Goal: Task Accomplishment & Management: Manage account settings

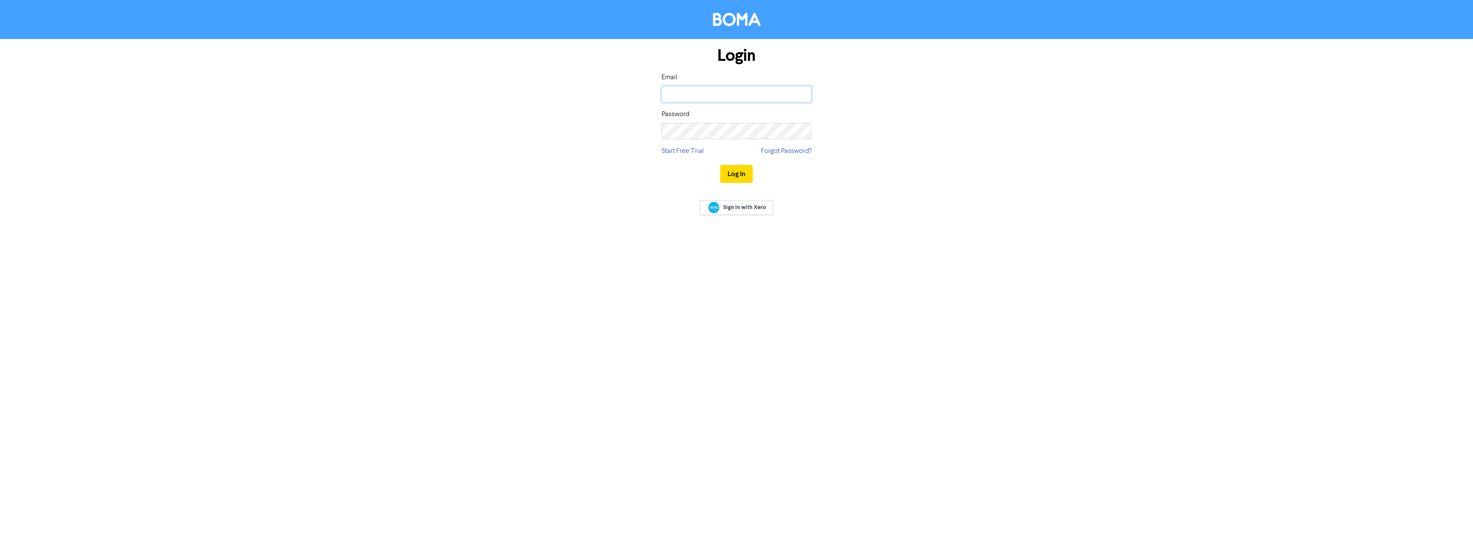
type input "paula@pandla.com.au"
click at [705, 208] on link "Sign In with Xero" at bounding box center [736, 207] width 74 height 15
click at [747, 203] on link "Sign In with Xero" at bounding box center [736, 207] width 74 height 15
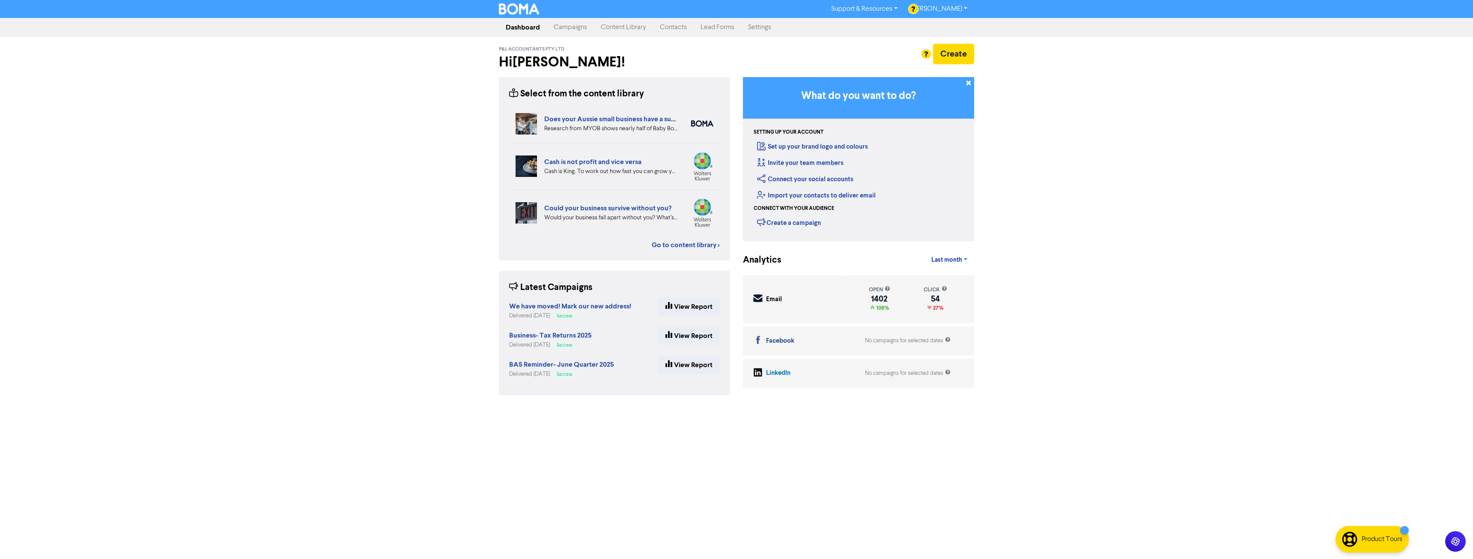
click at [680, 27] on link "Contacts" at bounding box center [673, 27] width 41 height 17
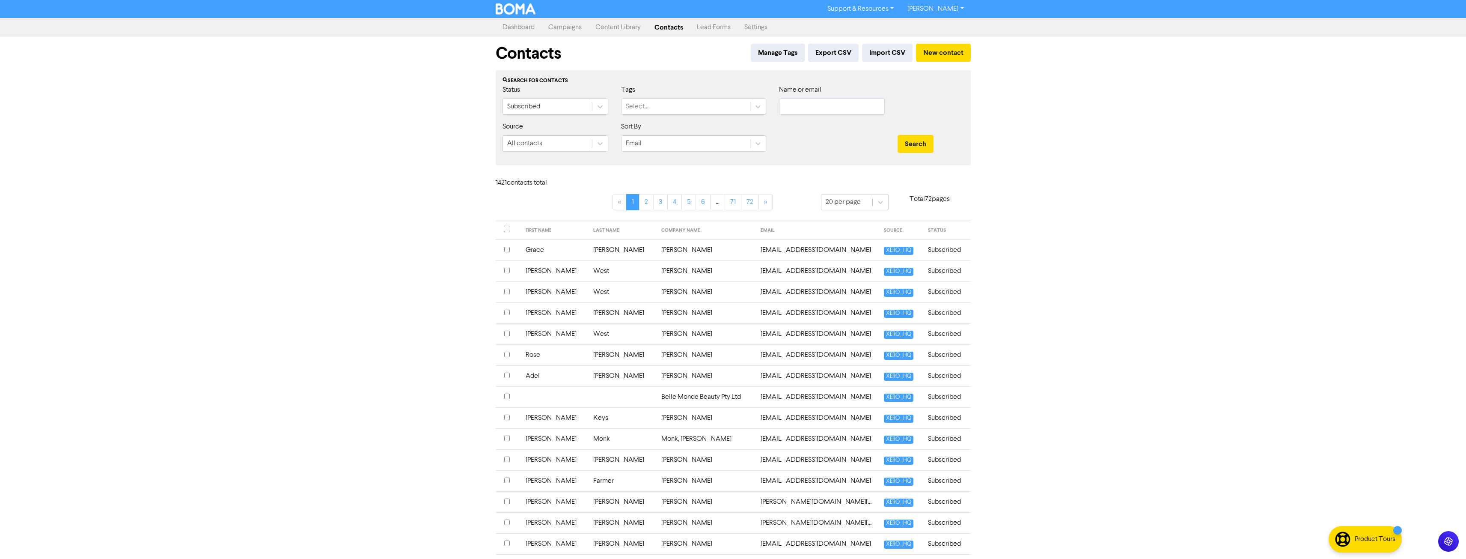
click at [563, 26] on link "Campaigns" at bounding box center [564, 27] width 47 height 17
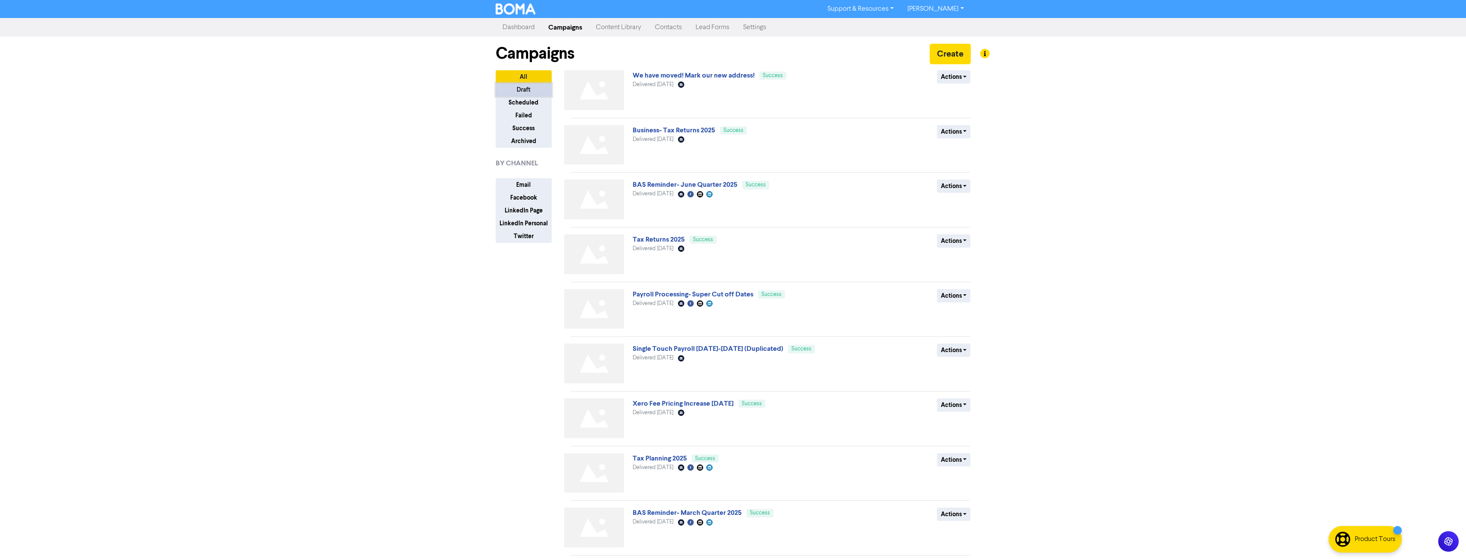
click at [531, 90] on button "Draft" at bounding box center [524, 89] width 56 height 13
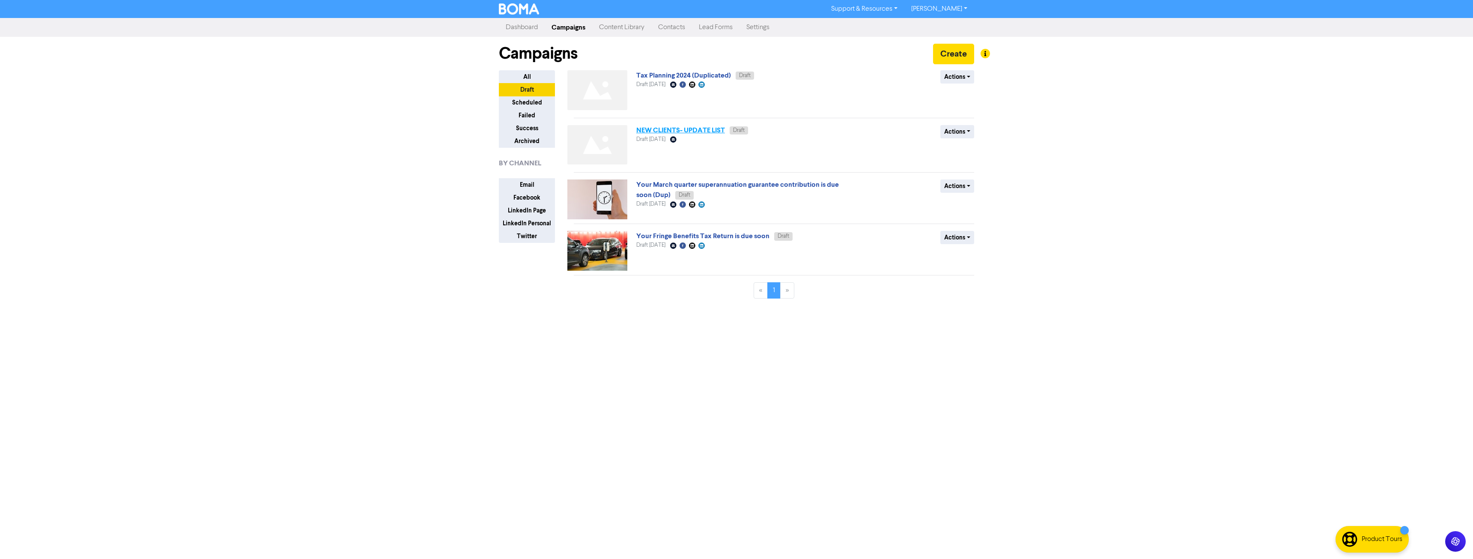
click at [682, 128] on link "NEW CLIENTS- UPDATE LIST" at bounding box center [680, 130] width 89 height 9
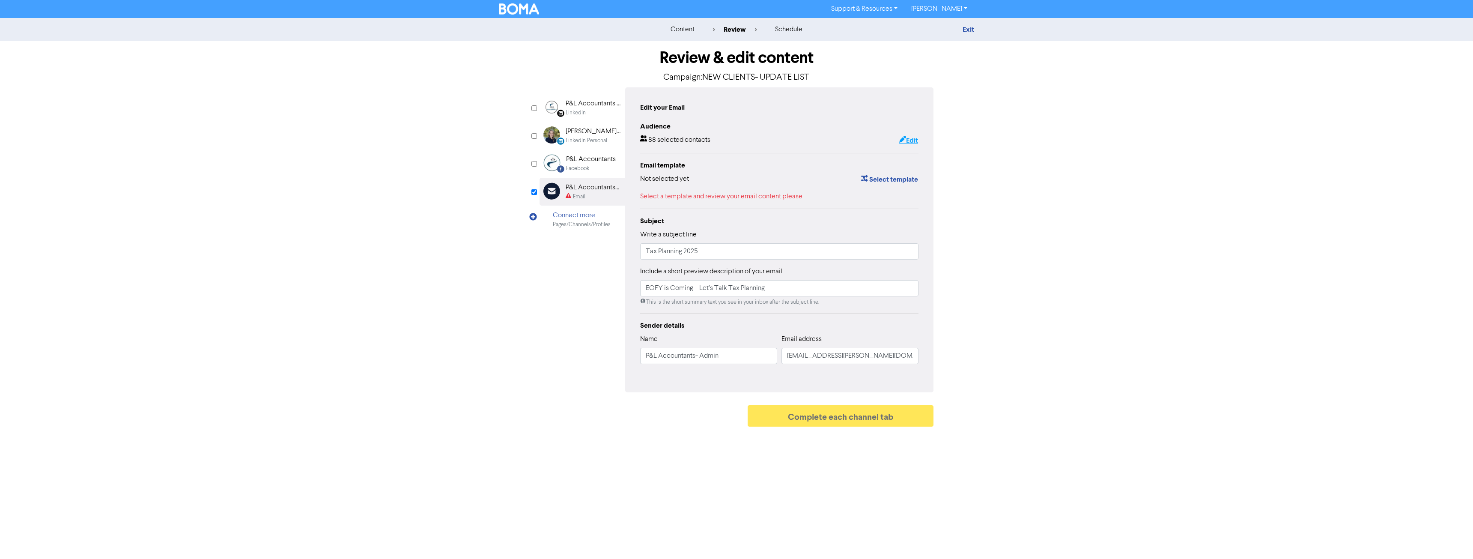
click at [910, 140] on button "Edit" at bounding box center [908, 140] width 20 height 11
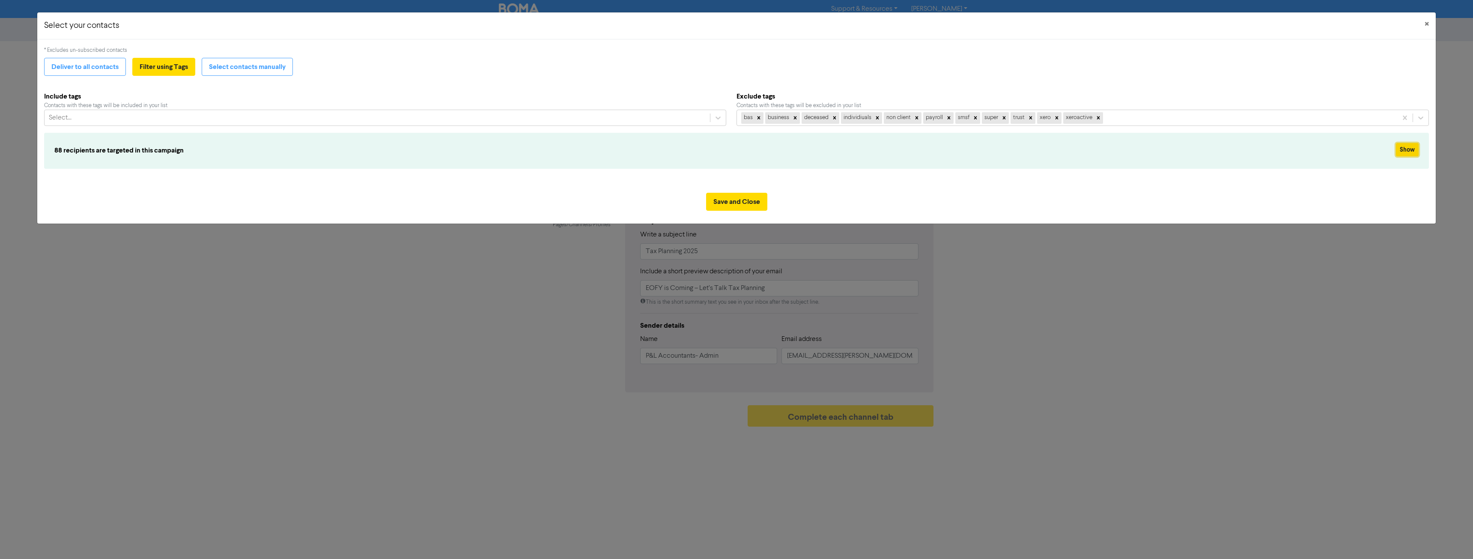
click at [1411, 146] on button "Show" at bounding box center [1406, 149] width 23 height 13
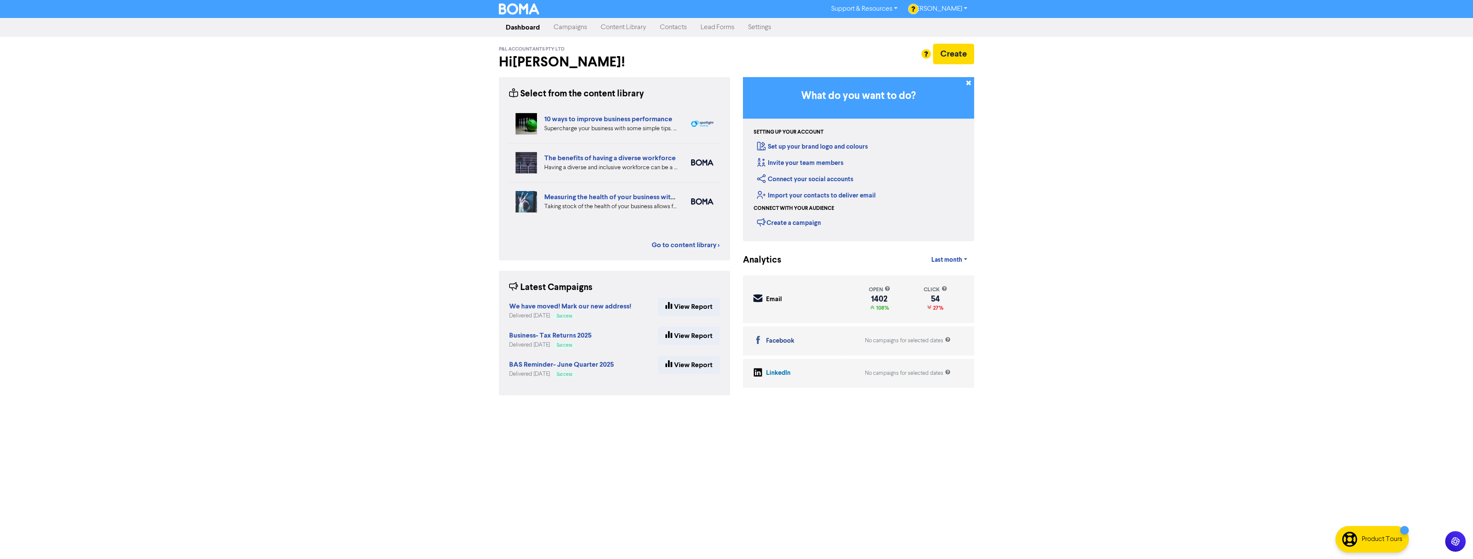
click at [669, 29] on link "Contacts" at bounding box center [673, 27] width 41 height 17
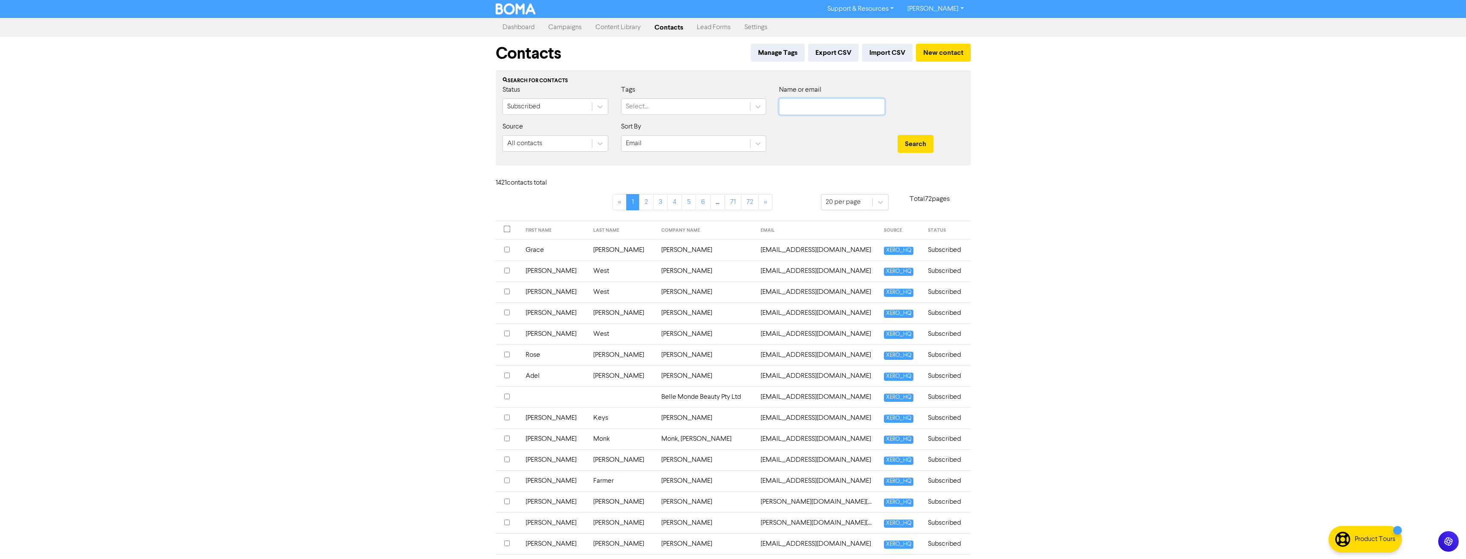
click at [848, 107] on input "text" at bounding box center [832, 106] width 106 height 16
type input "victoria"
click at [898, 135] on button "Search" at bounding box center [916, 144] width 36 height 18
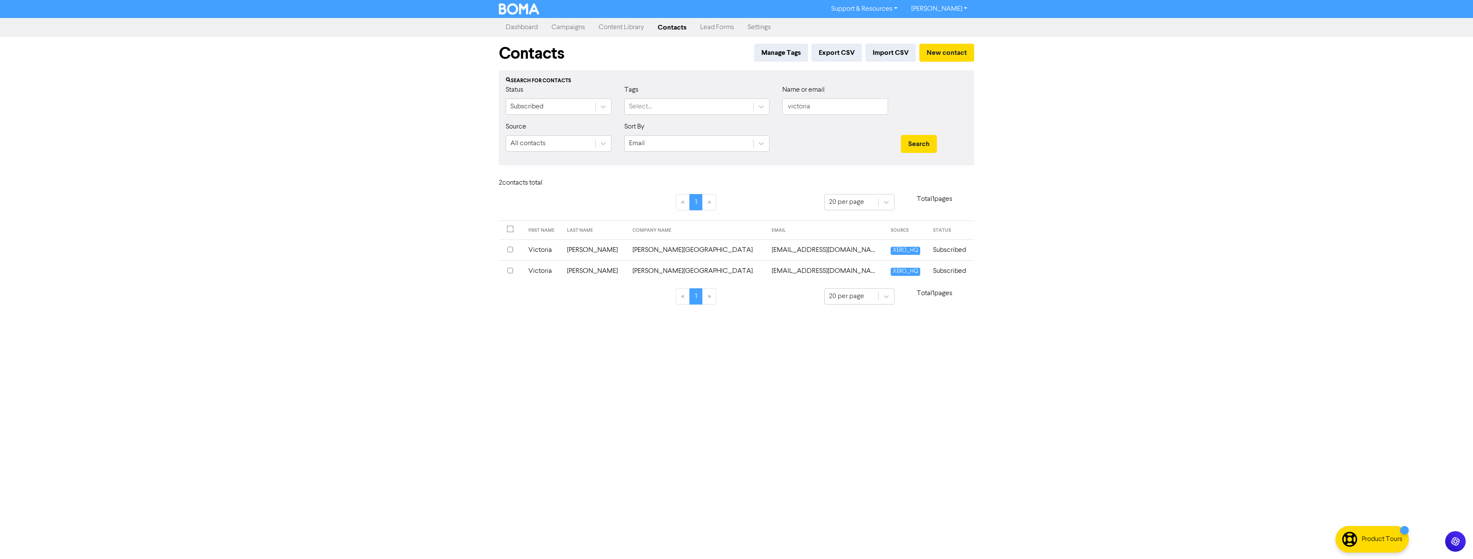
click at [510, 270] on input "checkbox" at bounding box center [510, 271] width 6 height 6
click at [594, 181] on div "Choose action for selected" at bounding box center [625, 183] width 80 height 10
click at [692, 275] on td "Tsang-Smith, Victoria" at bounding box center [696, 275] width 139 height 21
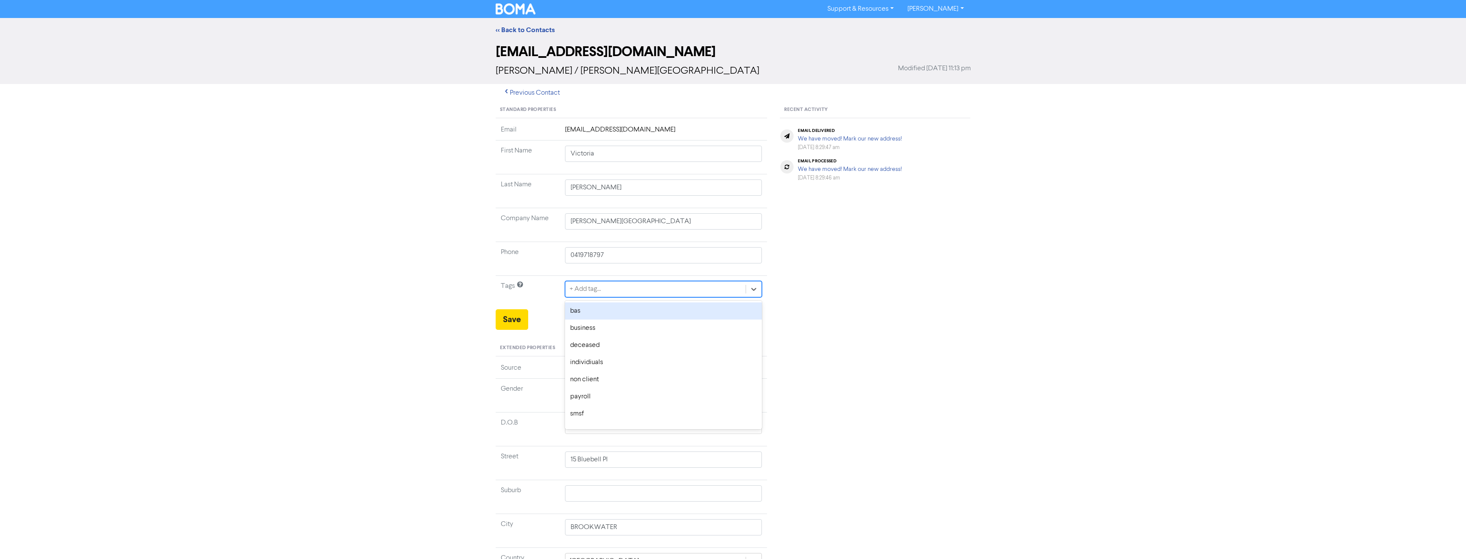
click at [611, 283] on div "+ Add tag..." at bounding box center [655, 288] width 181 height 15
click at [910, 261] on div "Recent Activity email delivered We have moved! Mark our new address! September …" at bounding box center [874, 368] width 203 height 533
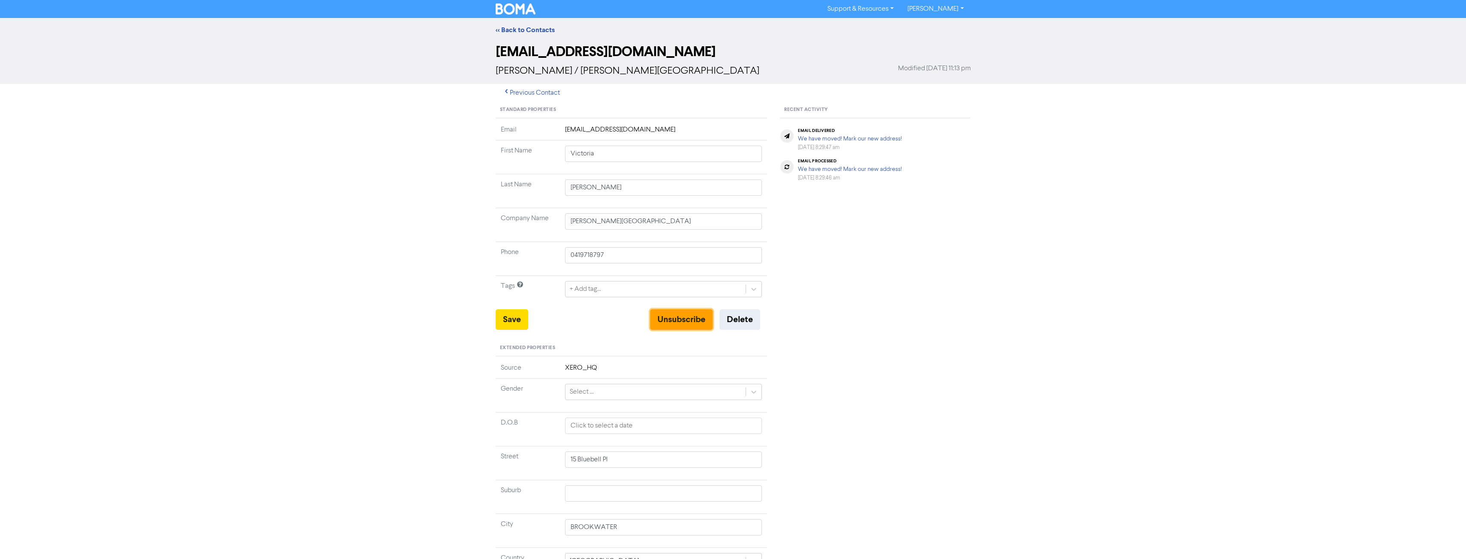
click at [668, 322] on button "Unsubscribe" at bounding box center [681, 319] width 62 height 21
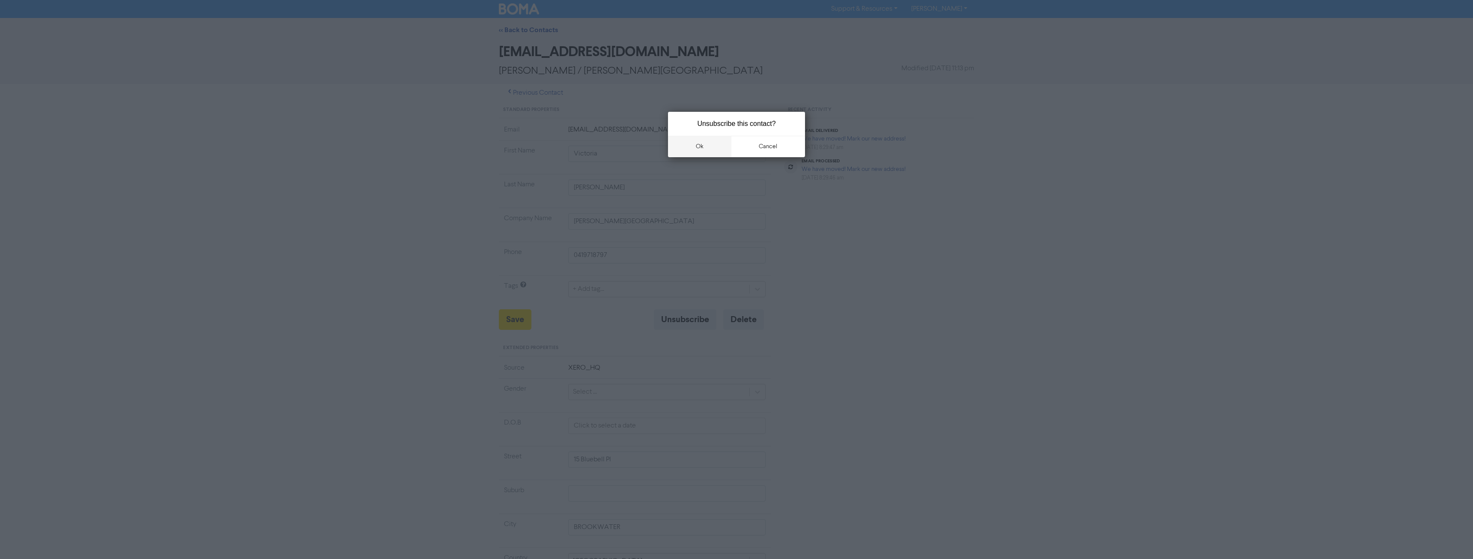
click at [702, 145] on button "ok" at bounding box center [699, 146] width 63 height 21
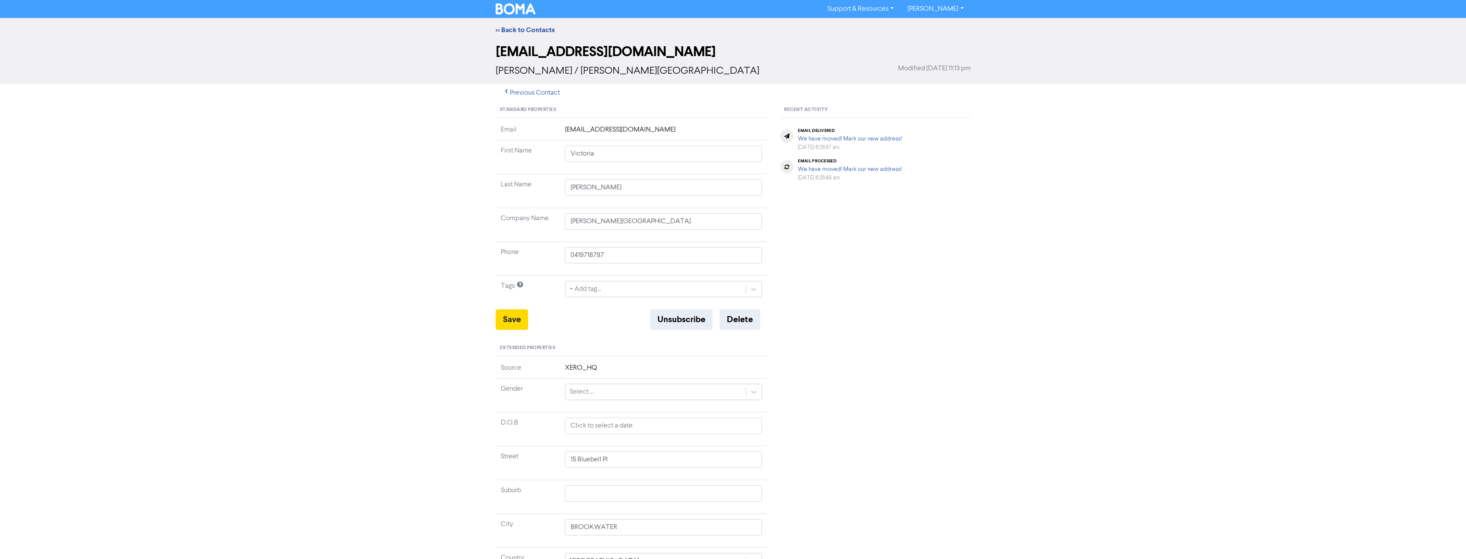
type input "15 Bluebell Pl"
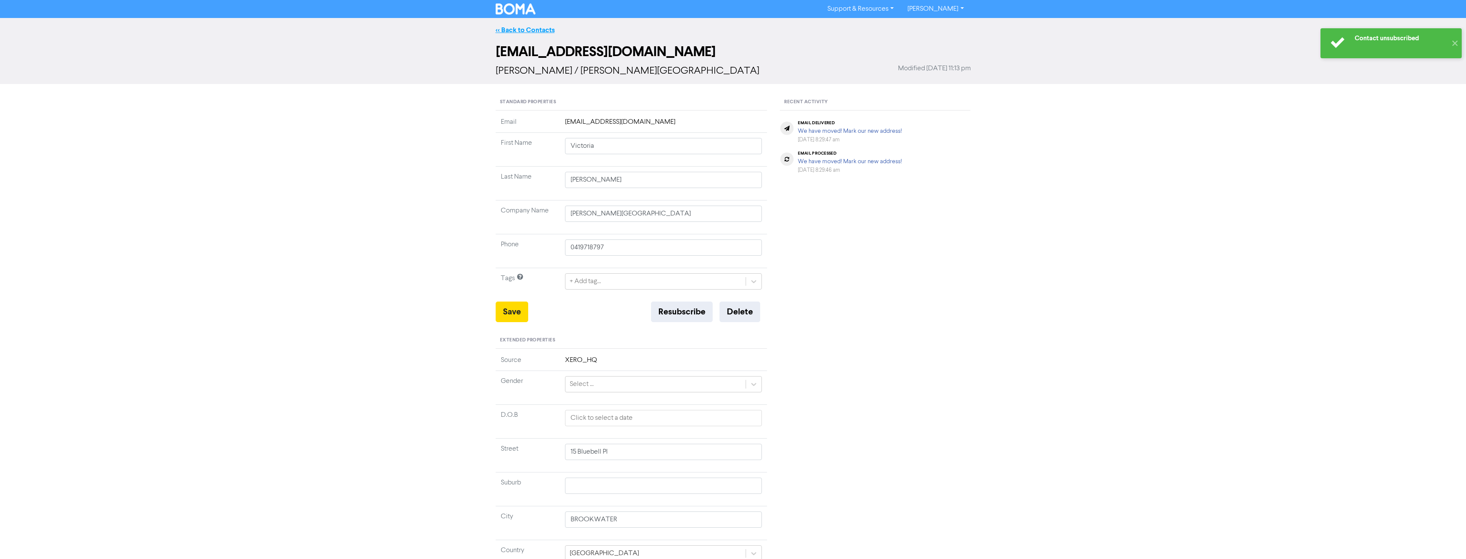
click at [527, 27] on link "<< Back to Contacts" at bounding box center [525, 30] width 59 height 9
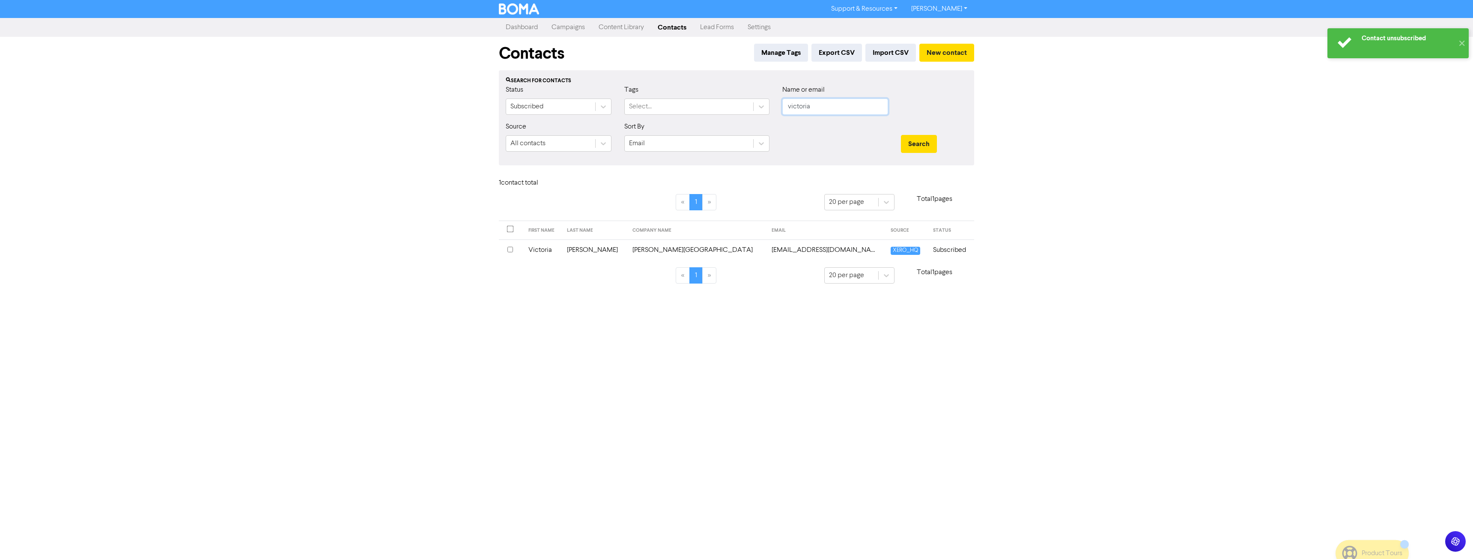
click at [844, 108] on input "victoria" at bounding box center [835, 106] width 106 height 16
type input "jackie"
click at [901, 135] on button "Search" at bounding box center [919, 144] width 36 height 18
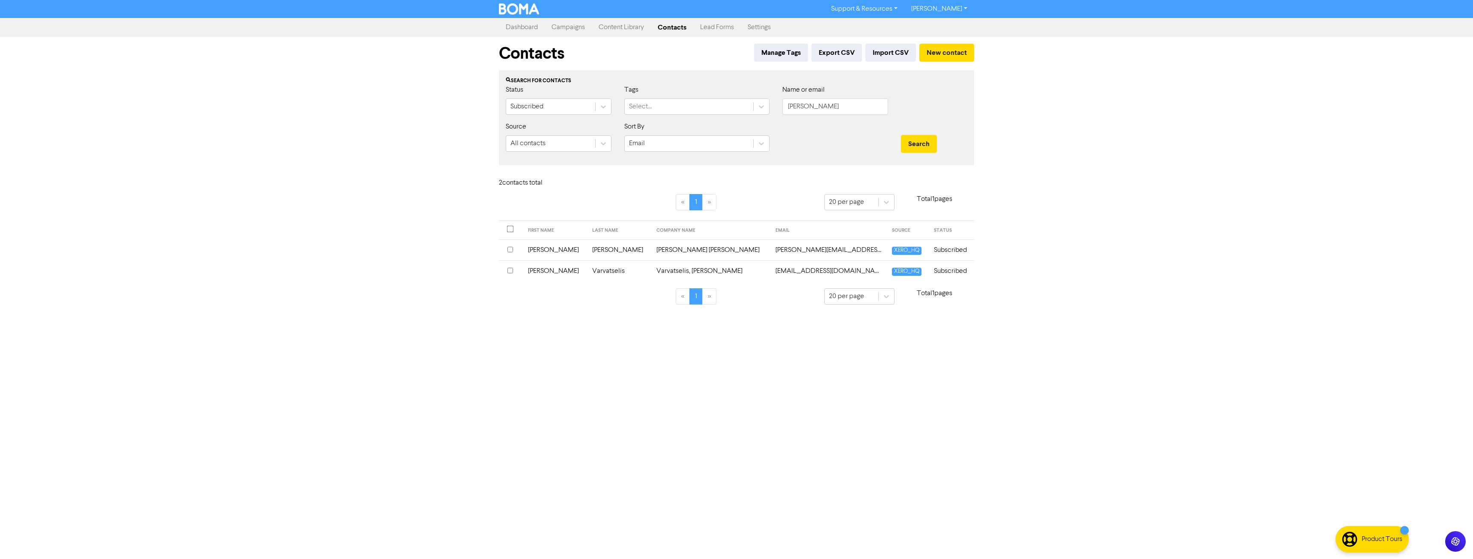
click at [504, 248] on th at bounding box center [511, 249] width 24 height 21
click at [625, 187] on div "Choose action for selected" at bounding box center [625, 183] width 80 height 10
click at [594, 209] on div "Add Tag" at bounding box center [634, 205] width 109 height 17
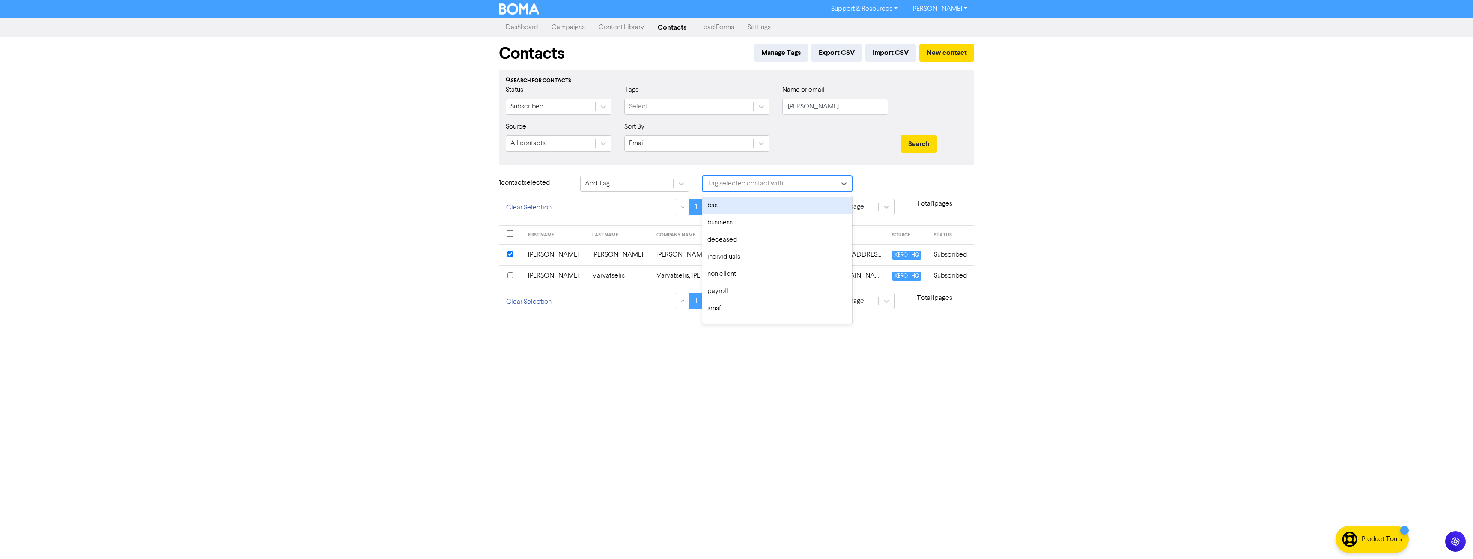
click at [749, 183] on div "Tag selected contact with .." at bounding box center [747, 183] width 80 height 10
type input "indiv"
click at [730, 205] on div "individiuals" at bounding box center [777, 205] width 150 height 17
click at [881, 179] on button "Add Tag" at bounding box center [885, 185] width 41 height 18
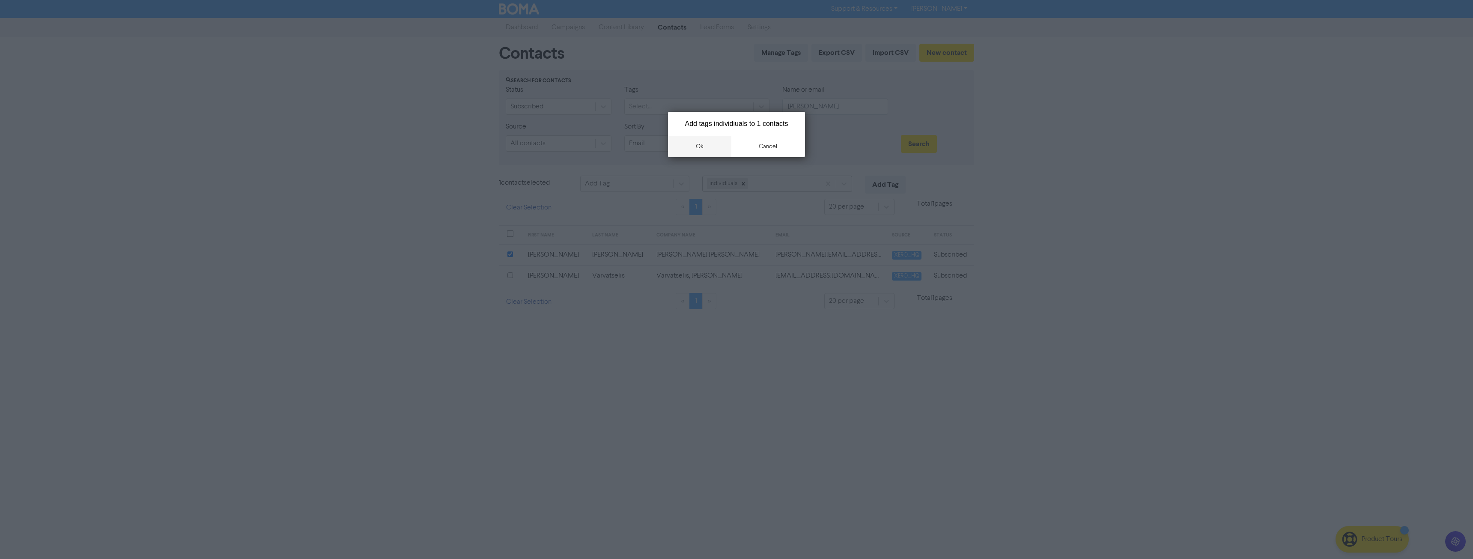
click at [711, 144] on button "ok" at bounding box center [699, 146] width 63 height 21
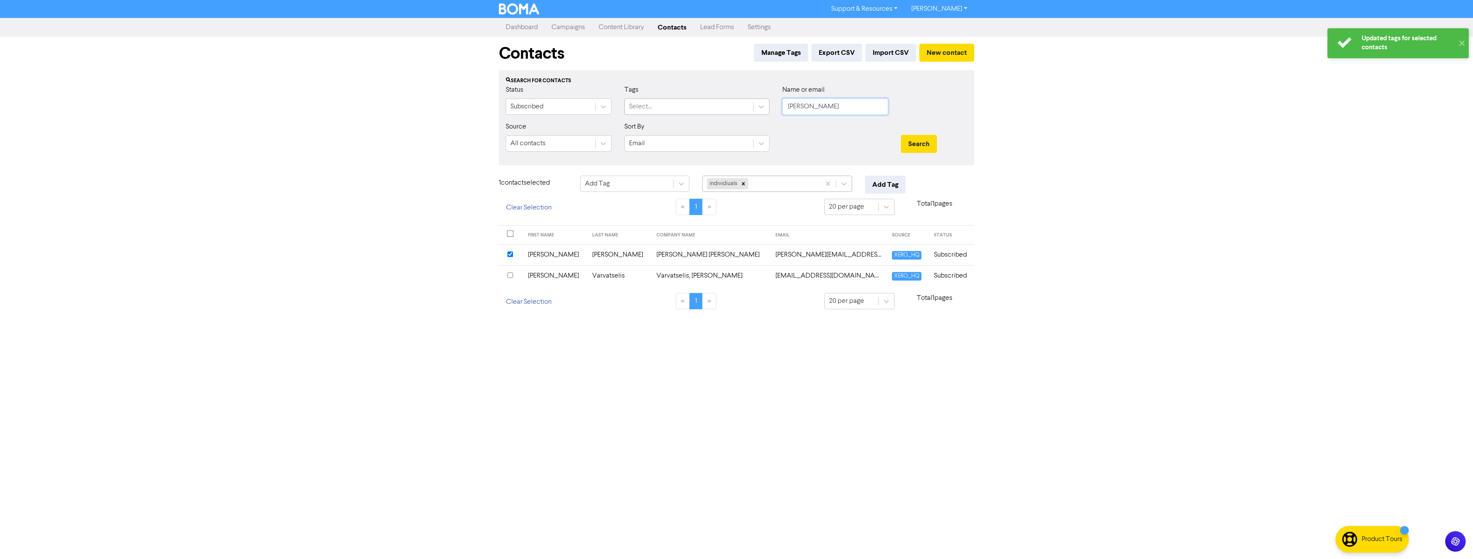
drag, startPoint x: 816, startPoint y: 108, endPoint x: 752, endPoint y: 106, distance: 64.2
click at [753, 107] on div "Status Subscribed Tags Select... Name or email jackie" at bounding box center [736, 103] width 474 height 37
click at [901, 135] on button "Search" at bounding box center [919, 144] width 36 height 18
drag, startPoint x: 890, startPoint y: 184, endPoint x: 562, endPoint y: 282, distance: 342.9
click at [571, 286] on div "Contacts Manage Tags Export CSV Import CSV New contact Search for contacts Stat…" at bounding box center [736, 178] width 488 height 283
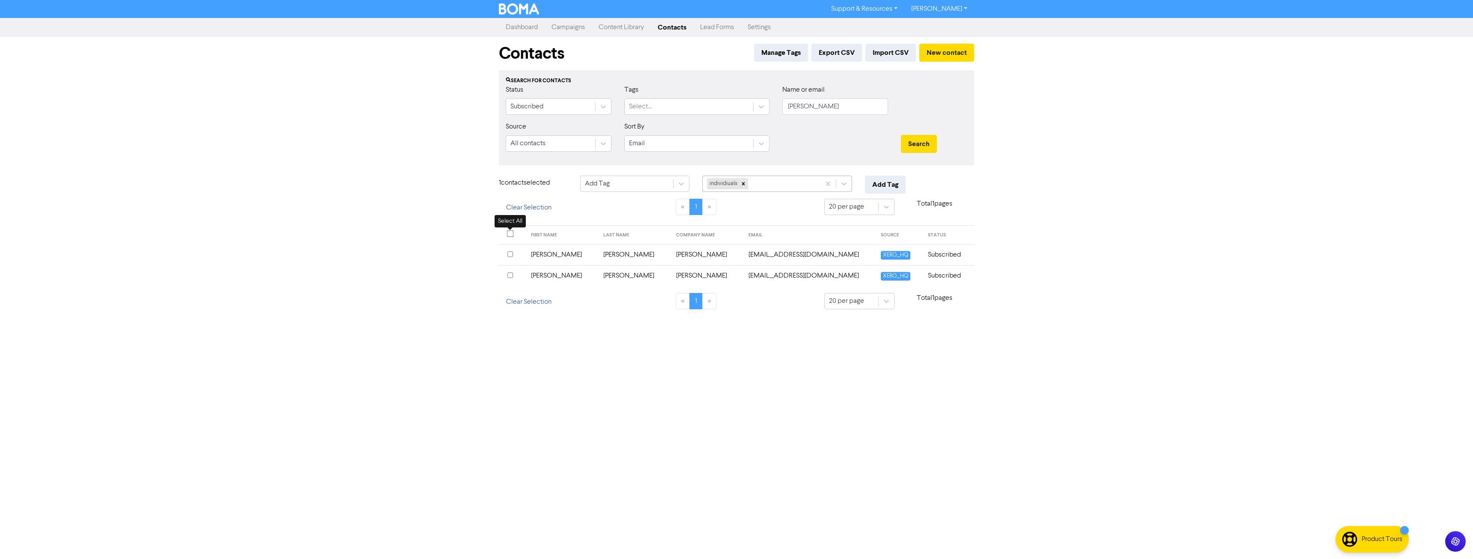
click at [510, 232] on input "checkbox" at bounding box center [510, 233] width 7 height 7
click at [895, 184] on button "Add Tag" at bounding box center [885, 185] width 41 height 18
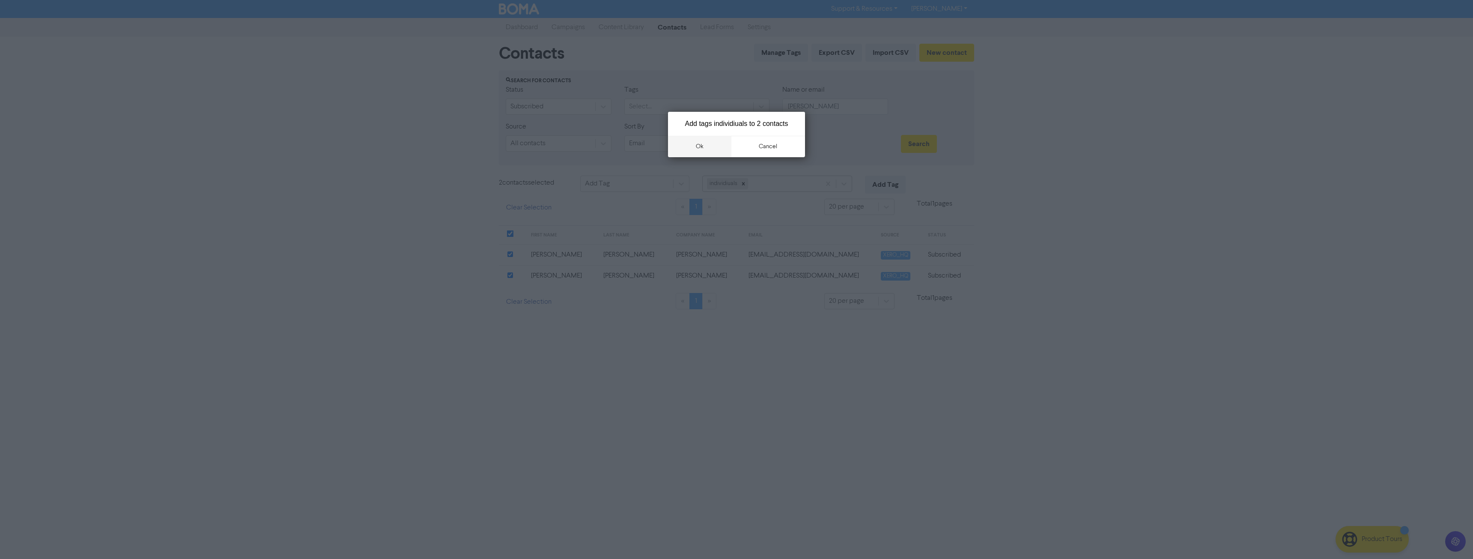
click at [696, 147] on button "ok" at bounding box center [699, 146] width 63 height 21
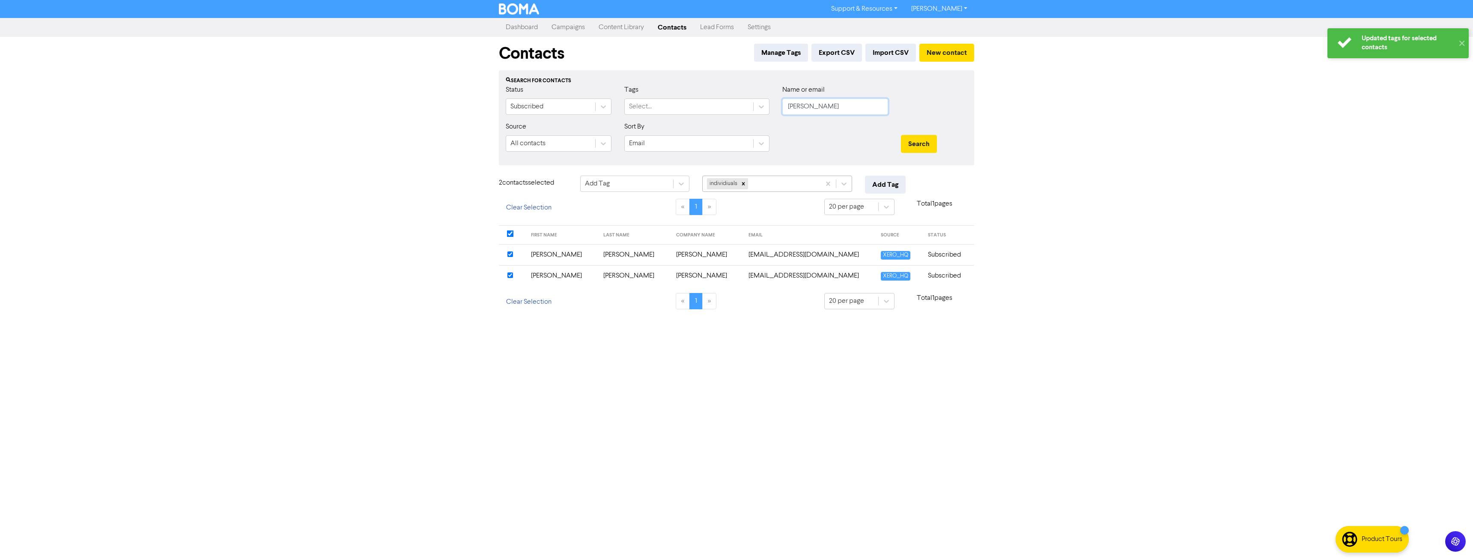
drag, startPoint x: 837, startPoint y: 108, endPoint x: 667, endPoint y: 97, distance: 170.3
click at [666, 111] on div "Status Subscribed Tags Select... Name or email jake" at bounding box center [736, 103] width 474 height 37
click at [901, 135] on button "Search" at bounding box center [919, 144] width 36 height 18
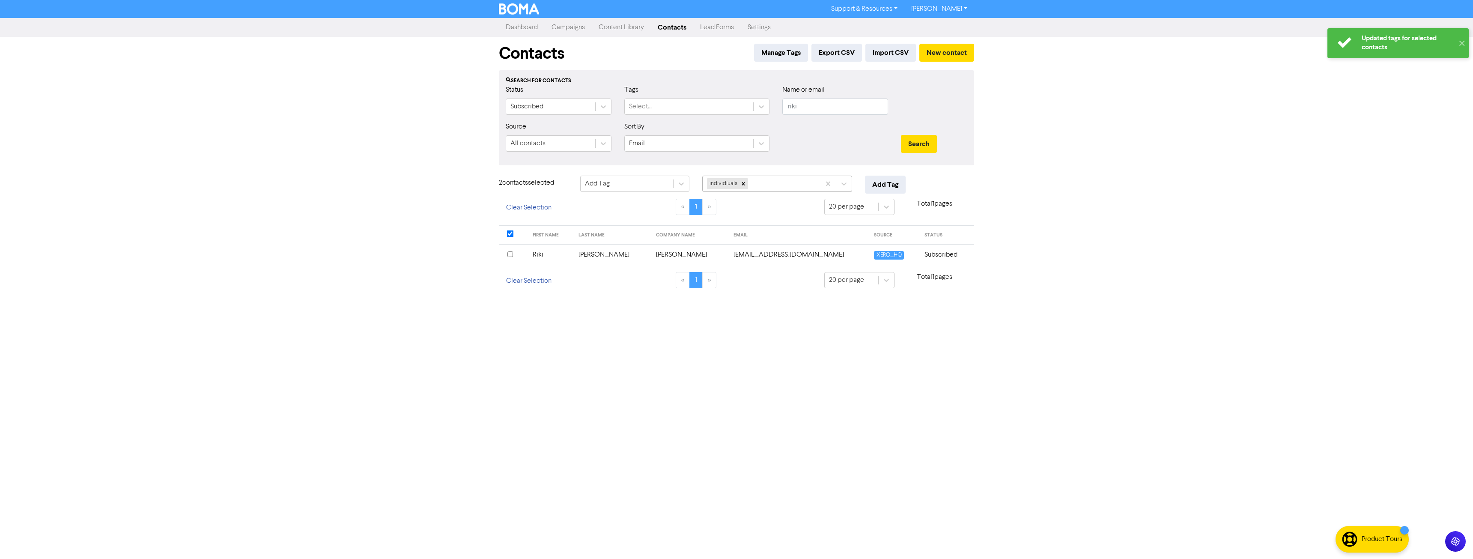
click at [508, 254] on th at bounding box center [513, 254] width 29 height 21
click at [893, 184] on button "Add Tag" at bounding box center [885, 185] width 41 height 18
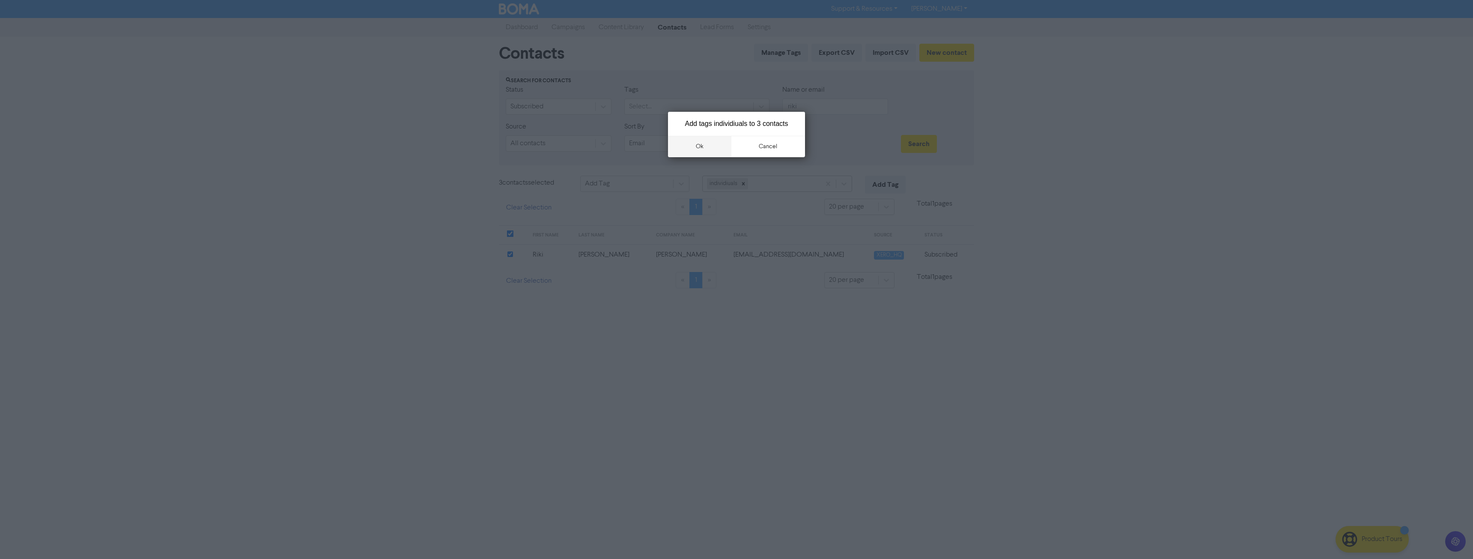
click at [696, 148] on button "ok" at bounding box center [699, 146] width 63 height 21
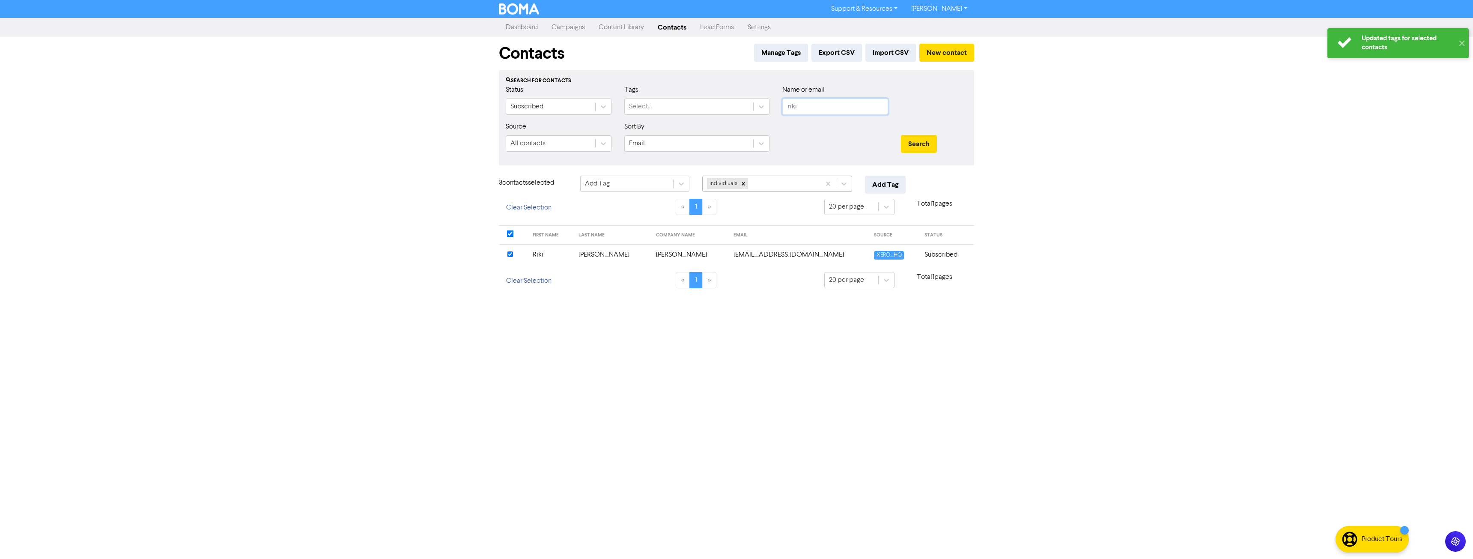
click at [821, 107] on input "riki" at bounding box center [835, 106] width 106 height 16
click at [901, 135] on button "Search" at bounding box center [919, 144] width 36 height 18
click at [511, 253] on input "checkbox" at bounding box center [510, 254] width 6 height 6
click at [885, 190] on button "Add Tag" at bounding box center [885, 185] width 41 height 18
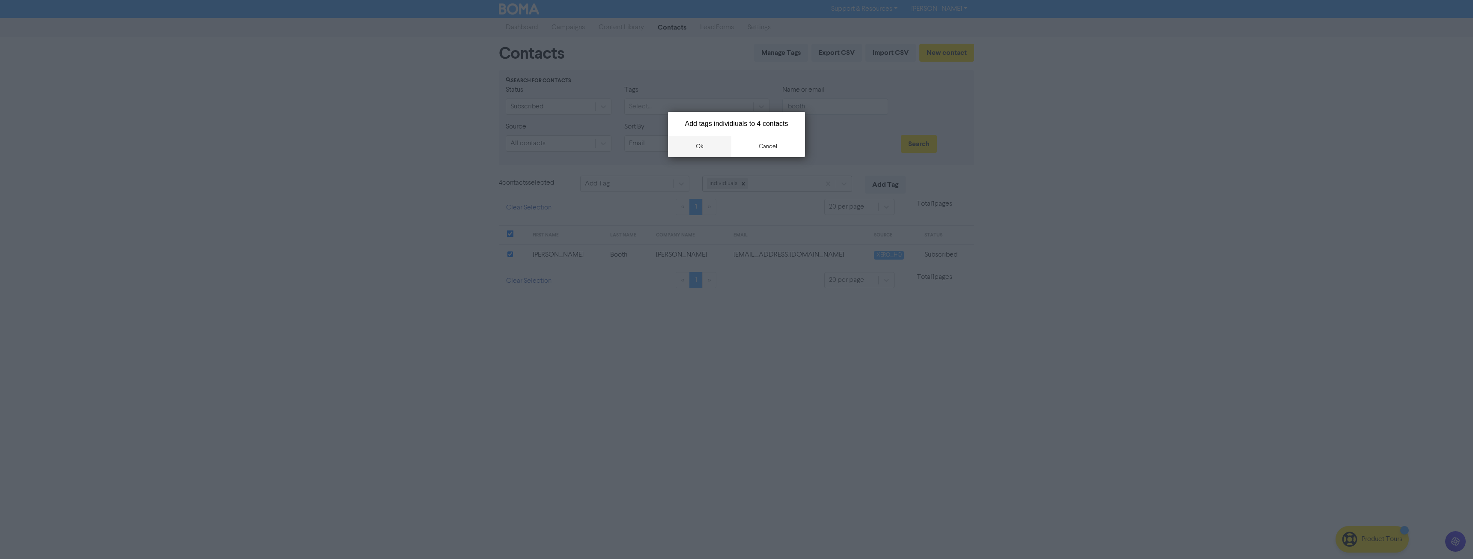
click at [712, 148] on button "ok" at bounding box center [699, 146] width 63 height 21
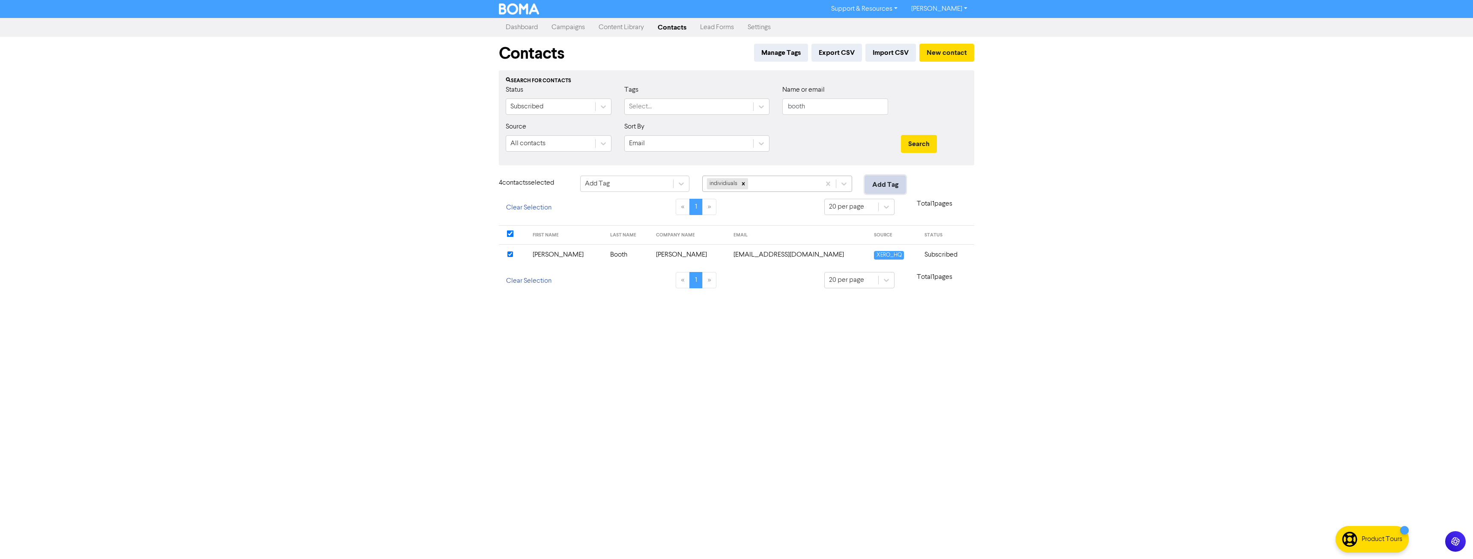
click at [891, 181] on button "Add Tag" at bounding box center [885, 185] width 41 height 18
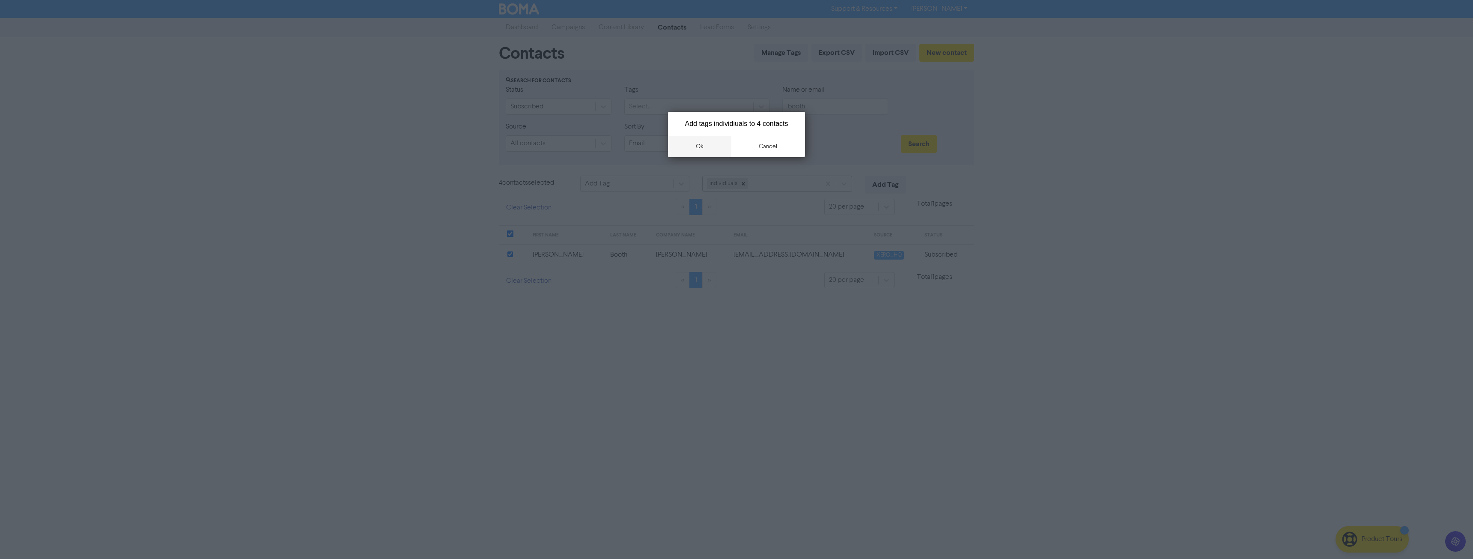
click at [703, 146] on button "ok" at bounding box center [699, 146] width 63 height 21
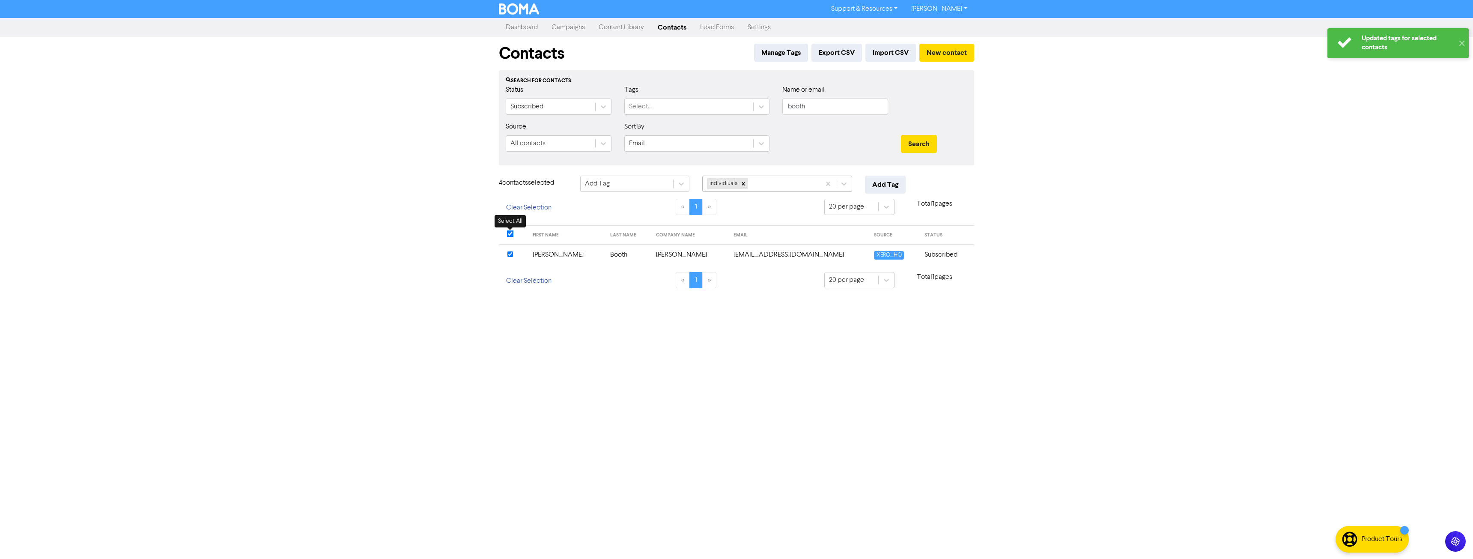
click at [509, 235] on input "checkbox" at bounding box center [510, 233] width 7 height 7
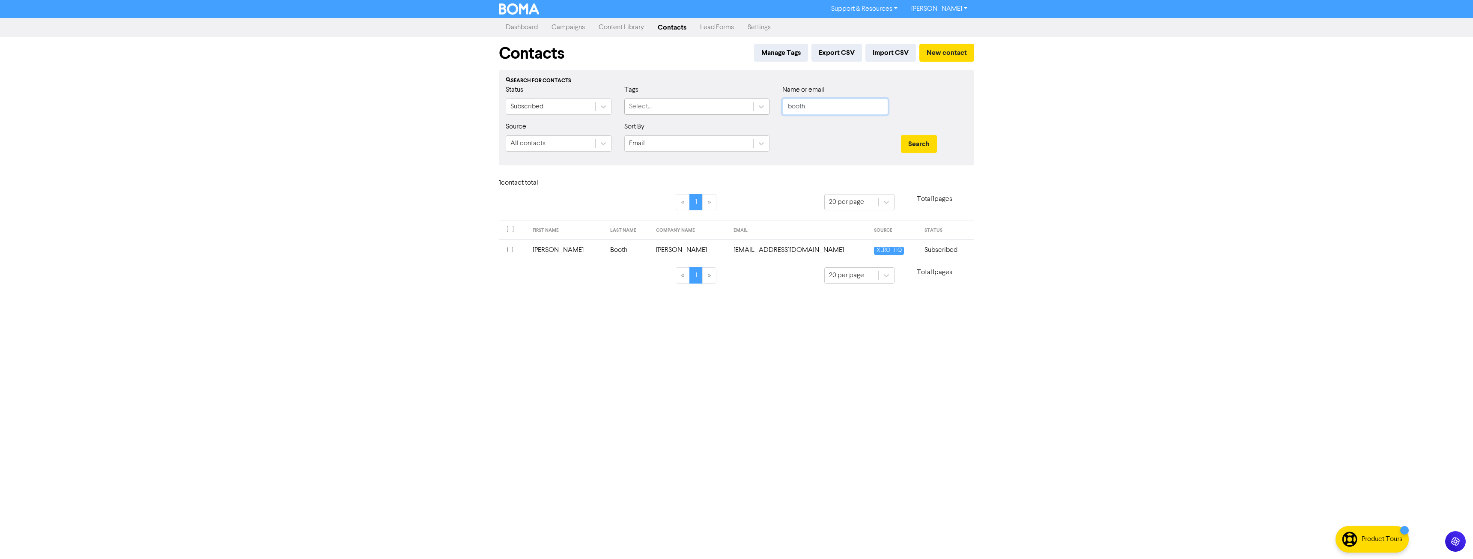
drag, startPoint x: 830, startPoint y: 108, endPoint x: 690, endPoint y: 113, distance: 140.1
click at [691, 114] on div "Status Subscribed Tags Select... Name or email booth" at bounding box center [736, 103] width 474 height 37
type input "clarke"
click at [901, 135] on button "Search" at bounding box center [919, 144] width 36 height 18
click at [509, 229] on input "checkbox" at bounding box center [510, 229] width 7 height 7
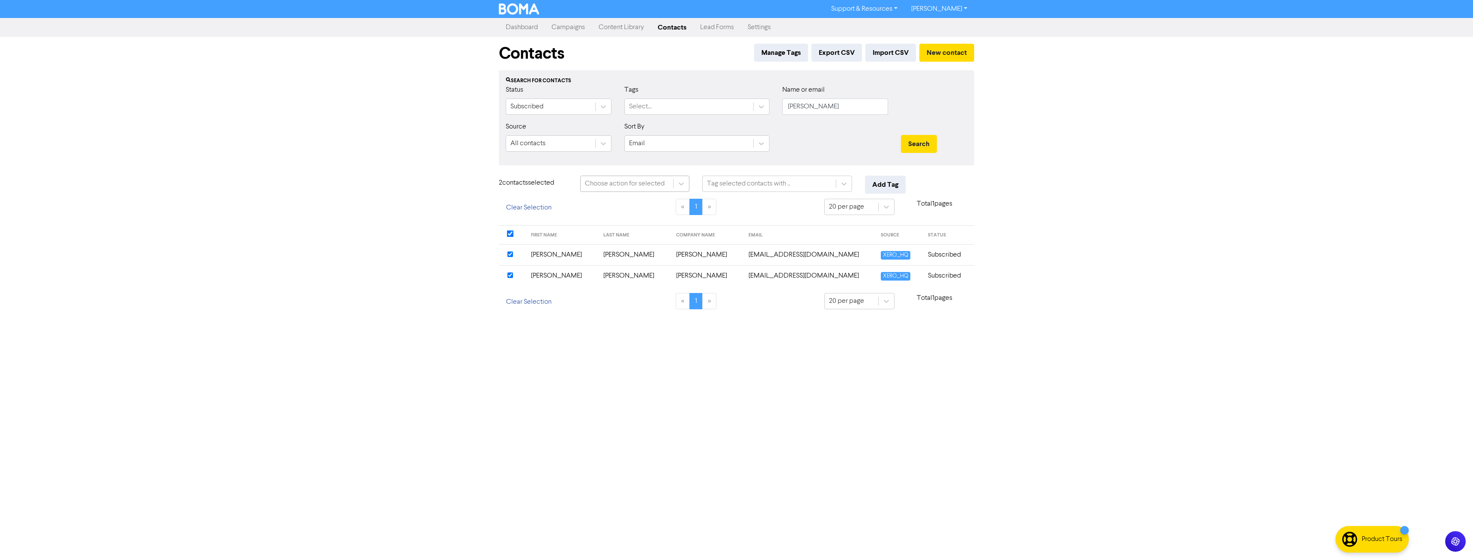
click at [634, 181] on div "Choose action for selected" at bounding box center [625, 183] width 80 height 10
click at [628, 208] on div "Add Tag" at bounding box center [634, 205] width 109 height 17
click at [754, 179] on div "Tag selected contacts with .." at bounding box center [748, 183] width 83 height 10
type input "in"
drag, startPoint x: 745, startPoint y: 227, endPoint x: 859, endPoint y: 205, distance: 115.4
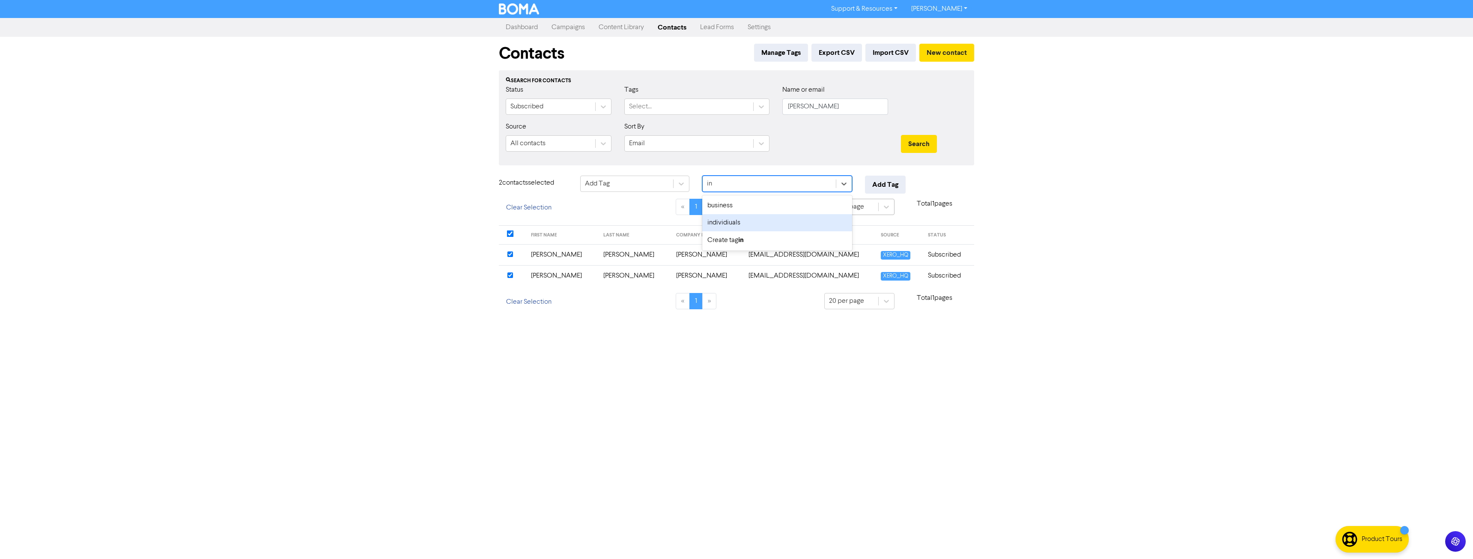
click at [745, 226] on div "individiuals" at bounding box center [777, 222] width 150 height 17
click at [905, 183] on button "Add Tag" at bounding box center [885, 185] width 41 height 18
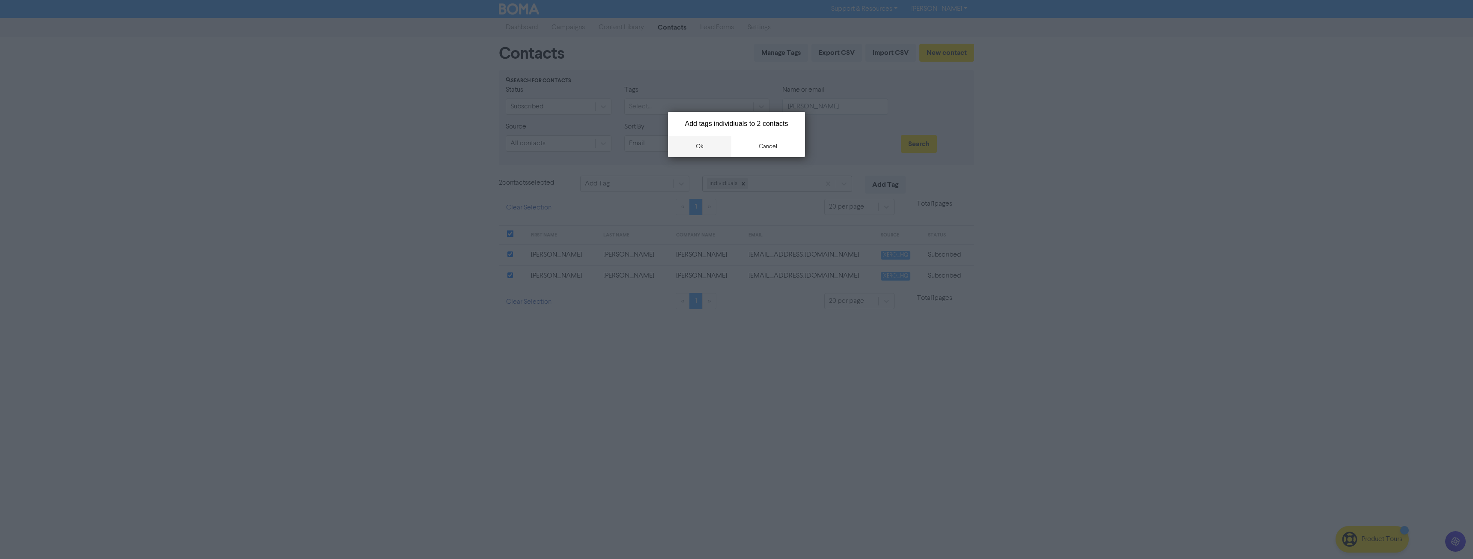
click at [696, 145] on button "ok" at bounding box center [699, 146] width 63 height 21
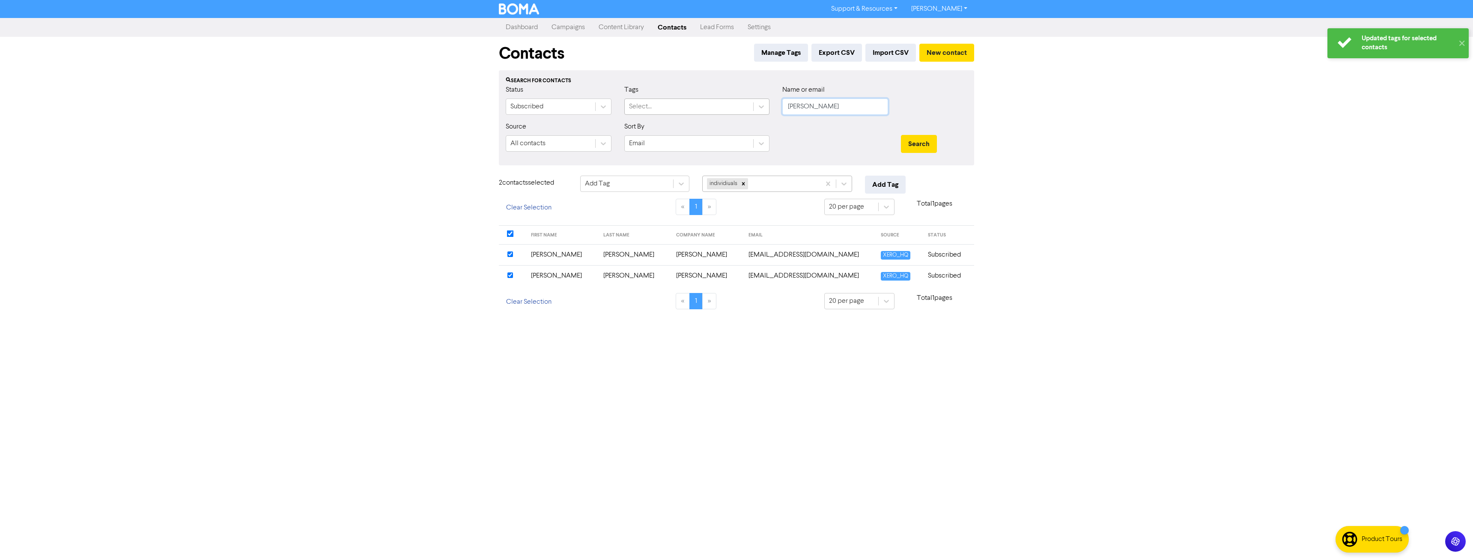
drag, startPoint x: 842, startPoint y: 106, endPoint x: 735, endPoint y: 107, distance: 107.0
click at [733, 110] on div "Status Subscribed Tags Select... Name or email clarke" at bounding box center [736, 103] width 474 height 37
type input "hoff"
click at [901, 135] on button "Search" at bounding box center [919, 144] width 36 height 18
click at [509, 274] on input "checkbox" at bounding box center [510, 275] width 6 height 6
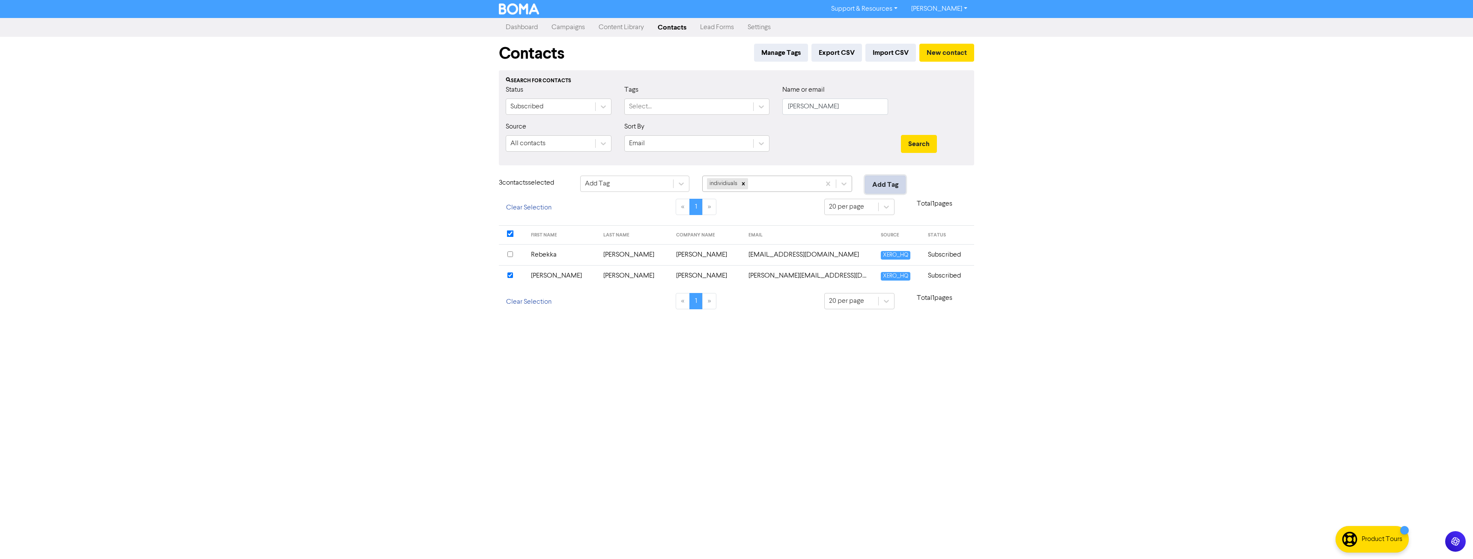
click at [881, 187] on button "Add Tag" at bounding box center [885, 185] width 41 height 18
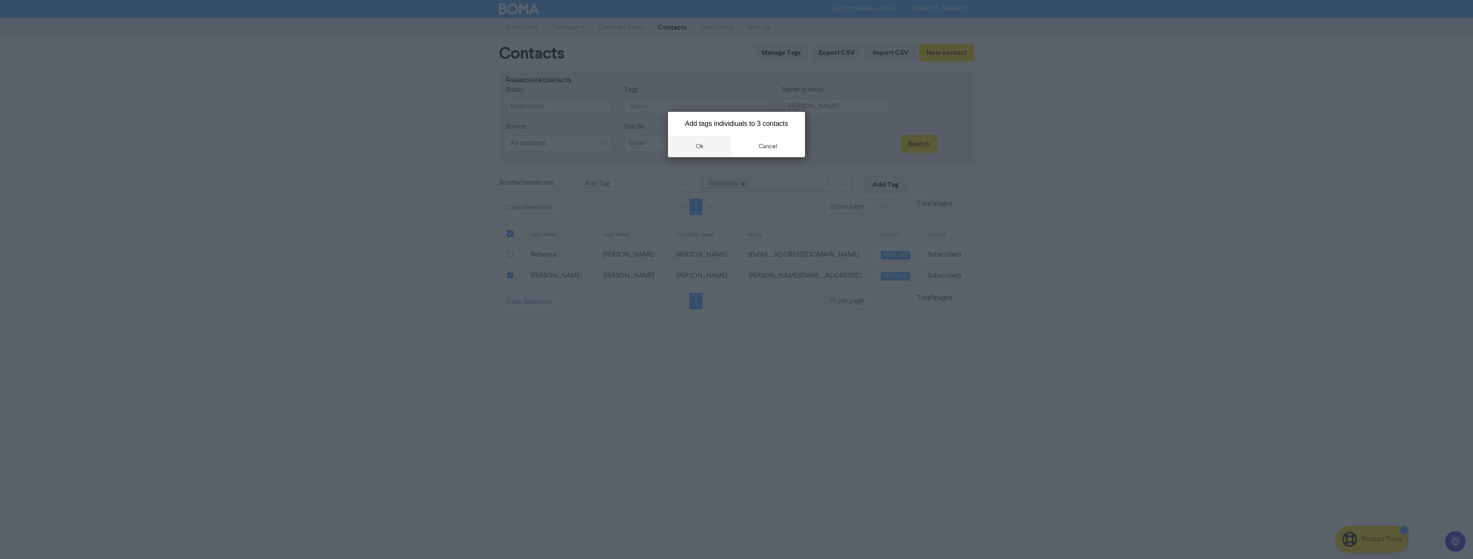
click at [696, 149] on button "ok" at bounding box center [699, 146] width 63 height 21
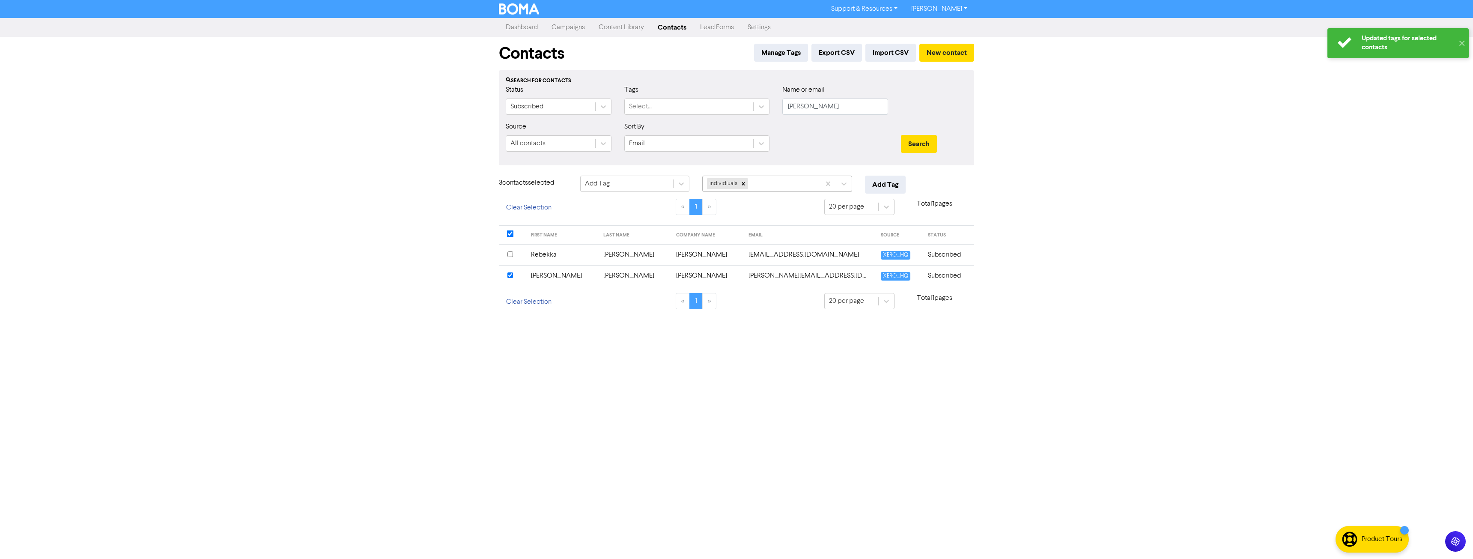
click at [556, 255] on td "Rebekka" at bounding box center [562, 254] width 73 height 21
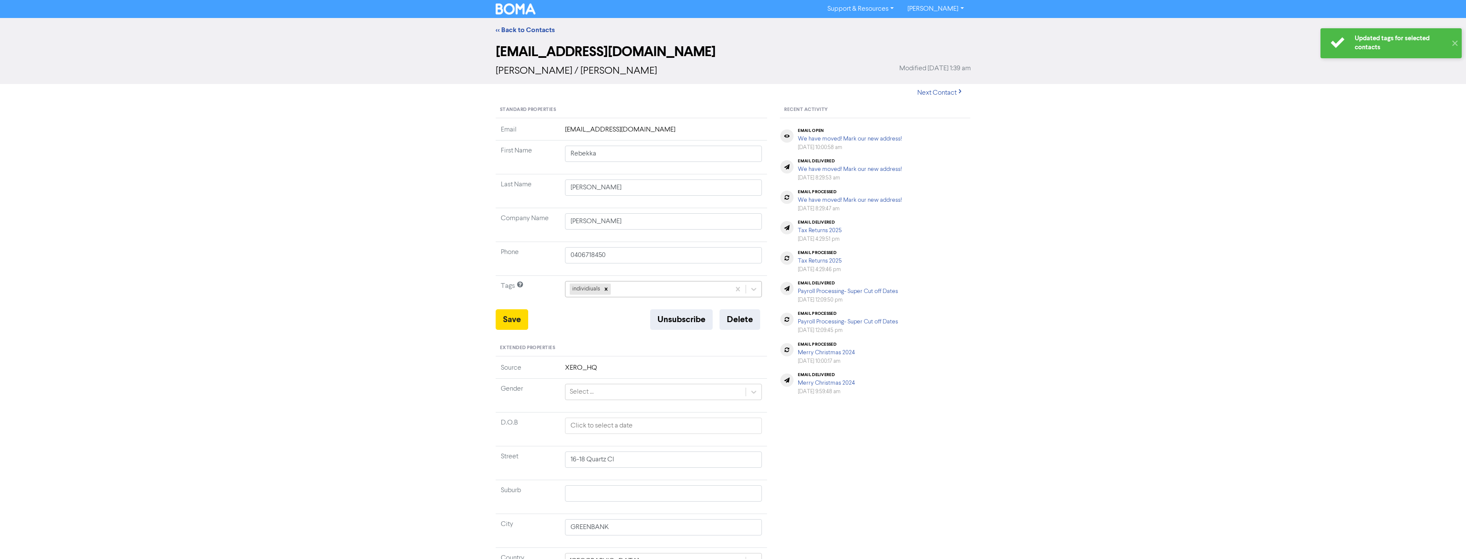
click at [636, 289] on div "individiuals" at bounding box center [647, 288] width 165 height 15
click at [623, 310] on div "bas" at bounding box center [663, 310] width 197 height 17
type input "16-18 Quartz Cl"
click at [511, 317] on button "Save" at bounding box center [512, 319] width 33 height 21
type input "16-18 Quartz Cl"
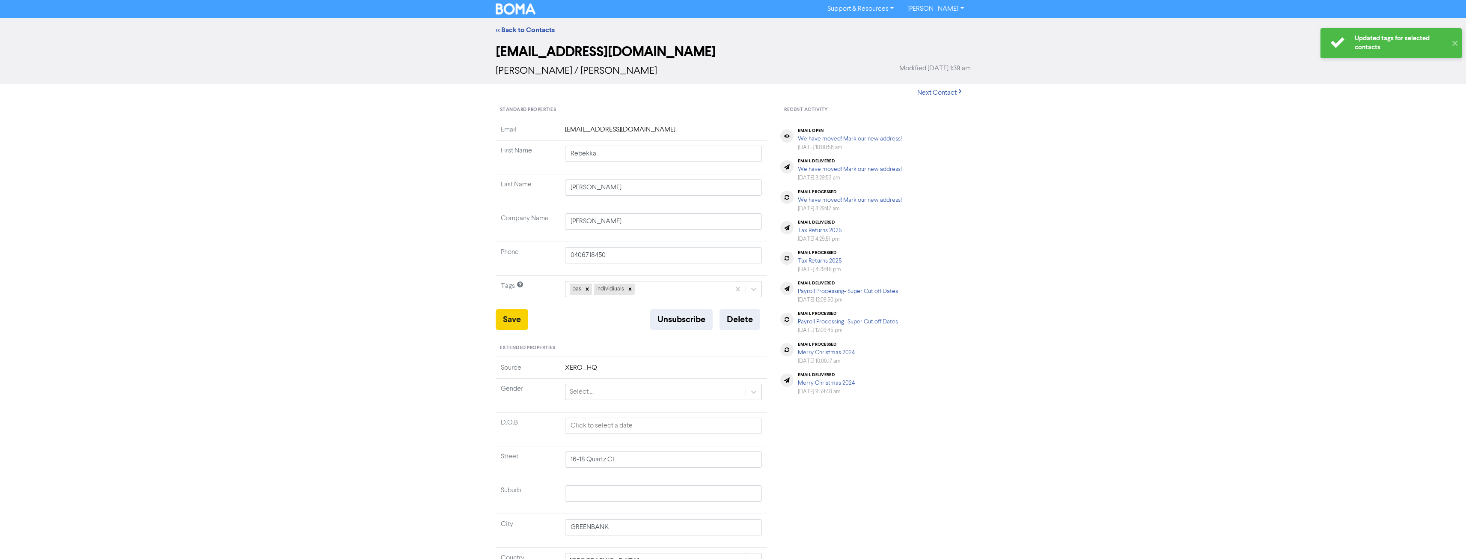
type input "16-18 Quartz Cl"
click at [512, 32] on link "<< Back to Contacts" at bounding box center [525, 30] width 59 height 9
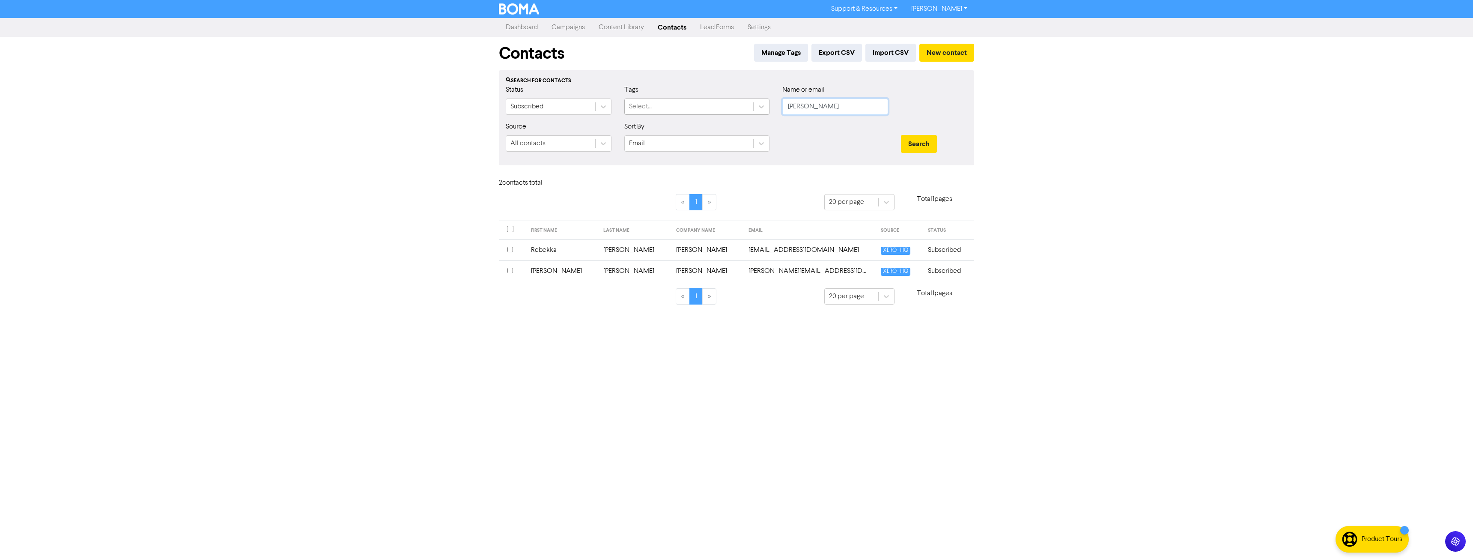
drag, startPoint x: 747, startPoint y: 117, endPoint x: 690, endPoint y: 101, distance: 59.3
click at [678, 125] on form "Status Subscribed Tags Select... Name or email hoff Source All contacts Sort By…" at bounding box center [736, 122] width 461 height 74
click at [901, 135] on button "Search" at bounding box center [919, 144] width 36 height 18
click at [512, 230] on input "checkbox" at bounding box center [510, 229] width 7 height 7
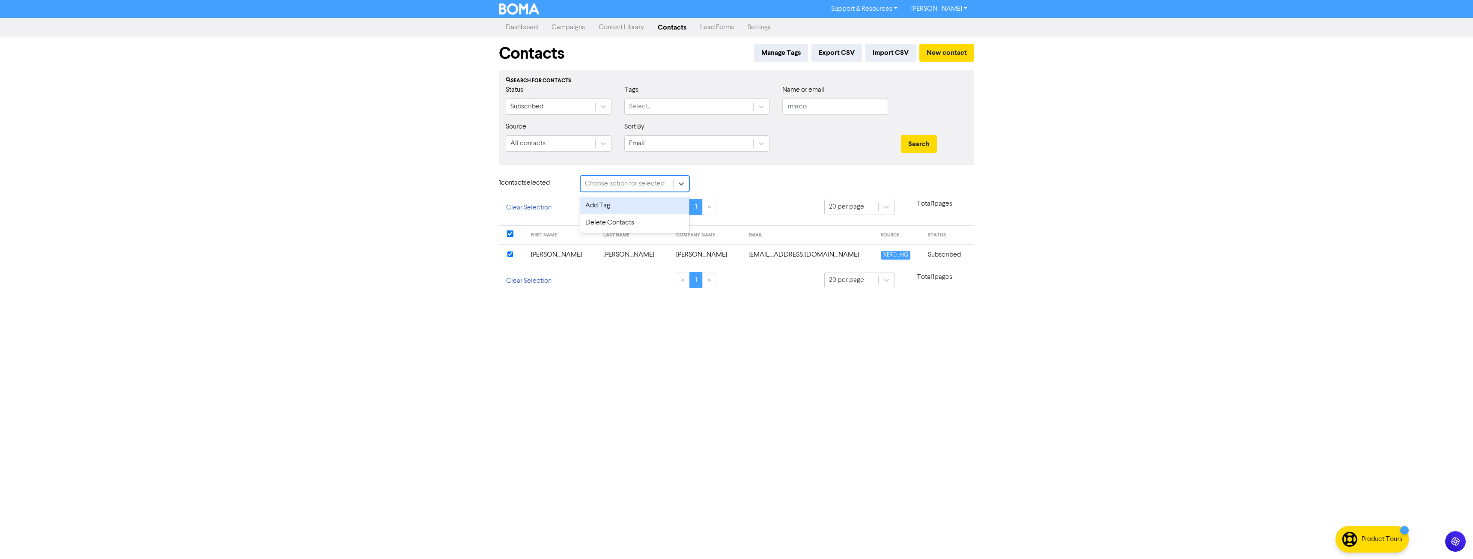
click at [646, 187] on div "Choose action for selected" at bounding box center [625, 183] width 80 height 10
click at [636, 205] on div "Add Tag" at bounding box center [634, 205] width 109 height 17
click at [750, 184] on div "Tag selected contact with .." at bounding box center [747, 183] width 80 height 10
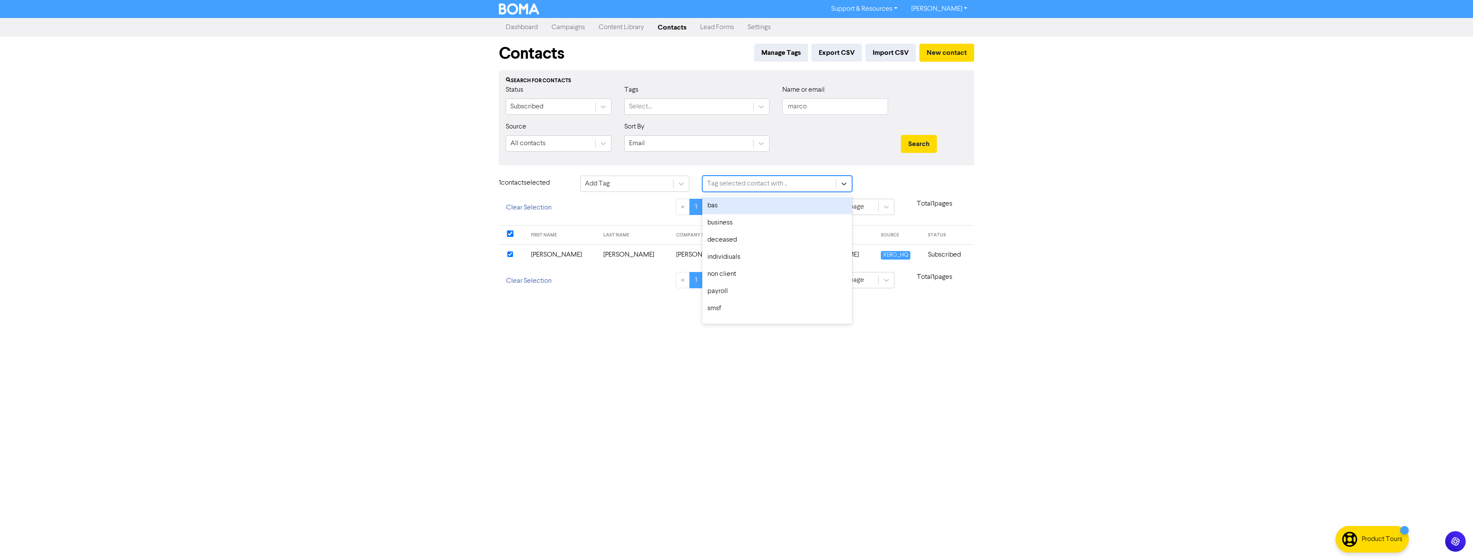
click at [738, 207] on div "bas" at bounding box center [777, 205] width 150 height 17
click at [783, 180] on div "bas" at bounding box center [761, 183] width 118 height 15
click at [748, 210] on div "business" at bounding box center [777, 205] width 150 height 17
click at [787, 178] on div "bas business" at bounding box center [761, 183] width 118 height 15
click at [746, 223] on div "individiuals" at bounding box center [777, 222] width 150 height 17
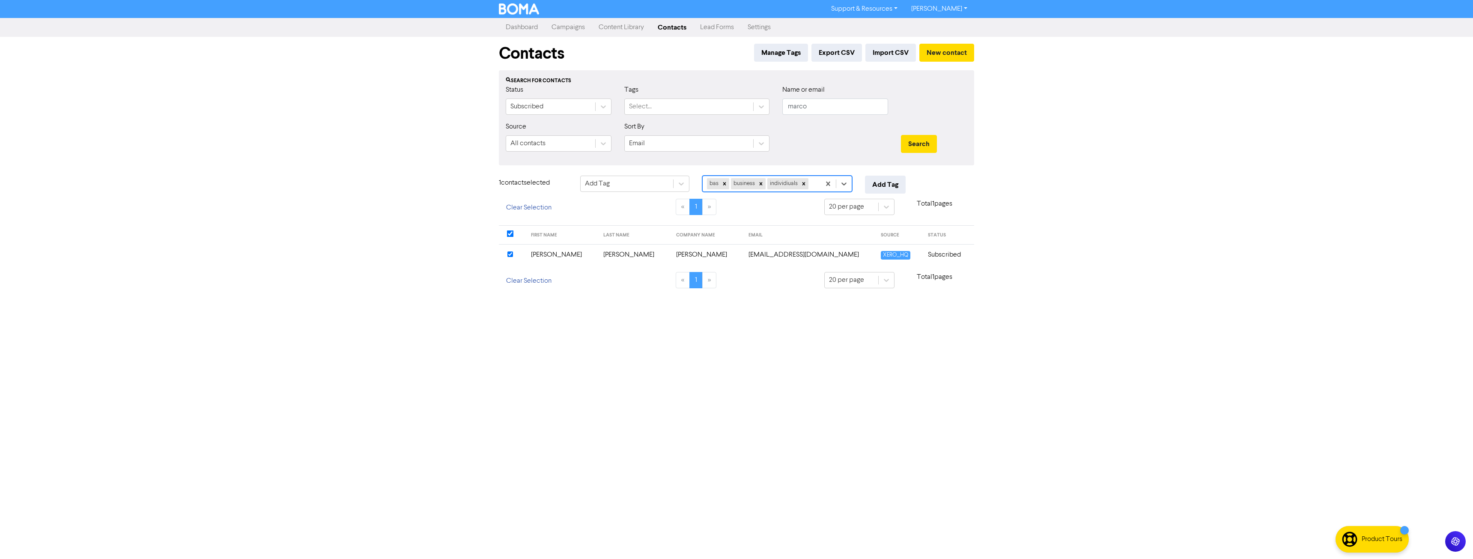
click at [815, 185] on div "bas business individiuals" at bounding box center [761, 183] width 118 height 15
click at [736, 308] on div "xero" at bounding box center [777, 308] width 150 height 17
click at [795, 201] on div "bas business individiuals xero" at bounding box center [761, 190] width 118 height 28
click at [742, 305] on div "trust" at bounding box center [777, 303] width 150 height 17
click at [885, 184] on button "Add Tag" at bounding box center [885, 185] width 41 height 18
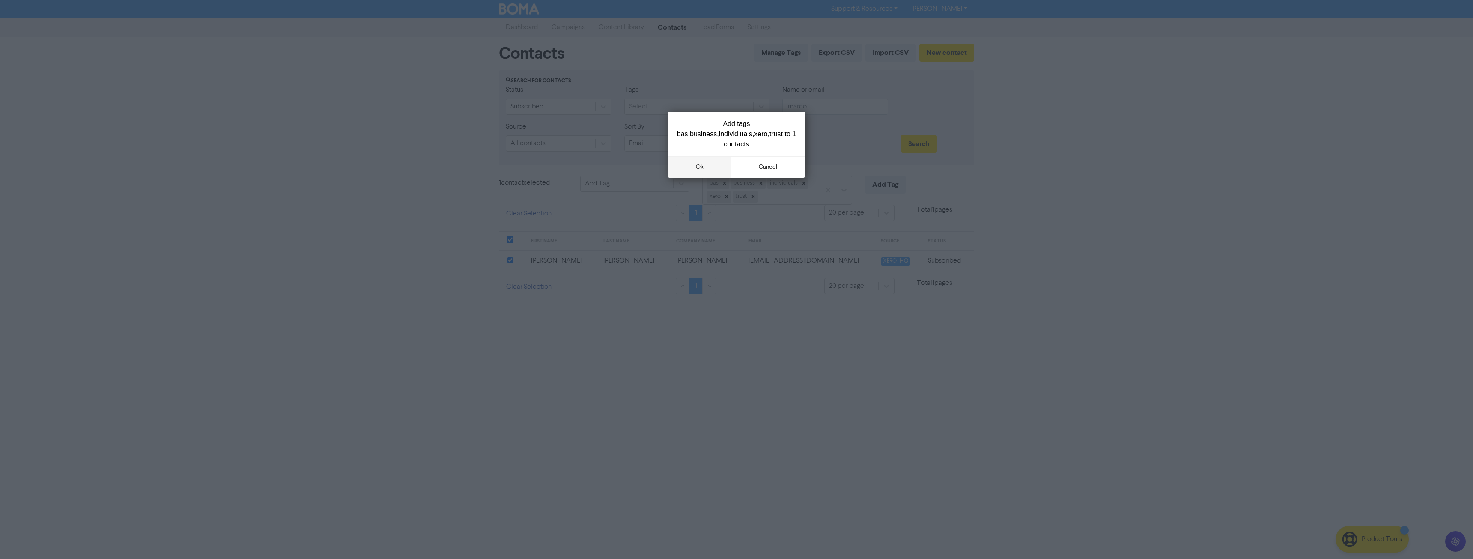
click at [699, 167] on button "ok" at bounding box center [699, 166] width 63 height 21
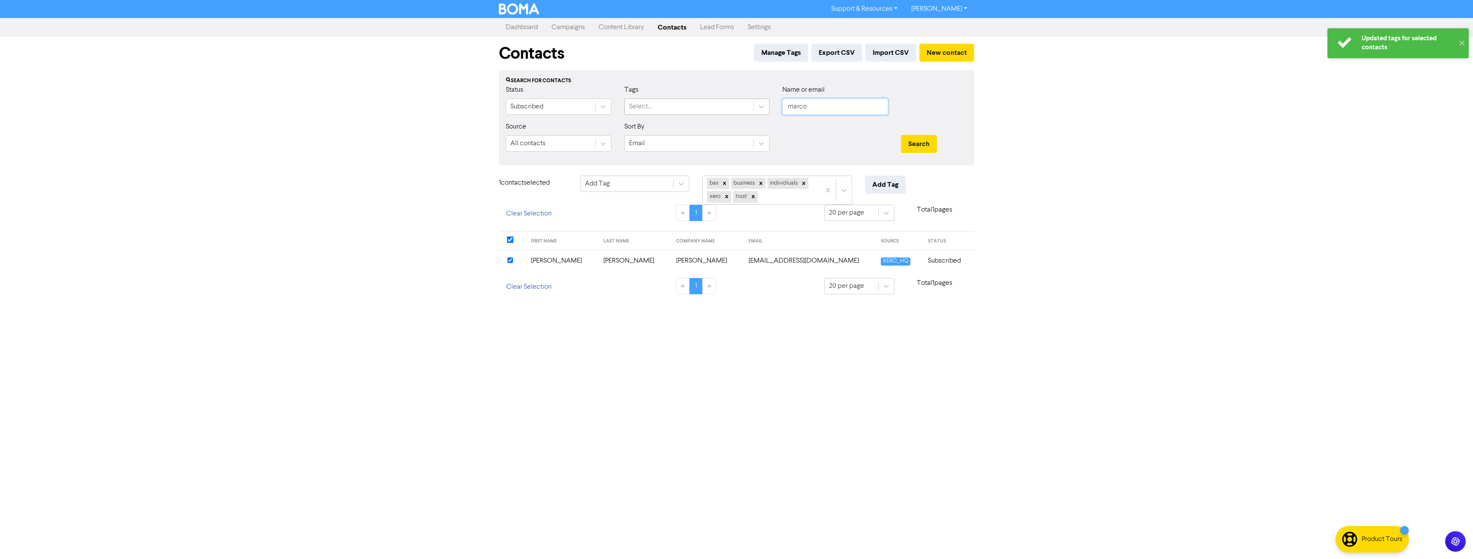
drag, startPoint x: 823, startPoint y: 110, endPoint x: 694, endPoint y: 113, distance: 128.5
click at [696, 111] on div "Status Subscribed Tags Select... Name or email marco" at bounding box center [736, 103] width 474 height 37
click at [901, 135] on button "Search" at bounding box center [919, 144] width 36 height 18
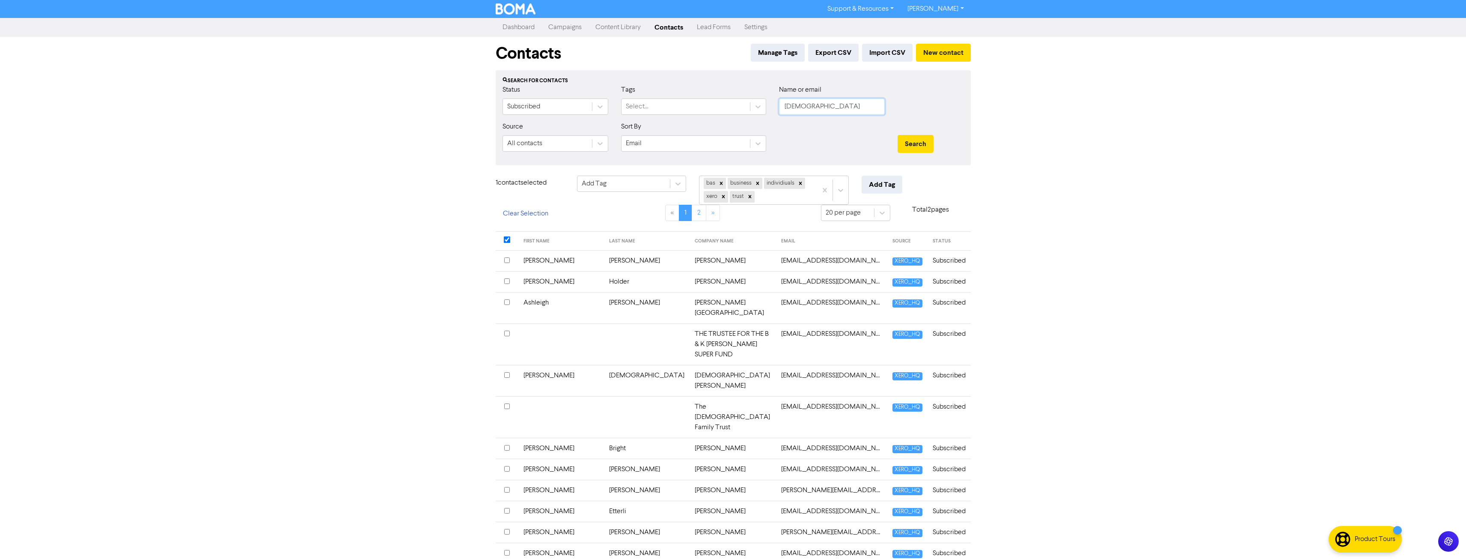
click at [830, 115] on input "christ" at bounding box center [832, 106] width 106 height 16
click at [898, 135] on button "Search" at bounding box center [916, 144] width 36 height 18
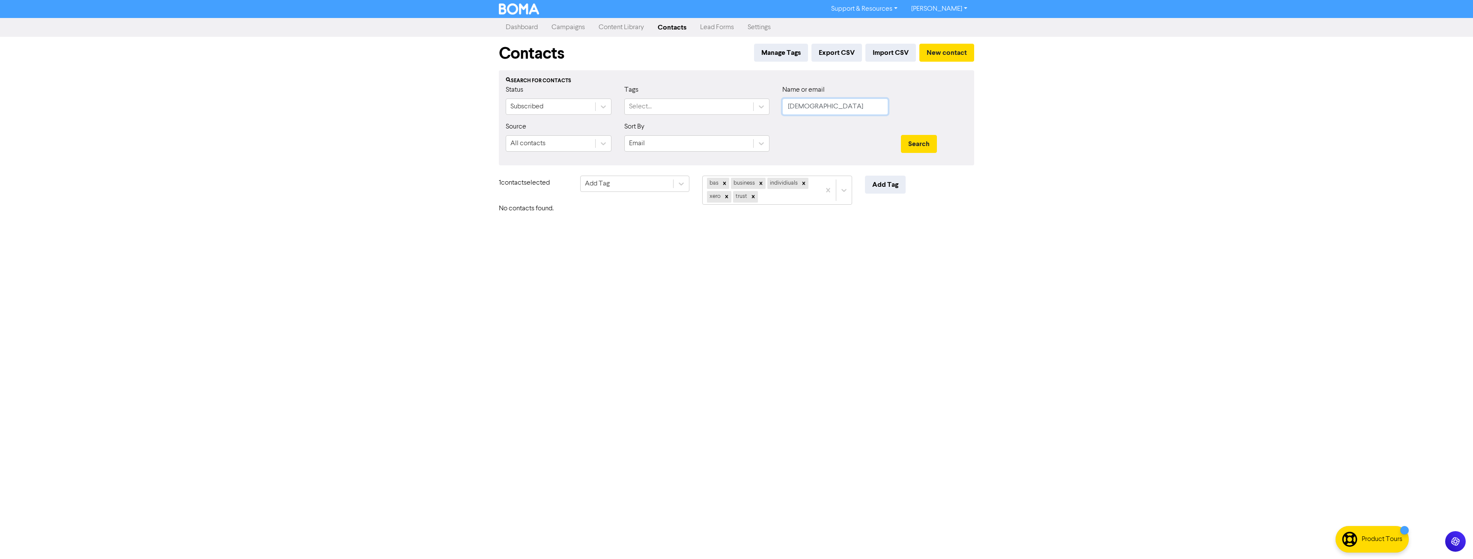
drag, startPoint x: 763, startPoint y: 115, endPoint x: 717, endPoint y: 119, distance: 46.0
click at [717, 118] on div "Status Subscribed Tags Select... Name or email christiann" at bounding box center [736, 103] width 474 height 37
click at [901, 135] on button "Search" at bounding box center [919, 144] width 36 height 18
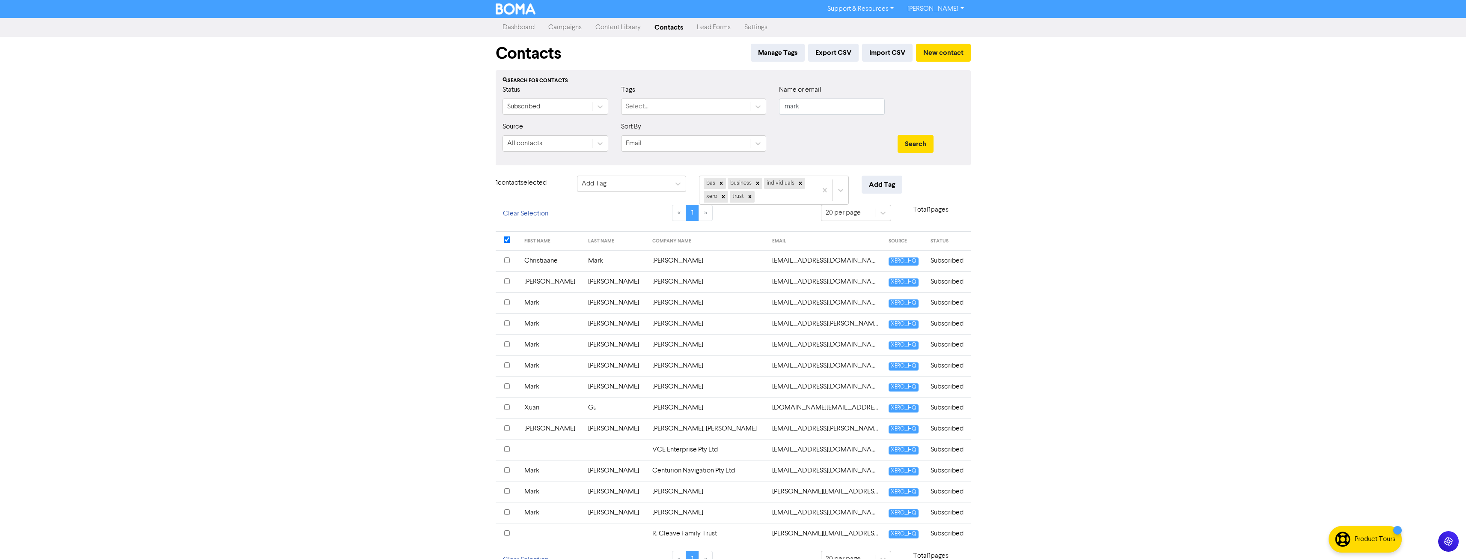
click at [506, 261] on input "checkbox" at bounding box center [507, 260] width 6 height 6
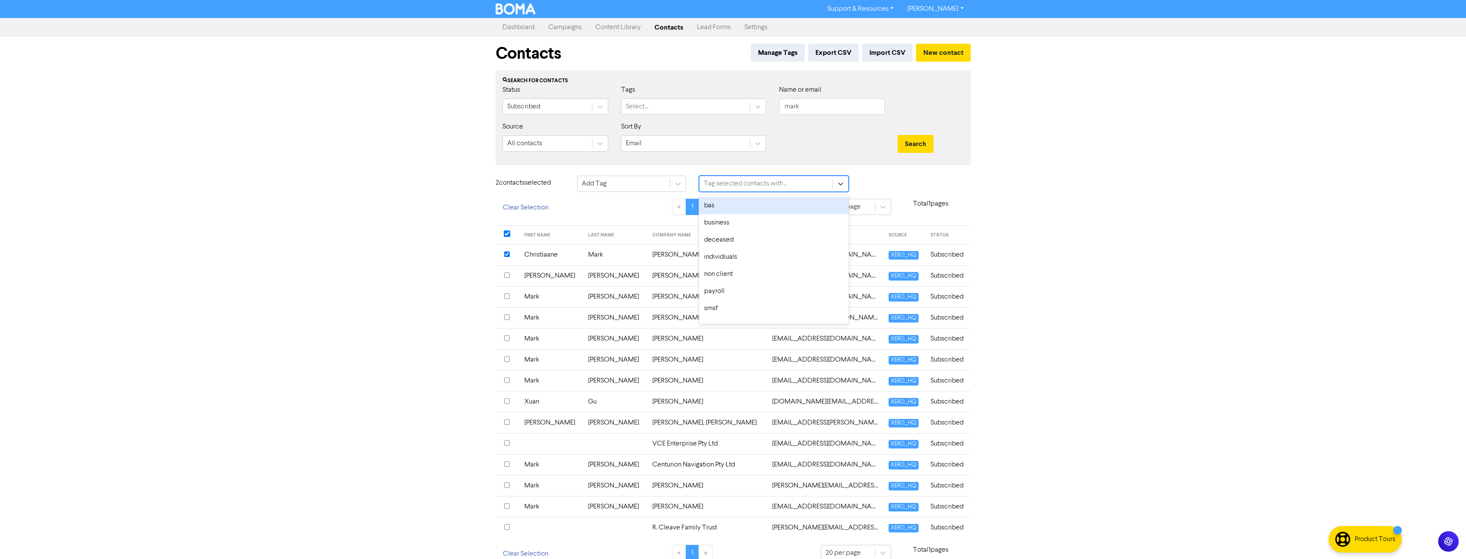
click at [733, 184] on div "Tag selected contacts with .." at bounding box center [745, 183] width 83 height 10
click at [741, 215] on div "individiuals" at bounding box center [774, 213] width 150 height 17
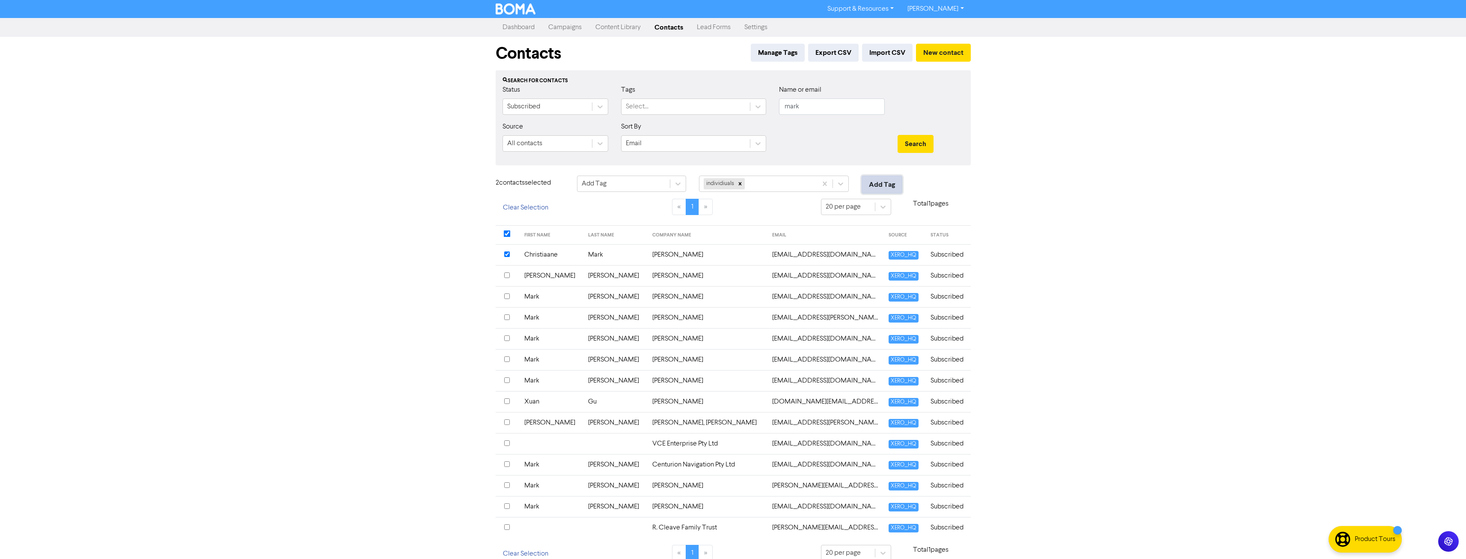
click at [879, 184] on button "Add Tag" at bounding box center [882, 185] width 41 height 18
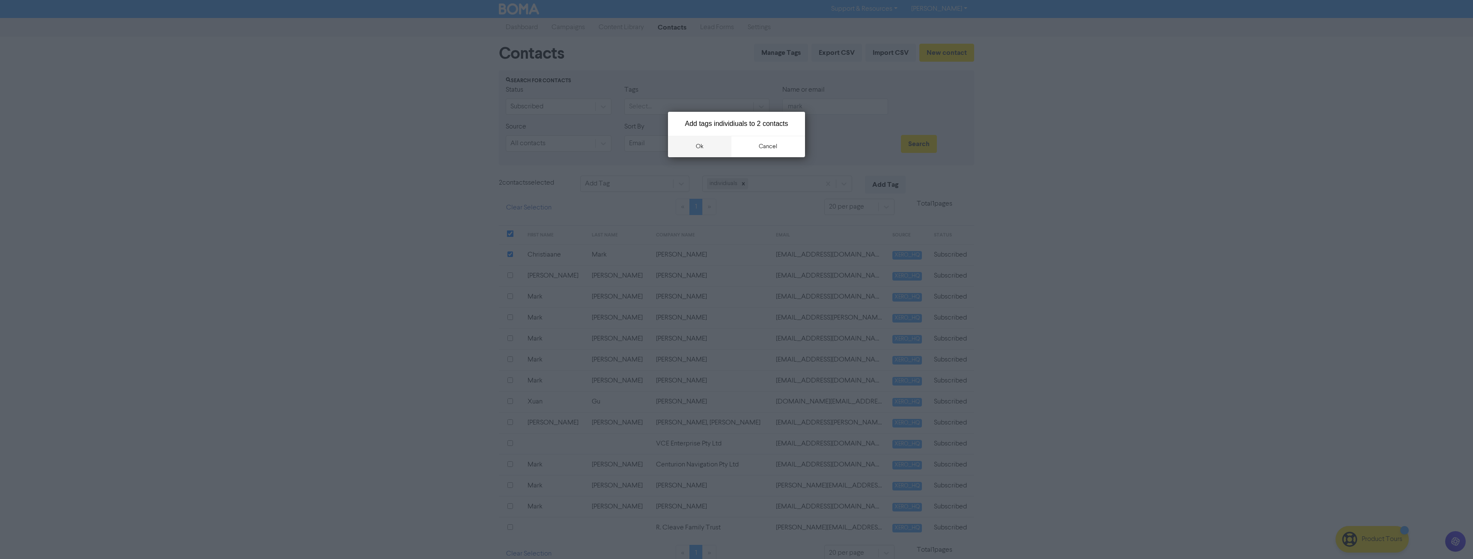
click at [709, 147] on button "ok" at bounding box center [699, 146] width 63 height 21
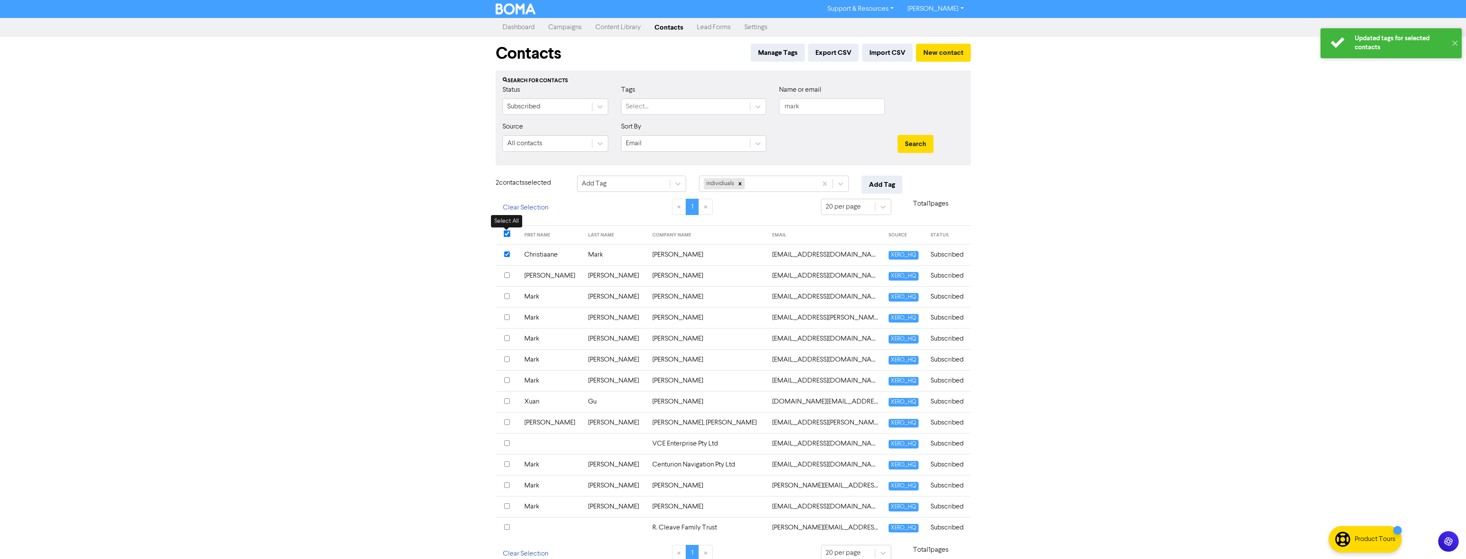
click at [507, 231] on input "checkbox" at bounding box center [506, 233] width 7 height 7
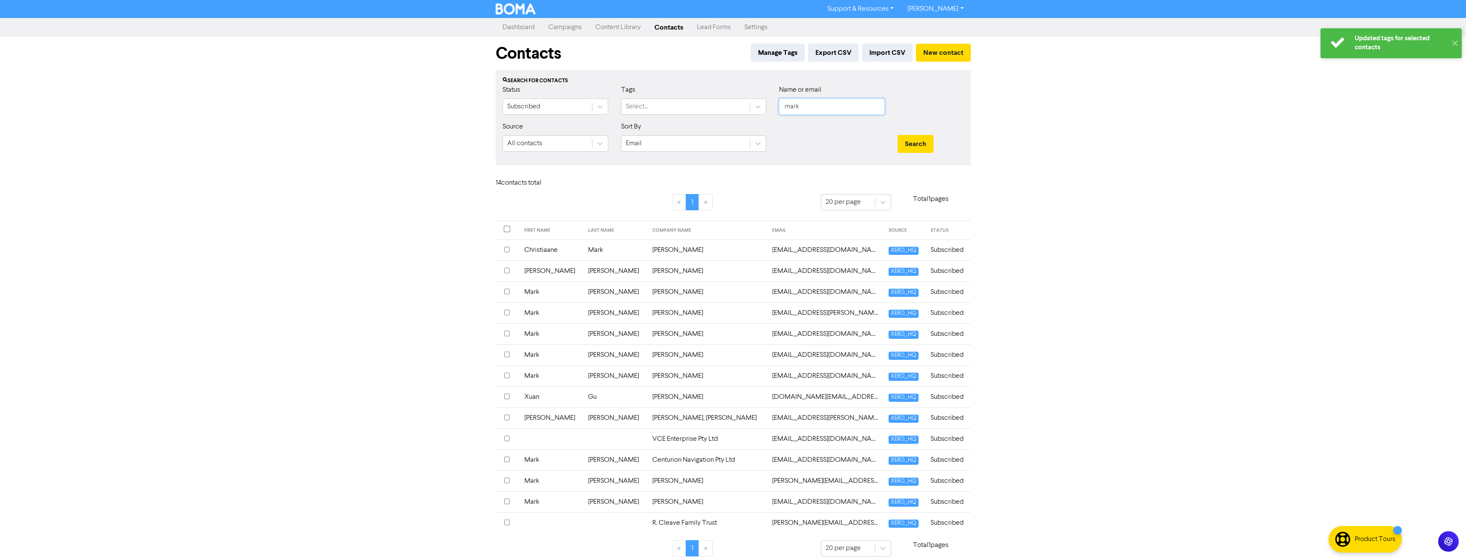
drag, startPoint x: 818, startPoint y: 109, endPoint x: 613, endPoint y: 114, distance: 204.7
click at [618, 115] on div "Status Subscribed Tags Select... Name or email mark" at bounding box center [733, 103] width 474 height 37
click at [898, 135] on button "Search" at bounding box center [916, 144] width 36 height 18
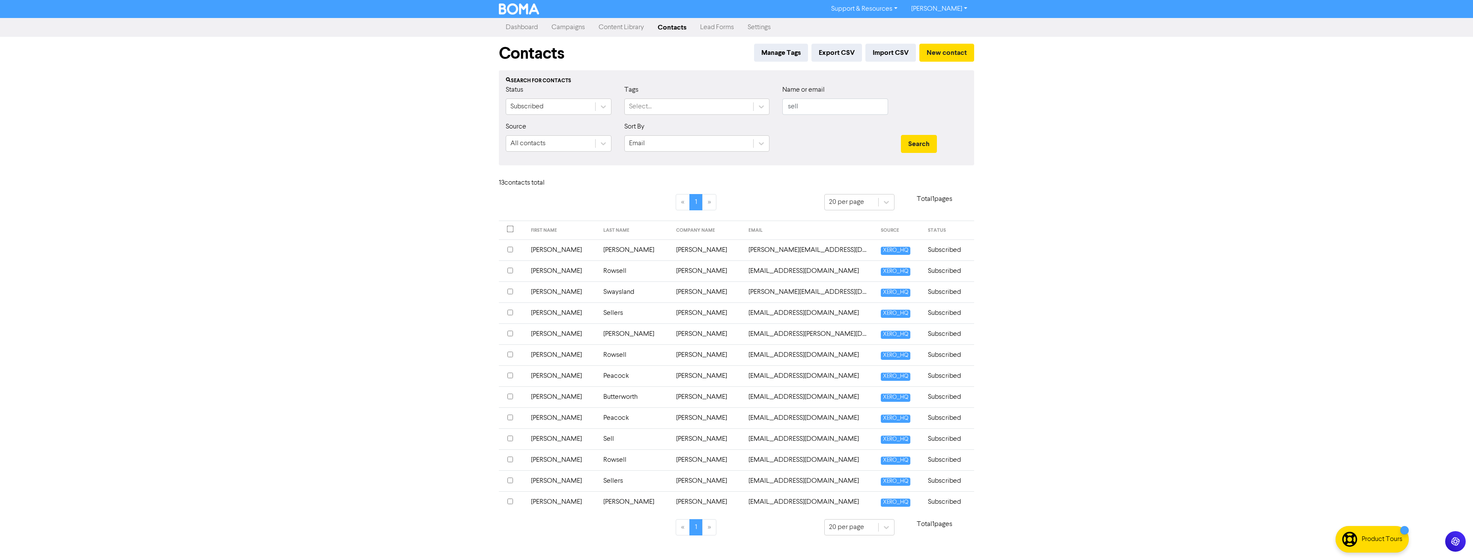
click at [512, 436] on input "checkbox" at bounding box center [510, 438] width 6 height 6
click at [756, 190] on div "Tag selected contact with .." at bounding box center [768, 183] width 133 height 15
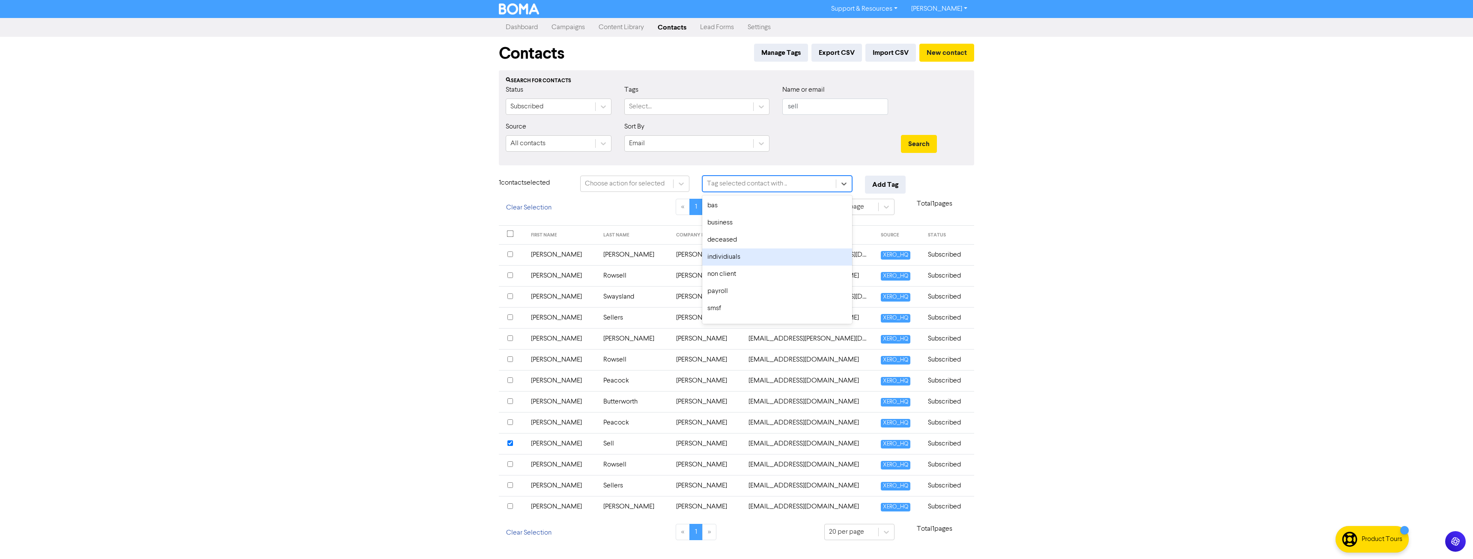
click at [733, 257] on div "individiuals" at bounding box center [777, 256] width 150 height 17
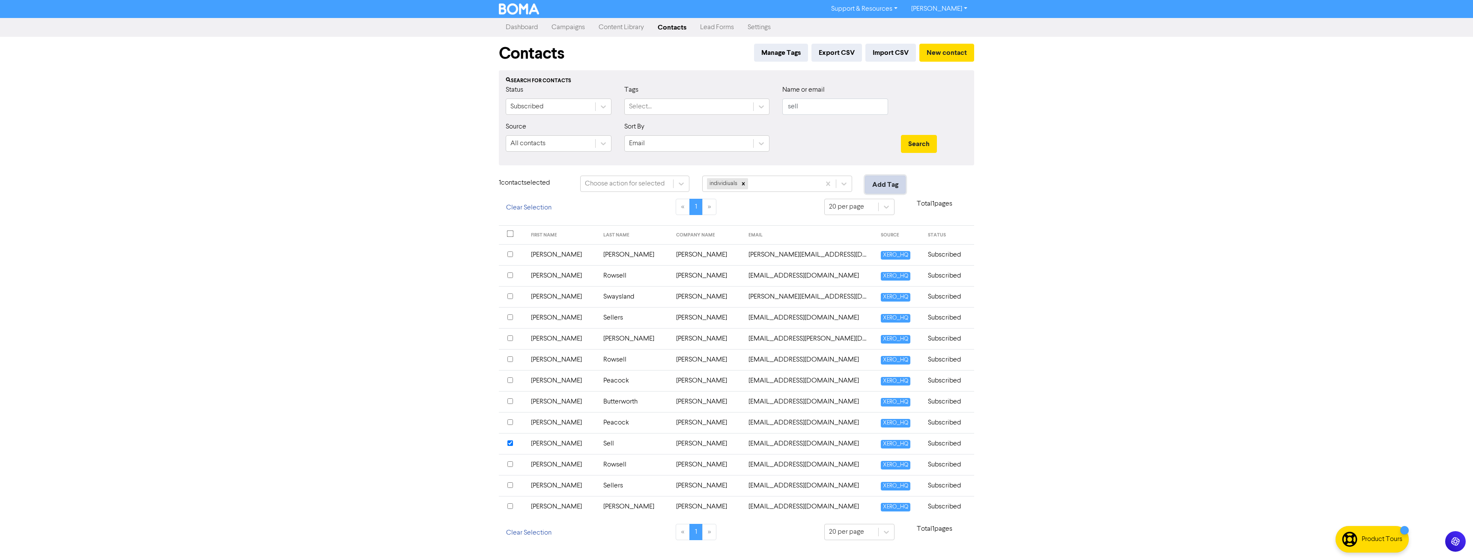
click at [893, 186] on button "Add Tag" at bounding box center [885, 185] width 41 height 18
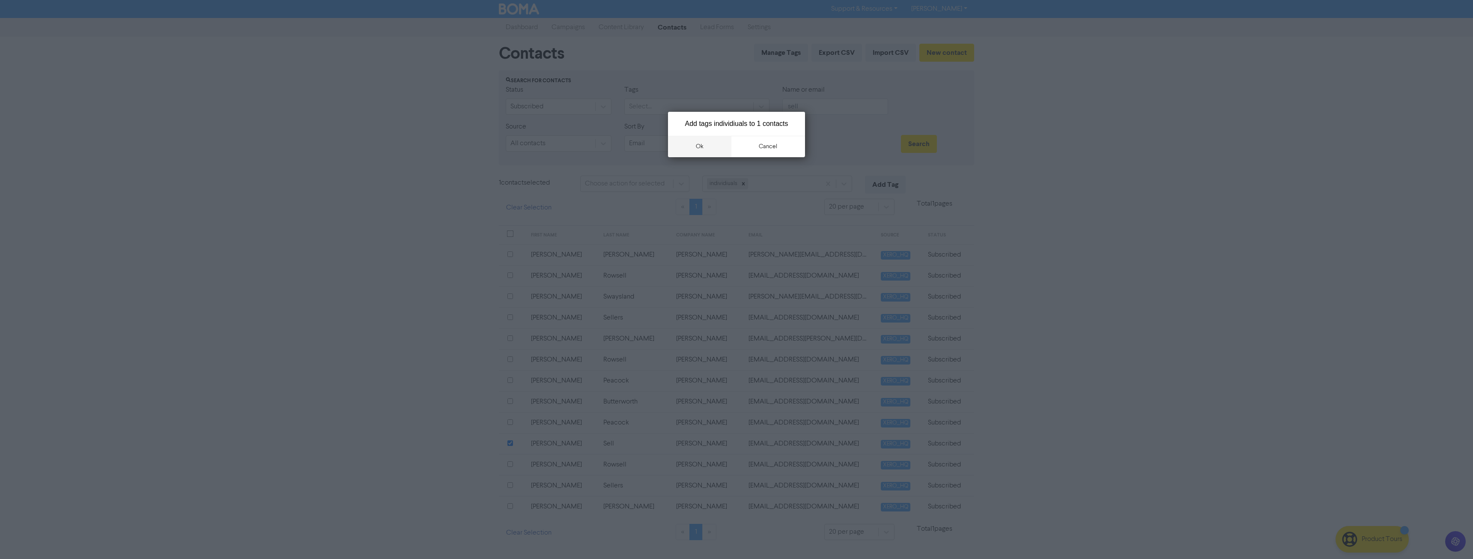
click at [696, 144] on button "ok" at bounding box center [699, 146] width 63 height 21
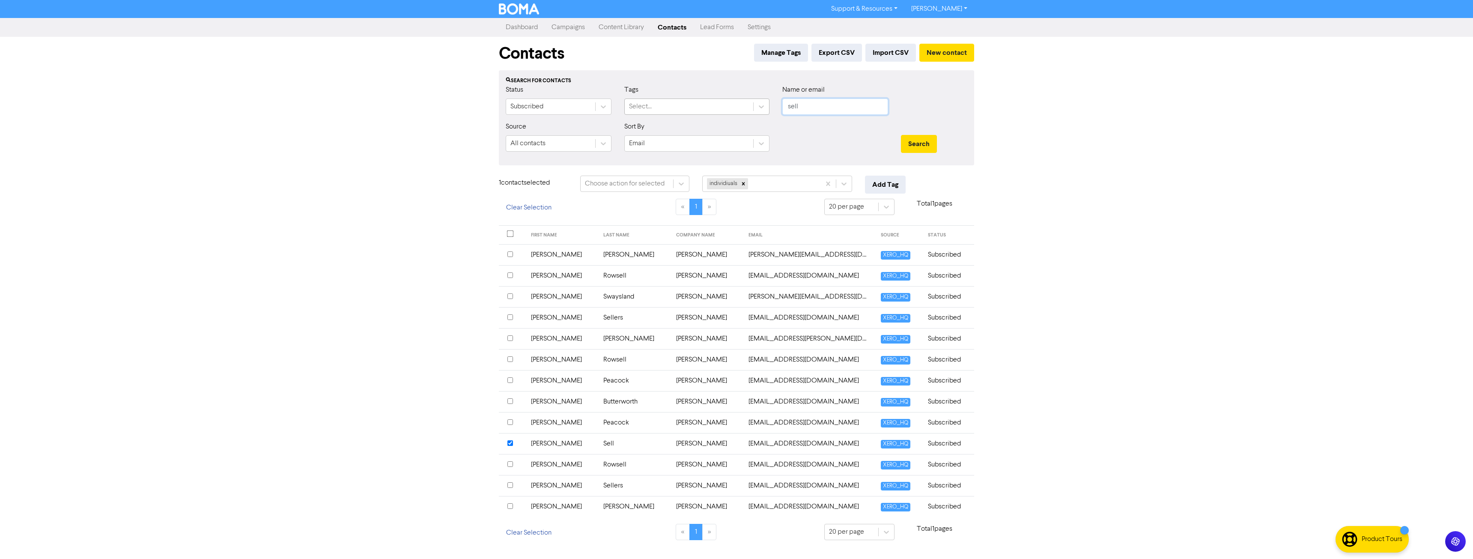
drag, startPoint x: 815, startPoint y: 107, endPoint x: 707, endPoint y: 111, distance: 107.9
click at [710, 118] on div "Status Subscribed Tags Select... Name or email sell" at bounding box center [736, 103] width 474 height 37
click at [901, 135] on button "Search" at bounding box center [919, 144] width 36 height 18
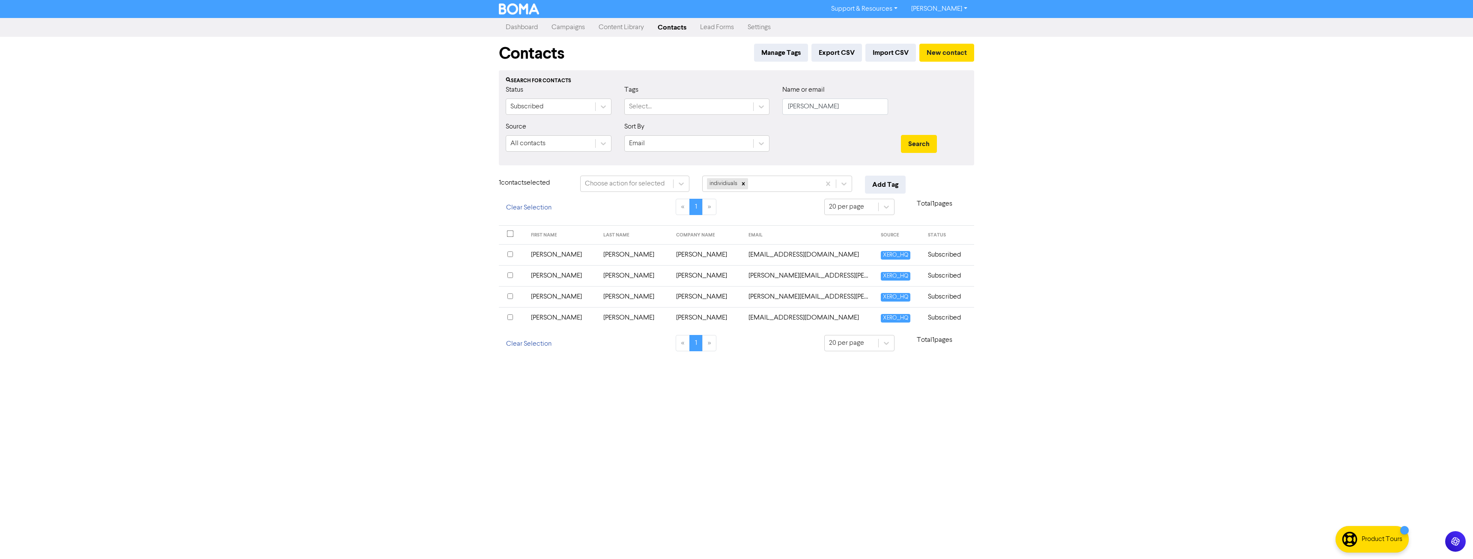
click at [510, 274] on input "checkbox" at bounding box center [510, 275] width 6 height 6
click at [510, 296] on input "checkbox" at bounding box center [510, 296] width 6 height 6
click at [896, 183] on button "Add Tag" at bounding box center [885, 185] width 41 height 18
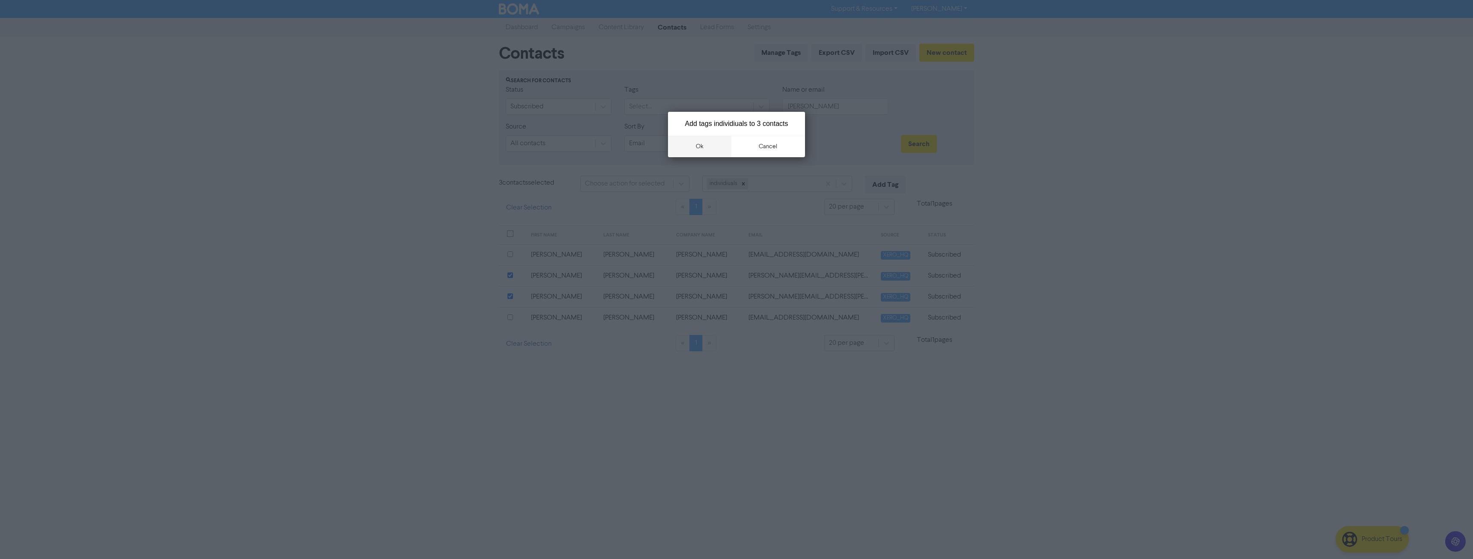
click at [702, 140] on button "ok" at bounding box center [699, 146] width 63 height 21
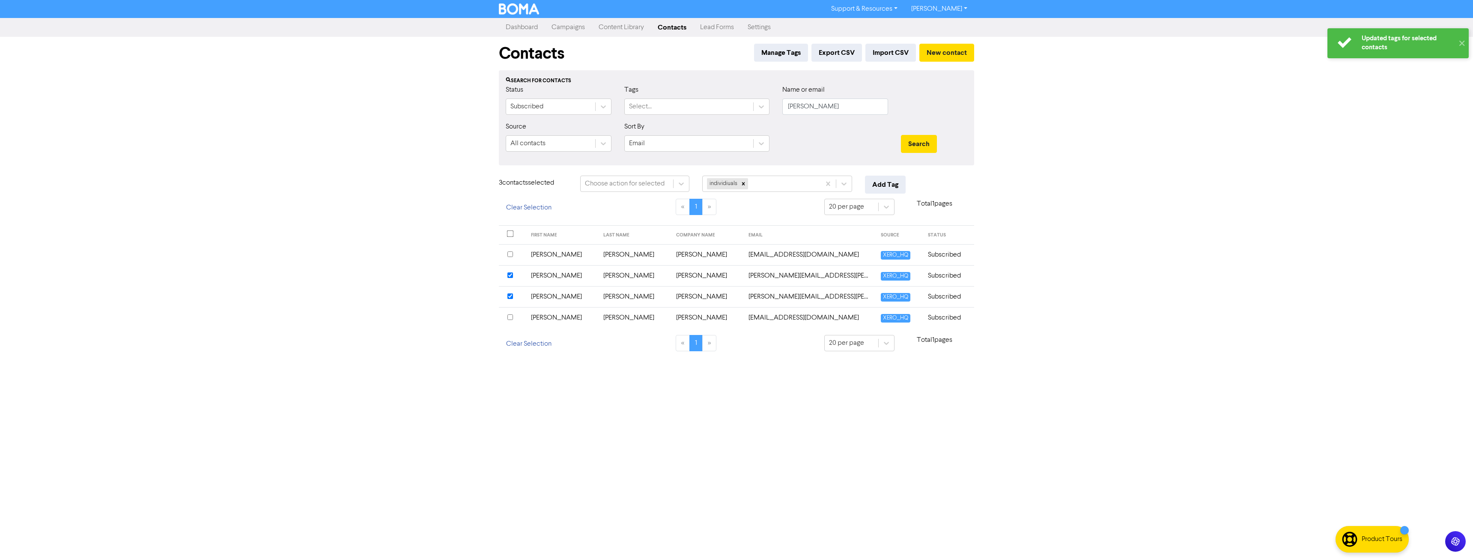
click at [794, 113] on div "Name or email lewis" at bounding box center [835, 103] width 119 height 37
drag, startPoint x: 787, startPoint y: 110, endPoint x: 754, endPoint y: 113, distance: 32.7
click at [754, 113] on div "Status Subscribed Tags Select... Name or email lewis" at bounding box center [736, 103] width 474 height 37
type input "f"
click at [901, 135] on button "Search" at bounding box center [919, 144] width 36 height 18
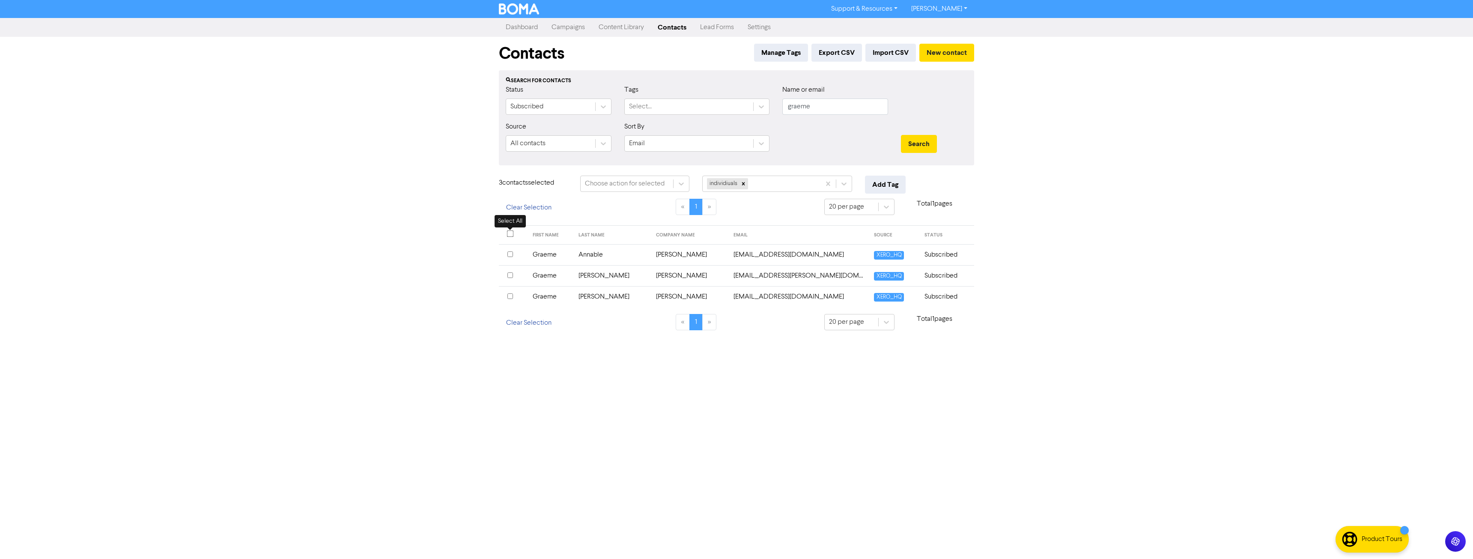
click at [510, 233] on input "checkbox" at bounding box center [510, 233] width 7 height 7
click at [892, 182] on button "Add Tag" at bounding box center [885, 185] width 41 height 18
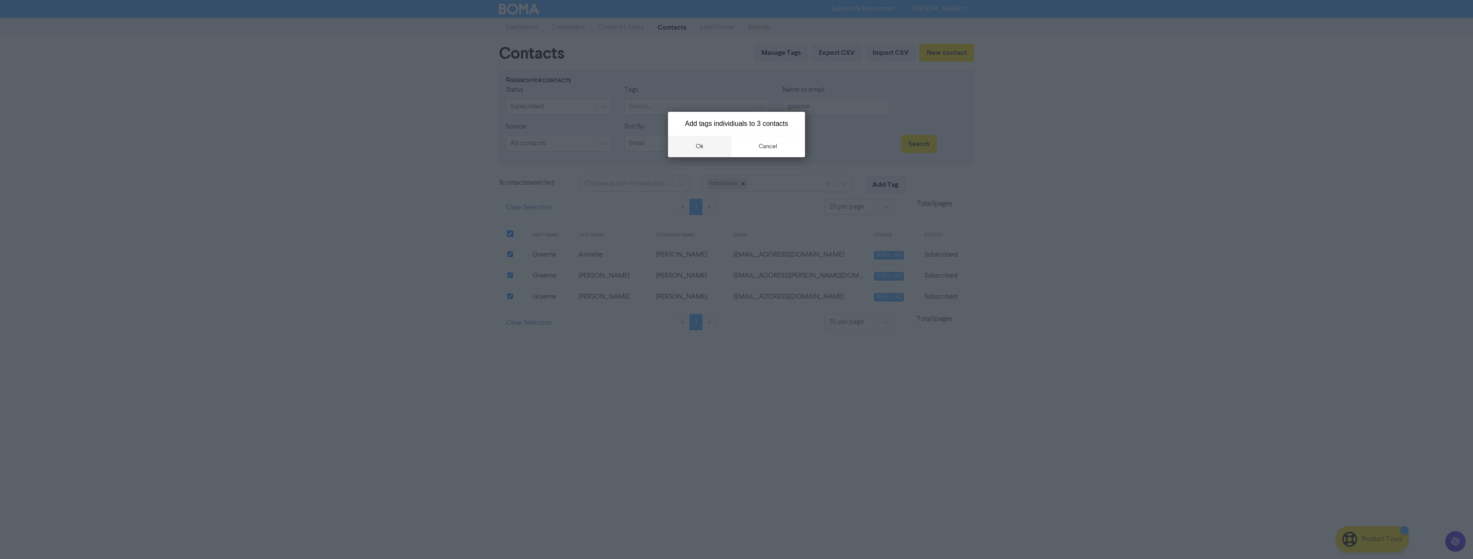
click at [706, 147] on button "ok" at bounding box center [699, 146] width 63 height 21
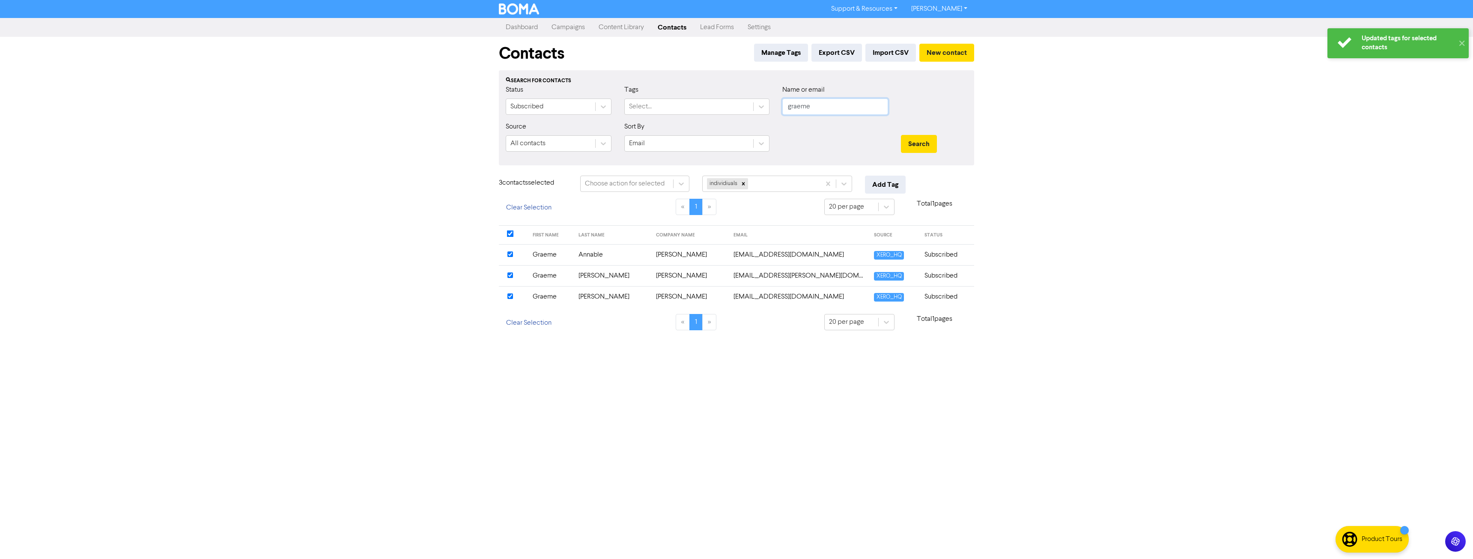
drag, startPoint x: 850, startPoint y: 99, endPoint x: 845, endPoint y: 100, distance: 4.4
click at [847, 99] on input "graeme" at bounding box center [835, 106] width 106 height 16
drag, startPoint x: 845, startPoint y: 100, endPoint x: 759, endPoint y: 103, distance: 87.0
click at [758, 103] on div "Status Subscribed Tags Select... Name or email graeme" at bounding box center [736, 103] width 474 height 37
click at [901, 135] on button "Search" at bounding box center [919, 144] width 36 height 18
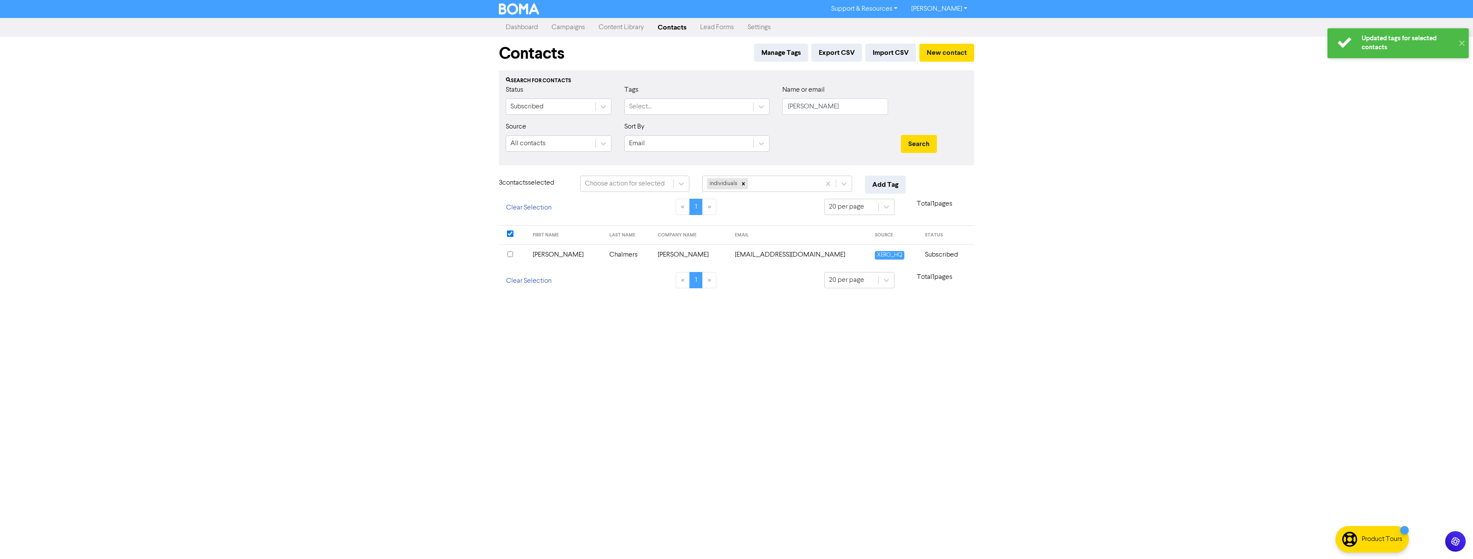
click at [509, 254] on input "checkbox" at bounding box center [510, 254] width 6 height 6
click at [896, 184] on button "Add Tag" at bounding box center [885, 185] width 41 height 18
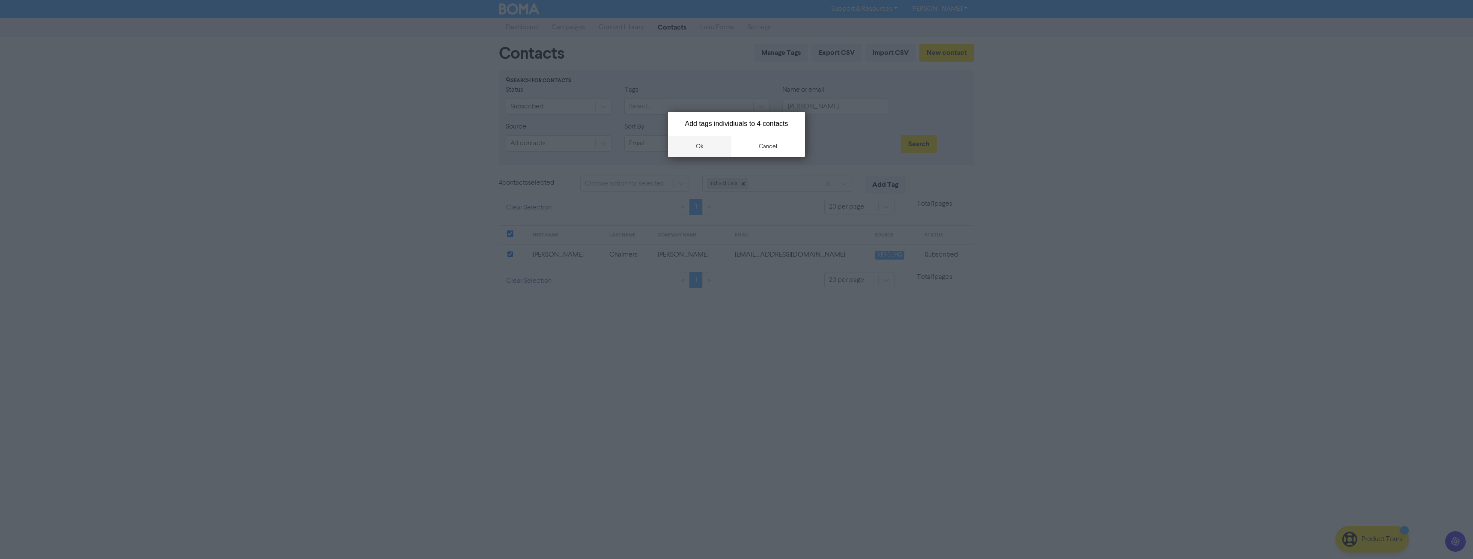
click at [696, 144] on button "ok" at bounding box center [699, 146] width 63 height 21
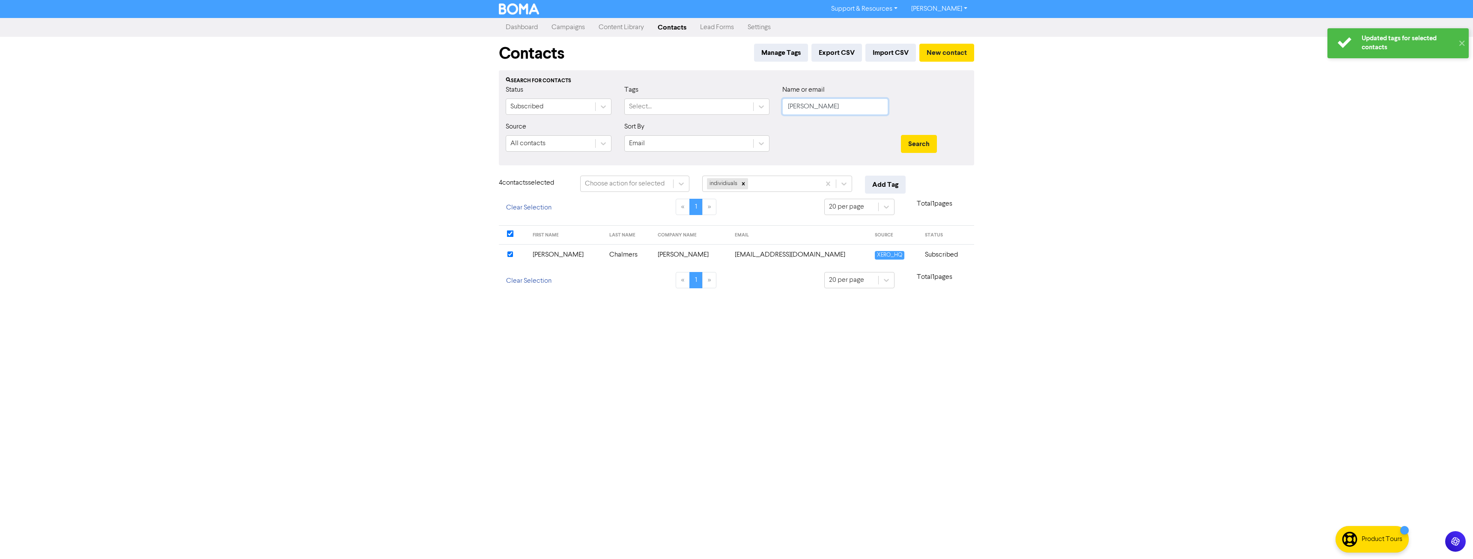
drag, startPoint x: 846, startPoint y: 106, endPoint x: 648, endPoint y: 119, distance: 198.6
click at [648, 119] on div "Status Subscribed Tags Select... Name or email theresa" at bounding box center [736, 103] width 474 height 37
click at [901, 135] on button "Search" at bounding box center [919, 144] width 36 height 18
click at [508, 232] on input "checkbox" at bounding box center [510, 233] width 7 height 7
click at [508, 232] on input "checkbox" at bounding box center [510, 229] width 7 height 7
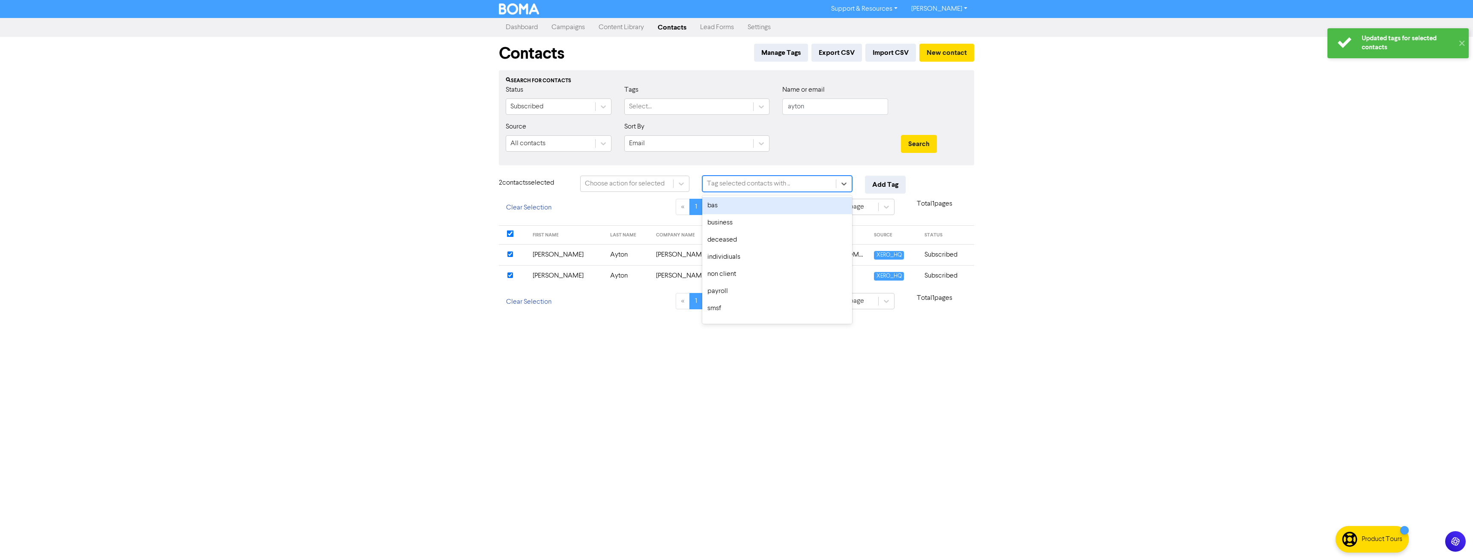
click at [767, 183] on div "Tag selected contacts with .." at bounding box center [748, 183] width 83 height 10
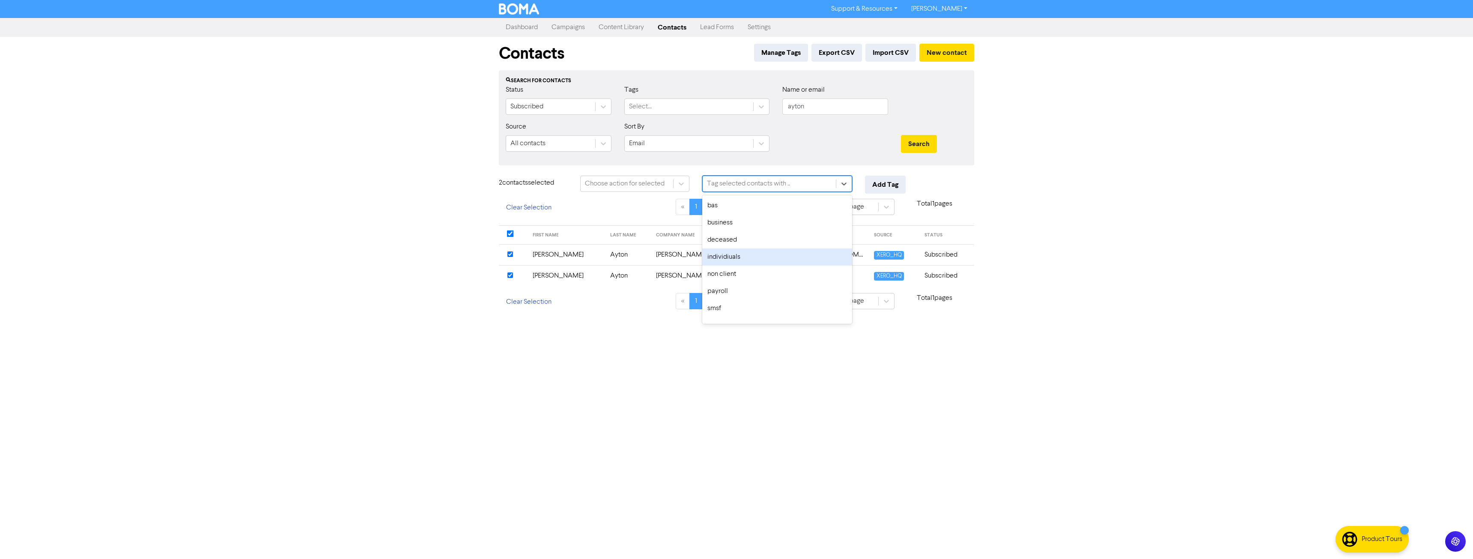
click at [750, 262] on div "individiuals" at bounding box center [777, 256] width 150 height 17
click at [885, 182] on button "Add Tag" at bounding box center [885, 185] width 41 height 18
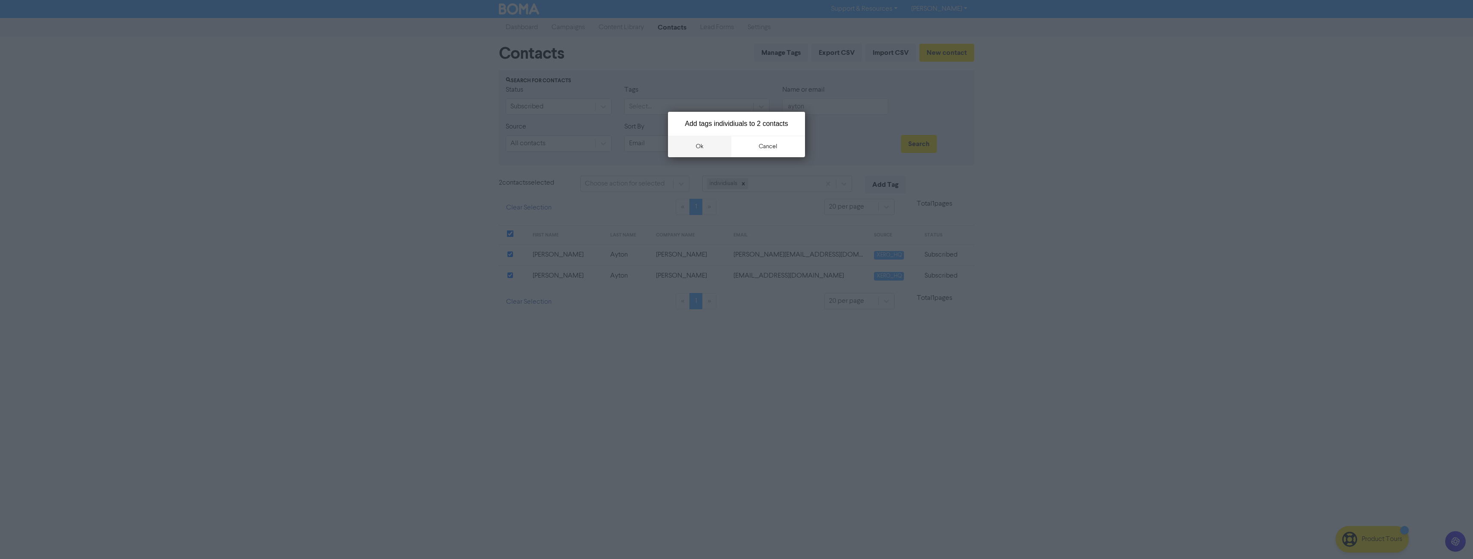
click at [693, 149] on button "ok" at bounding box center [699, 146] width 63 height 21
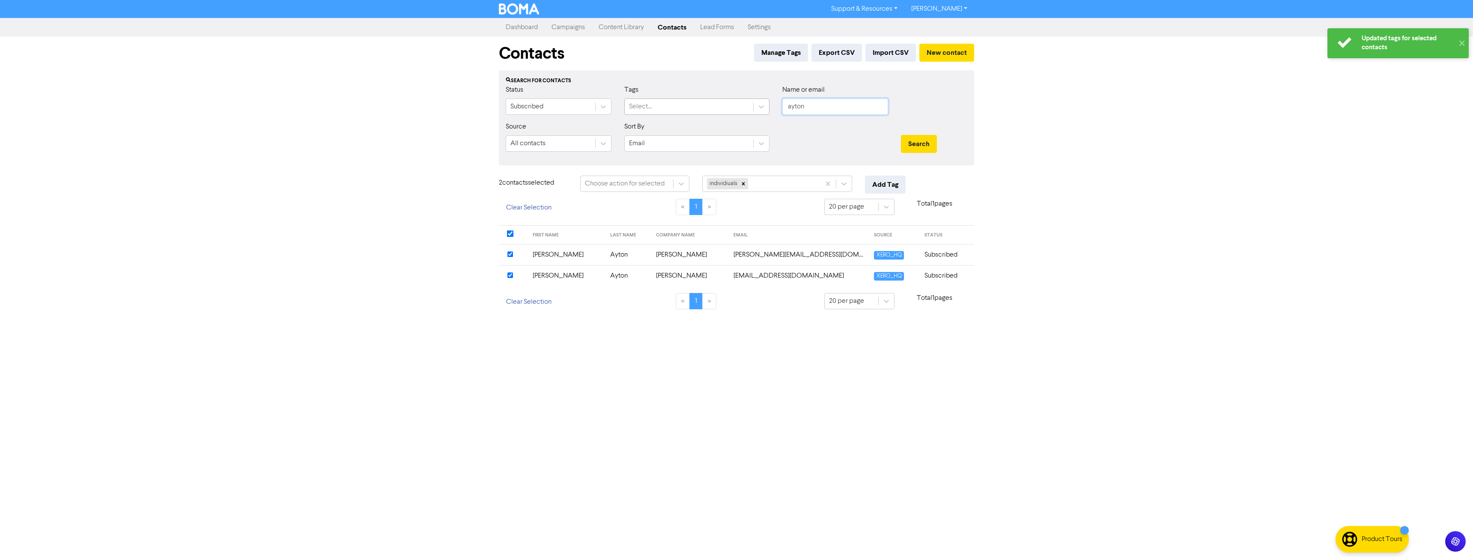
drag, startPoint x: 798, startPoint y: 104, endPoint x: 741, endPoint y: 113, distance: 57.6
click at [749, 109] on div "Status Subscribed Tags Select... Name or email ayton" at bounding box center [736, 103] width 474 height 37
click at [901, 135] on button "Search" at bounding box center [919, 144] width 36 height 18
click at [510, 253] on input "checkbox" at bounding box center [510, 254] width 6 height 6
click at [904, 181] on button "Add Tag" at bounding box center [885, 185] width 41 height 18
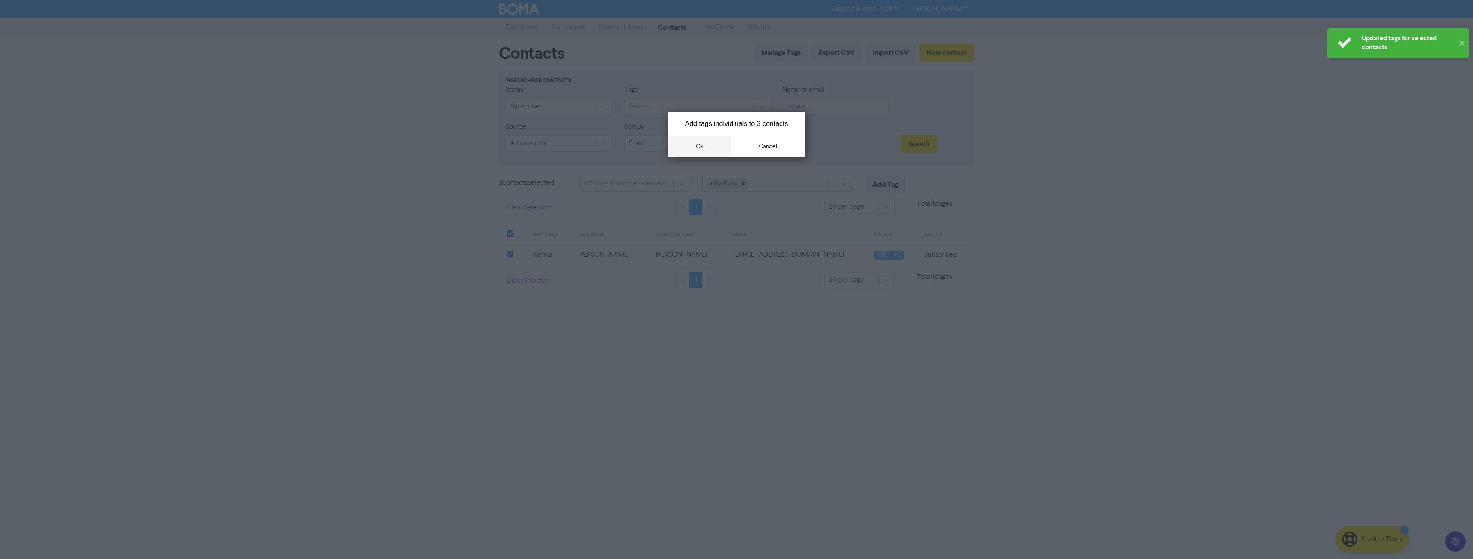
click at [703, 148] on button "ok" at bounding box center [699, 146] width 63 height 21
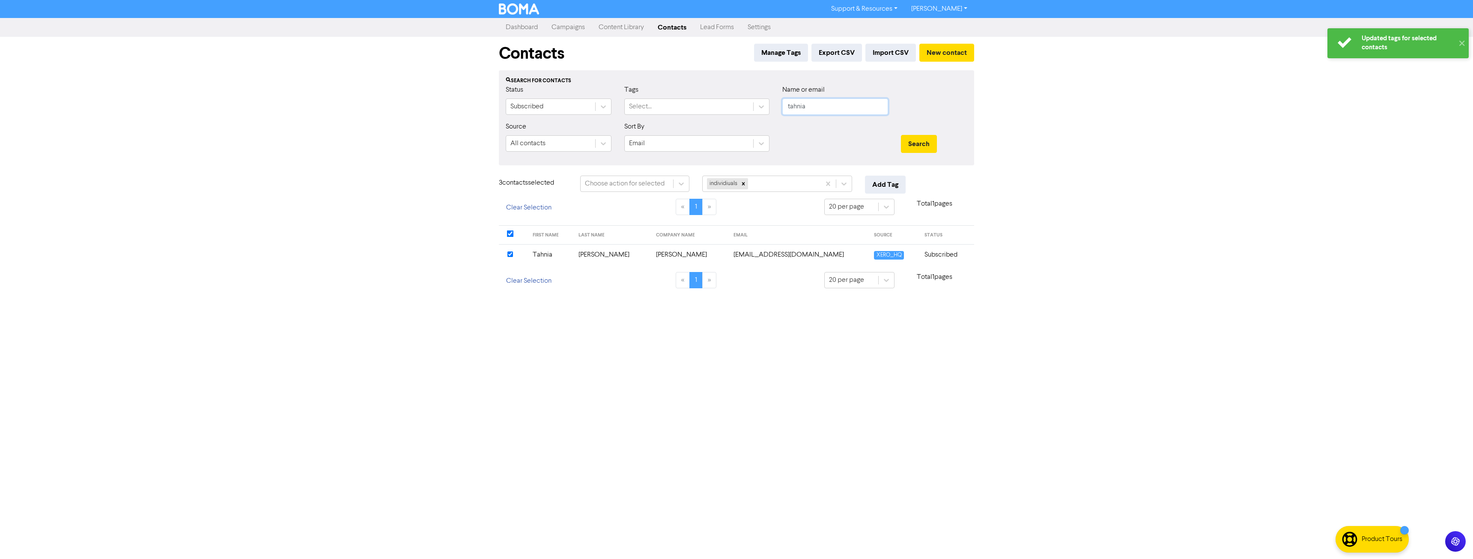
drag, startPoint x: 809, startPoint y: 107, endPoint x: 731, endPoint y: 128, distance: 80.2
click at [729, 126] on form "Status Subscribed Tags Select... Name or email tahnia Source All contacts Sort …" at bounding box center [736, 122] width 461 height 74
click at [901, 135] on button "Search" at bounding box center [919, 144] width 36 height 18
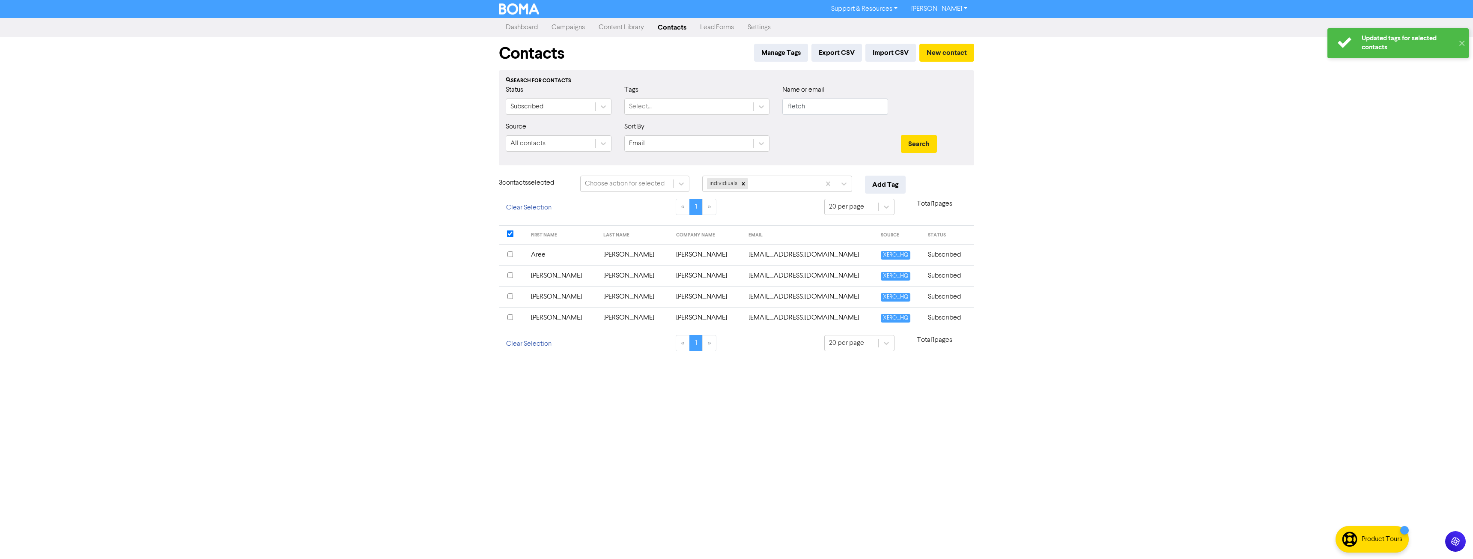
click at [509, 316] on input "checkbox" at bounding box center [510, 317] width 6 height 6
click at [509, 235] on input "checkbox" at bounding box center [510, 233] width 7 height 7
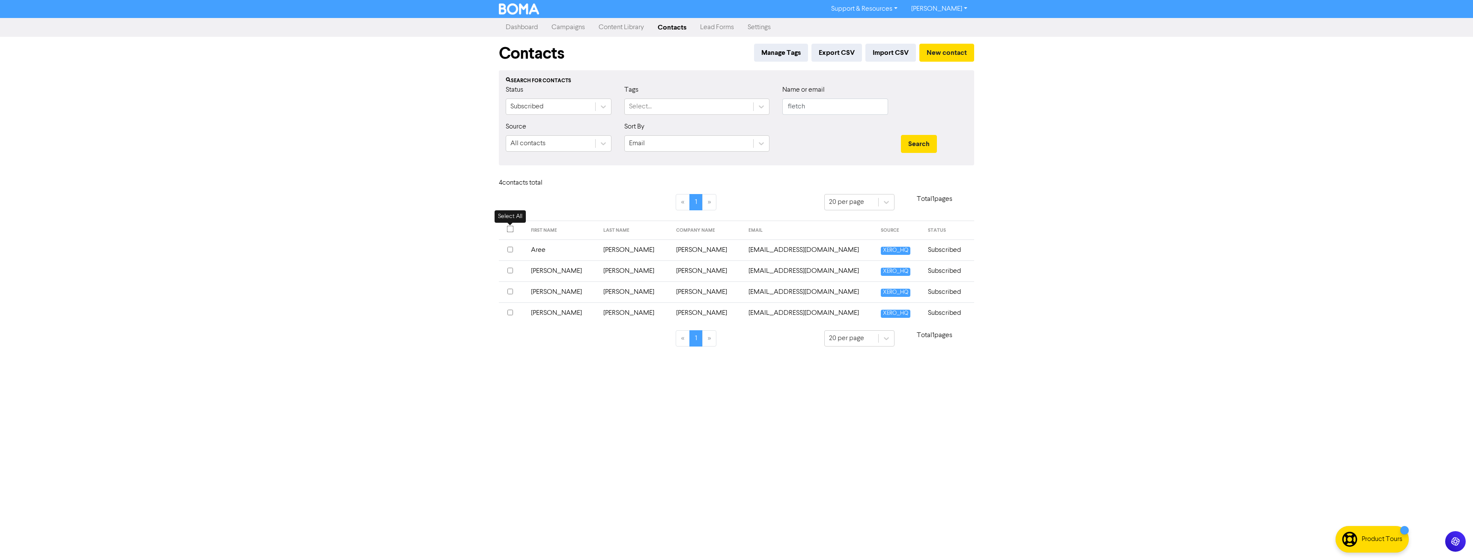
click at [510, 228] on input "checkbox" at bounding box center [510, 229] width 7 height 7
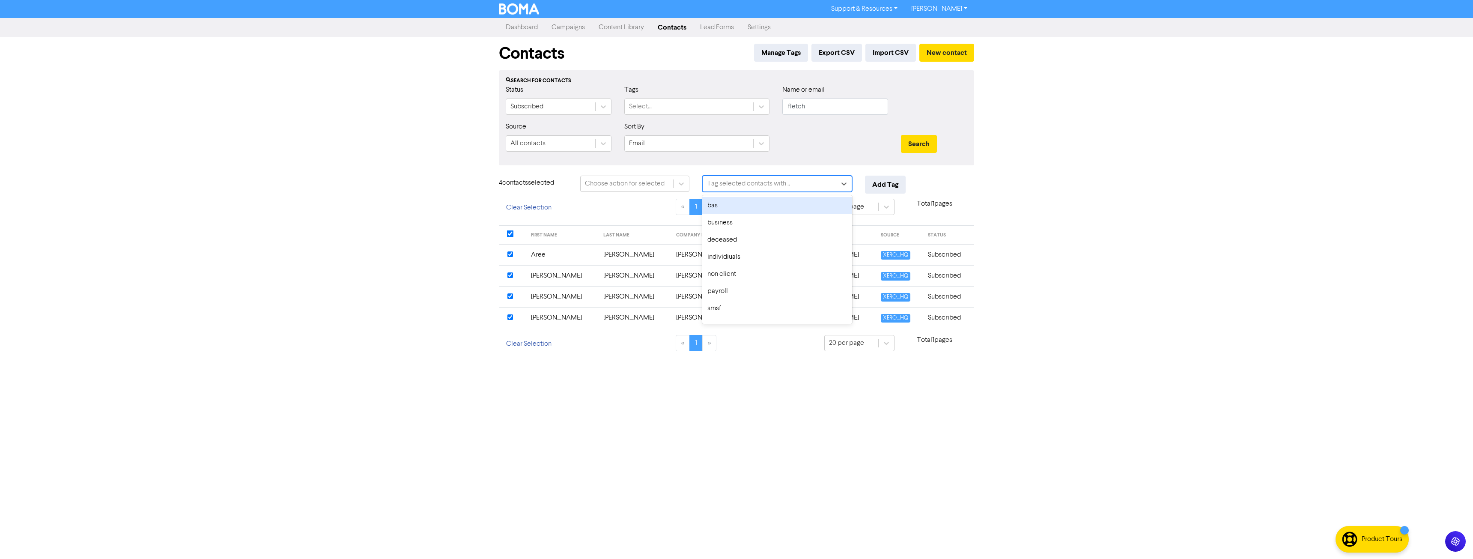
click at [776, 178] on div "Tag selected contacts with .." at bounding box center [748, 183] width 83 height 10
click at [748, 258] on div "individiuals" at bounding box center [777, 256] width 150 height 17
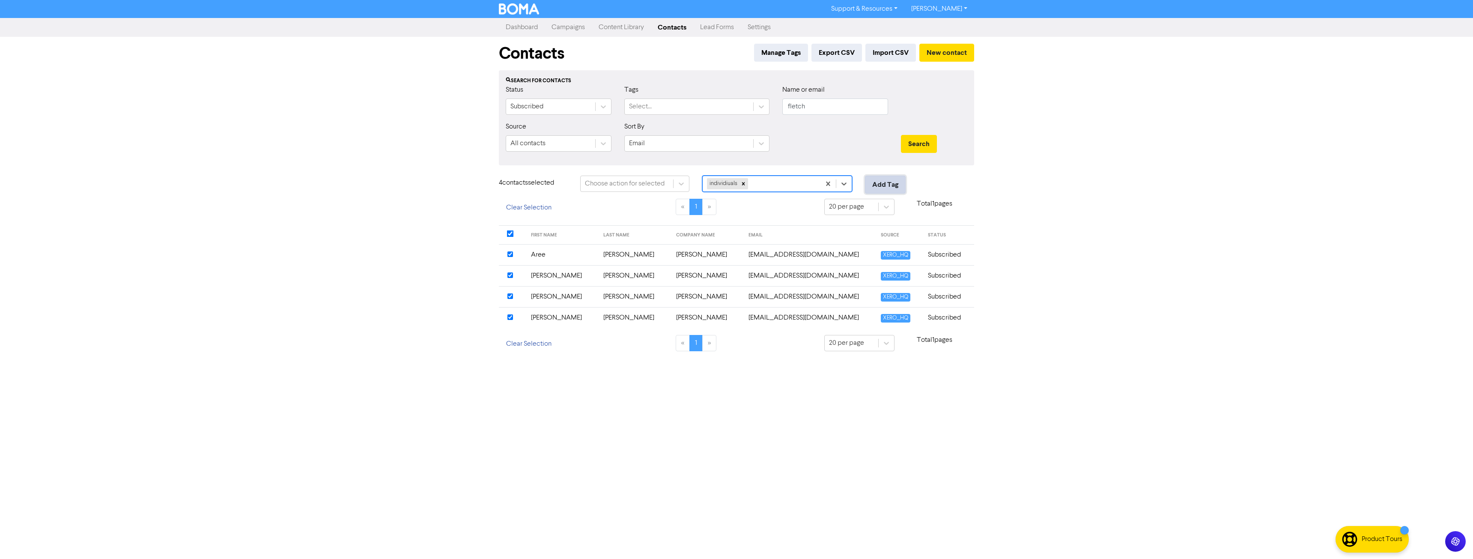
click at [888, 184] on button "Add Tag" at bounding box center [885, 185] width 41 height 18
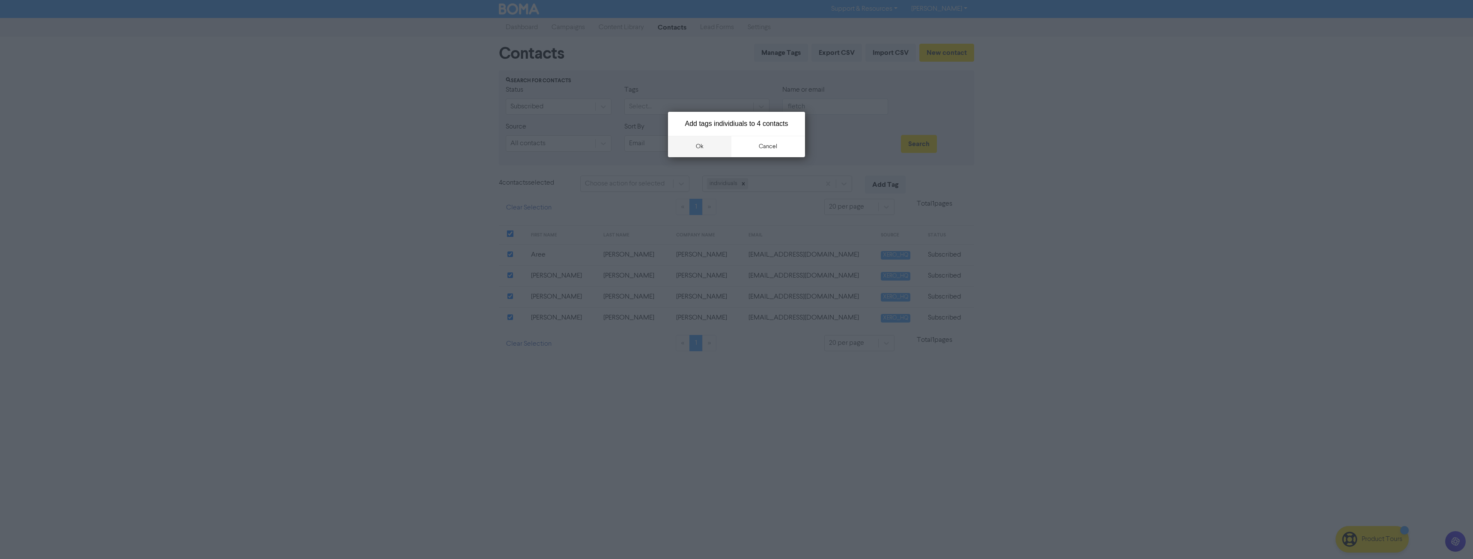
click at [706, 145] on button "ok" at bounding box center [699, 146] width 63 height 21
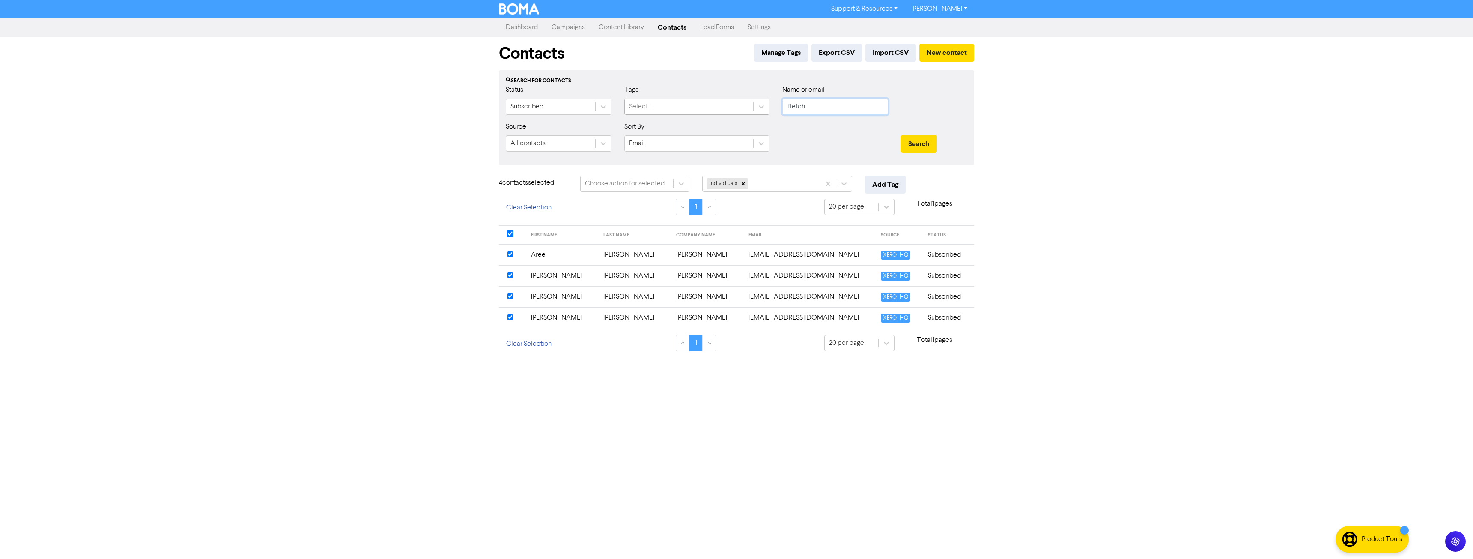
drag, startPoint x: 820, startPoint y: 104, endPoint x: 699, endPoint y: 105, distance: 121.1
click at [714, 107] on div "Status Subscribed Tags Select... Name or email fletch" at bounding box center [736, 103] width 474 height 37
click at [901, 135] on button "Search" at bounding box center [919, 144] width 36 height 18
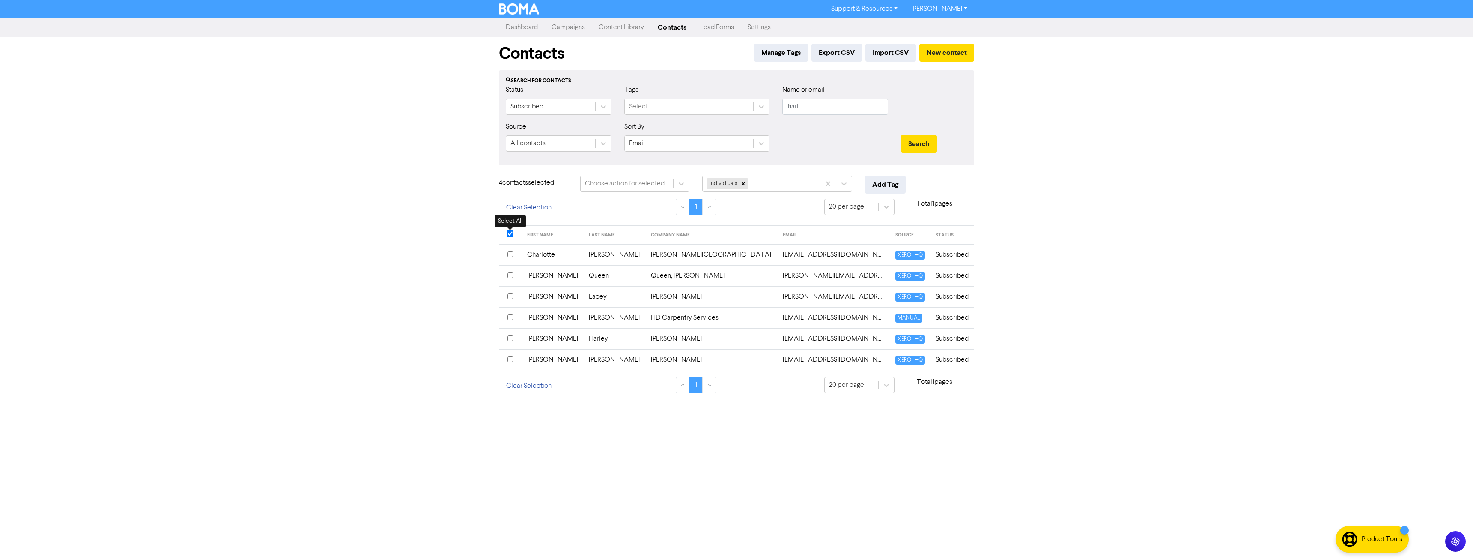
click at [511, 232] on input "checkbox" at bounding box center [510, 233] width 7 height 7
click at [511, 232] on input "checkbox" at bounding box center [510, 229] width 7 height 7
click at [772, 189] on div "Tag selected contacts with .." at bounding box center [768, 183] width 133 height 15
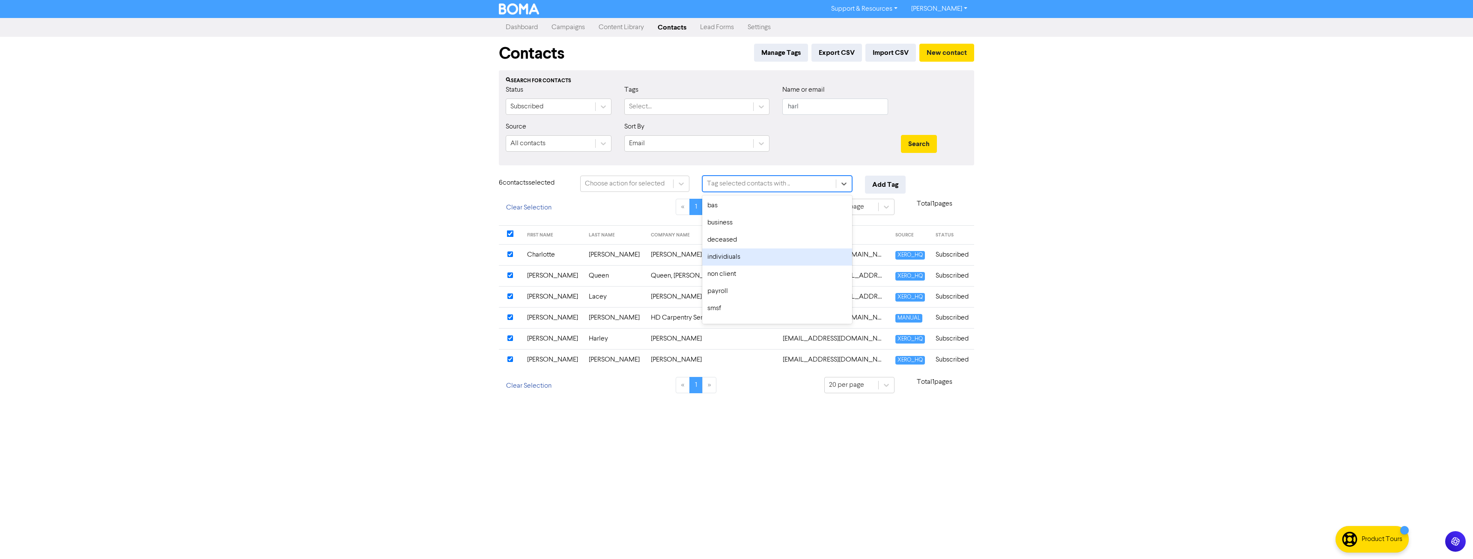
click at [743, 259] on div "individiuals" at bounding box center [777, 256] width 150 height 17
click at [884, 182] on button "Add Tag" at bounding box center [885, 185] width 41 height 18
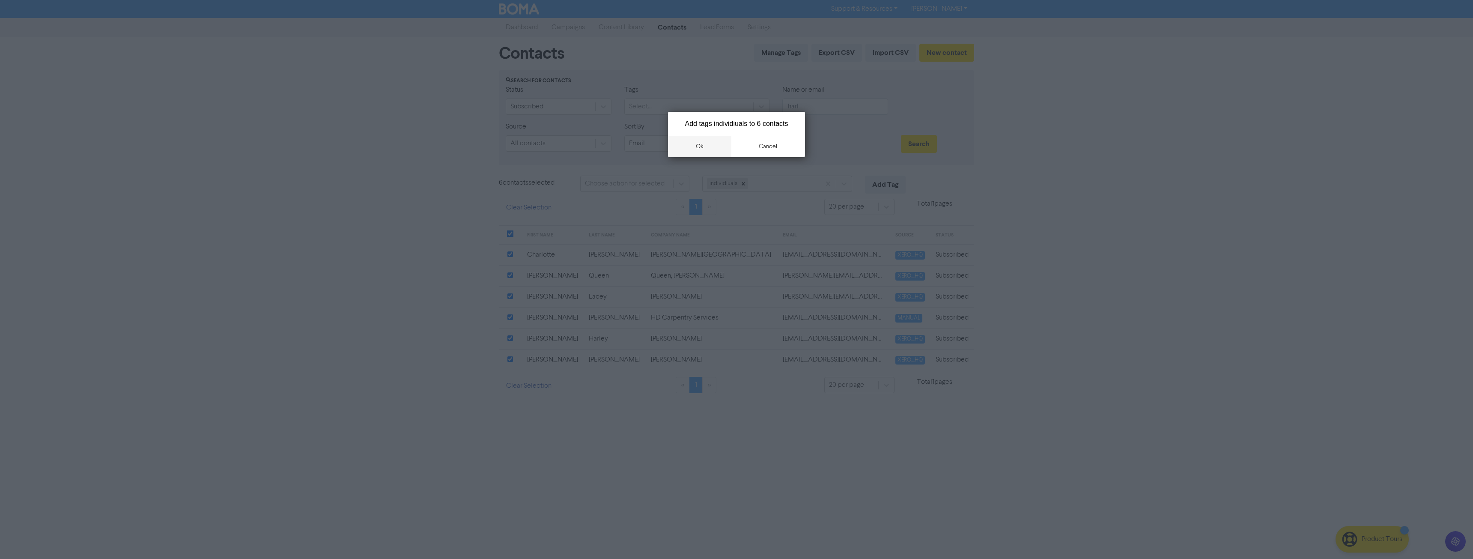
click at [696, 147] on button "ok" at bounding box center [699, 146] width 63 height 21
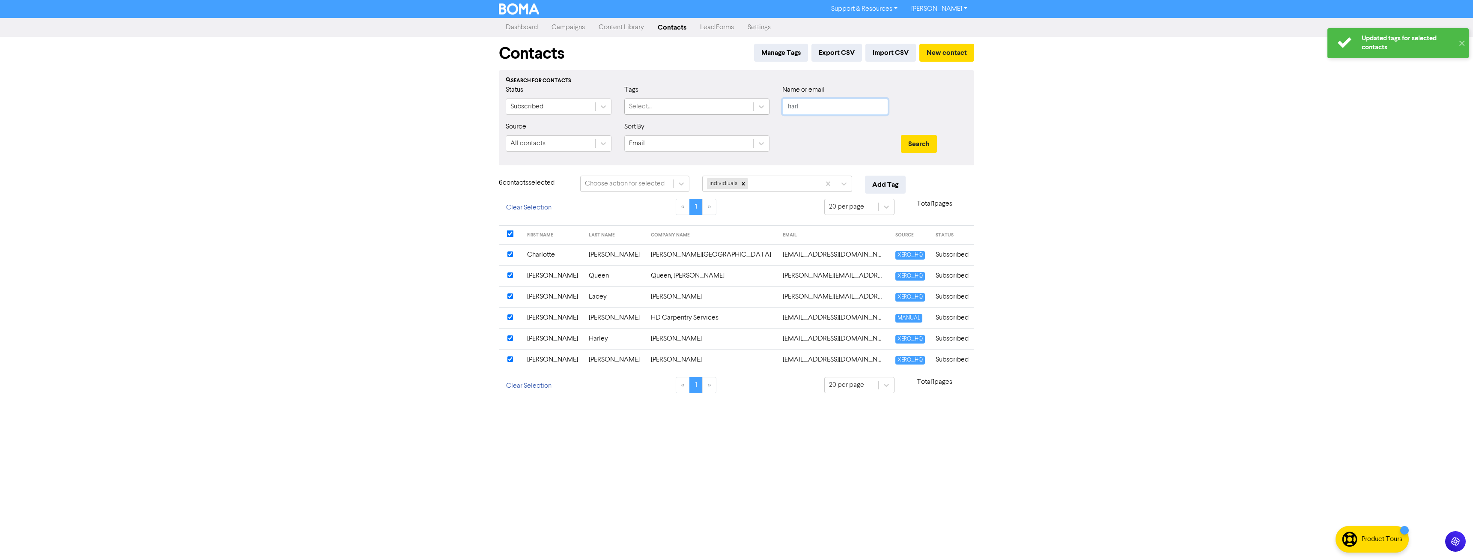
drag, startPoint x: 828, startPoint y: 101, endPoint x: 744, endPoint y: 104, distance: 84.0
click at [744, 104] on div "Status Subscribed Tags Select... Name or email harl" at bounding box center [736, 103] width 474 height 37
click at [901, 135] on button "Search" at bounding box center [919, 144] width 36 height 18
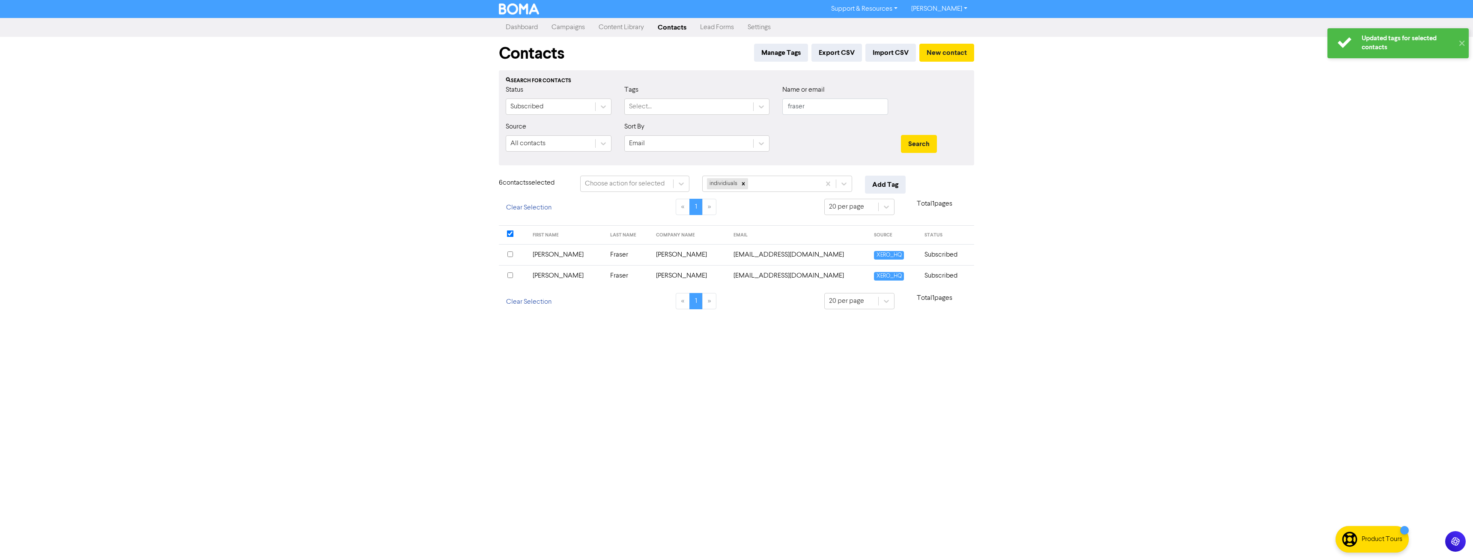
click at [512, 254] on input "checkbox" at bounding box center [510, 254] width 6 height 6
click at [511, 274] on input "checkbox" at bounding box center [510, 275] width 6 height 6
click at [902, 184] on button "Add Tag" at bounding box center [885, 185] width 41 height 18
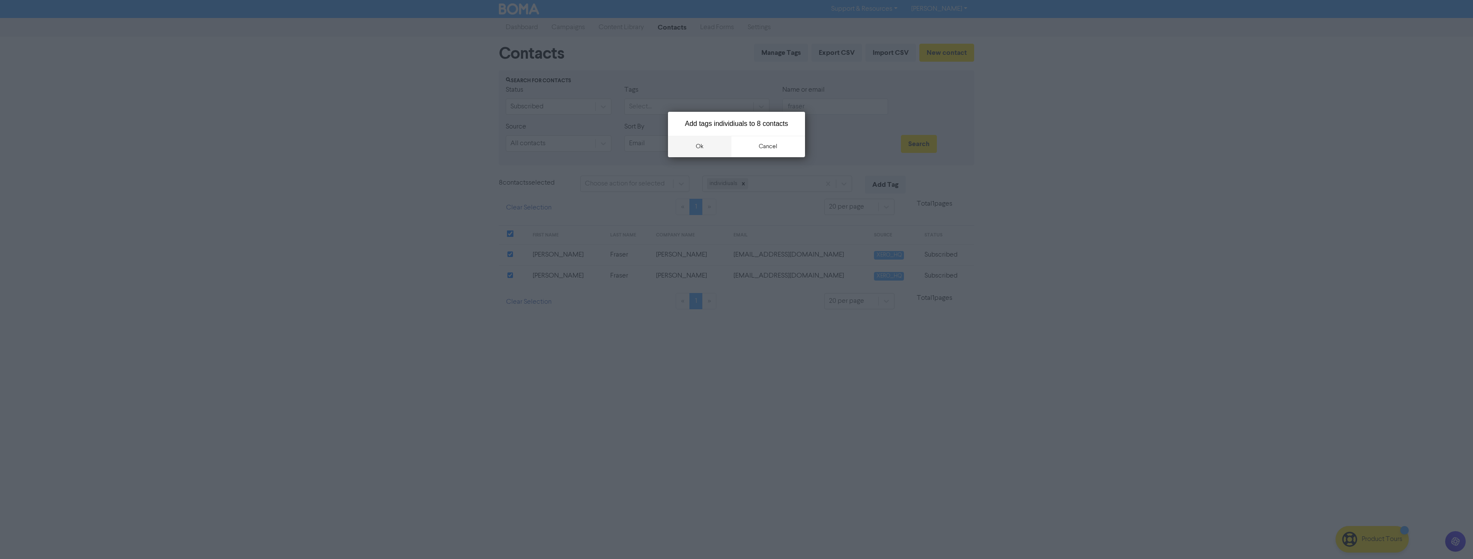
click at [712, 151] on button "ok" at bounding box center [699, 146] width 63 height 21
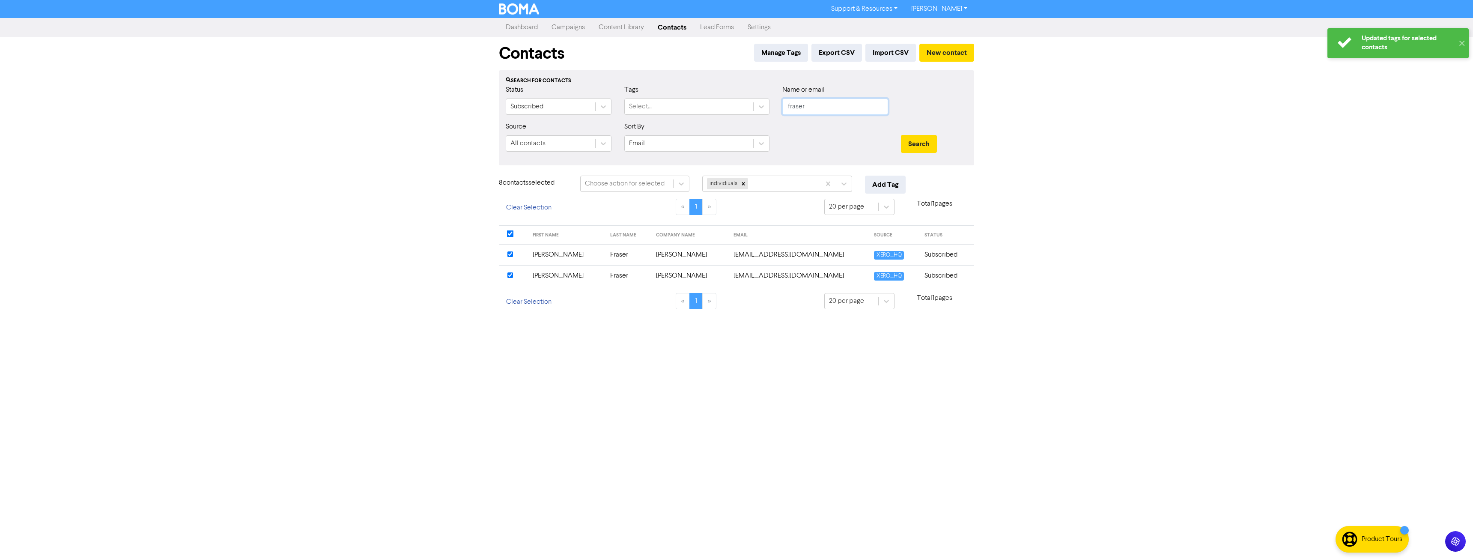
drag, startPoint x: 745, startPoint y: 110, endPoint x: 702, endPoint y: 116, distance: 43.6
click at [702, 115] on div "Status Subscribed Tags Select... Name or email fraser" at bounding box center [736, 103] width 474 height 37
click at [901, 135] on button "Search" at bounding box center [919, 144] width 36 height 18
click at [509, 251] on input "checkbox" at bounding box center [510, 254] width 6 height 6
click at [512, 274] on input "checkbox" at bounding box center [510, 275] width 6 height 6
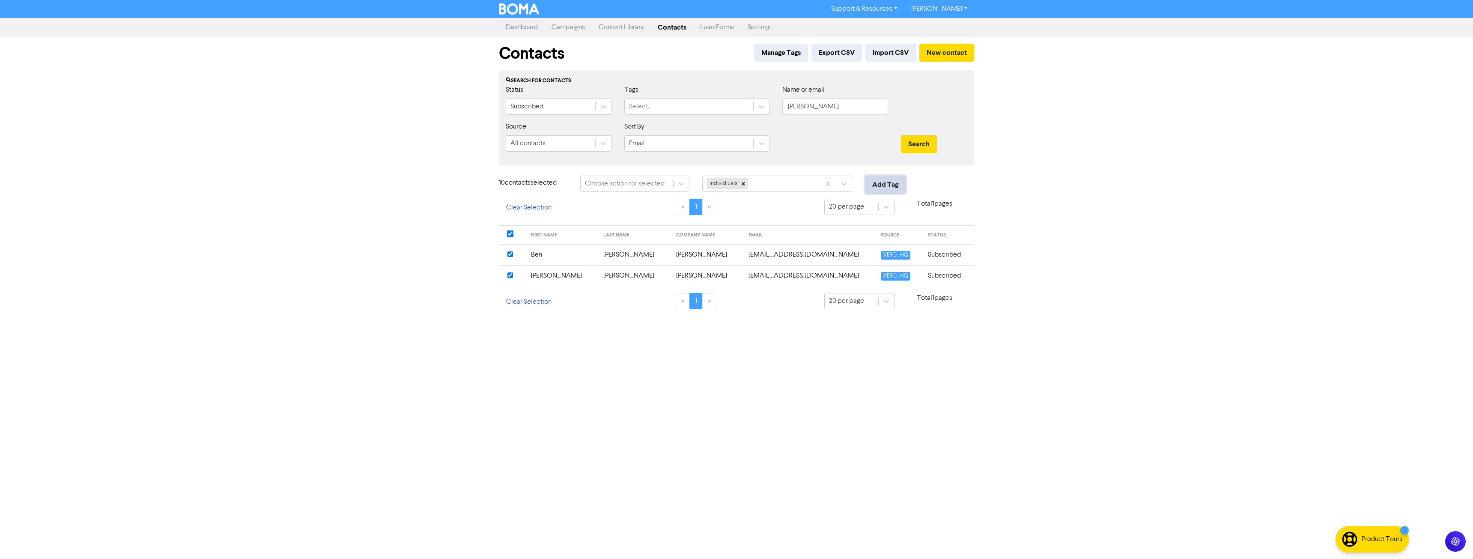
click at [881, 186] on button "Add Tag" at bounding box center [885, 185] width 41 height 18
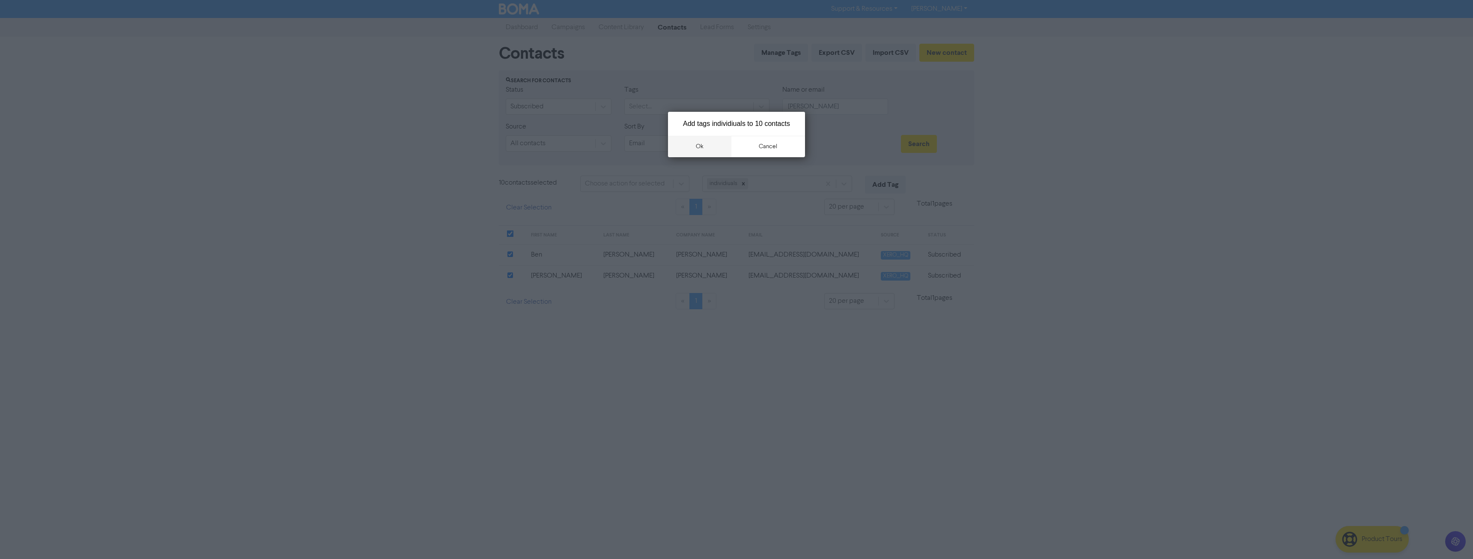
click at [704, 148] on button "ok" at bounding box center [699, 146] width 63 height 21
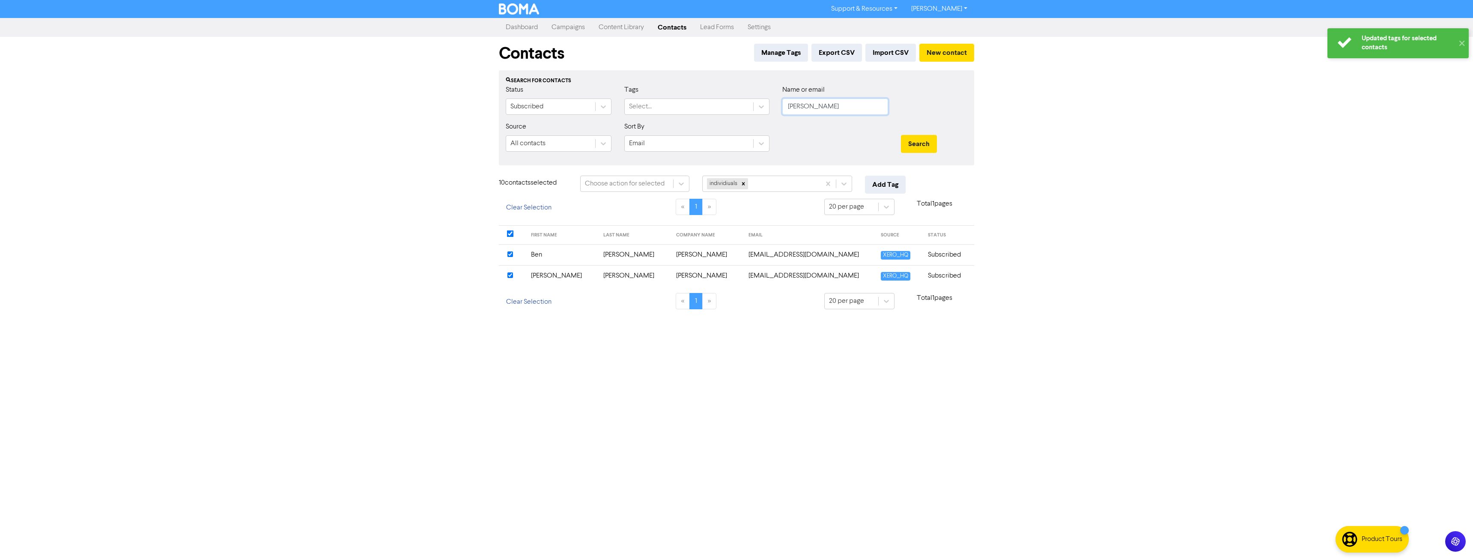
click at [733, 115] on div "Status Subscribed Tags Select... Name or email doyle" at bounding box center [736, 103] width 474 height 37
click at [901, 135] on button "Search" at bounding box center [919, 144] width 36 height 18
click at [508, 252] on input "checkbox" at bounding box center [510, 254] width 6 height 6
click at [512, 275] on input "checkbox" at bounding box center [510, 275] width 6 height 6
click at [883, 186] on button "Add Tag" at bounding box center [885, 185] width 41 height 18
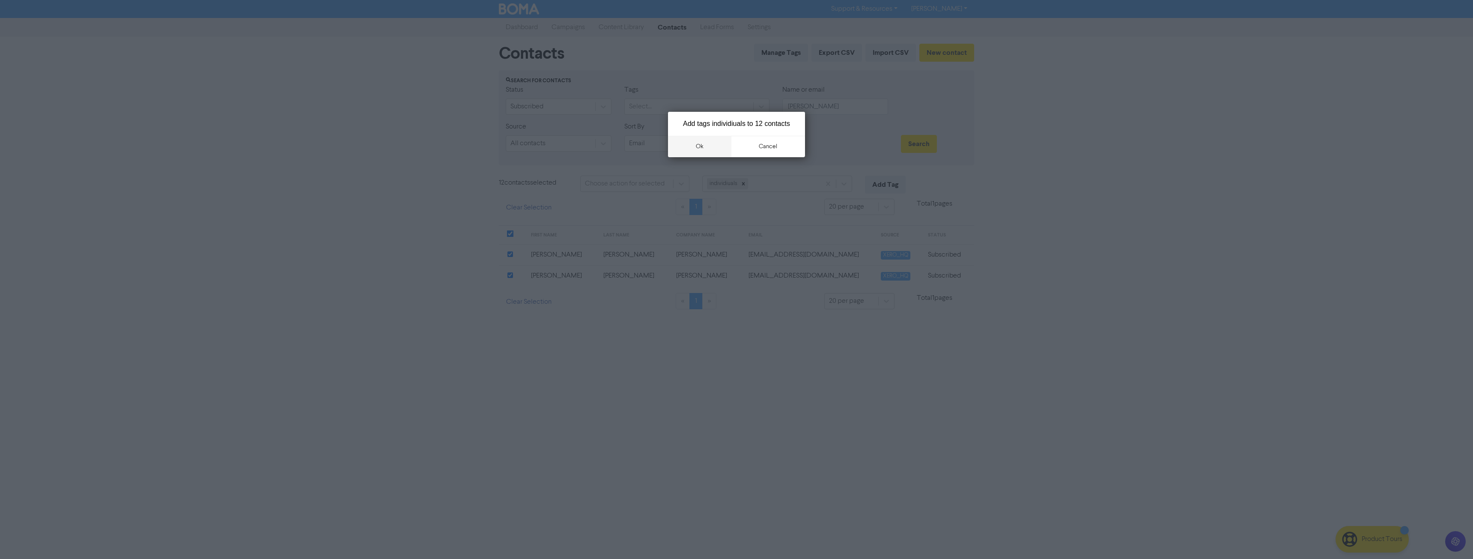
click at [705, 150] on button "ok" at bounding box center [699, 146] width 63 height 21
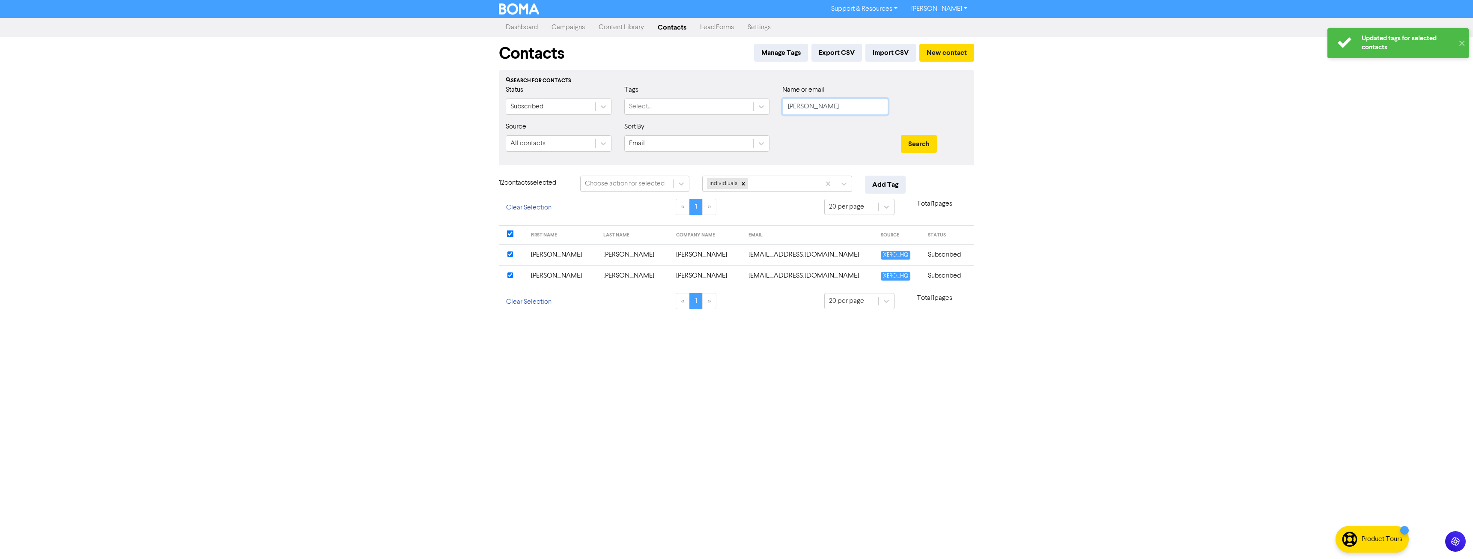
drag, startPoint x: 806, startPoint y: 105, endPoint x: 657, endPoint y: 122, distance: 149.9
click at [647, 125] on form "Status Subscribed Tags Select... Name or email murphy Source All contacts Sort …" at bounding box center [736, 122] width 461 height 74
click at [901, 135] on button "Search" at bounding box center [919, 144] width 36 height 18
click at [510, 253] on input "checkbox" at bounding box center [510, 254] width 6 height 6
click at [893, 183] on button "Add Tag" at bounding box center [885, 185] width 41 height 18
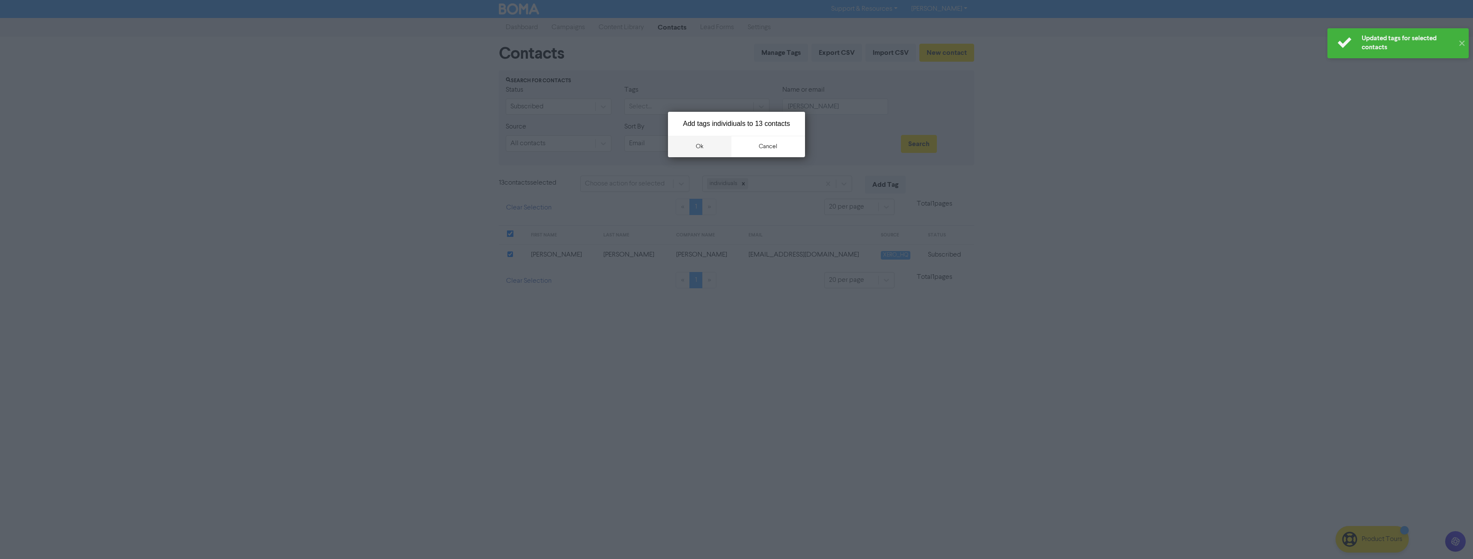
drag, startPoint x: 700, startPoint y: 148, endPoint x: 694, endPoint y: 155, distance: 9.7
click at [699, 149] on button "ok" at bounding box center [699, 146] width 63 height 21
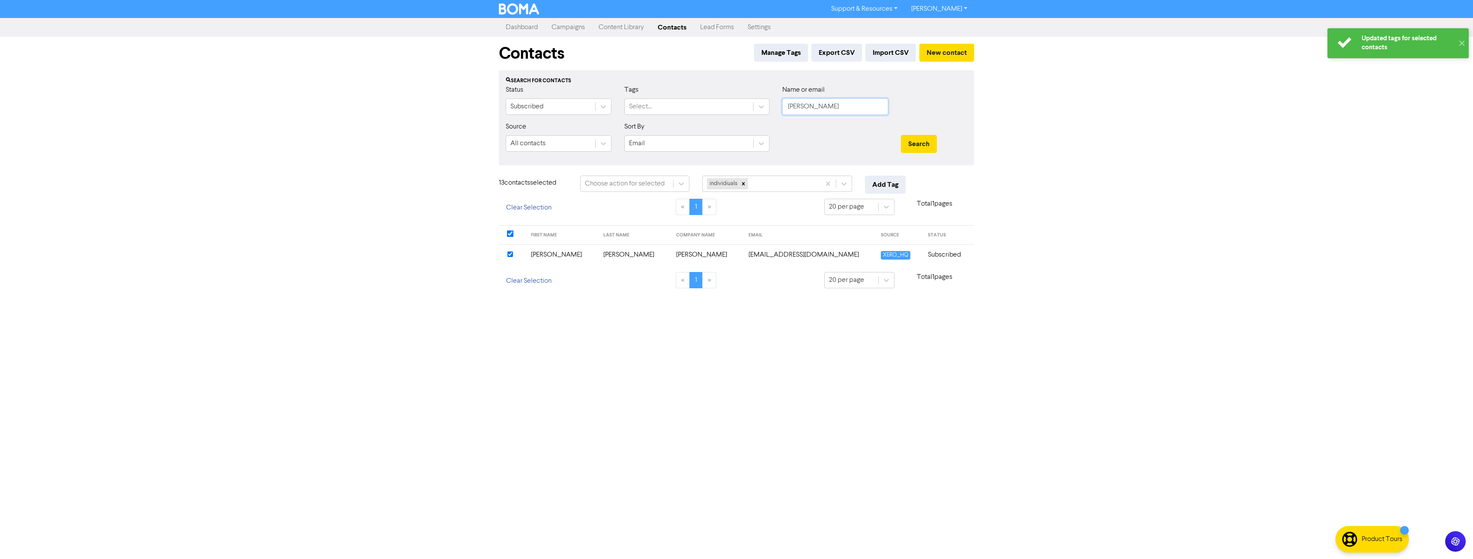
drag, startPoint x: 742, startPoint y: 121, endPoint x: 667, endPoint y: 126, distance: 74.7
click at [667, 126] on form "Status Subscribed Tags Select... Name or email damien Source All contacts Sort …" at bounding box center [736, 122] width 461 height 74
click at [901, 135] on button "Search" at bounding box center [919, 144] width 36 height 18
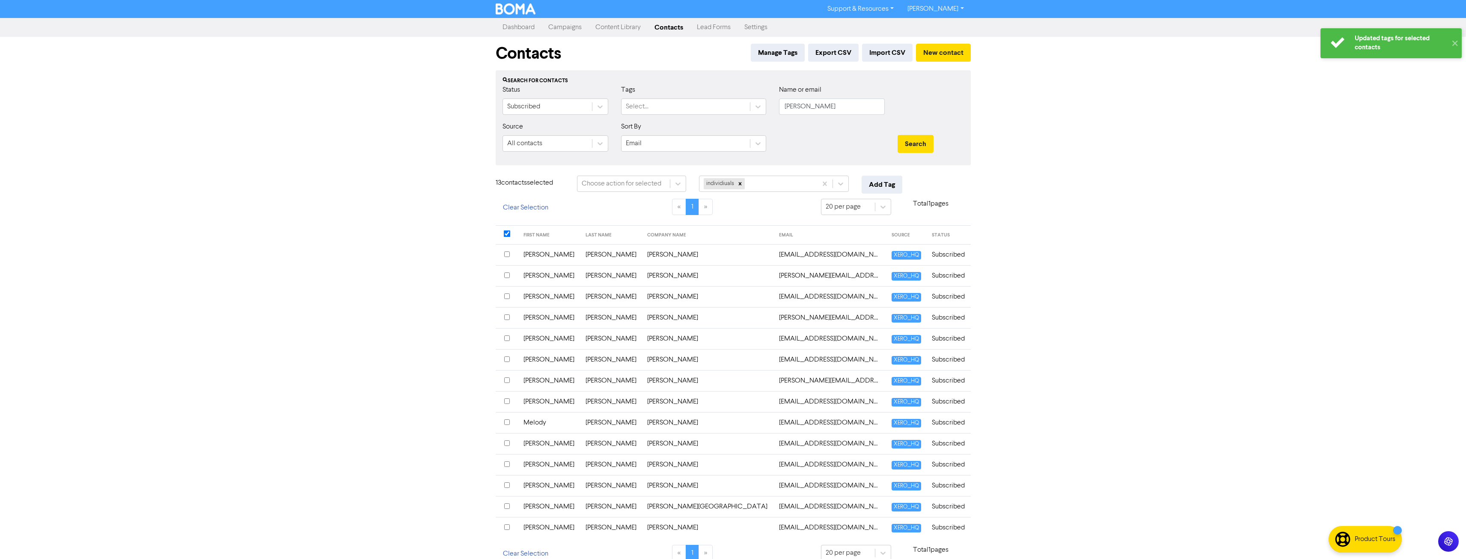
click at [504, 317] on input "checkbox" at bounding box center [507, 317] width 6 height 6
click at [887, 183] on button "Add Tag" at bounding box center [882, 185] width 41 height 18
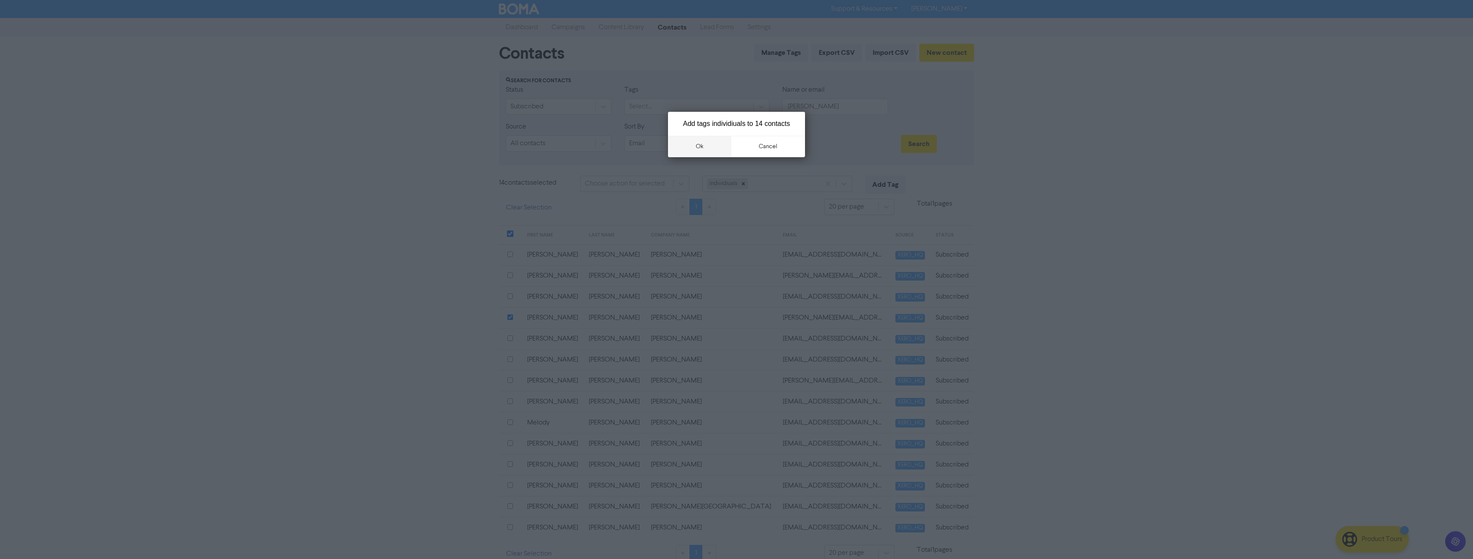
click at [702, 141] on button "ok" at bounding box center [699, 146] width 63 height 21
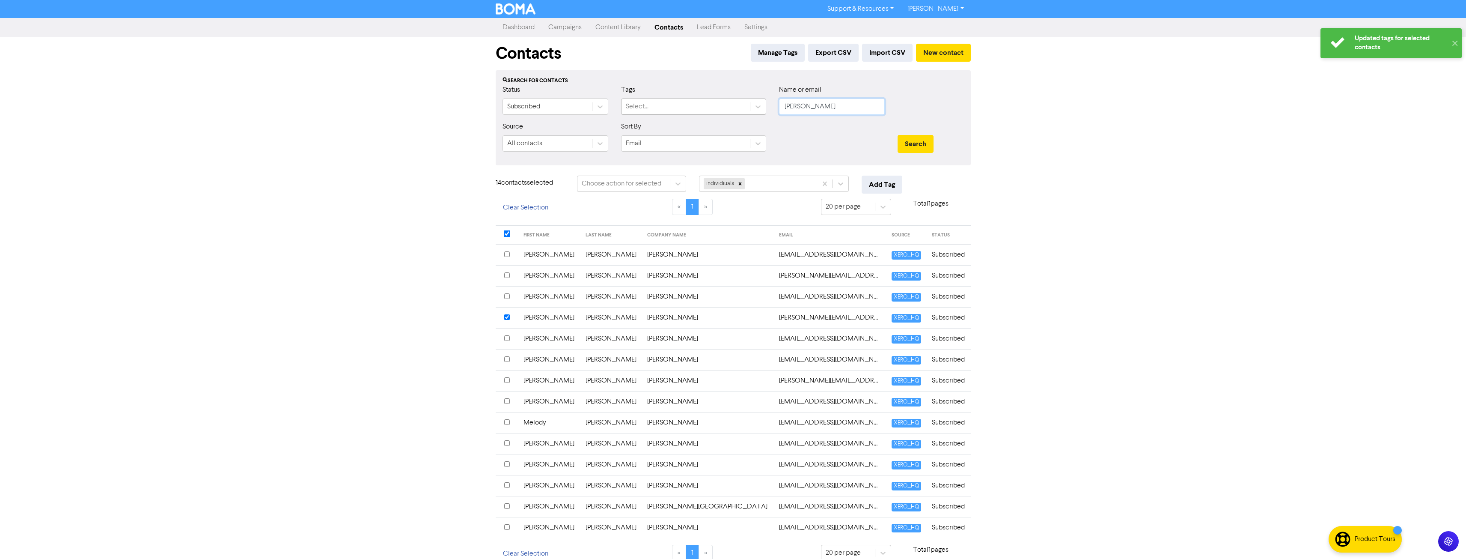
drag, startPoint x: 818, startPoint y: 110, endPoint x: 682, endPoint y: 112, distance: 136.1
click at [687, 119] on div "Status Subscribed Tags Select... Name or email williams" at bounding box center [733, 103] width 474 height 37
click at [898, 135] on button "Search" at bounding box center [916, 144] width 36 height 18
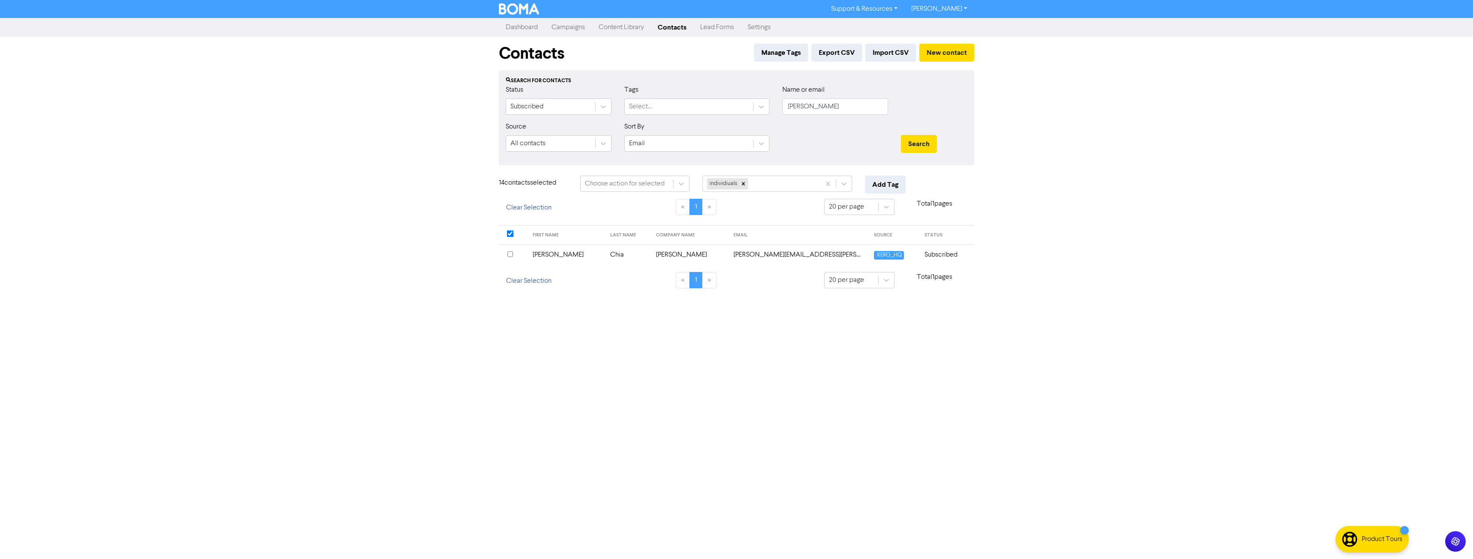
click at [512, 254] on input "checkbox" at bounding box center [510, 254] width 6 height 6
click at [889, 188] on button "Add Tag" at bounding box center [885, 185] width 41 height 18
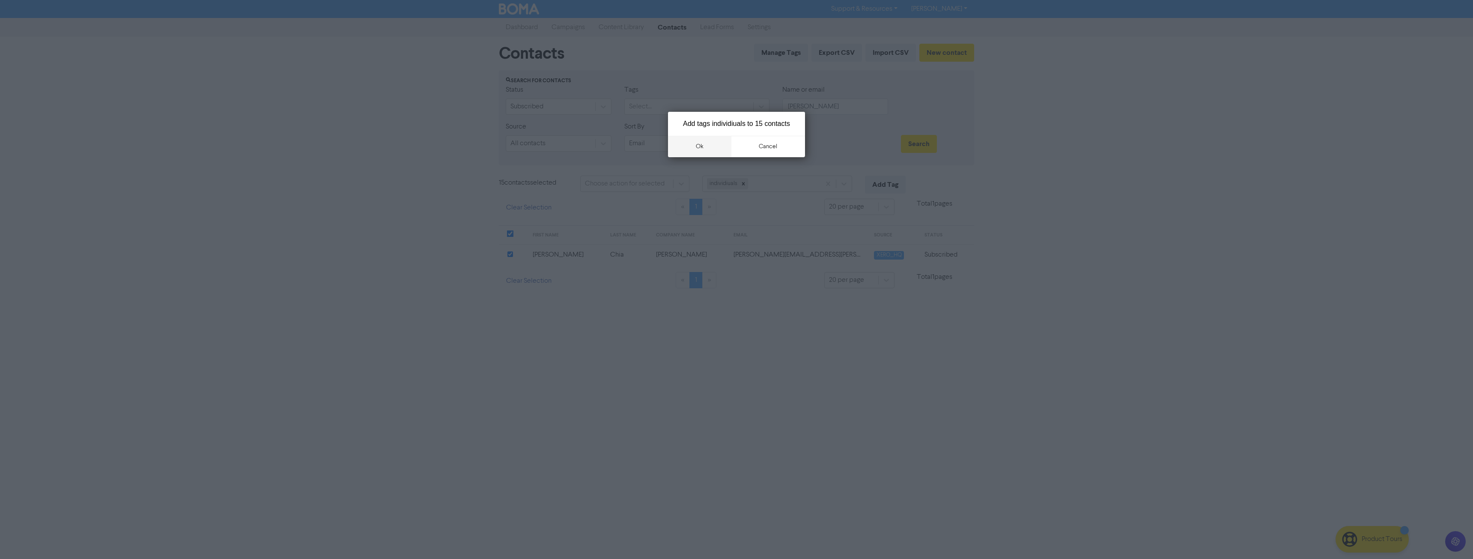
click at [703, 145] on button "ok" at bounding box center [699, 146] width 63 height 21
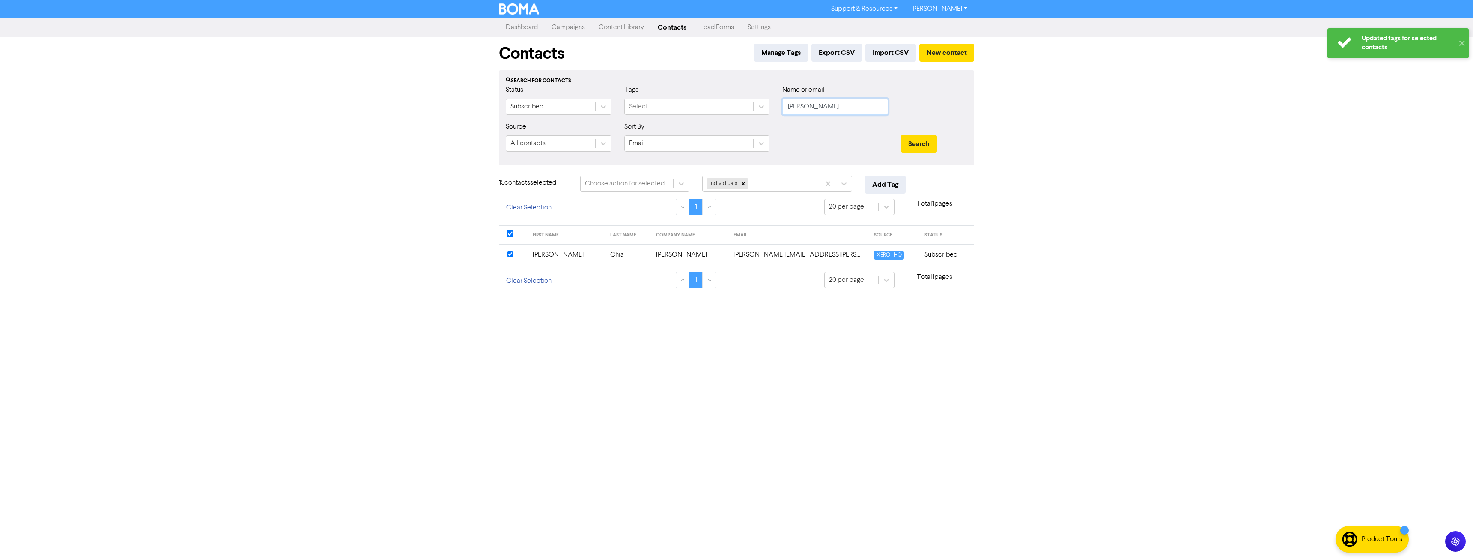
drag, startPoint x: 822, startPoint y: 108, endPoint x: 669, endPoint y: 116, distance: 153.8
click at [680, 117] on div "Status Subscribed Tags Select... Name or email lilian" at bounding box center [736, 103] width 474 height 37
click at [901, 135] on button "Search" at bounding box center [919, 144] width 36 height 18
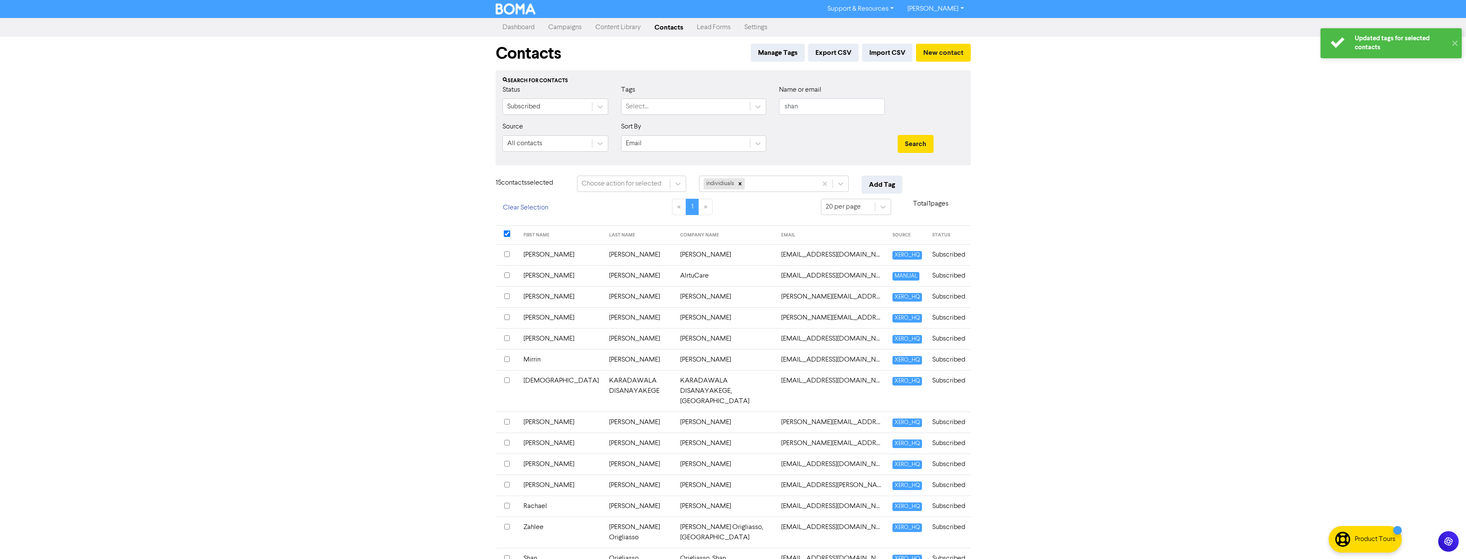
click at [505, 256] on input "checkbox" at bounding box center [507, 254] width 6 height 6
click at [506, 254] on input "checkbox" at bounding box center [507, 254] width 6 height 6
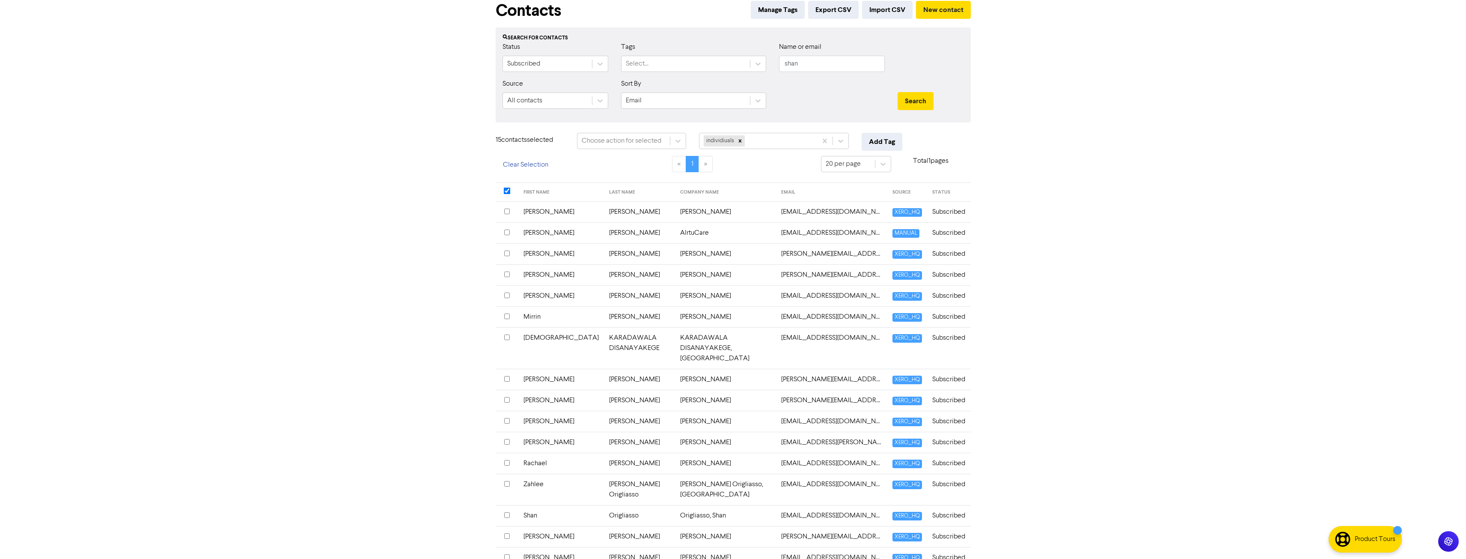
click at [509, 512] on input "checkbox" at bounding box center [507, 515] width 6 height 6
click at [882, 134] on button "Add Tag" at bounding box center [882, 142] width 41 height 18
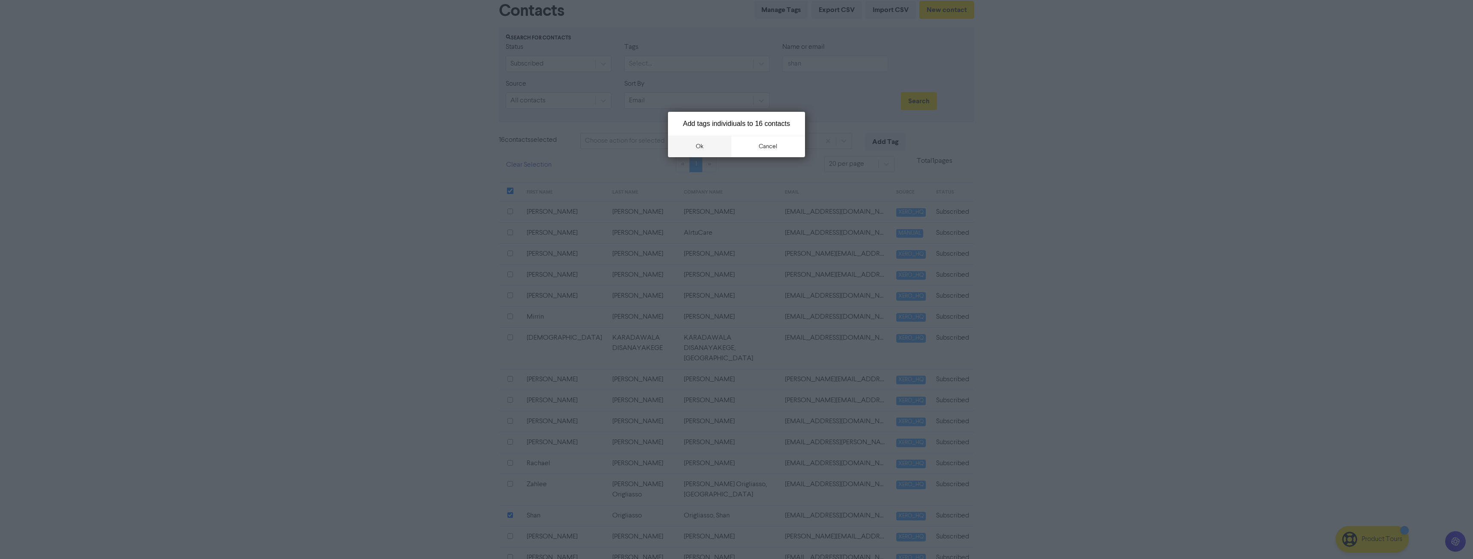
click at [689, 149] on button "ok" at bounding box center [699, 146] width 63 height 21
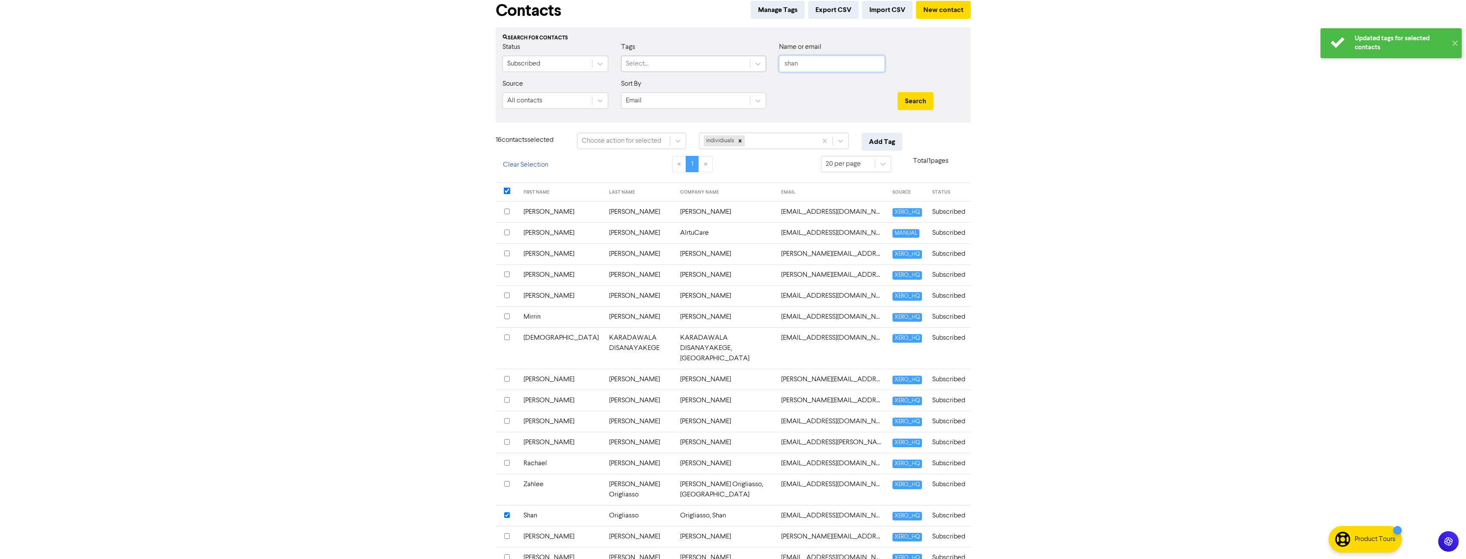
click at [693, 66] on div "Status Subscribed Tags Select... Name or email shan" at bounding box center [733, 60] width 474 height 37
type input "win"
click at [898, 92] on button "Search" at bounding box center [916, 101] width 36 height 18
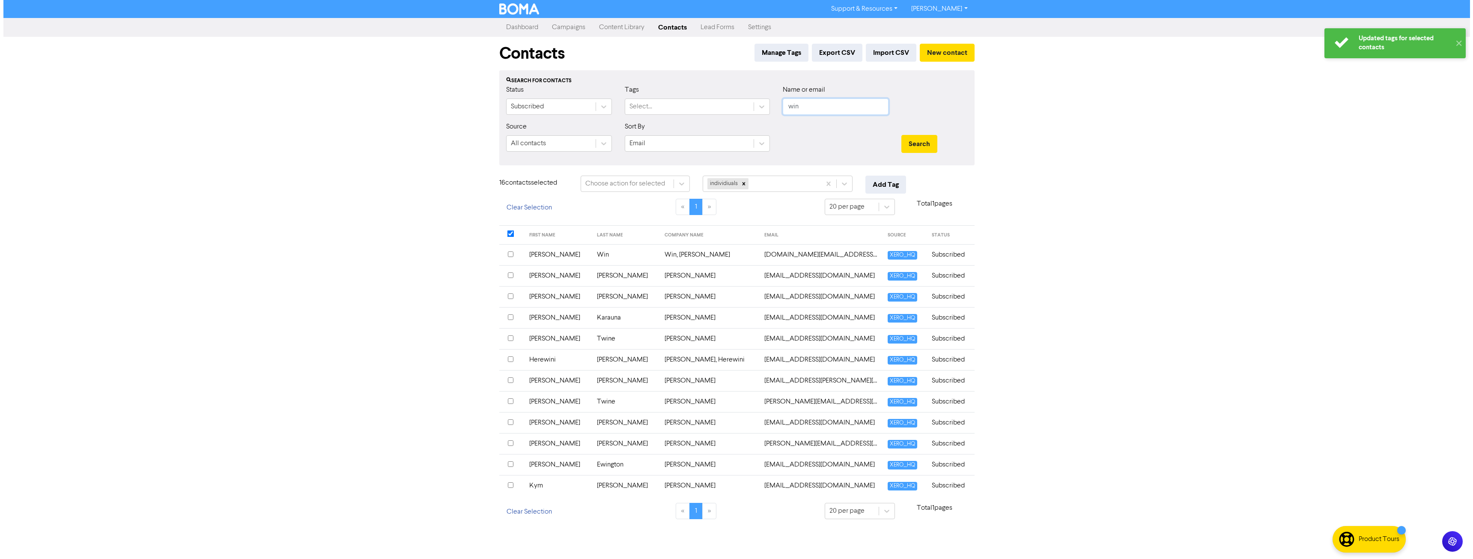
scroll to position [0, 0]
click at [508, 253] on input "checkbox" at bounding box center [510, 254] width 6 height 6
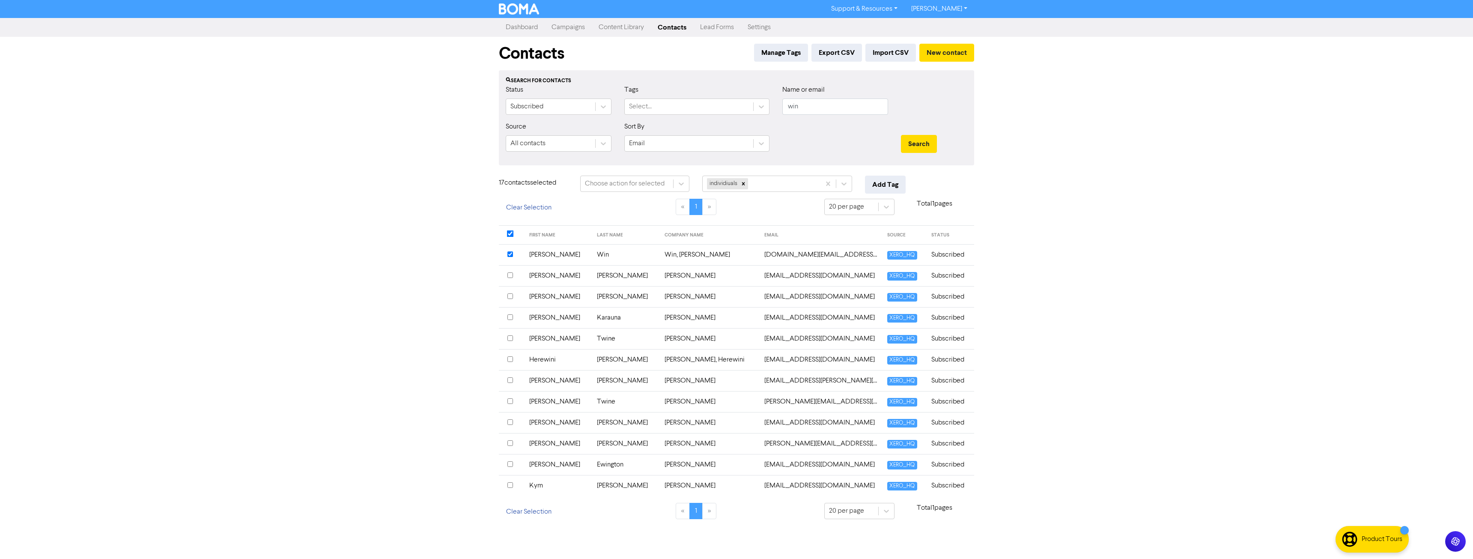
click at [510, 484] on input "checkbox" at bounding box center [510, 485] width 6 height 6
click at [507, 236] on input "checkbox" at bounding box center [510, 233] width 7 height 7
click at [507, 236] on th at bounding box center [511, 230] width 25 height 19
click at [509, 231] on input "checkbox" at bounding box center [510, 229] width 7 height 7
click at [768, 180] on div "Tag selected contacts with .." at bounding box center [748, 183] width 83 height 10
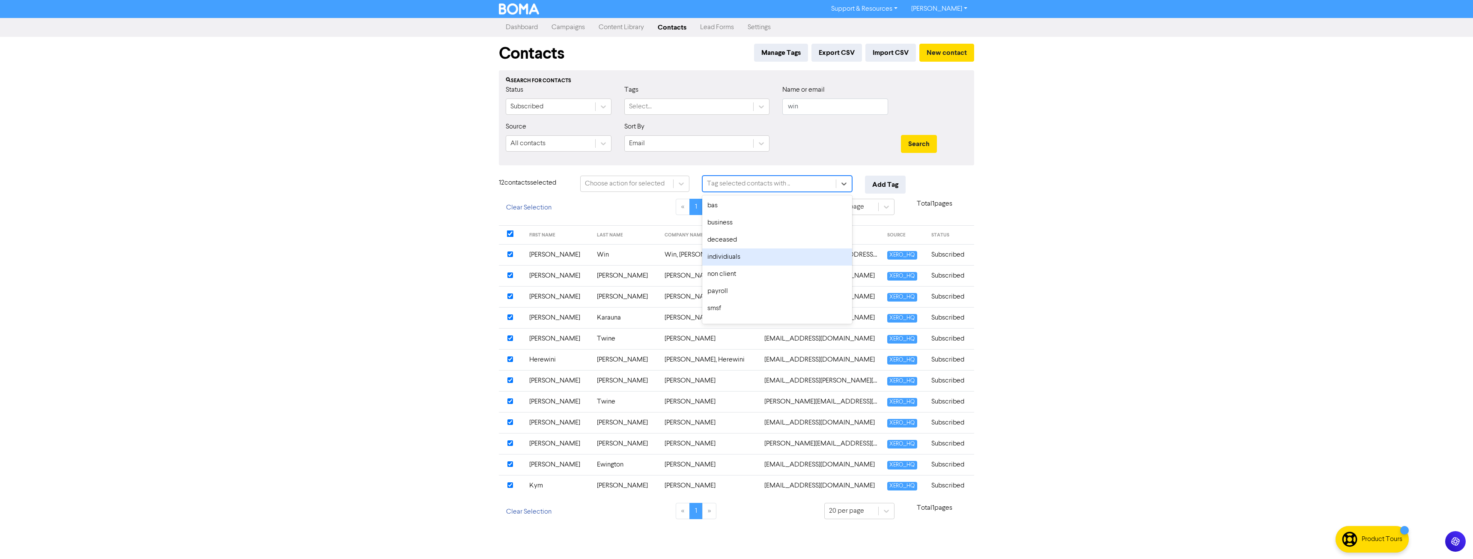
click at [748, 261] on div "individiuals" at bounding box center [777, 256] width 150 height 17
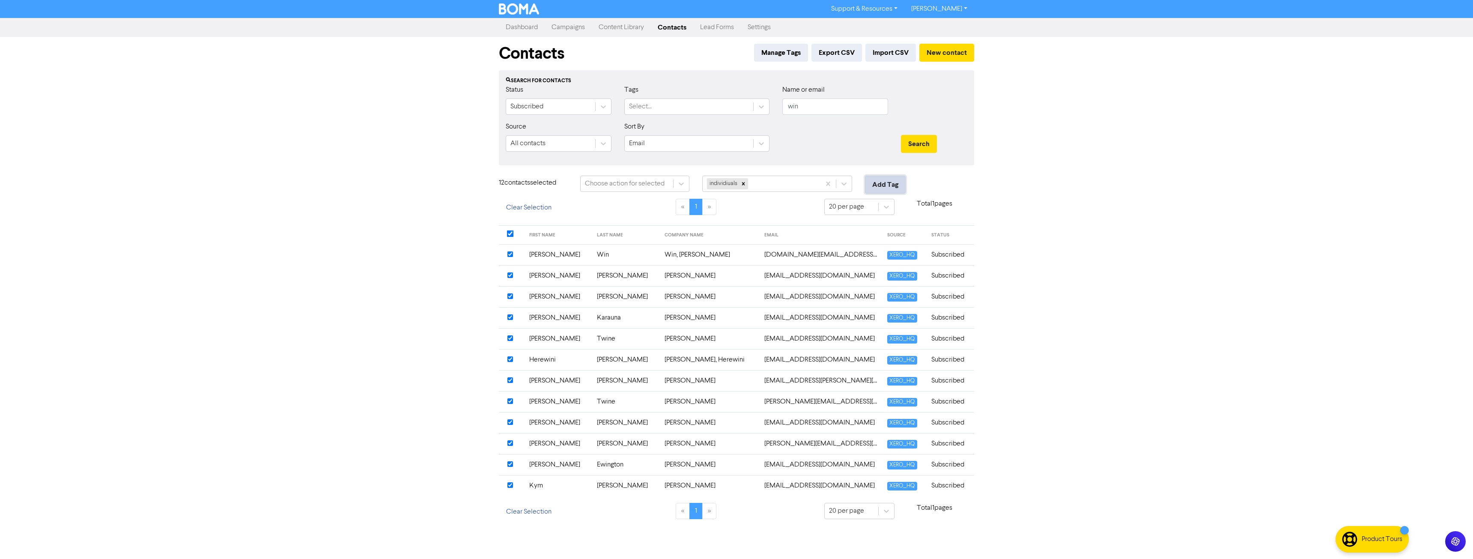
click at [884, 186] on button "Add Tag" at bounding box center [885, 185] width 41 height 18
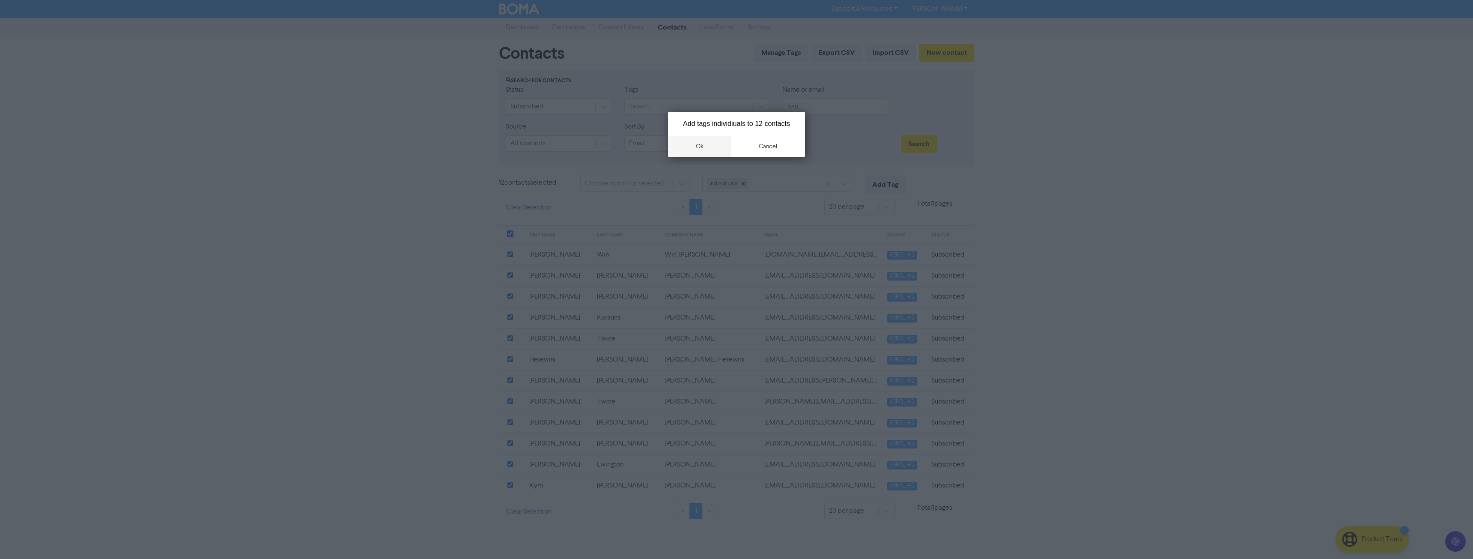
click at [700, 143] on button "ok" at bounding box center [699, 146] width 63 height 21
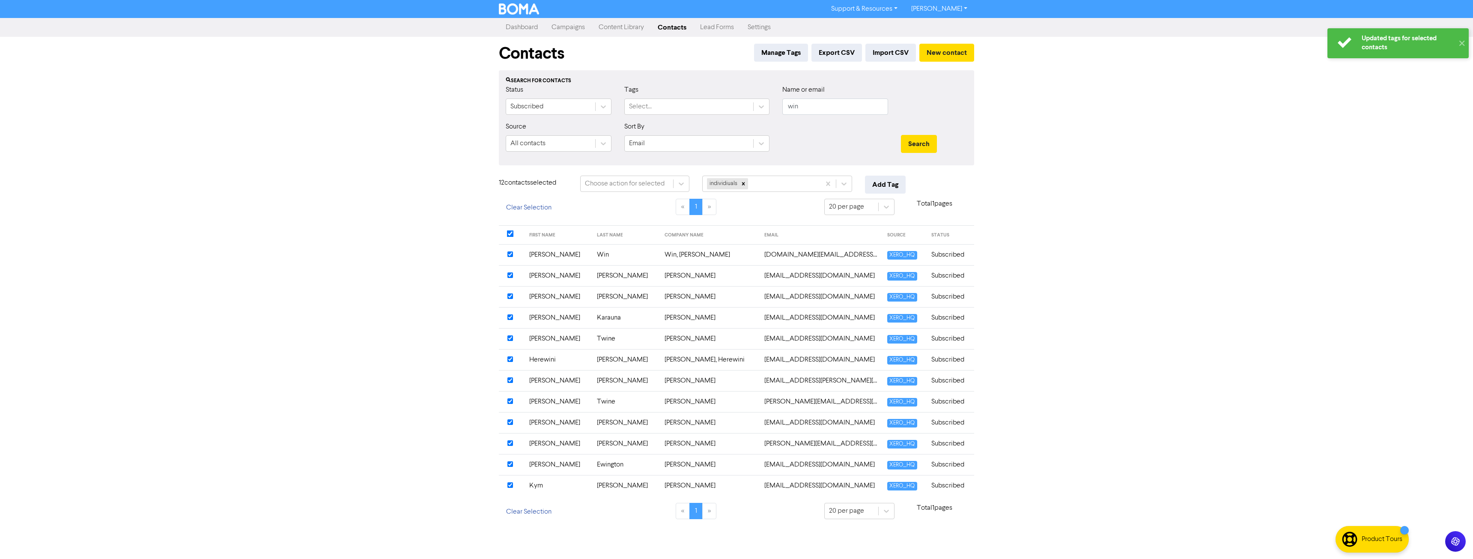
click at [556, 318] on td "Dennis" at bounding box center [558, 317] width 68 height 21
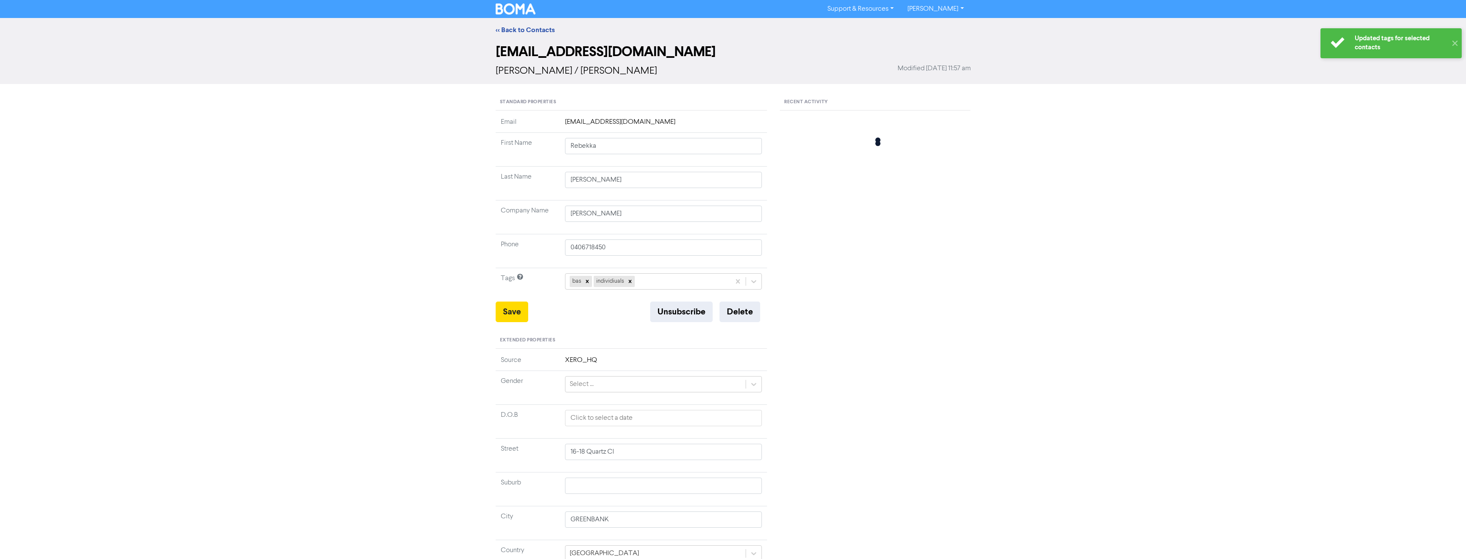
type input "16-18 Quartz Cl"
type input "Dennis"
type input "Karauna"
type input "Karauna, Dennis"
type input "0455 051 106"
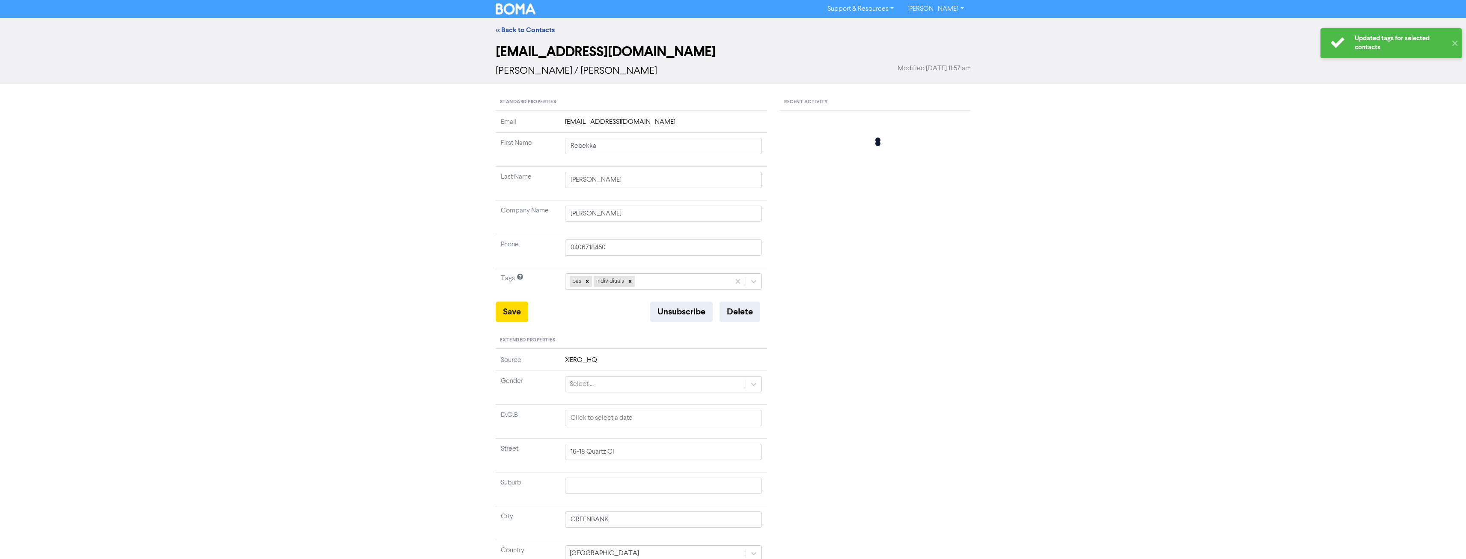
type input "4 Skyline Ave"
type input "SPRINGFIELD LAKES"
type input "4300"
type input "4 Skyline Ave"
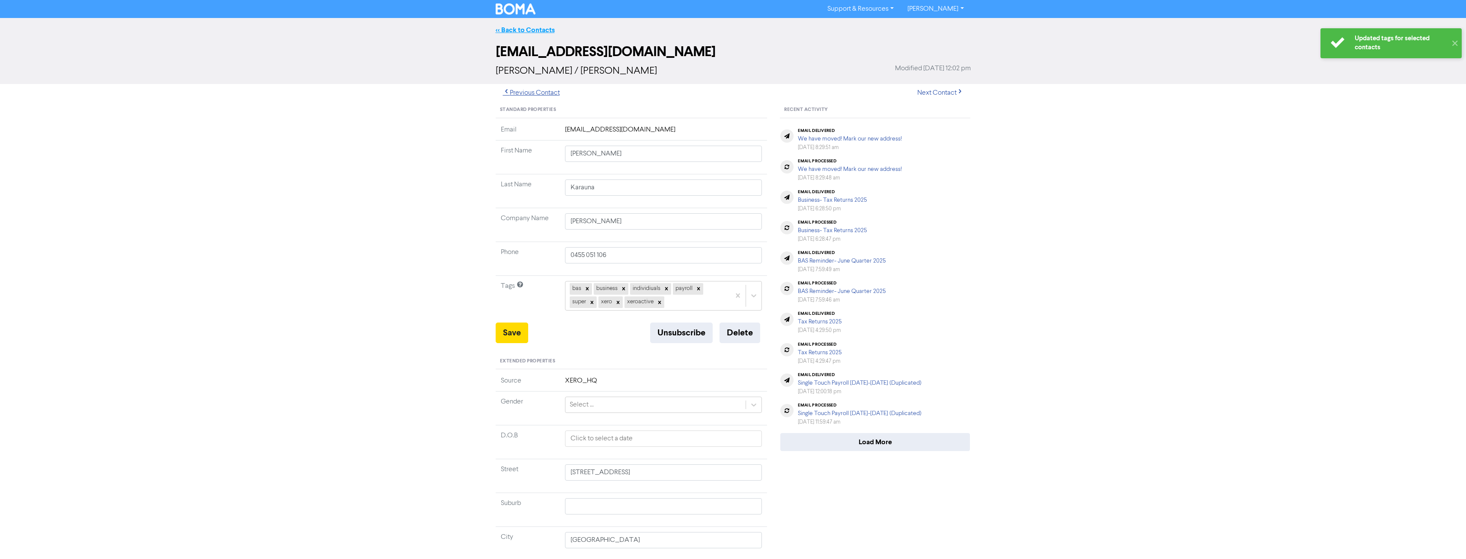
drag, startPoint x: 529, startPoint y: 95, endPoint x: 542, endPoint y: 27, distance: 70.1
click at [542, 27] on div "<< Back to Contacts dkarauna@windowslive.com Dennis Karauna / Karauna, Dennis M…" at bounding box center [733, 344] width 1466 height 652
click at [537, 23] on div "<< Back to Contacts" at bounding box center [733, 30] width 1466 height 24
click at [536, 26] on link "<< Back to Contacts" at bounding box center [525, 30] width 59 height 9
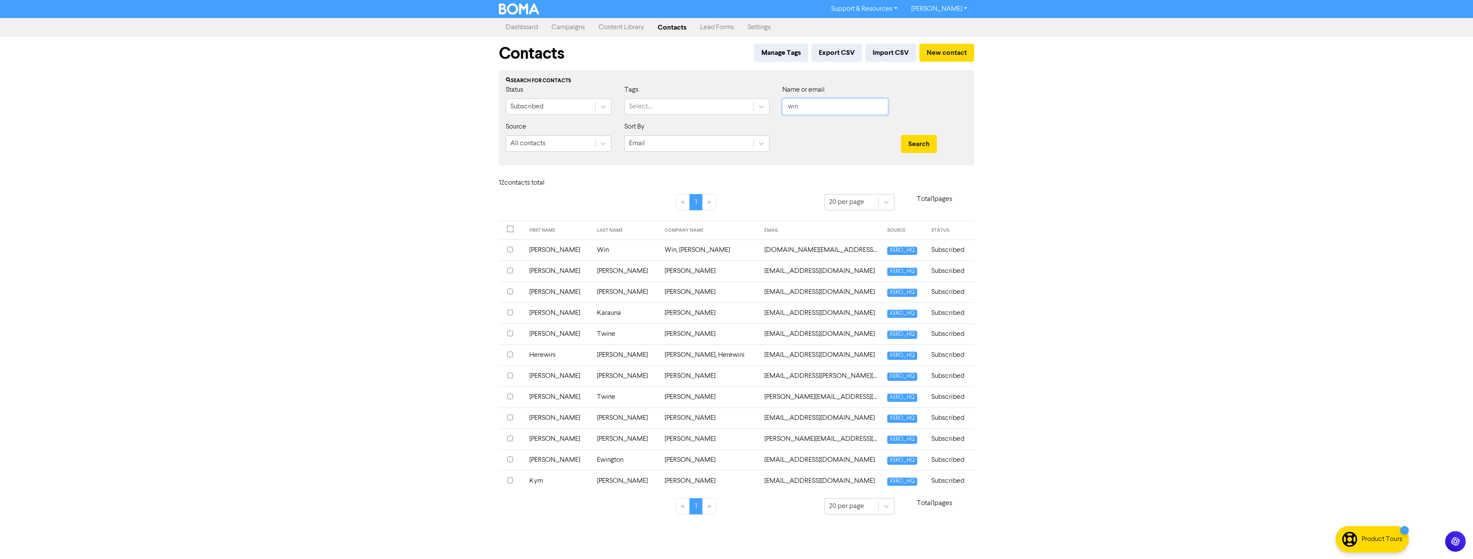
drag, startPoint x: 815, startPoint y: 107, endPoint x: 706, endPoint y: 119, distance: 109.8
click at [702, 119] on div "Status Subscribed Tags Select... Name or email win" at bounding box center [736, 103] width 474 height 37
click at [901, 135] on button "Search" at bounding box center [919, 144] width 36 height 18
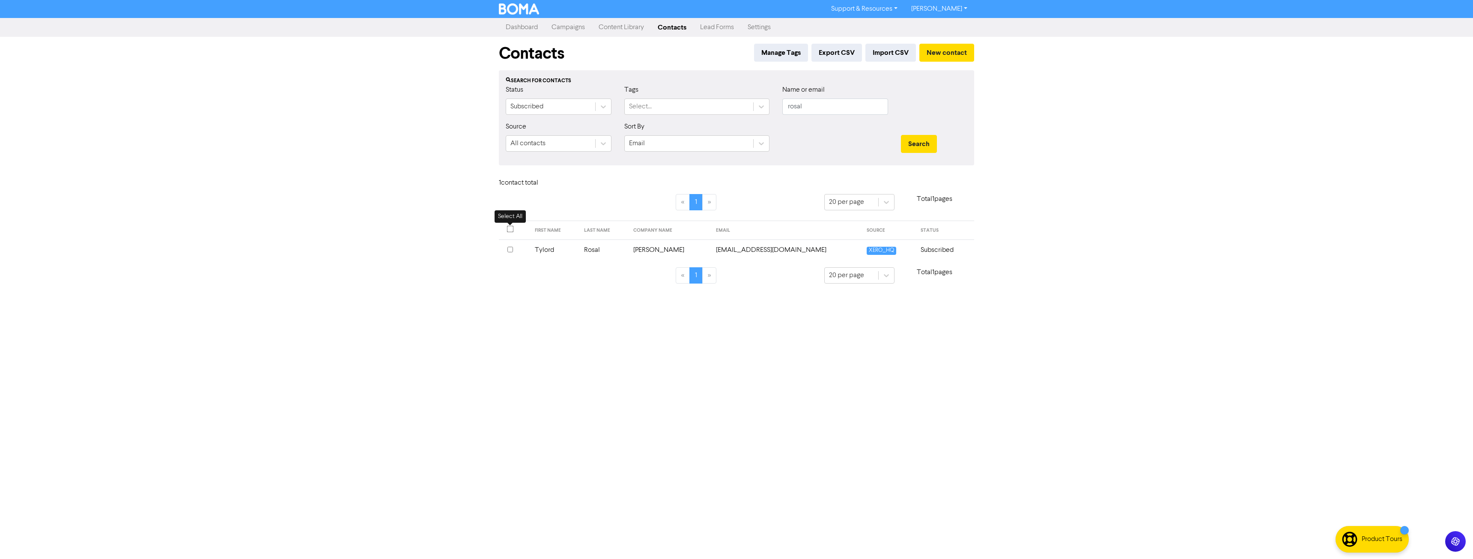
click at [512, 226] on input "checkbox" at bounding box center [510, 229] width 7 height 7
click at [641, 190] on div "Choose action for selected" at bounding box center [626, 183] width 92 height 15
click at [621, 208] on div "Add Tag" at bounding box center [634, 205] width 109 height 17
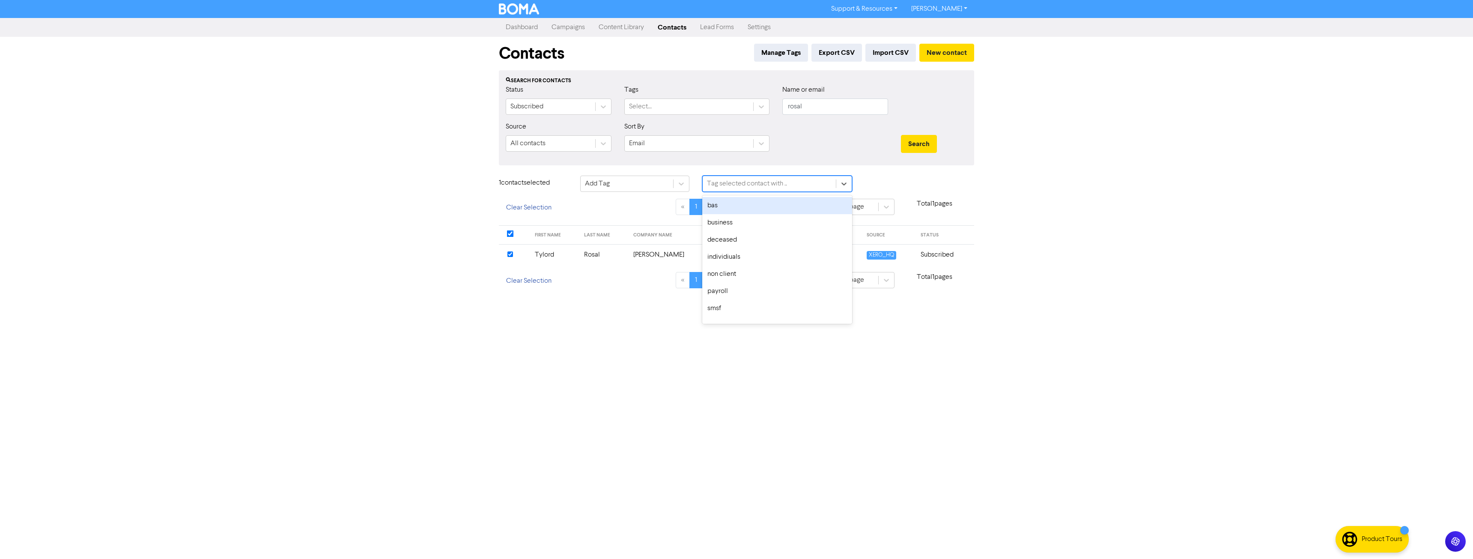
click at [746, 186] on div "Tag selected contact with .." at bounding box center [747, 183] width 80 height 10
click at [744, 261] on div "individiuals" at bounding box center [777, 256] width 150 height 17
click at [896, 186] on button "Add Tag" at bounding box center [885, 185] width 41 height 18
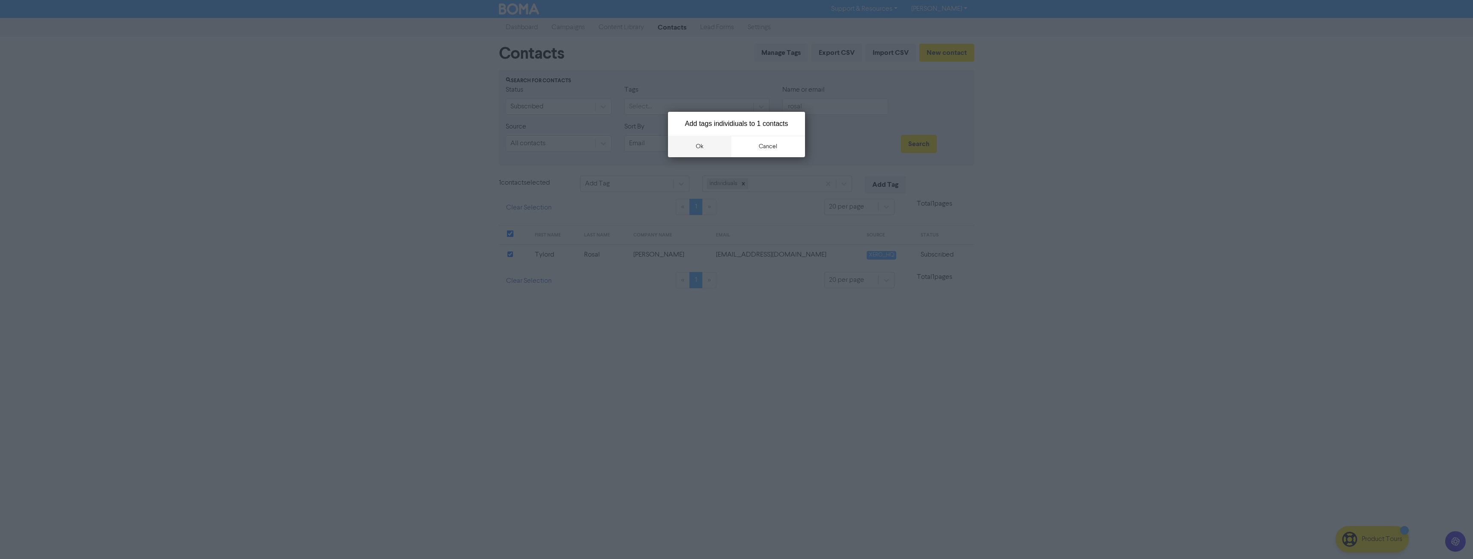
click at [690, 143] on button "ok" at bounding box center [699, 146] width 63 height 21
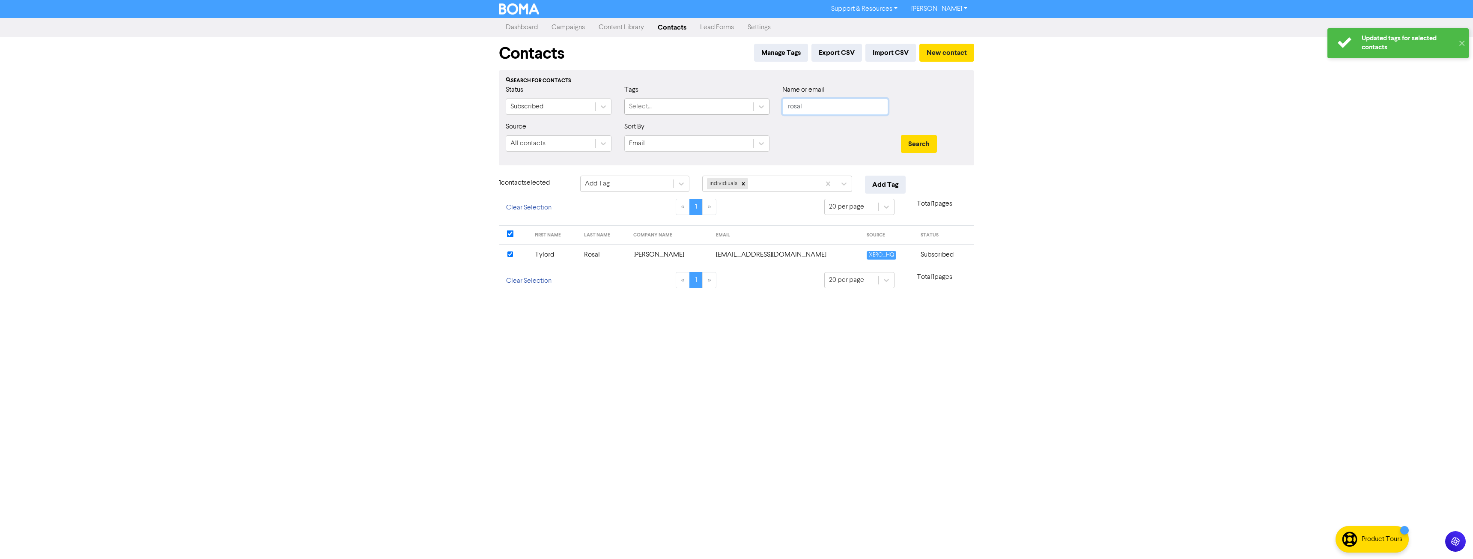
drag, startPoint x: 827, startPoint y: 104, endPoint x: 704, endPoint y: 113, distance: 123.6
click at [704, 113] on div "Status Subscribed Tags Select... Name or email rosal" at bounding box center [736, 103] width 474 height 37
click at [901, 135] on button "Search" at bounding box center [919, 144] width 36 height 18
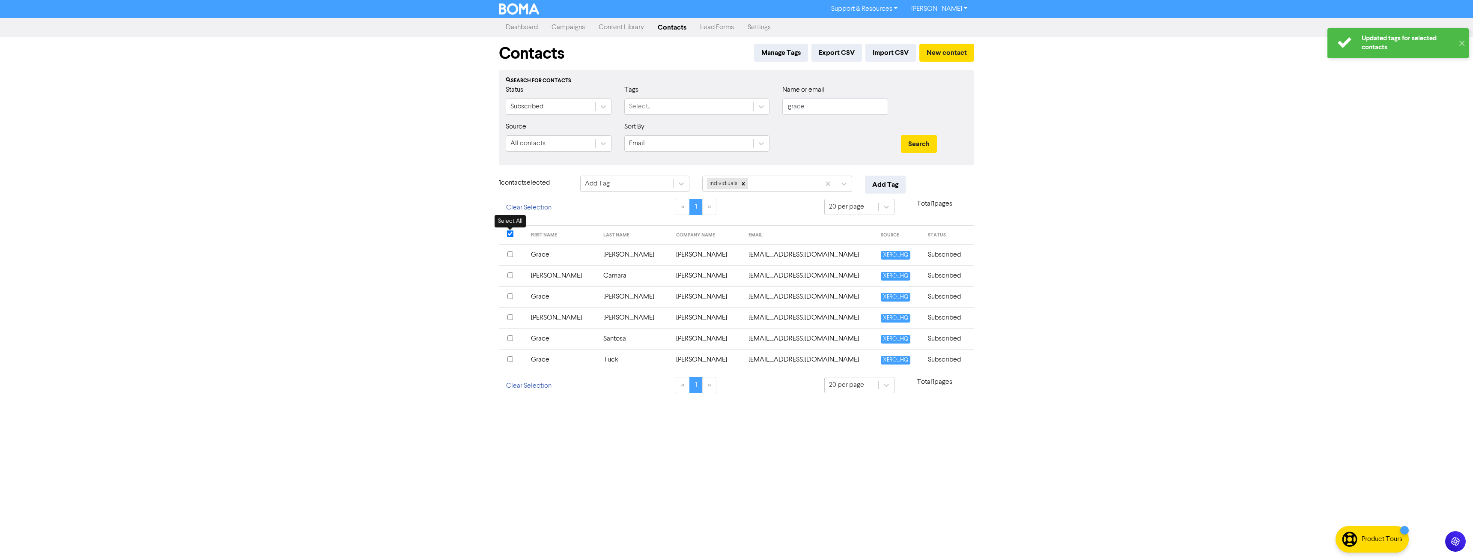
click at [509, 232] on input "checkbox" at bounding box center [510, 233] width 7 height 7
click at [509, 232] on div at bounding box center [512, 230] width 10 height 8
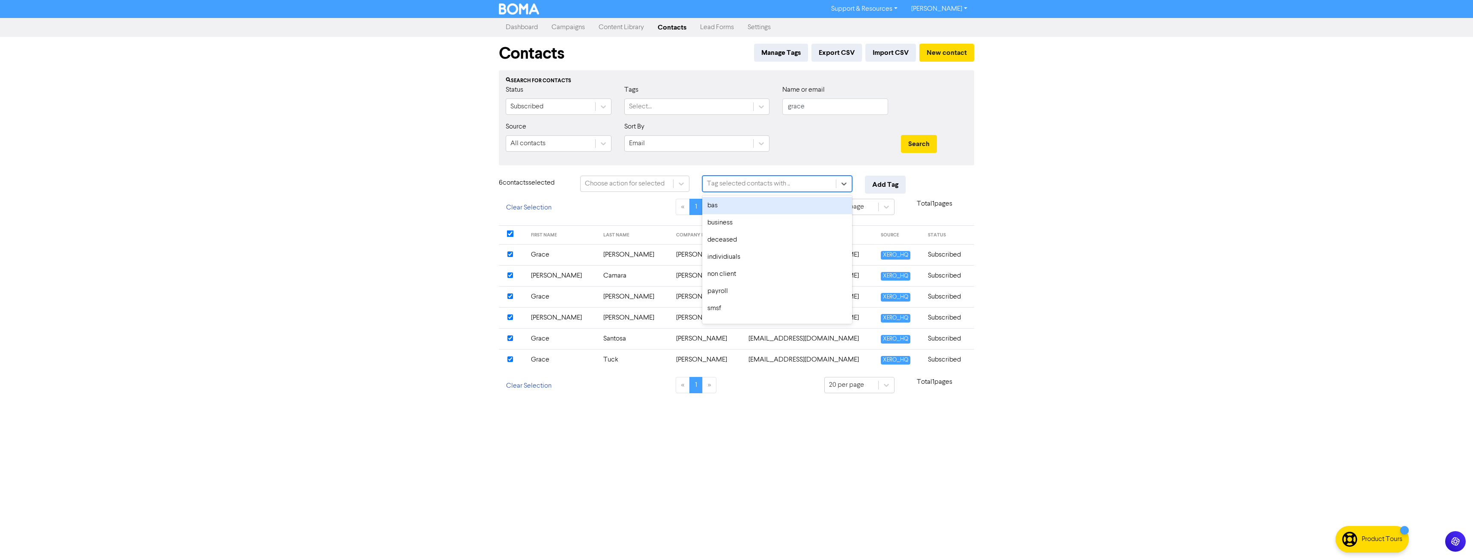
click at [775, 181] on div "Tag selected contacts with .." at bounding box center [748, 183] width 83 height 10
click at [739, 258] on div "individiuals" at bounding box center [777, 256] width 150 height 17
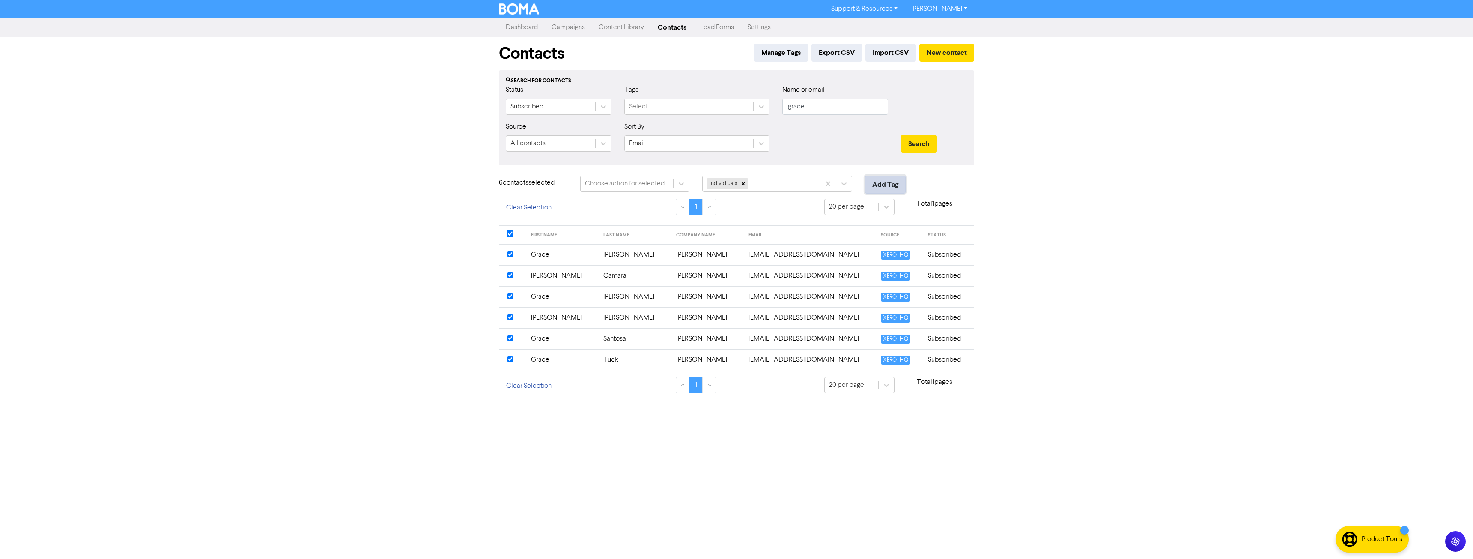
click at [896, 177] on button "Add Tag" at bounding box center [885, 185] width 41 height 18
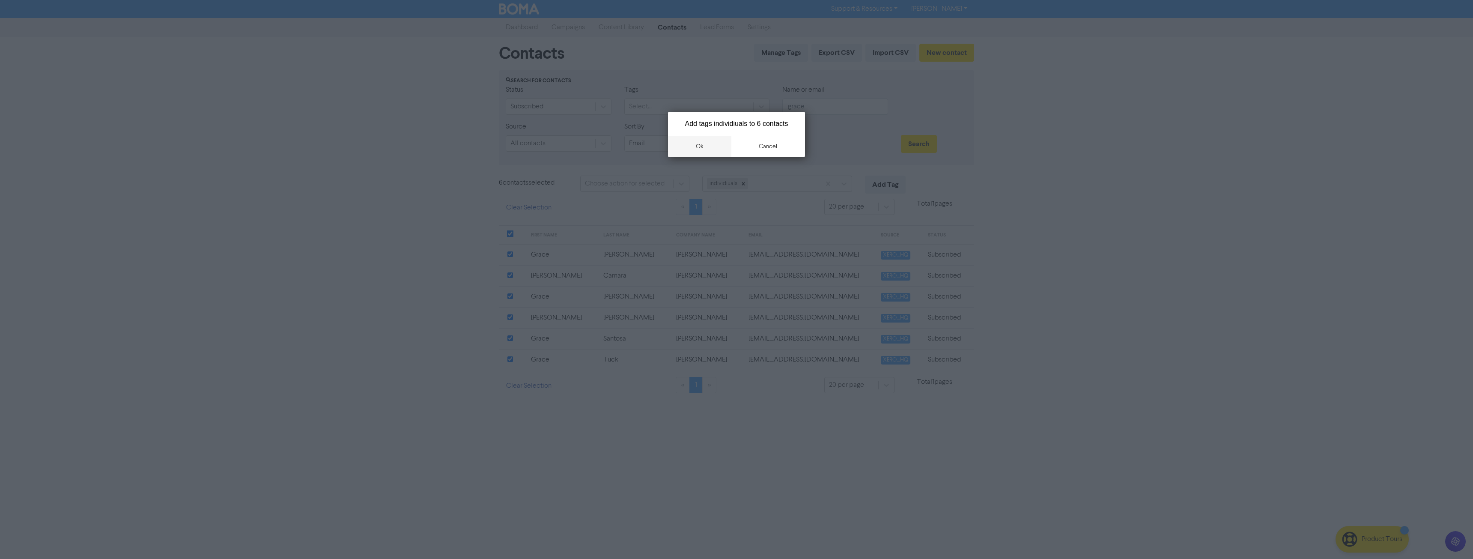
click at [715, 146] on button "ok" at bounding box center [699, 146] width 63 height 21
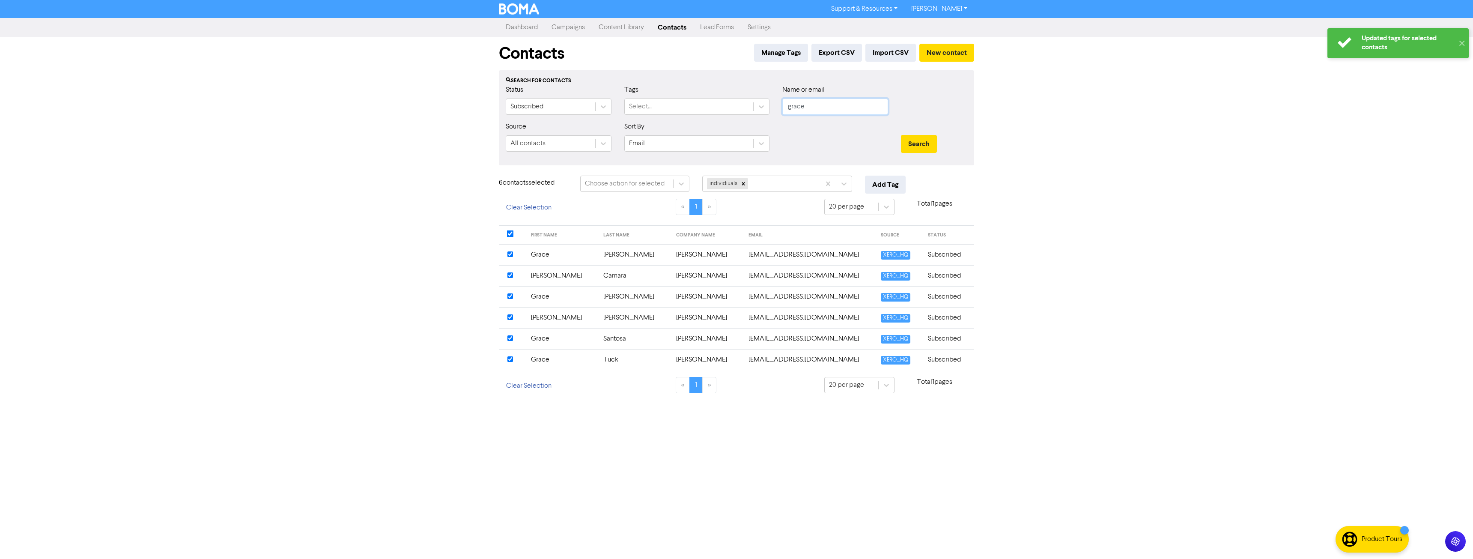
drag, startPoint x: 736, startPoint y: 117, endPoint x: 654, endPoint y: 125, distance: 82.1
click at [654, 125] on form "Status Subscribed Tags Select... Name or email grace Source All contacts Sort B…" at bounding box center [736, 122] width 461 height 74
click at [901, 135] on button "Search" at bounding box center [919, 144] width 36 height 18
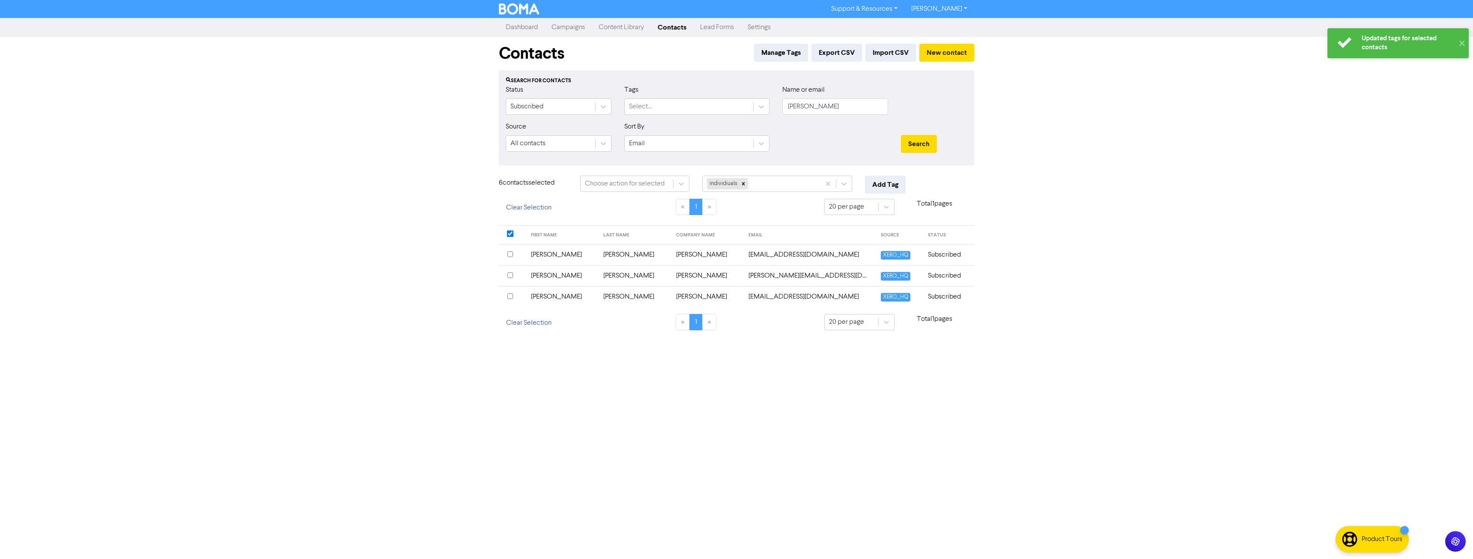
click at [511, 253] on input "checkbox" at bounding box center [510, 254] width 6 height 6
click at [513, 274] on div at bounding box center [512, 276] width 10 height 10
click at [512, 296] on input "checkbox" at bounding box center [510, 296] width 6 height 6
click at [873, 181] on button "Add Tag" at bounding box center [885, 185] width 41 height 18
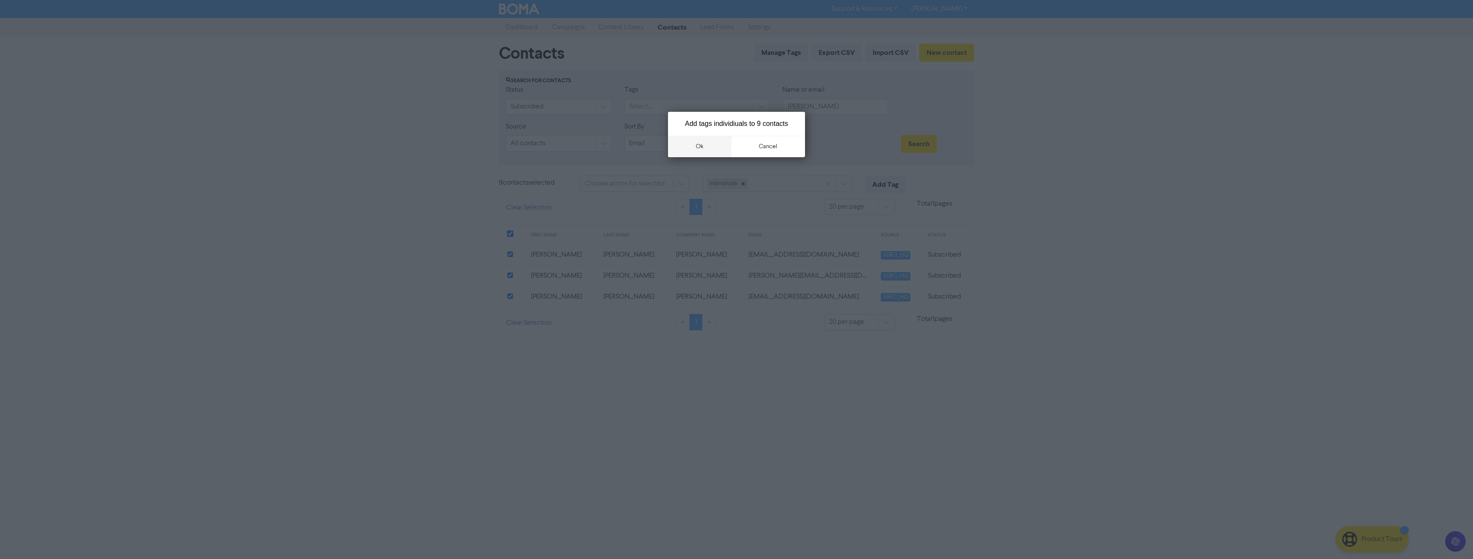
click at [711, 149] on button "ok" at bounding box center [699, 146] width 63 height 21
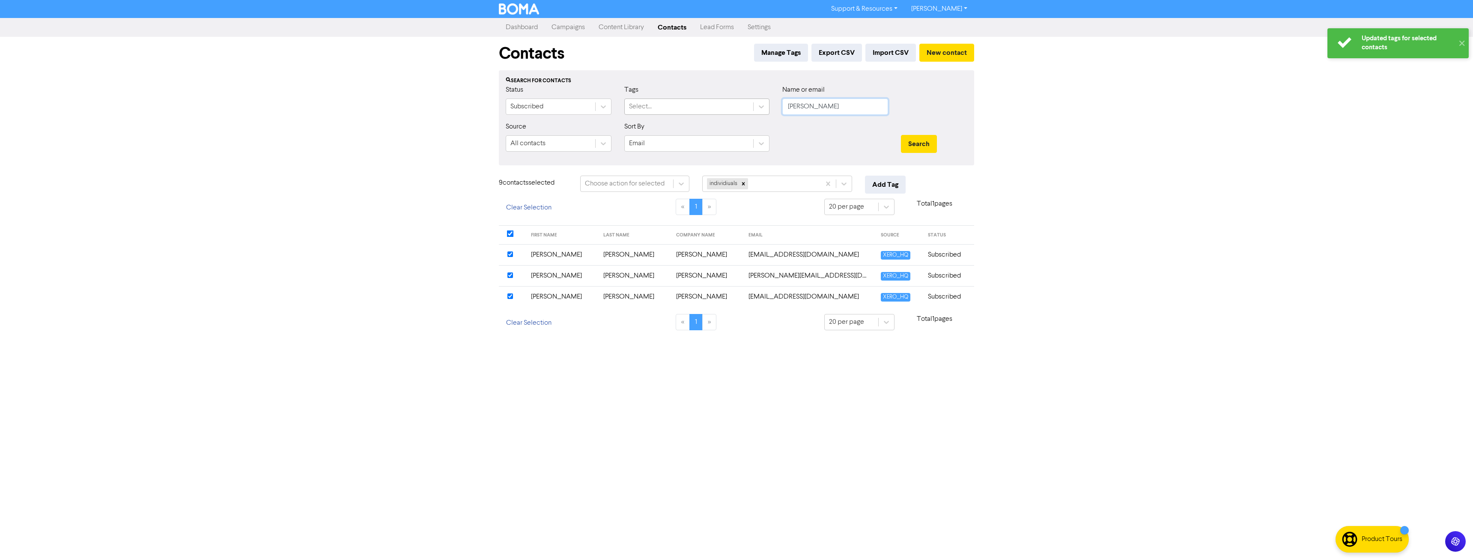
drag, startPoint x: 824, startPoint y: 108, endPoint x: 690, endPoint y: 113, distance: 134.1
click at [690, 113] on div "Status Subscribed Tags Select... Name or email abigail" at bounding box center [736, 103] width 474 height 37
click at [901, 135] on button "Search" at bounding box center [919, 144] width 36 height 18
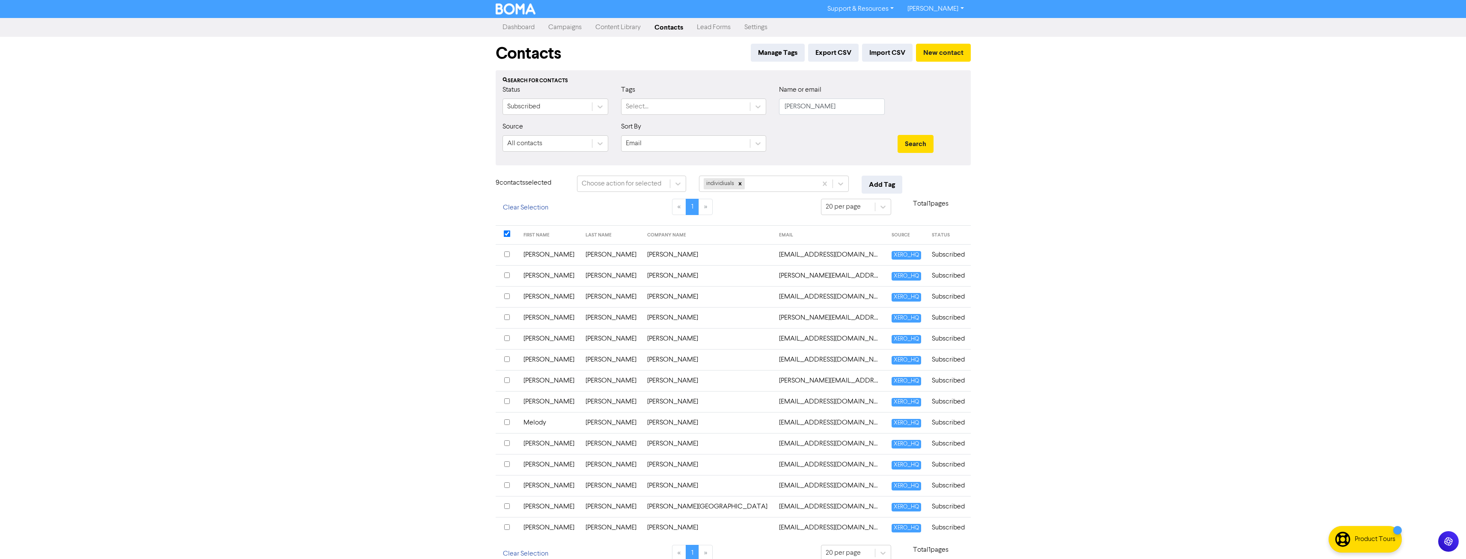
click at [506, 464] on input "checkbox" at bounding box center [507, 464] width 6 height 6
click at [894, 188] on button "Add Tag" at bounding box center [882, 185] width 41 height 18
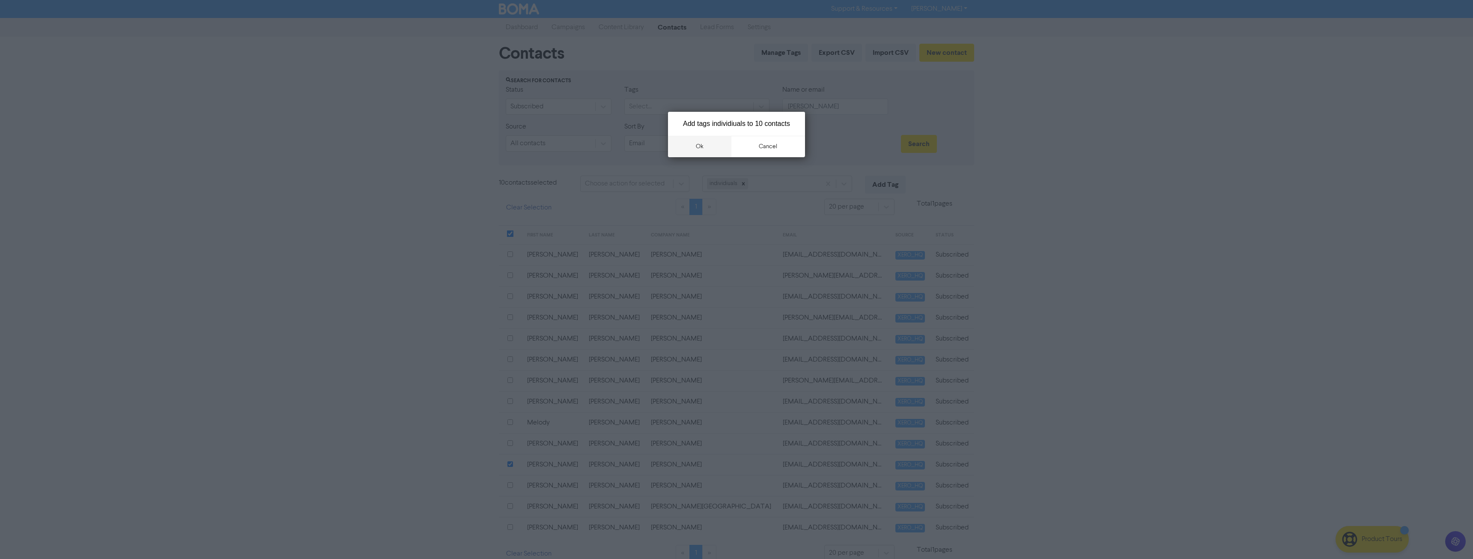
click at [713, 152] on button "ok" at bounding box center [699, 146] width 63 height 21
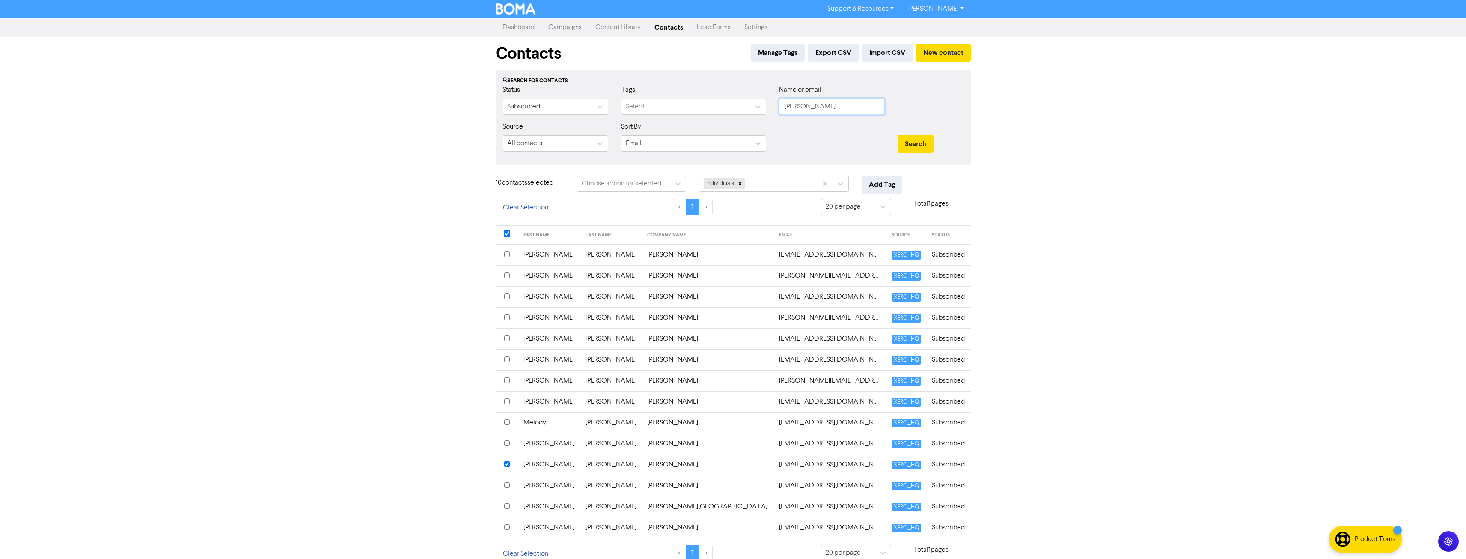
drag, startPoint x: 790, startPoint y: 110, endPoint x: 765, endPoint y: 116, distance: 26.5
click at [763, 114] on div "Status Subscribed Tags Select... Name or email williams" at bounding box center [733, 103] width 474 height 37
click at [898, 135] on button "Search" at bounding box center [916, 144] width 36 height 18
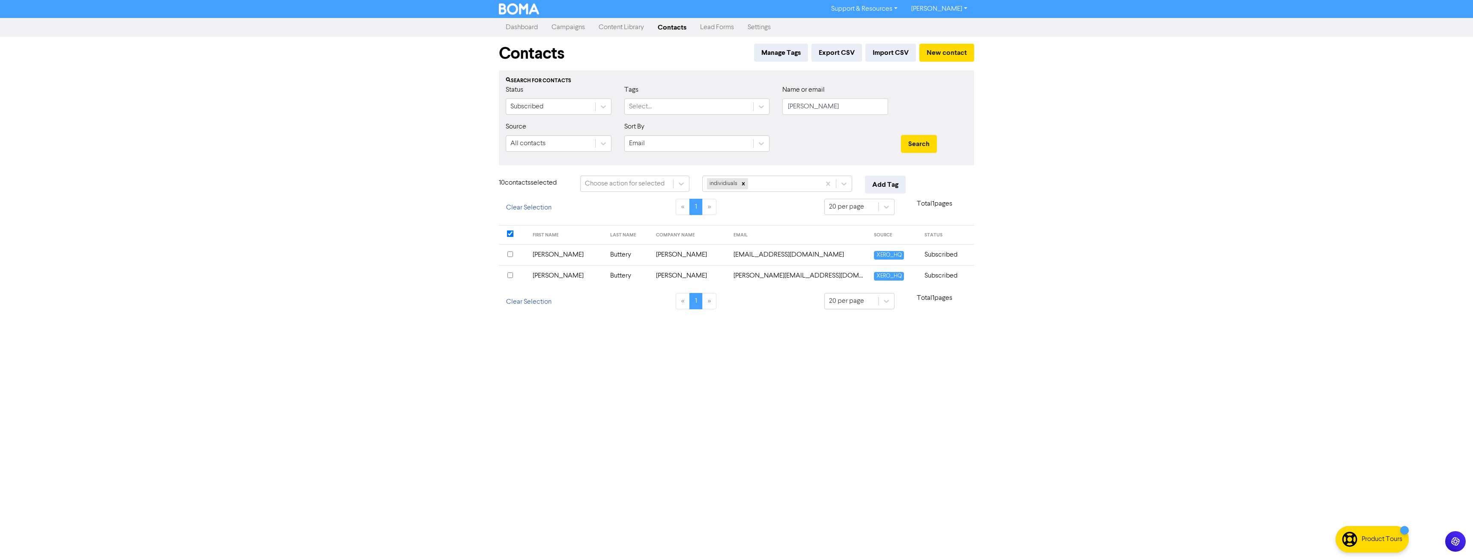
click at [513, 252] on div at bounding box center [513, 255] width 12 height 10
click at [510, 274] on input "checkbox" at bounding box center [510, 275] width 6 height 6
click at [899, 183] on button "Add Tag" at bounding box center [885, 185] width 41 height 18
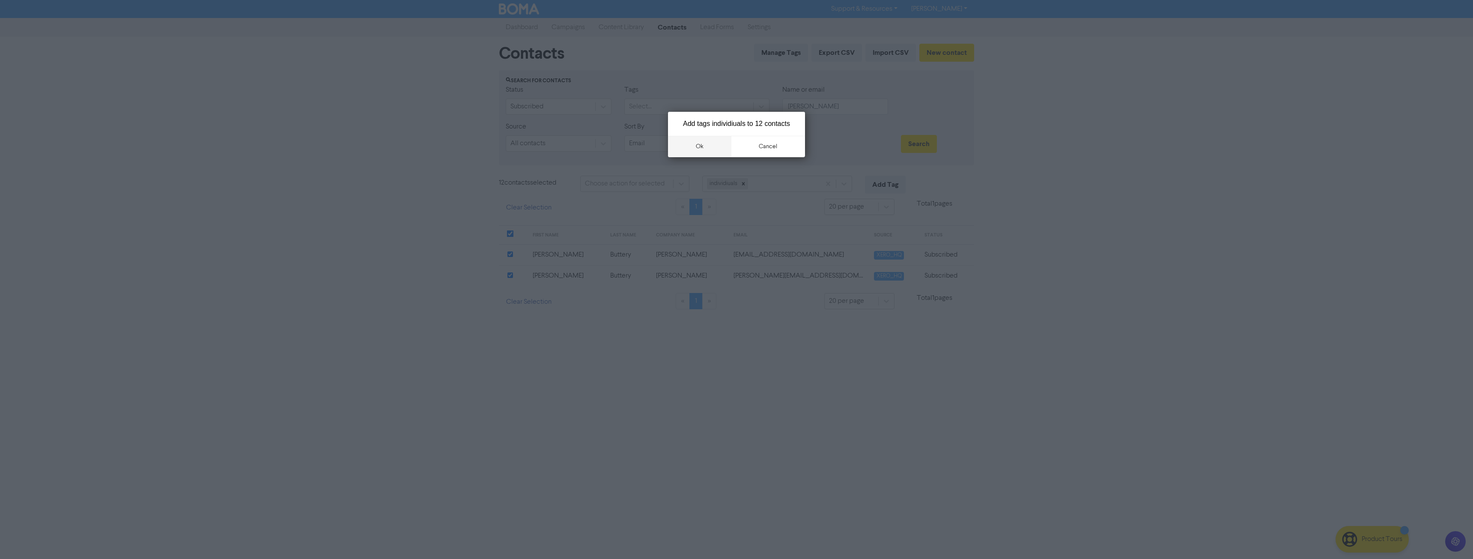
click at [694, 148] on button "ok" at bounding box center [699, 146] width 63 height 21
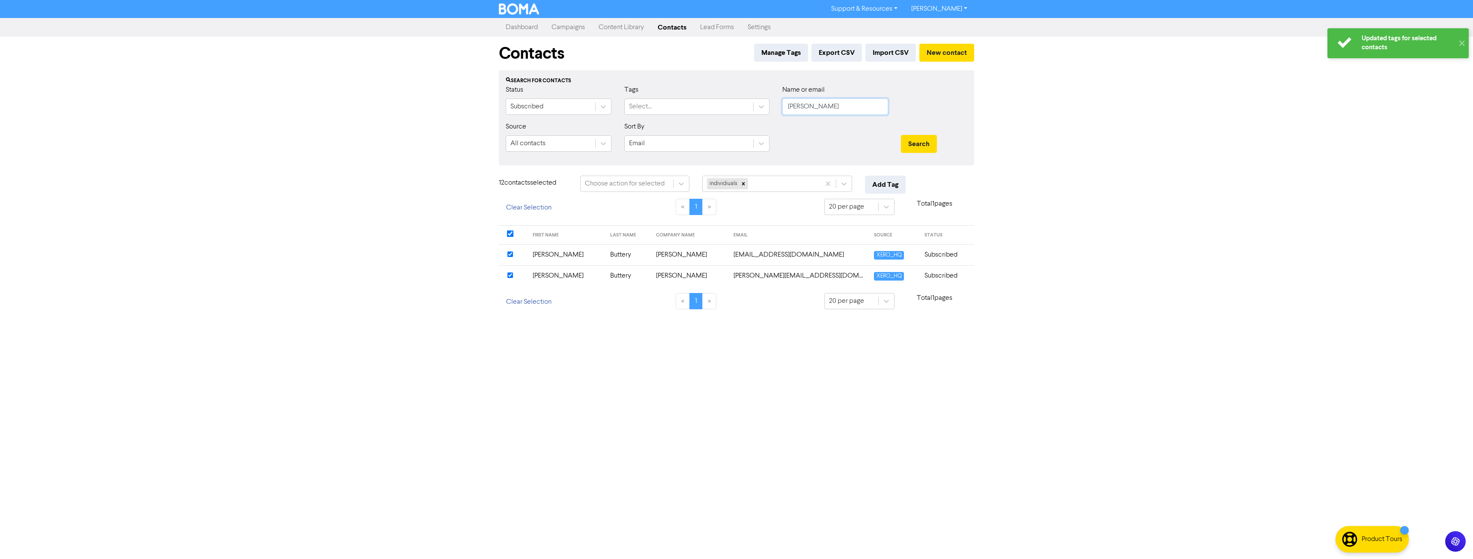
drag, startPoint x: 802, startPoint y: 114, endPoint x: 678, endPoint y: 124, distance: 123.7
click at [693, 125] on form "Status Subscribed Tags Select... Name or email candice Source All contacts Sort…" at bounding box center [736, 122] width 461 height 74
click at [901, 135] on button "Search" at bounding box center [919, 144] width 36 height 18
click at [508, 256] on input "checkbox" at bounding box center [510, 254] width 6 height 6
click at [883, 188] on button "Add Tag" at bounding box center [885, 185] width 41 height 18
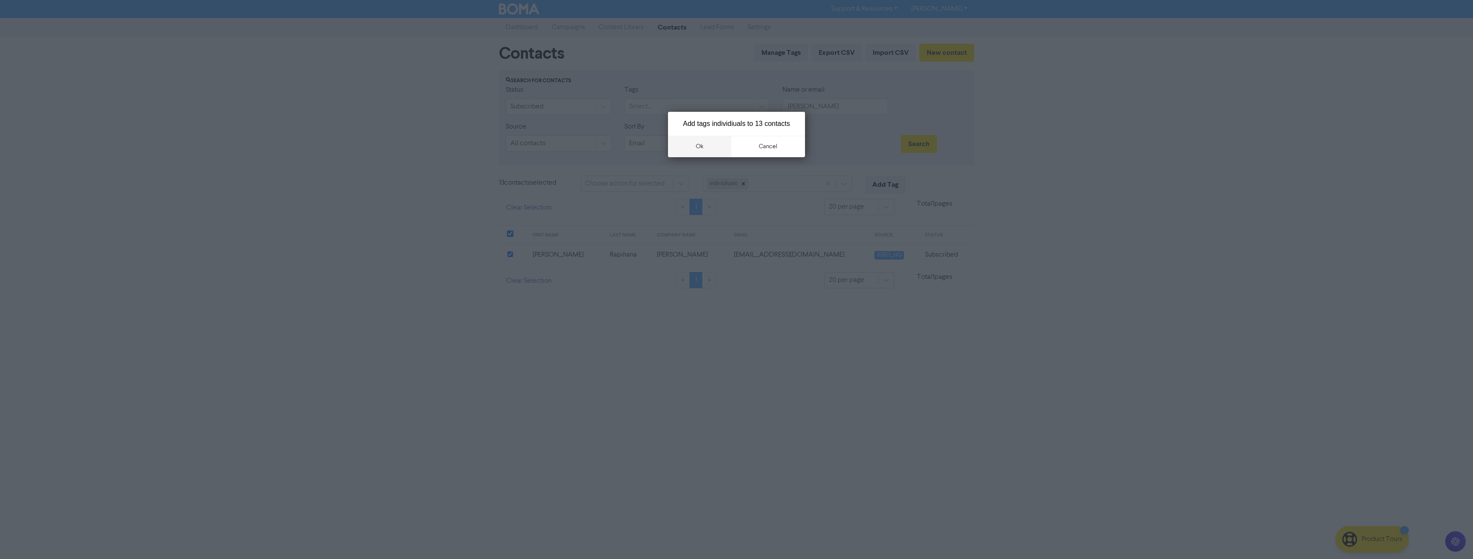
click at [705, 150] on button "ok" at bounding box center [699, 146] width 63 height 21
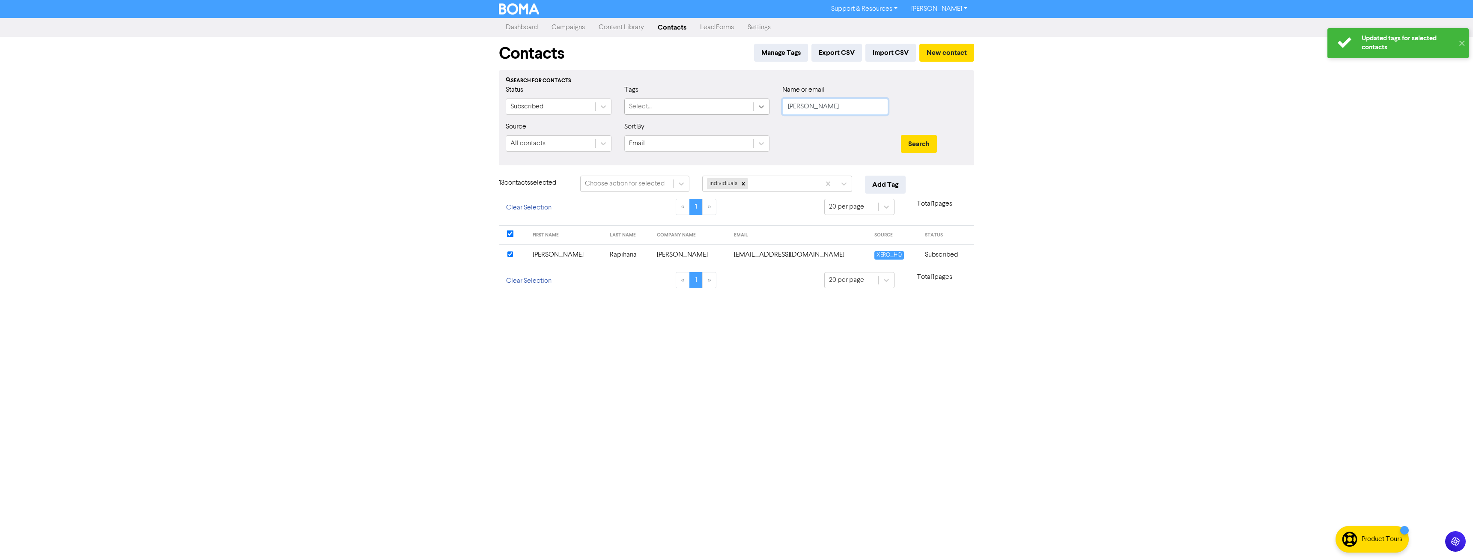
drag, startPoint x: 781, startPoint y: 110, endPoint x: 754, endPoint y: 112, distance: 26.6
click at [756, 110] on div "Status Subscribed Tags Select... Name or email janie" at bounding box center [736, 103] width 474 height 37
click at [901, 135] on button "Search" at bounding box center [919, 144] width 36 height 18
click at [510, 256] on input "checkbox" at bounding box center [510, 254] width 6 height 6
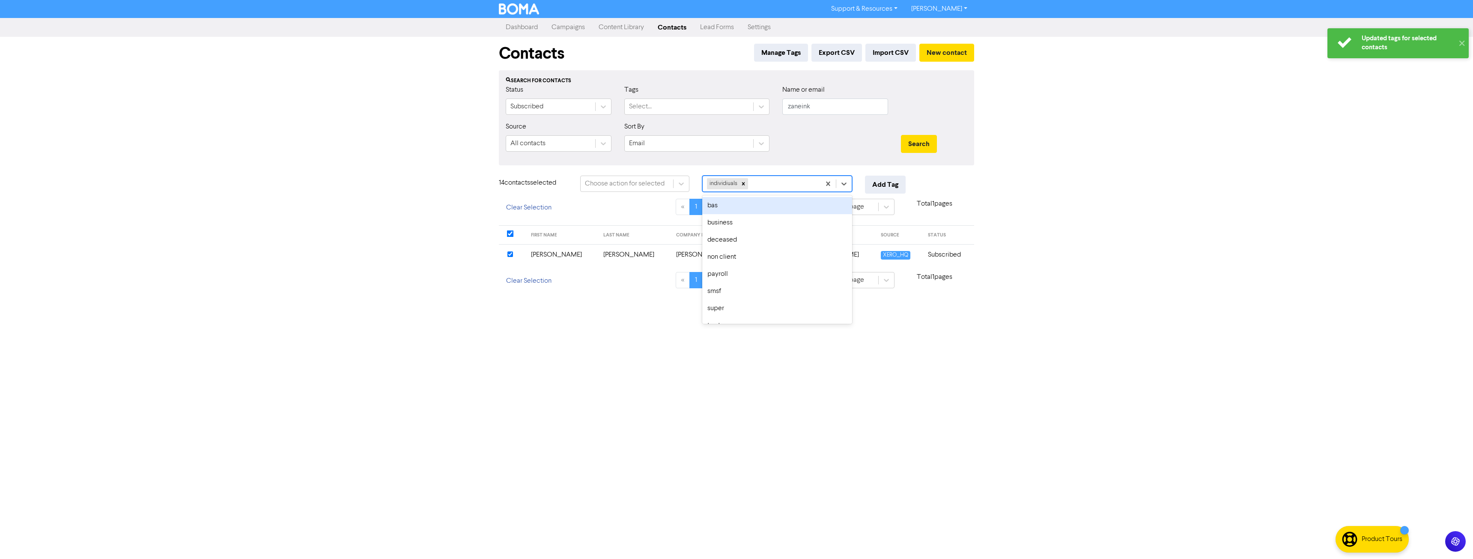
click at [782, 184] on div "individiuals" at bounding box center [761, 183] width 118 height 15
click at [883, 180] on button "Add Tag" at bounding box center [885, 185] width 41 height 18
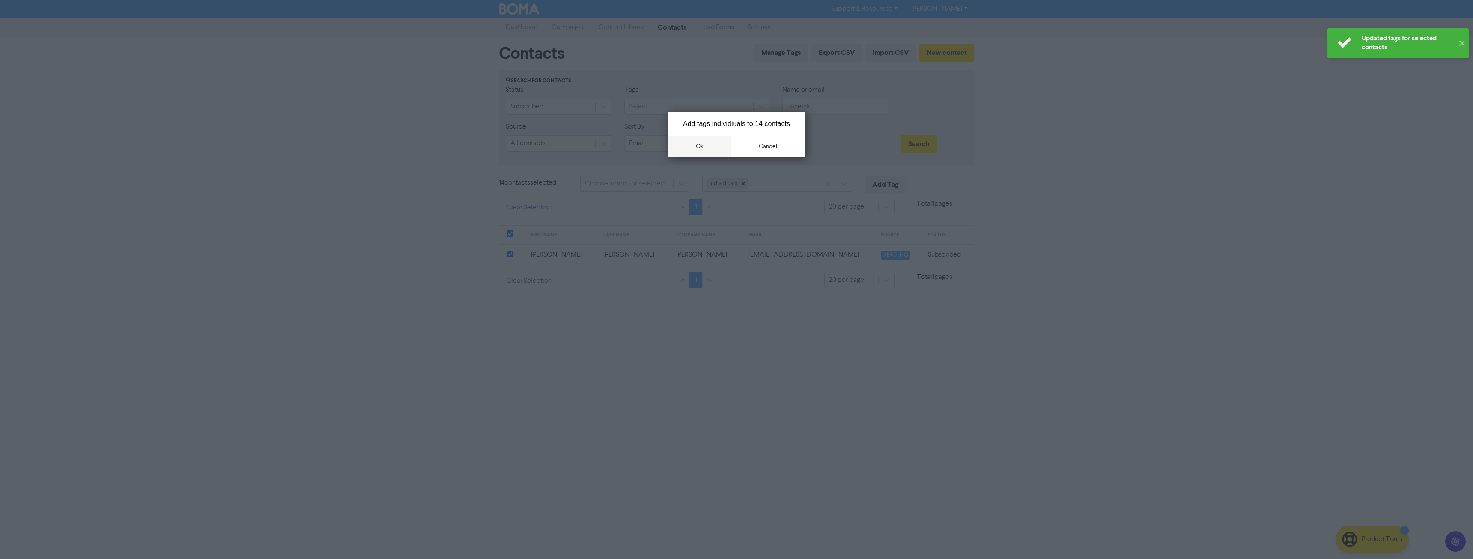
click at [708, 146] on button "ok" at bounding box center [699, 146] width 63 height 21
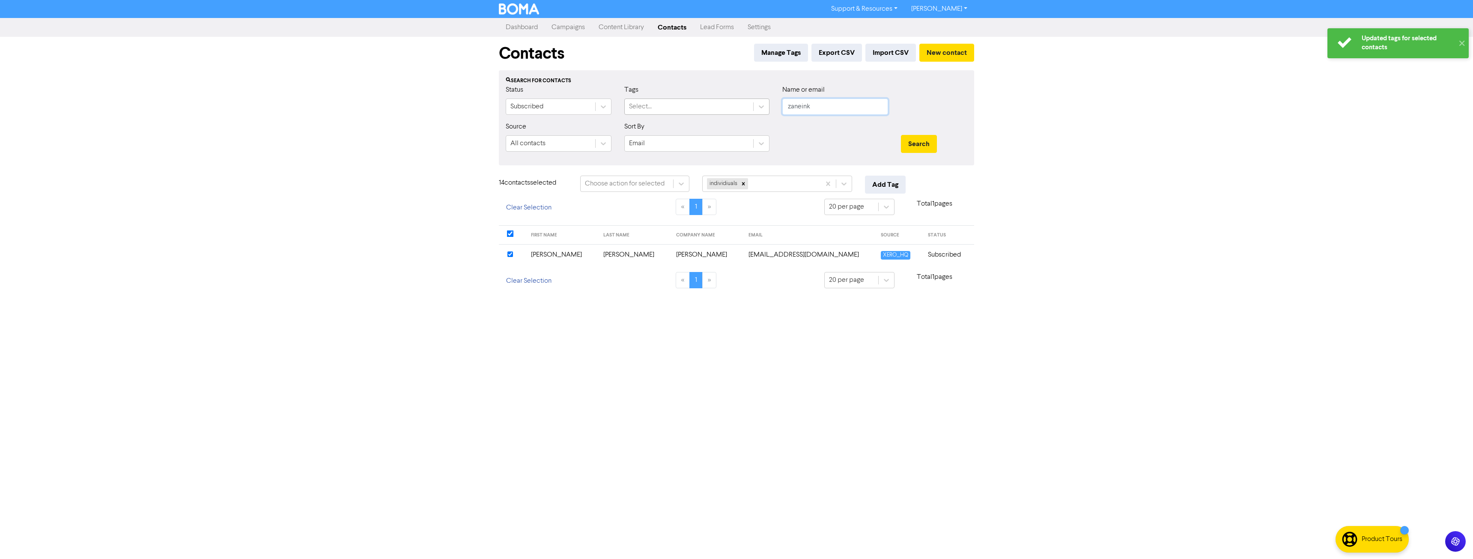
drag, startPoint x: 849, startPoint y: 104, endPoint x: 667, endPoint y: 115, distance: 182.6
click at [675, 119] on div "Status Subscribed Tags Select... Name or email zaneink" at bounding box center [736, 103] width 474 height 37
click at [901, 135] on button "Search" at bounding box center [919, 144] width 36 height 18
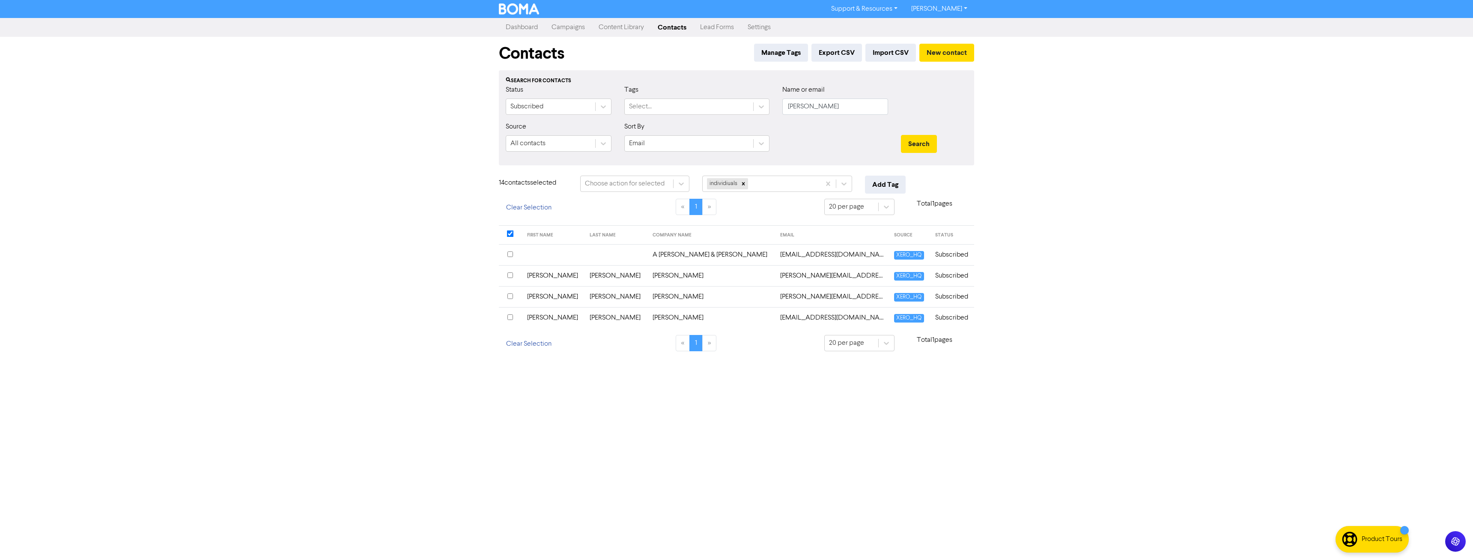
click at [509, 276] on input "checkbox" at bounding box center [510, 275] width 6 height 6
click at [889, 184] on button "Add Tag" at bounding box center [885, 185] width 41 height 18
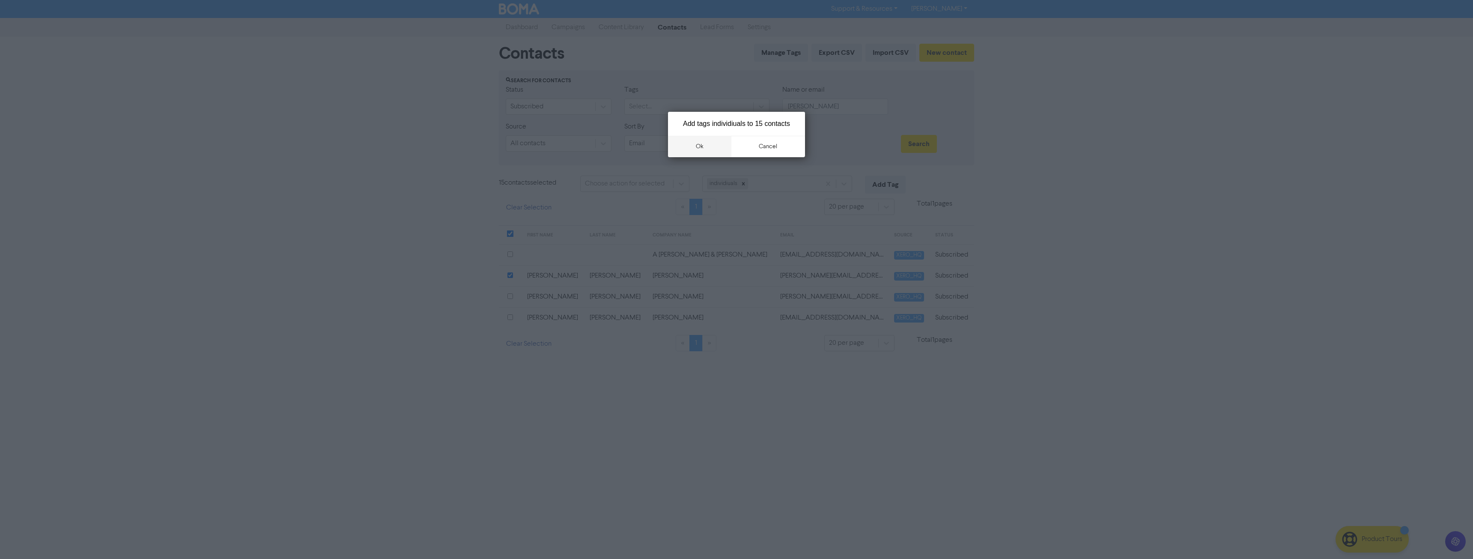
click at [699, 147] on button "ok" at bounding box center [699, 146] width 63 height 21
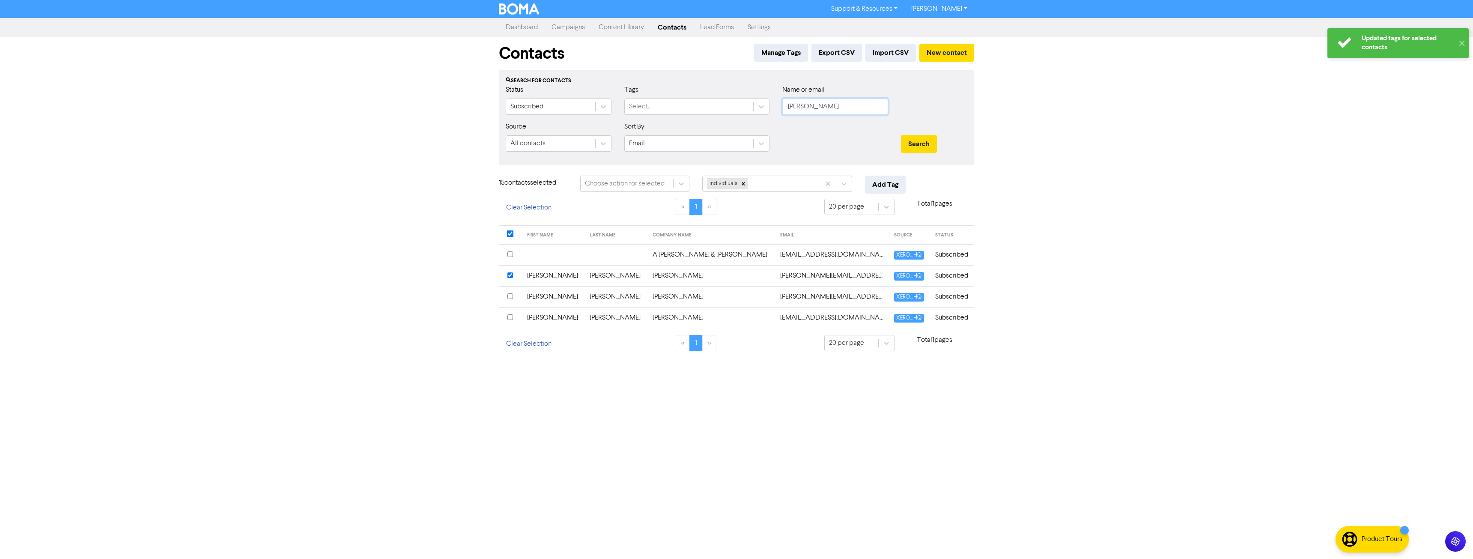
drag, startPoint x: 826, startPoint y: 110, endPoint x: 541, endPoint y: 116, distance: 284.7
click at [541, 116] on div "Status Subscribed Tags Select... Name or email aimee" at bounding box center [736, 103] width 474 height 37
click at [901, 135] on button "Search" at bounding box center [919, 144] width 36 height 18
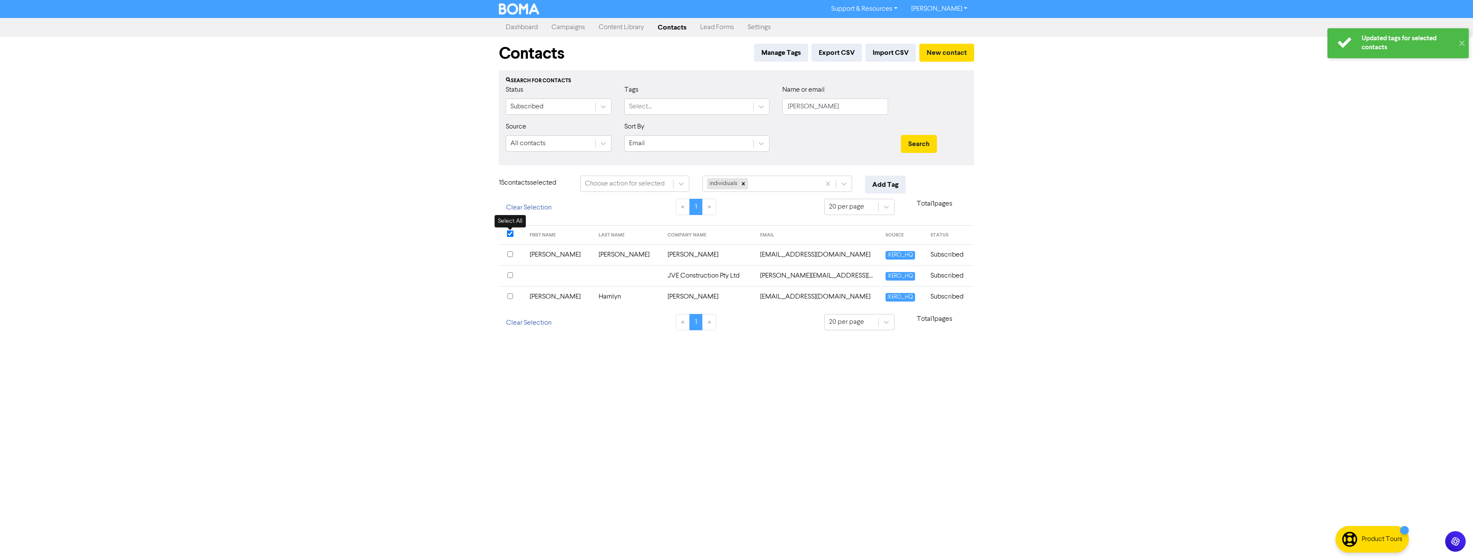
click at [509, 237] on div at bounding box center [511, 235] width 9 height 8
click at [510, 235] on th at bounding box center [512, 230] width 26 height 19
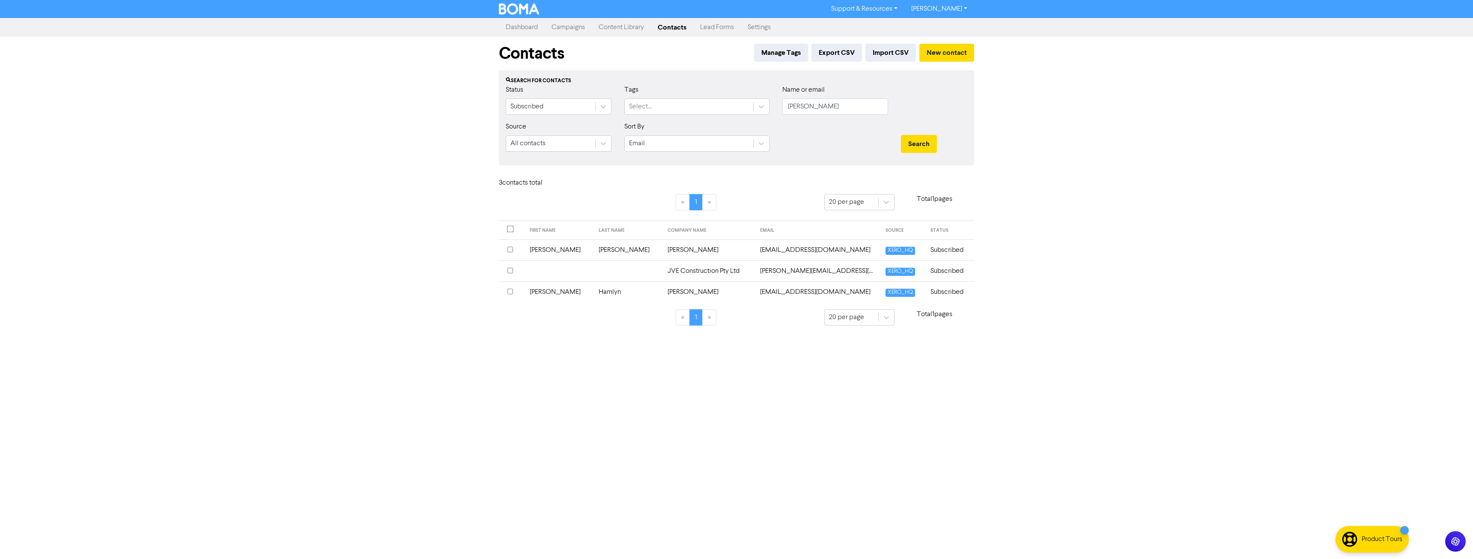
click at [511, 249] on input "checkbox" at bounding box center [510, 250] width 6 height 6
click at [783, 185] on div "Tag selected contact with .." at bounding box center [747, 183] width 80 height 10
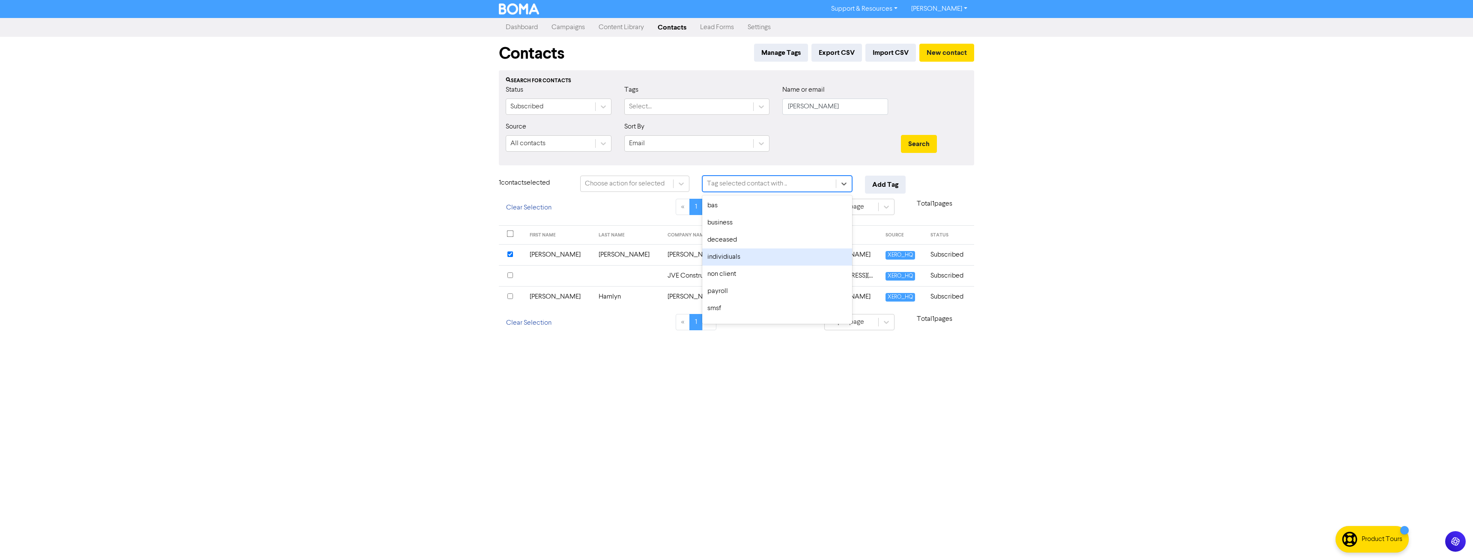
click at [739, 253] on div "individiuals" at bounding box center [777, 256] width 150 height 17
click at [883, 188] on button "Add Tag" at bounding box center [885, 185] width 41 height 18
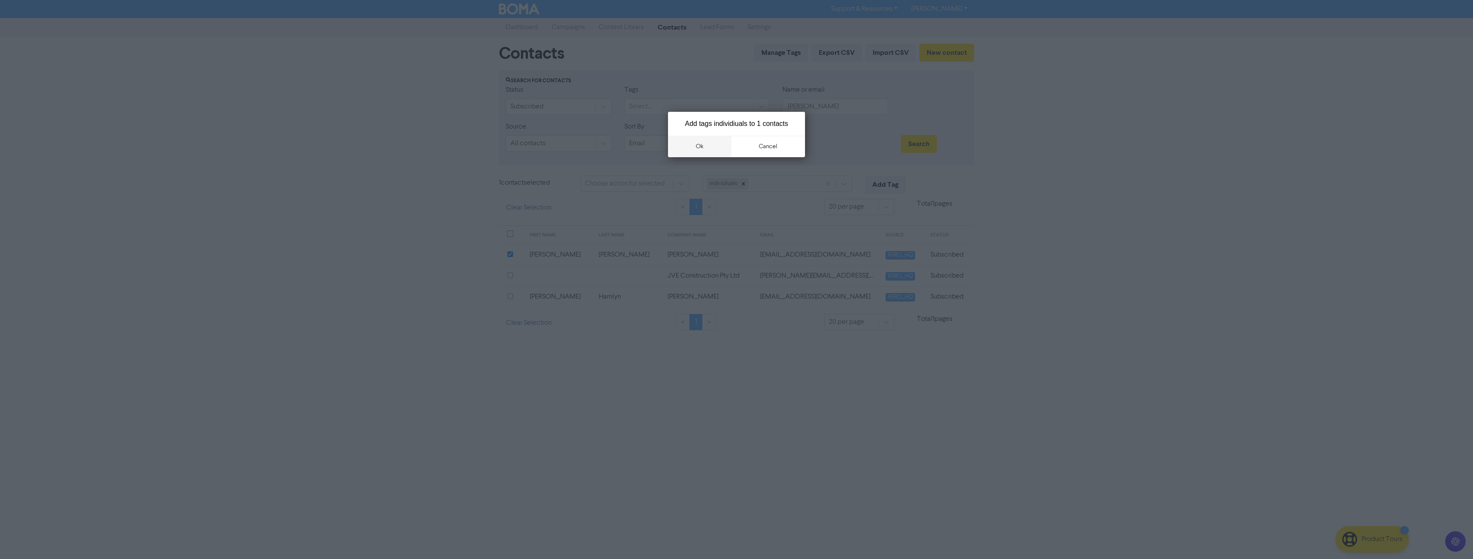
click at [695, 148] on button "ok" at bounding box center [699, 146] width 63 height 21
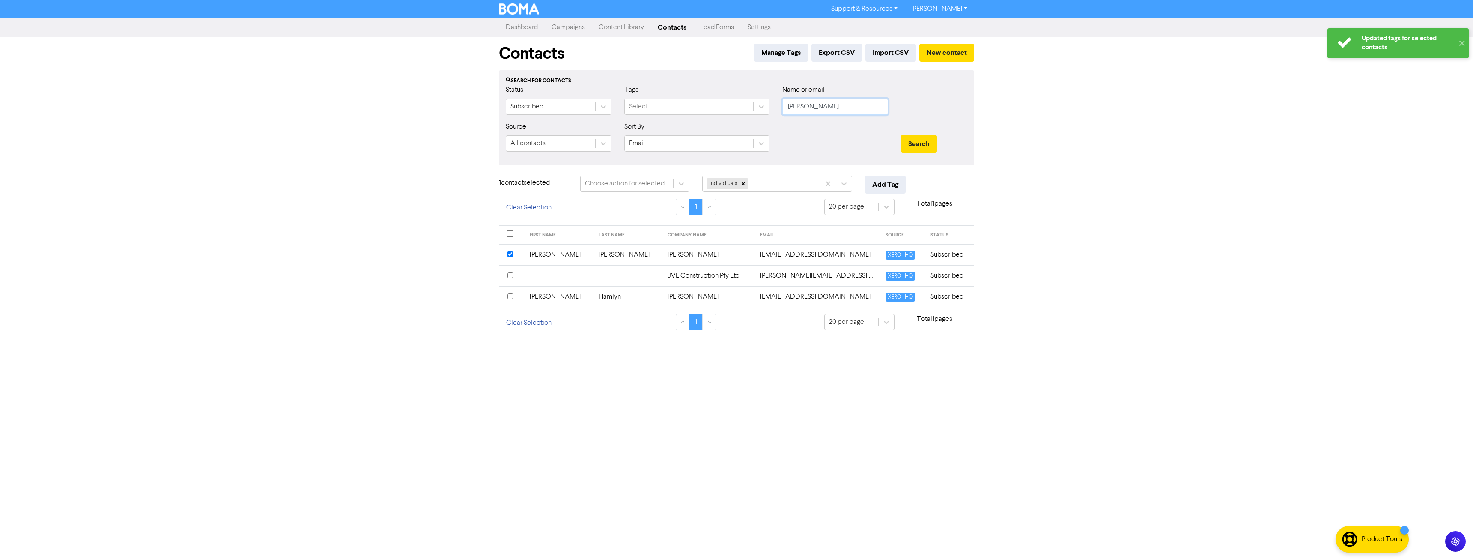
drag, startPoint x: 773, startPoint y: 116, endPoint x: 598, endPoint y: 122, distance: 175.2
click at [636, 126] on form "Status Subscribed Tags Select... Name or email blake Source All contacts Sort B…" at bounding box center [736, 122] width 461 height 74
click at [901, 135] on button "Search" at bounding box center [919, 144] width 36 height 18
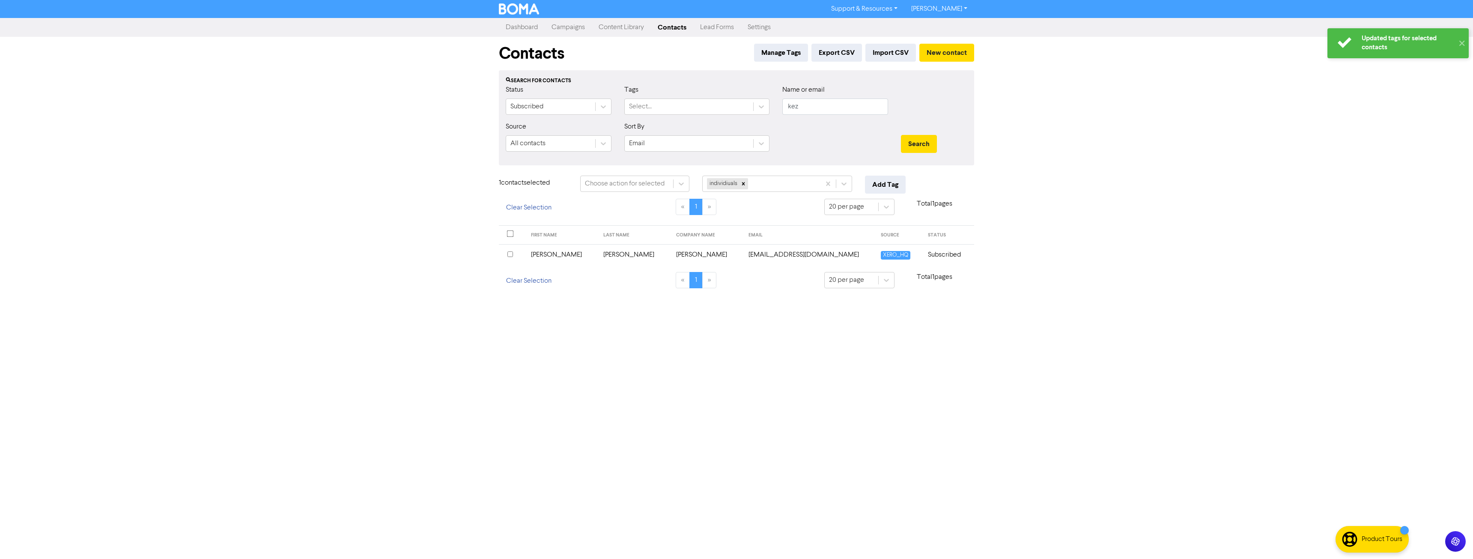
click at [509, 253] on input "checkbox" at bounding box center [510, 254] width 6 height 6
click at [892, 188] on button "Add Tag" at bounding box center [885, 185] width 41 height 18
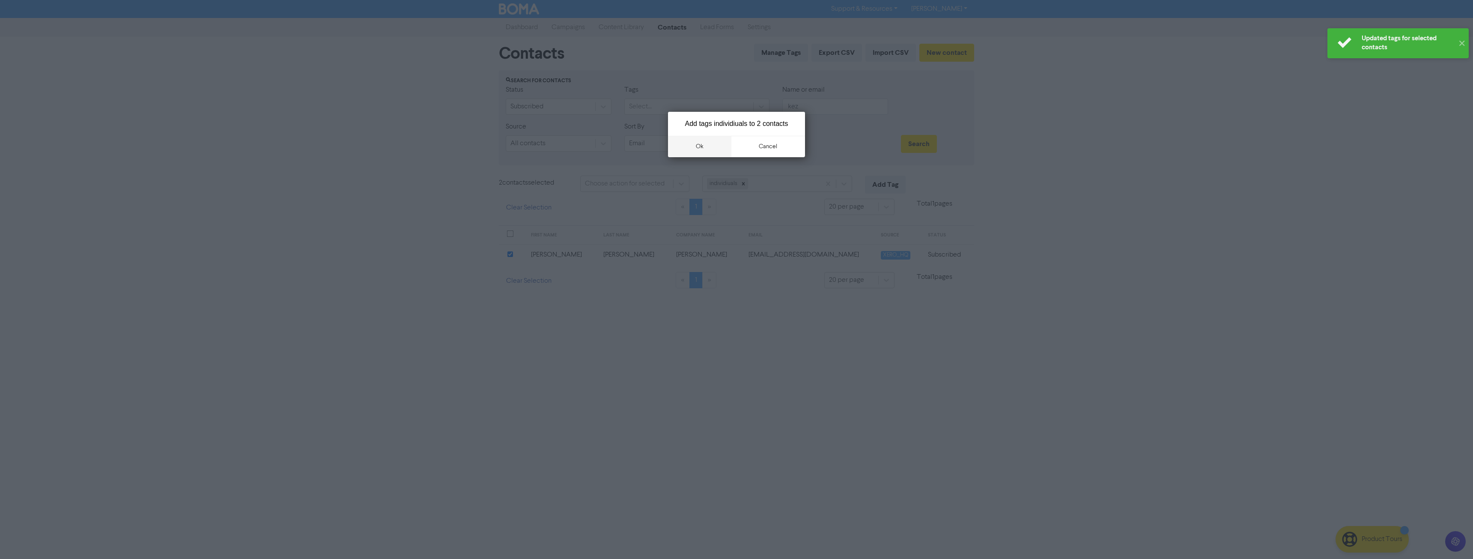
click at [702, 150] on button "ok" at bounding box center [699, 146] width 63 height 21
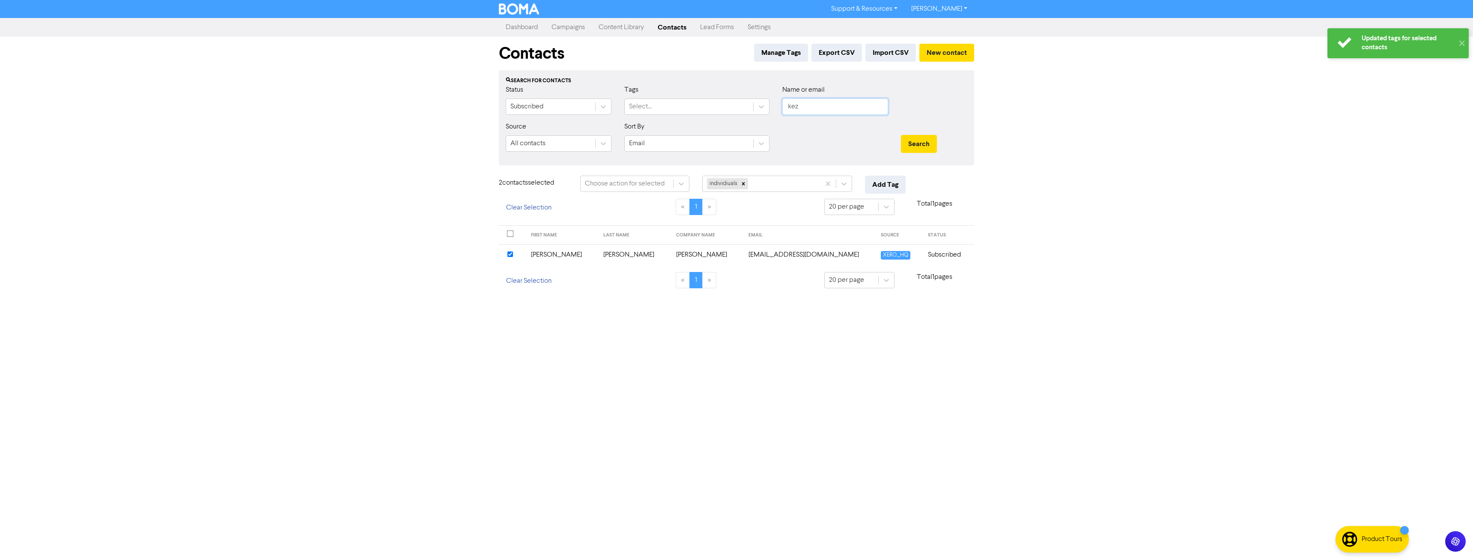
drag, startPoint x: 814, startPoint y: 103, endPoint x: 566, endPoint y: 97, distance: 247.5
click at [580, 105] on div "Status Subscribed Tags Select... Name or email kez" at bounding box center [736, 103] width 474 height 37
click at [901, 135] on button "Search" at bounding box center [919, 144] width 36 height 18
click at [509, 253] on input "checkbox" at bounding box center [510, 254] width 6 height 6
click at [871, 182] on button "Add Tag" at bounding box center [885, 185] width 41 height 18
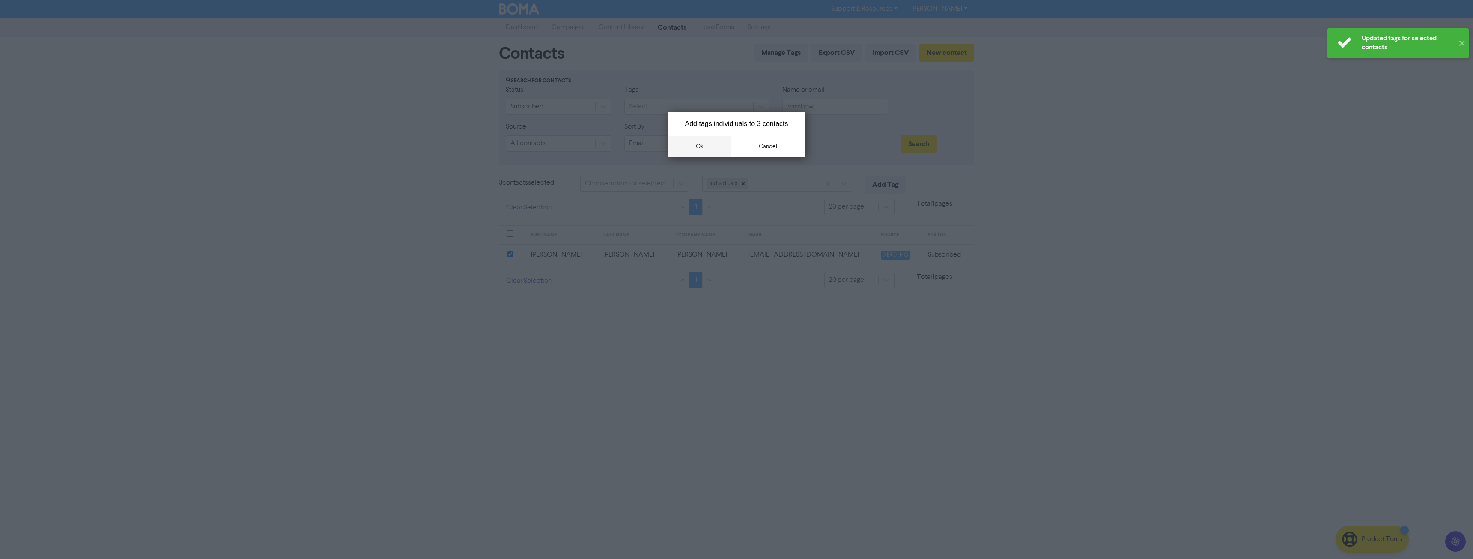
click at [705, 146] on button "ok" at bounding box center [699, 146] width 63 height 21
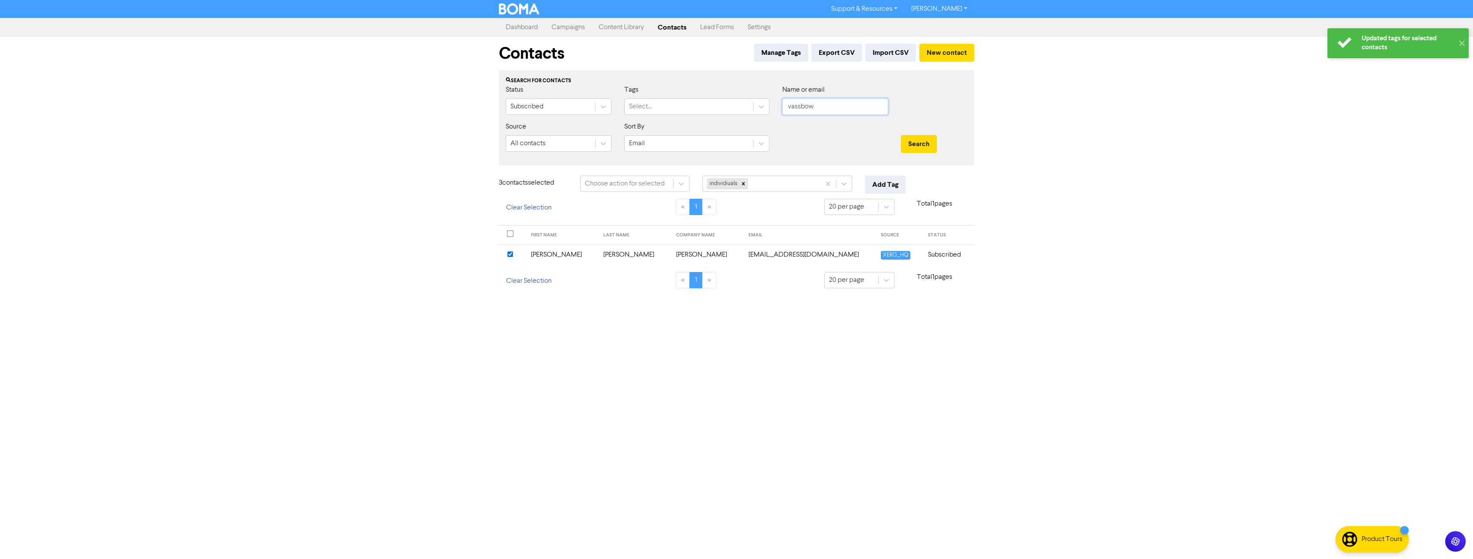
drag, startPoint x: 809, startPoint y: 110, endPoint x: 633, endPoint y: 123, distance: 176.9
click at [633, 123] on form "Status Subscribed Tags Select... Name or email vassbow Source All contacts Sort…" at bounding box center [736, 122] width 461 height 74
click at [901, 135] on button "Search" at bounding box center [919, 144] width 36 height 18
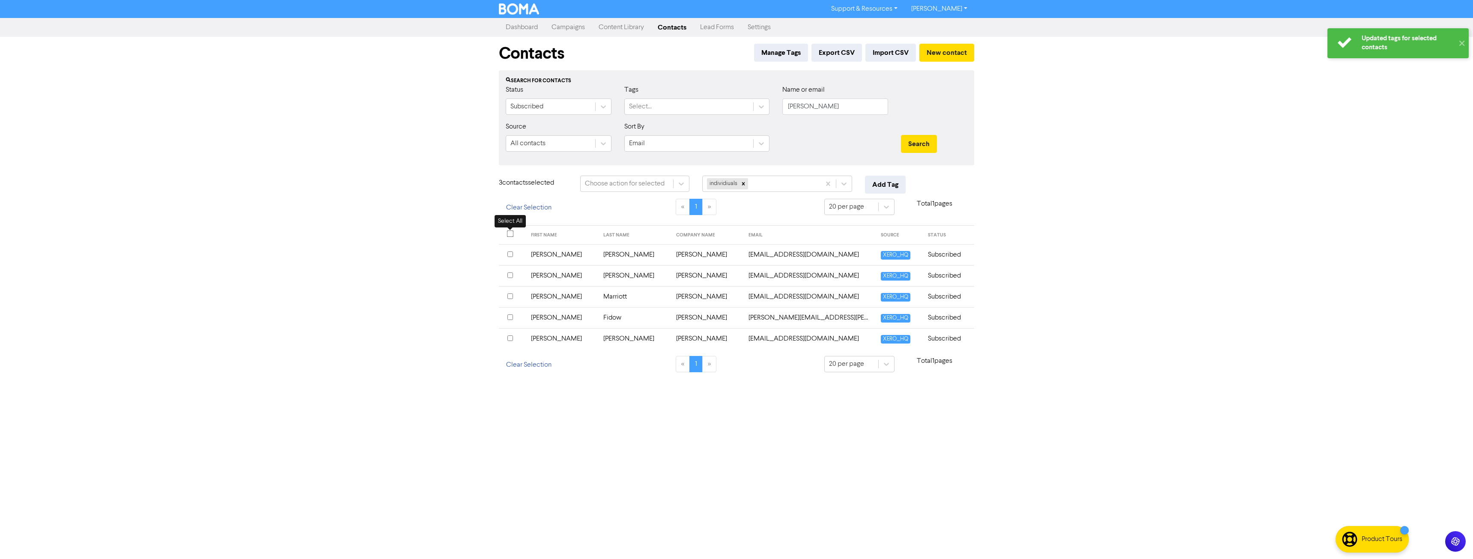
click at [511, 234] on input "checkbox" at bounding box center [510, 233] width 7 height 7
click at [509, 249] on input "checkbox" at bounding box center [510, 250] width 6 height 6
click at [768, 181] on div "Tag selected contact with .." at bounding box center [747, 183] width 80 height 10
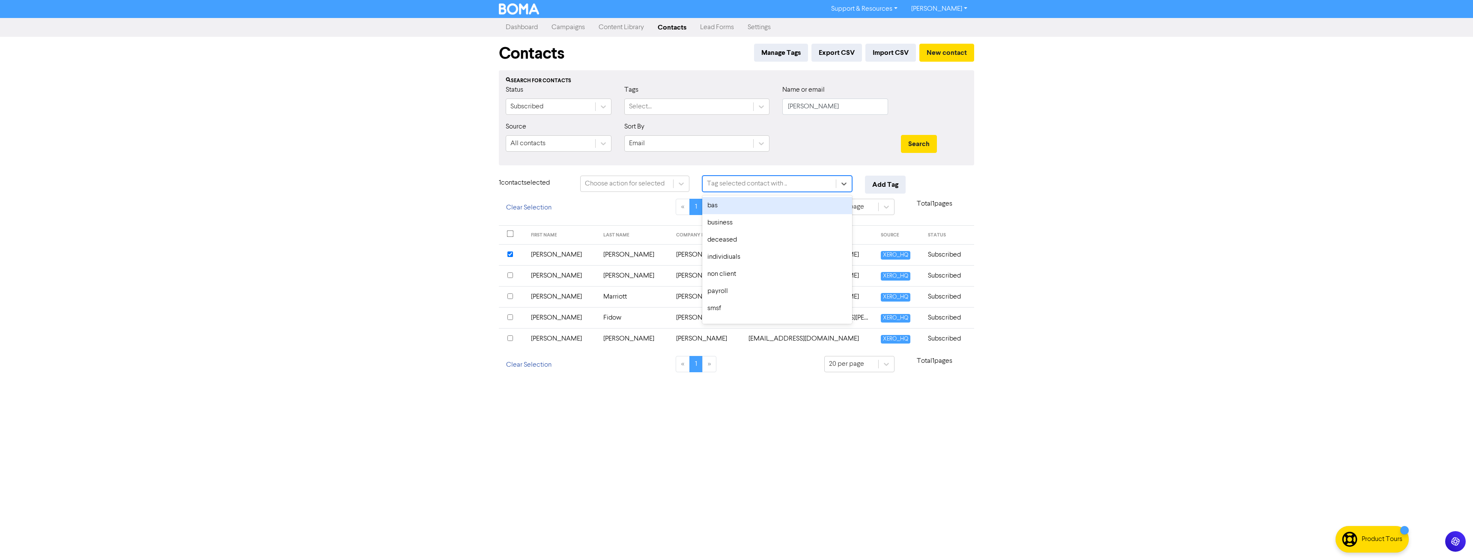
click at [736, 210] on div "bas" at bounding box center [777, 205] width 150 height 17
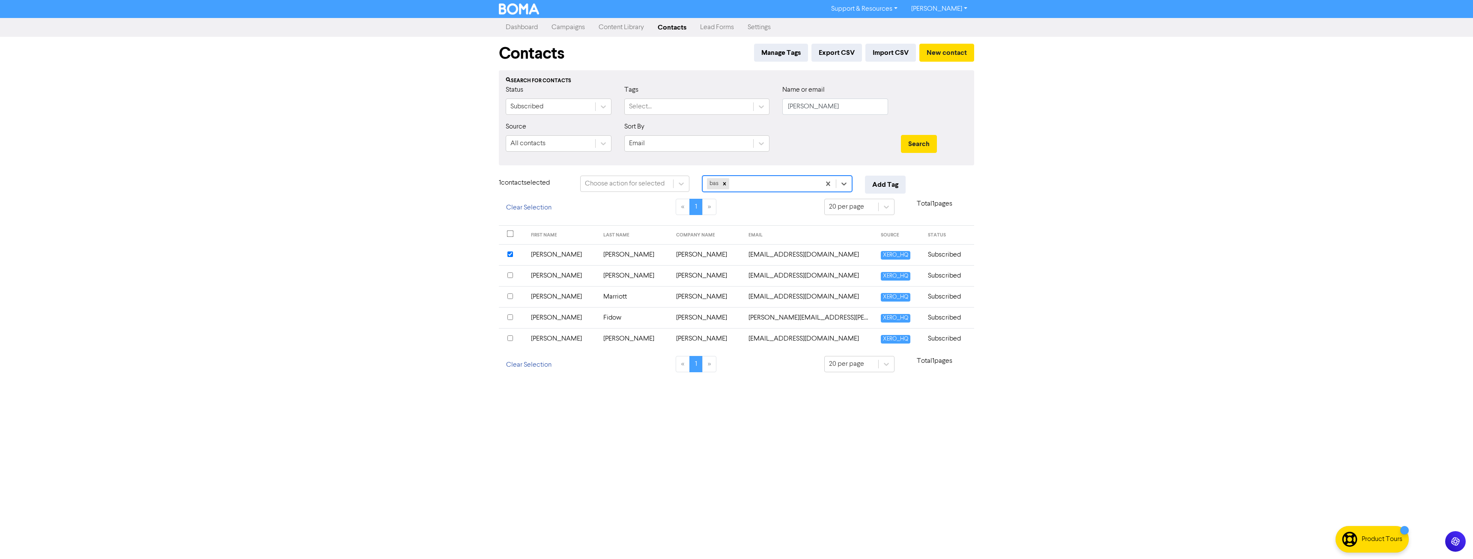
click at [759, 188] on div "bas" at bounding box center [761, 183] width 118 height 15
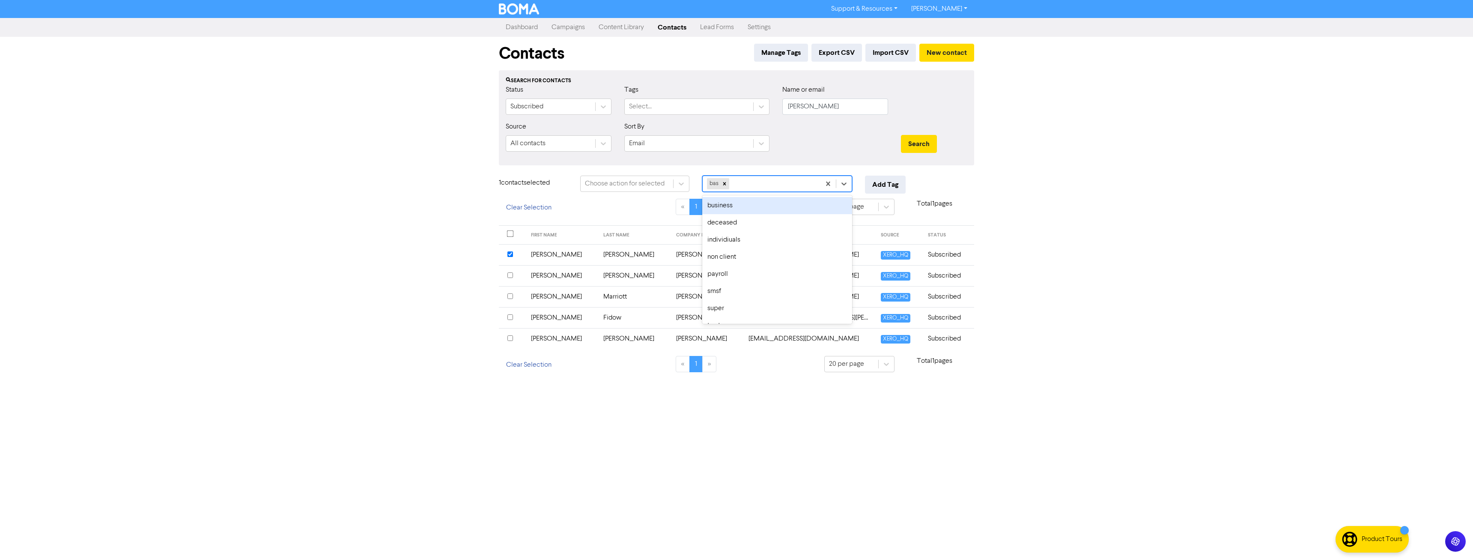
click at [740, 214] on div "business" at bounding box center [777, 205] width 150 height 17
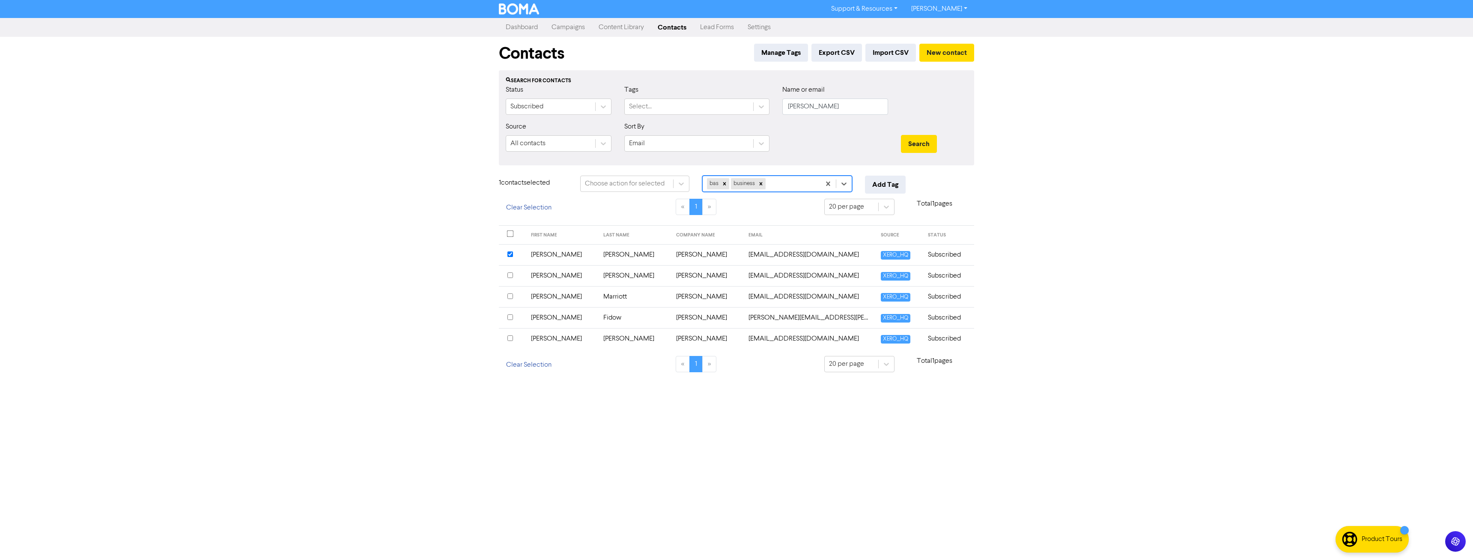
click at [777, 186] on div "bas business" at bounding box center [761, 183] width 118 height 15
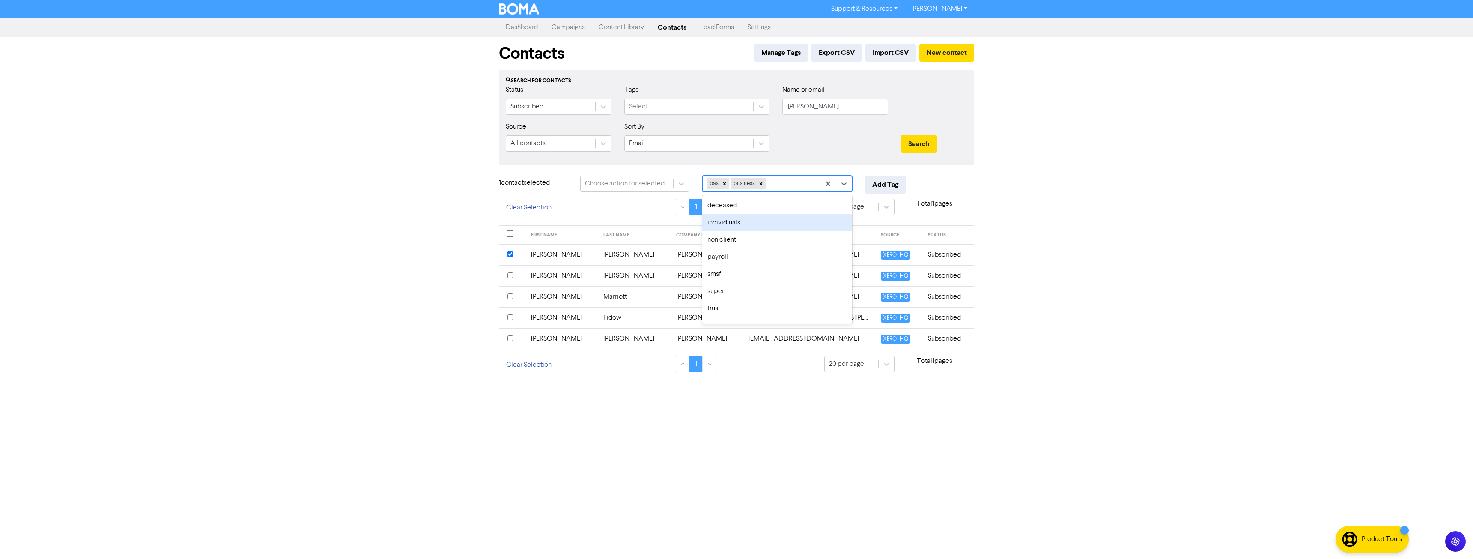
click at [754, 225] on div "individiuals" at bounding box center [777, 222] width 150 height 17
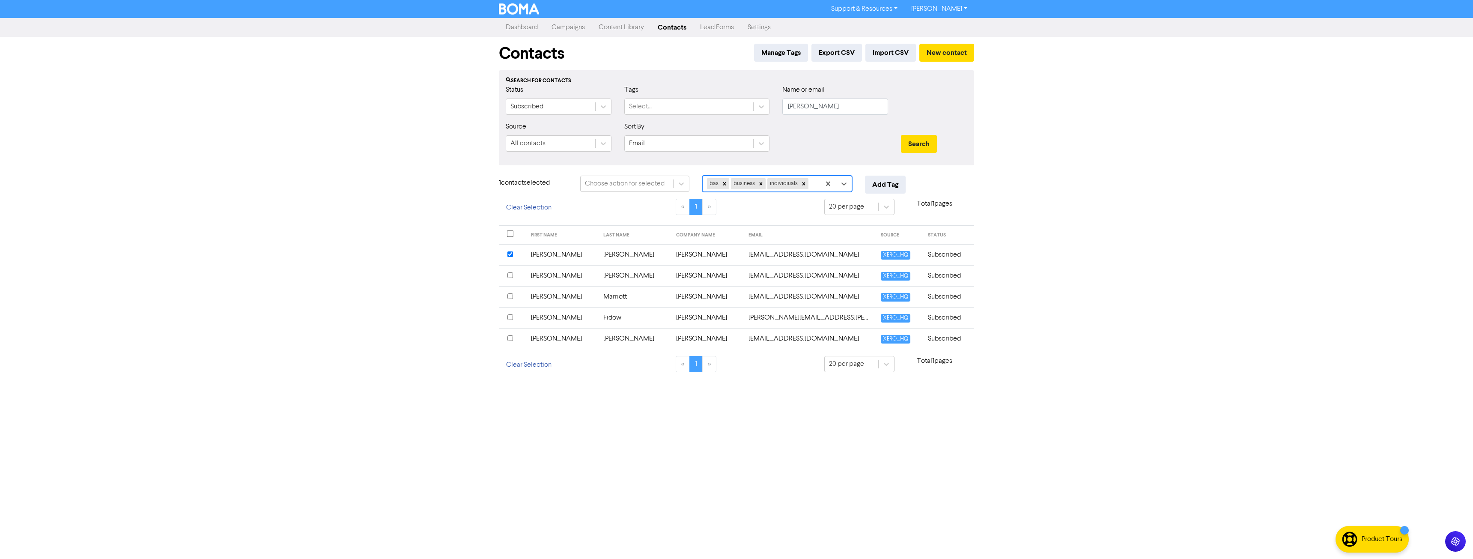
click at [816, 183] on div "bas business individiuals" at bounding box center [761, 183] width 118 height 15
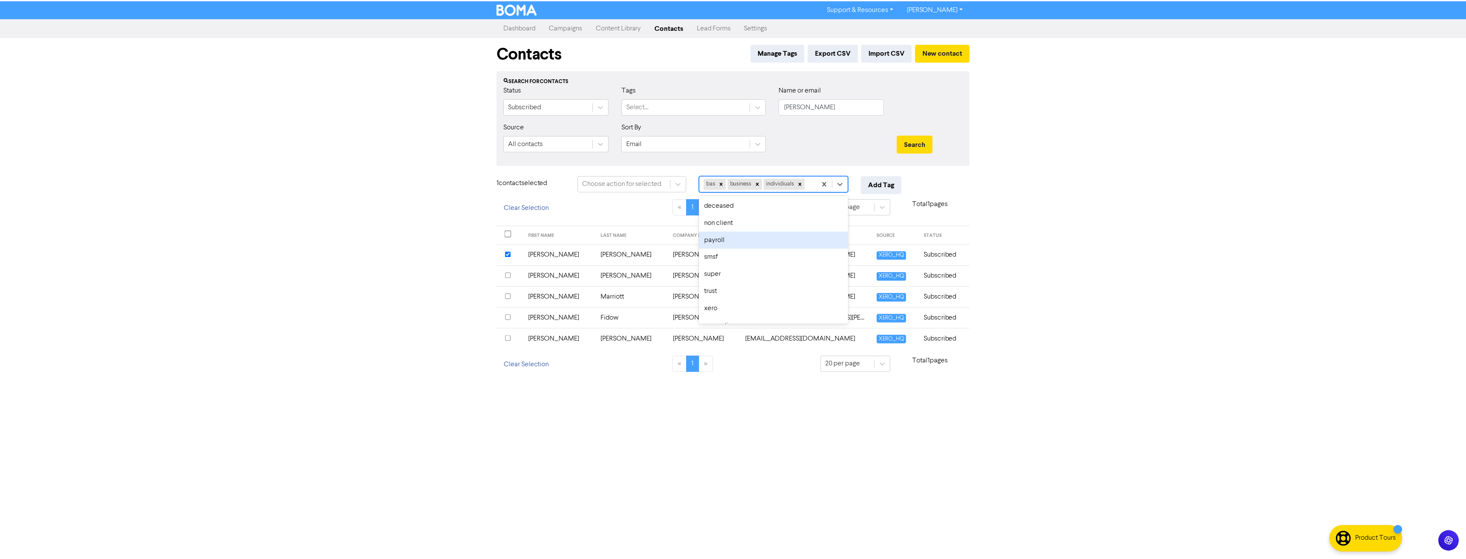
scroll to position [12, 0]
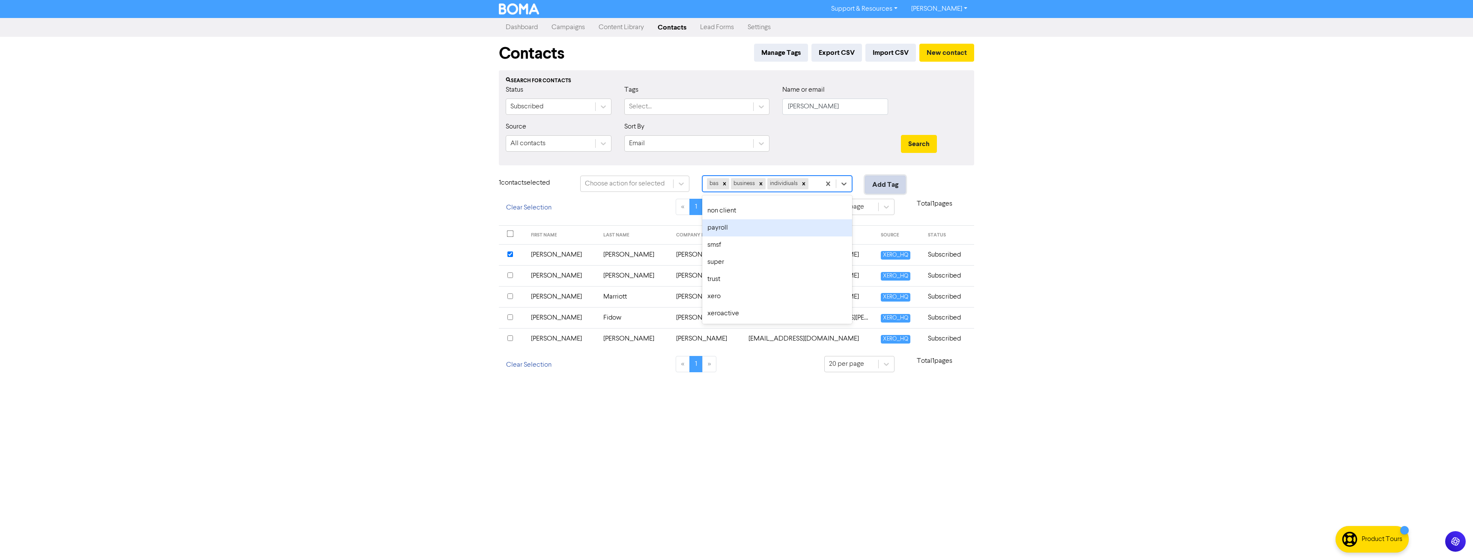
click at [881, 178] on button "Add Tag" at bounding box center [885, 185] width 41 height 18
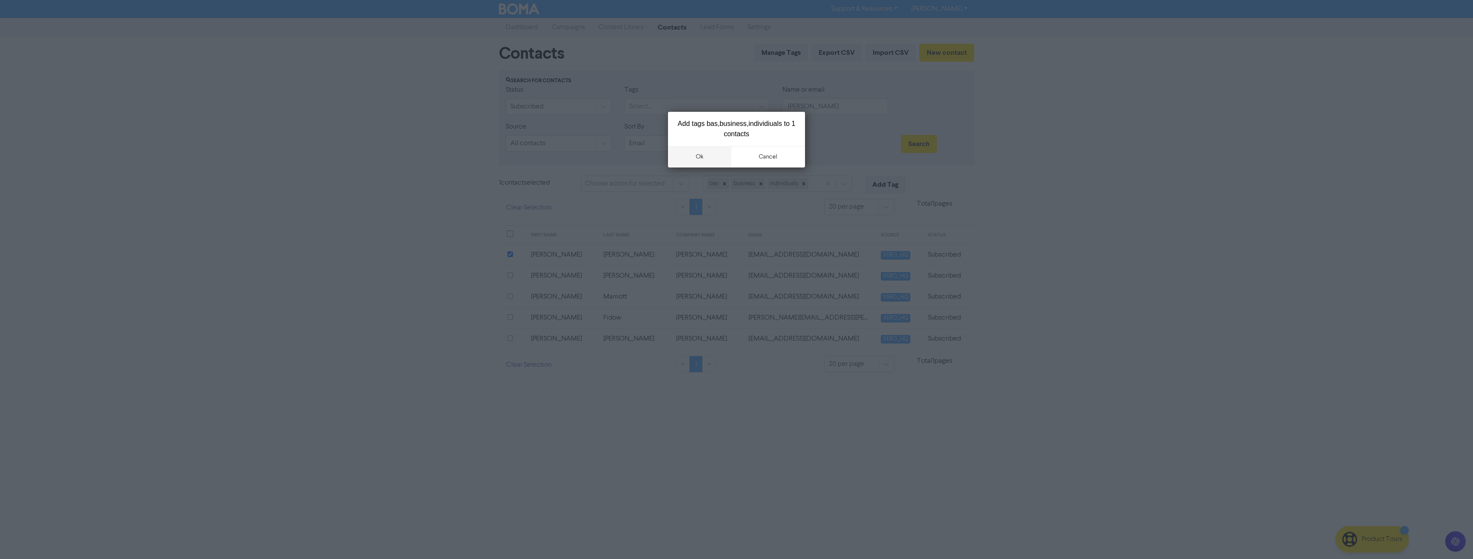
click at [702, 157] on button "ok" at bounding box center [699, 156] width 63 height 21
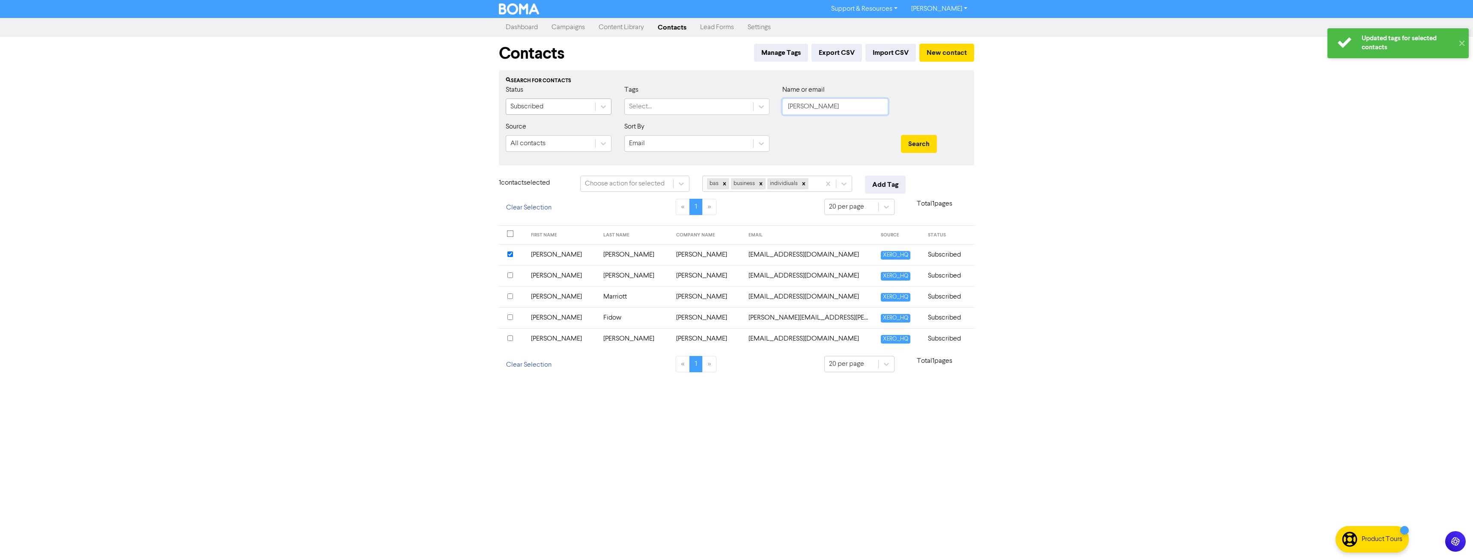
drag, startPoint x: 821, startPoint y: 107, endPoint x: 577, endPoint y: 109, distance: 244.0
click at [577, 109] on div "Status Subscribed Tags Select... Name or email chloe" at bounding box center [736, 103] width 474 height 37
click at [901, 135] on button "Search" at bounding box center [919, 144] width 36 height 18
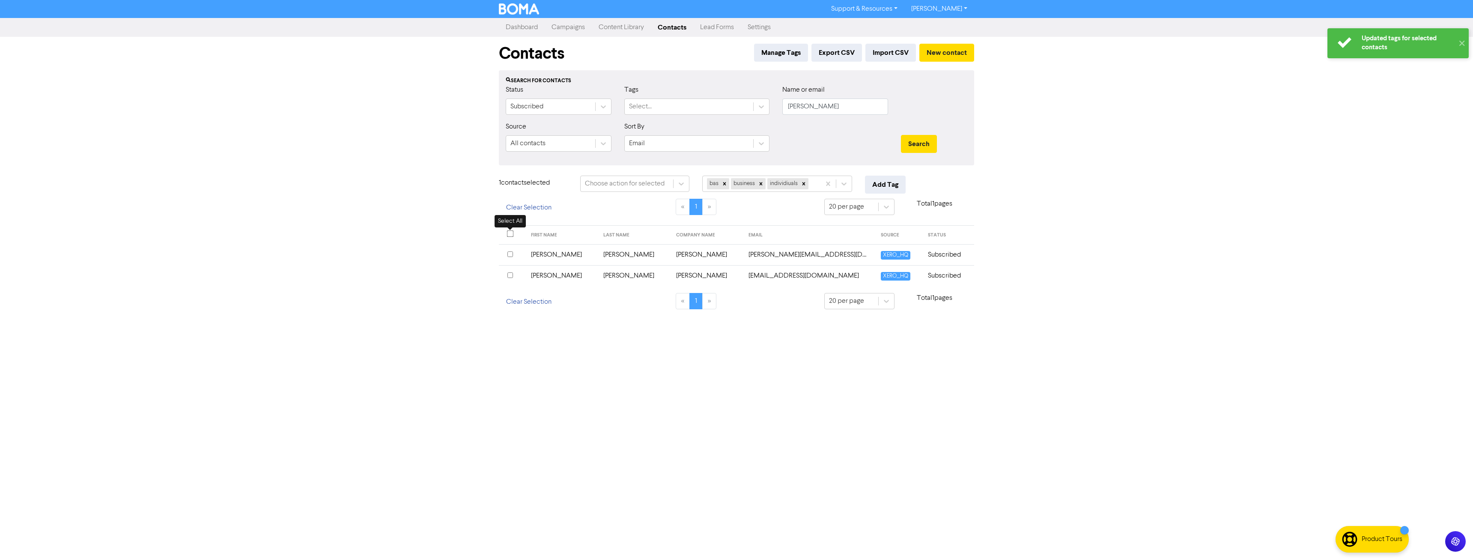
click at [509, 235] on input "checkbox" at bounding box center [510, 233] width 7 height 7
click at [723, 182] on icon at bounding box center [724, 184] width 6 height 6
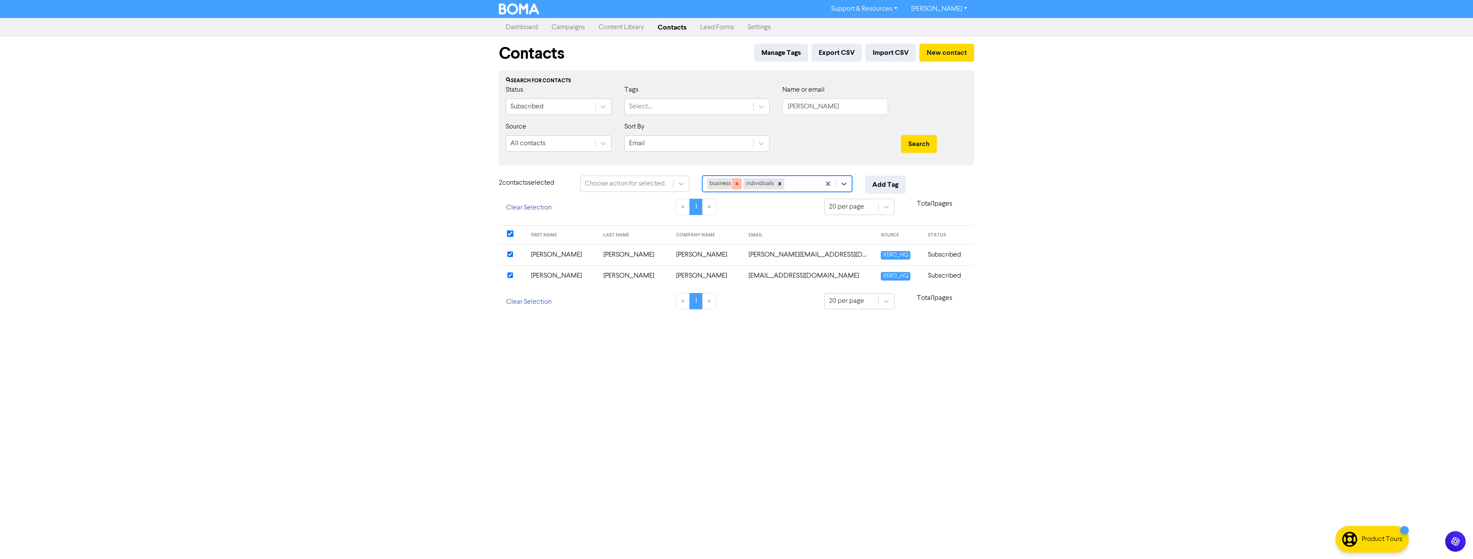
click at [738, 185] on icon at bounding box center [737, 184] width 6 height 6
click at [881, 186] on button "Add Tag" at bounding box center [885, 185] width 41 height 18
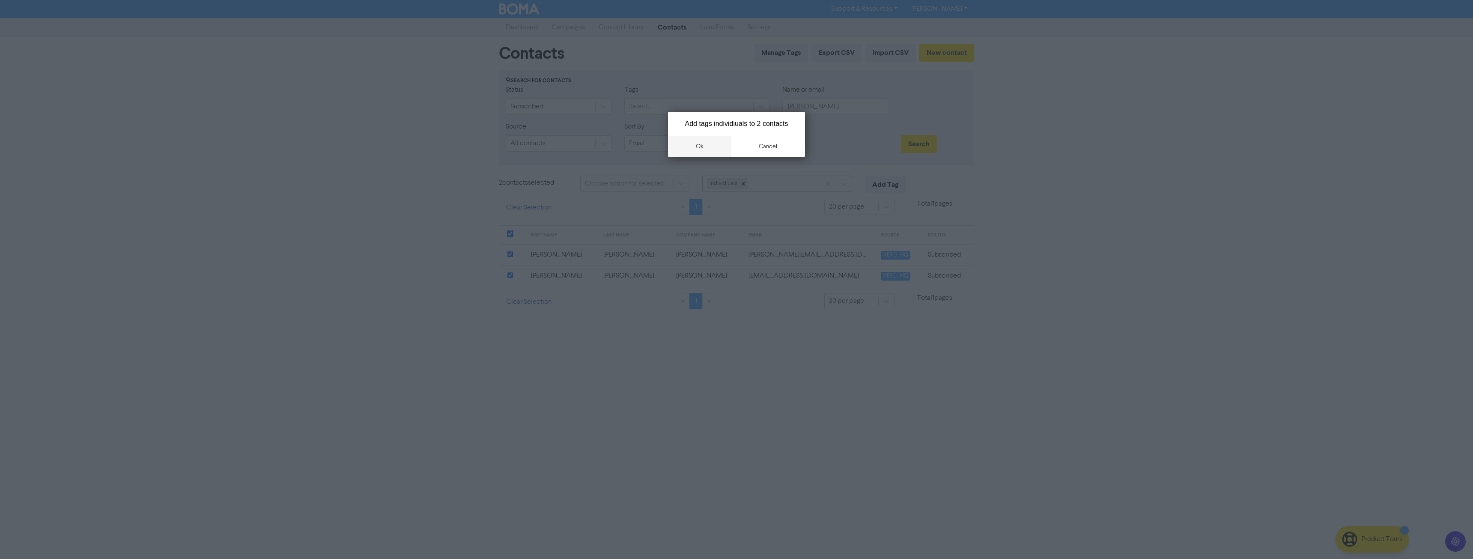
click at [690, 145] on button "ok" at bounding box center [699, 146] width 63 height 21
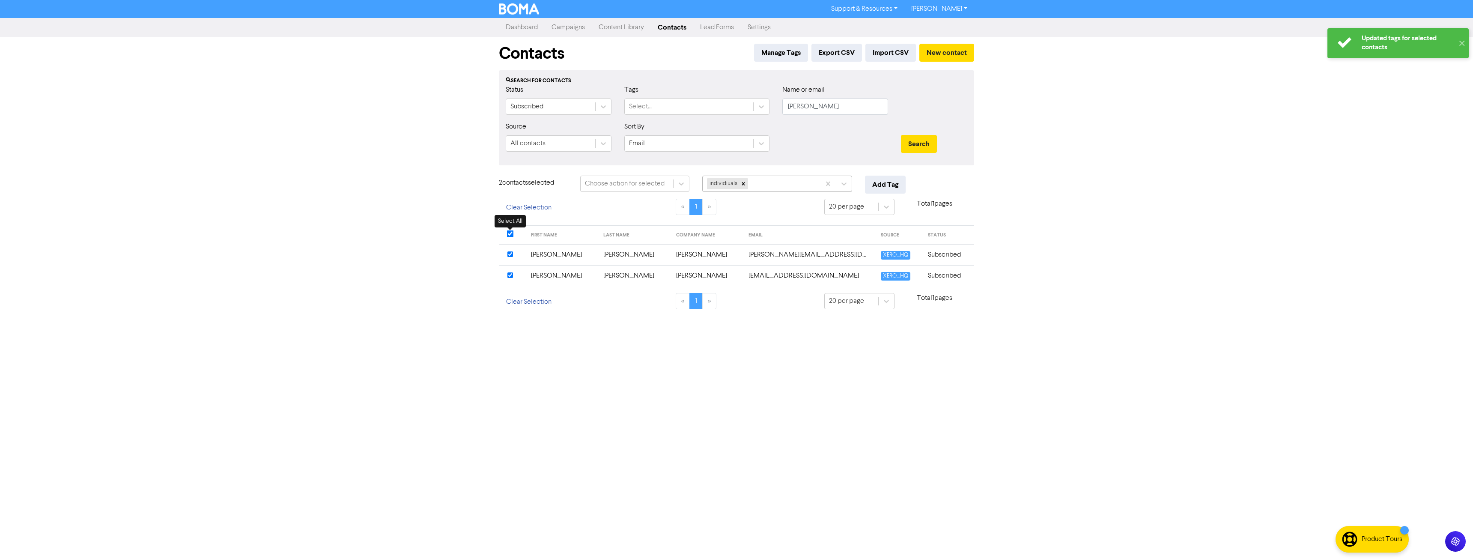
click at [509, 233] on input "checkbox" at bounding box center [510, 233] width 7 height 7
drag, startPoint x: 801, startPoint y: 106, endPoint x: 657, endPoint y: 129, distance: 145.2
click at [656, 121] on div "Status Subscribed Tags Select... Name or email lange" at bounding box center [736, 103] width 474 height 37
click at [901, 135] on button "Search" at bounding box center [919, 144] width 36 height 18
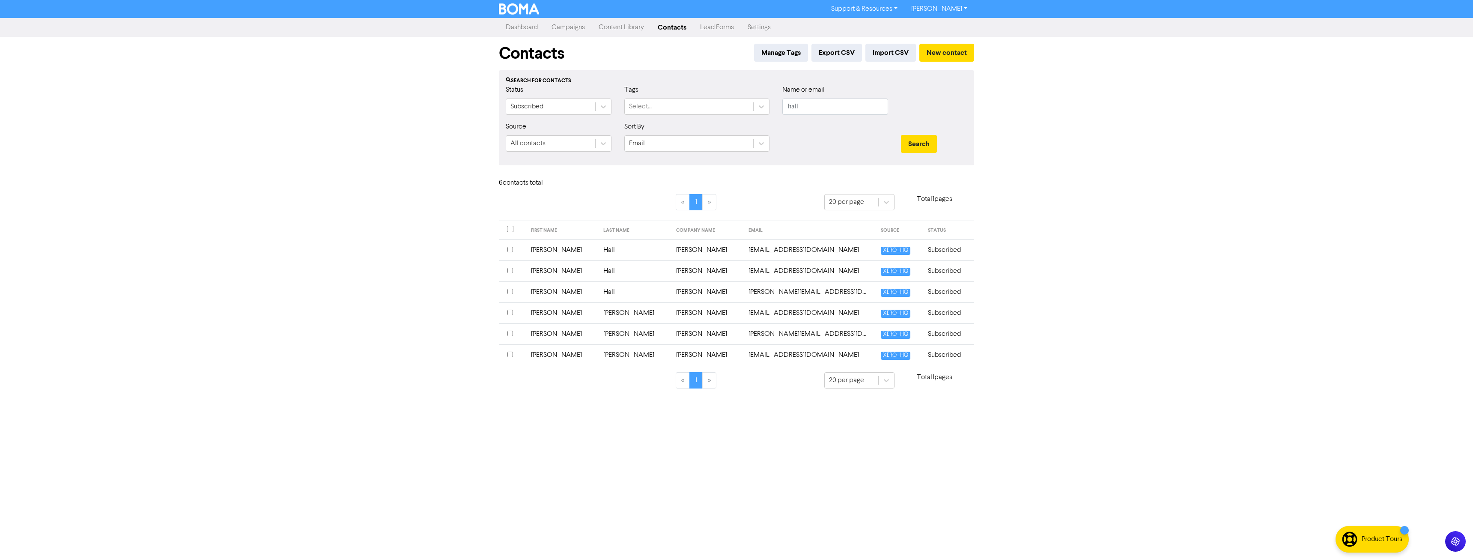
click at [509, 270] on input "checkbox" at bounding box center [510, 271] width 6 height 6
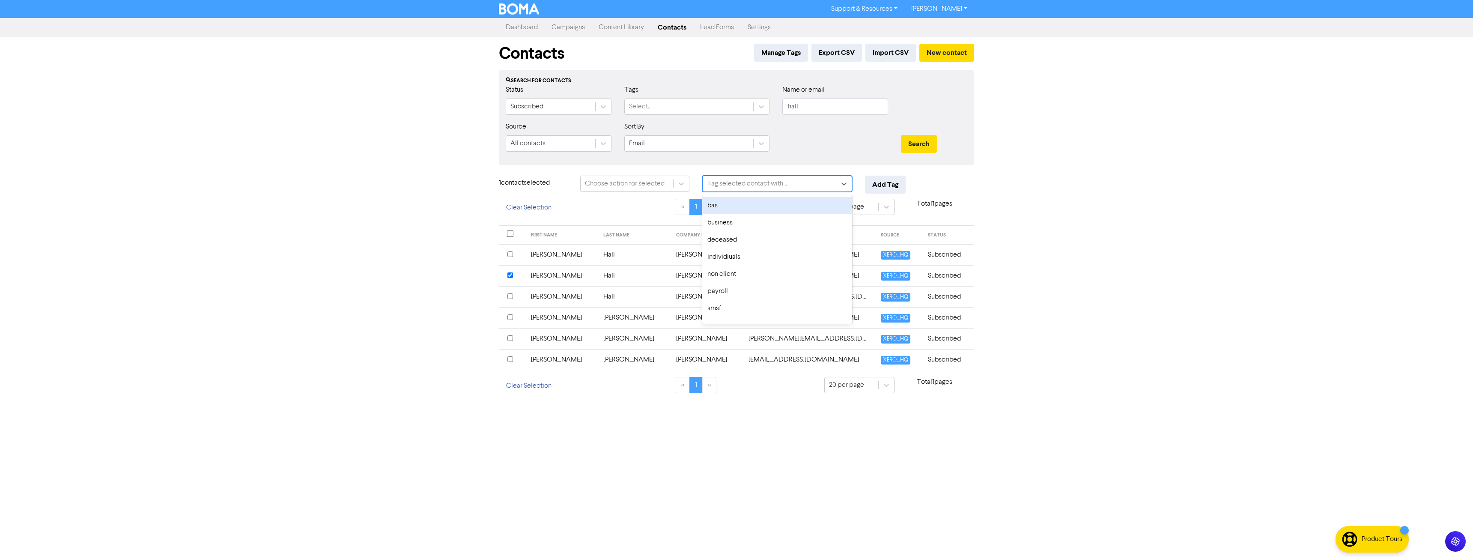
click at [764, 180] on div "Tag selected contact with .." at bounding box center [747, 183] width 80 height 10
click at [749, 257] on div "individiuals" at bounding box center [777, 256] width 150 height 17
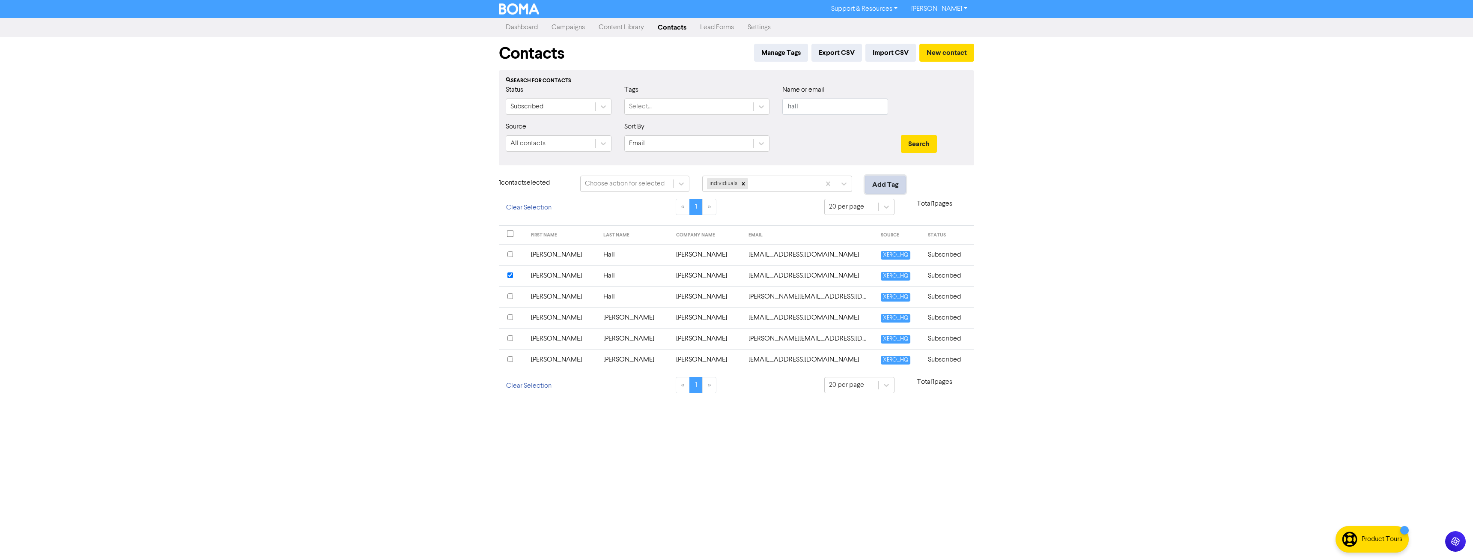
click at [899, 189] on button "Add Tag" at bounding box center [885, 185] width 41 height 18
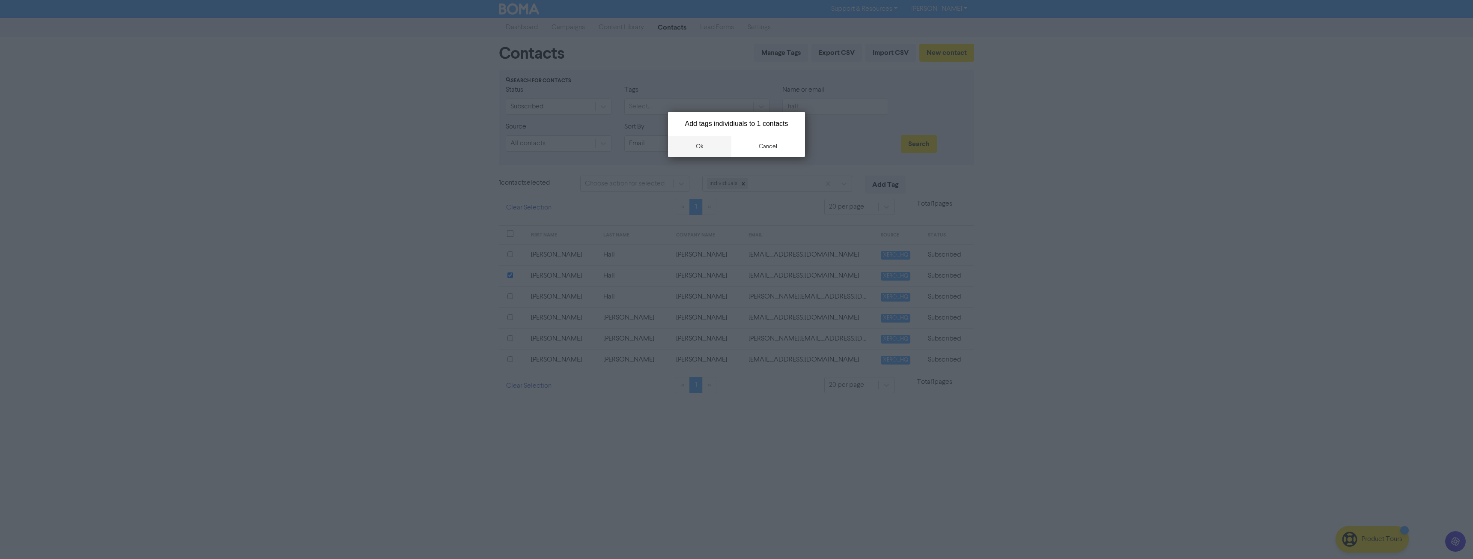
click at [702, 141] on button "ok" at bounding box center [699, 146] width 63 height 21
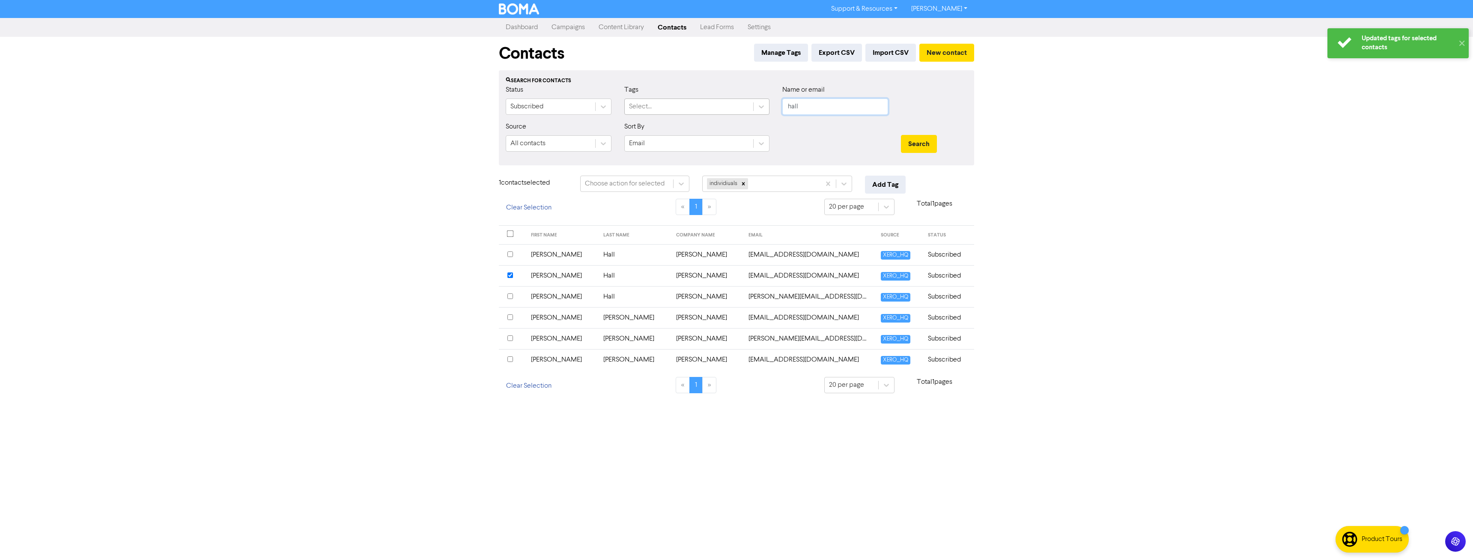
drag, startPoint x: 756, startPoint y: 110, endPoint x: 753, endPoint y: 106, distance: 5.5
click at [755, 110] on div "Status Subscribed Tags Select... Name or email hall" at bounding box center [736, 103] width 474 height 37
click at [901, 135] on button "Search" at bounding box center [919, 144] width 36 height 18
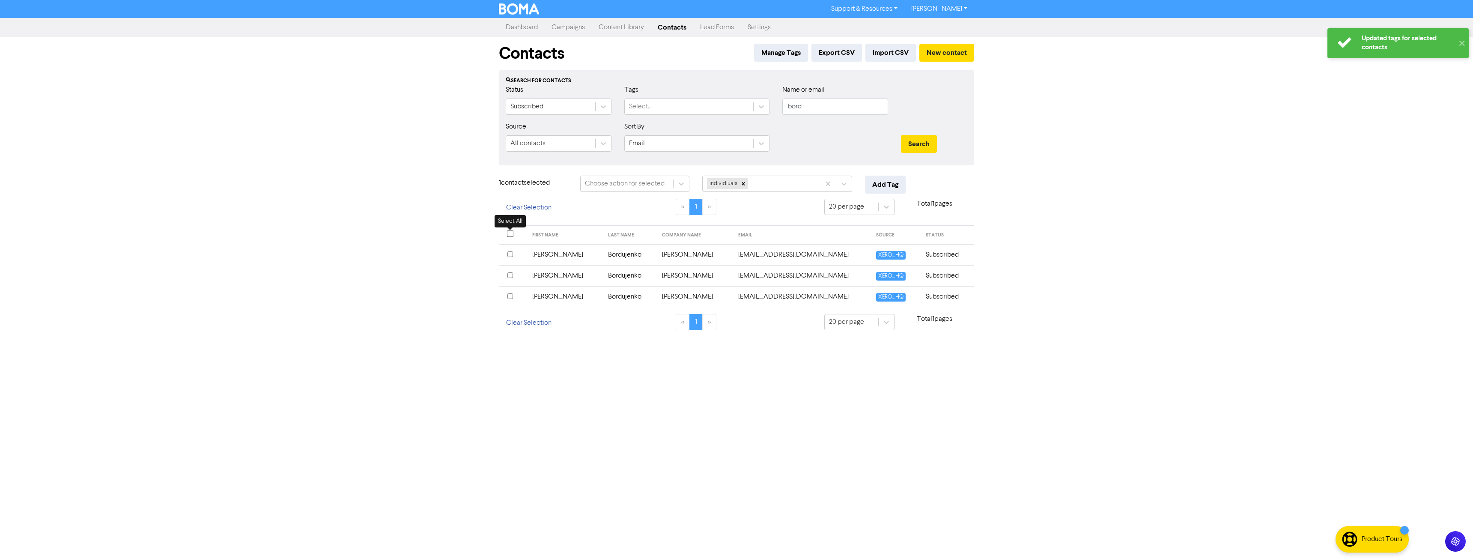
click at [507, 236] on input "checkbox" at bounding box center [510, 233] width 7 height 7
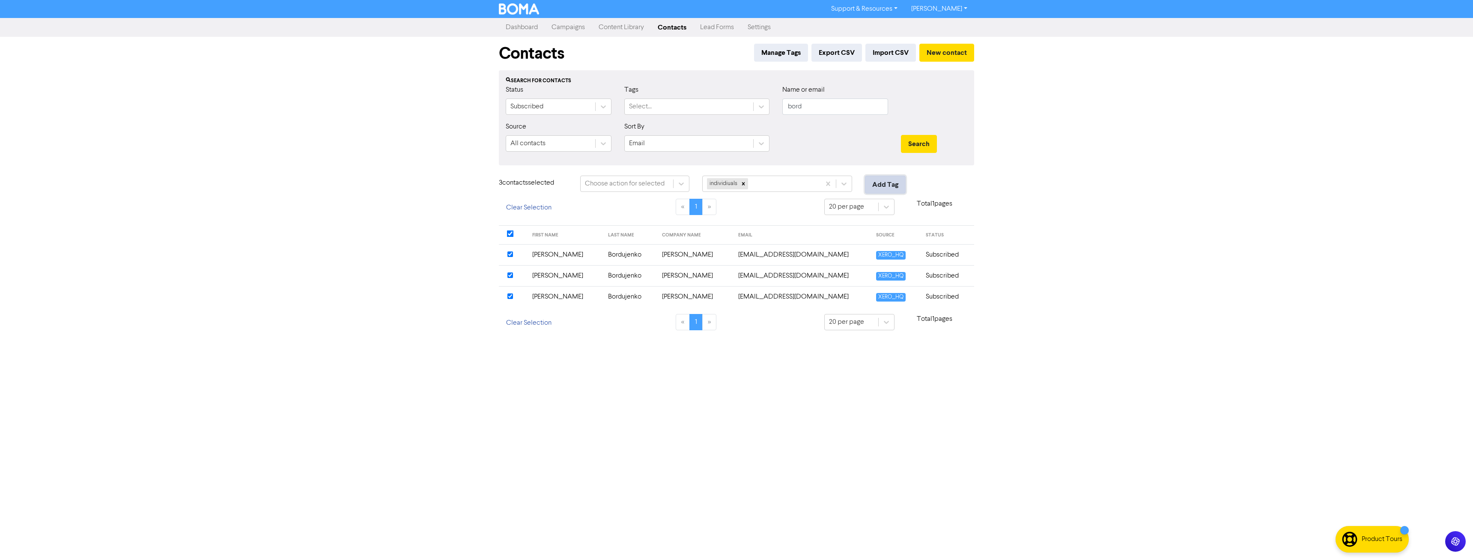
click at [898, 184] on button "Add Tag" at bounding box center [885, 185] width 41 height 18
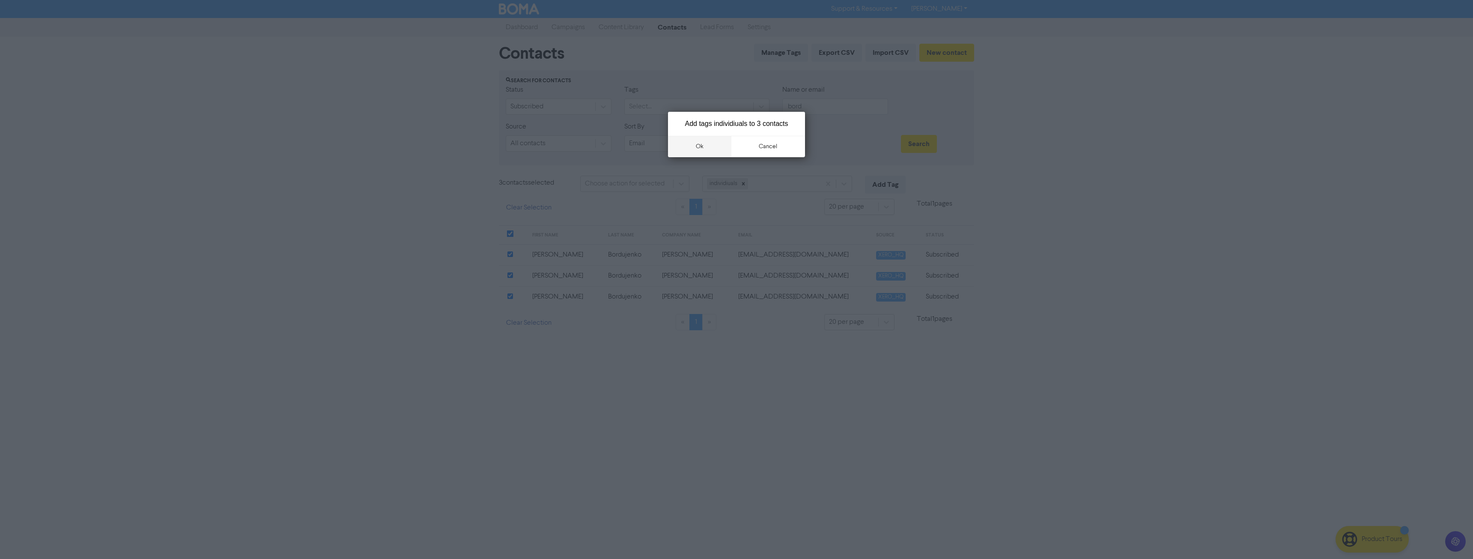
click at [699, 145] on button "ok" at bounding box center [699, 146] width 63 height 21
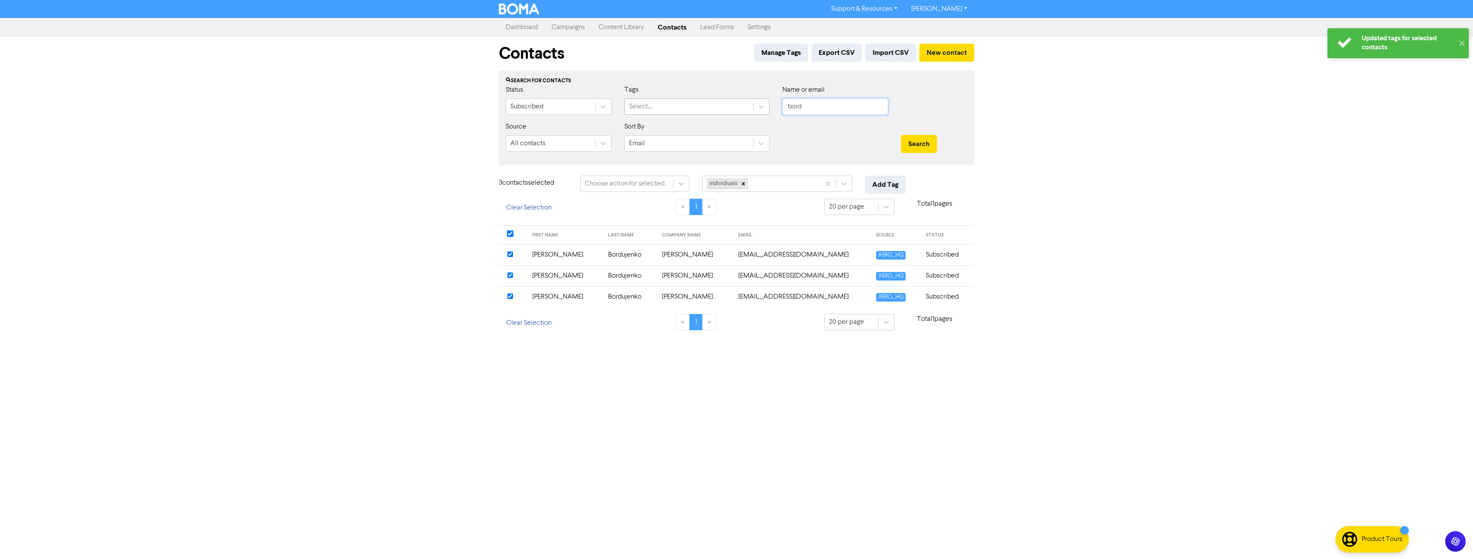
drag, startPoint x: 817, startPoint y: 107, endPoint x: 713, endPoint y: 107, distance: 104.4
click at [717, 107] on div "Status Subscribed Tags Select... Name or email bord" at bounding box center [736, 103] width 474 height 37
click at [901, 135] on button "Search" at bounding box center [919, 144] width 36 height 18
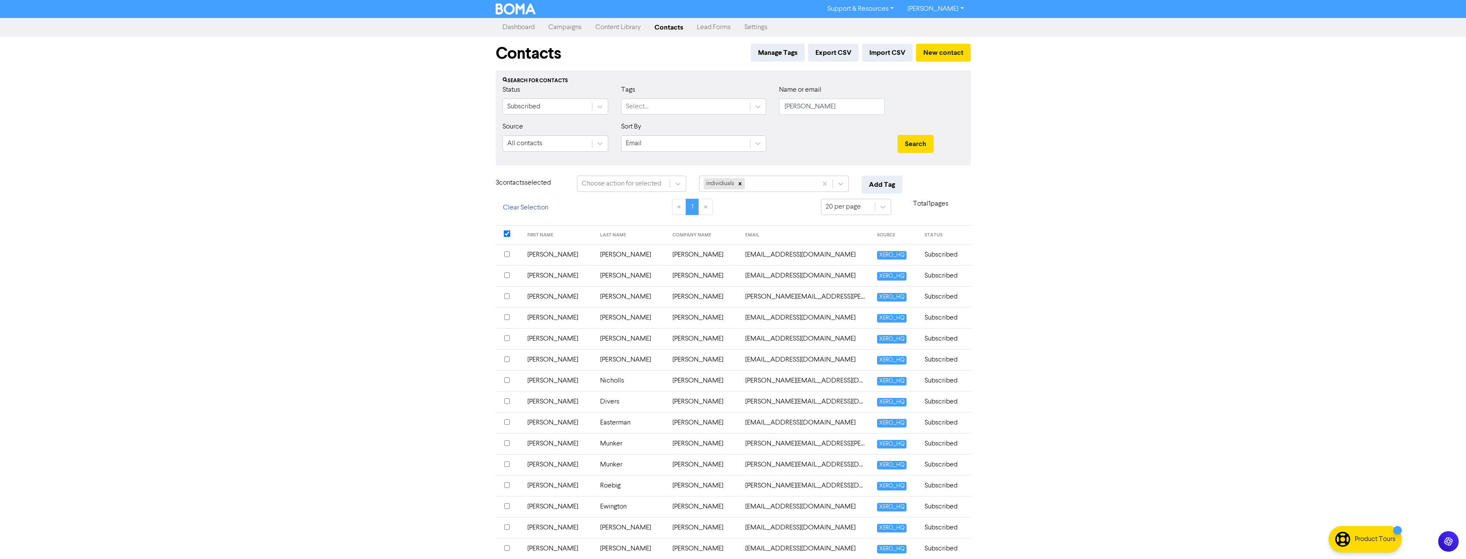
click at [505, 254] on input "checkbox" at bounding box center [507, 254] width 6 height 6
click at [892, 187] on button "Add Tag" at bounding box center [882, 185] width 41 height 18
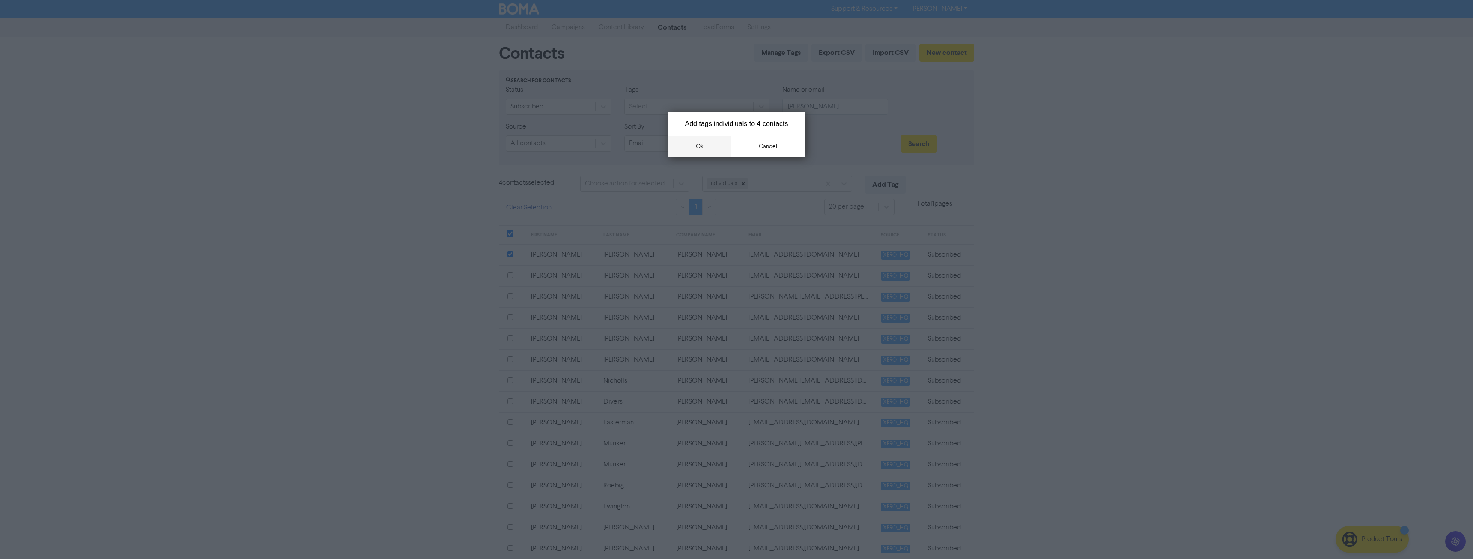
click at [705, 143] on button "ok" at bounding box center [699, 146] width 63 height 21
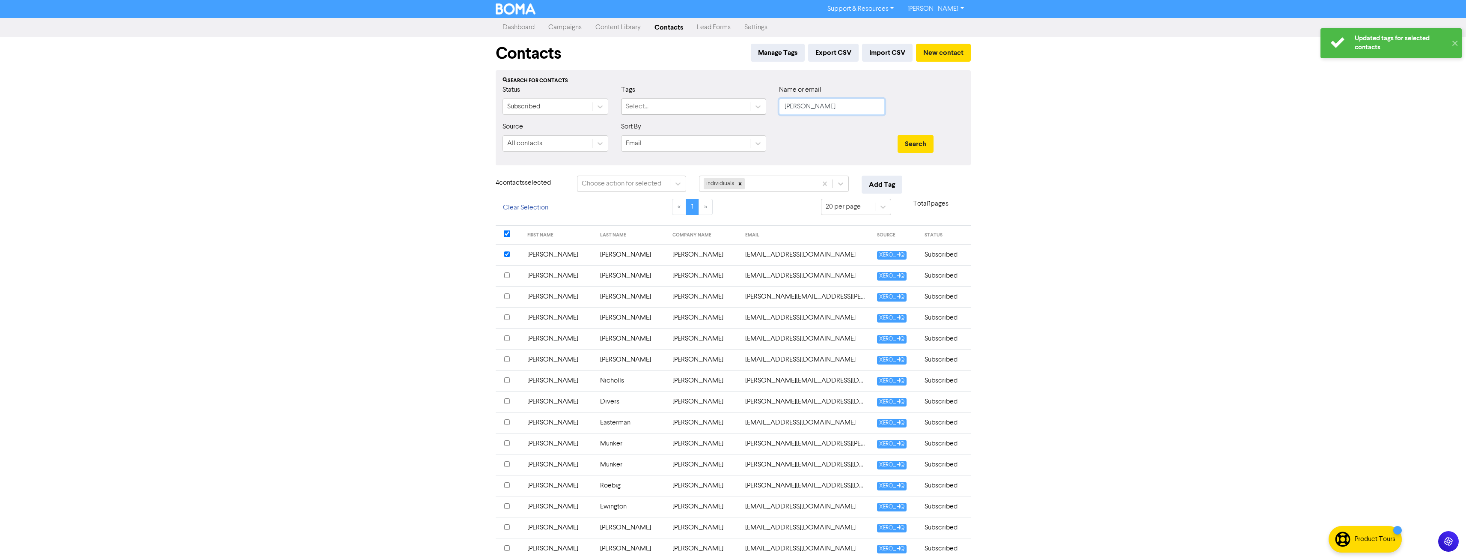
drag, startPoint x: 815, startPoint y: 107, endPoint x: 716, endPoint y: 107, distance: 99.3
click at [716, 107] on div "Status Subscribed Tags Select... Name or email scott" at bounding box center [733, 103] width 474 height 37
click at [898, 135] on button "Search" at bounding box center [916, 144] width 36 height 18
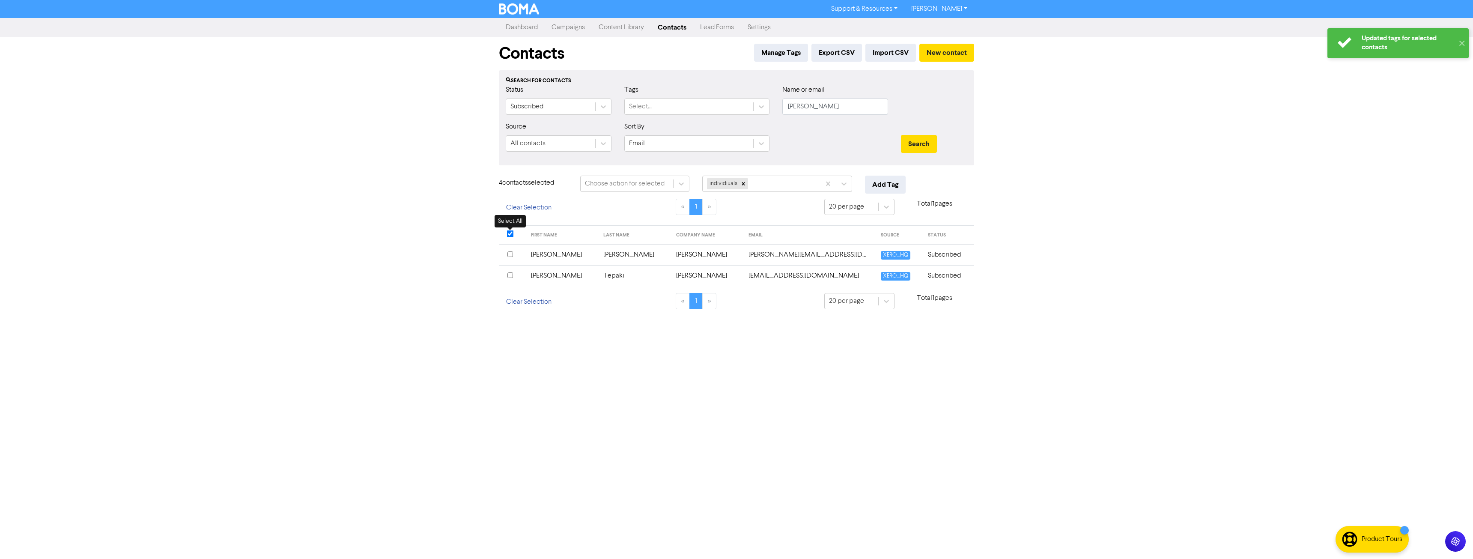
click at [509, 232] on input "checkbox" at bounding box center [510, 233] width 7 height 7
click at [516, 206] on div at bounding box center [532, 207] width 81 height 27
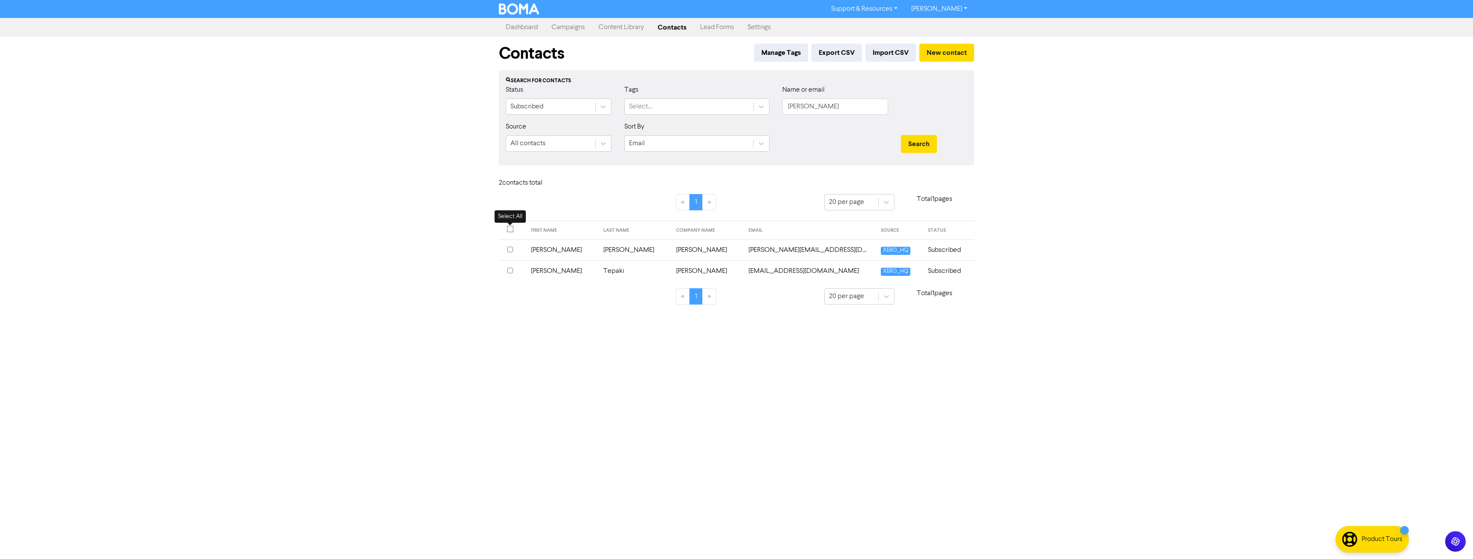
click at [512, 227] on input "checkbox" at bounding box center [510, 229] width 7 height 7
click at [749, 181] on div "Tag selected contacts with .." at bounding box center [748, 183] width 83 height 10
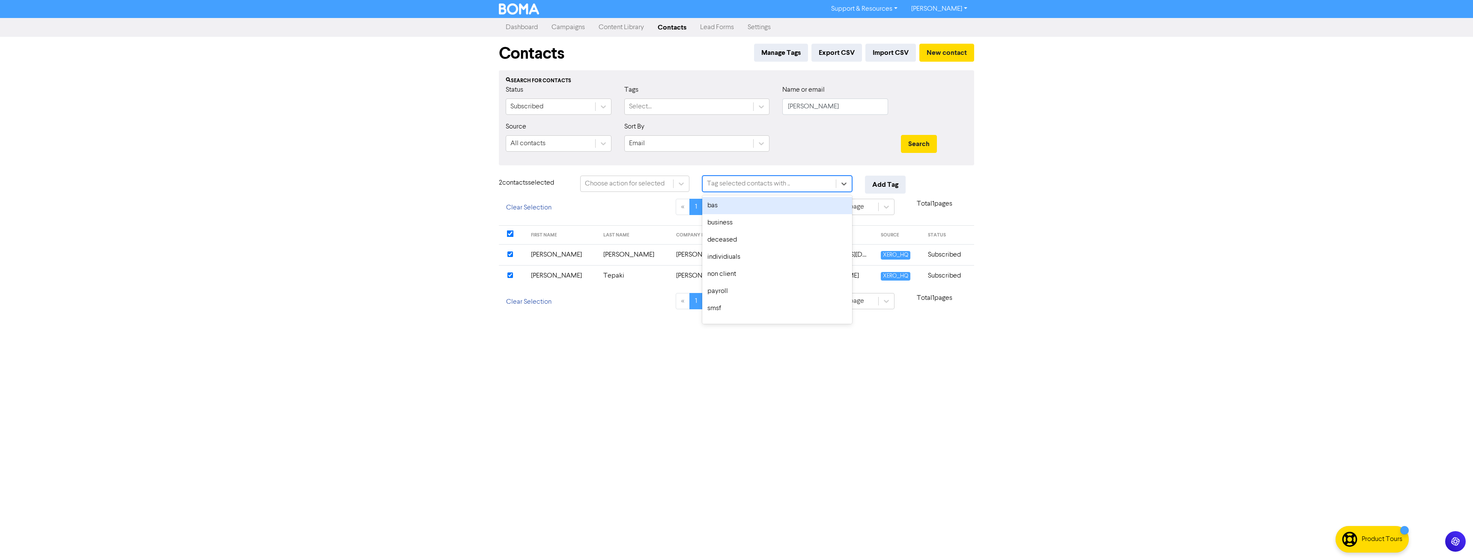
click at [750, 208] on div "bas" at bounding box center [777, 205] width 150 height 17
click at [510, 274] on input "checkbox" at bounding box center [510, 275] width 6 height 6
click at [777, 188] on div "bas" at bounding box center [761, 183] width 118 height 15
drag, startPoint x: 751, startPoint y: 241, endPoint x: 755, endPoint y: 230, distance: 11.9
click at [751, 238] on div "individiuals" at bounding box center [777, 239] width 150 height 17
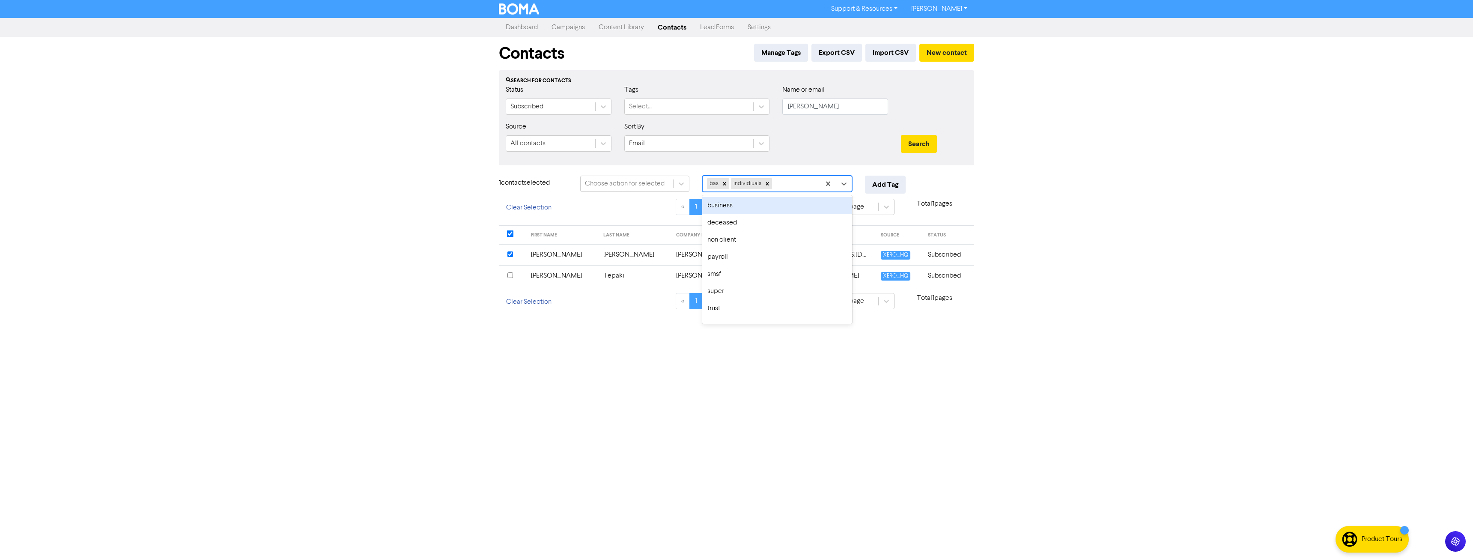
click at [786, 184] on div "bas individiuals" at bounding box center [761, 183] width 118 height 15
click at [762, 209] on div "business" at bounding box center [777, 205] width 150 height 17
click at [813, 184] on div "bas individiuals business" at bounding box center [761, 183] width 118 height 15
click at [747, 307] on div "xero" at bounding box center [777, 308] width 150 height 17
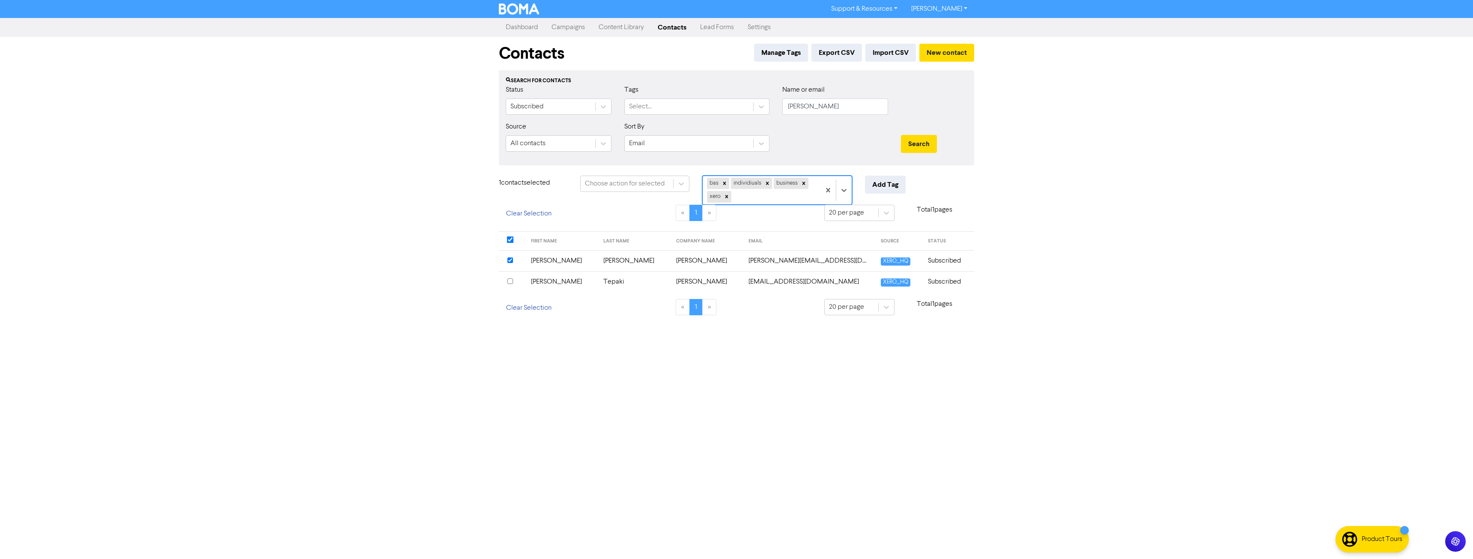
click at [750, 196] on div "bas individiuals business xero" at bounding box center [761, 190] width 118 height 28
click at [730, 291] on div "super" at bounding box center [777, 286] width 150 height 17
click at [879, 184] on button "Add Tag" at bounding box center [885, 185] width 41 height 18
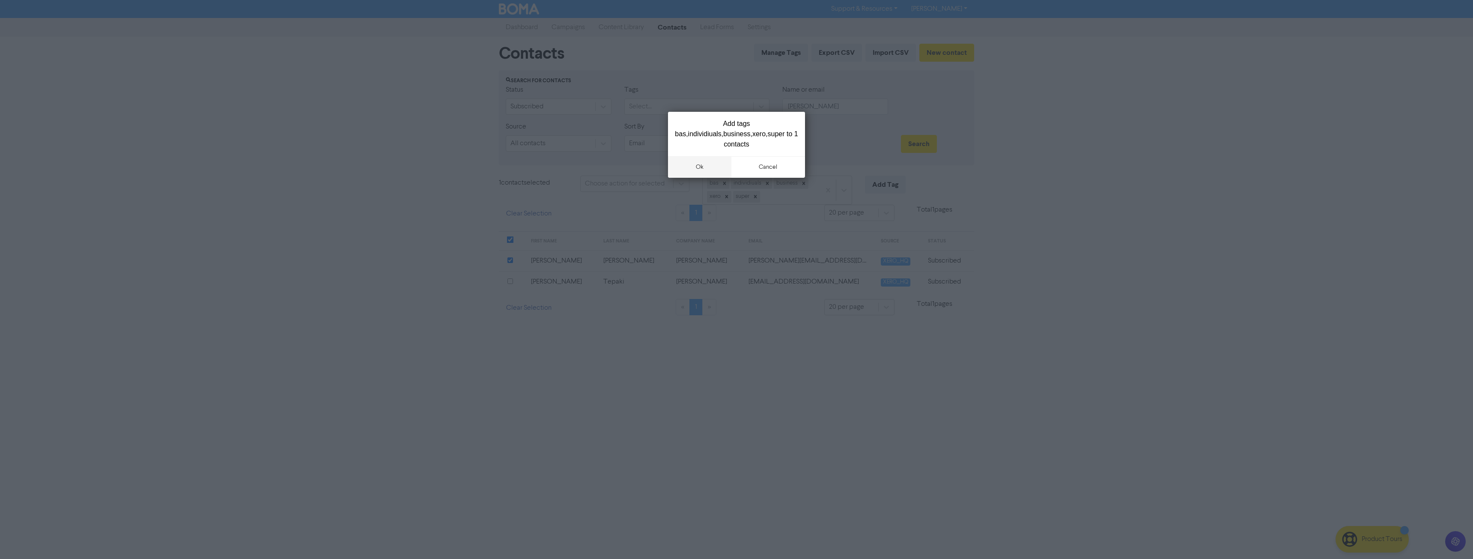
click at [702, 166] on button "ok" at bounding box center [699, 166] width 63 height 21
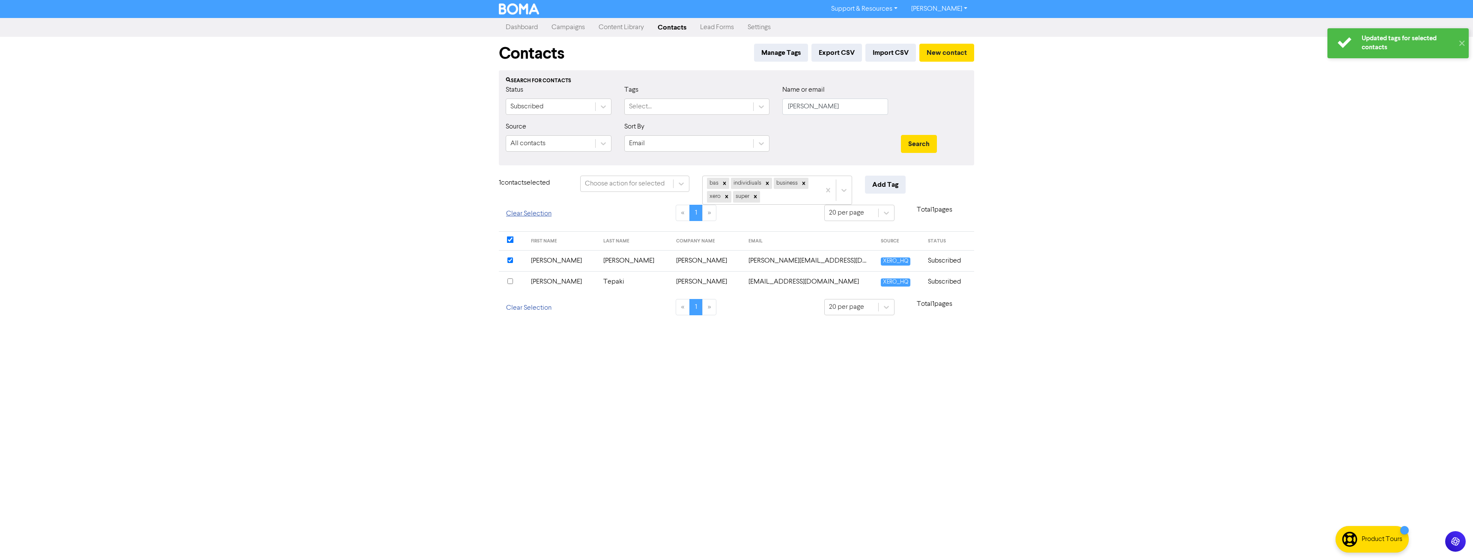
click at [519, 215] on button "Clear Selection" at bounding box center [529, 214] width 60 height 18
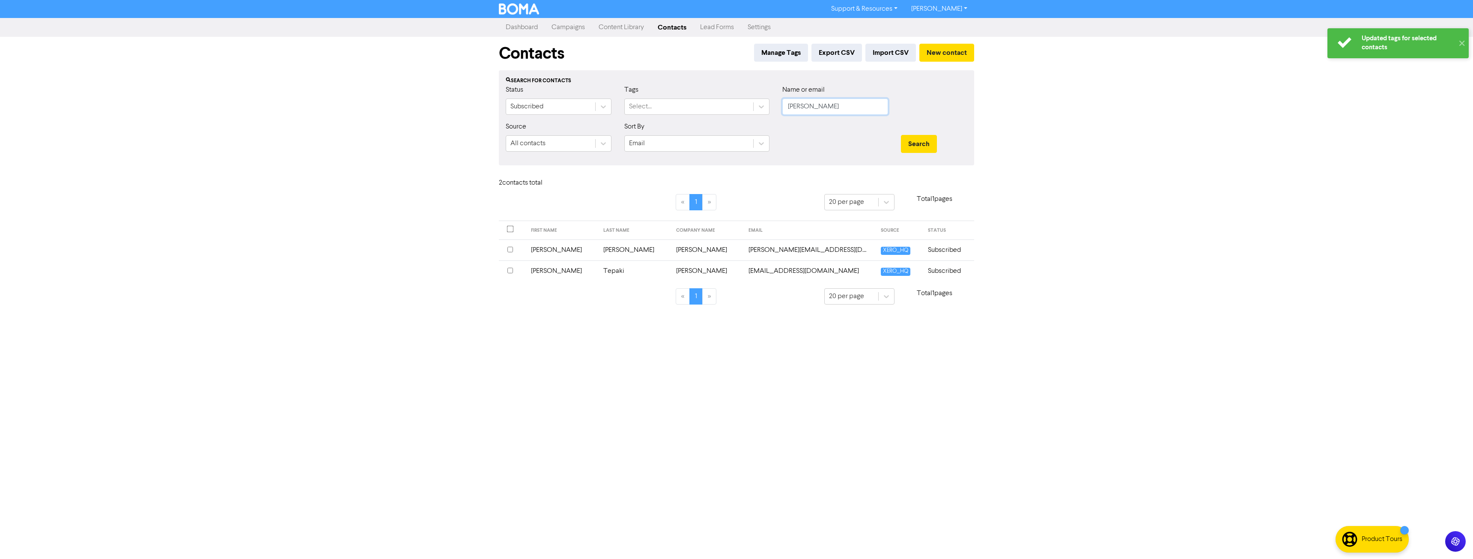
click at [811, 104] on input "phoebe" at bounding box center [835, 106] width 106 height 16
click at [809, 108] on input "phoebe" at bounding box center [835, 106] width 106 height 16
click at [901, 135] on button "Search" at bounding box center [919, 144] width 36 height 18
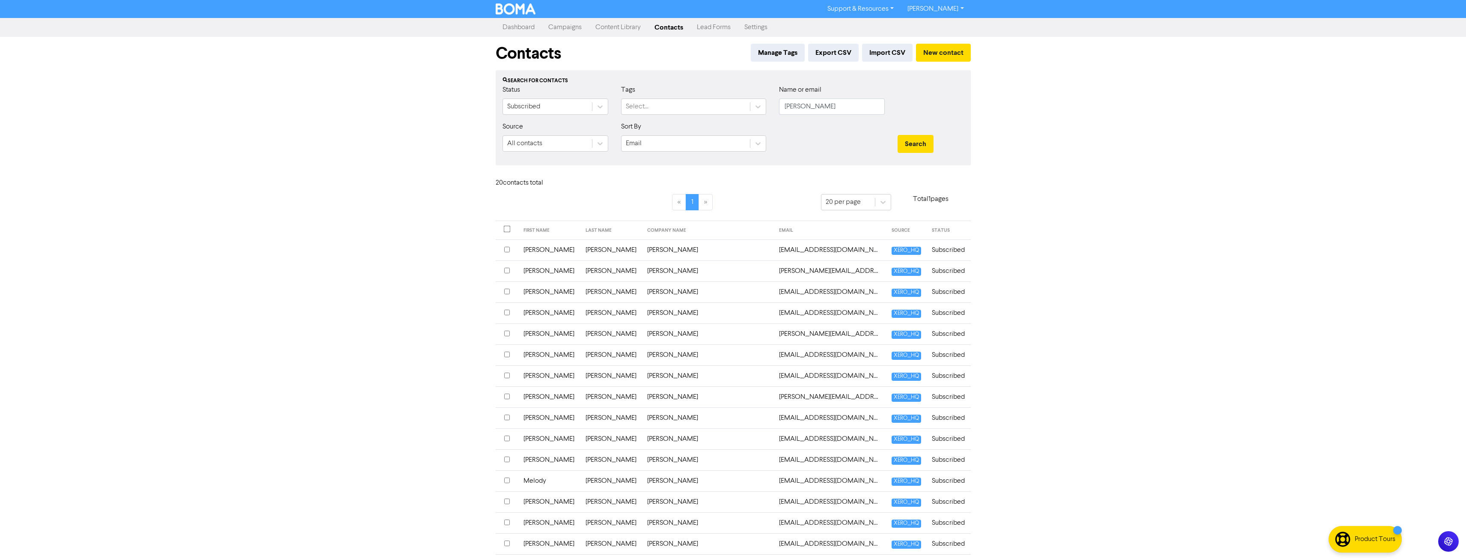
click at [509, 439] on input "checkbox" at bounding box center [507, 438] width 6 height 6
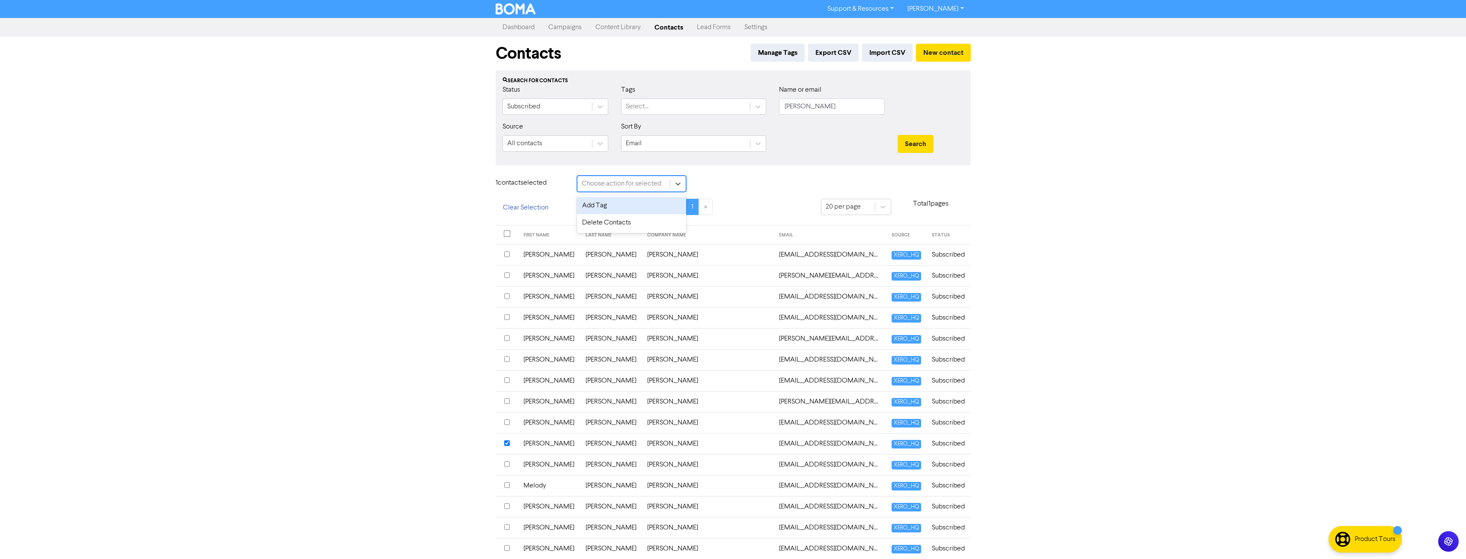
click at [620, 179] on div "Choose action for selected" at bounding box center [622, 183] width 80 height 10
click at [615, 205] on div "Add Tag" at bounding box center [631, 205] width 109 height 17
drag, startPoint x: 782, startPoint y: 174, endPoint x: 779, endPoint y: 179, distance: 6.5
click at [781, 174] on div "Contacts Manage Tags Export CSV Import CSV New contact Search for contacts Stat…" at bounding box center [733, 367] width 488 height 660
click at [776, 181] on div "Tag selected contact with .." at bounding box center [744, 183] width 80 height 10
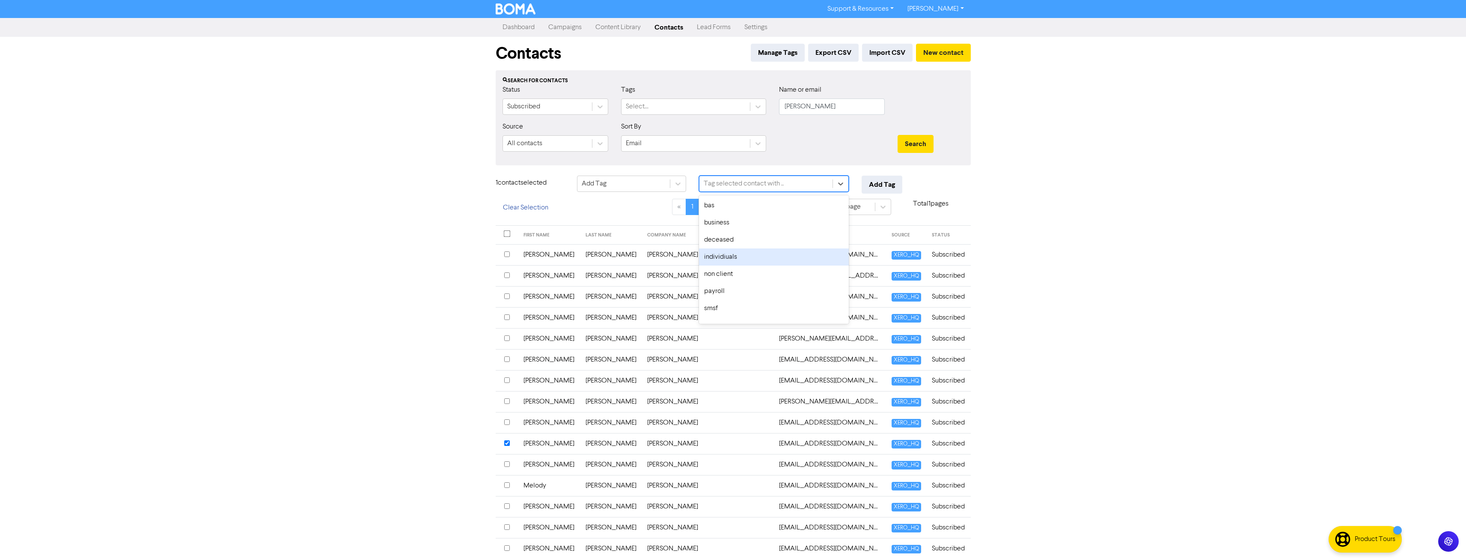
click at [750, 253] on div "individiuals" at bounding box center [774, 256] width 150 height 17
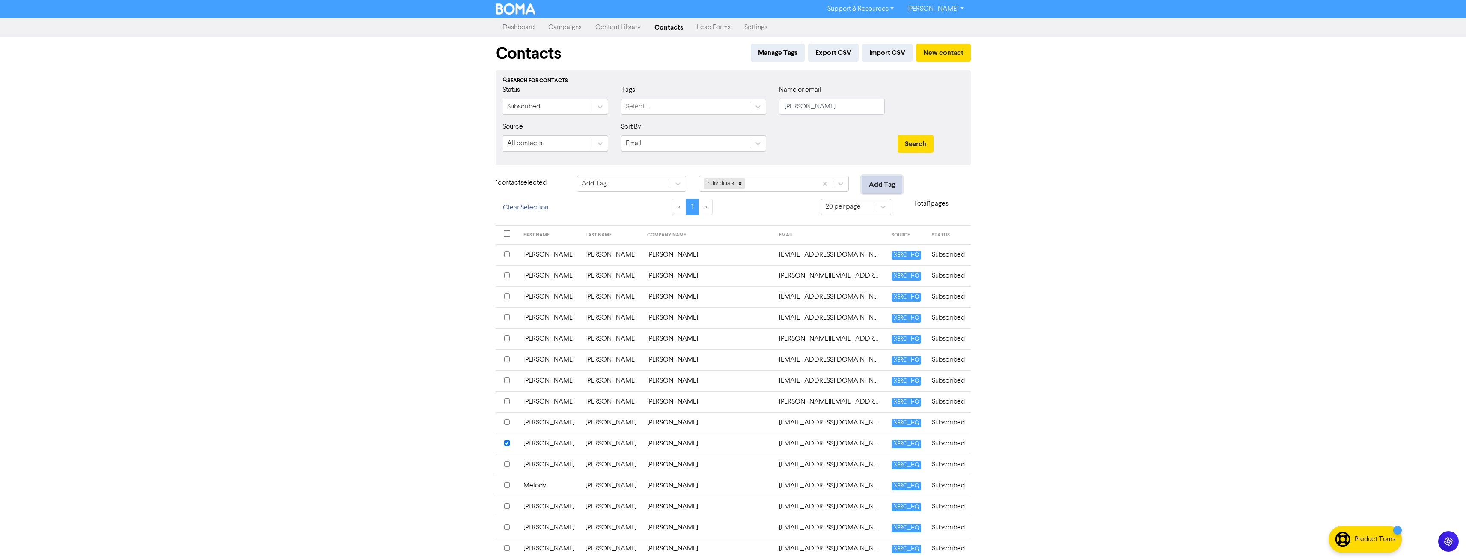
click at [901, 178] on button "Add Tag" at bounding box center [882, 185] width 41 height 18
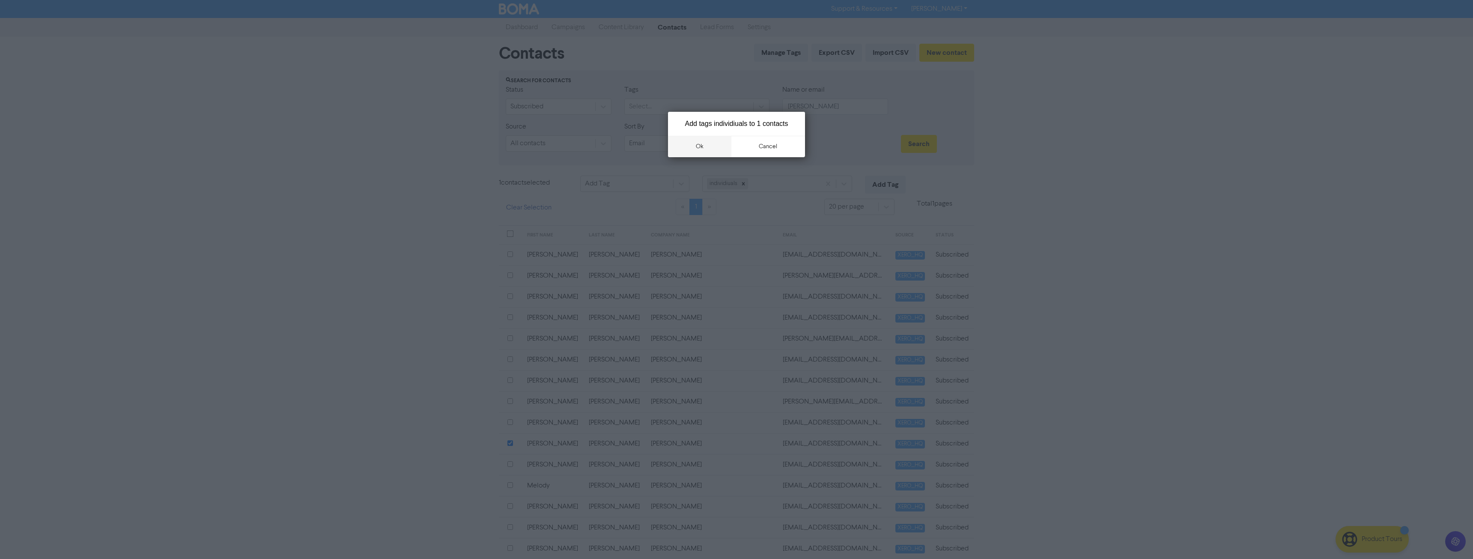
click at [708, 147] on button "ok" at bounding box center [699, 146] width 63 height 21
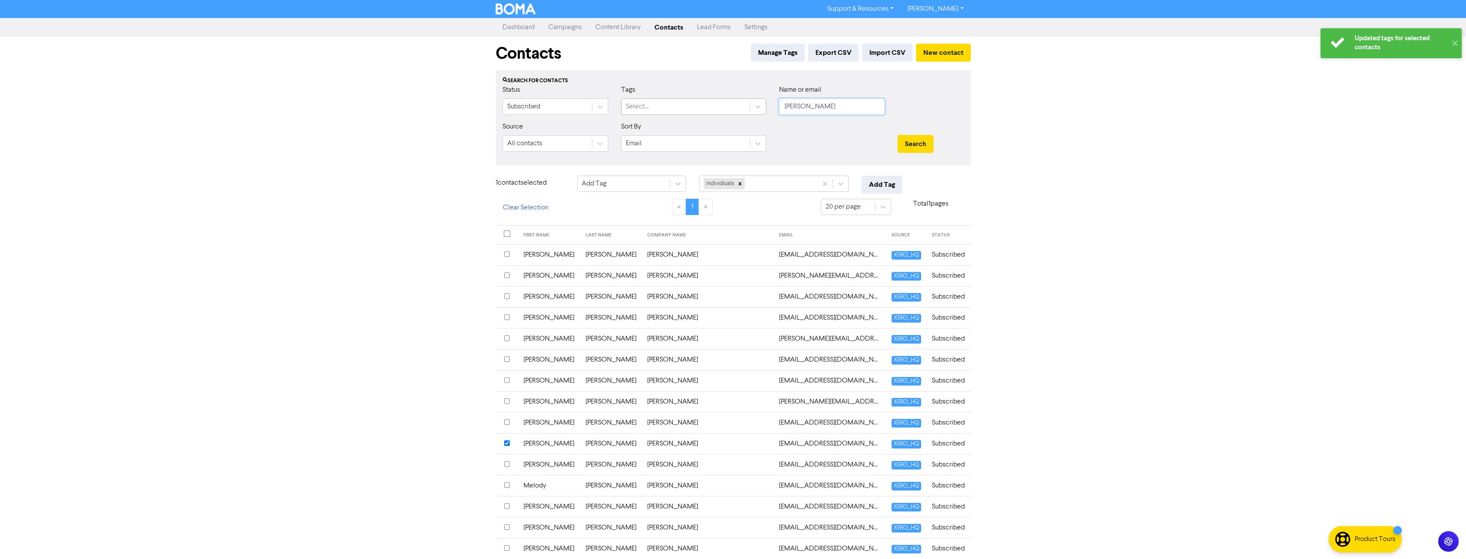
drag, startPoint x: 809, startPoint y: 104, endPoint x: 717, endPoint y: 108, distance: 91.7
click at [717, 108] on div "Status Subscribed Tags Select... Name or email liam" at bounding box center [733, 103] width 474 height 37
click at [898, 135] on button "Search" at bounding box center [916, 144] width 36 height 18
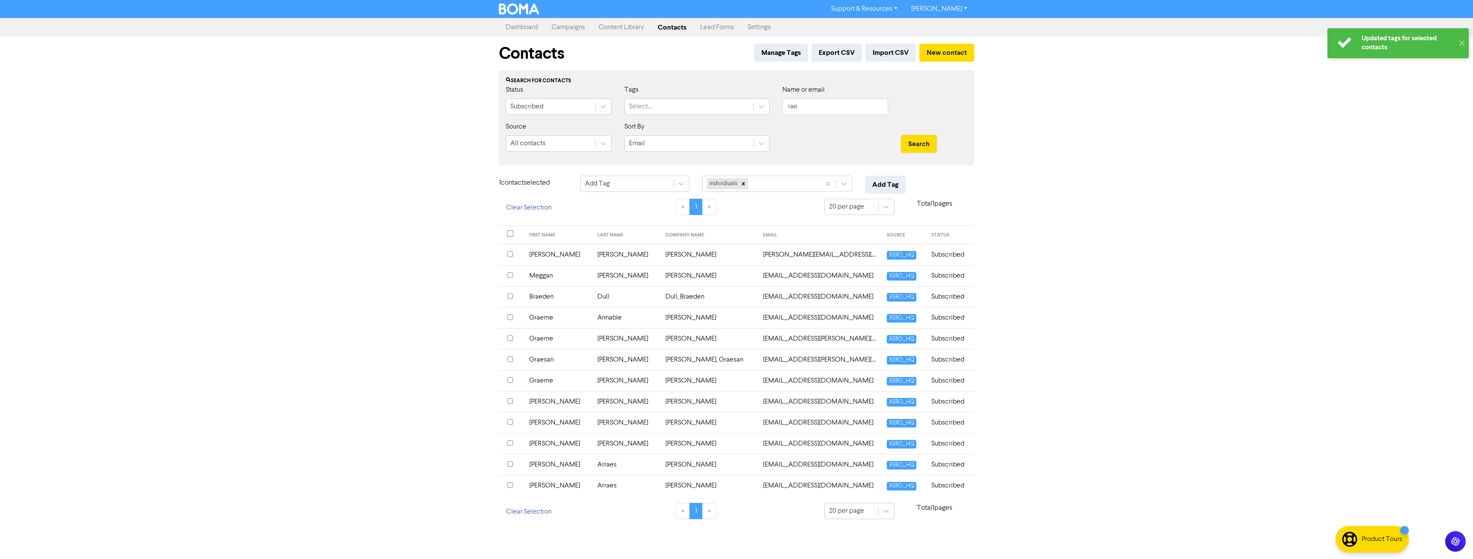
click at [513, 399] on div at bounding box center [511, 401] width 8 height 10
click at [874, 181] on button "Add Tag" at bounding box center [885, 185] width 41 height 18
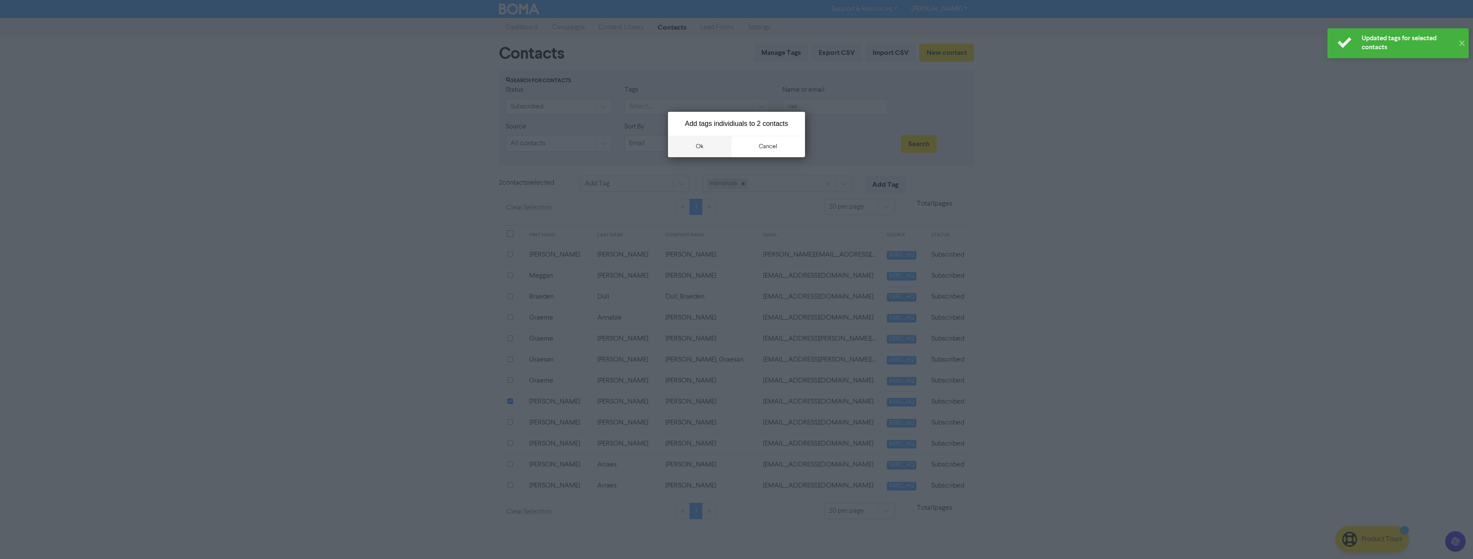
click at [703, 150] on button "ok" at bounding box center [699, 146] width 63 height 21
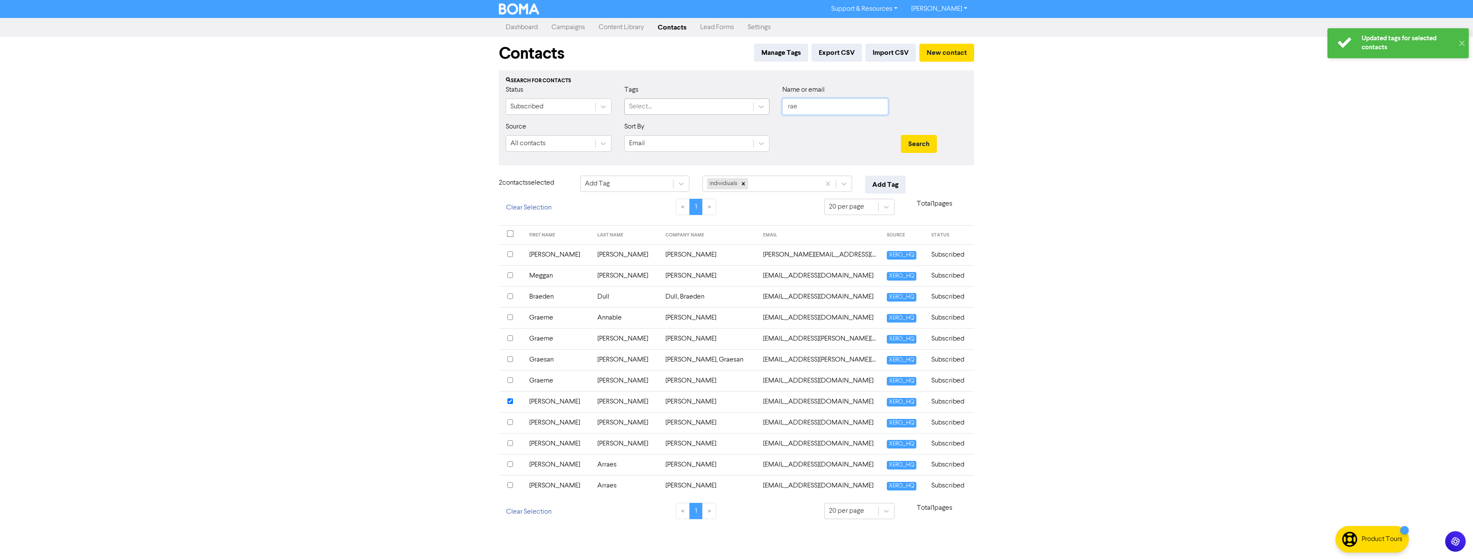
drag, startPoint x: 812, startPoint y: 99, endPoint x: 705, endPoint y: 110, distance: 107.5
click at [705, 110] on div "Status Subscribed Tags Select... Name or email rae" at bounding box center [736, 103] width 474 height 37
click at [901, 135] on button "Search" at bounding box center [919, 144] width 36 height 18
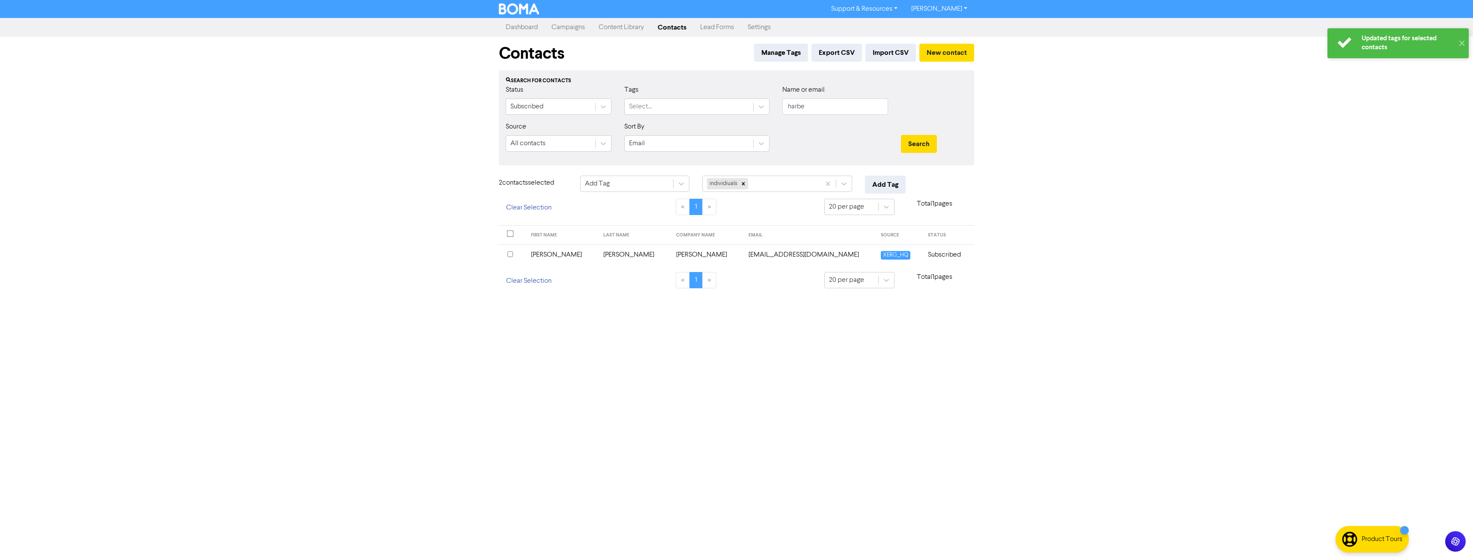
click at [510, 254] on input "checkbox" at bounding box center [510, 254] width 6 height 6
click at [892, 183] on button "Add Tag" at bounding box center [885, 185] width 41 height 18
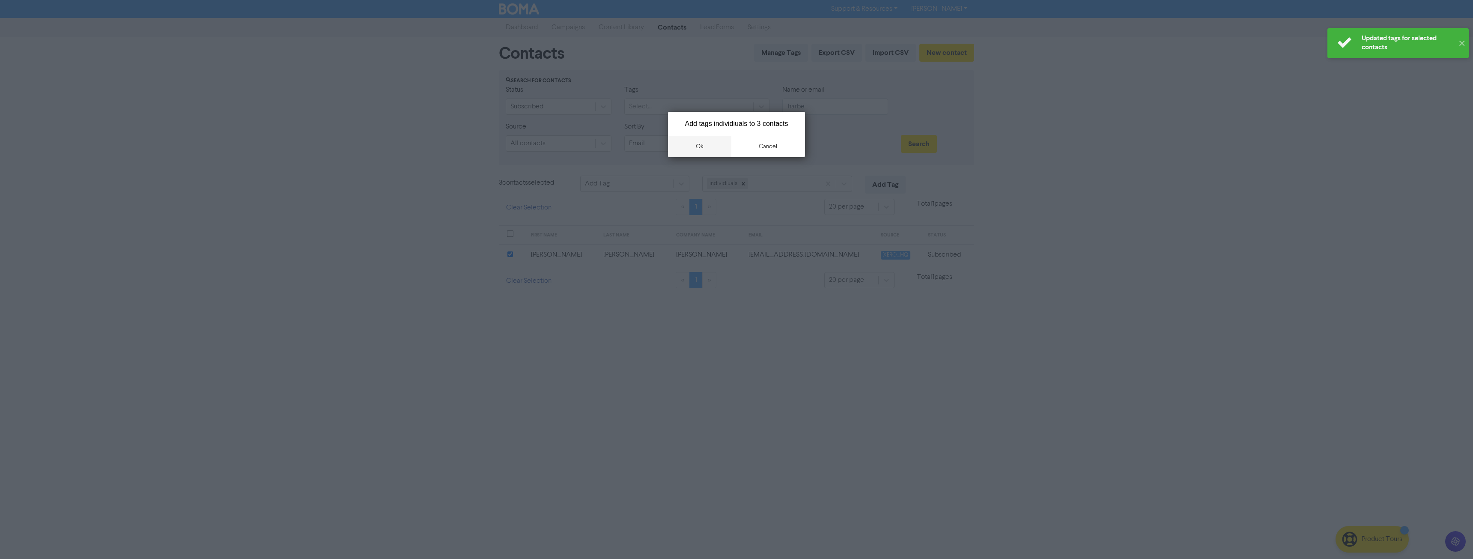
click at [699, 149] on button "ok" at bounding box center [699, 146] width 63 height 21
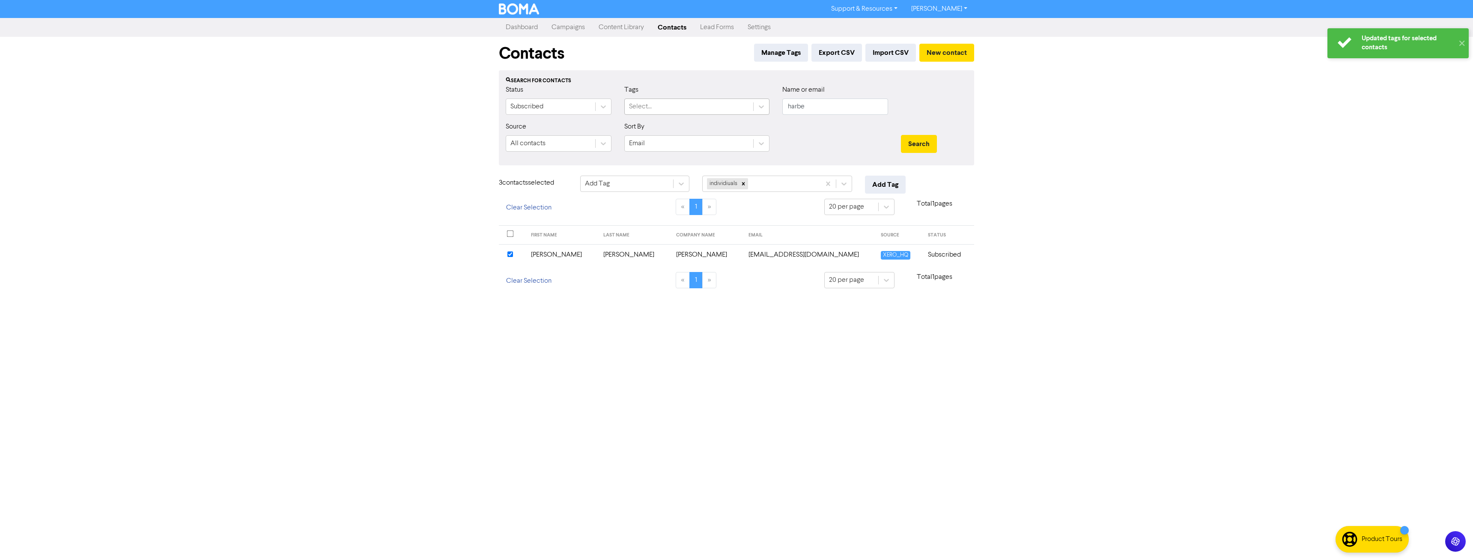
drag, startPoint x: 825, startPoint y: 107, endPoint x: 651, endPoint y: 111, distance: 173.8
click at [668, 114] on div "Status Subscribed Tags Select... Name or email harbe" at bounding box center [736, 103] width 474 height 37
click at [817, 107] on input "harbe" at bounding box center [835, 106] width 106 height 16
click at [901, 135] on button "Search" at bounding box center [919, 144] width 36 height 18
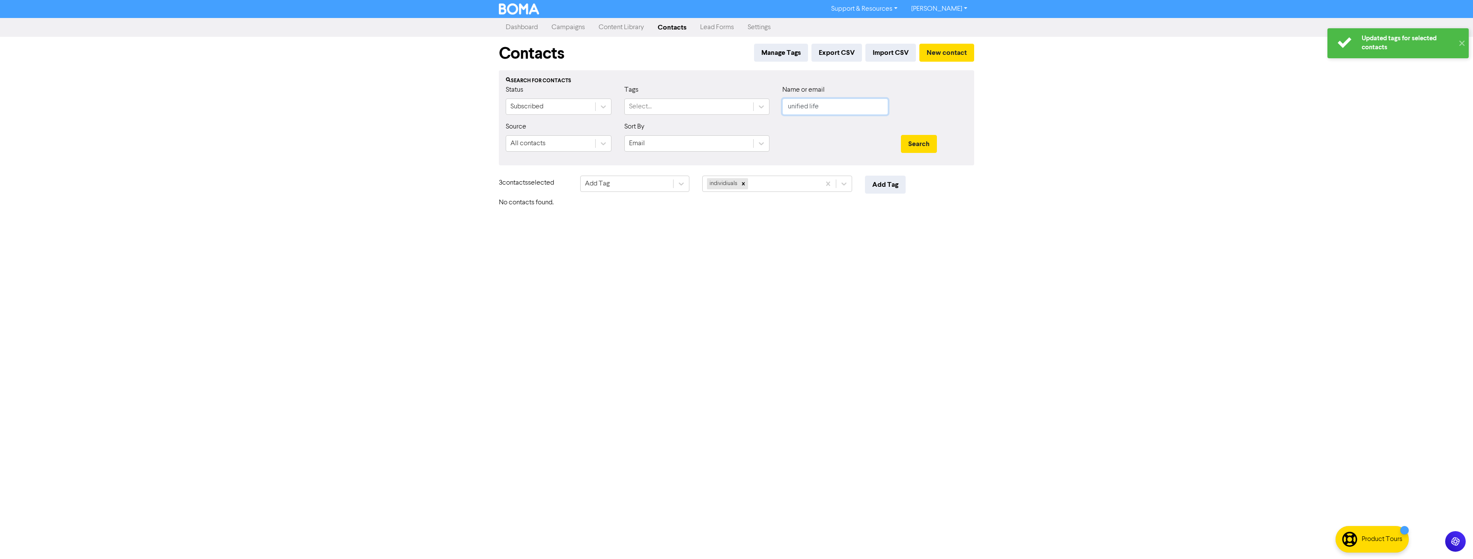
click at [817, 107] on input "unified life" at bounding box center [835, 106] width 106 height 16
click at [816, 106] on input "unified life" at bounding box center [835, 106] width 106 height 16
click at [901, 135] on button "Search" at bounding box center [919, 144] width 36 height 18
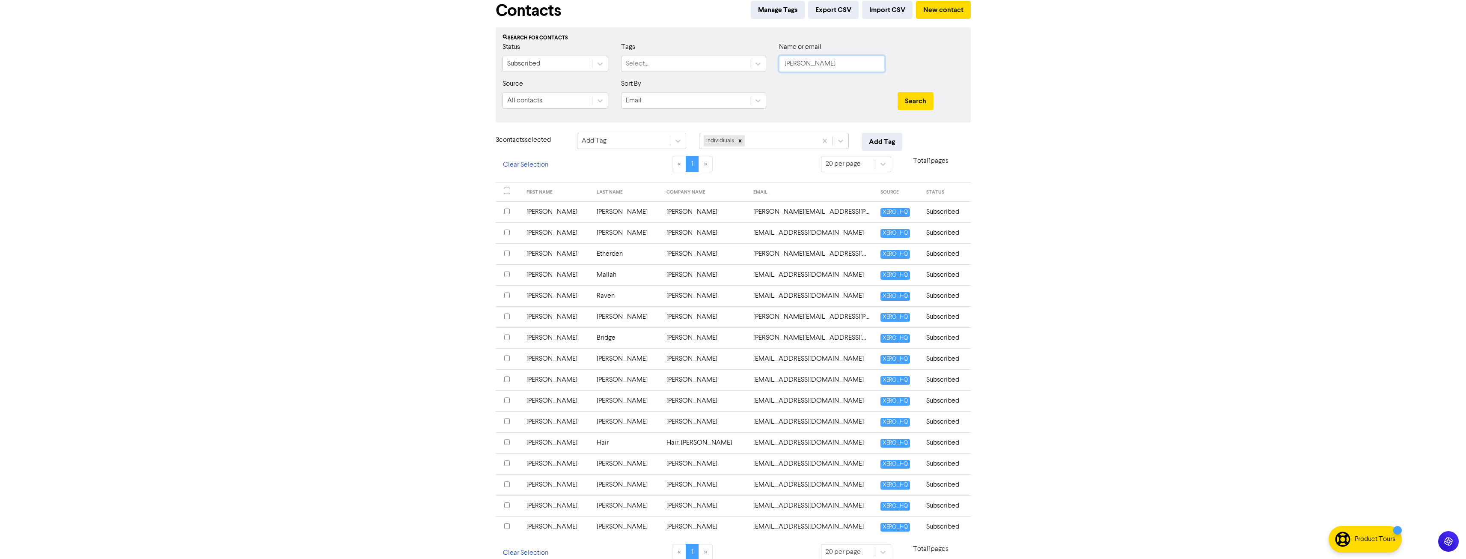
scroll to position [54, 0]
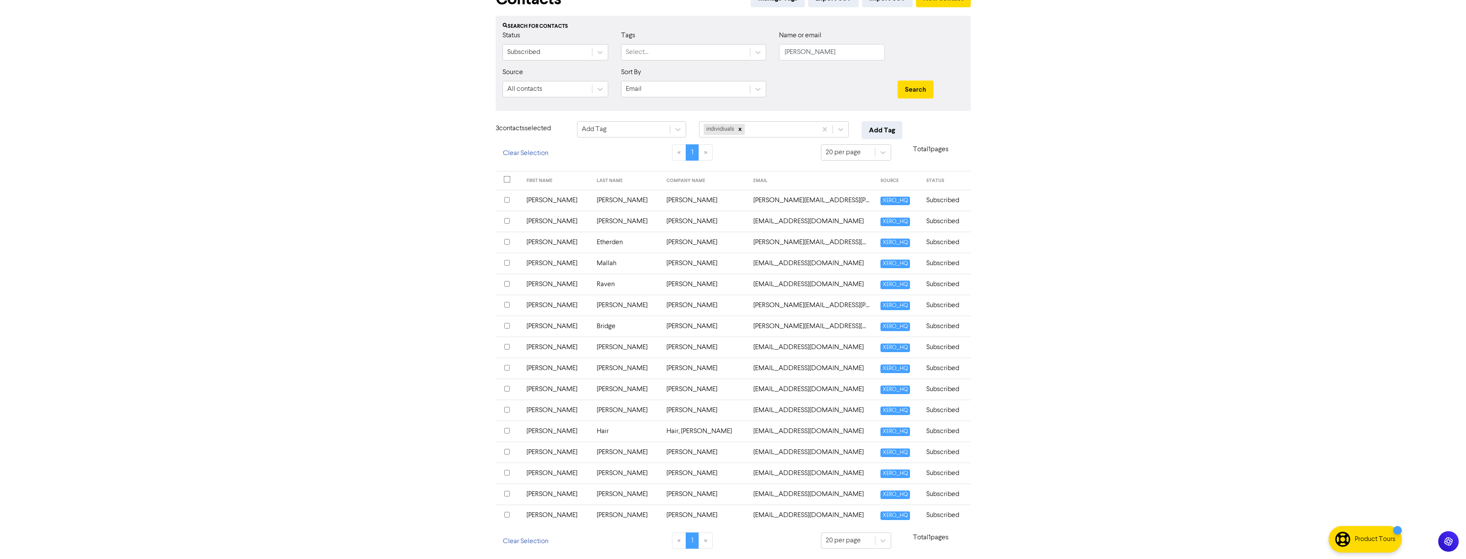
click at [506, 325] on input "checkbox" at bounding box center [507, 326] width 6 height 6
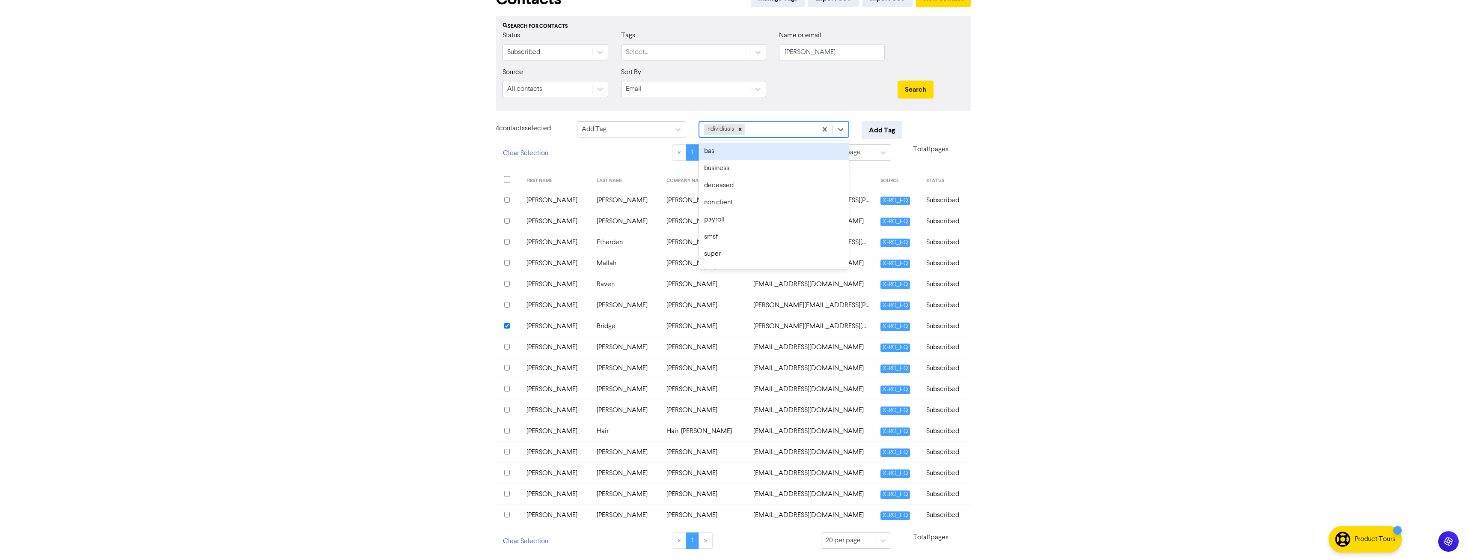
click at [757, 126] on div "individiuals" at bounding box center [758, 129] width 118 height 15
click at [737, 152] on div "bas" at bounding box center [774, 151] width 150 height 17
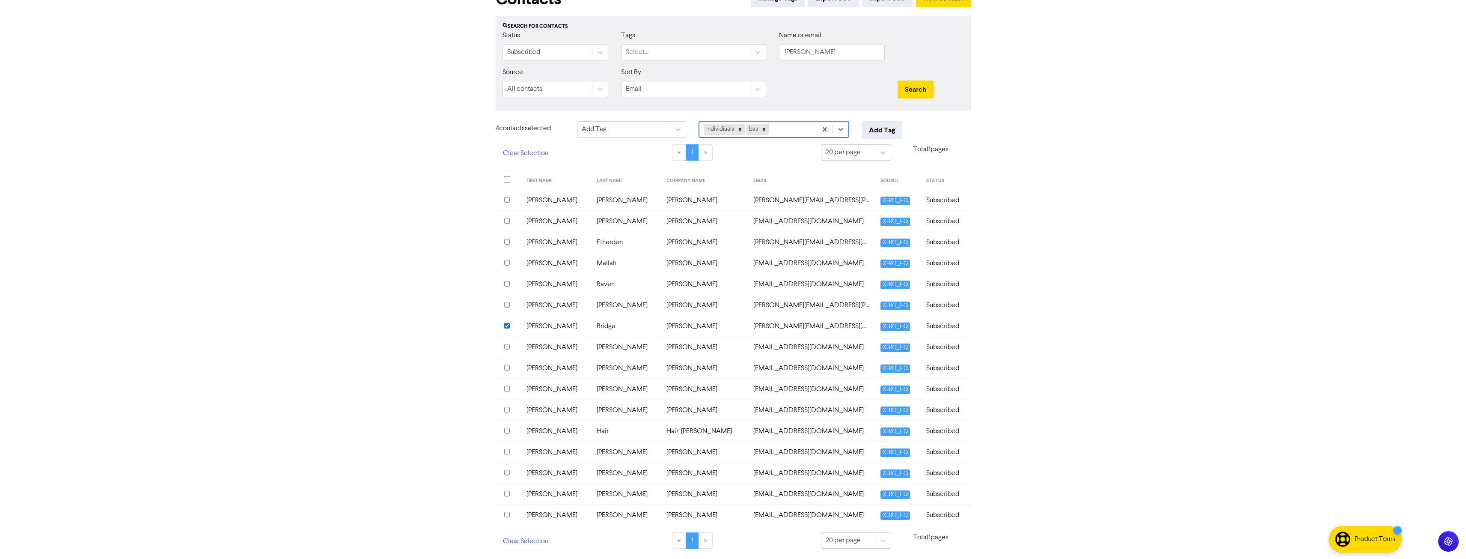
click at [777, 130] on div "individiuals bas" at bounding box center [758, 129] width 118 height 15
click at [757, 153] on div "business" at bounding box center [774, 151] width 150 height 17
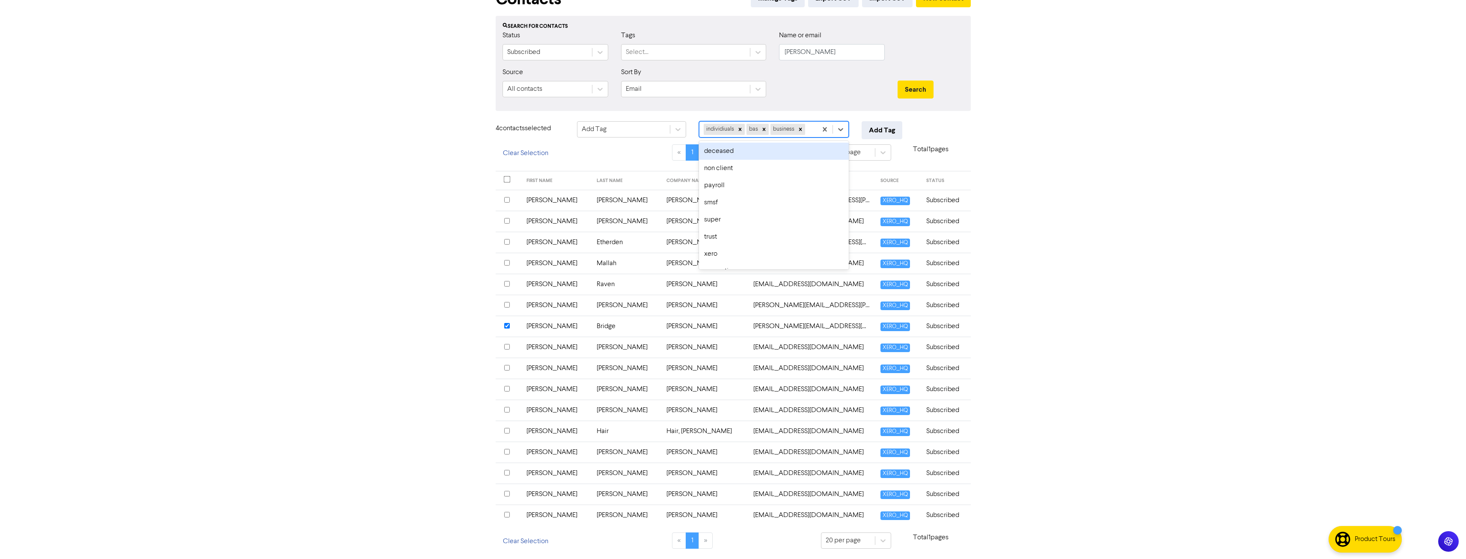
click at [807, 130] on input "text" at bounding box center [807, 129] width 1 height 10
click at [726, 254] on div "xero" at bounding box center [774, 253] width 150 height 17
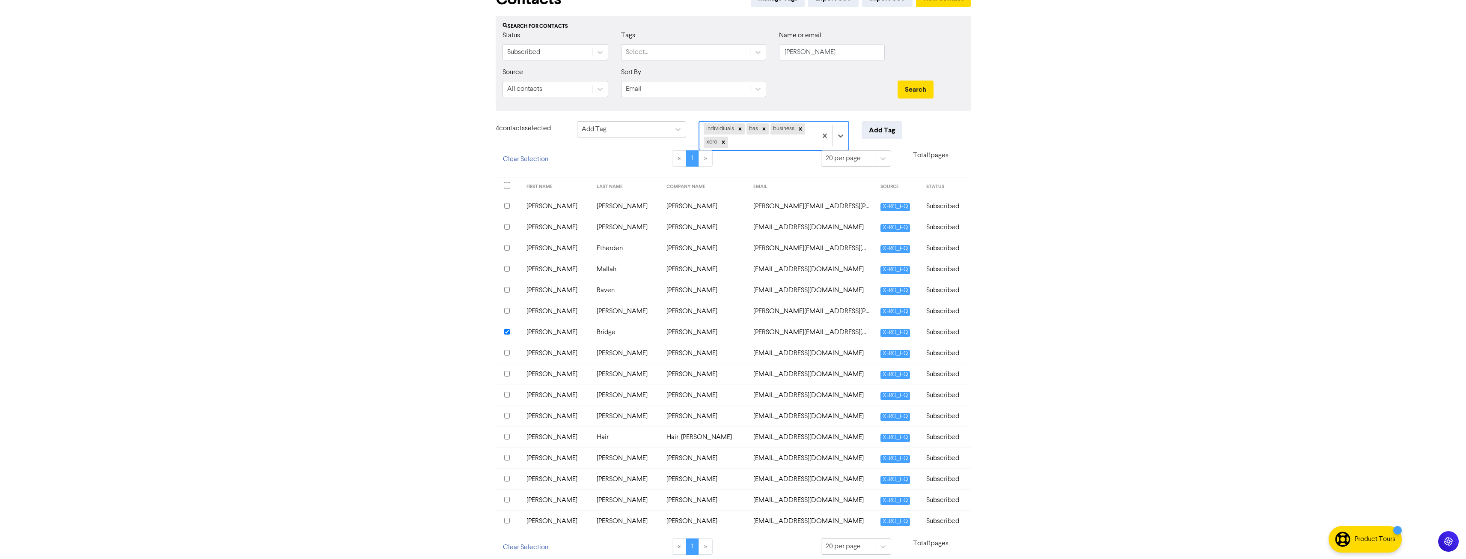
click at [777, 145] on div "individiuals bas business xero" at bounding box center [758, 136] width 118 height 28
click at [719, 236] on div "super" at bounding box center [774, 232] width 150 height 17
click at [777, 146] on div "individiuals bas business xero super" at bounding box center [758, 136] width 118 height 28
click at [764, 194] on div "payroll" at bounding box center [774, 198] width 150 height 17
click at [880, 131] on button "Add Tag" at bounding box center [882, 130] width 41 height 18
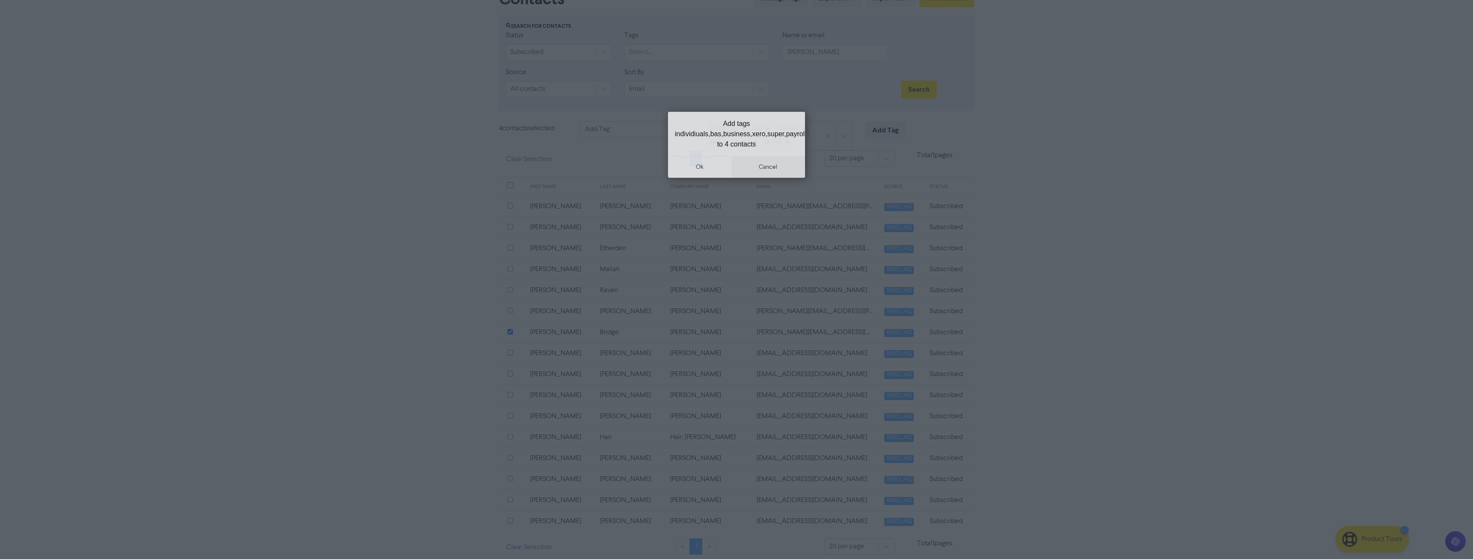
click at [764, 163] on button "cancel" at bounding box center [768, 166] width 74 height 21
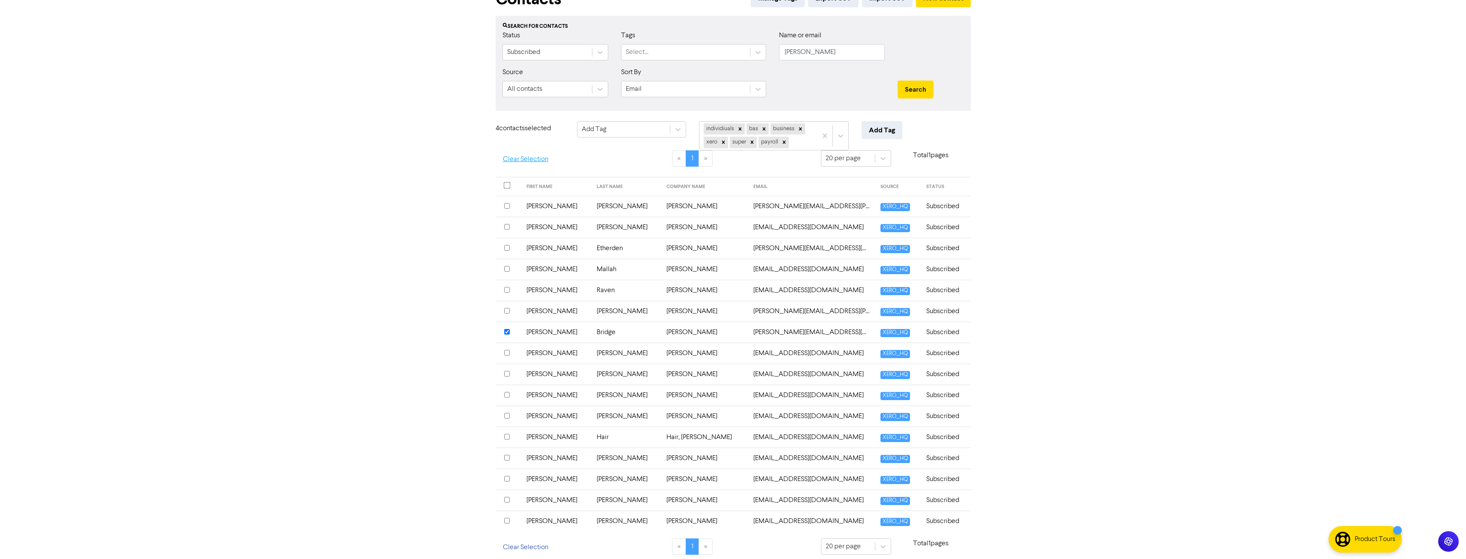
click at [513, 159] on button "Clear Selection" at bounding box center [526, 159] width 60 height 18
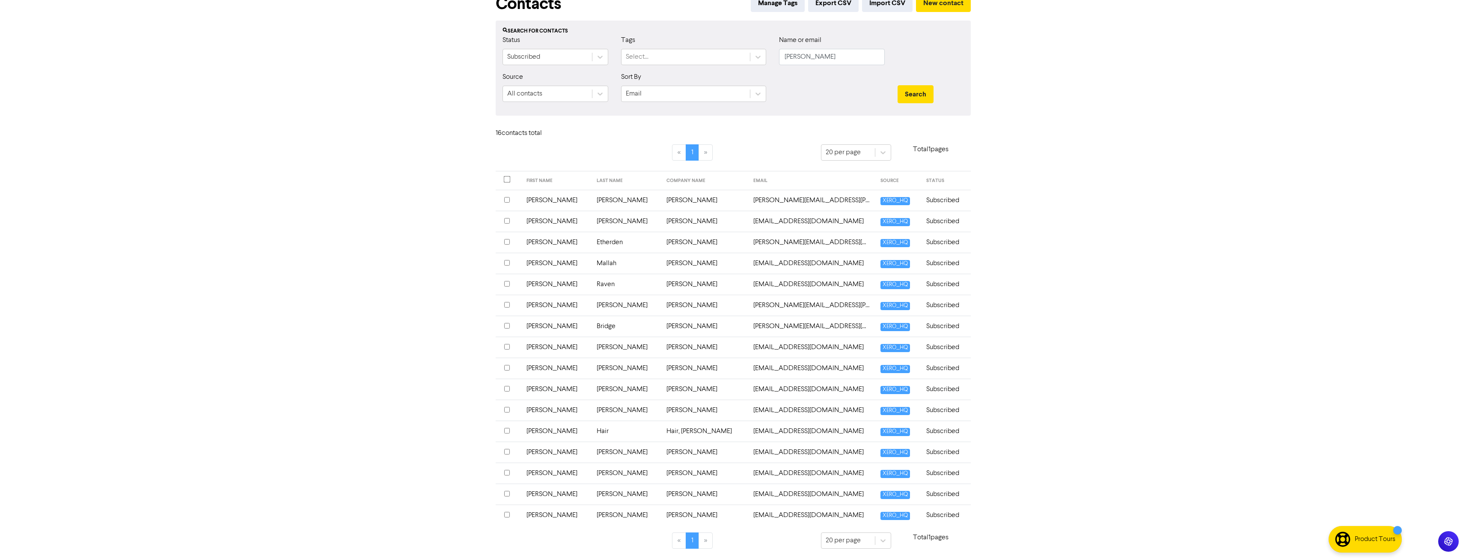
click at [506, 325] on input "checkbox" at bounding box center [507, 326] width 6 height 6
click at [626, 136] on div "Choose action for selected" at bounding box center [622, 134] width 80 height 10
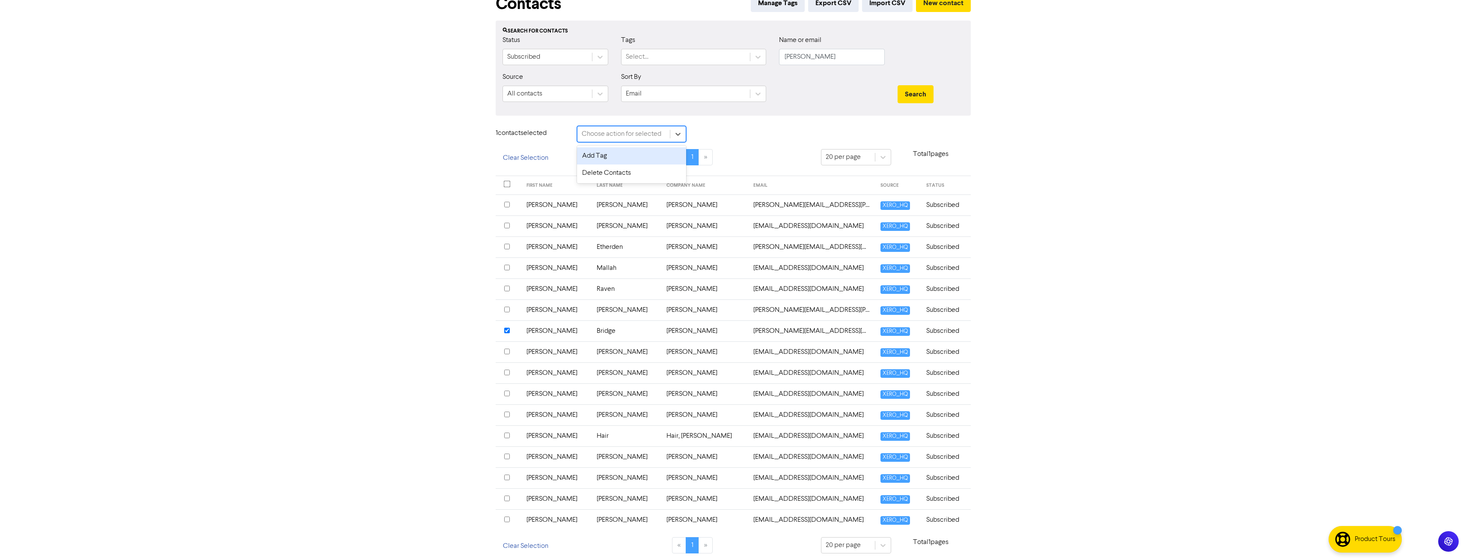
click at [623, 154] on div "Add Tag" at bounding box center [631, 155] width 109 height 17
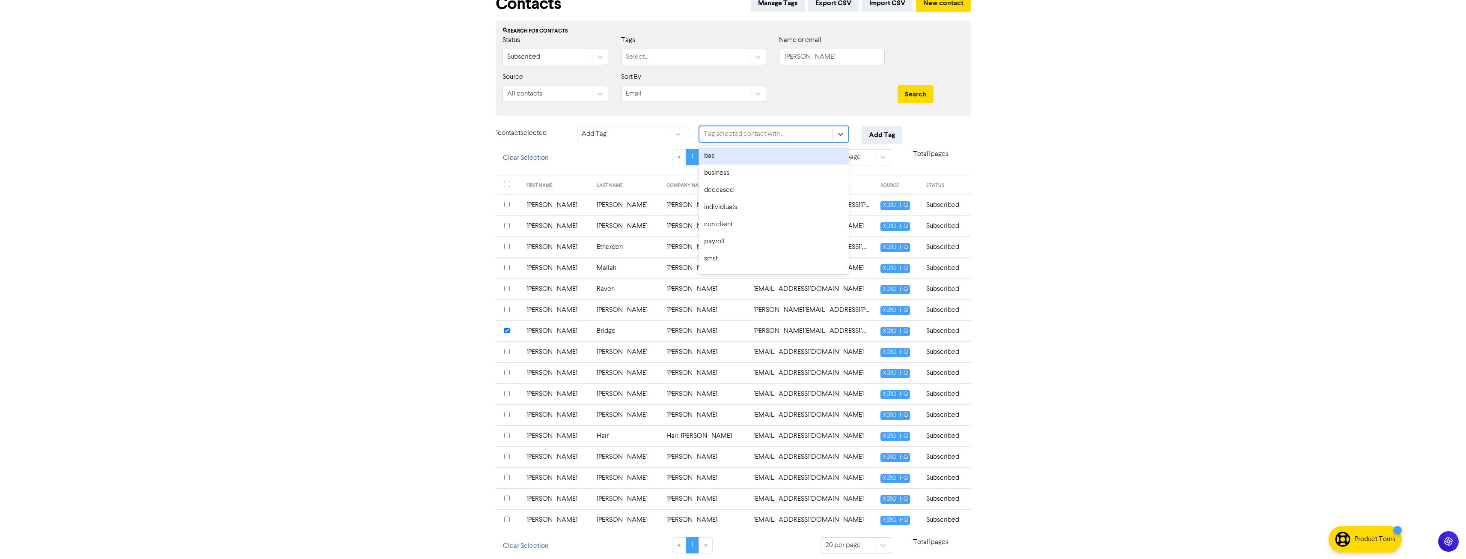
click at [770, 136] on div "Tag selected contact with .." at bounding box center [744, 134] width 80 height 10
click at [759, 158] on div "bas" at bounding box center [774, 155] width 150 height 17
click at [774, 136] on div "bas" at bounding box center [758, 133] width 118 height 15
click at [750, 158] on div "business" at bounding box center [774, 155] width 150 height 17
click at [769, 131] on div "bas business" at bounding box center [758, 133] width 118 height 15
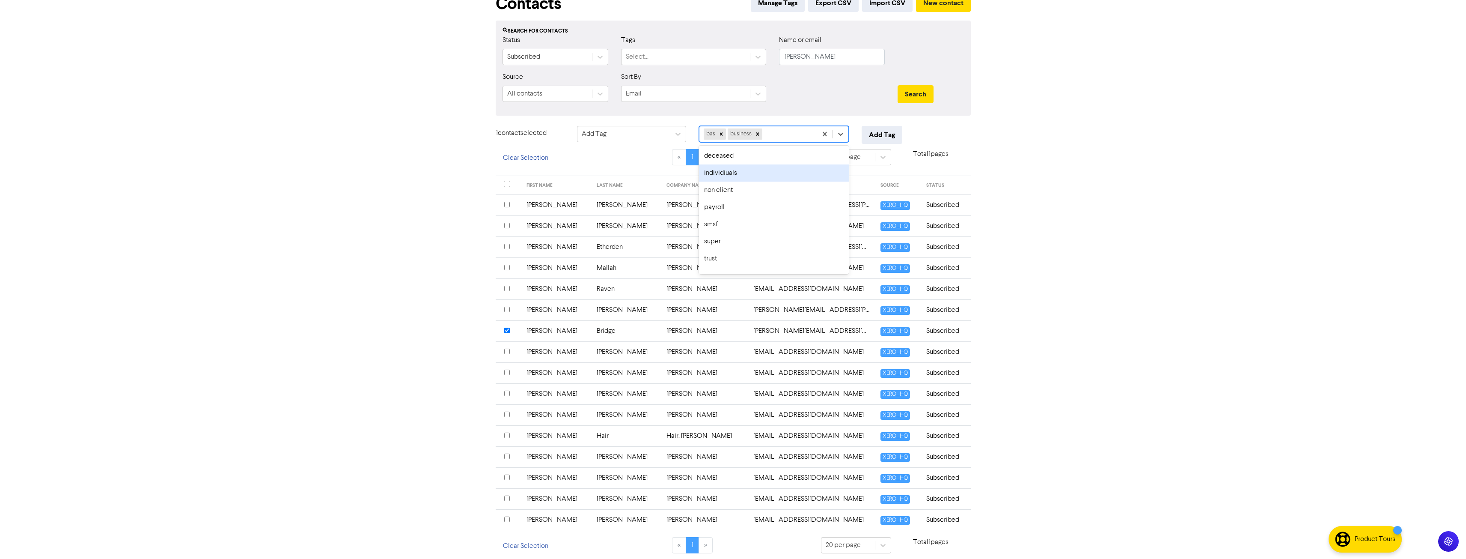
click at [742, 175] on div "individiuals" at bounding box center [774, 172] width 150 height 17
click at [807, 136] on input "text" at bounding box center [807, 134] width 1 height 10
click at [754, 218] on div "super" at bounding box center [774, 224] width 150 height 17
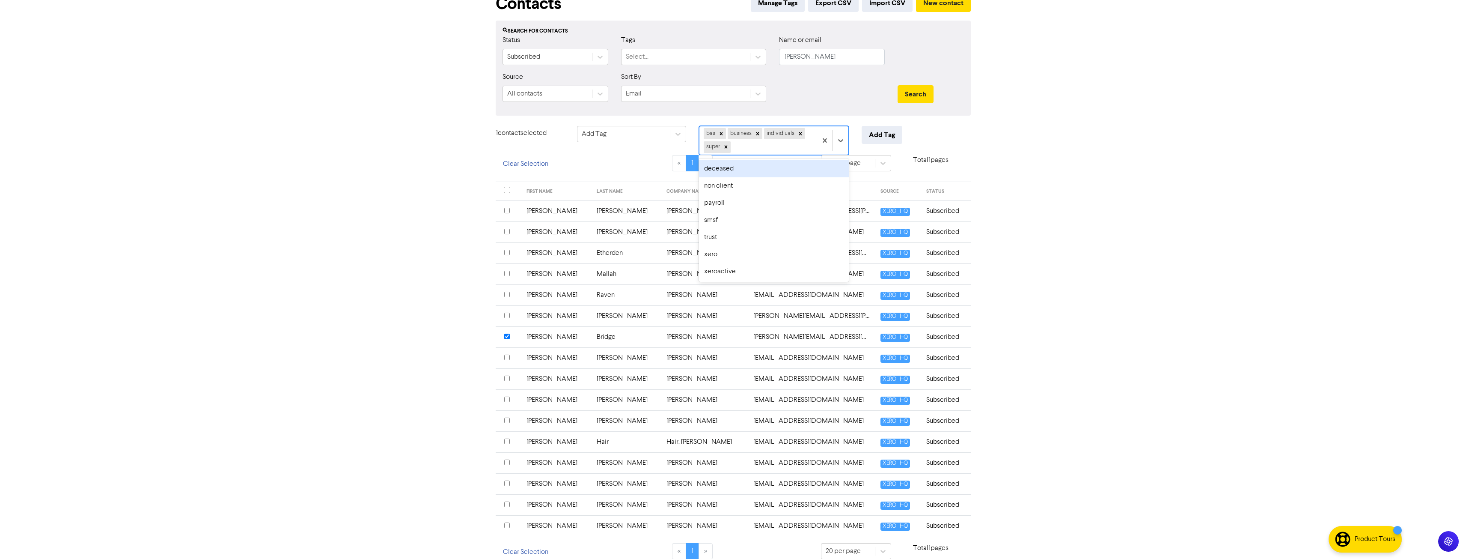
click at [797, 147] on div "bas business individiuals super" at bounding box center [758, 140] width 118 height 28
click at [742, 238] on div "trust" at bounding box center [774, 237] width 150 height 17
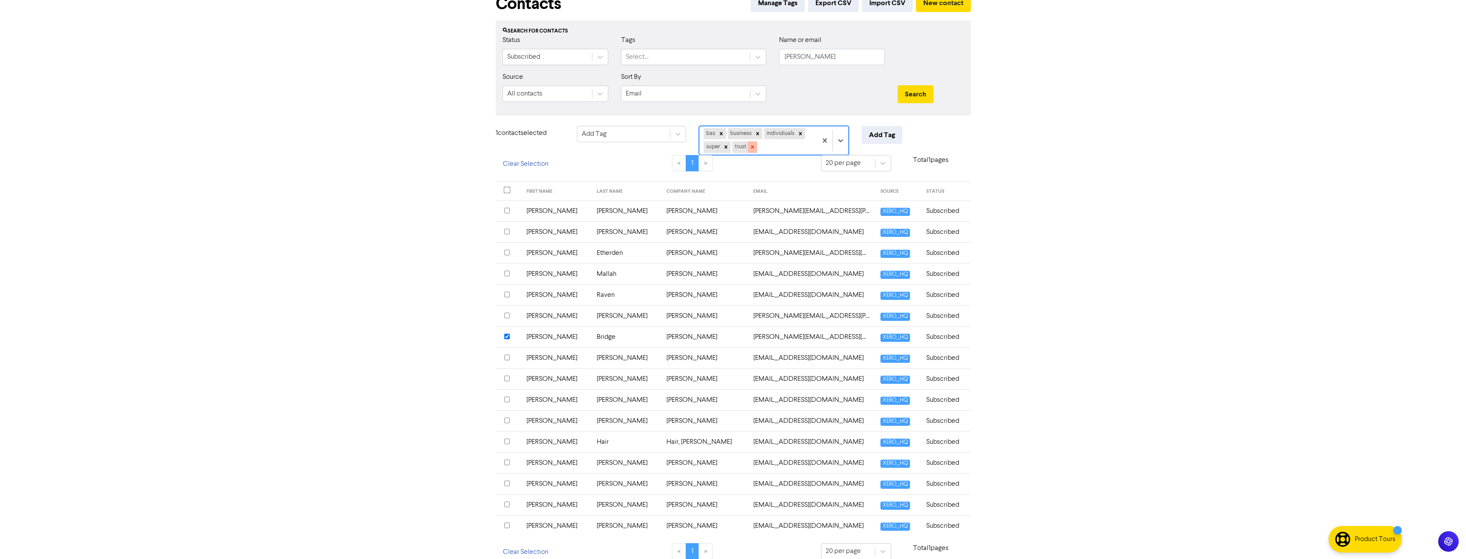
click at [752, 146] on icon at bounding box center [753, 147] width 6 height 6
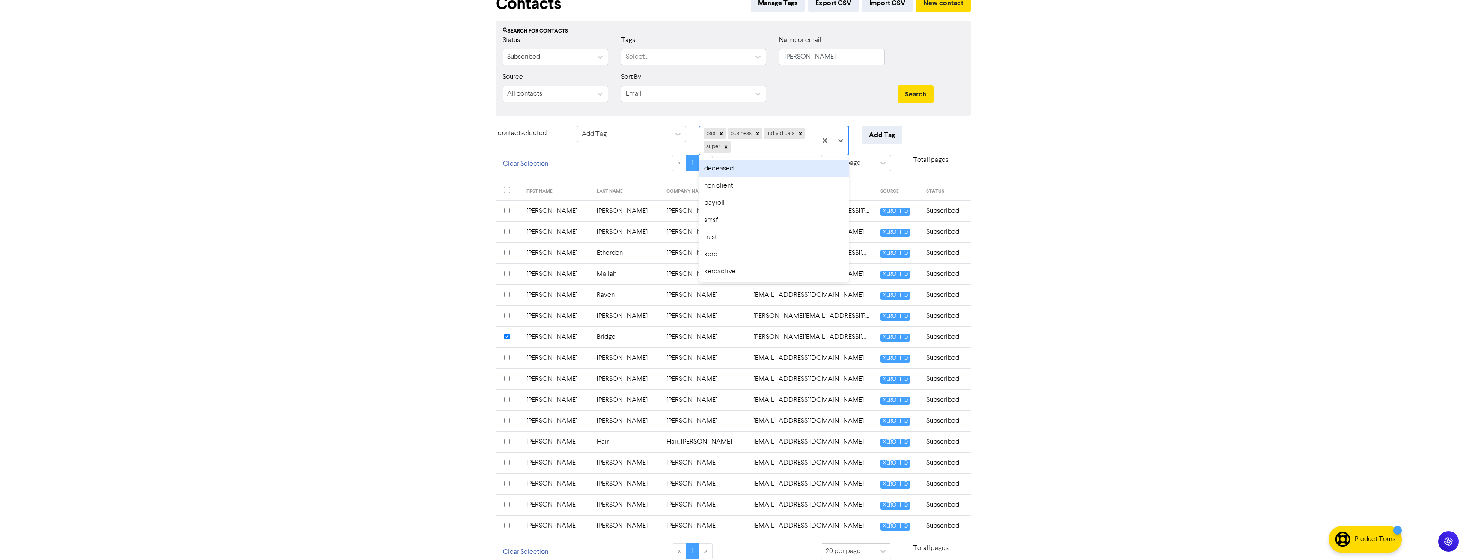
click at [752, 146] on div "bas business individiuals super" at bounding box center [758, 140] width 118 height 28
click at [737, 255] on div "xero" at bounding box center [774, 254] width 150 height 17
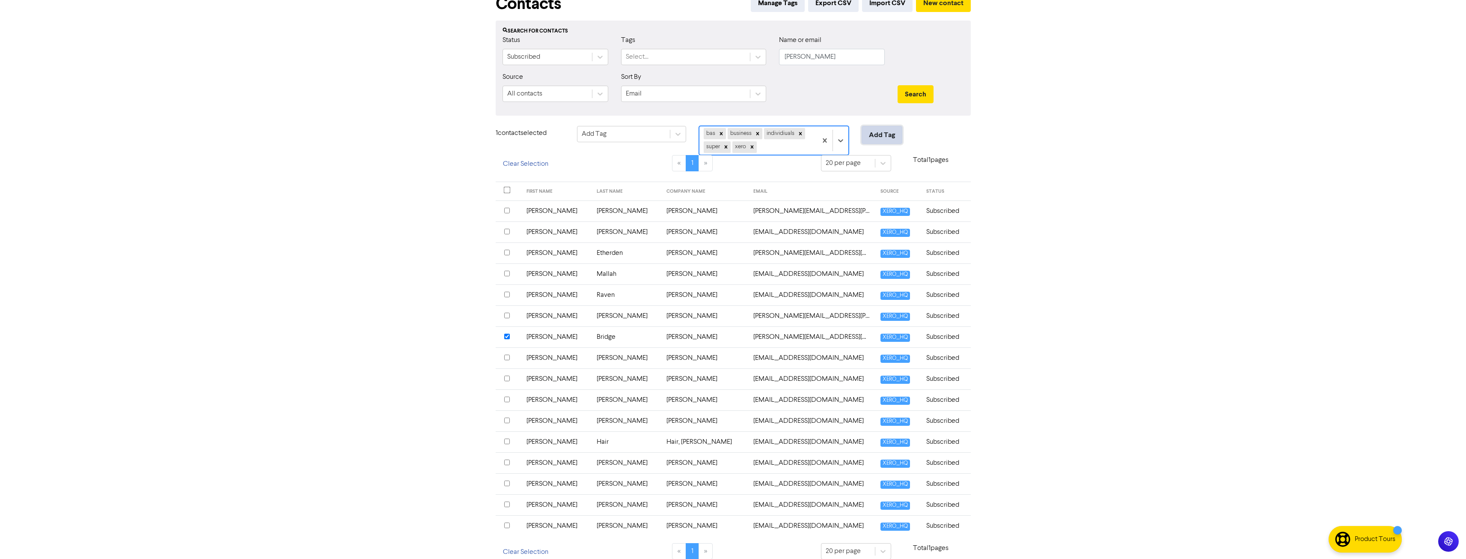
click at [878, 135] on button "Add Tag" at bounding box center [882, 135] width 41 height 18
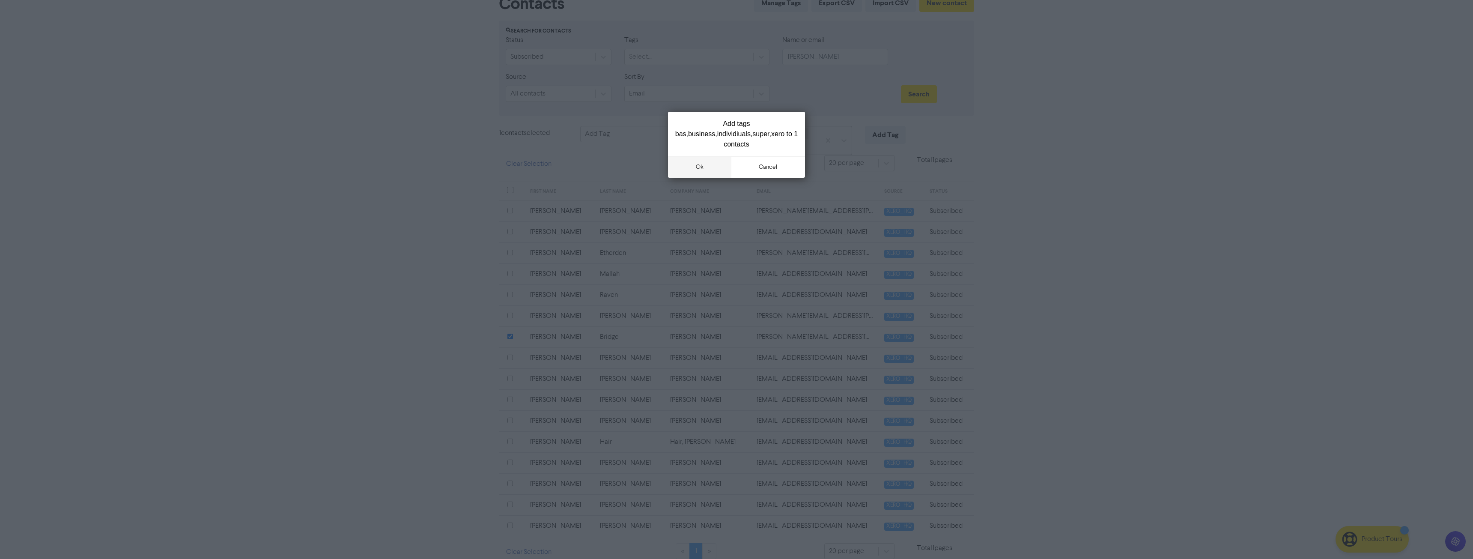
click at [696, 166] on button "ok" at bounding box center [699, 166] width 63 height 21
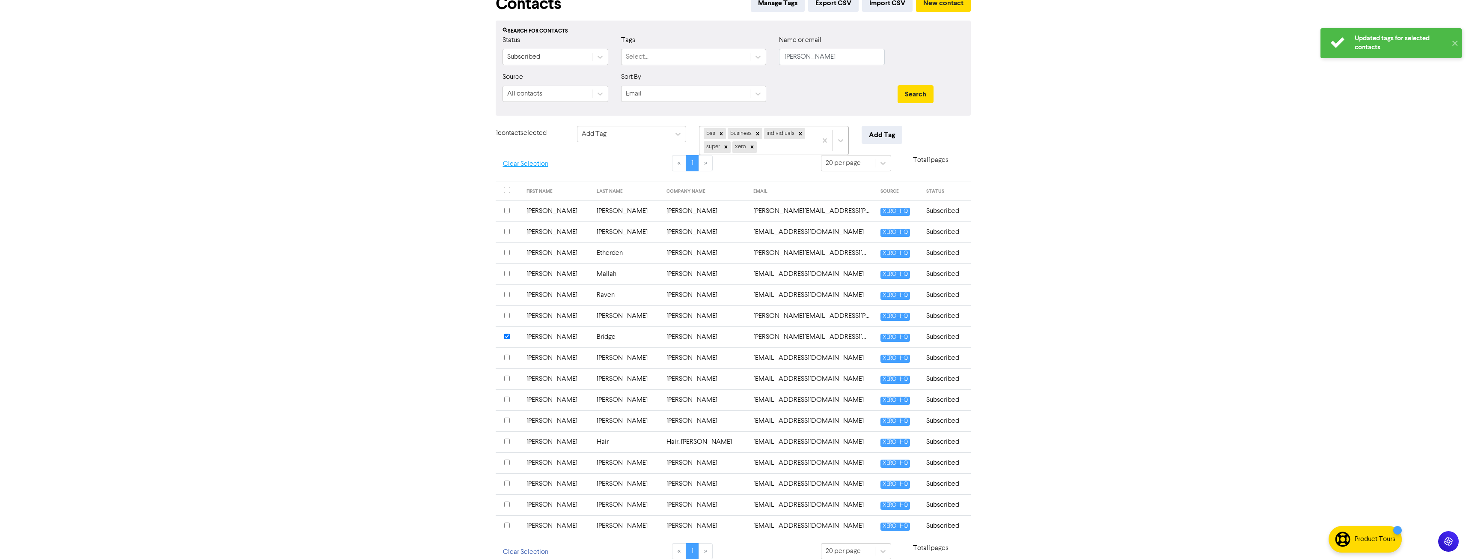
click at [520, 166] on button "Clear Selection" at bounding box center [526, 164] width 60 height 18
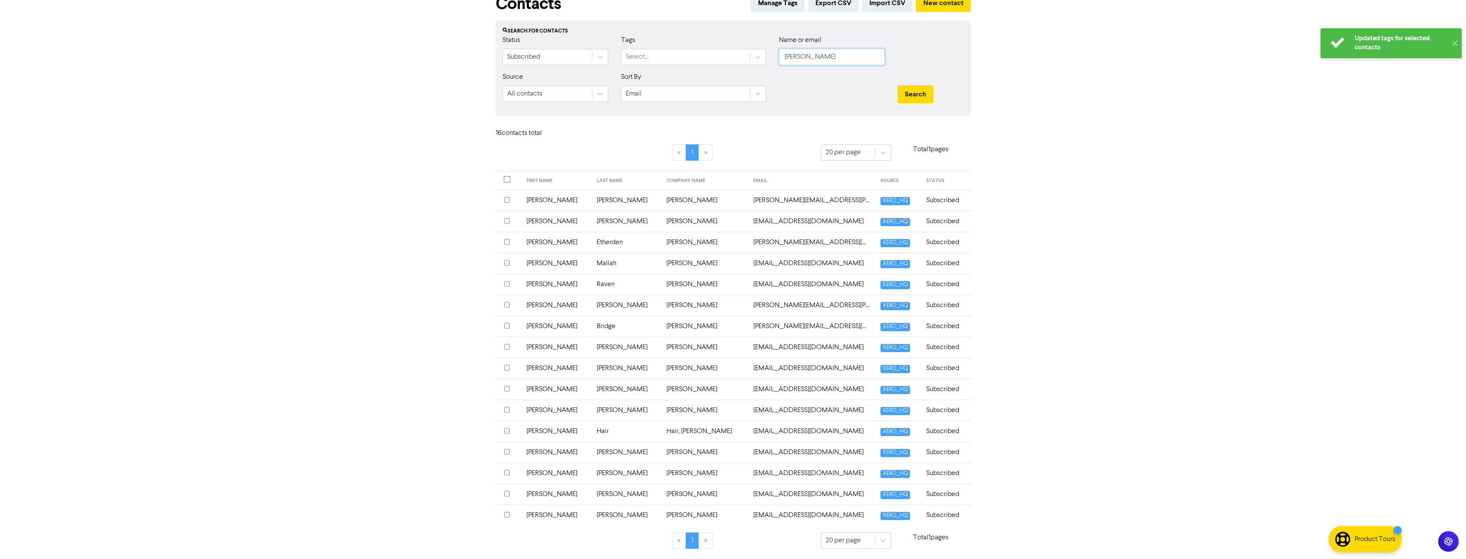
click at [831, 58] on input "daniel" at bounding box center [832, 57] width 106 height 16
click at [819, 60] on input "daniel" at bounding box center [832, 57] width 106 height 16
click at [898, 85] on button "Search" at bounding box center [916, 94] width 36 height 18
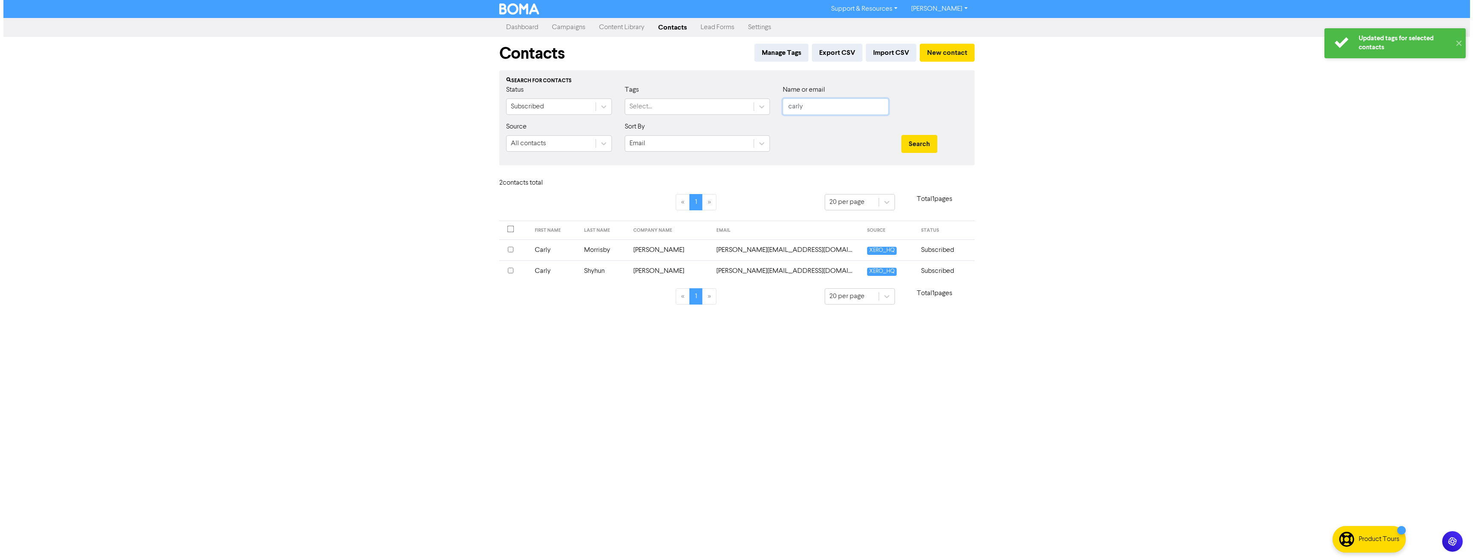
scroll to position [0, 0]
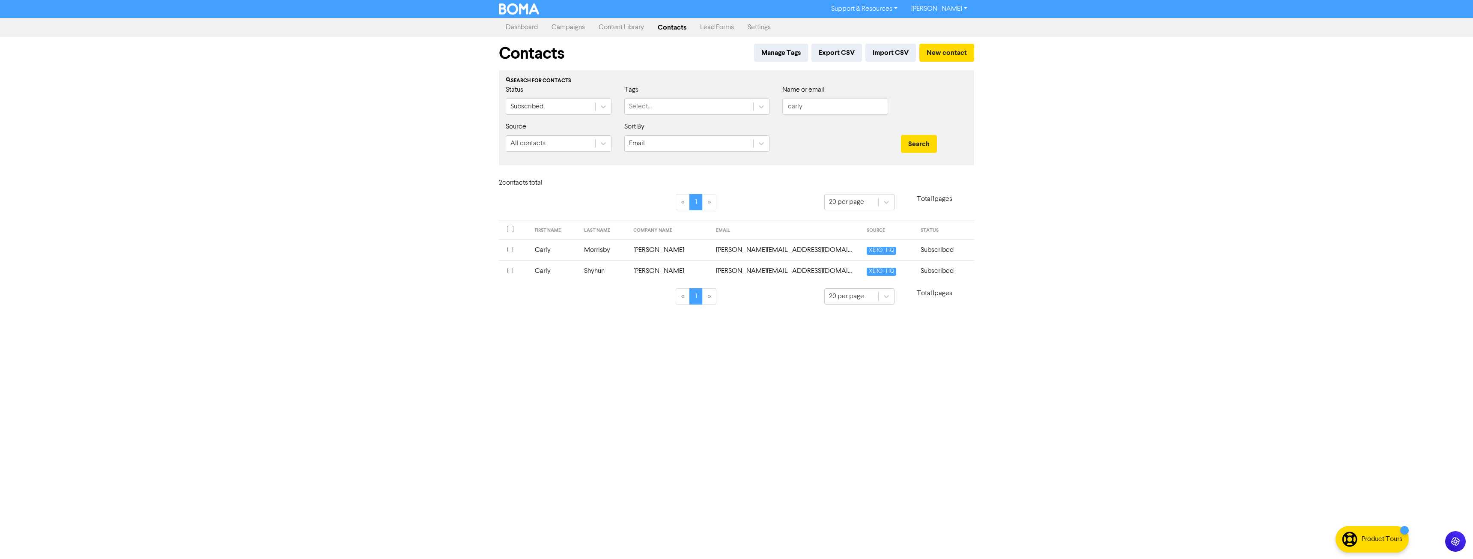
click at [512, 249] on input "checkbox" at bounding box center [510, 250] width 6 height 6
click at [641, 180] on div "Choose action for selected" at bounding box center [625, 183] width 80 height 10
drag, startPoint x: 623, startPoint y: 210, endPoint x: 693, endPoint y: 194, distance: 71.6
click at [625, 210] on div "Add Tag" at bounding box center [634, 205] width 109 height 17
click at [734, 185] on div "Tag selected contact with .." at bounding box center [747, 183] width 80 height 10
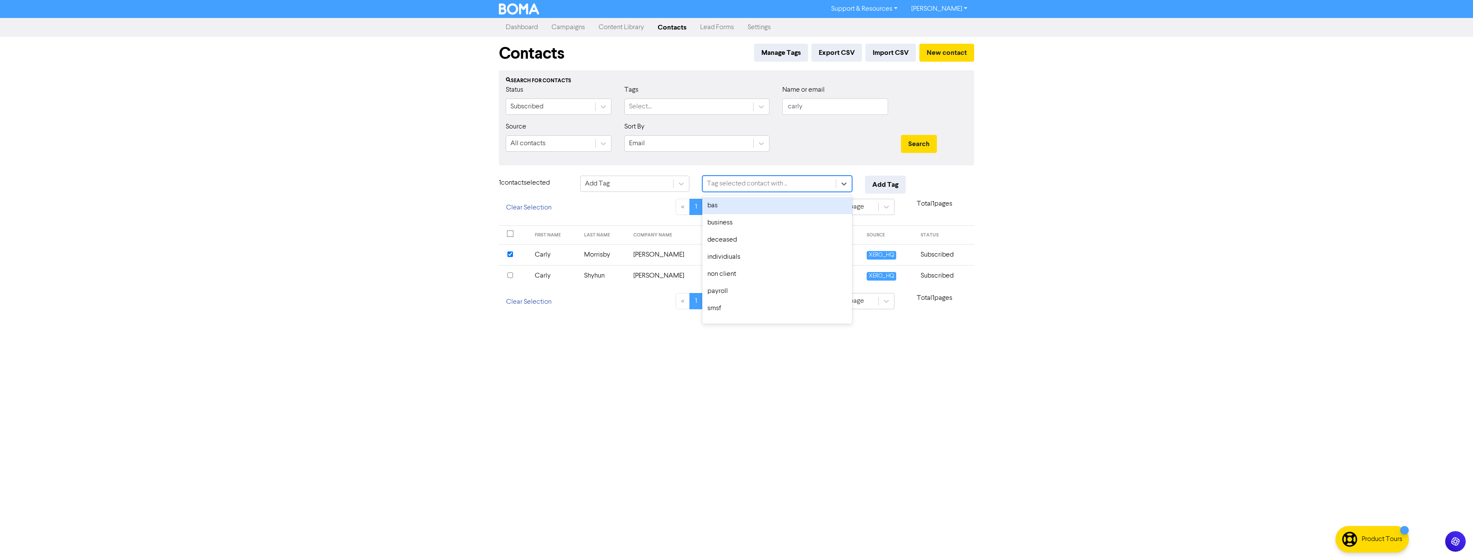
click at [731, 206] on div "bas" at bounding box center [777, 205] width 150 height 17
click at [772, 185] on div "bas" at bounding box center [761, 183] width 118 height 15
click at [750, 207] on div "business" at bounding box center [777, 205] width 150 height 17
click at [773, 184] on div "bas business" at bounding box center [761, 183] width 118 height 15
click at [756, 224] on div "individiuals" at bounding box center [777, 222] width 150 height 17
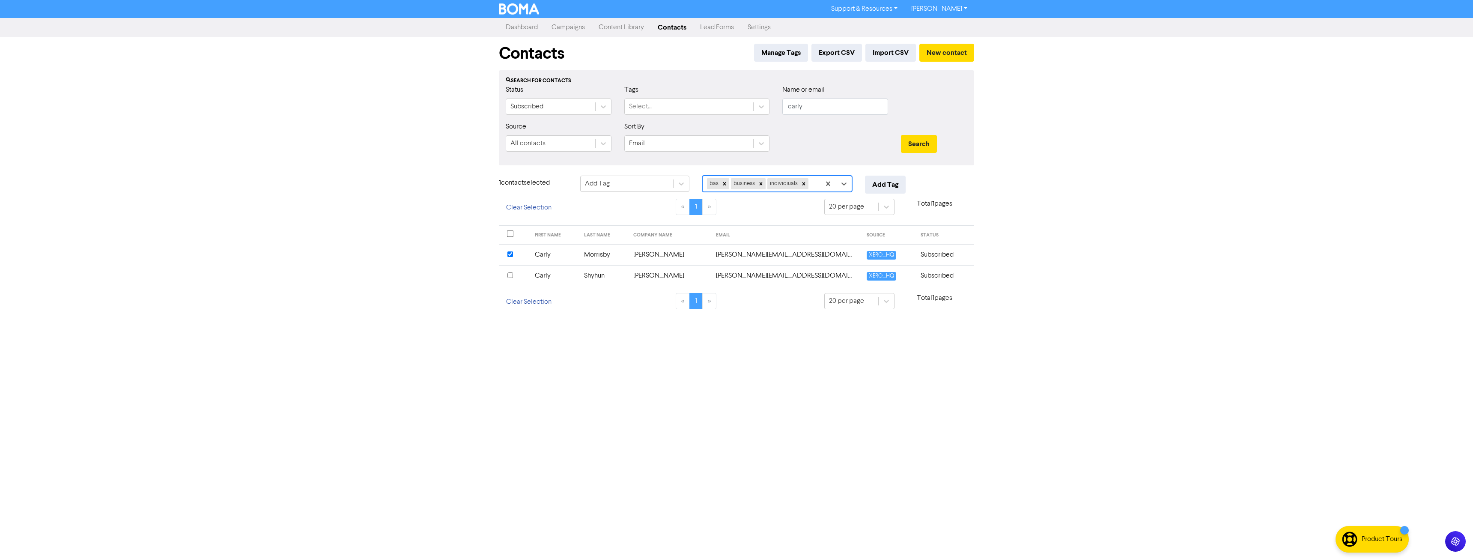
click at [811, 183] on div "bas business individiuals" at bounding box center [761, 183] width 118 height 15
click at [752, 272] on div "super" at bounding box center [777, 273] width 150 height 17
click at [788, 197] on div "bas business individiuals super" at bounding box center [761, 190] width 118 height 28
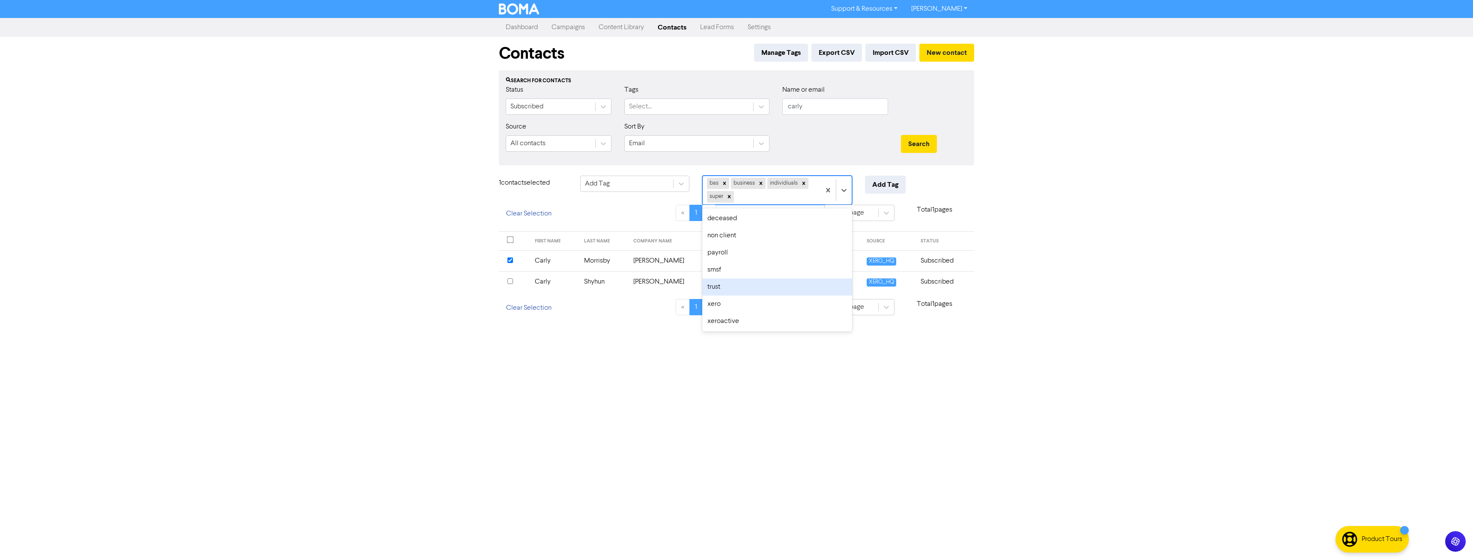
click at [735, 289] on div "trust" at bounding box center [777, 286] width 150 height 17
click at [788, 199] on div "bas business individiuals super trust" at bounding box center [761, 190] width 118 height 28
click at [885, 186] on button "Add Tag" at bounding box center [885, 185] width 41 height 18
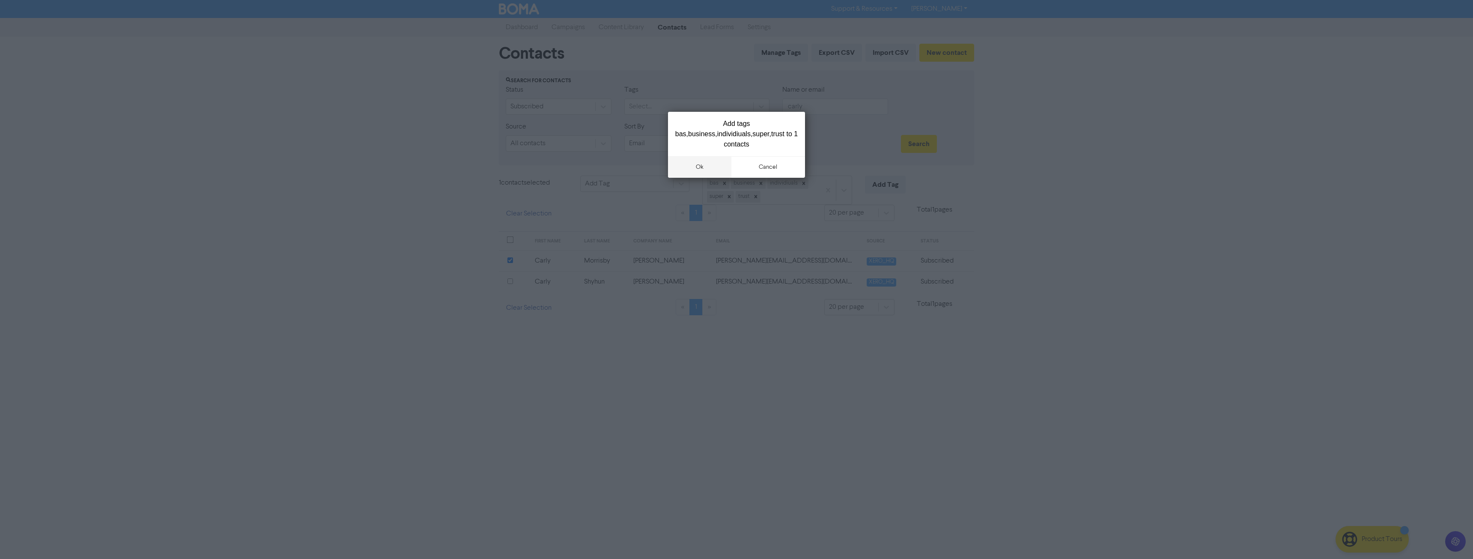
click at [699, 164] on button "ok" at bounding box center [699, 166] width 63 height 21
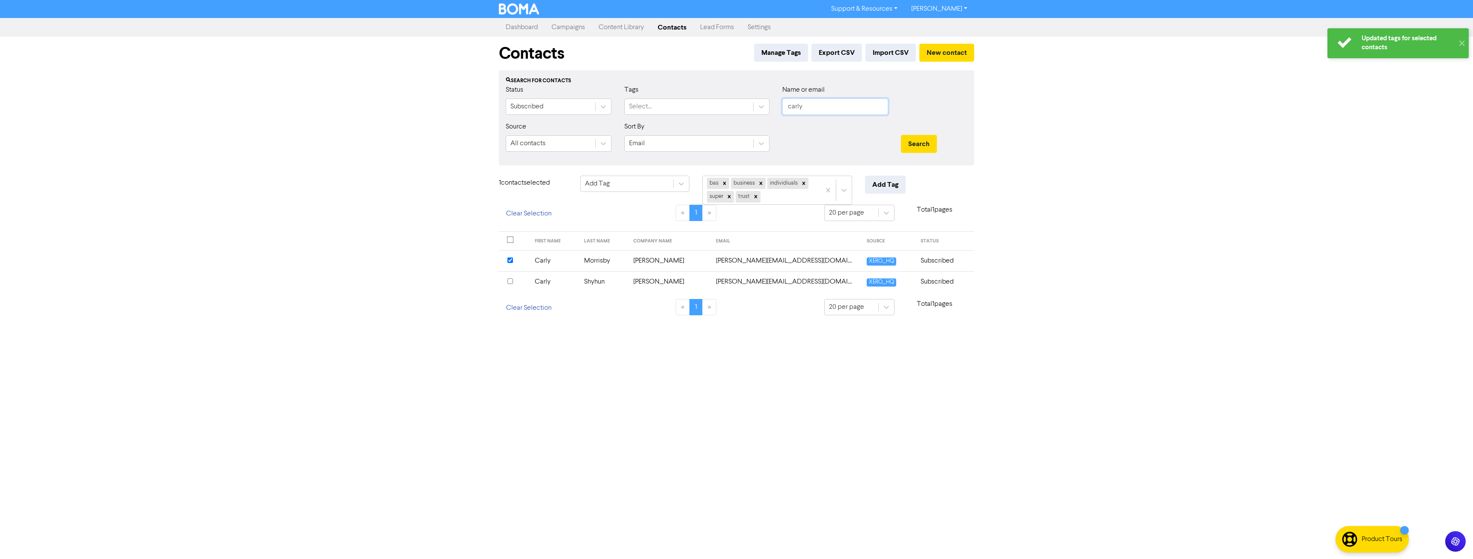
click at [816, 102] on input "carly" at bounding box center [835, 106] width 106 height 16
click at [523, 210] on button "Clear Selection" at bounding box center [529, 214] width 60 height 18
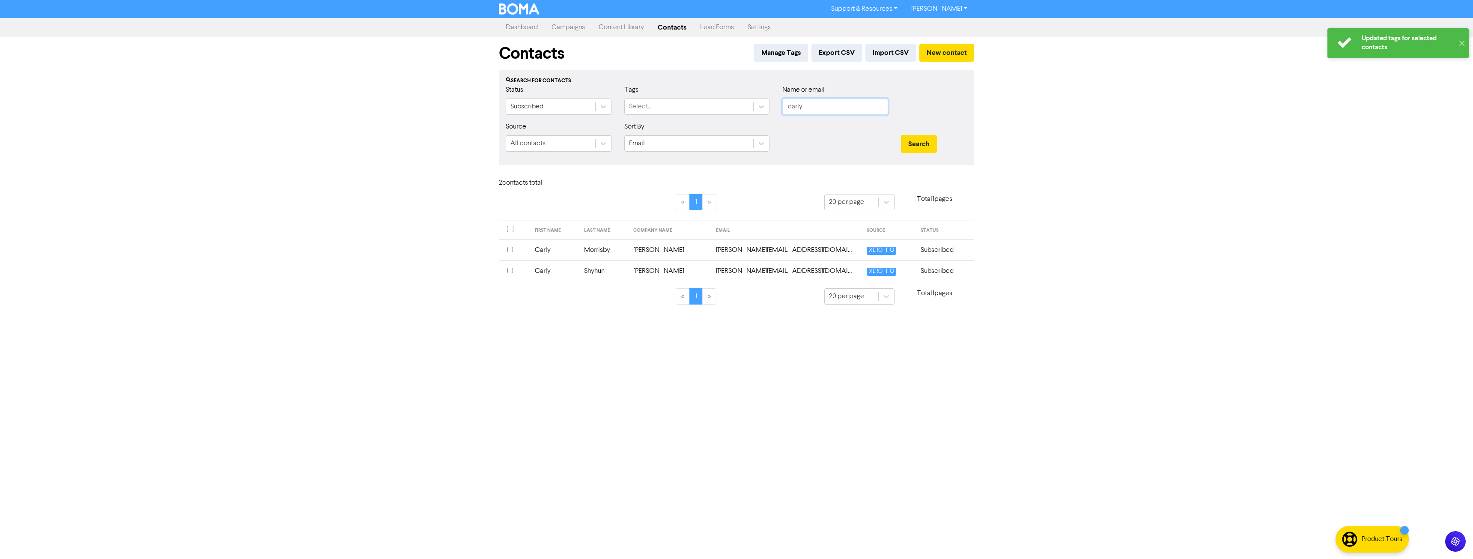
click at [836, 108] on input "carly" at bounding box center [835, 106] width 106 height 16
click at [901, 135] on button "Search" at bounding box center [919, 144] width 36 height 18
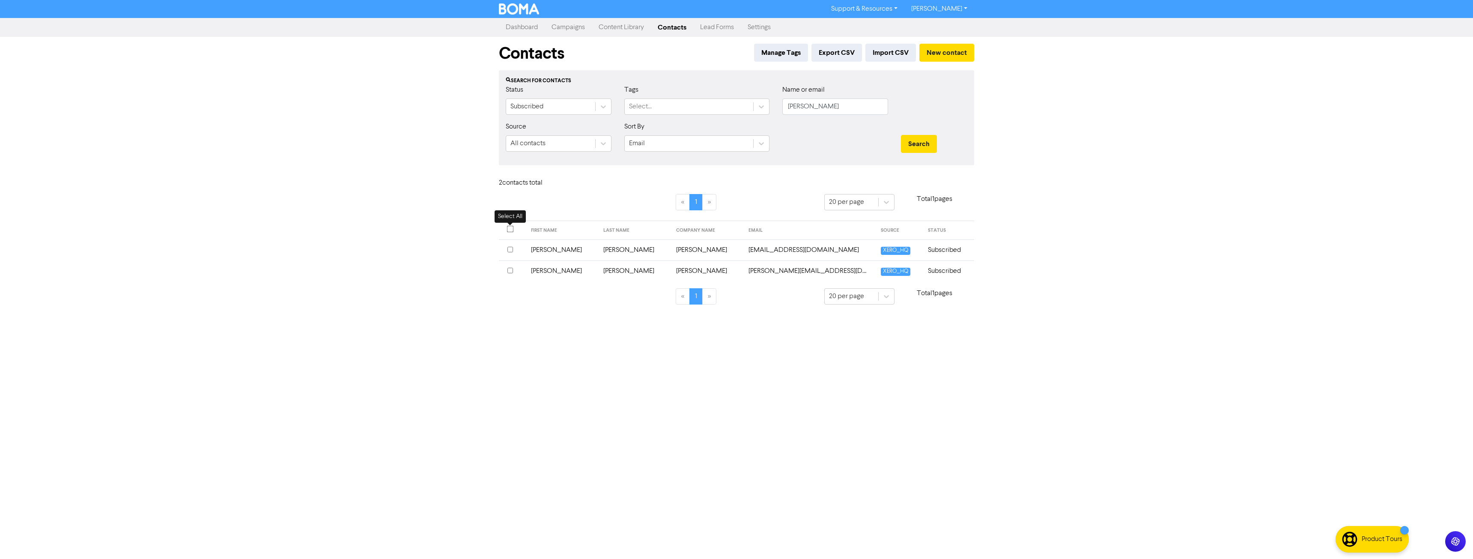
click at [511, 229] on input "checkbox" at bounding box center [510, 229] width 7 height 7
click at [652, 178] on div "Choose action for selected" at bounding box center [625, 183] width 80 height 10
click at [632, 211] on div "Add Tag" at bounding box center [634, 205] width 109 height 17
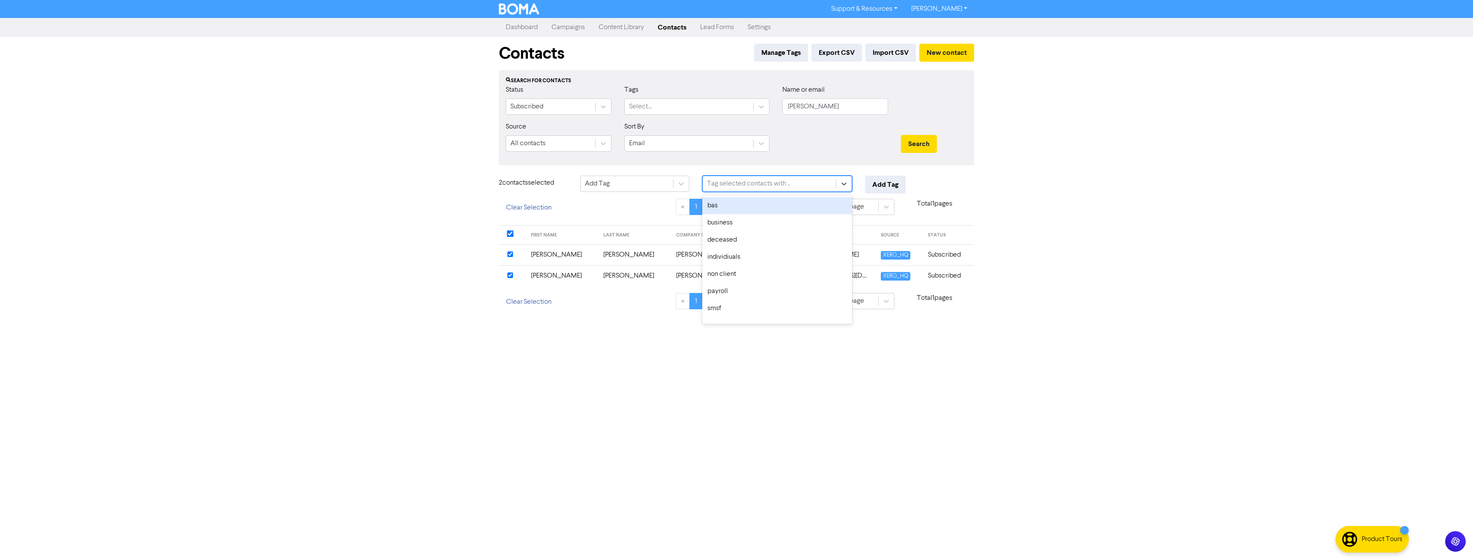
click at [744, 188] on div "Tag selected contacts with .." at bounding box center [748, 183] width 83 height 10
drag, startPoint x: 734, startPoint y: 292, endPoint x: 734, endPoint y: 259, distance: 33.0
click at [734, 259] on div "bas business deceased individiuals non client payroll smsf super trust xero xer…" at bounding box center [777, 259] width 150 height 128
drag, startPoint x: 734, startPoint y: 258, endPoint x: 746, endPoint y: 180, distance: 78.8
click at [746, 180] on div "Tag selected contacts with .." at bounding box center [748, 183] width 83 height 10
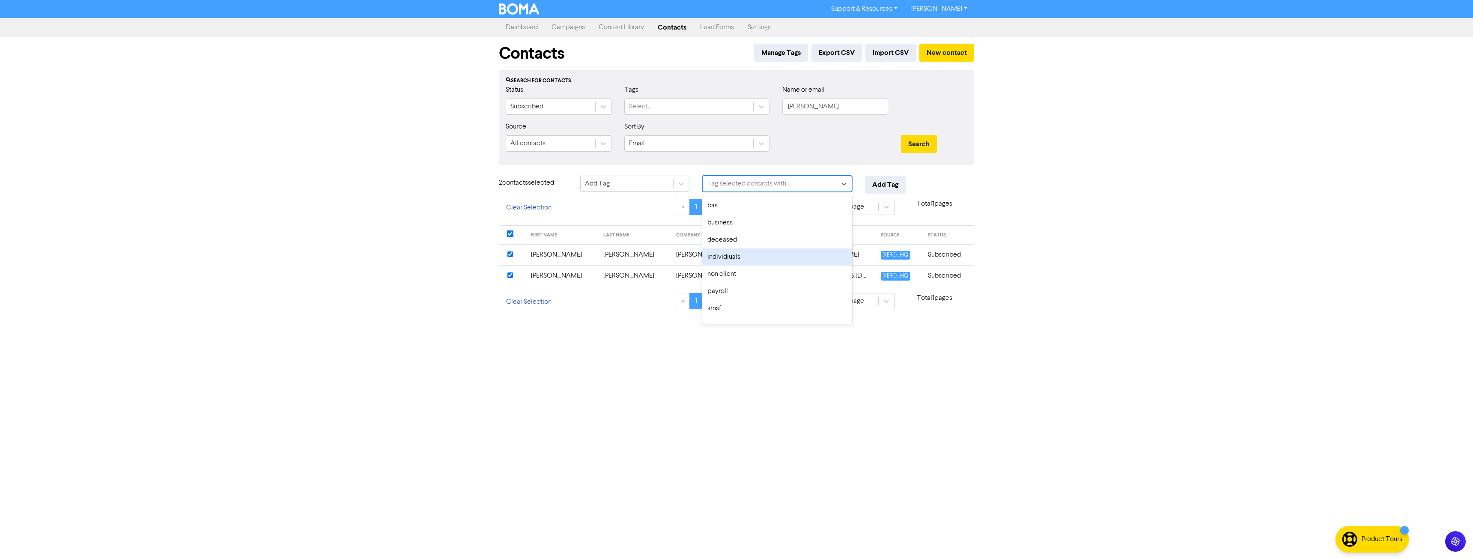
click at [723, 251] on div "individiuals" at bounding box center [777, 256] width 150 height 17
click at [897, 180] on button "Add Tag" at bounding box center [885, 185] width 41 height 18
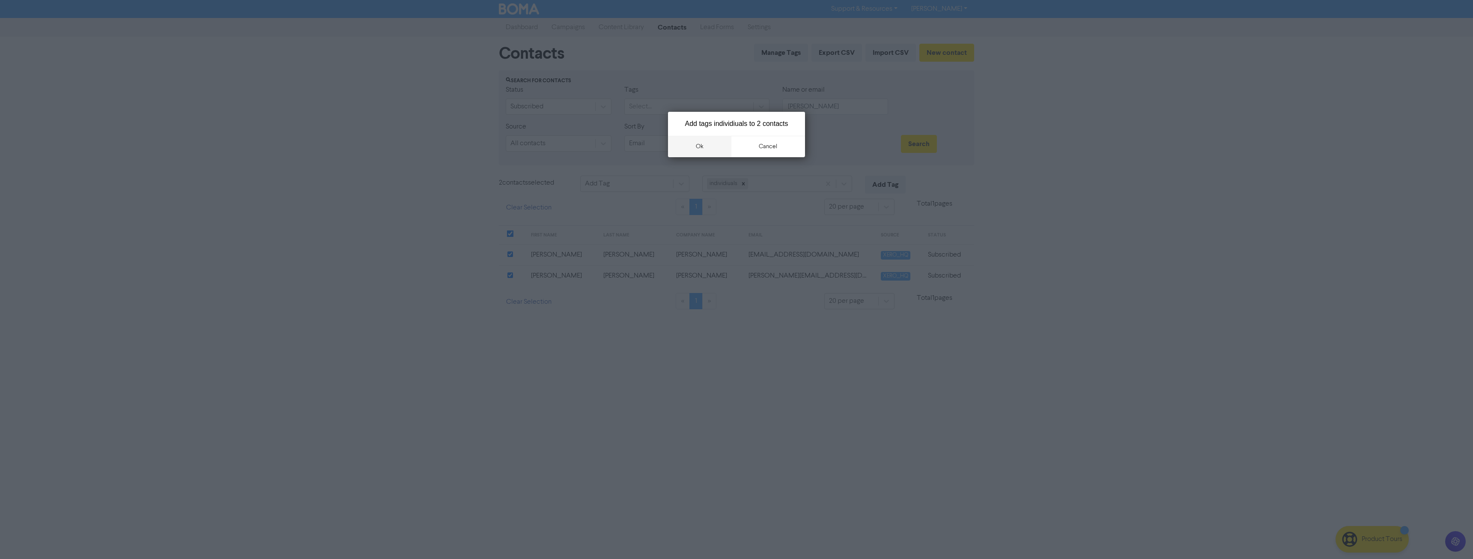
click at [714, 154] on button "ok" at bounding box center [699, 146] width 63 height 21
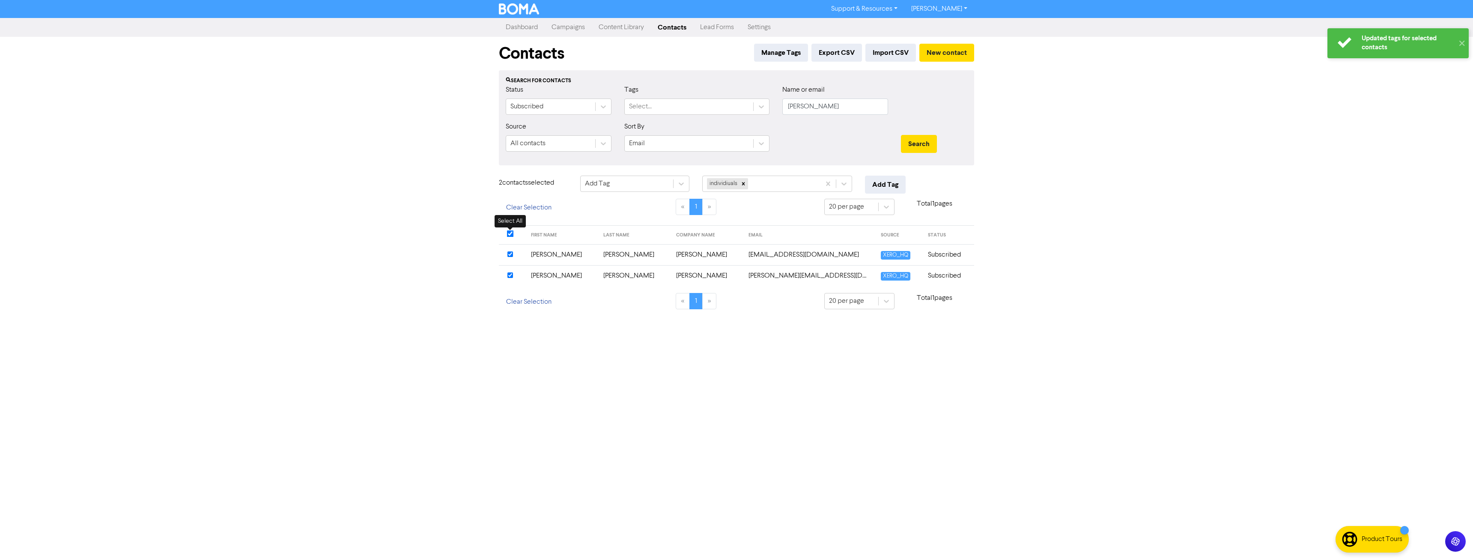
click at [509, 232] on input "checkbox" at bounding box center [510, 233] width 7 height 7
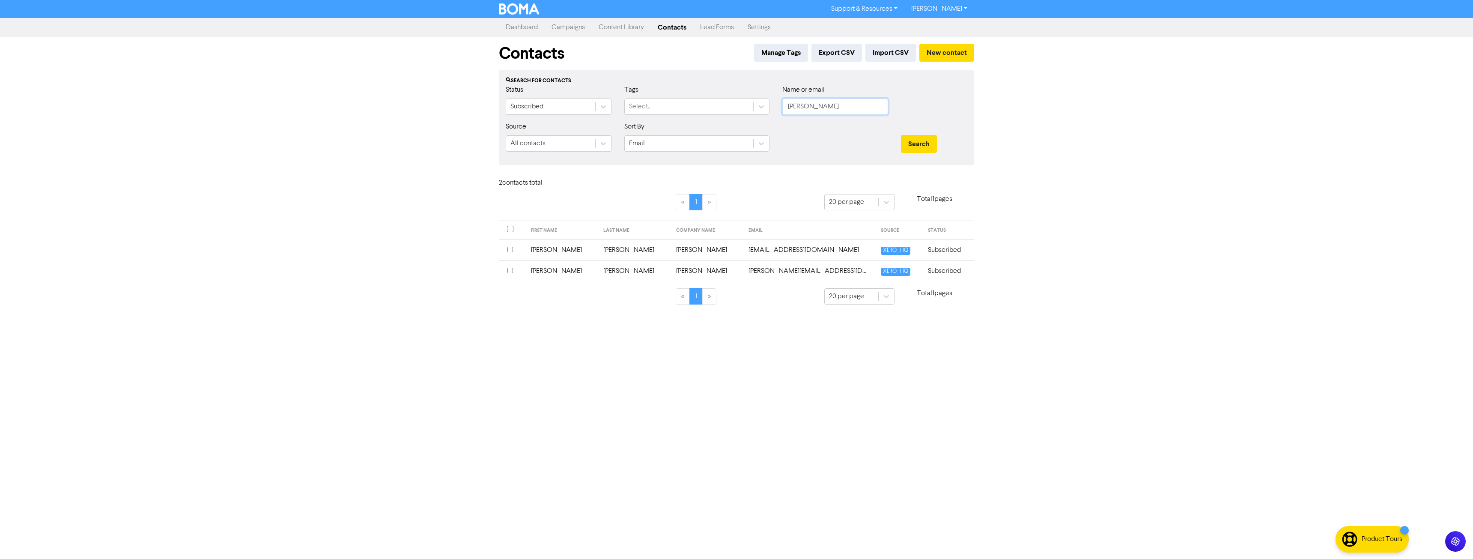
drag, startPoint x: 748, startPoint y: 123, endPoint x: 719, endPoint y: 122, distance: 29.1
click at [724, 123] on form "Status Subscribed Tags Select... Name or email gale Source All contacts Sort By…" at bounding box center [736, 122] width 461 height 74
click at [901, 135] on button "Search" at bounding box center [919, 144] width 36 height 18
click at [512, 250] on input "checkbox" at bounding box center [510, 250] width 6 height 6
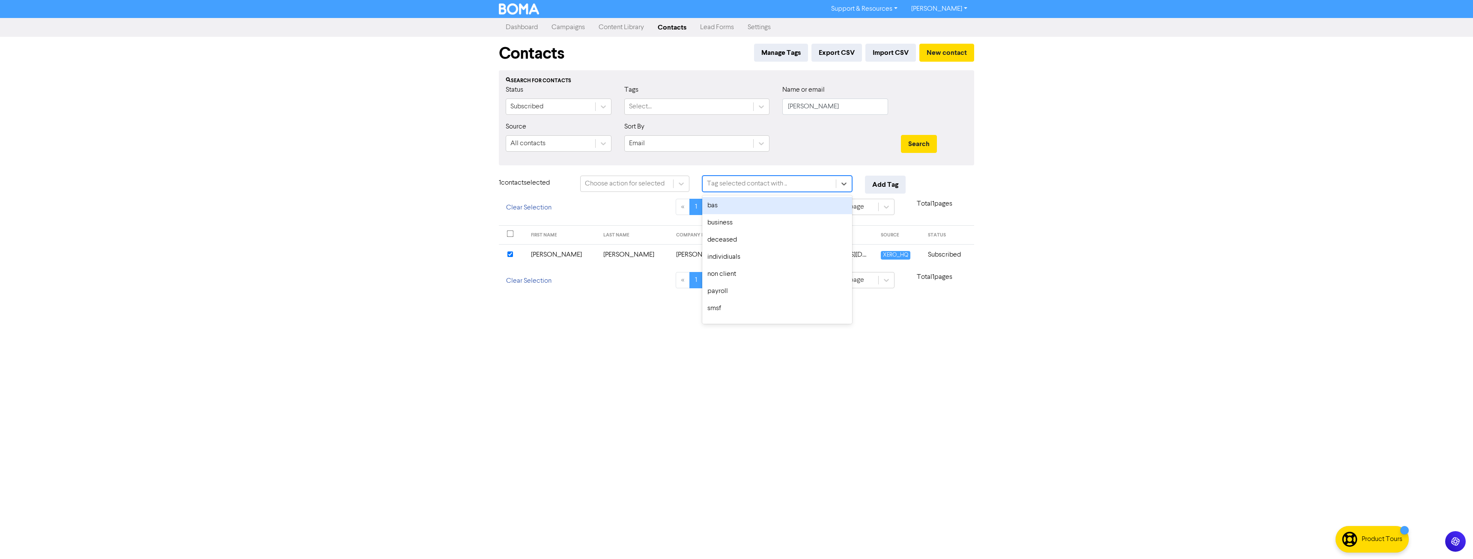
click at [744, 184] on div "Tag selected contact with .." at bounding box center [747, 183] width 80 height 10
click at [736, 209] on div "bas" at bounding box center [777, 205] width 150 height 17
drag, startPoint x: 768, startPoint y: 186, endPoint x: 759, endPoint y: 193, distance: 11.5
click at [768, 185] on div "bas" at bounding box center [761, 183] width 118 height 15
click at [740, 210] on div "business" at bounding box center [777, 205] width 150 height 17
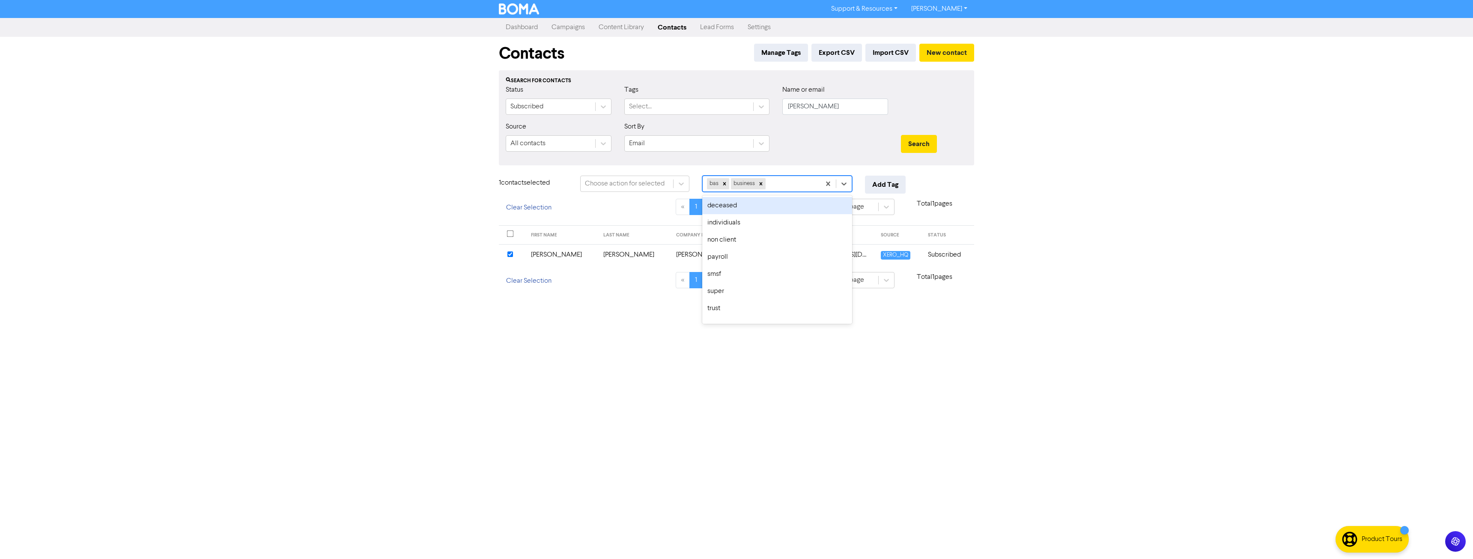
click at [771, 181] on div "bas business" at bounding box center [761, 183] width 118 height 15
click at [744, 298] on div "xero" at bounding box center [777, 296] width 150 height 17
click at [882, 186] on button "Add Tag" at bounding box center [885, 185] width 41 height 18
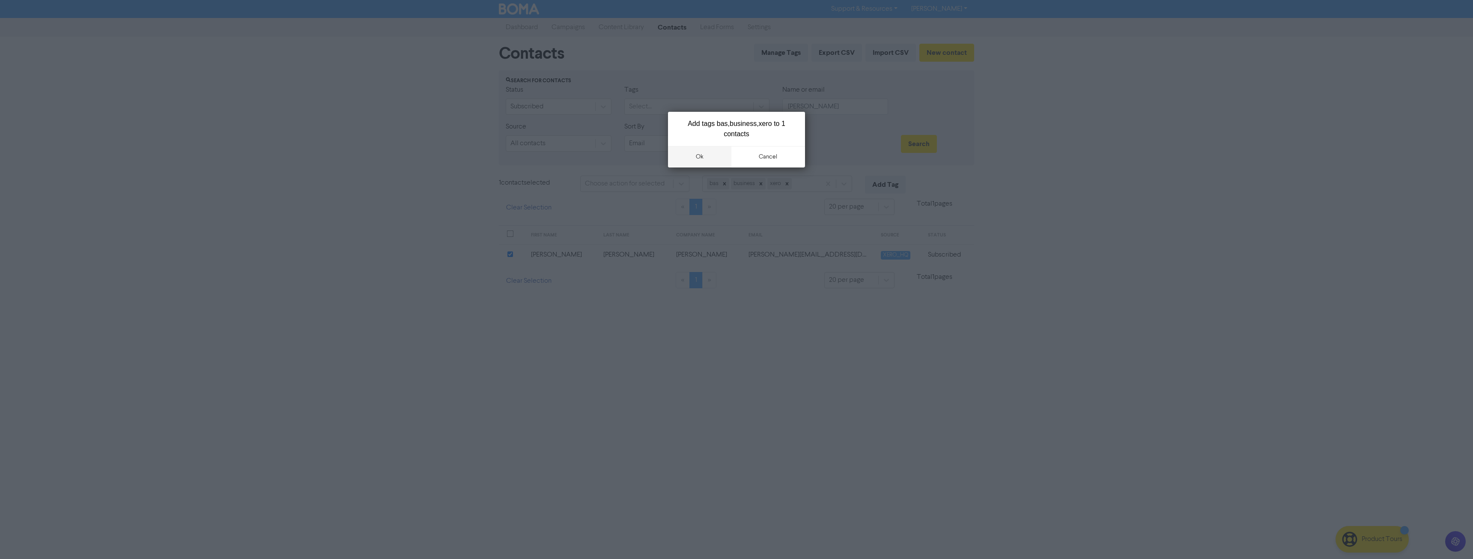
click at [708, 157] on button "ok" at bounding box center [699, 156] width 63 height 21
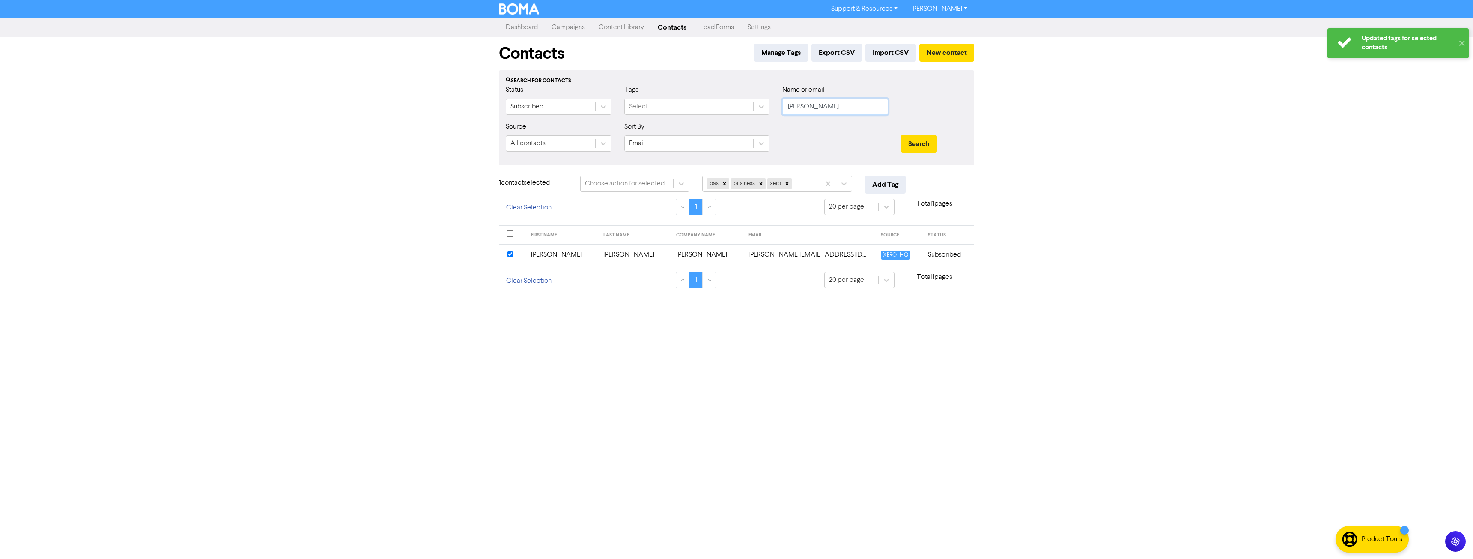
drag, startPoint x: 814, startPoint y: 108, endPoint x: 624, endPoint y: 101, distance: 190.6
click at [619, 110] on div "Status Subscribed Tags Select... Name or email jayson" at bounding box center [736, 103] width 474 height 37
click at [901, 135] on button "Search" at bounding box center [919, 144] width 36 height 18
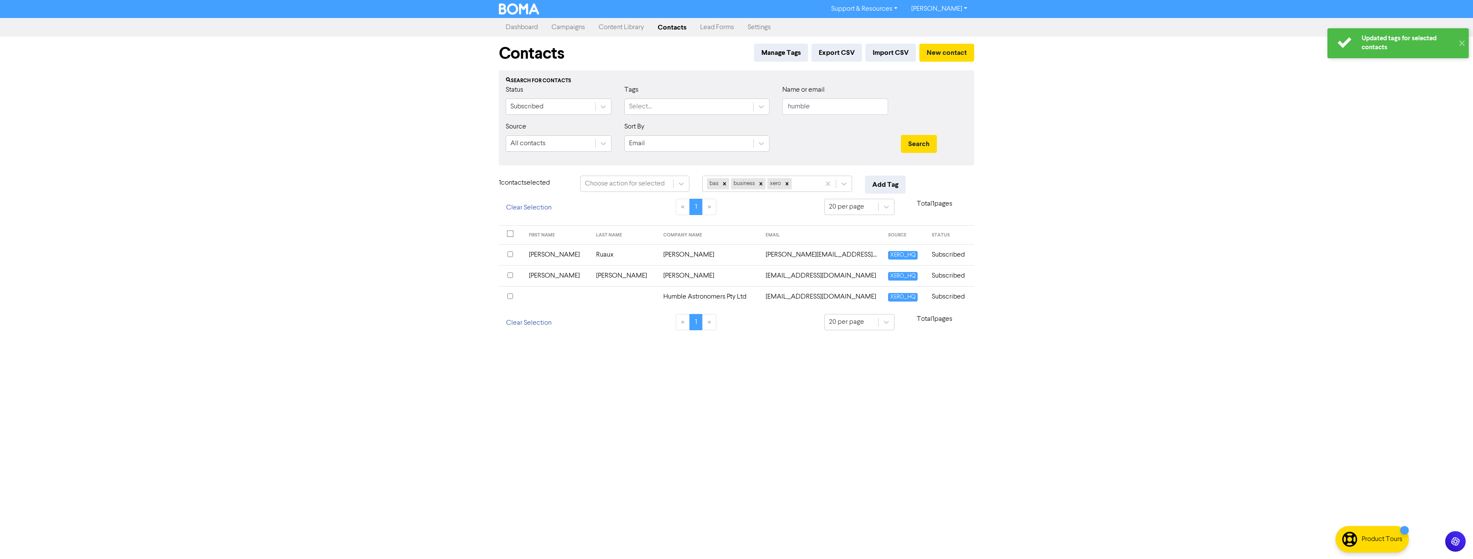
click at [509, 257] on div at bounding box center [511, 255] width 8 height 10
click at [889, 185] on button "Add Tag" at bounding box center [885, 185] width 41 height 18
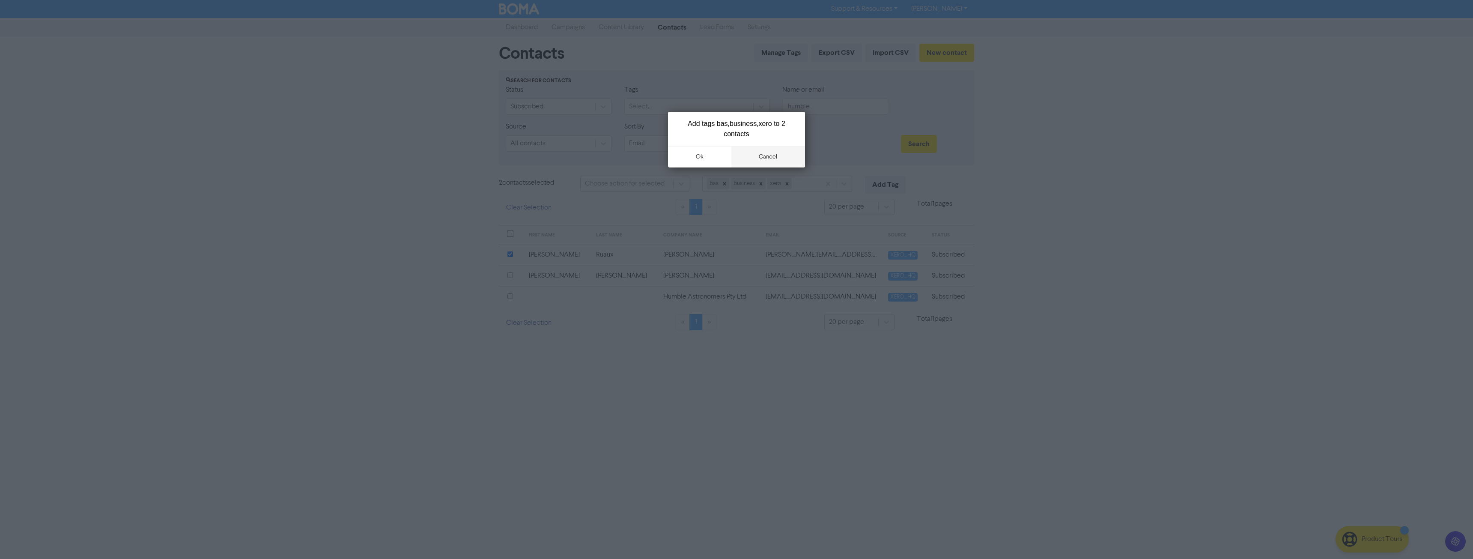
click at [750, 155] on button "cancel" at bounding box center [768, 156] width 74 height 21
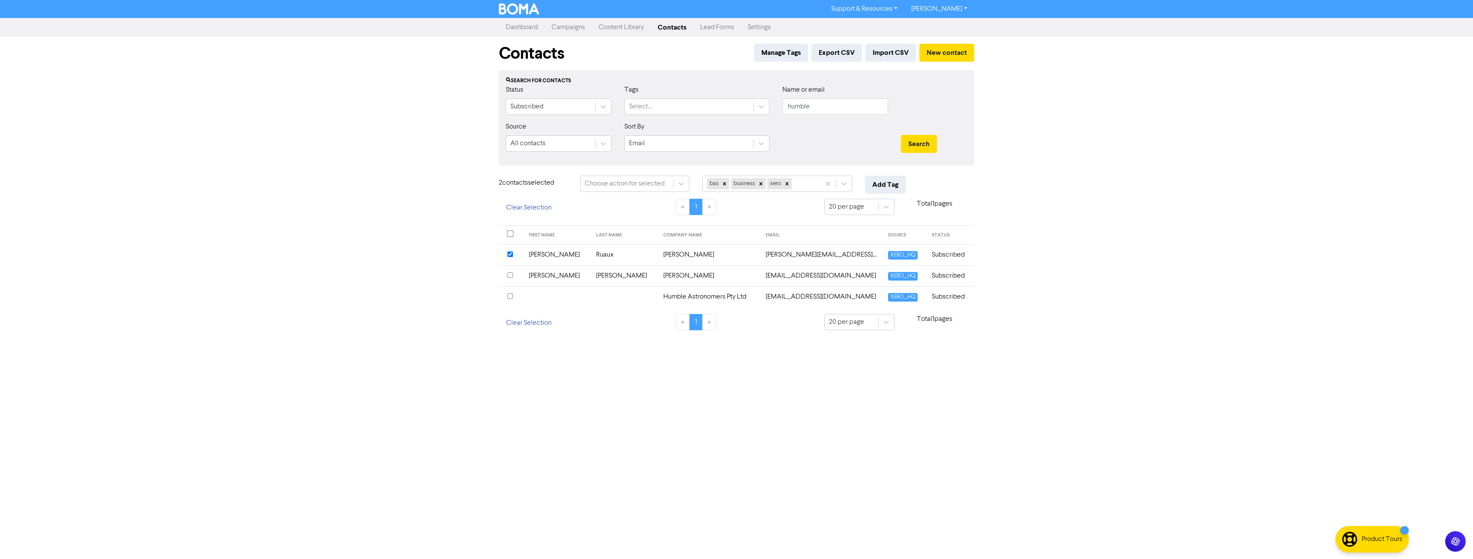
click at [507, 297] on input "checkbox" at bounding box center [510, 296] width 6 height 6
click at [886, 184] on button "Add Tag" at bounding box center [885, 185] width 41 height 18
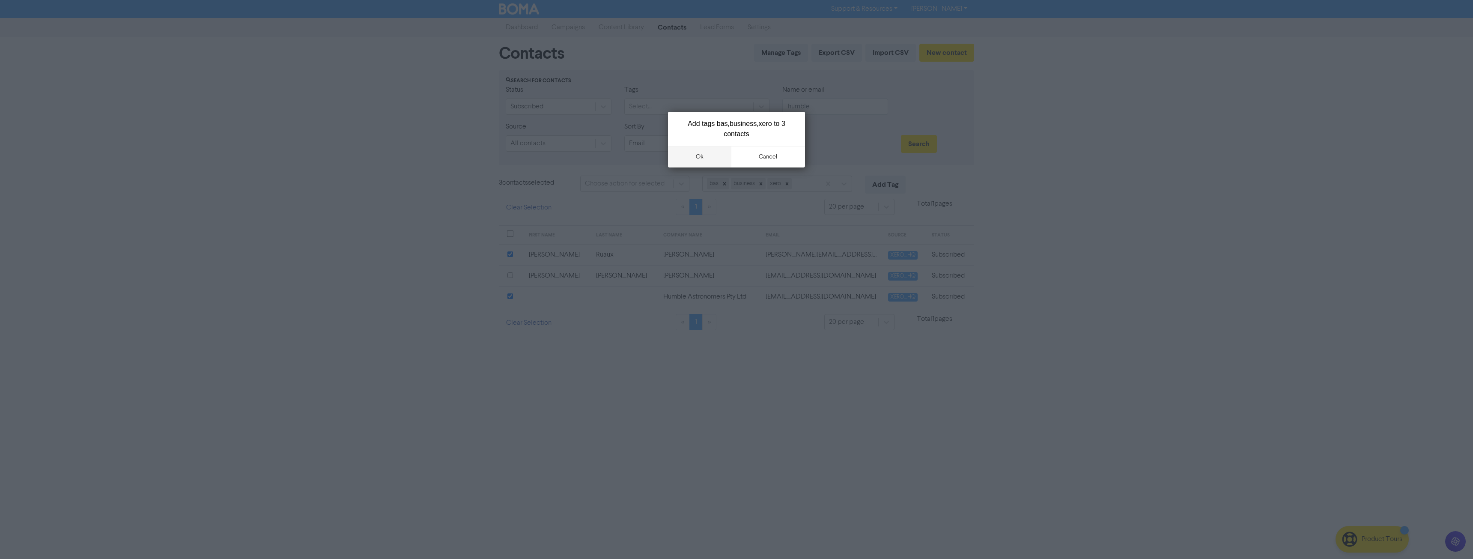
click at [709, 153] on button "ok" at bounding box center [699, 156] width 63 height 21
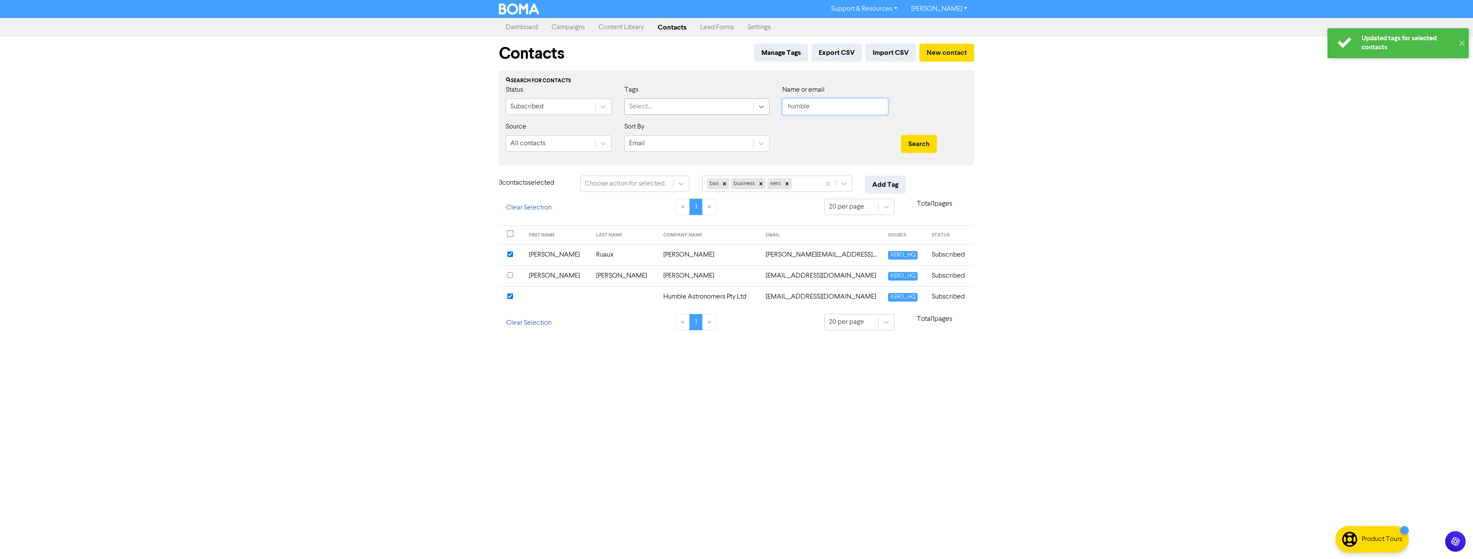
drag, startPoint x: 814, startPoint y: 108, endPoint x: 767, endPoint y: 108, distance: 46.7
click at [767, 108] on div "Status Subscribed Tags Select... Name or email humble" at bounding box center [736, 103] width 474 height 37
click at [834, 111] on input "humble" at bounding box center [835, 106] width 106 height 16
click at [901, 135] on button "Search" at bounding box center [919, 144] width 36 height 18
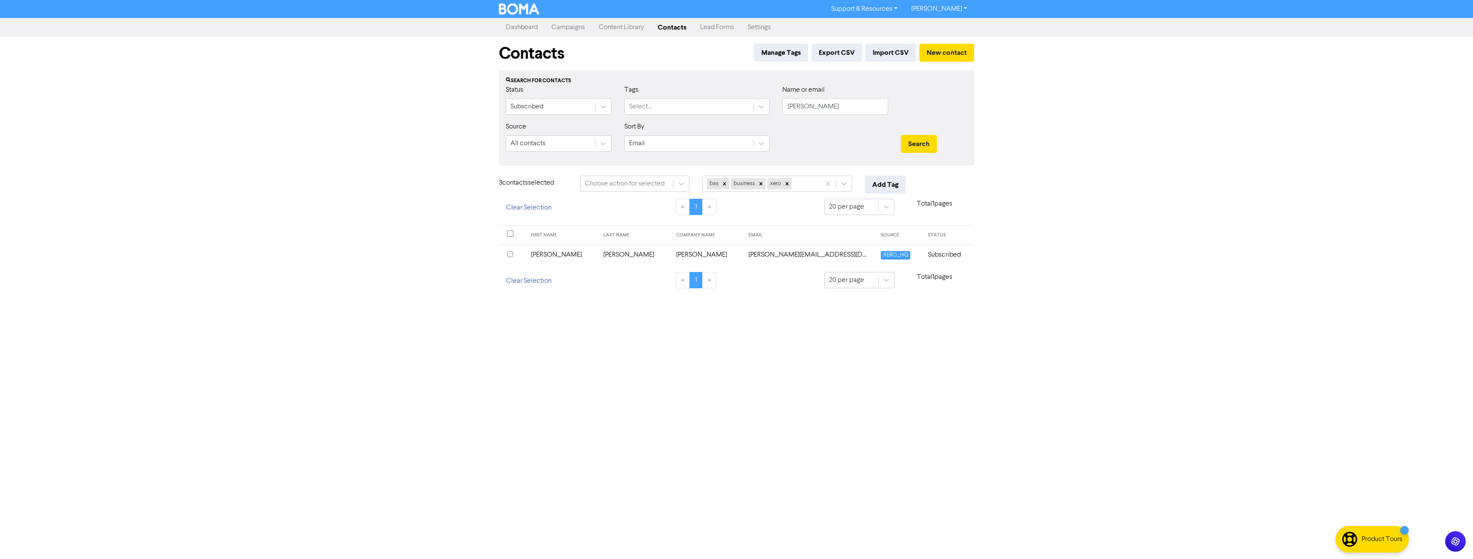
click at [512, 256] on input "checkbox" at bounding box center [510, 254] width 6 height 6
click at [808, 186] on div "bas business xero" at bounding box center [761, 183] width 118 height 15
click at [752, 227] on div "individiuals" at bounding box center [777, 222] width 150 height 17
click at [886, 184] on button "Add Tag" at bounding box center [885, 185] width 41 height 18
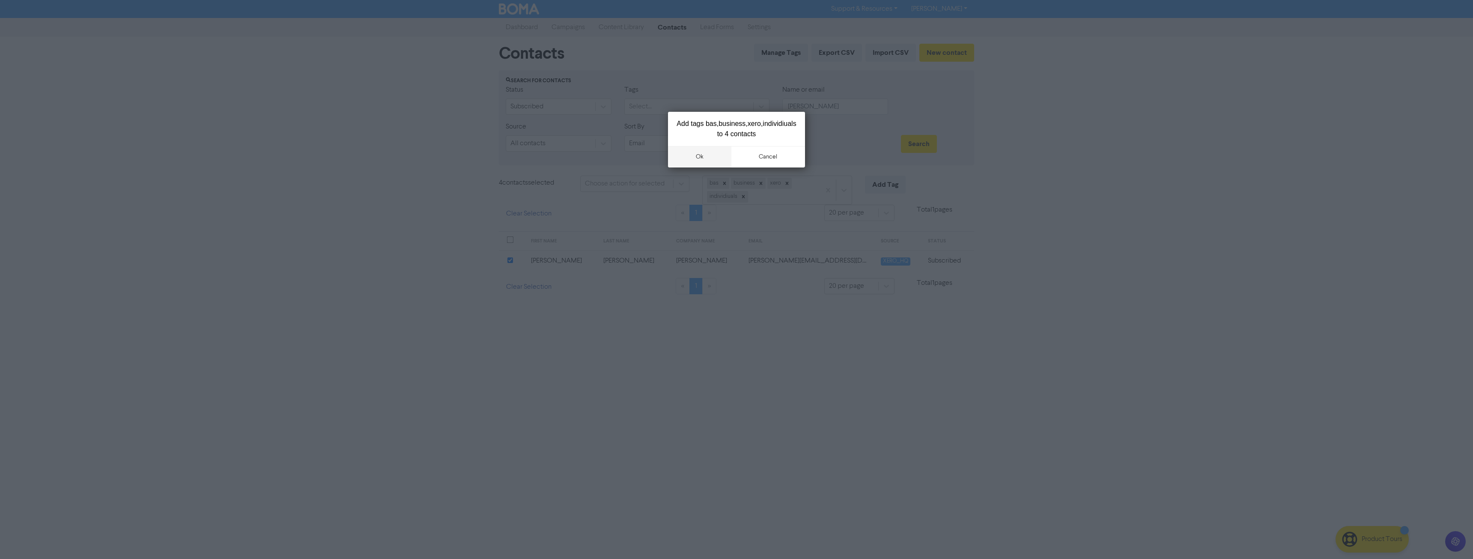
click at [703, 161] on button "ok" at bounding box center [699, 156] width 63 height 21
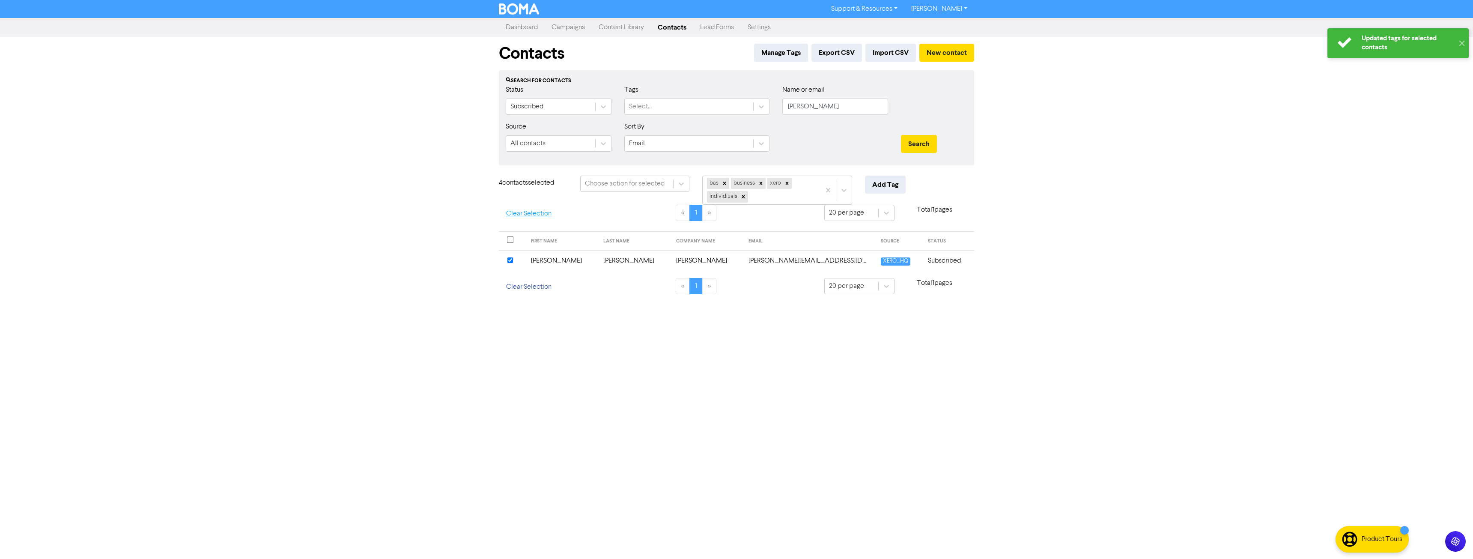
click at [530, 215] on button "Clear Selection" at bounding box center [529, 214] width 60 height 18
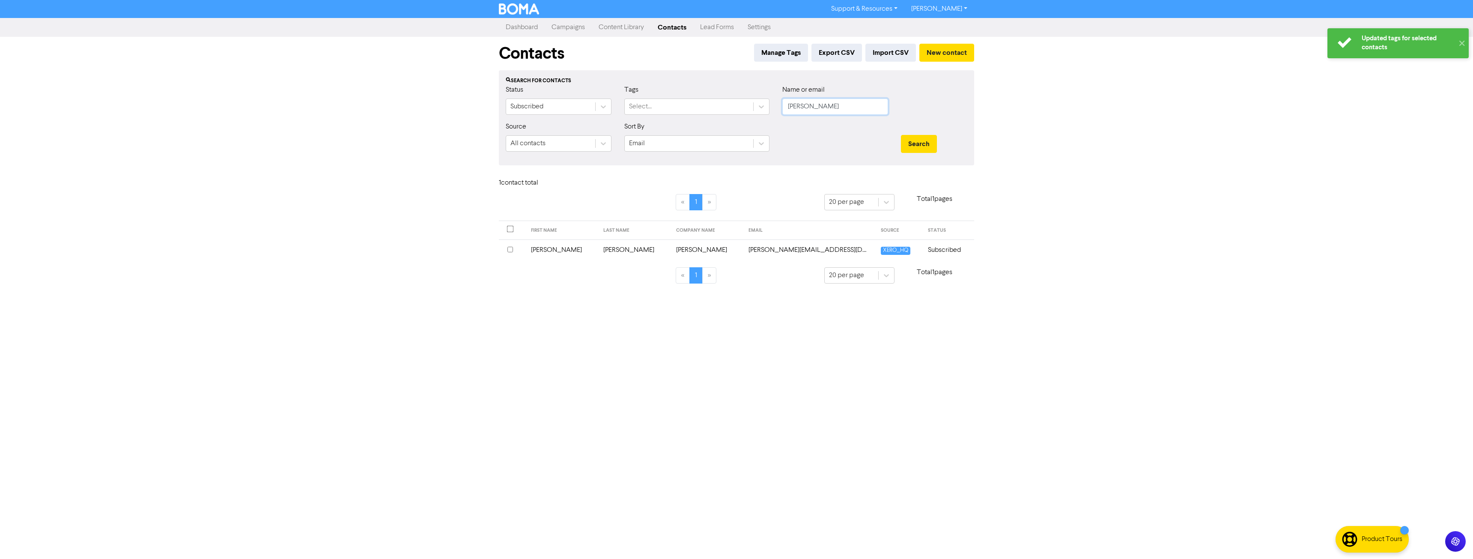
drag, startPoint x: 821, startPoint y: 109, endPoint x: 700, endPoint y: 119, distance: 121.1
click at [700, 119] on div "Status Subscribed Tags Select... Name or email weedon" at bounding box center [736, 103] width 474 height 37
type input "bly"
click at [901, 135] on button "Search" at bounding box center [919, 144] width 36 height 18
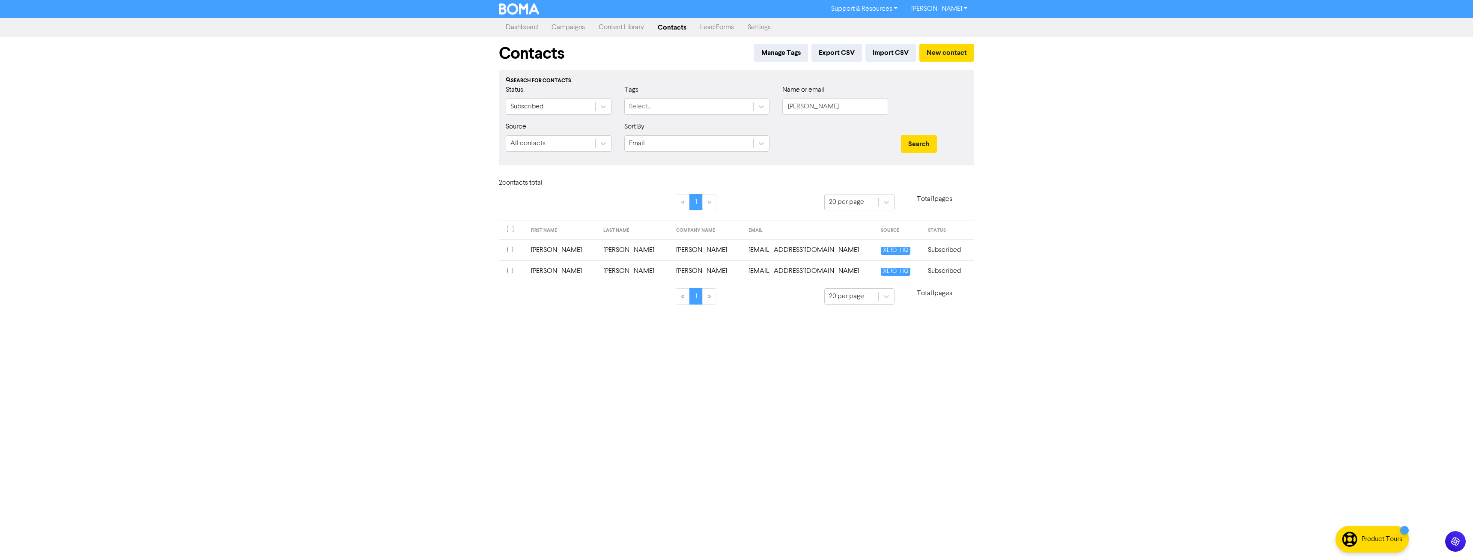
click at [509, 271] on input "checkbox" at bounding box center [510, 271] width 6 height 6
click at [601, 186] on div "Choose action for selected" at bounding box center [625, 183] width 80 height 10
click at [603, 220] on div "Delete Contacts" at bounding box center [634, 222] width 109 height 17
click at [572, 277] on td "Matthew" at bounding box center [562, 275] width 73 height 21
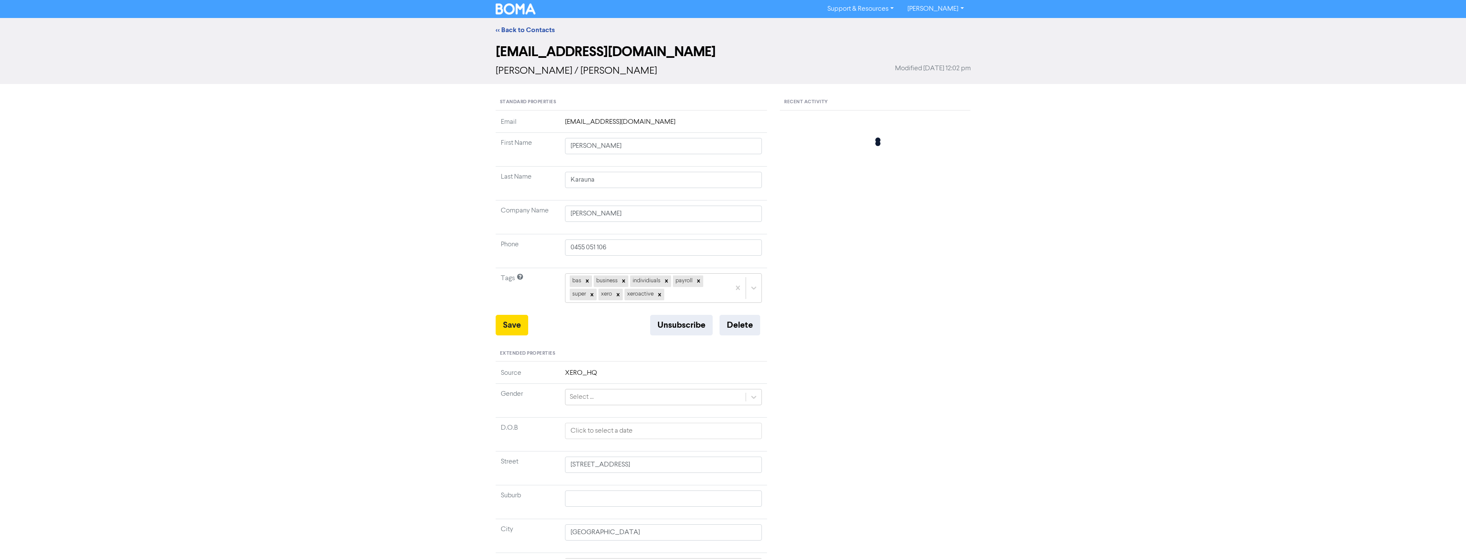
type input "4 Skyline Ave"
type input "Matthew"
type input "Bly"
type input "Bly,Matthew"
type input "0466233903"
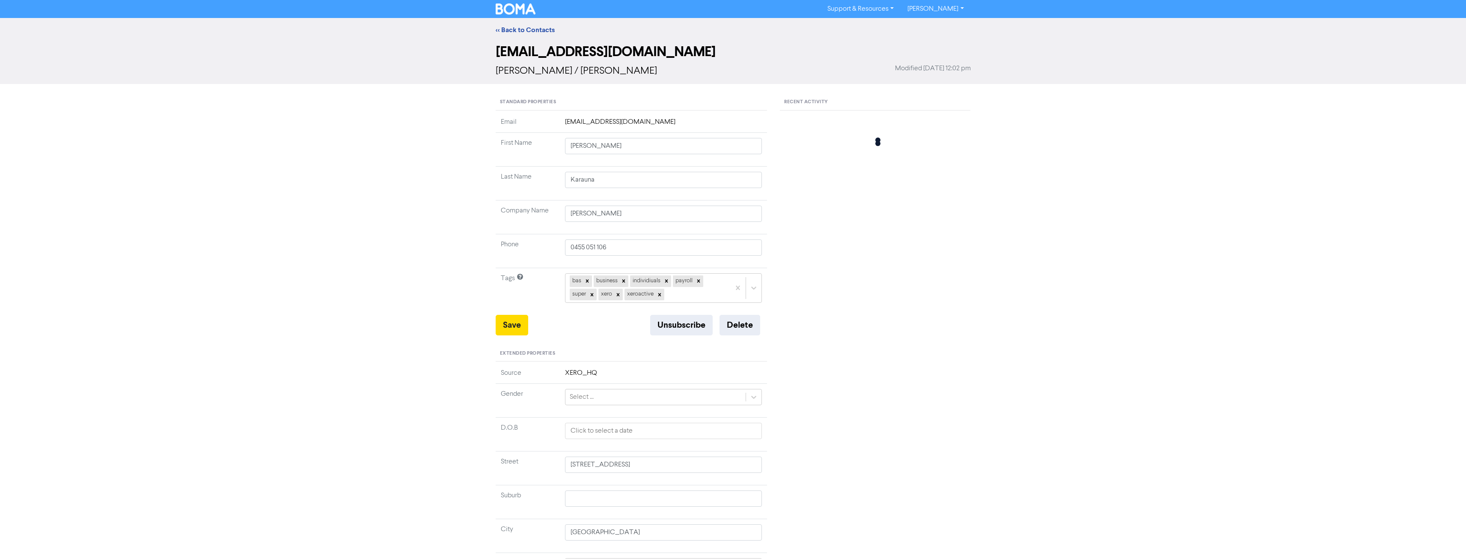
type input "35 Riverine Dr"
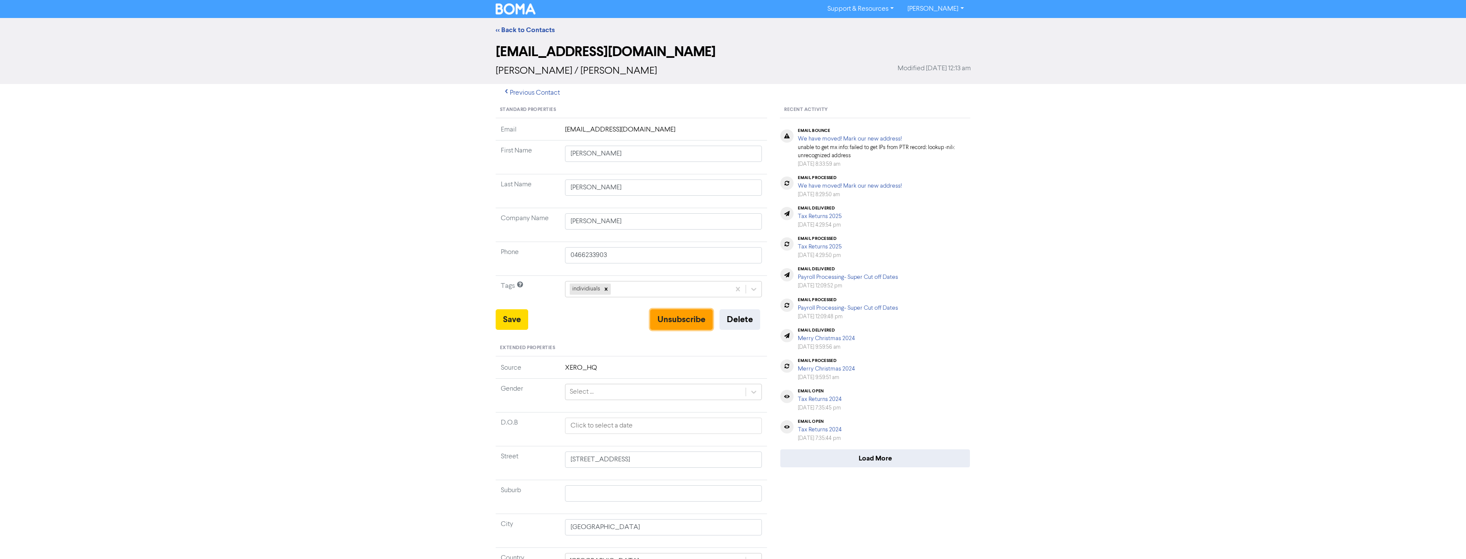
click at [673, 315] on button "Unsubscribe" at bounding box center [681, 319] width 62 height 21
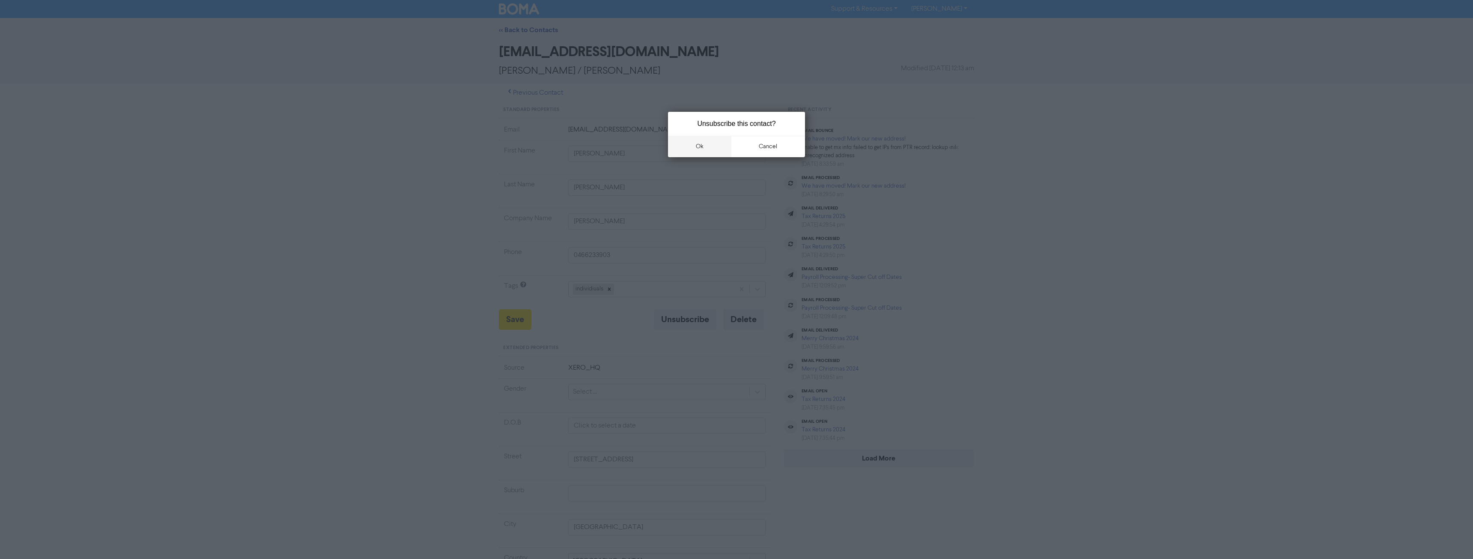
click at [702, 148] on button "ok" at bounding box center [699, 146] width 63 height 21
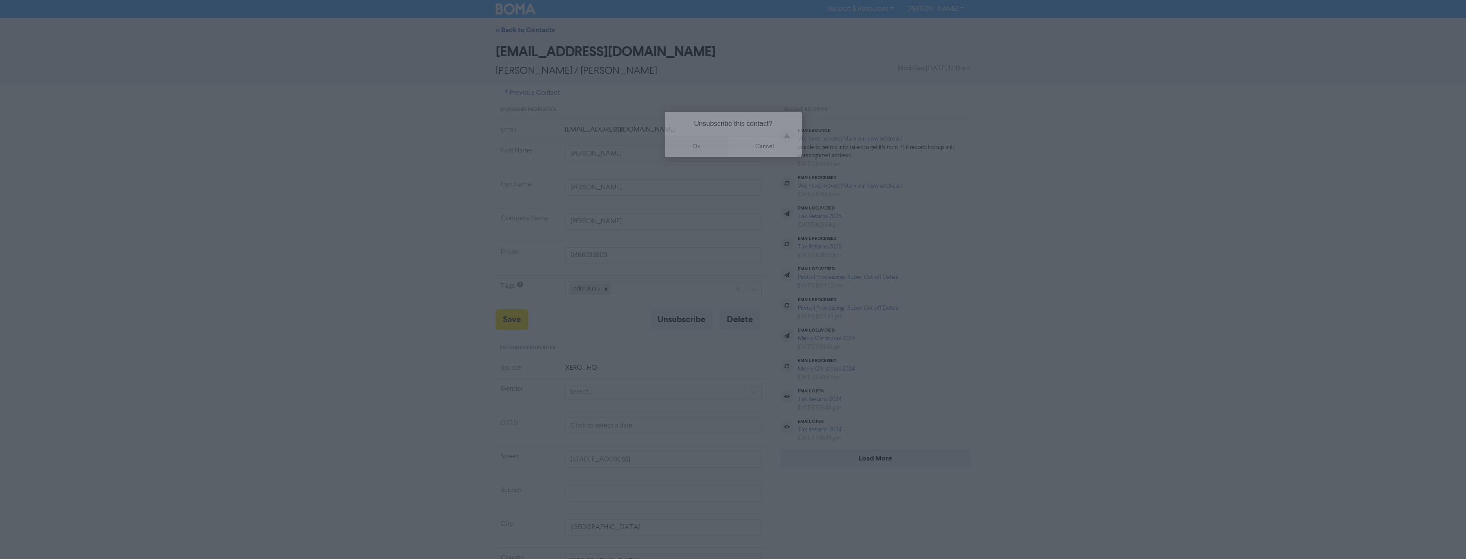
type input "35 Riverine Dr"
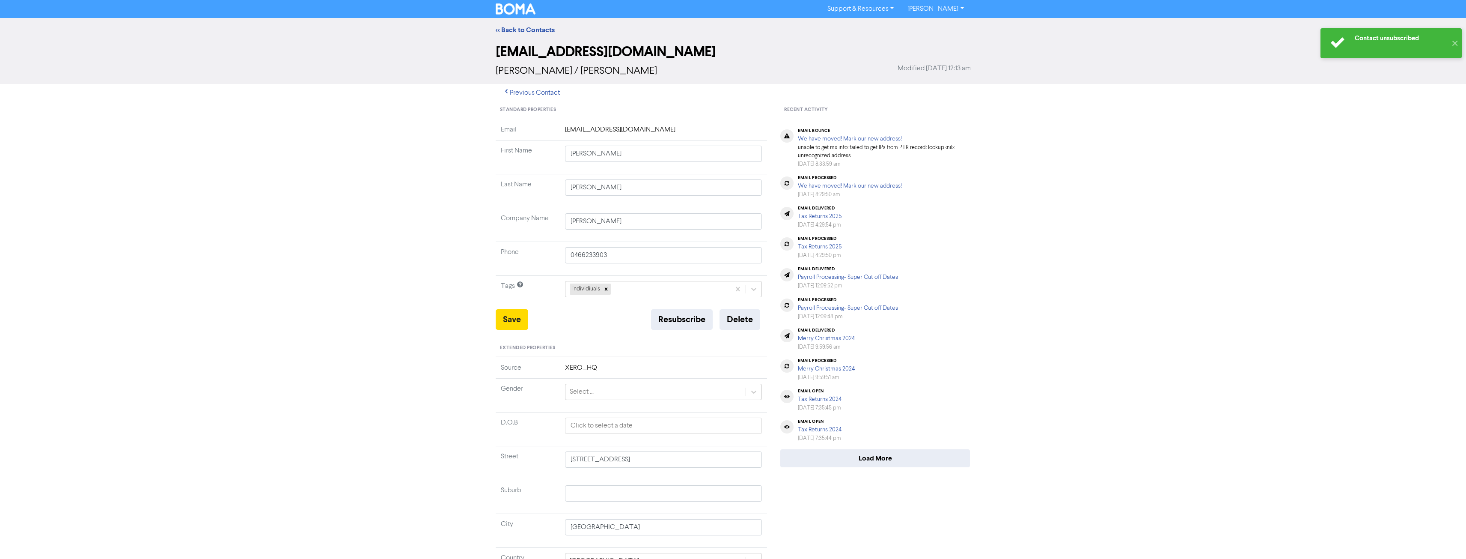
type input "35 Riverine Dr"
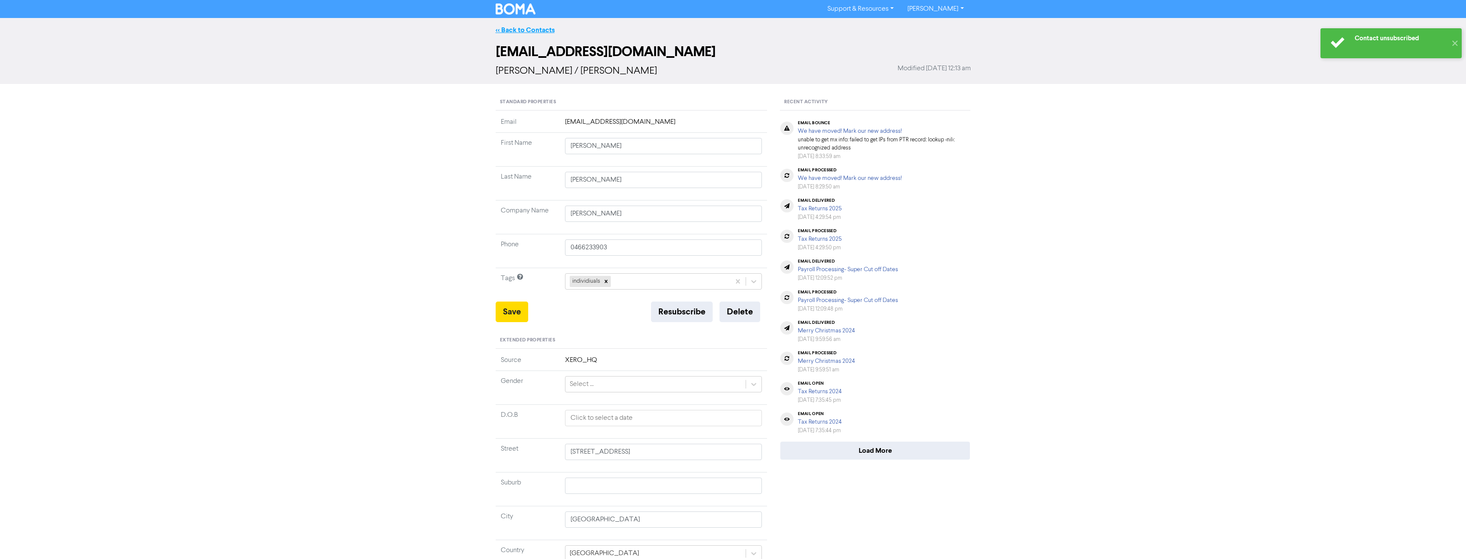
click at [528, 32] on link "<< Back to Contacts" at bounding box center [525, 30] width 59 height 9
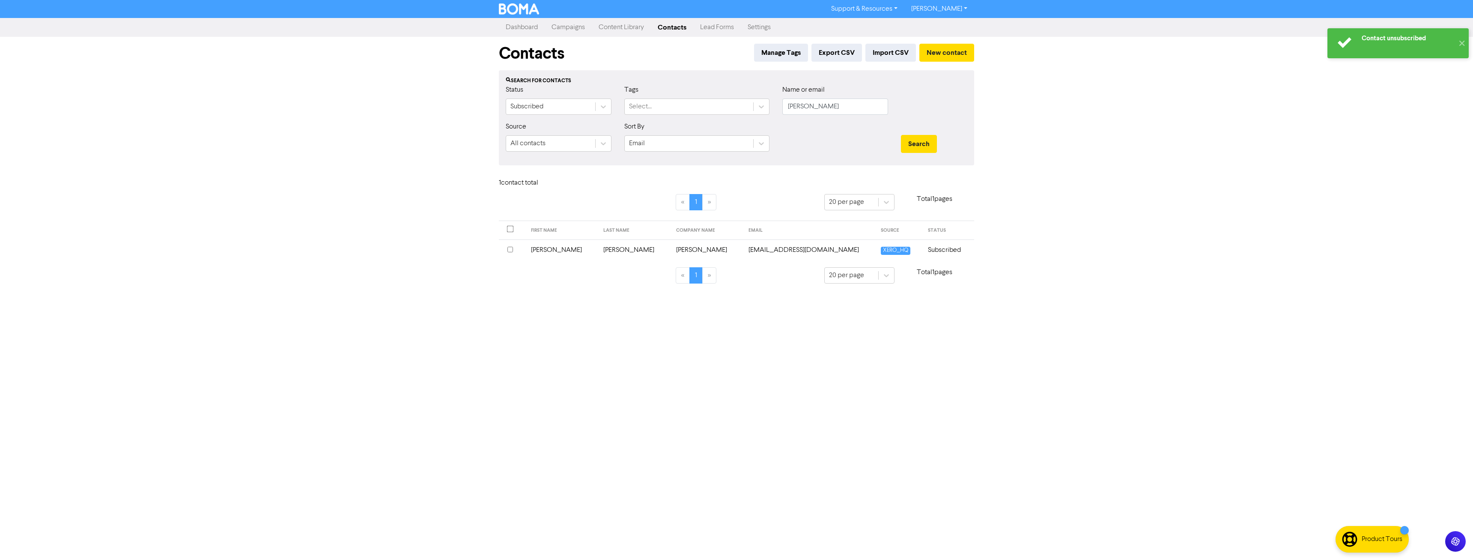
click at [512, 250] on input "checkbox" at bounding box center [510, 250] width 6 height 6
click at [640, 184] on div "Choose action for selected" at bounding box center [625, 183] width 80 height 10
click at [628, 203] on div "Add Tag" at bounding box center [634, 205] width 109 height 17
click at [762, 178] on div "Tag selected contact with .." at bounding box center [768, 183] width 133 height 15
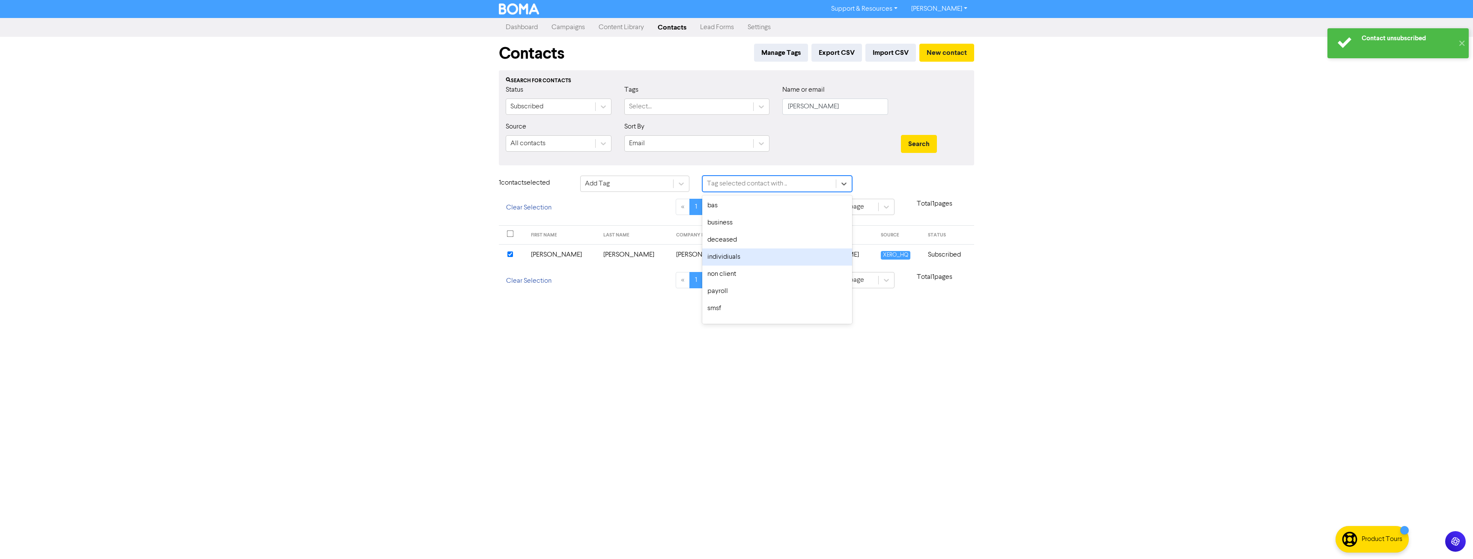
click at [736, 253] on div "individiuals" at bounding box center [777, 256] width 150 height 17
click at [923, 143] on button "Search" at bounding box center [919, 144] width 36 height 18
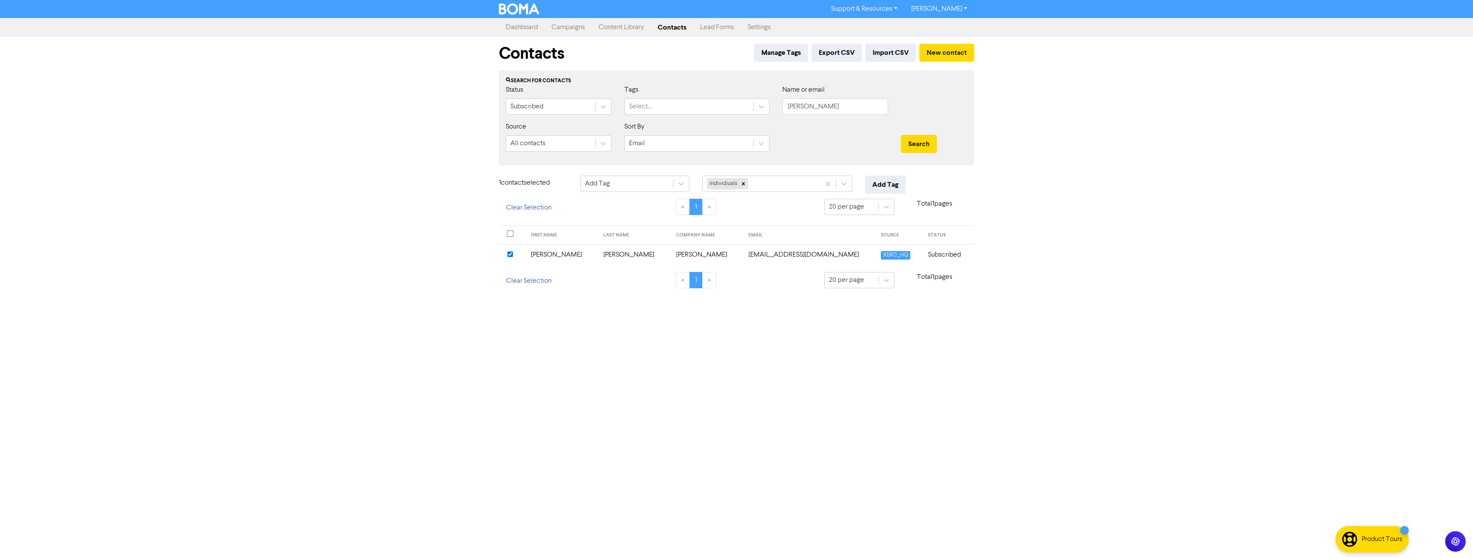
click at [508, 253] on input "checkbox" at bounding box center [510, 254] width 6 height 6
drag, startPoint x: 687, startPoint y: 124, endPoint x: 636, endPoint y: 137, distance: 52.1
click at [650, 134] on form "Status Subscribed Tags Select... Name or email bly Source All contacts Sort By …" at bounding box center [736, 122] width 461 height 74
click at [901, 135] on button "Search" at bounding box center [919, 144] width 36 height 18
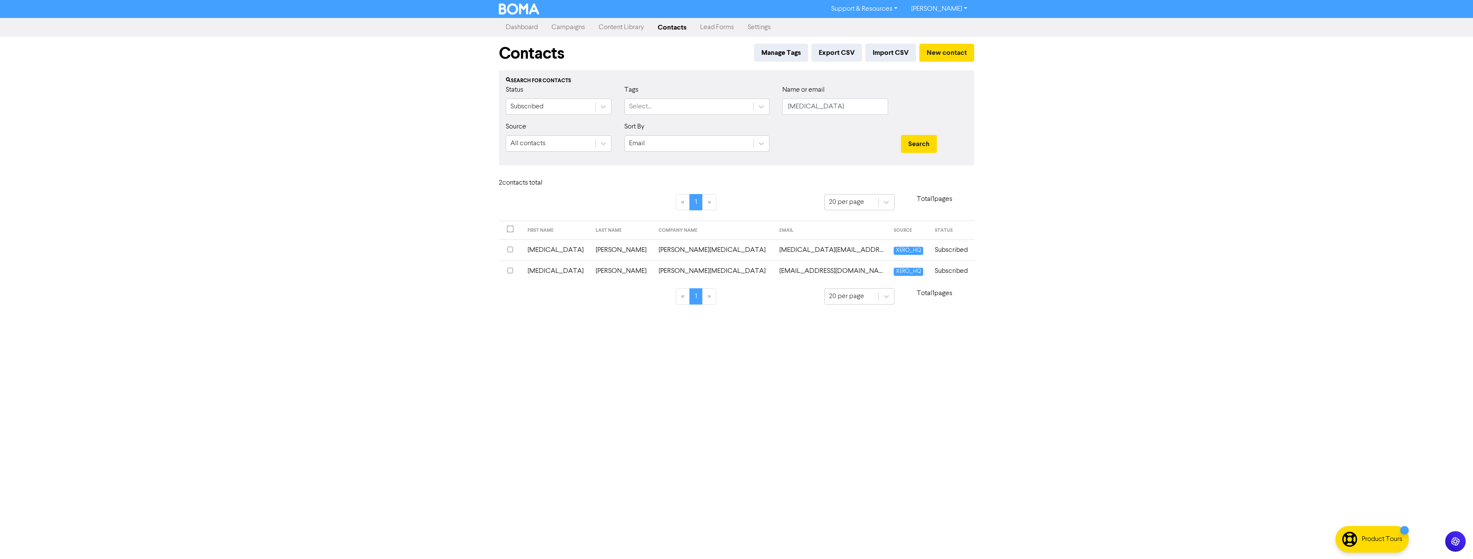
click at [511, 229] on input "checkbox" at bounding box center [510, 229] width 7 height 7
click at [511, 229] on th at bounding box center [511, 235] width 24 height 19
click at [510, 232] on input "checkbox" at bounding box center [510, 233] width 7 height 7
click at [510, 232] on div at bounding box center [510, 230] width 6 height 8
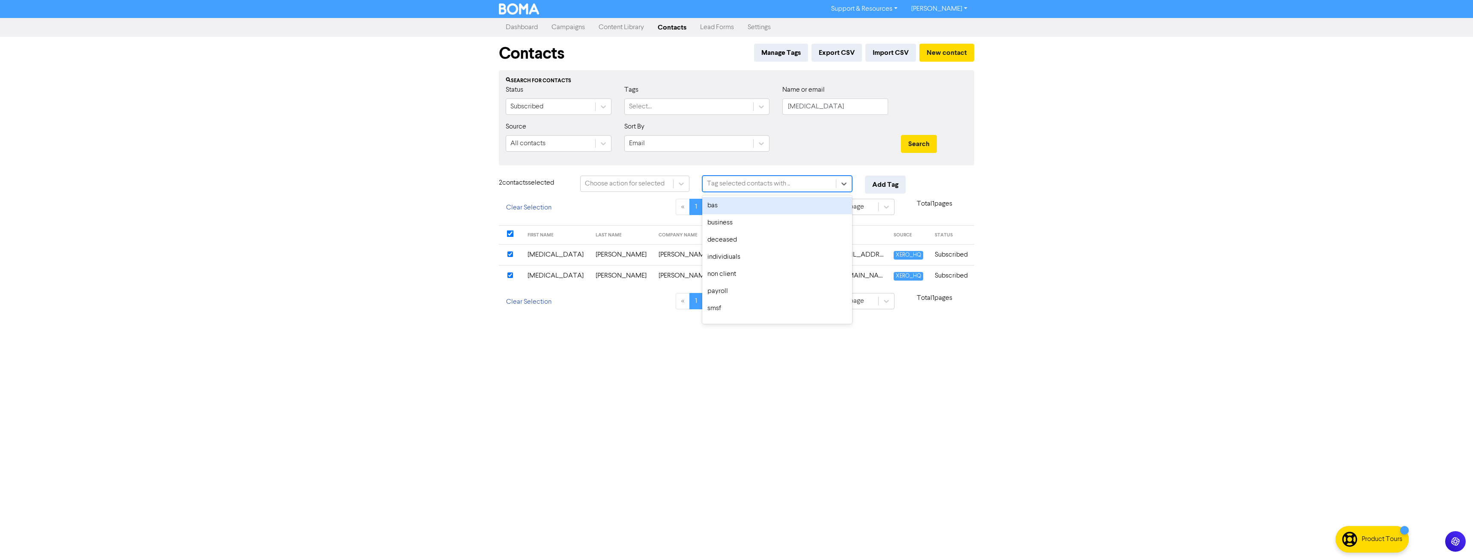
click at [739, 182] on div "Tag selected contacts with .." at bounding box center [748, 183] width 83 height 10
click at [740, 254] on div "individiuals" at bounding box center [777, 256] width 150 height 17
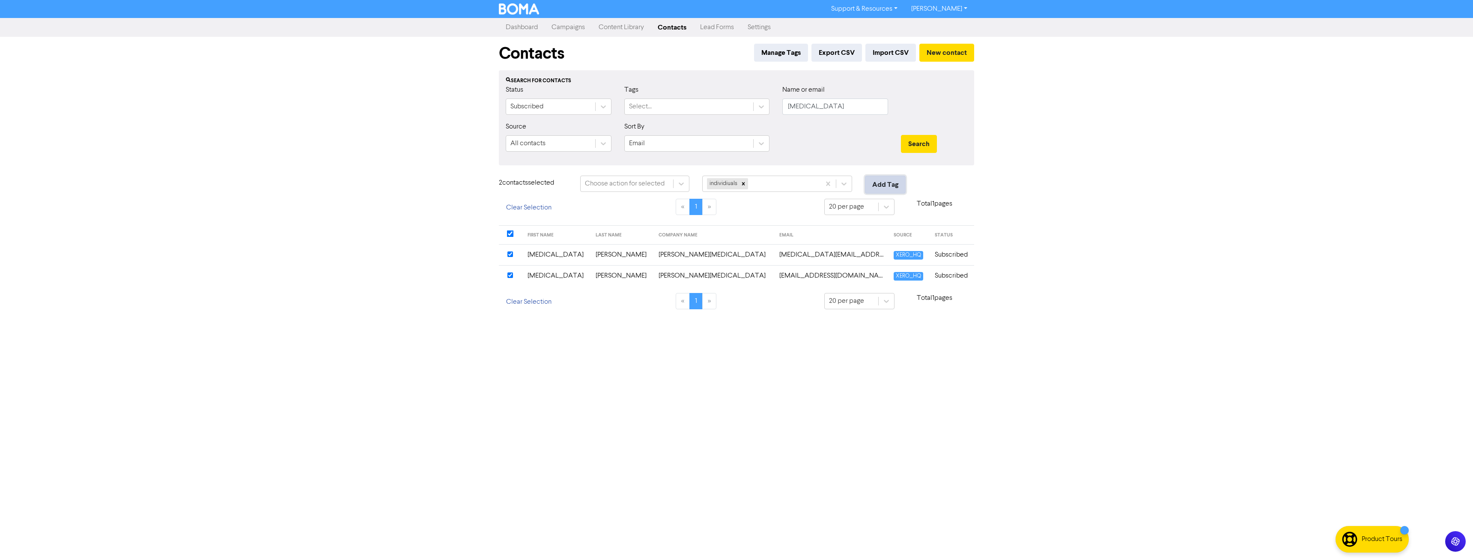
click at [896, 184] on button "Add Tag" at bounding box center [885, 185] width 41 height 18
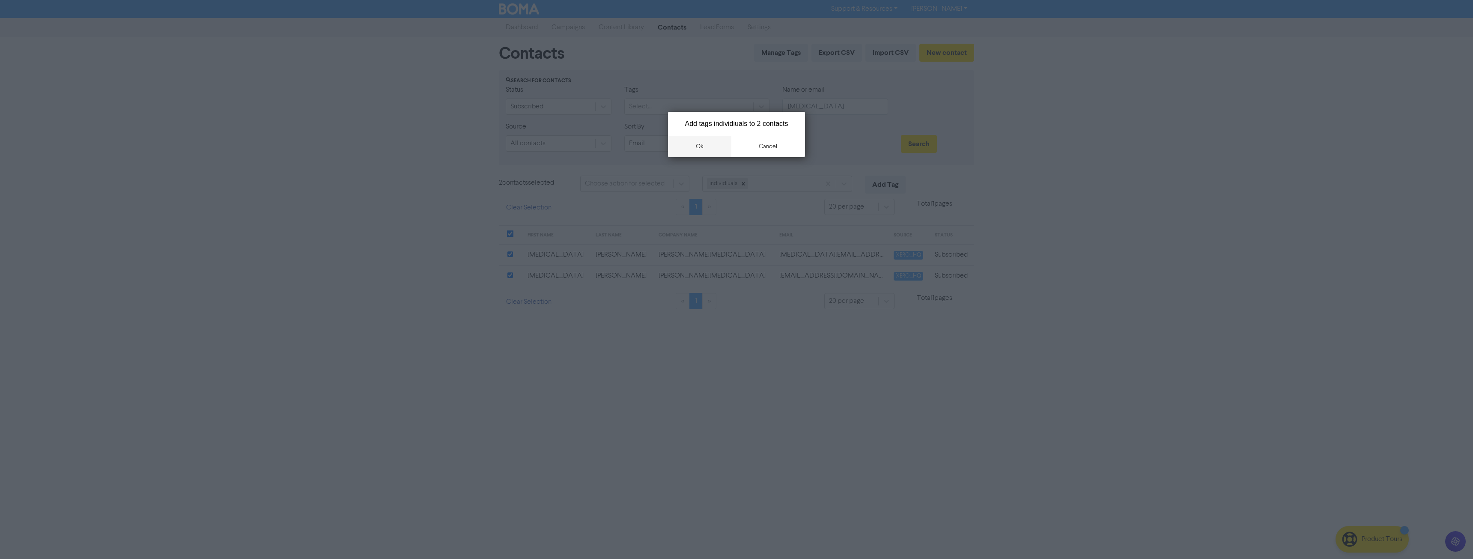
click at [711, 147] on button "ok" at bounding box center [699, 146] width 63 height 21
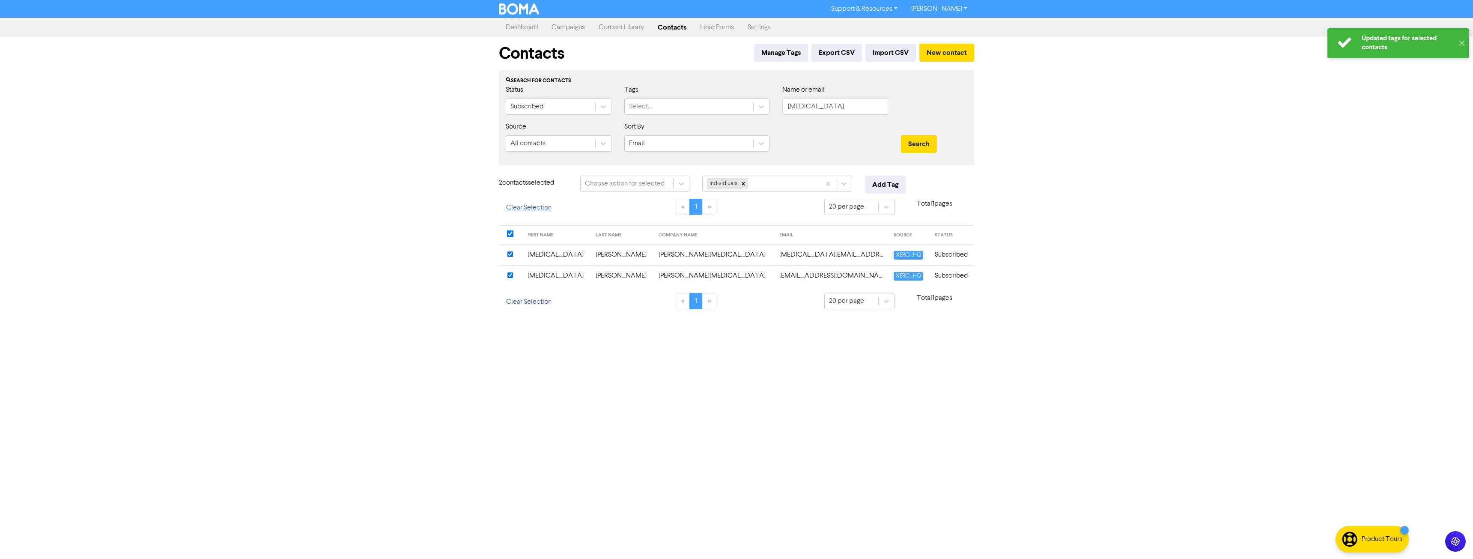
click at [524, 208] on button "Clear Selection" at bounding box center [529, 208] width 60 height 18
drag, startPoint x: 828, startPoint y: 107, endPoint x: 635, endPoint y: 117, distance: 193.3
click at [637, 119] on div "Status Subscribed Tags Select... Name or email nikita" at bounding box center [736, 103] width 474 height 37
click at [901, 135] on button "Search" at bounding box center [919, 144] width 36 height 18
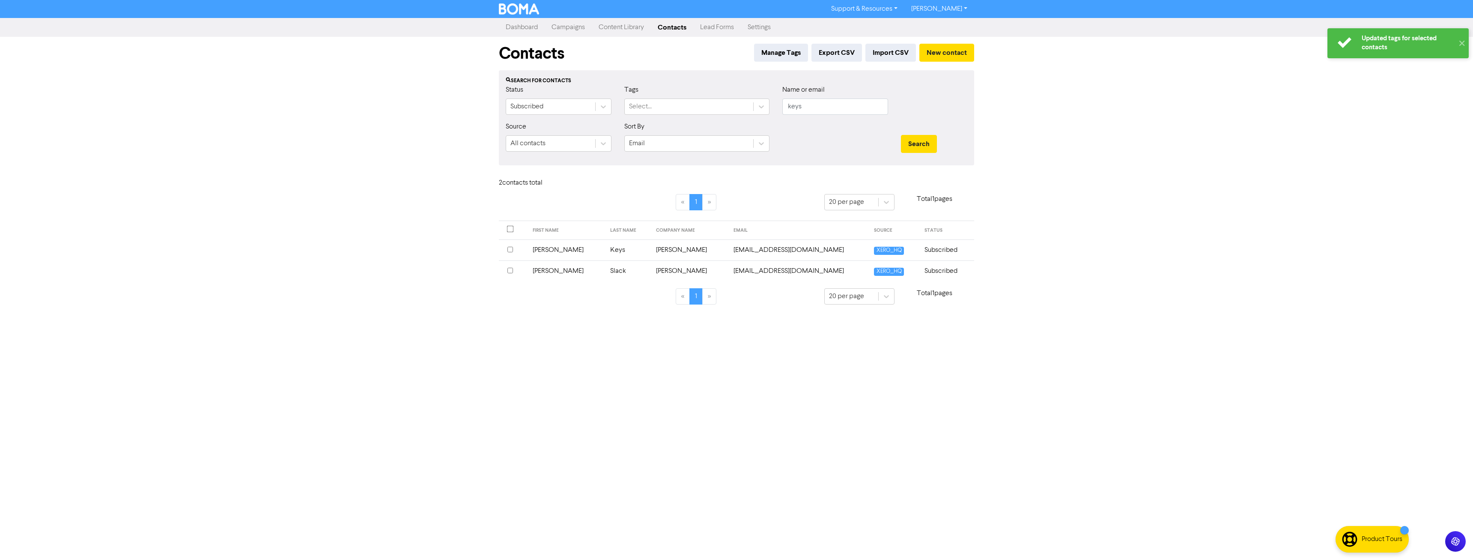
click at [510, 251] on input "checkbox" at bounding box center [510, 250] width 6 height 6
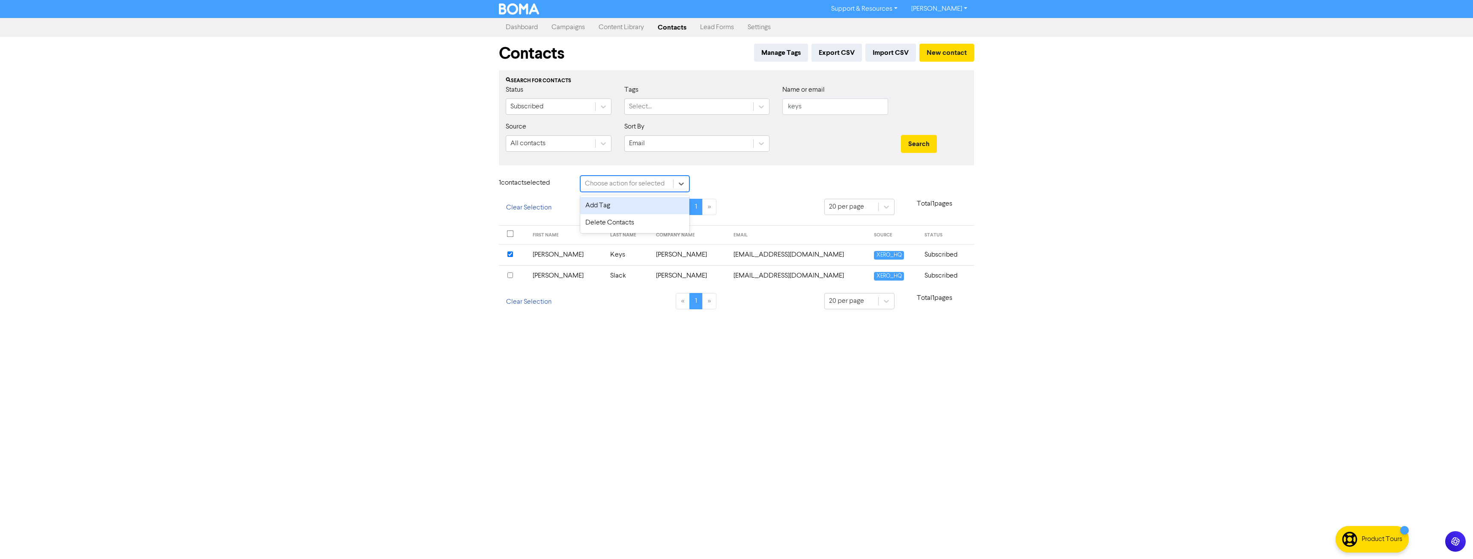
click at [622, 181] on div "Choose action for selected" at bounding box center [625, 183] width 80 height 10
drag, startPoint x: 611, startPoint y: 210, endPoint x: 697, endPoint y: 200, distance: 86.6
click at [612, 210] on div "Add Tag" at bounding box center [634, 205] width 109 height 17
click at [743, 186] on div "Tag selected contact with .." at bounding box center [747, 183] width 80 height 10
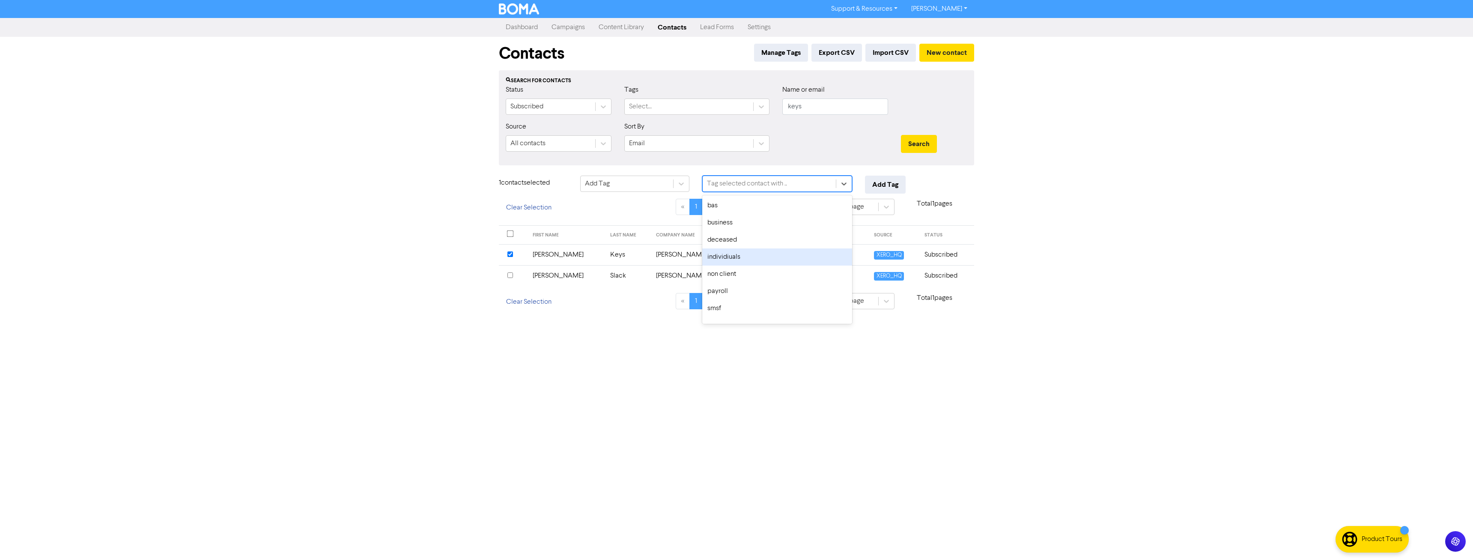
click at [738, 256] on div "individiuals" at bounding box center [777, 256] width 150 height 17
click at [879, 184] on button "Add Tag" at bounding box center [885, 185] width 41 height 18
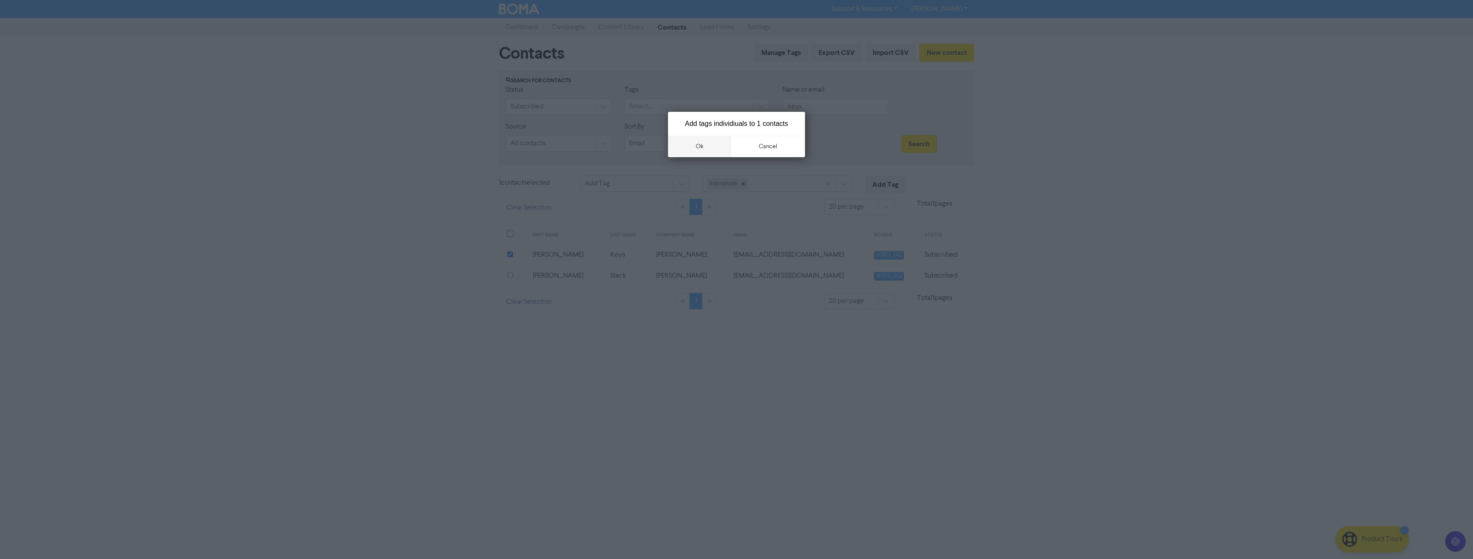
click at [701, 144] on button "ok" at bounding box center [699, 146] width 63 height 21
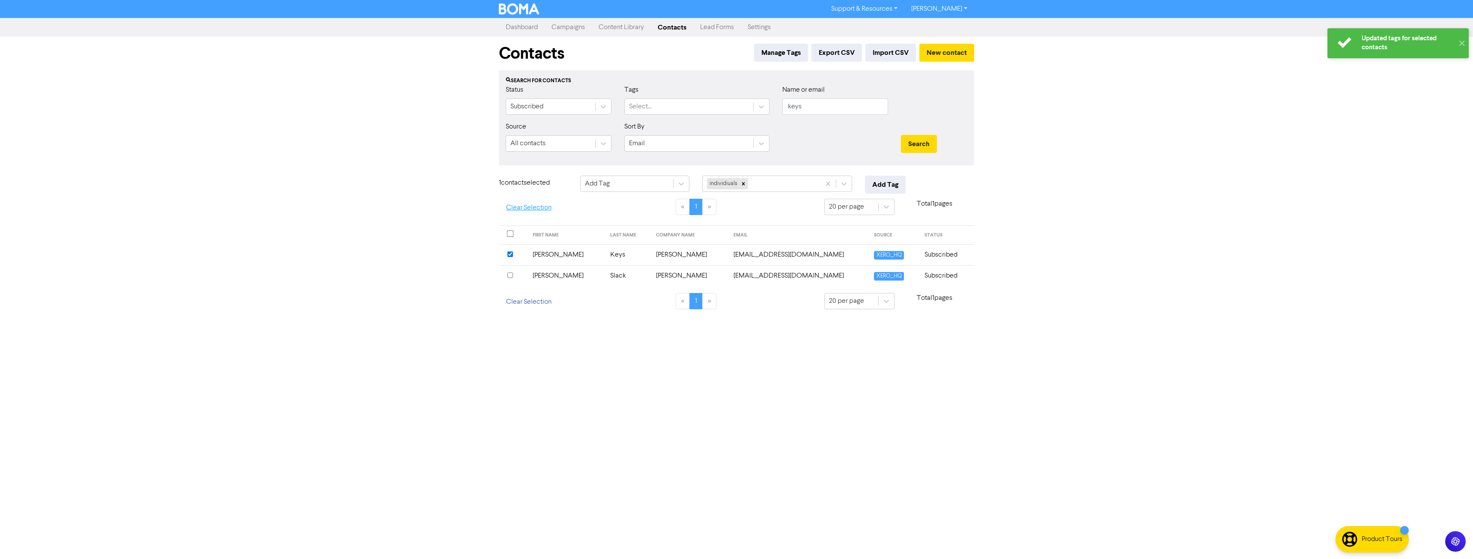
click at [519, 212] on button "Clear Selection" at bounding box center [529, 208] width 60 height 18
drag, startPoint x: 810, startPoint y: 104, endPoint x: 741, endPoint y: 119, distance: 70.2
click at [741, 119] on div "Status Subscribed Tags Select... Name or email keys" at bounding box center [736, 103] width 474 height 37
click at [901, 135] on button "Search" at bounding box center [919, 144] width 36 height 18
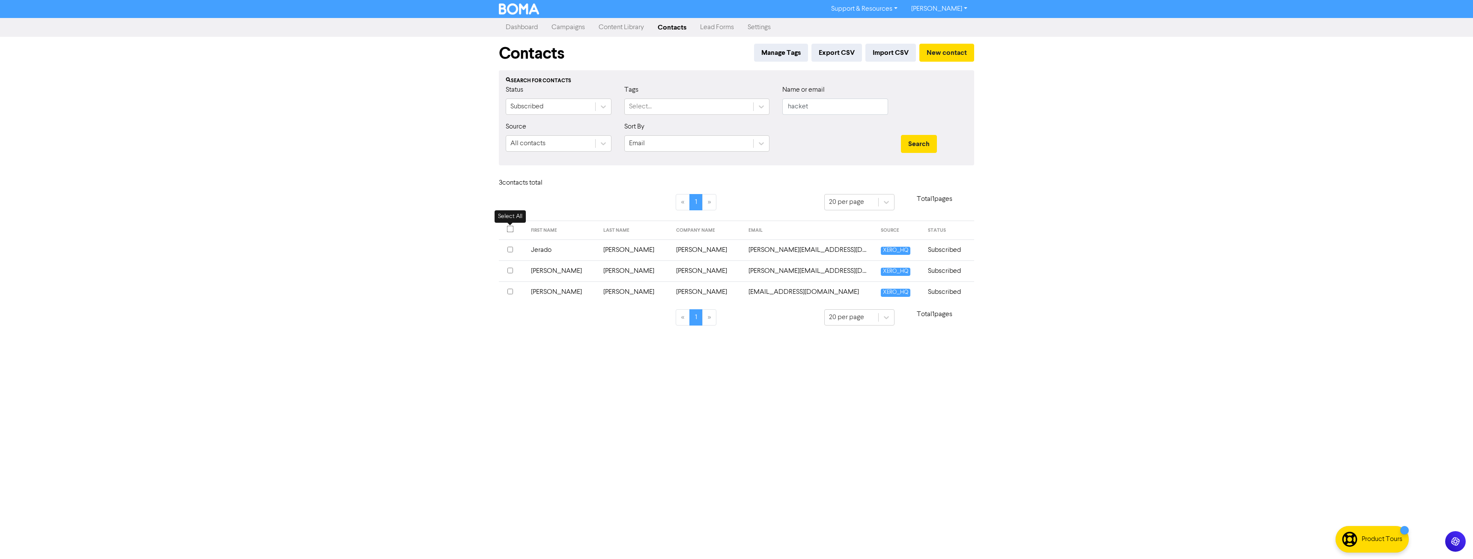
click at [509, 229] on input "checkbox" at bounding box center [510, 229] width 7 height 7
click at [631, 187] on div "Choose action for selected" at bounding box center [625, 183] width 80 height 10
click at [624, 214] on div "Add Tag" at bounding box center [634, 205] width 109 height 17
click at [807, 180] on div "Tag selected contacts with .." at bounding box center [768, 183] width 133 height 15
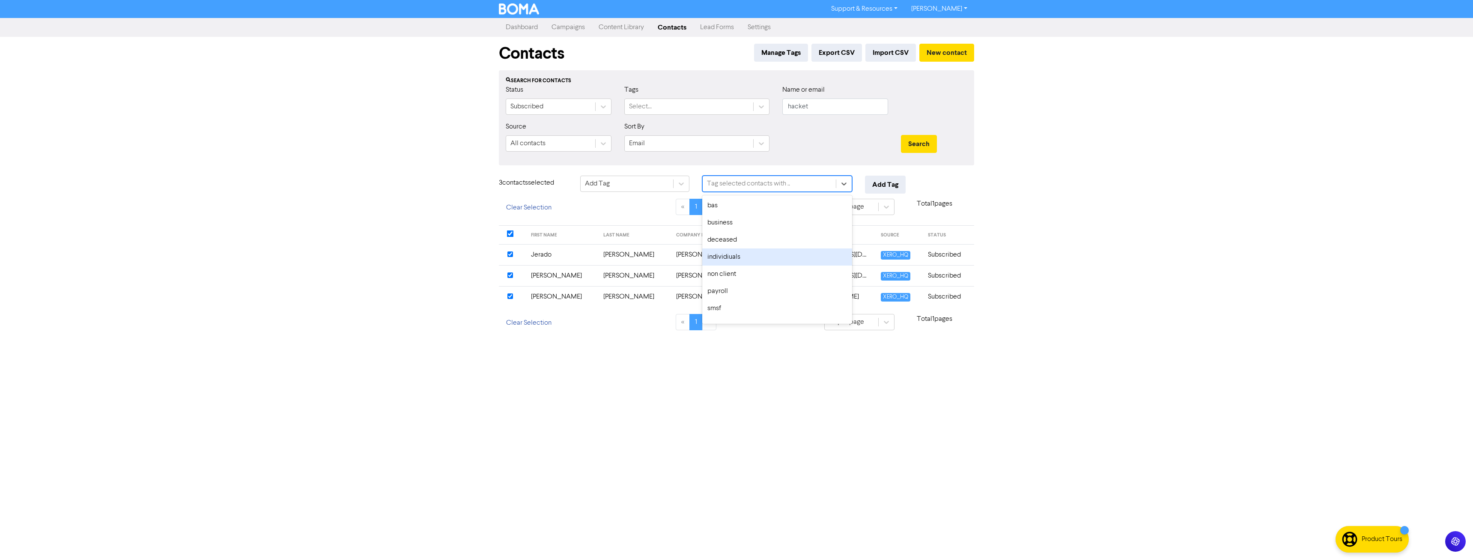
click at [740, 262] on div "individiuals" at bounding box center [777, 256] width 150 height 17
click at [879, 186] on button "Add Tag" at bounding box center [885, 185] width 41 height 18
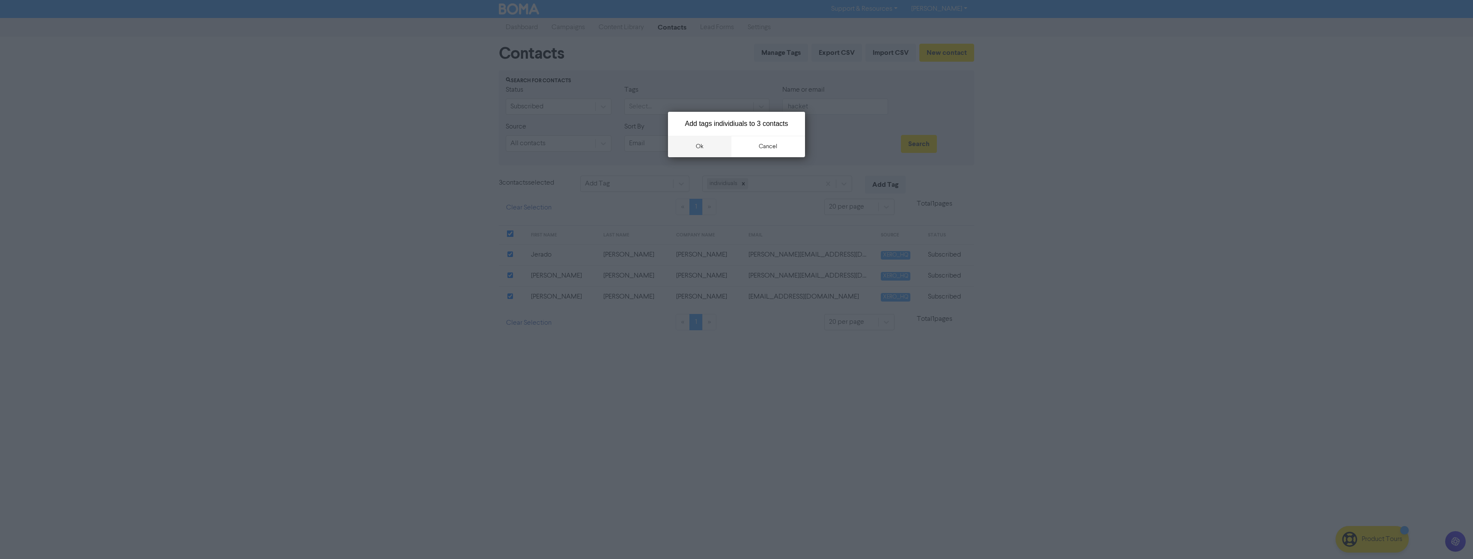
click at [710, 143] on button "ok" at bounding box center [699, 146] width 63 height 21
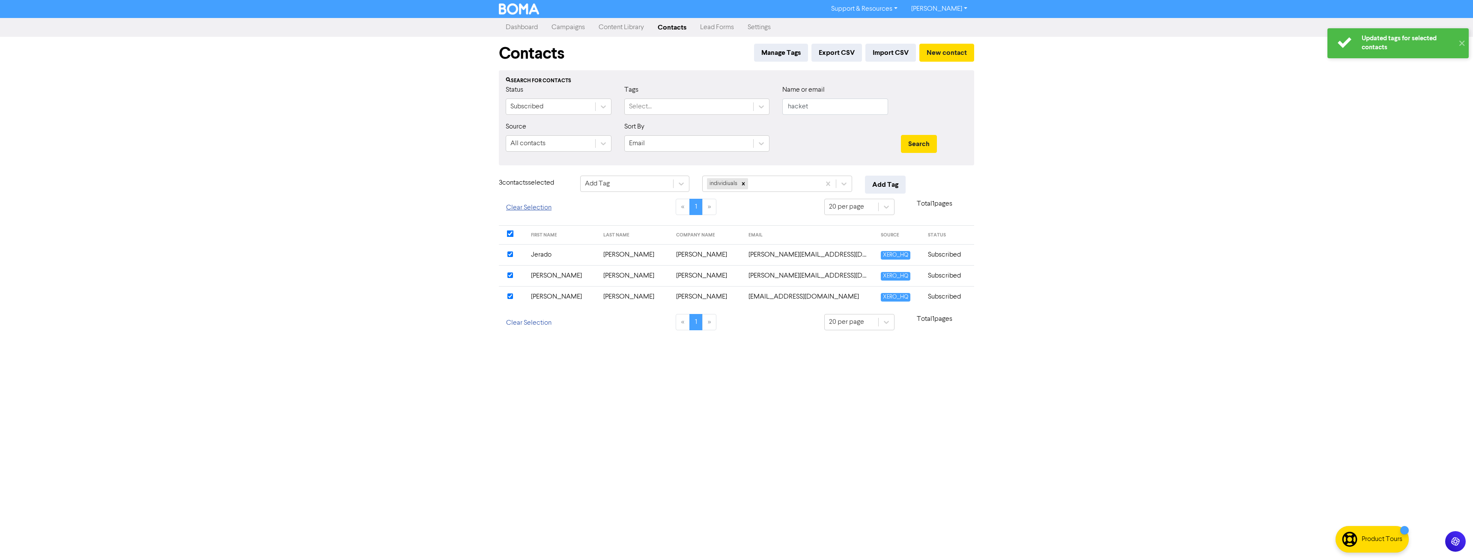
click at [513, 209] on button "Clear Selection" at bounding box center [529, 208] width 60 height 18
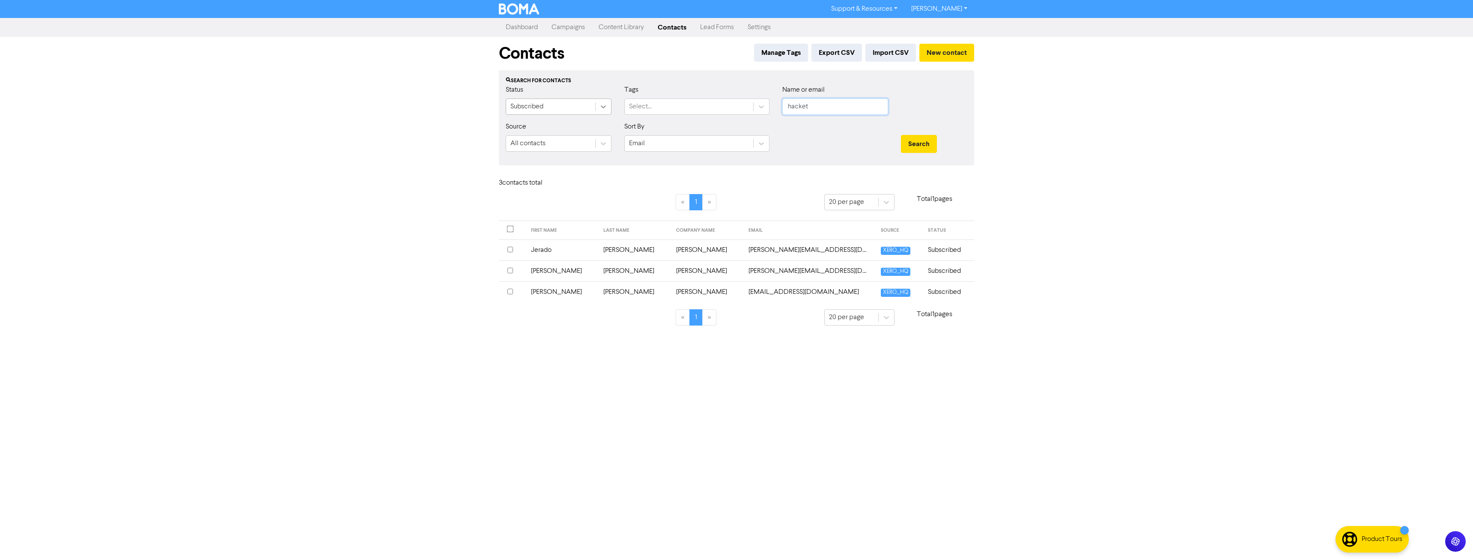
drag, startPoint x: 827, startPoint y: 107, endPoint x: 603, endPoint y: 101, distance: 223.9
click at [640, 104] on div "Status Subscribed Tags Select... Name or email hacket" at bounding box center [736, 103] width 474 height 37
click at [901, 135] on button "Search" at bounding box center [919, 144] width 36 height 18
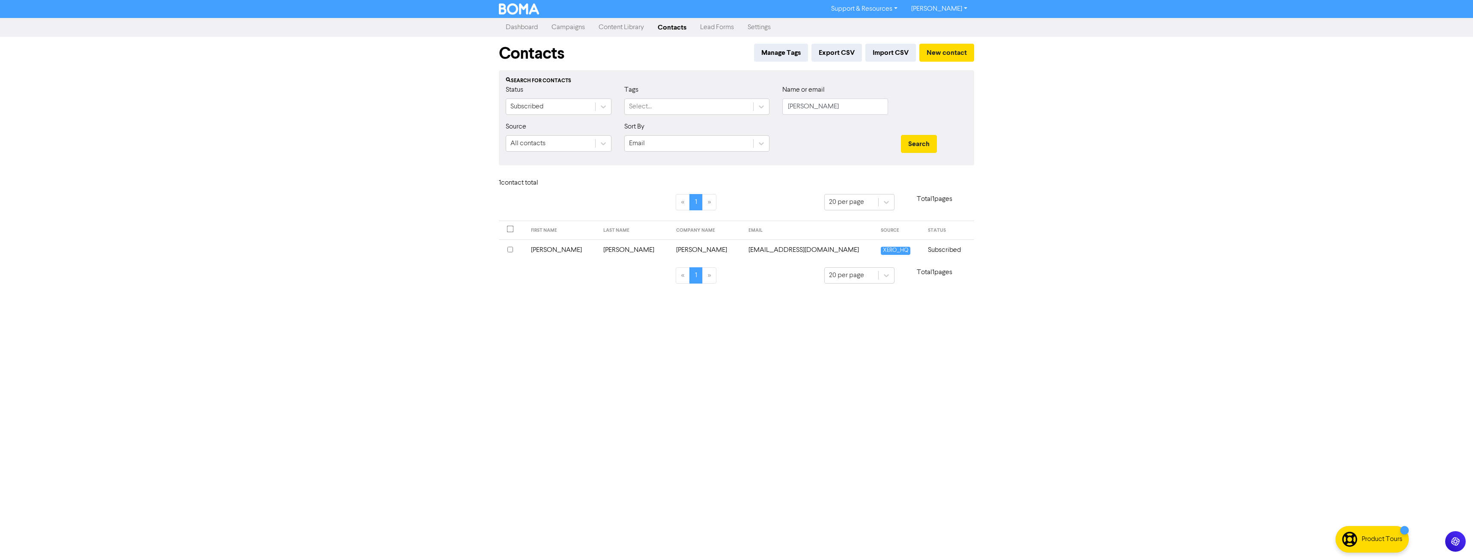
click at [508, 247] on input "checkbox" at bounding box center [510, 250] width 6 height 6
click at [597, 184] on div "Choose action for selected" at bounding box center [625, 183] width 80 height 10
click at [619, 210] on div "Add Tag" at bounding box center [634, 205] width 109 height 17
click at [823, 172] on div "Contacts Manage Tags Export CSV Import CSV New contact Search for contacts Stat…" at bounding box center [736, 168] width 488 height 262
click at [806, 180] on div "Tag selected contact with .." at bounding box center [768, 183] width 133 height 15
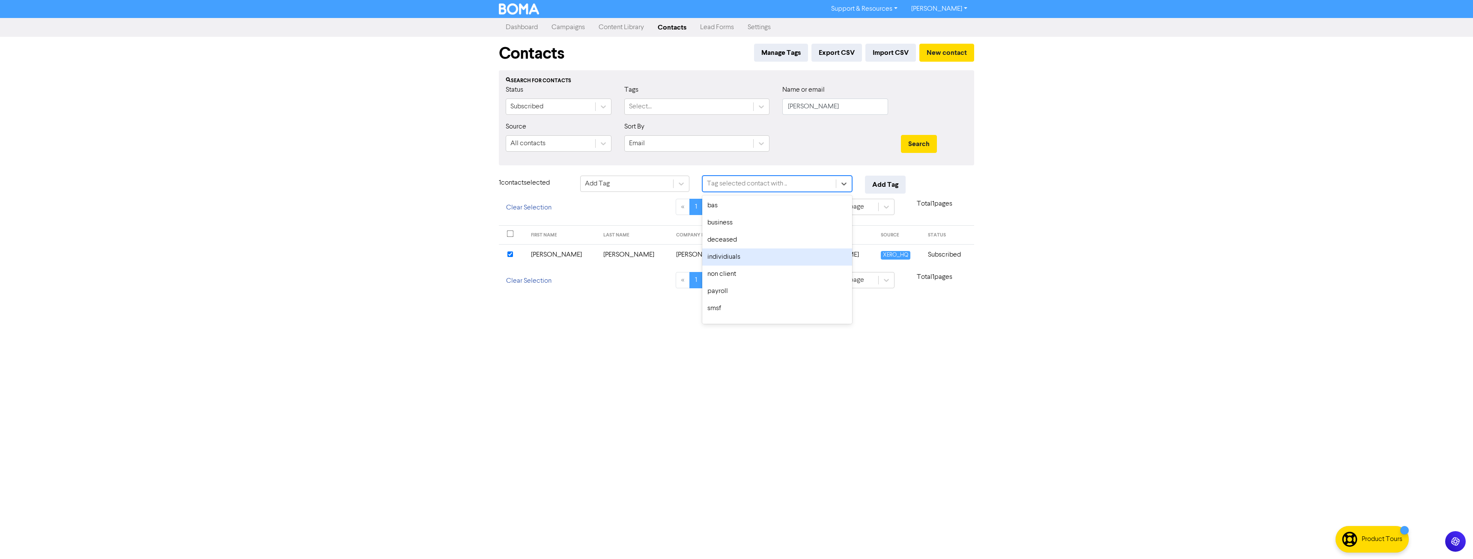
drag, startPoint x: 739, startPoint y: 255, endPoint x: 872, endPoint y: 203, distance: 143.0
click at [740, 255] on div "individiuals" at bounding box center [777, 256] width 150 height 17
click at [891, 182] on button "Add Tag" at bounding box center [885, 185] width 41 height 18
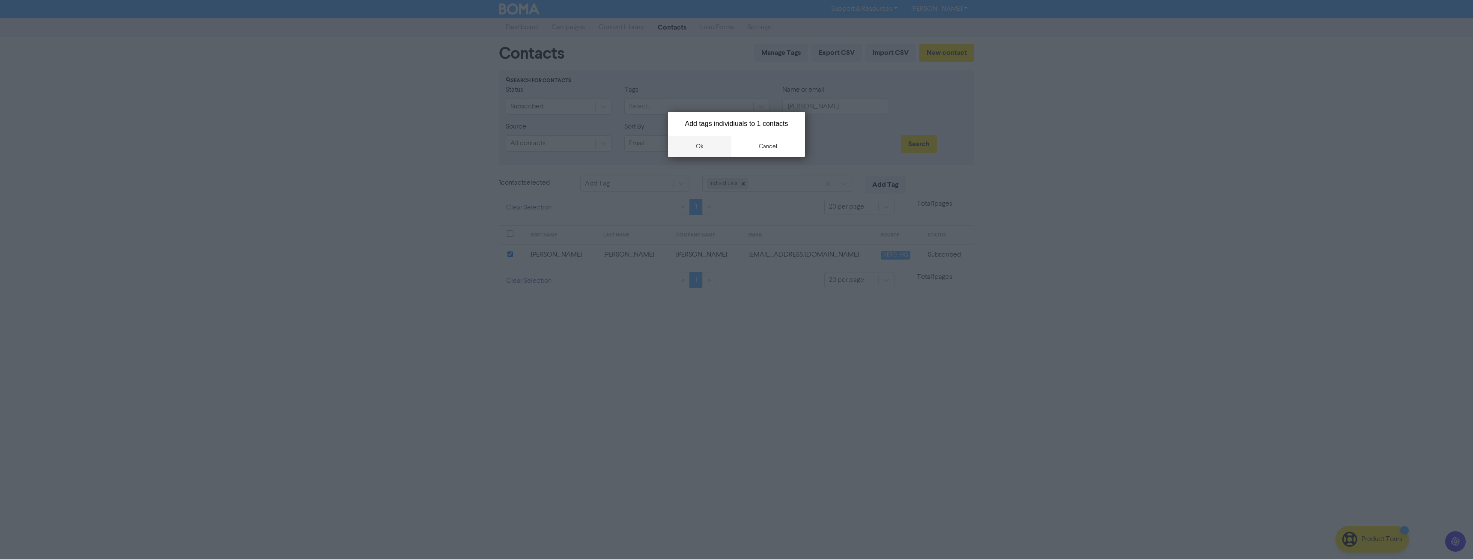
click at [716, 140] on button "ok" at bounding box center [699, 146] width 63 height 21
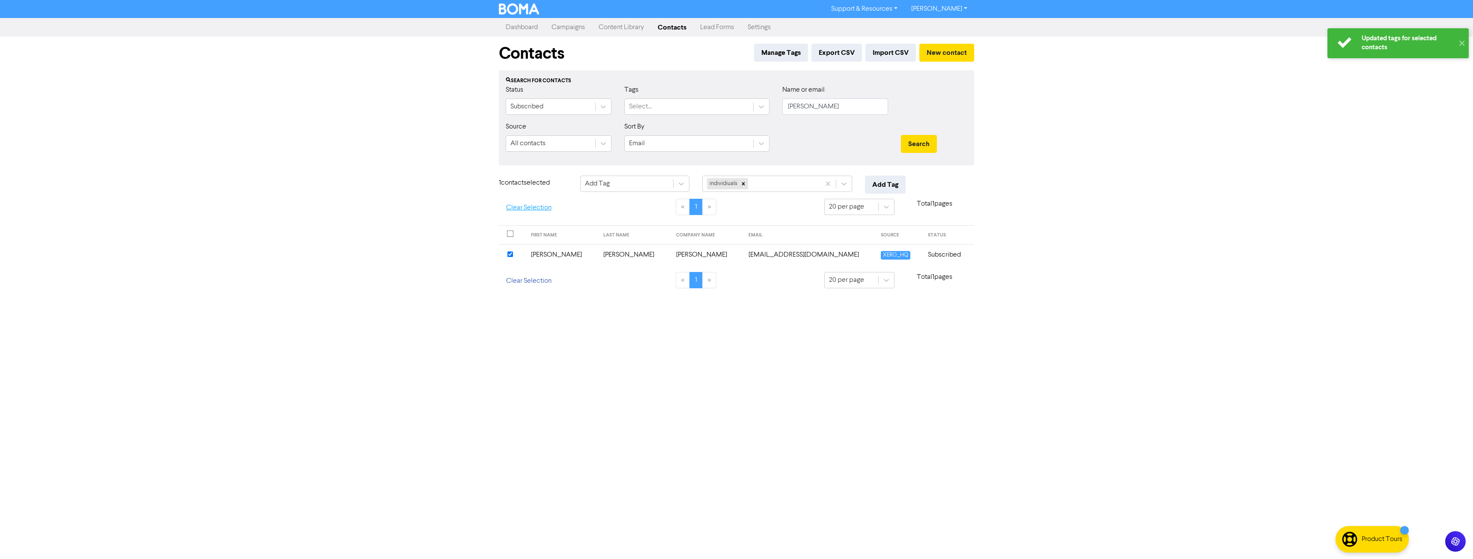
click at [532, 207] on button "Clear Selection" at bounding box center [529, 208] width 60 height 18
drag, startPoint x: 829, startPoint y: 110, endPoint x: 717, endPoint y: 111, distance: 112.2
click at [717, 111] on div "Status Subscribed Tags Select... Name or email nield" at bounding box center [736, 103] width 474 height 37
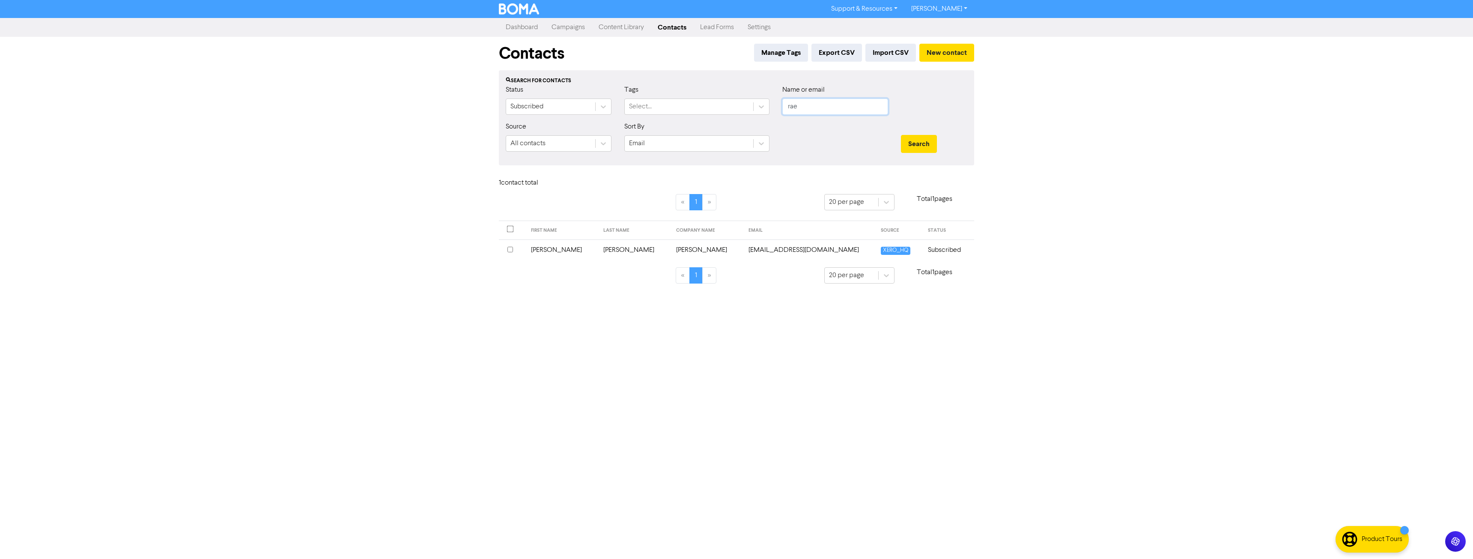
click at [901, 135] on button "Search" at bounding box center [919, 144] width 36 height 18
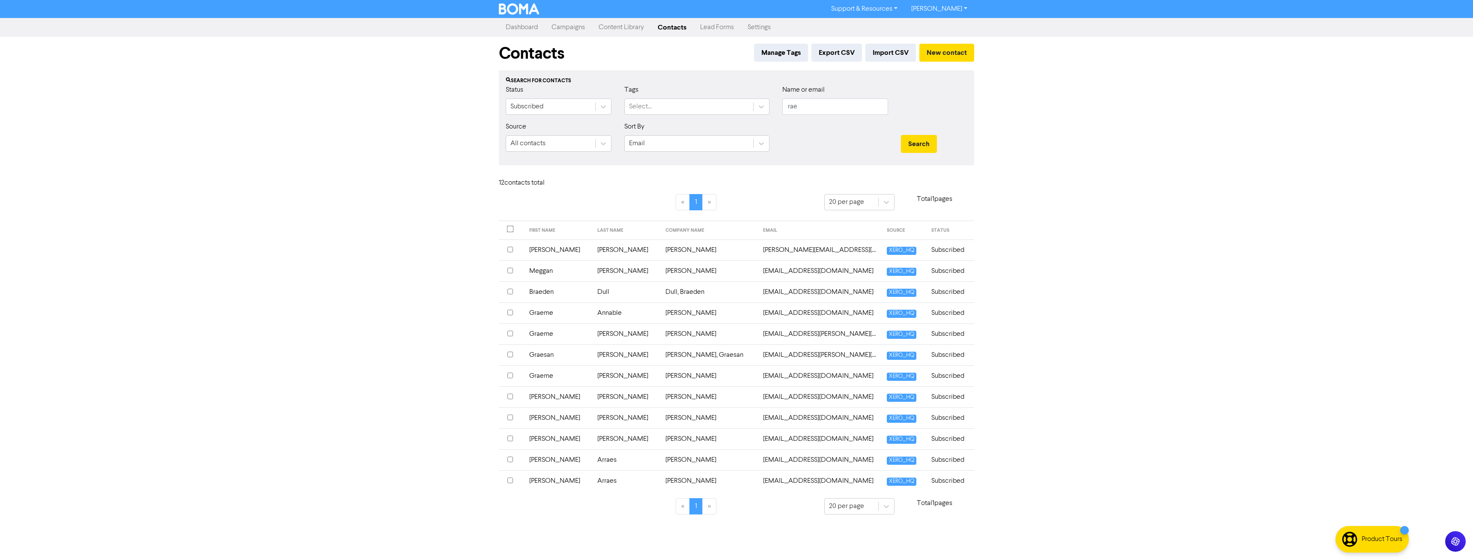
click at [509, 248] on input "checkbox" at bounding box center [510, 250] width 6 height 6
click at [599, 179] on div "Choose action for selected" at bounding box center [625, 183] width 80 height 10
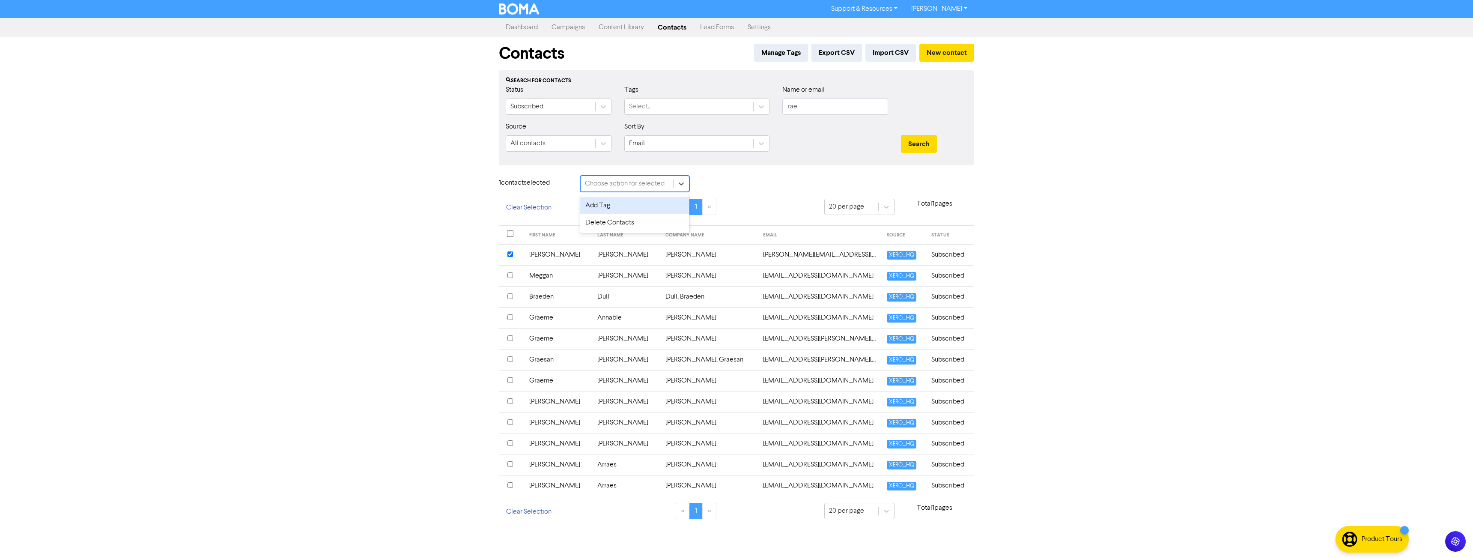
click at [615, 205] on div "Add Tag" at bounding box center [634, 205] width 109 height 17
click at [764, 182] on div "Tag selected contact with .." at bounding box center [747, 183] width 80 height 10
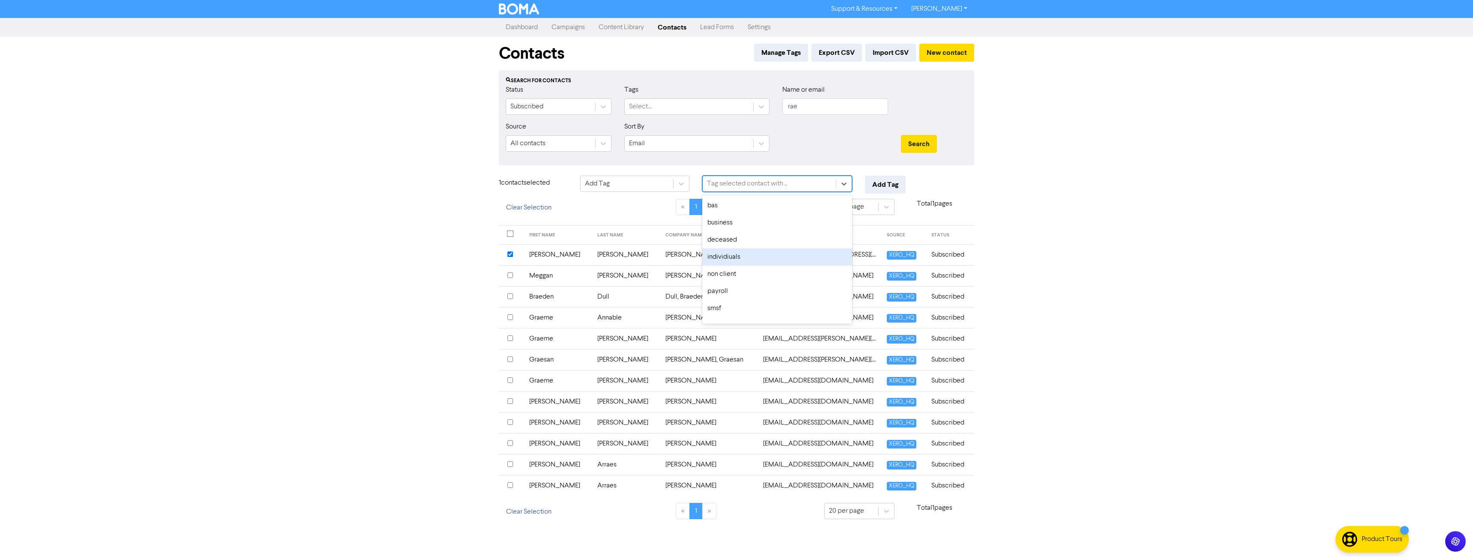
click at [747, 255] on div "individiuals" at bounding box center [777, 256] width 150 height 17
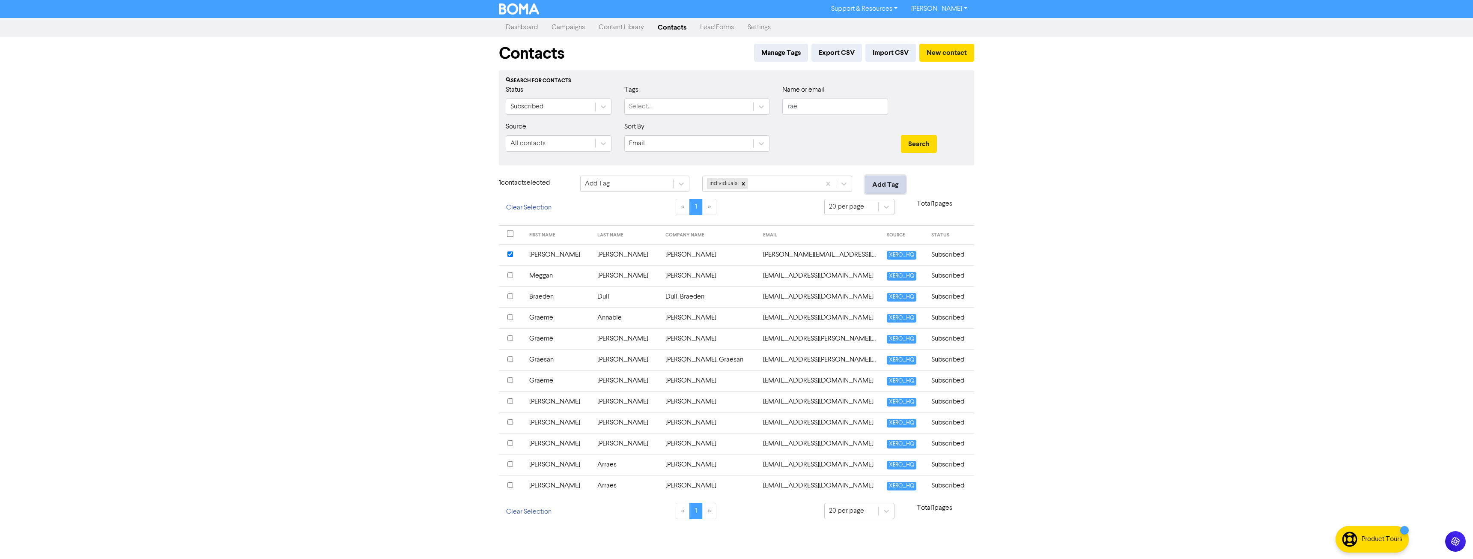
click at [876, 185] on button "Add Tag" at bounding box center [885, 185] width 41 height 18
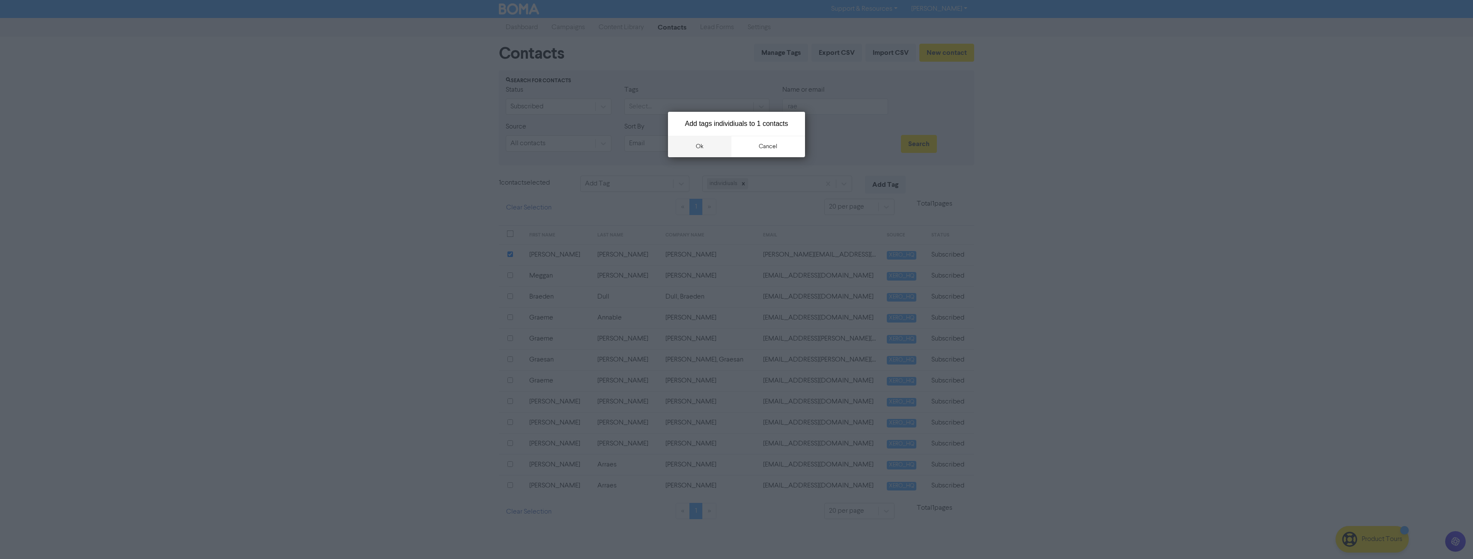
click at [700, 149] on button "ok" at bounding box center [699, 146] width 63 height 21
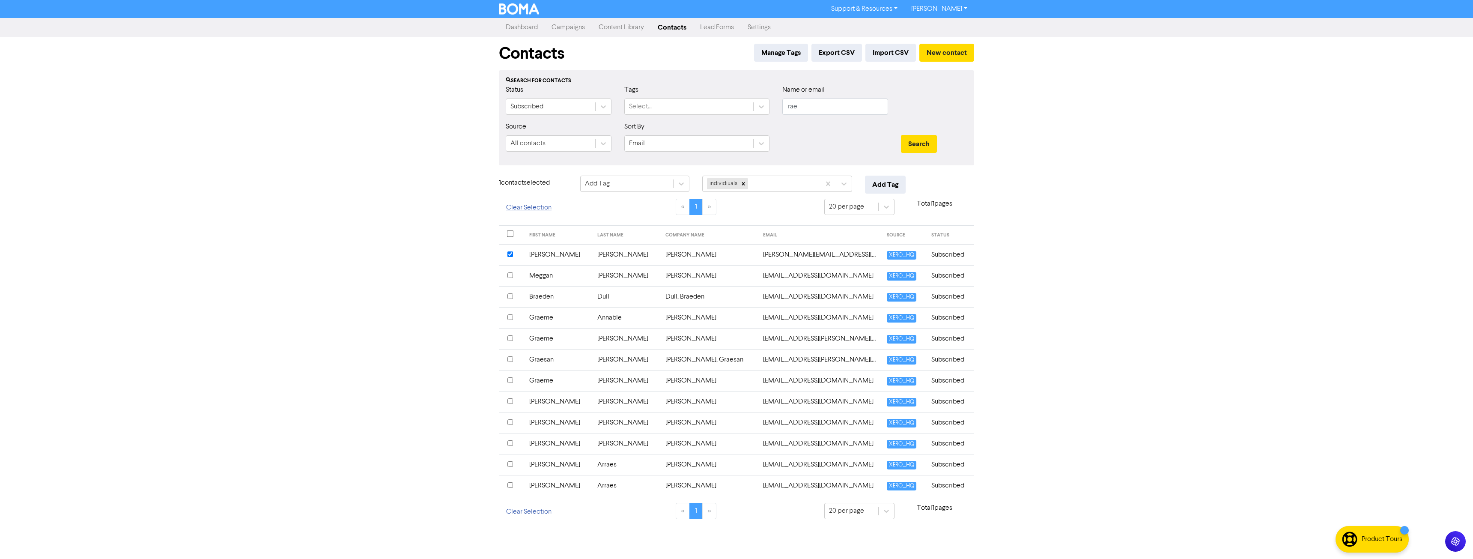
drag, startPoint x: 521, startPoint y: 214, endPoint x: 600, endPoint y: 195, distance: 80.9
click at [521, 214] on button "Clear Selection" at bounding box center [529, 208] width 60 height 18
click at [731, 126] on form "Status Subscribed Tags Select... Name or email rae Source All contacts Sort By …" at bounding box center [736, 122] width 461 height 74
click at [901, 135] on button "Search" at bounding box center [919, 144] width 36 height 18
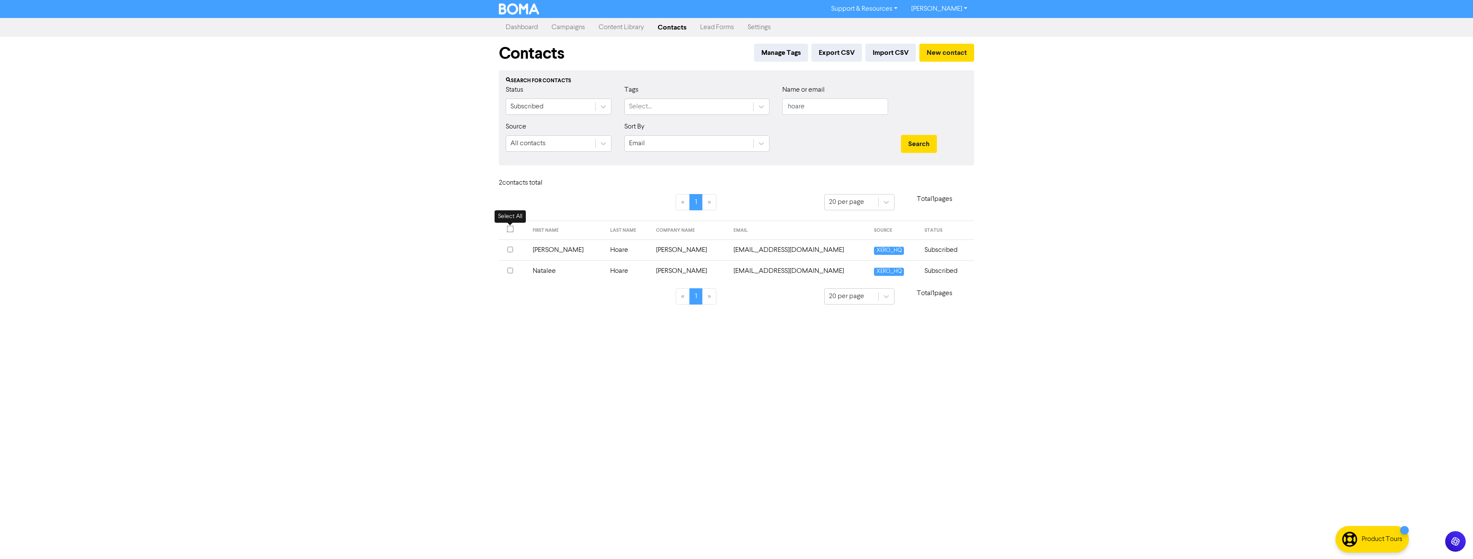
click at [511, 229] on input "checkbox" at bounding box center [510, 229] width 7 height 7
click at [599, 183] on div "Choose action for selected" at bounding box center [625, 183] width 80 height 10
click at [607, 202] on div "Add Tag" at bounding box center [634, 205] width 109 height 17
click at [771, 175] on div "Contacts Manage Tags Export CSV Import CSV New contact Search for contacts Stat…" at bounding box center [736, 178] width 488 height 283
click at [768, 183] on div "Tag selected contacts with .." at bounding box center [748, 183] width 83 height 10
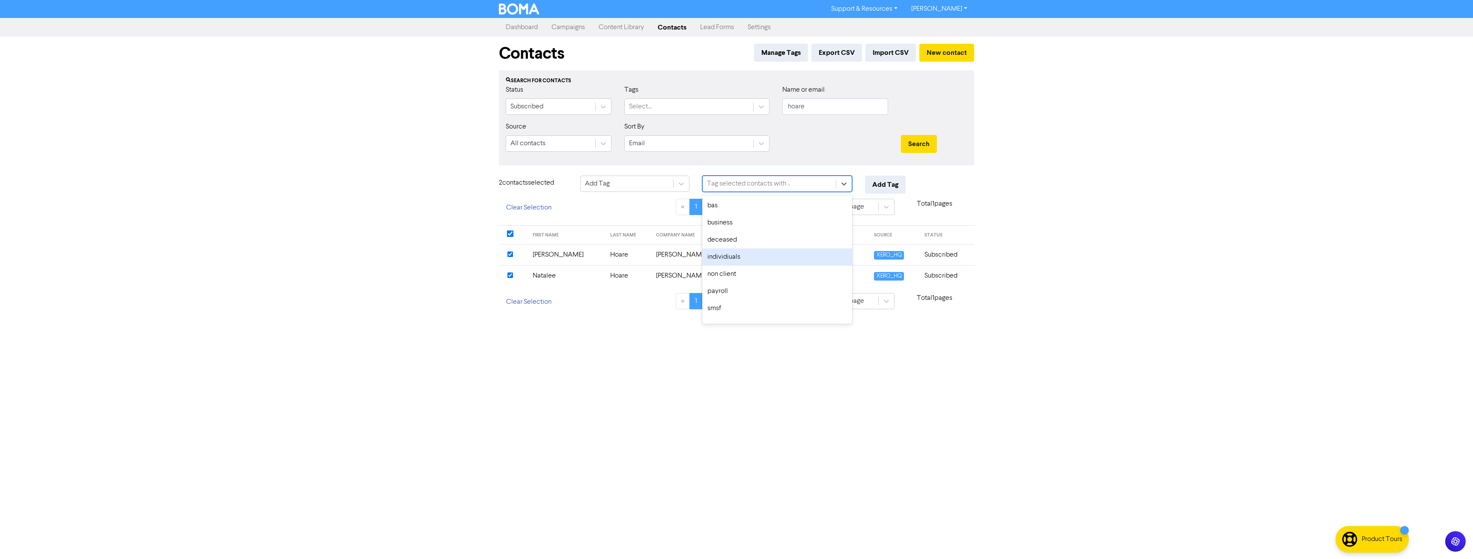
click at [745, 254] on div "individiuals" at bounding box center [777, 256] width 150 height 17
click at [895, 185] on button "Add Tag" at bounding box center [885, 185] width 41 height 18
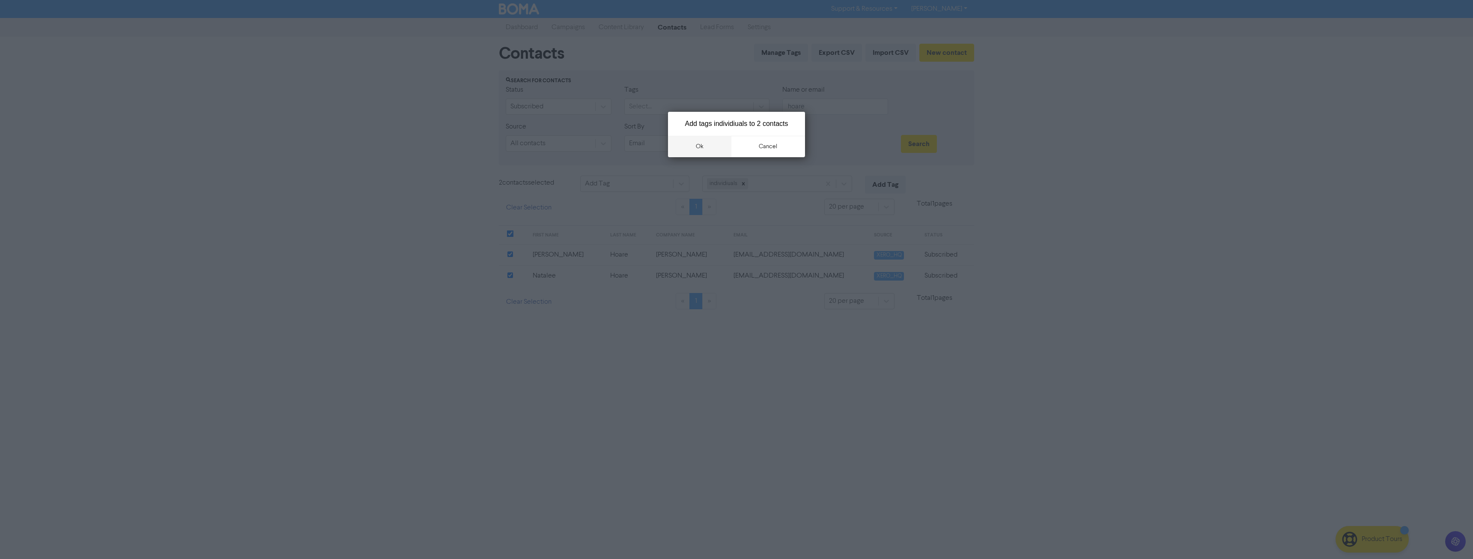
click at [710, 143] on button "ok" at bounding box center [699, 146] width 63 height 21
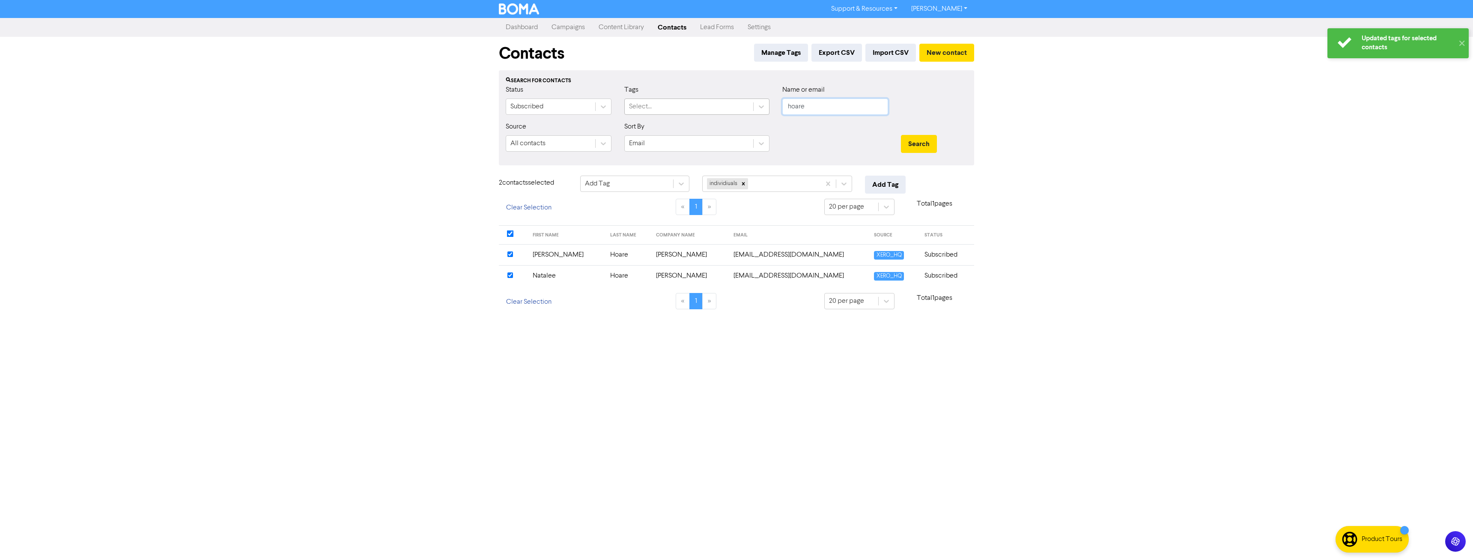
drag, startPoint x: 824, startPoint y: 101, endPoint x: 720, endPoint y: 111, distance: 104.9
click at [721, 111] on div "Status Subscribed Tags Select... Name or email hoare" at bounding box center [736, 103] width 474 height 37
click at [901, 135] on button "Search" at bounding box center [919, 144] width 36 height 18
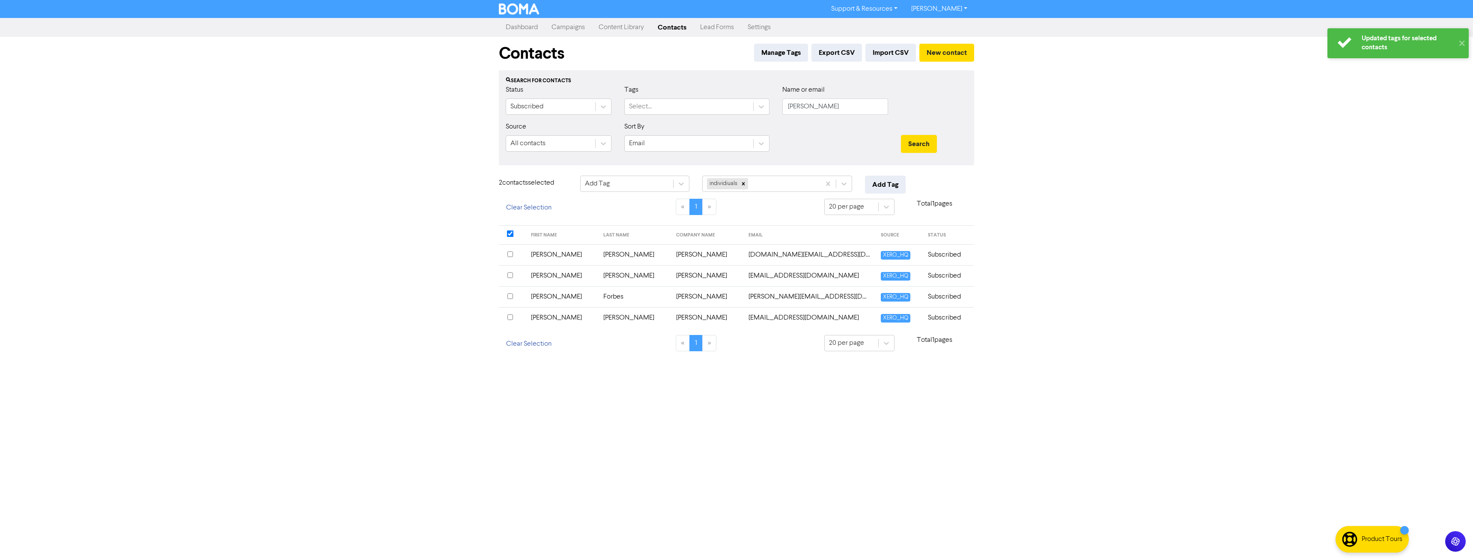
click at [511, 315] on input "checkbox" at bounding box center [510, 317] width 6 height 6
click at [870, 179] on button "Add Tag" at bounding box center [885, 185] width 41 height 18
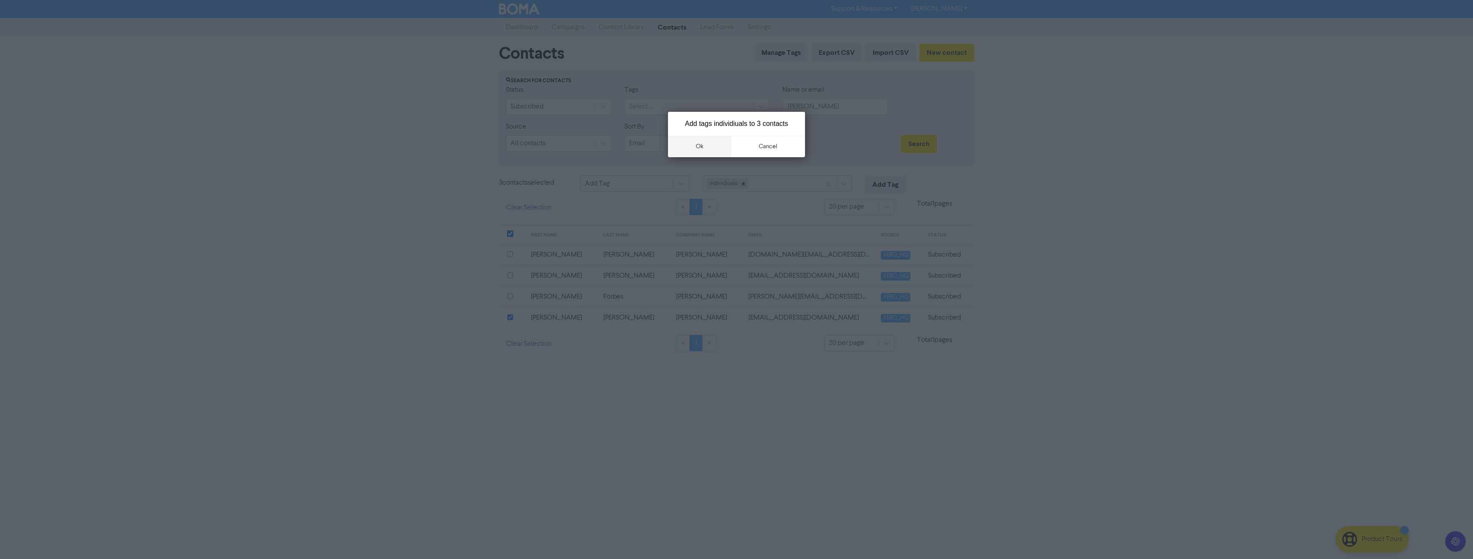
click at [700, 144] on button "ok" at bounding box center [699, 146] width 63 height 21
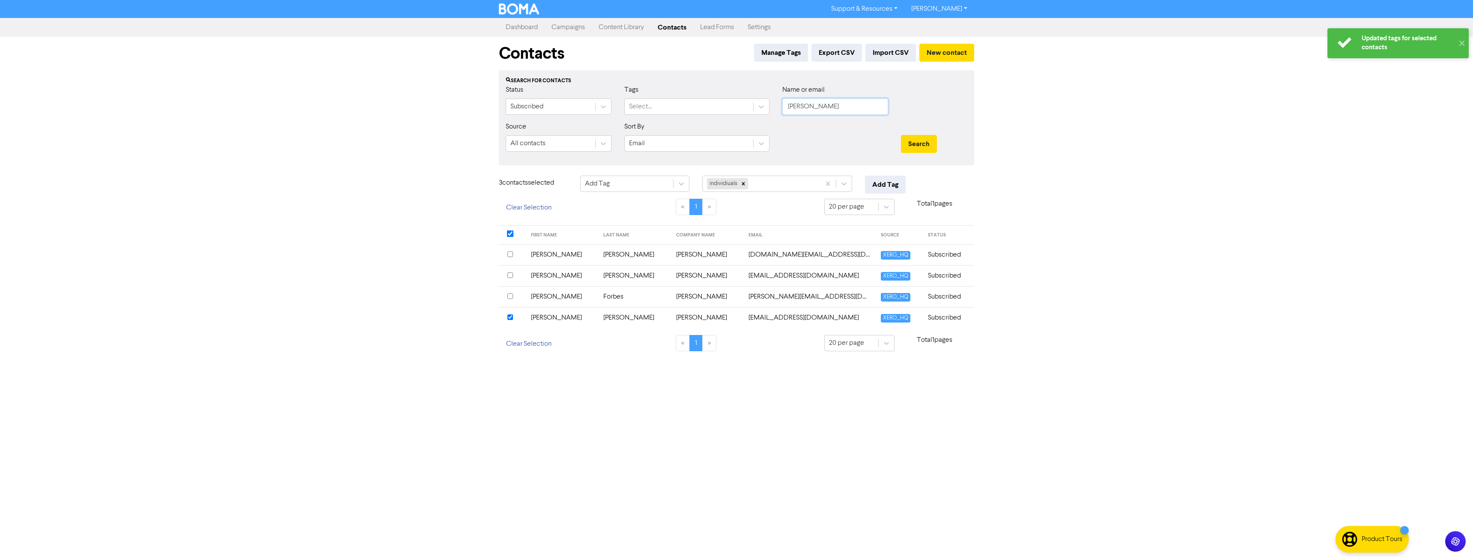
drag, startPoint x: 851, startPoint y: 101, endPoint x: 632, endPoint y: 121, distance: 219.6
click at [633, 121] on div "Status Subscribed Tags Select... Name or email murray" at bounding box center [736, 103] width 474 height 37
click at [901, 135] on button "Search" at bounding box center [919, 144] width 36 height 18
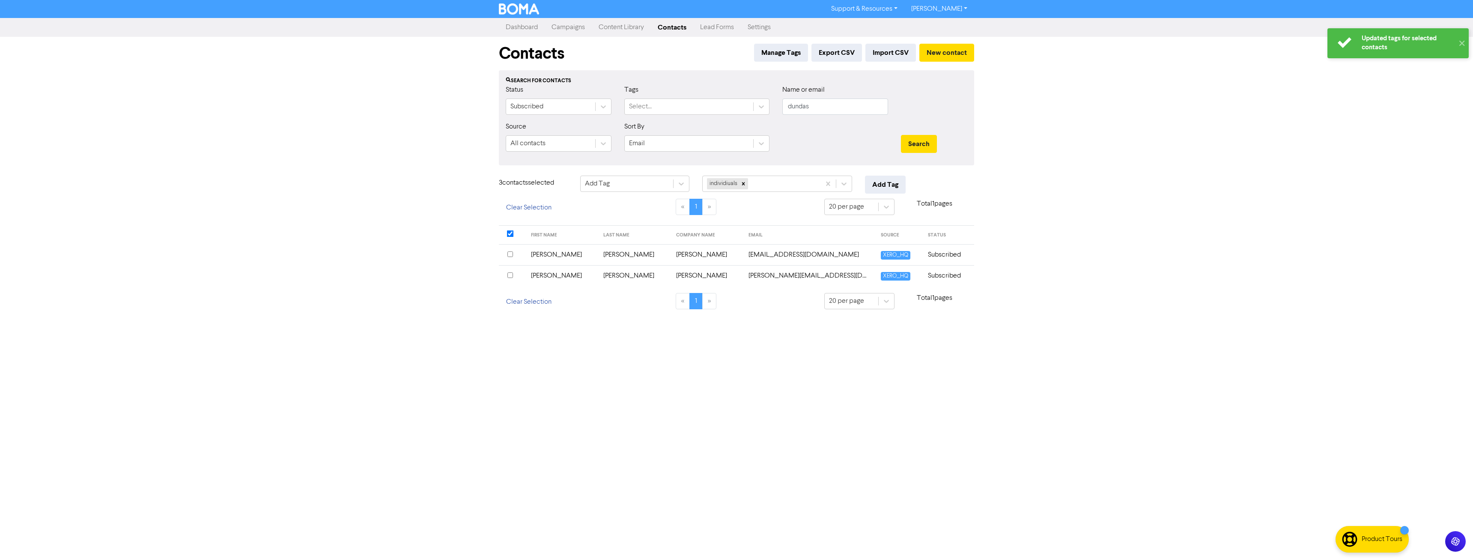
click at [509, 272] on input "checkbox" at bounding box center [510, 275] width 6 height 6
click at [512, 256] on input "checkbox" at bounding box center [510, 254] width 6 height 6
click at [875, 181] on button "Add Tag" at bounding box center [885, 185] width 41 height 18
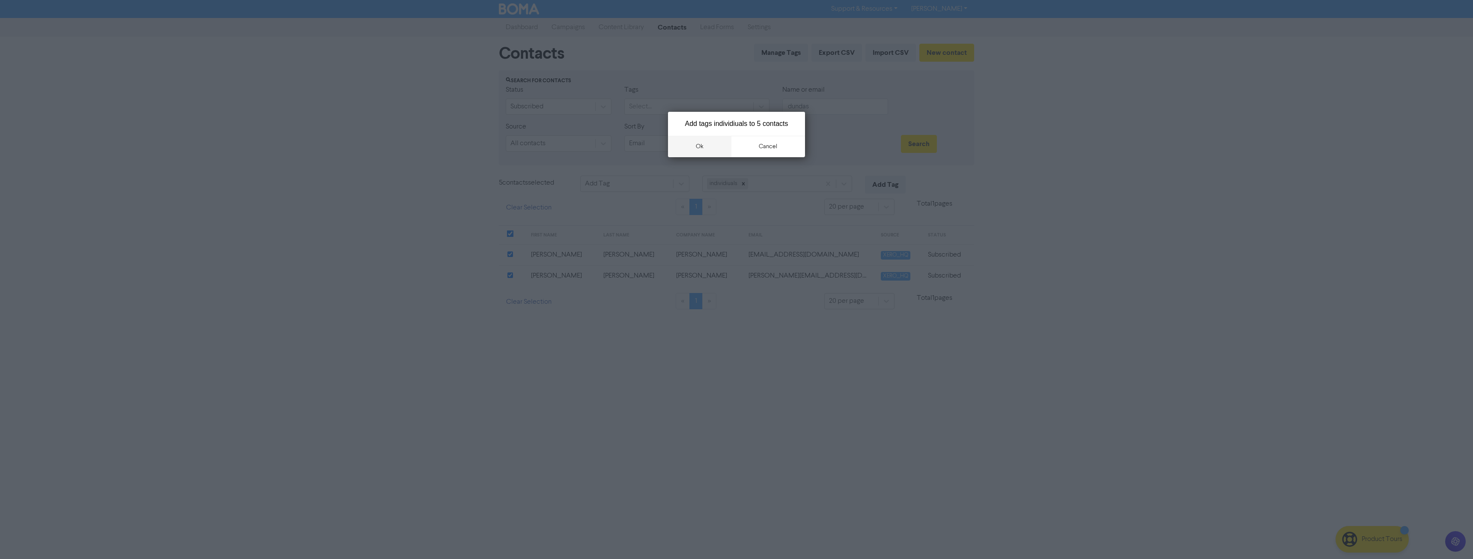
click at [700, 152] on button "ok" at bounding box center [699, 146] width 63 height 21
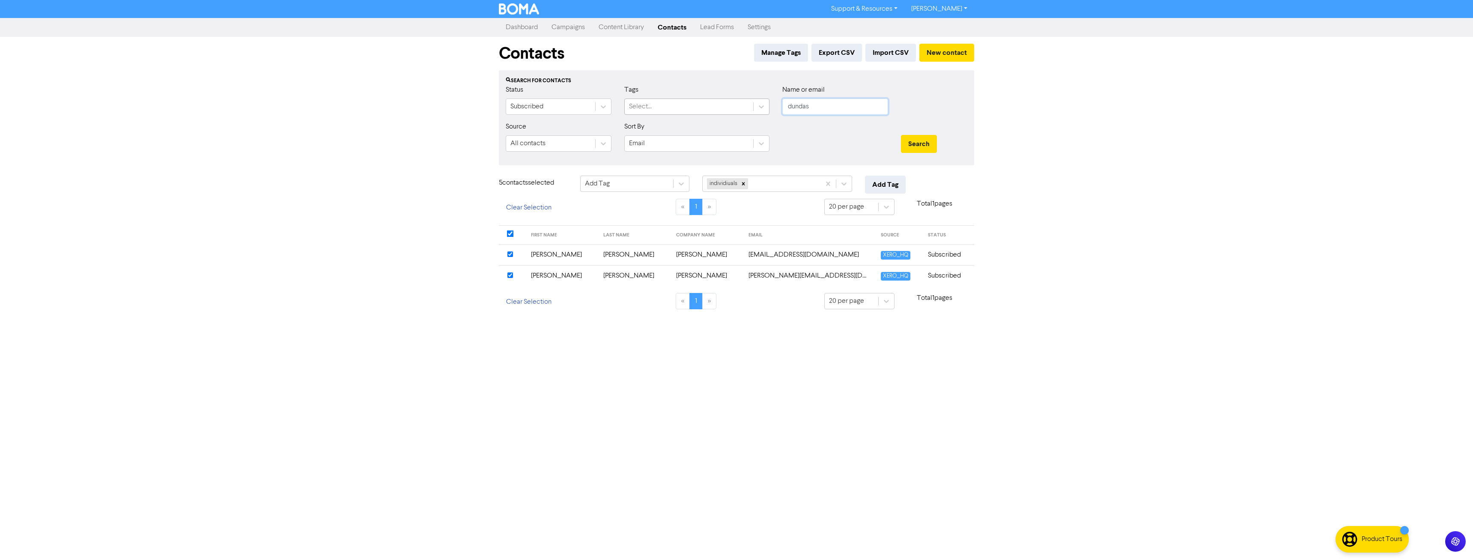
drag, startPoint x: 736, startPoint y: 111, endPoint x: 703, endPoint y: 114, distance: 33.5
click at [706, 114] on div "Status Subscribed Tags Select... Name or email dundas" at bounding box center [736, 103] width 474 height 37
click at [901, 135] on button "Search" at bounding box center [919, 144] width 36 height 18
click at [509, 255] on input "checkbox" at bounding box center [510, 254] width 6 height 6
click at [898, 186] on button "Add Tag" at bounding box center [885, 185] width 41 height 18
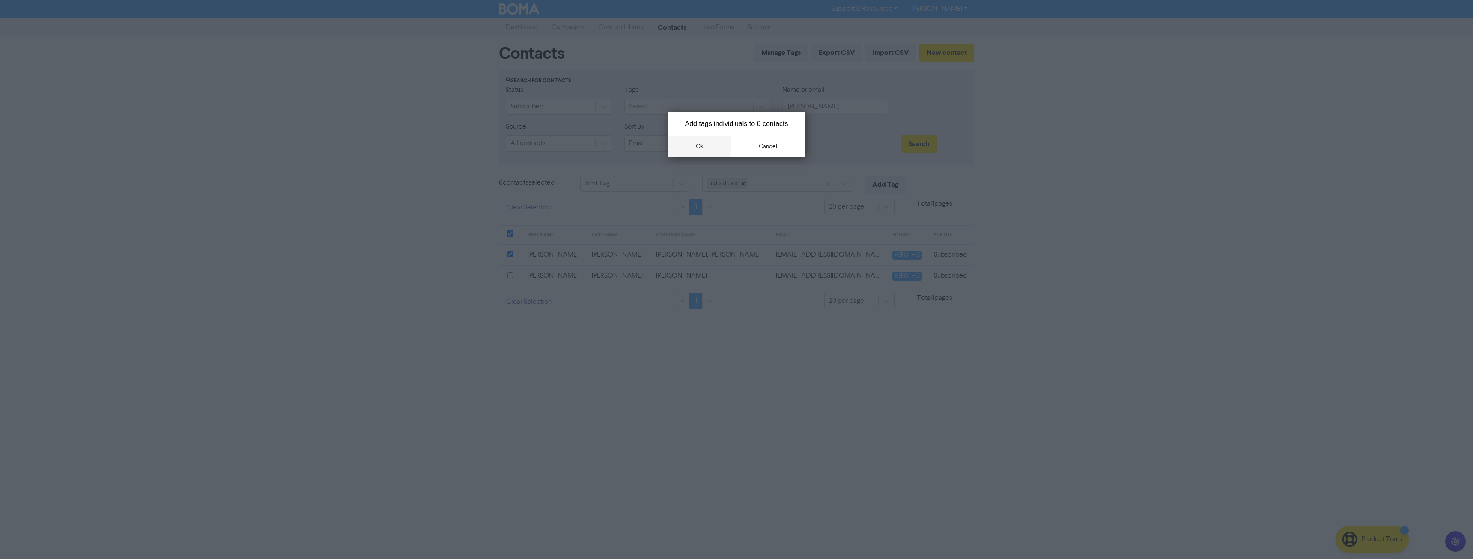
click at [699, 150] on button "ok" at bounding box center [699, 146] width 63 height 21
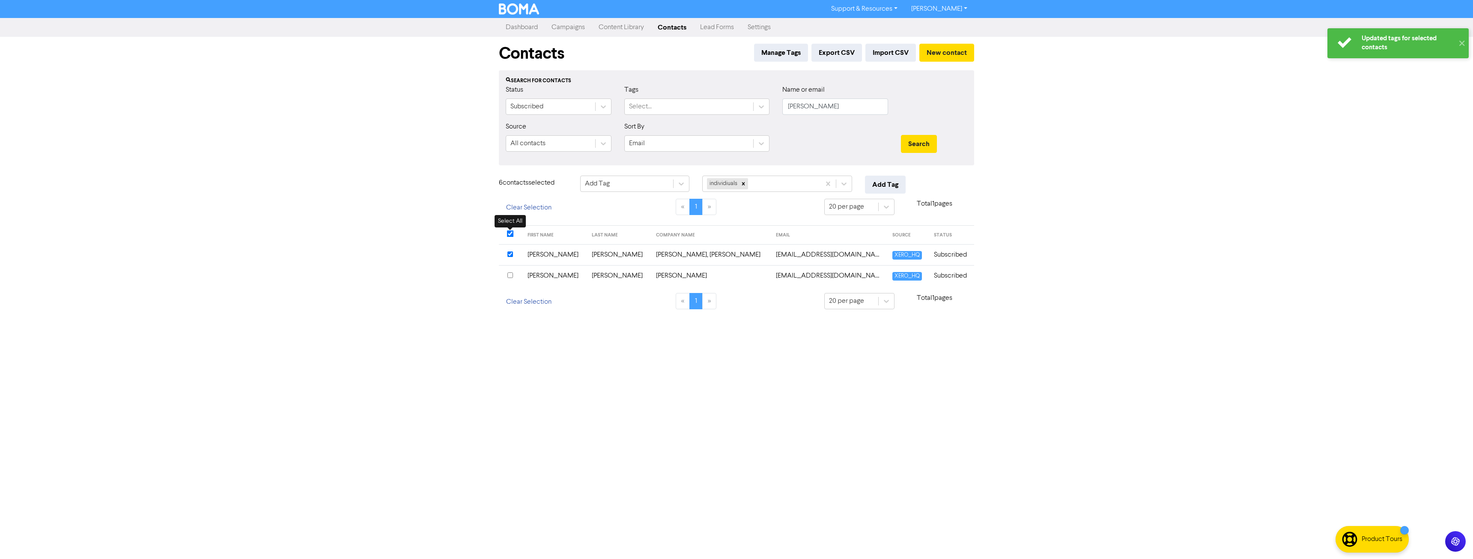
click at [510, 232] on input "checkbox" at bounding box center [510, 233] width 7 height 7
drag, startPoint x: 812, startPoint y: 104, endPoint x: 723, endPoint y: 110, distance: 89.2
click at [723, 110] on div "Status Subscribed Tags Select... Name or email mcglade" at bounding box center [736, 103] width 474 height 37
click at [901, 135] on button "Search" at bounding box center [919, 144] width 36 height 18
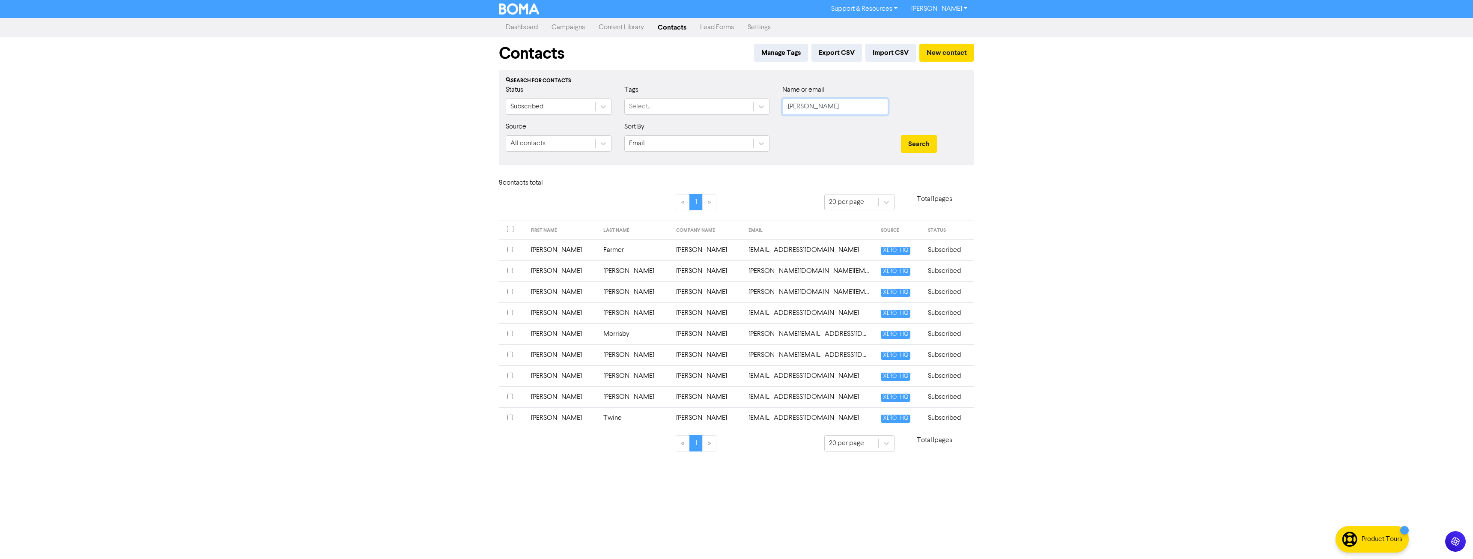
drag, startPoint x: 814, startPoint y: 106, endPoint x: 696, endPoint y: 117, distance: 118.2
click at [696, 117] on div "Status Subscribed Tags Select... Name or email aaron" at bounding box center [736, 103] width 474 height 37
type input "qtr"
click at [901, 135] on button "Search" at bounding box center [919, 144] width 36 height 18
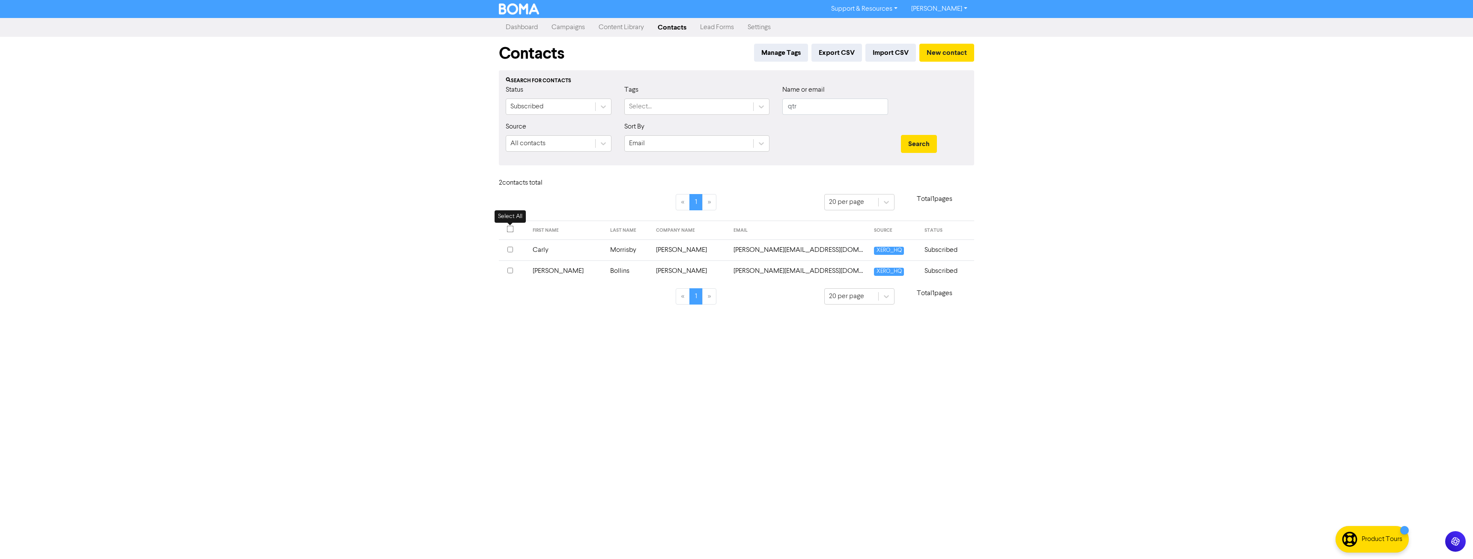
click at [509, 230] on input "checkbox" at bounding box center [510, 229] width 7 height 7
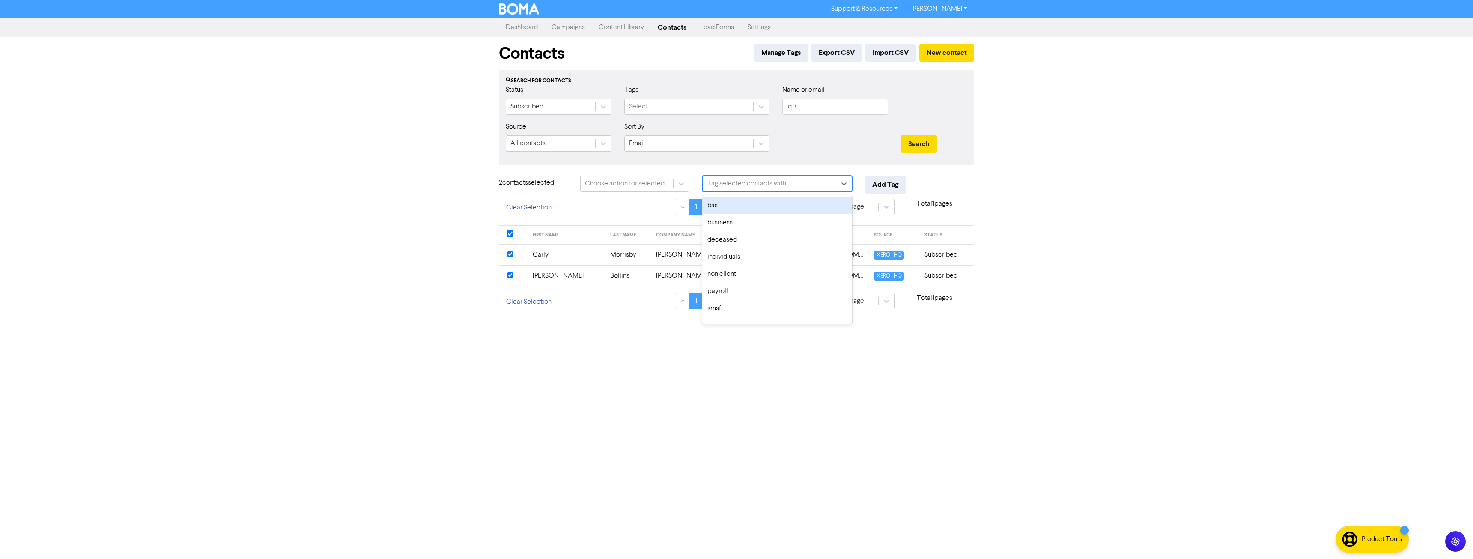
click at [726, 187] on div "Tag selected contacts with .." at bounding box center [748, 183] width 83 height 10
click at [749, 184] on div "Tag selected contacts with .." at bounding box center [748, 183] width 83 height 10
click at [750, 256] on div "individiuals" at bounding box center [777, 256] width 150 height 17
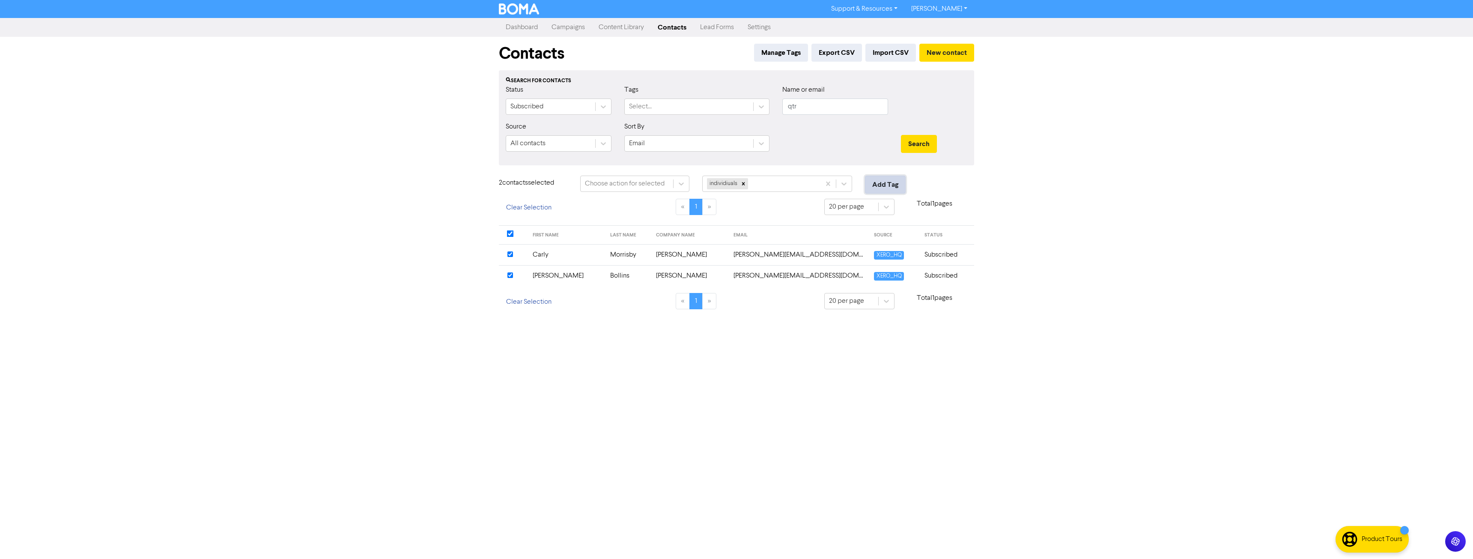
click at [879, 184] on button "Add Tag" at bounding box center [885, 185] width 41 height 18
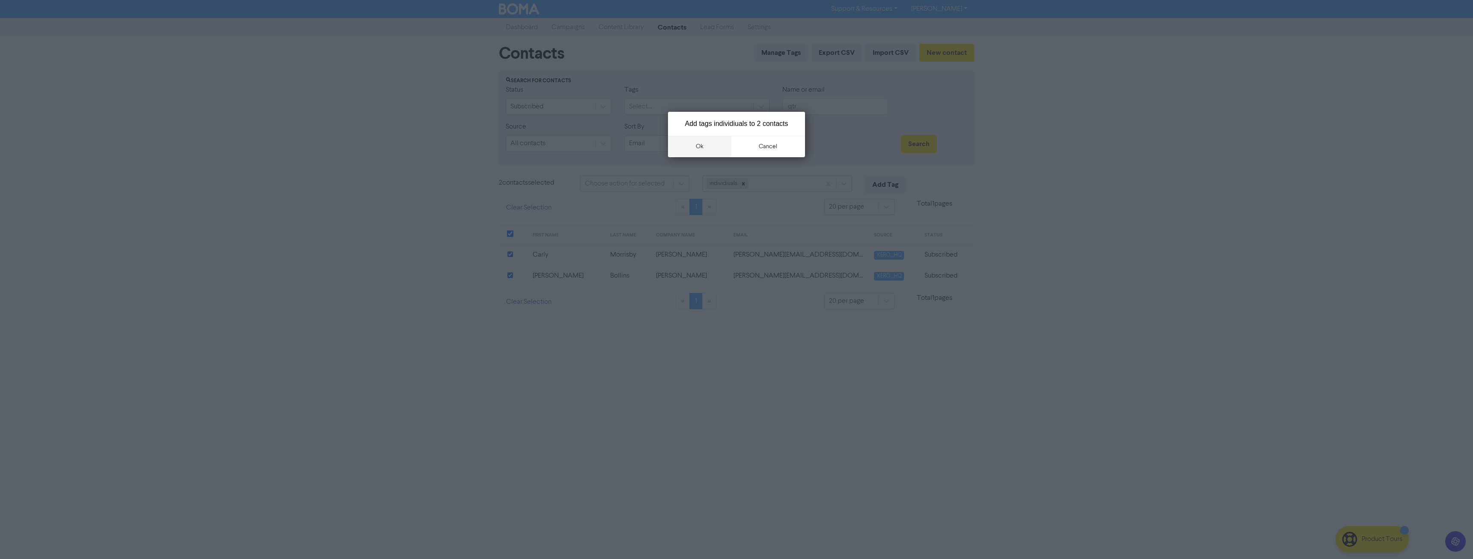
click at [708, 148] on button "ok" at bounding box center [699, 146] width 63 height 21
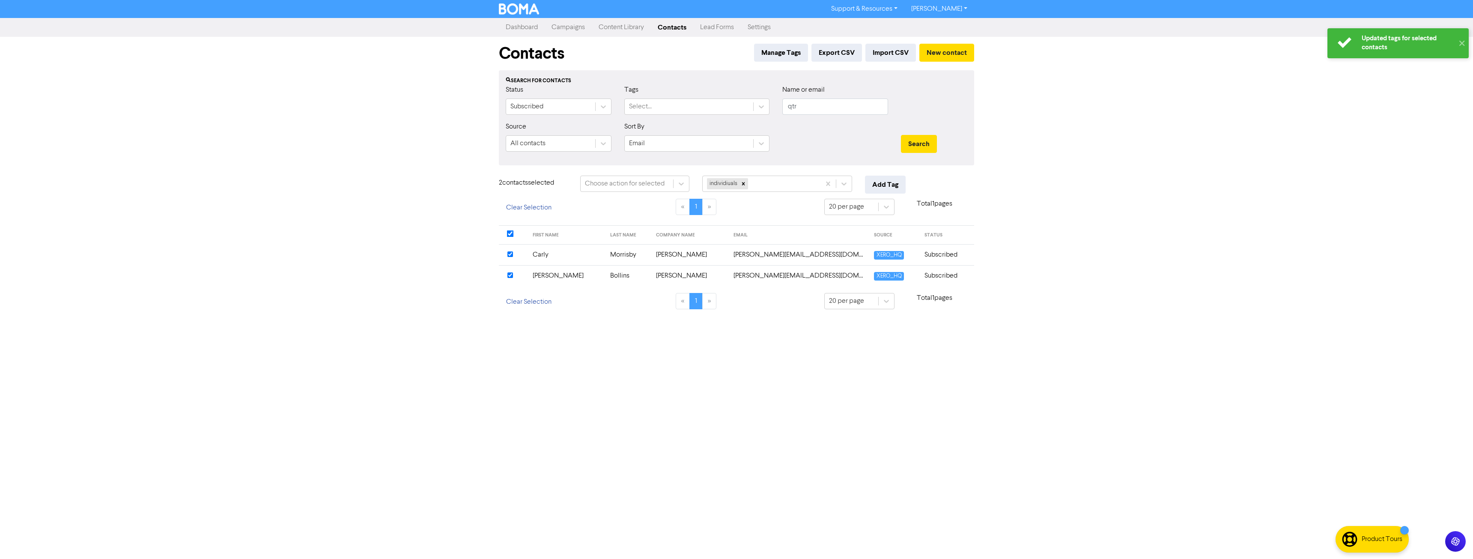
click at [584, 255] on td "Carly" at bounding box center [565, 254] width 77 height 21
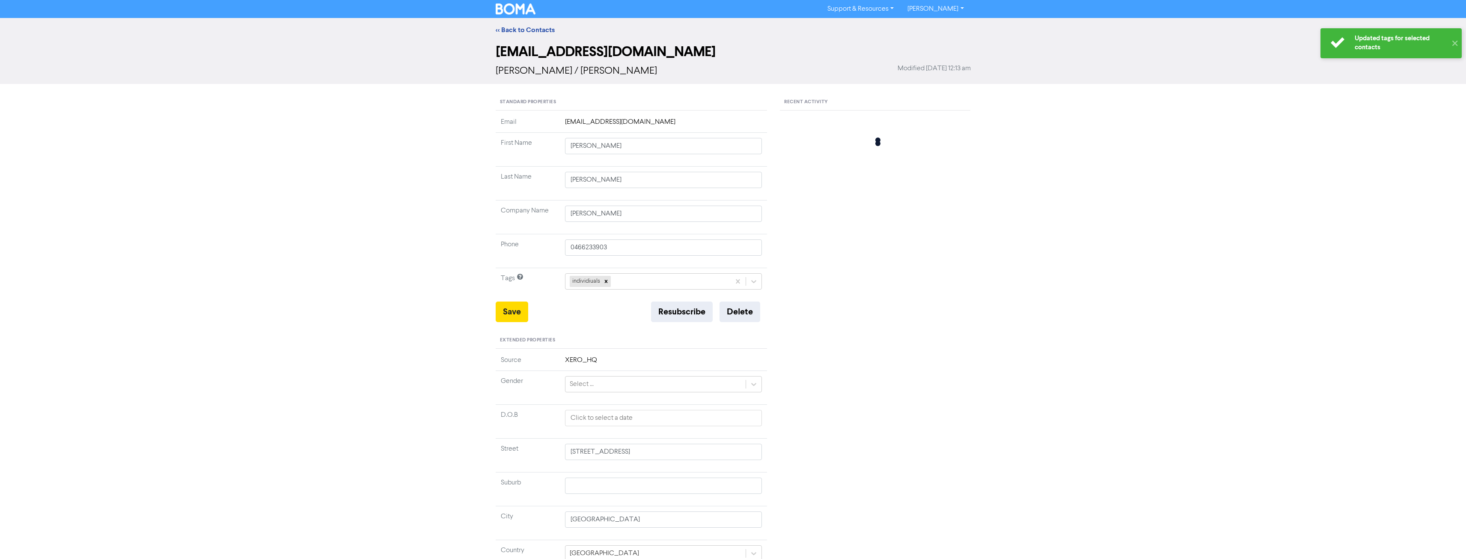
type input "35 Riverine Dr"
type input "Carly"
type input "Morrisby"
type input "Morrisby, Carly"
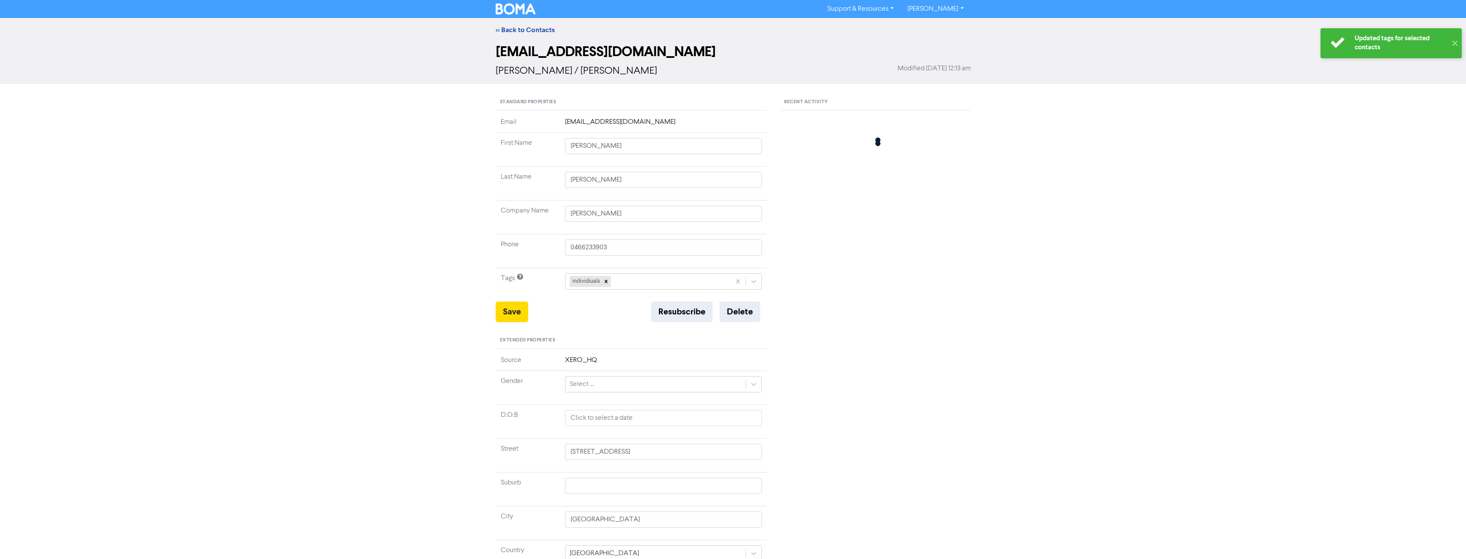
type input "0407123327"
type input "105 Kulcha St"
type input "ALGESTER"
type input "4115"
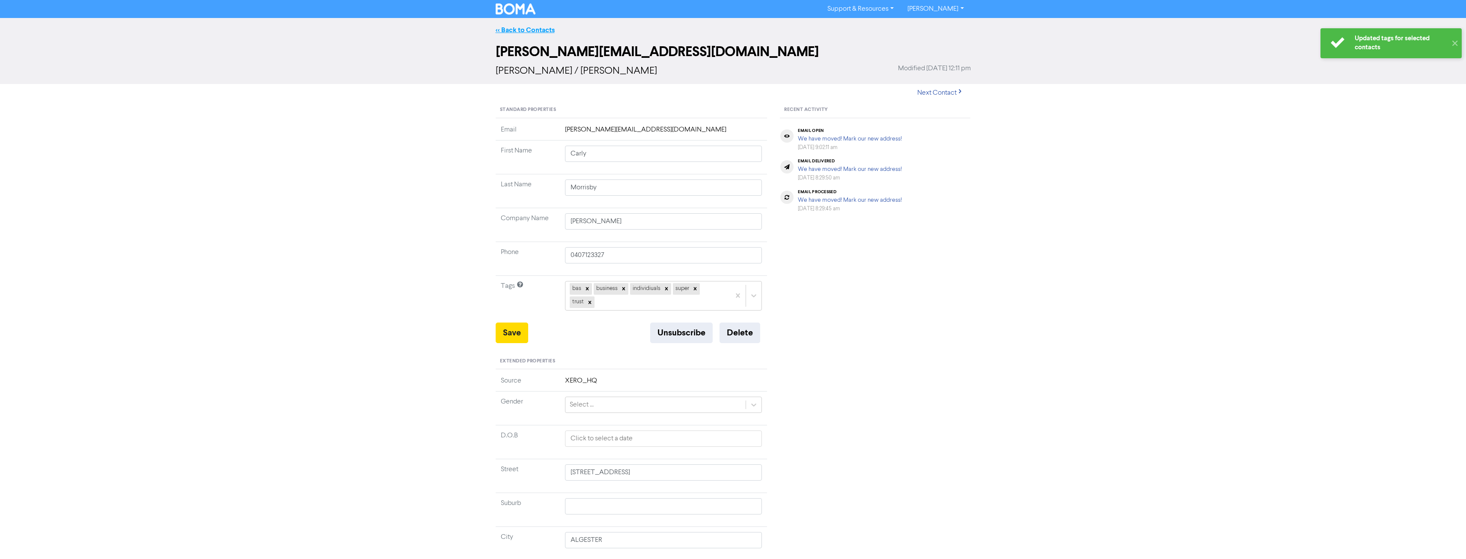
click at [530, 31] on link "<< Back to Contacts" at bounding box center [525, 30] width 59 height 9
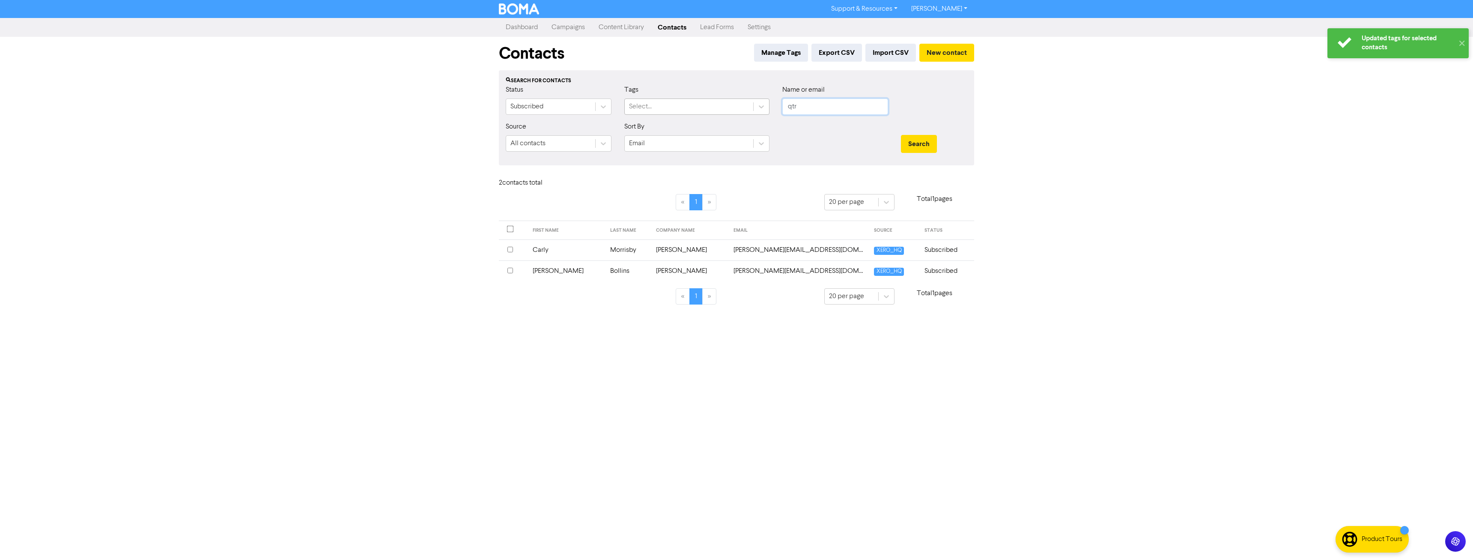
drag, startPoint x: 818, startPoint y: 106, endPoint x: 731, endPoint y: 114, distance: 88.1
click at [731, 114] on div "Status Subscribed Tags Select... Name or email qtr" at bounding box center [736, 103] width 474 height 37
click at [901, 135] on button "Search" at bounding box center [919, 144] width 36 height 18
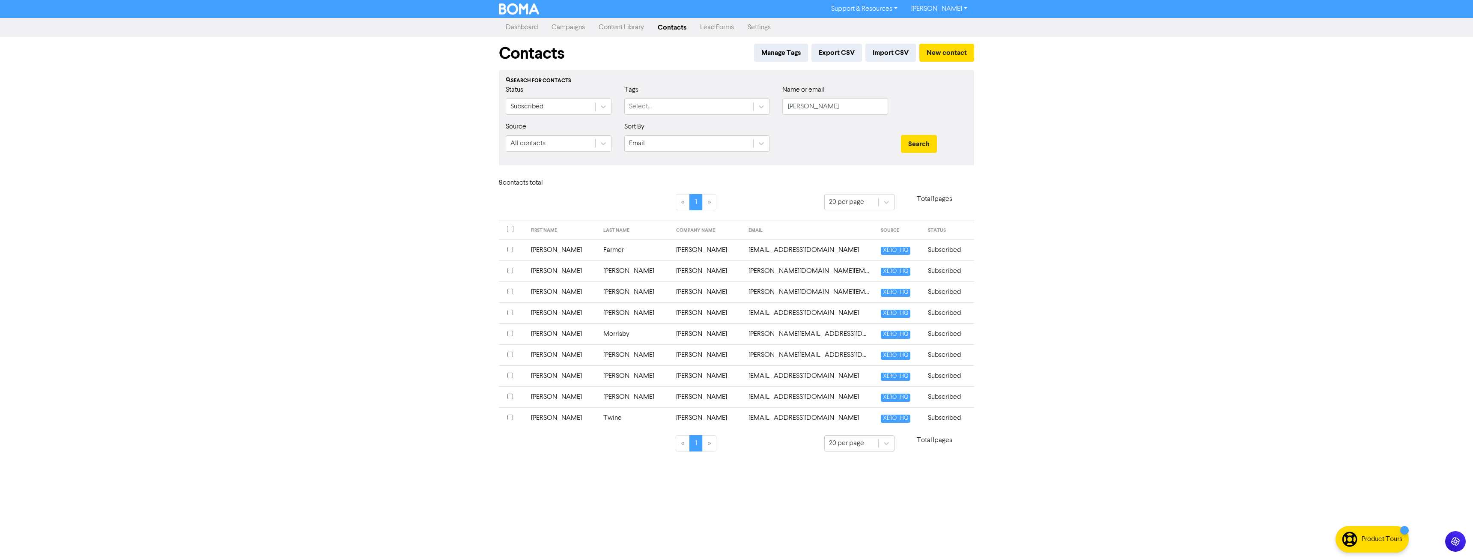
click at [510, 335] on input "checkbox" at bounding box center [510, 333] width 6 height 6
click at [613, 185] on div "Choose action for selected" at bounding box center [625, 183] width 80 height 10
click at [608, 205] on div "Add Tag" at bounding box center [634, 205] width 109 height 17
drag, startPoint x: 669, startPoint y: 196, endPoint x: 769, endPoint y: 178, distance: 101.3
click at [769, 178] on div "Tag selected contact with .." at bounding box center [747, 183] width 80 height 10
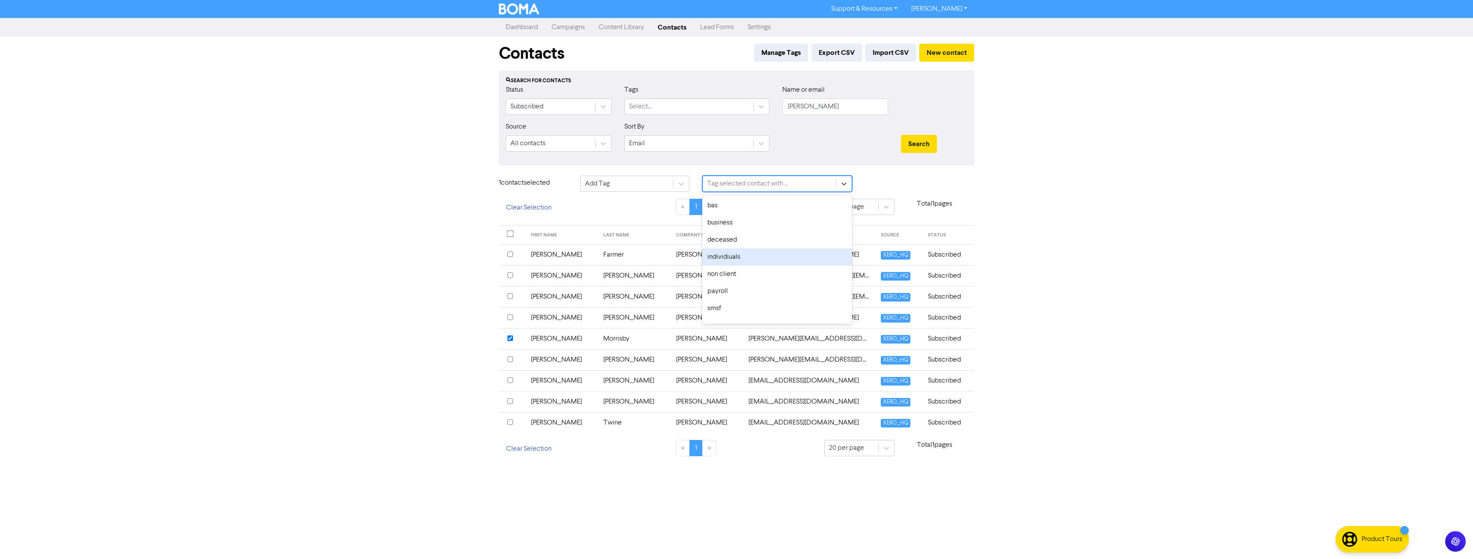
click at [740, 255] on div "individiuals" at bounding box center [777, 256] width 150 height 17
click at [872, 188] on button "Add Tag" at bounding box center [885, 185] width 41 height 18
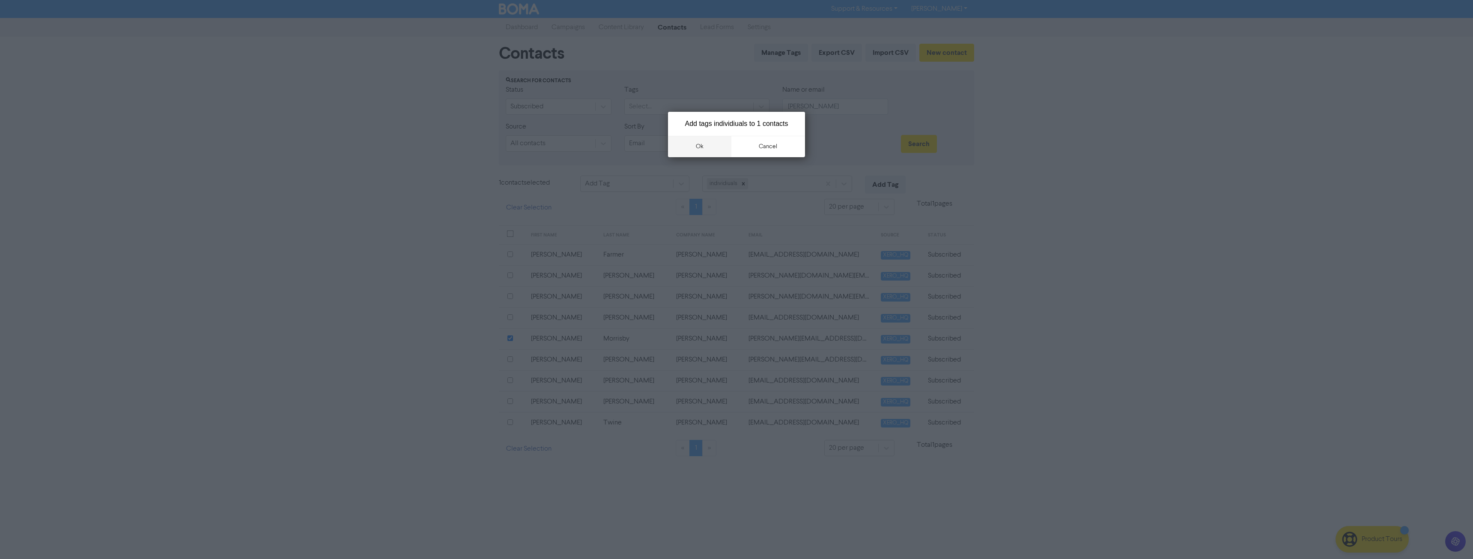
click at [699, 145] on button "ok" at bounding box center [699, 146] width 63 height 21
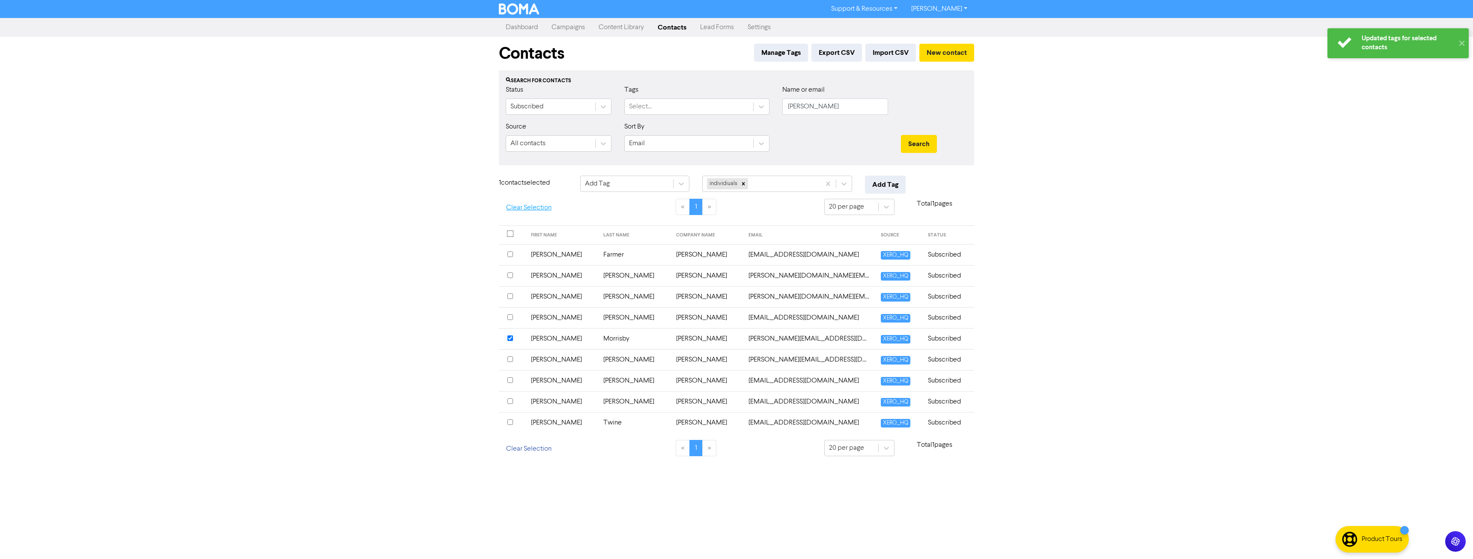
click at [532, 203] on button "Clear Selection" at bounding box center [529, 208] width 60 height 18
drag, startPoint x: 797, startPoint y: 108, endPoint x: 673, endPoint y: 112, distance: 124.6
click at [676, 112] on div "Status Subscribed Tags Select... Name or email aaron" at bounding box center [736, 103] width 474 height 37
click at [901, 135] on button "Search" at bounding box center [919, 144] width 36 height 18
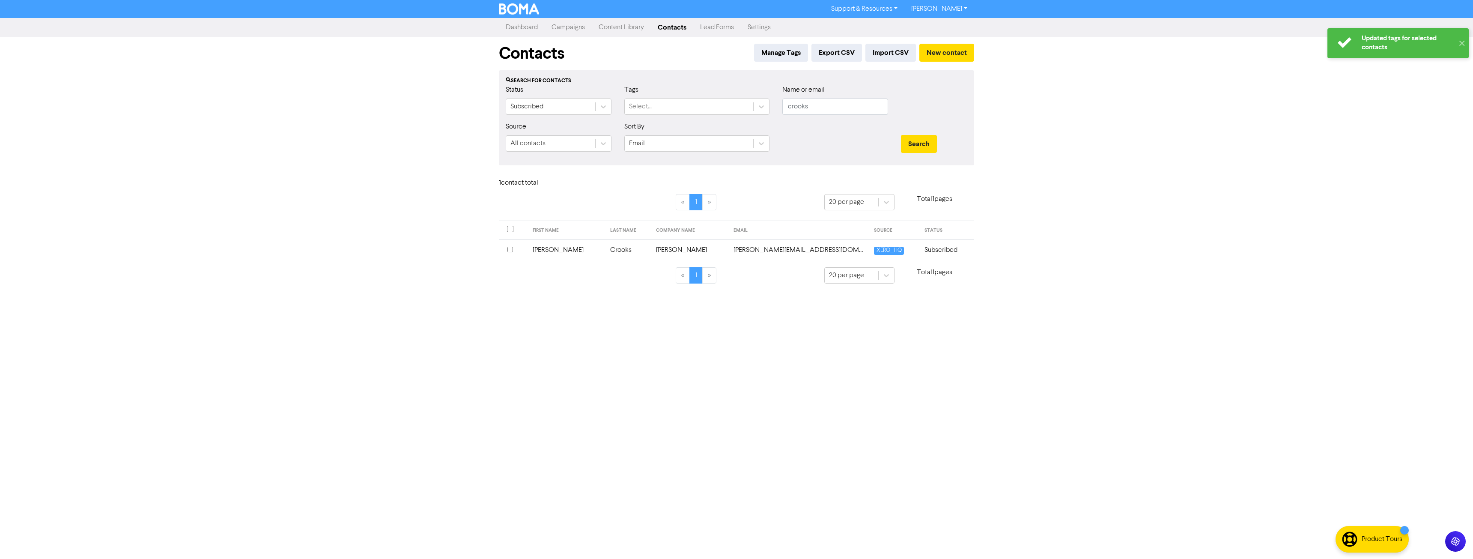
click at [512, 248] on input "checkbox" at bounding box center [510, 250] width 6 height 6
click at [617, 187] on div "Choose action for selected" at bounding box center [625, 183] width 80 height 10
click at [616, 205] on div "Add Tag" at bounding box center [634, 205] width 109 height 17
click at [755, 187] on div "Tag selected contact with .." at bounding box center [747, 183] width 80 height 10
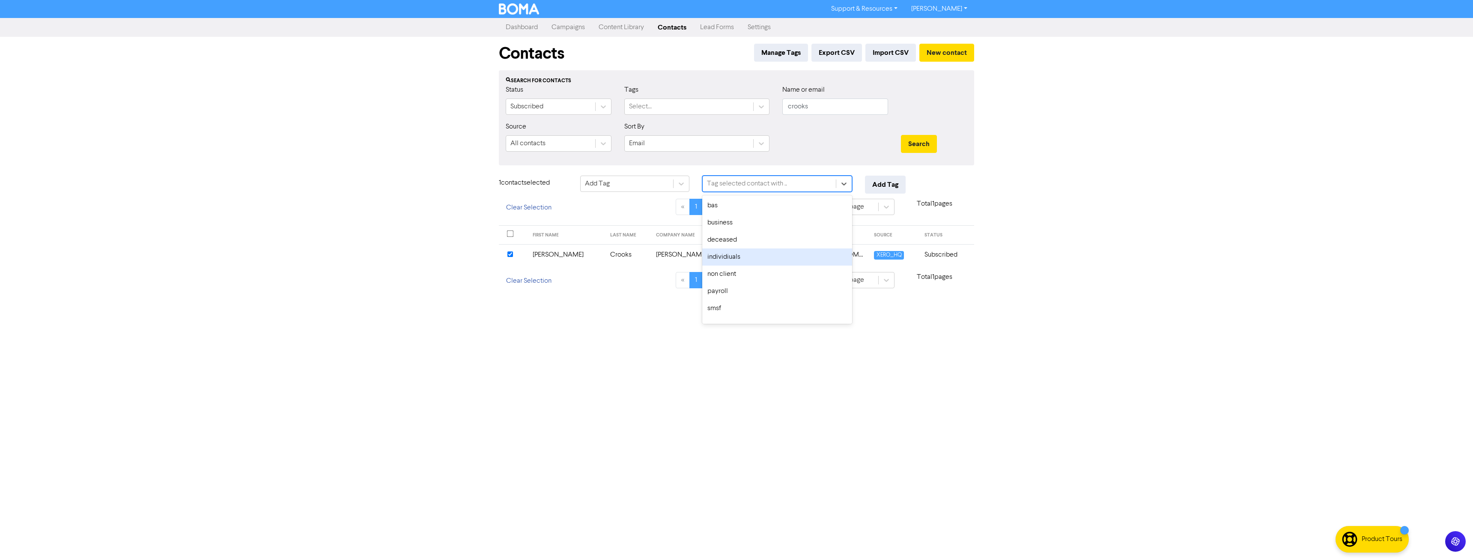
drag, startPoint x: 750, startPoint y: 206, endPoint x: 736, endPoint y: 262, distance: 58.0
click at [736, 262] on div "bas business deceased individiuals non client payroll smsf super trust xero xer…" at bounding box center [777, 259] width 150 height 128
click at [723, 258] on div "individiuals" at bounding box center [777, 256] width 150 height 17
click at [886, 184] on button "Add Tag" at bounding box center [885, 185] width 41 height 18
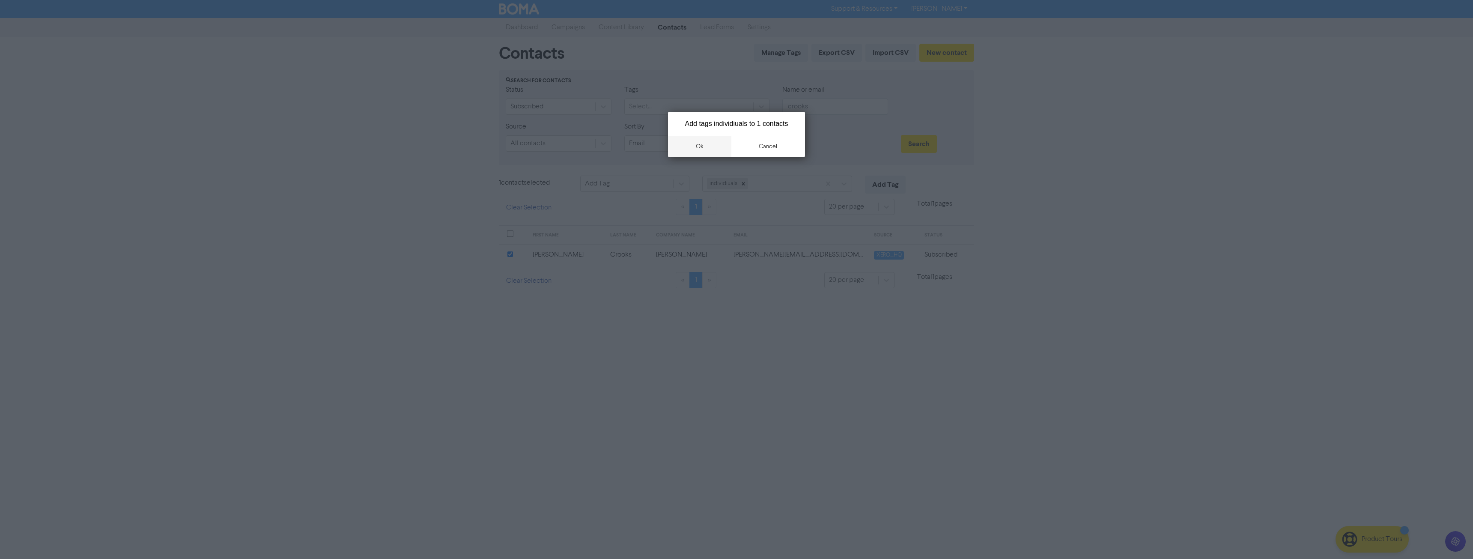
click at [703, 143] on button "ok" at bounding box center [699, 146] width 63 height 21
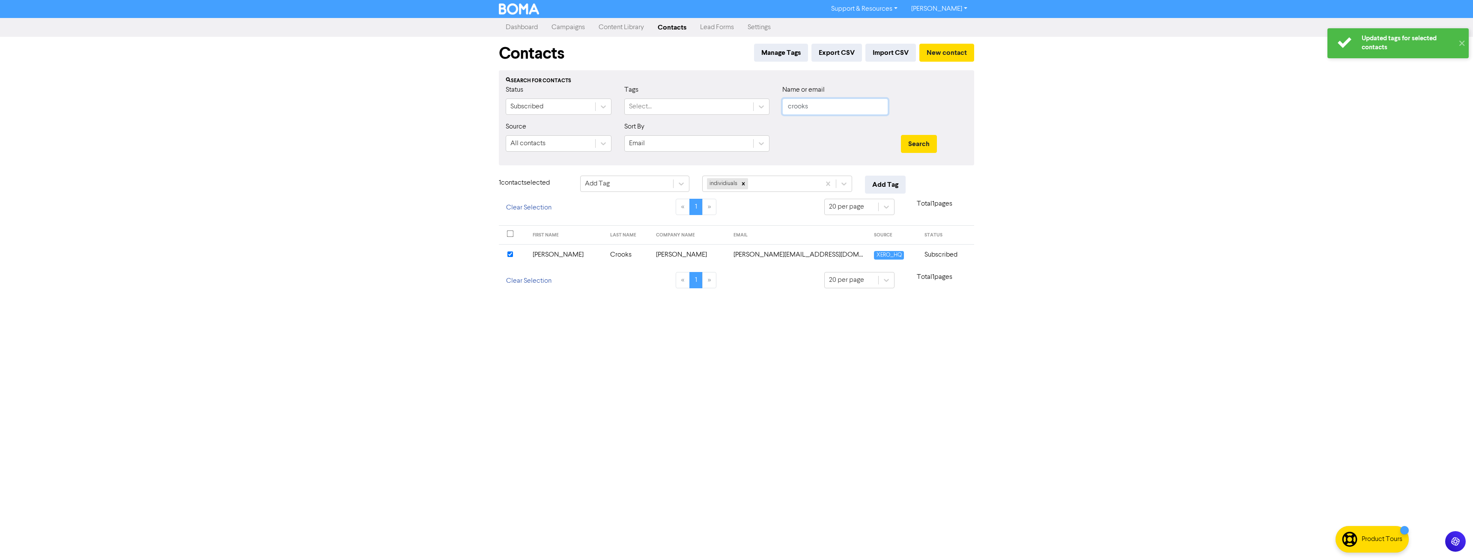
drag, startPoint x: 828, startPoint y: 109, endPoint x: 669, endPoint y: 127, distance: 160.2
click at [669, 127] on form "Status Subscribed Tags Select... Name or email crooks Source All contacts Sort …" at bounding box center [736, 122] width 461 height 74
click at [901, 135] on button "Search" at bounding box center [919, 144] width 36 height 18
click at [511, 253] on input "checkbox" at bounding box center [510, 254] width 6 height 6
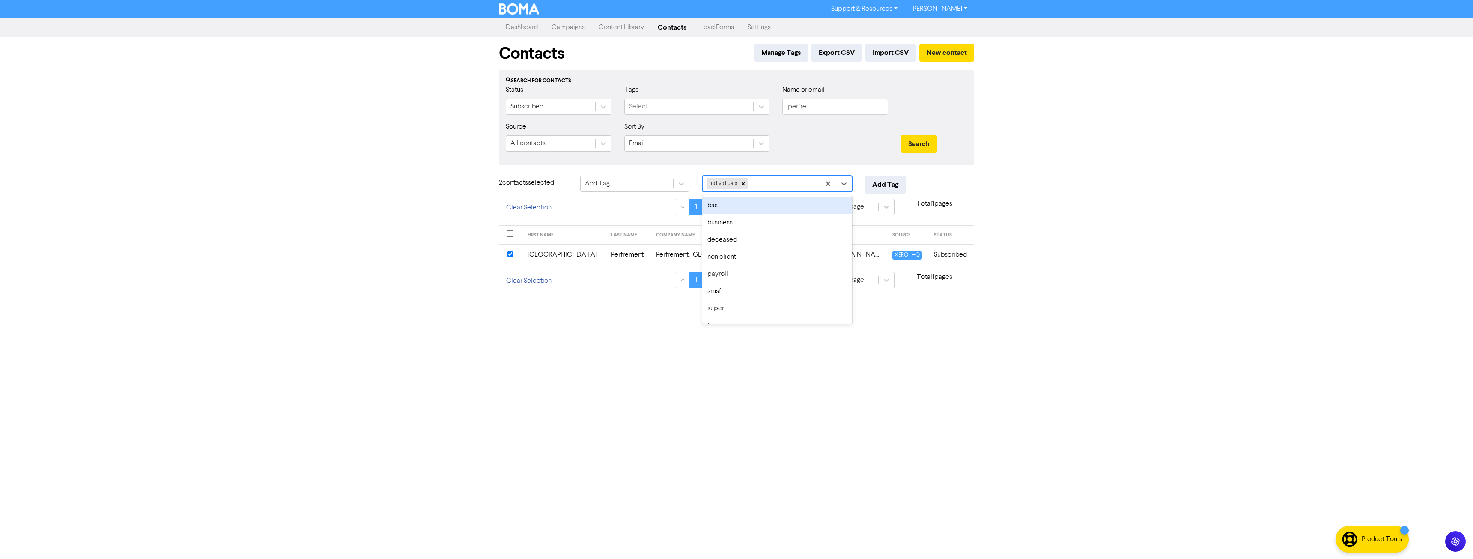
click at [794, 185] on div "individiuals" at bounding box center [761, 183] width 118 height 15
click at [752, 222] on div "business" at bounding box center [777, 222] width 150 height 17
click at [874, 181] on button "Add Tag" at bounding box center [885, 185] width 41 height 18
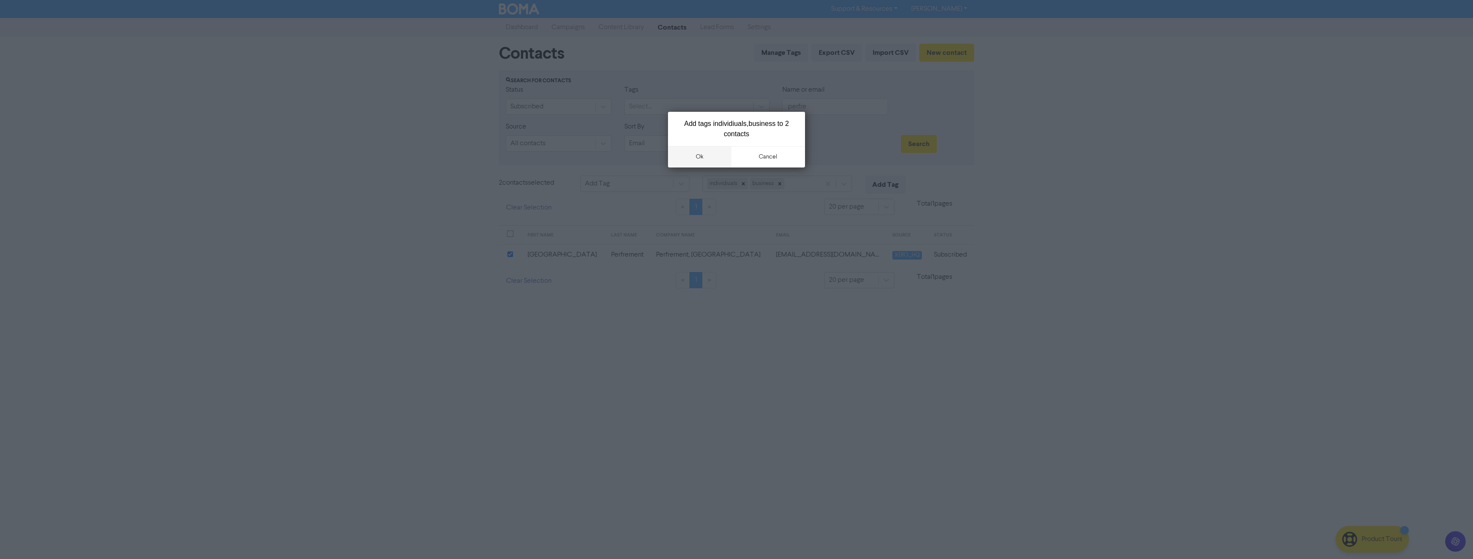
click at [702, 156] on button "ok" at bounding box center [699, 156] width 63 height 21
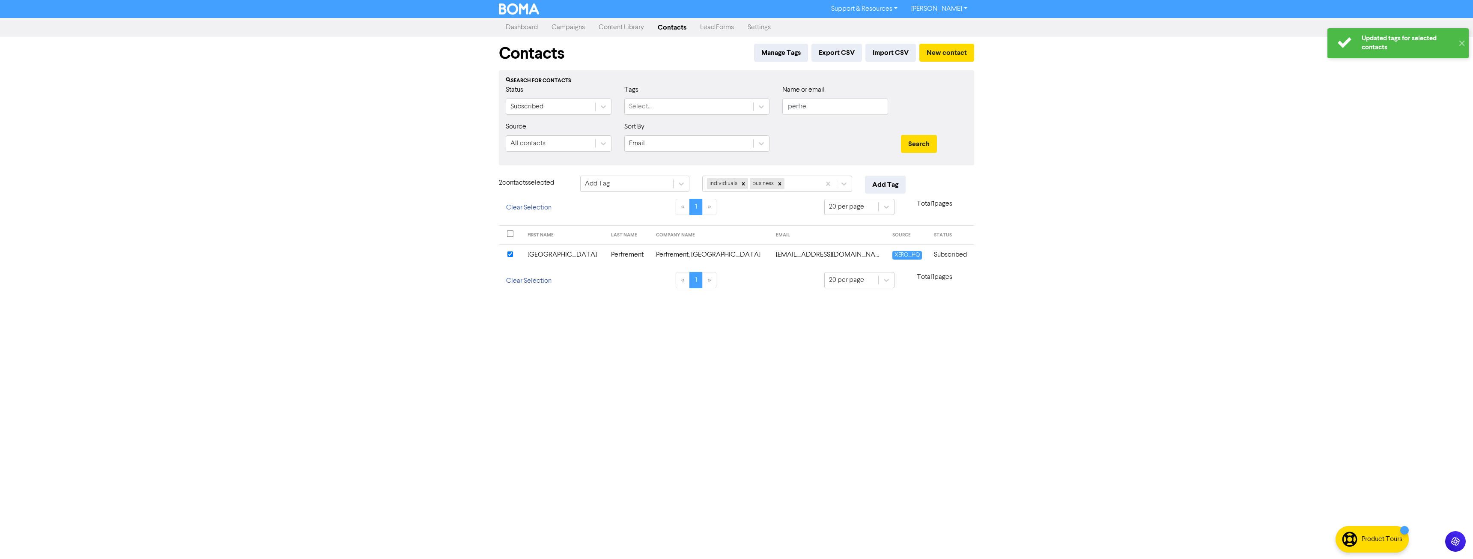
click at [516, 182] on h6 "2 contact s selected" at bounding box center [533, 183] width 68 height 8
click at [553, 182] on h6 "2 contact s selected" at bounding box center [533, 183] width 68 height 8
click at [514, 209] on button "Clear Selection" at bounding box center [529, 208] width 60 height 18
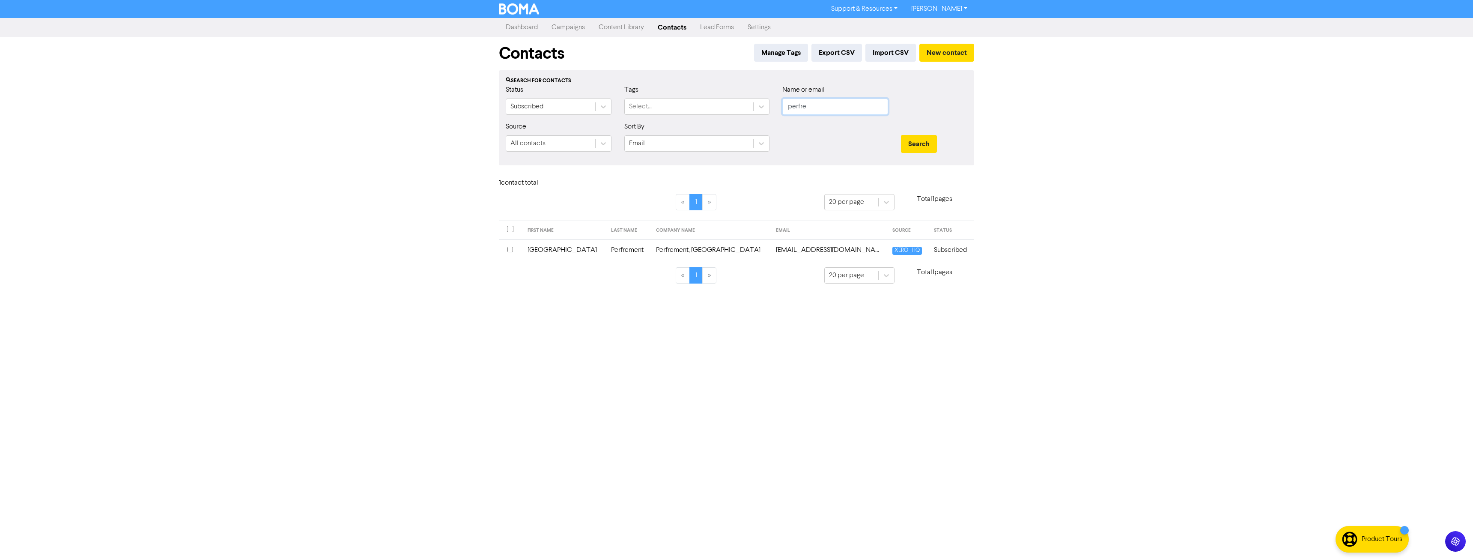
drag, startPoint x: 823, startPoint y: 112, endPoint x: 729, endPoint y: 116, distance: 94.3
click at [729, 116] on div "Status Subscribed Tags Select... Name or email perfre" at bounding box center [736, 103] width 474 height 37
click at [901, 135] on button "Search" at bounding box center [919, 144] width 36 height 18
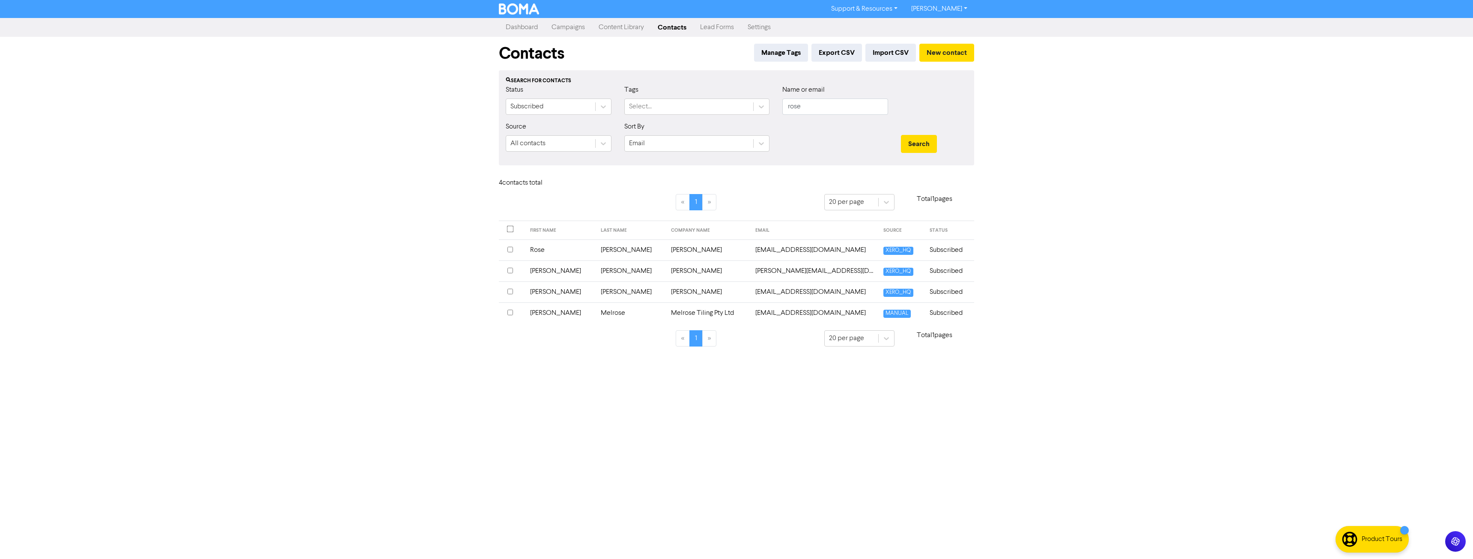
click at [509, 250] on input "checkbox" at bounding box center [510, 250] width 6 height 6
click at [647, 185] on div "Choose action for selected" at bounding box center [625, 183] width 80 height 10
click at [790, 167] on div "Contacts Manage Tags Export CSV Import CSV New contact Search for contacts Stat…" at bounding box center [736, 199] width 488 height 324
click at [640, 187] on div "Choose action for selected" at bounding box center [625, 183] width 80 height 10
click at [632, 206] on div "Add Tag" at bounding box center [634, 205] width 109 height 17
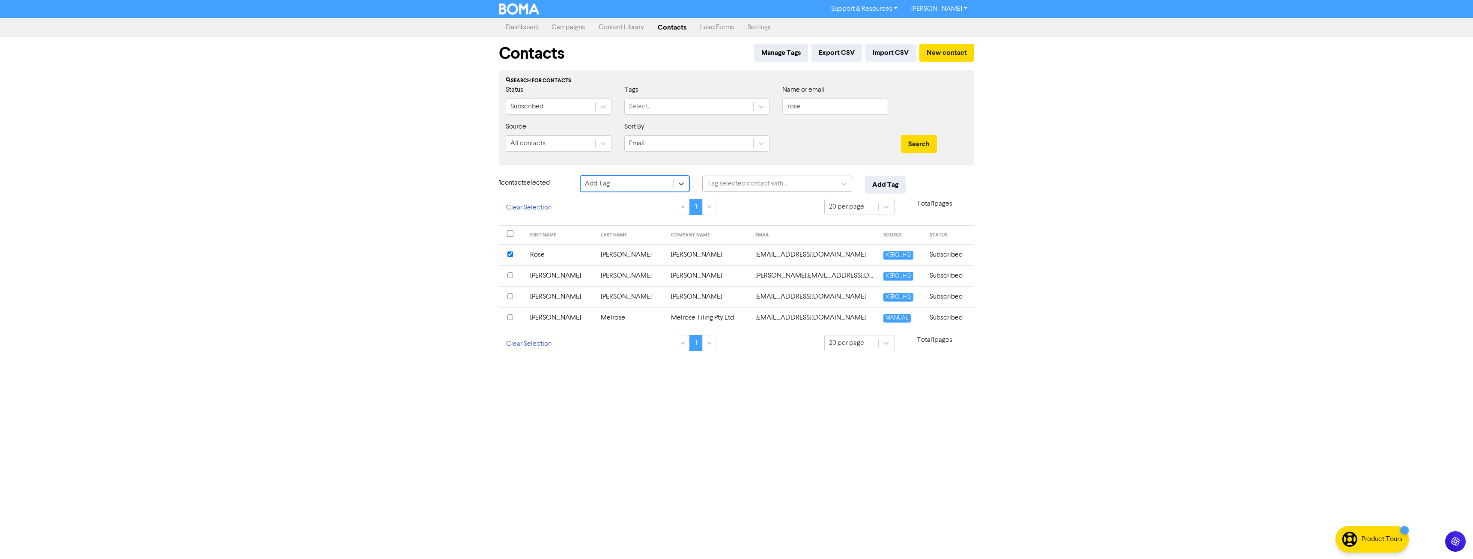
click at [741, 190] on div "Tag selected contact with .." at bounding box center [768, 183] width 133 height 15
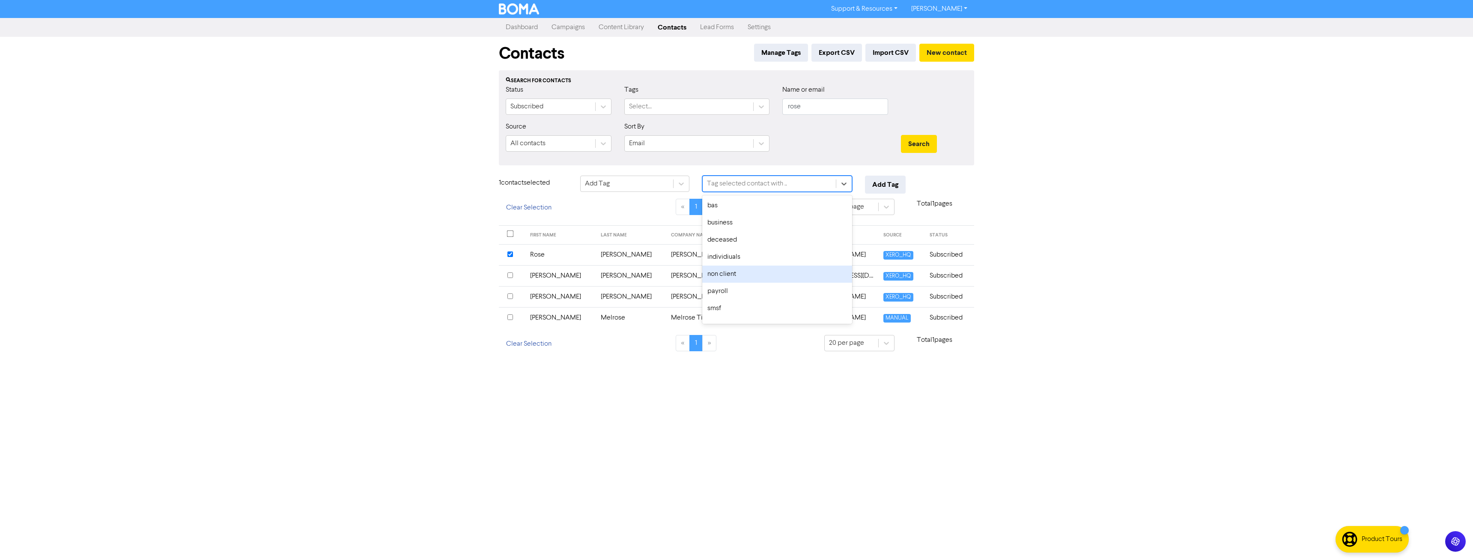
click at [733, 271] on div "non client" at bounding box center [777, 273] width 150 height 17
click at [878, 182] on button "Add Tag" at bounding box center [885, 185] width 41 height 18
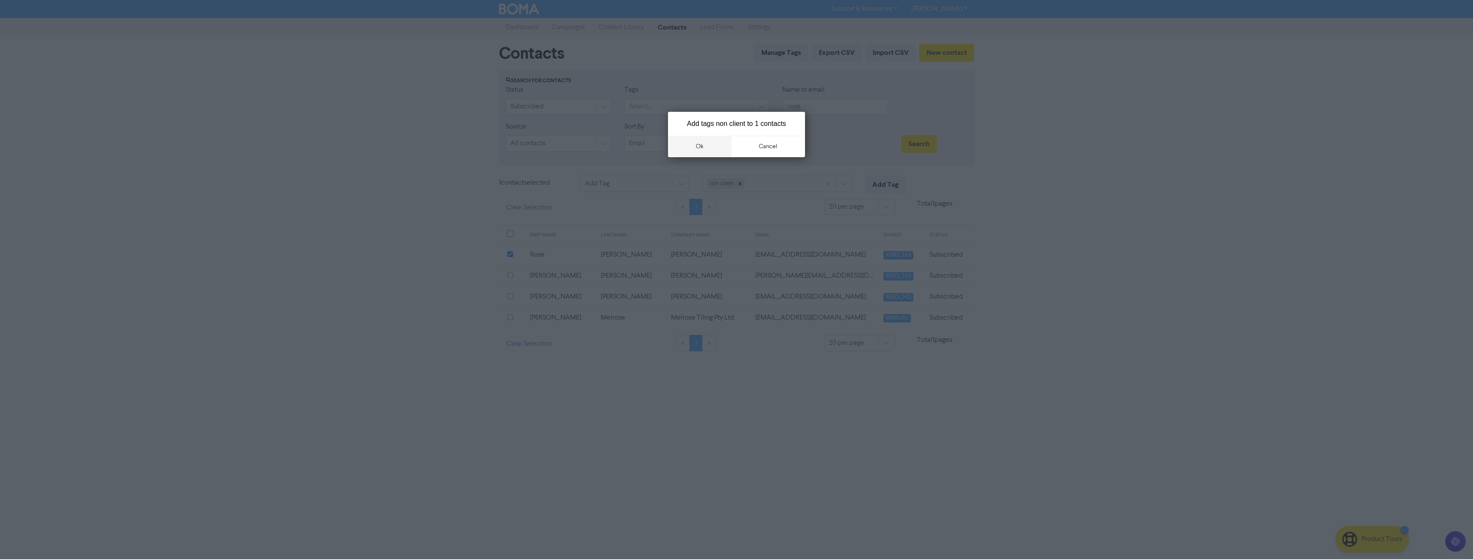
click at [699, 151] on button "ok" at bounding box center [699, 146] width 63 height 21
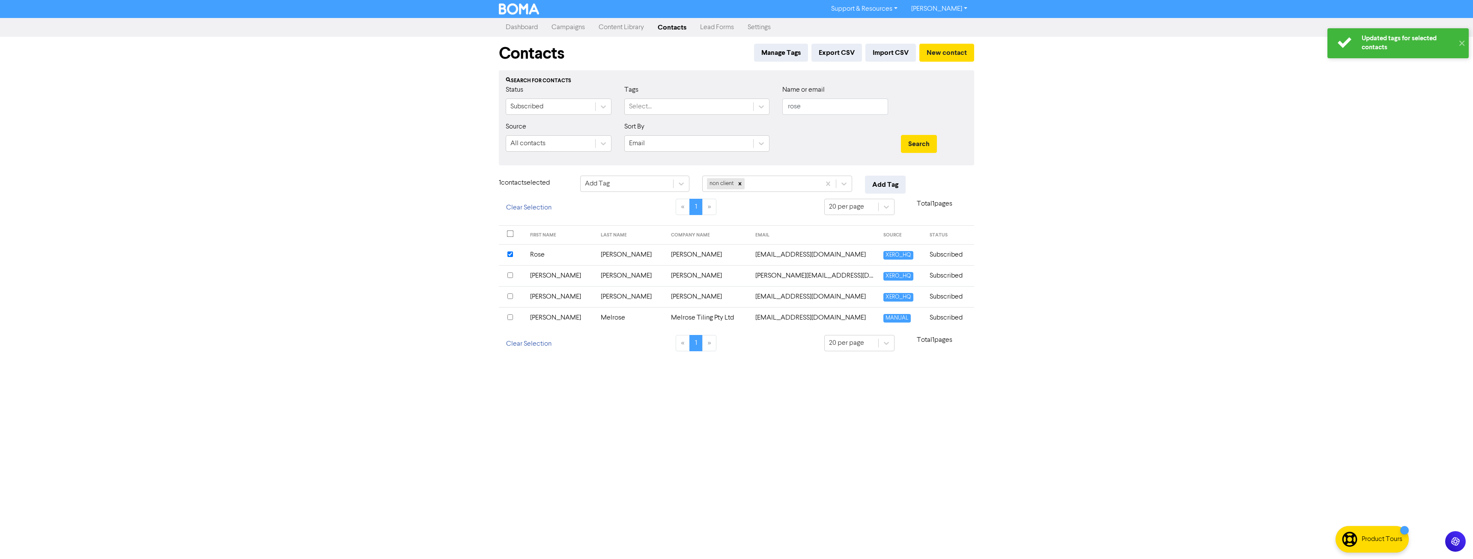
click at [512, 253] on input "checkbox" at bounding box center [510, 254] width 6 height 6
click at [512, 253] on div at bounding box center [511, 250] width 9 height 10
click at [508, 254] on input "checkbox" at bounding box center [510, 254] width 6 height 6
drag, startPoint x: 768, startPoint y: 108, endPoint x: 736, endPoint y: 107, distance: 32.5
click at [739, 109] on div "Status Subscribed Tags Select... Name or email rose" at bounding box center [736, 103] width 474 height 37
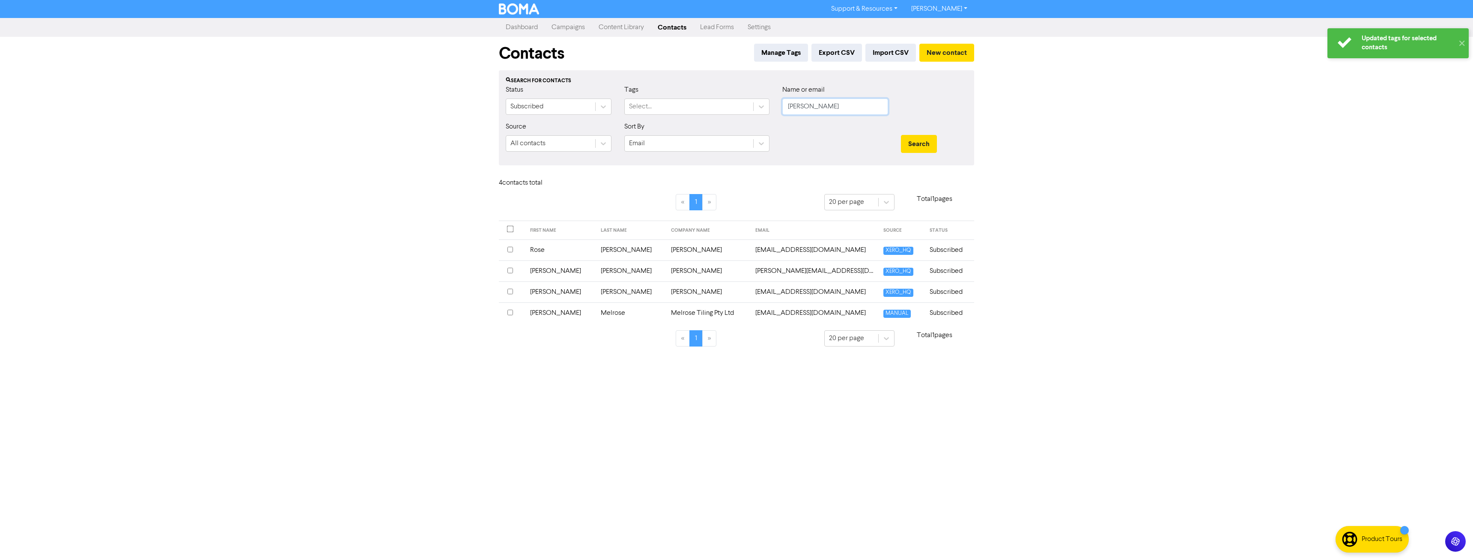
click at [901, 135] on button "Search" at bounding box center [919, 144] width 36 height 18
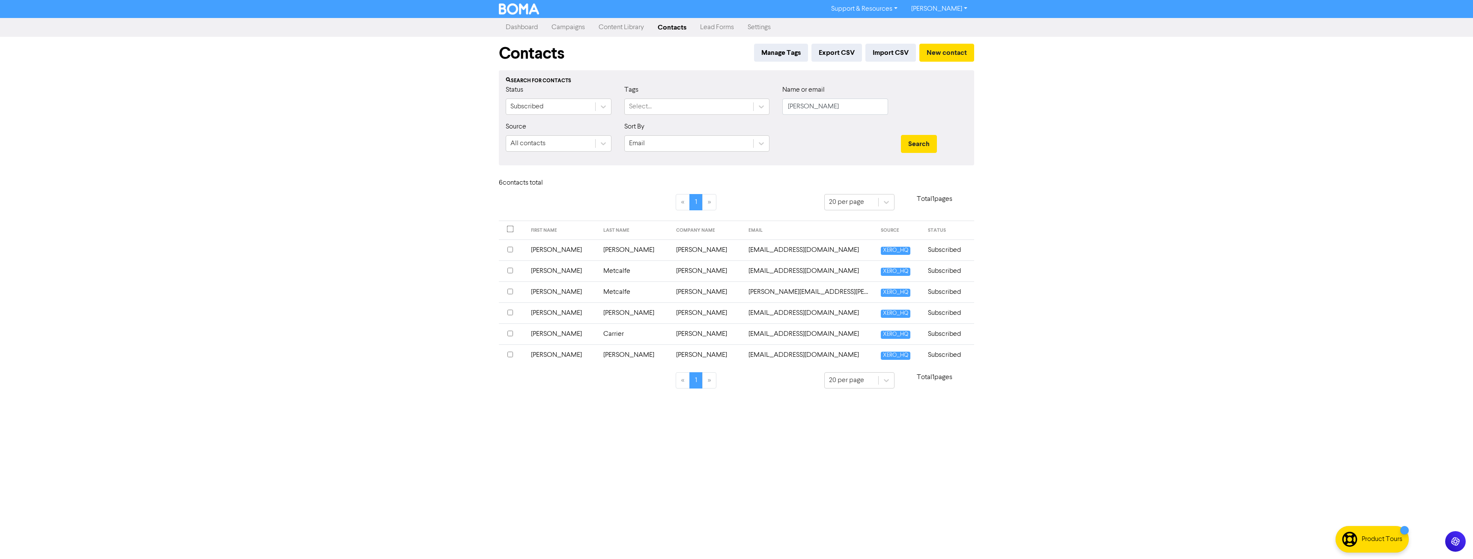
click at [509, 332] on input "checkbox" at bounding box center [510, 333] width 6 height 6
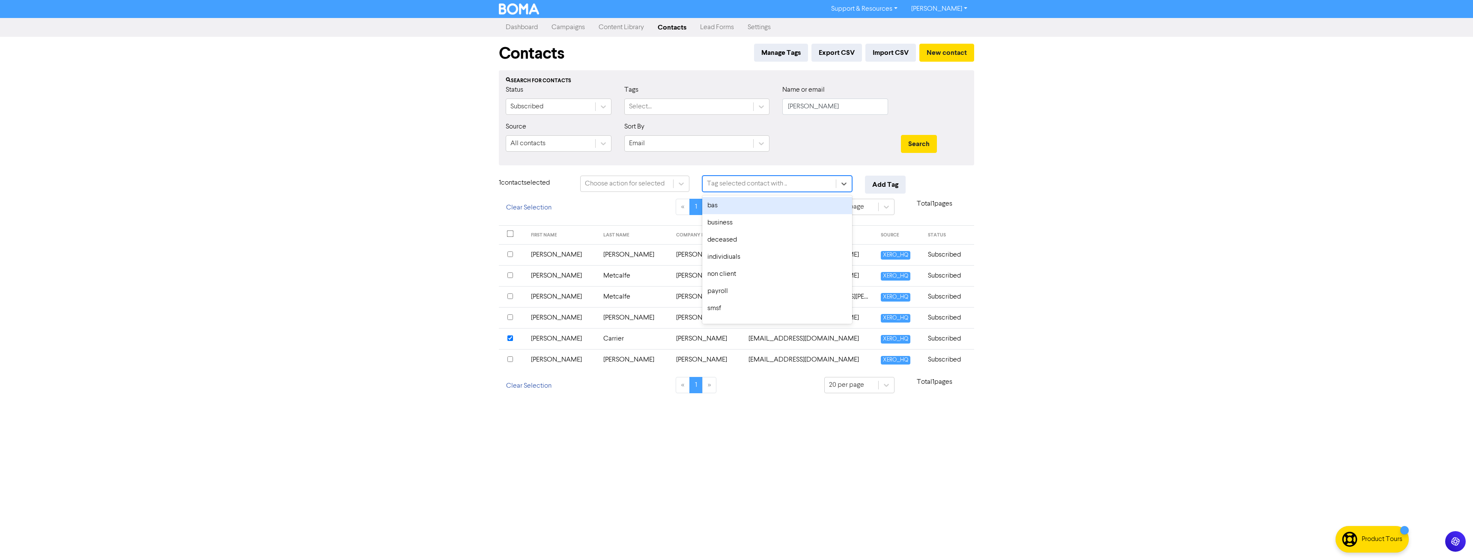
click at [774, 181] on div "Tag selected contact with .." at bounding box center [747, 183] width 80 height 10
click at [750, 250] on div "individiuals" at bounding box center [777, 256] width 150 height 17
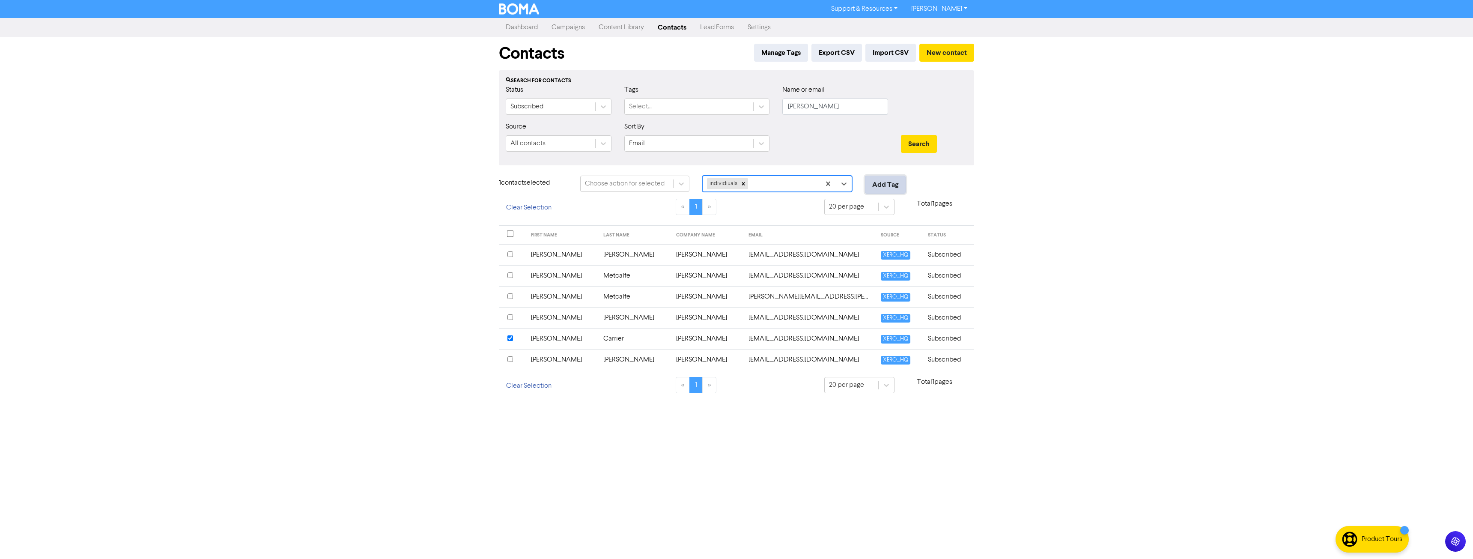
click at [878, 182] on button "Add Tag" at bounding box center [885, 185] width 41 height 18
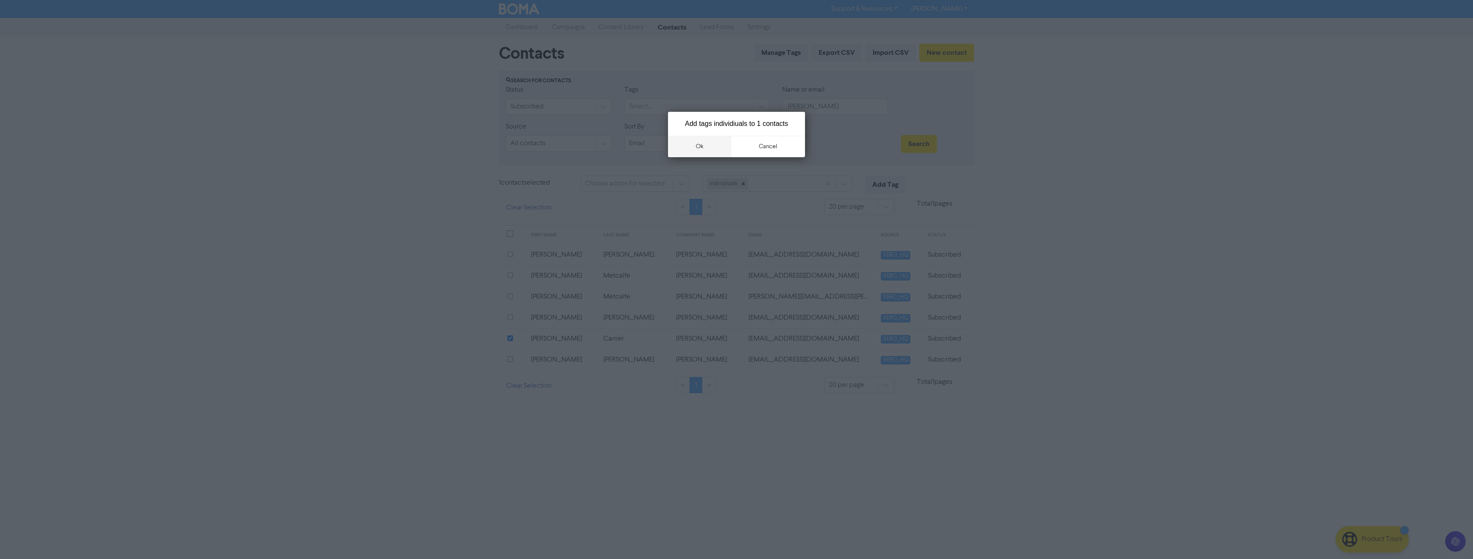
click at [689, 153] on button "ok" at bounding box center [699, 146] width 63 height 21
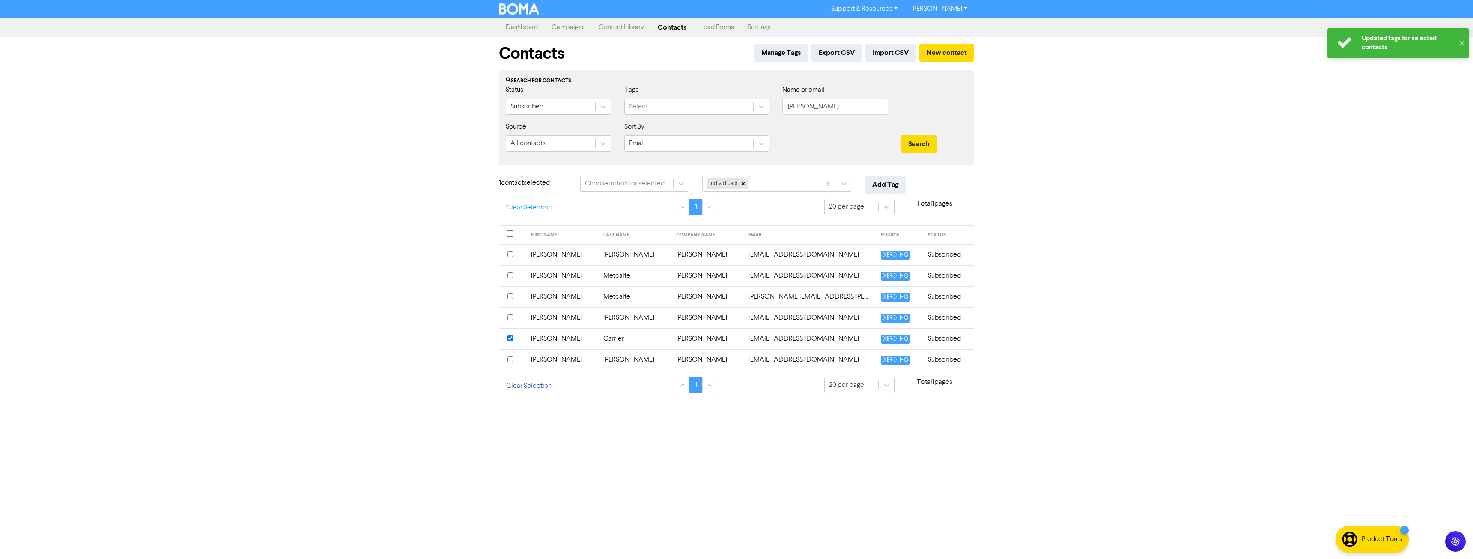
click at [515, 210] on button "Clear Selection" at bounding box center [529, 208] width 60 height 18
drag, startPoint x: 812, startPoint y: 110, endPoint x: 736, endPoint y: 105, distance: 75.9
click at [738, 107] on div "Status Subscribed Tags Select... Name or email linda" at bounding box center [736, 103] width 474 height 37
click at [901, 135] on button "Search" at bounding box center [919, 144] width 36 height 18
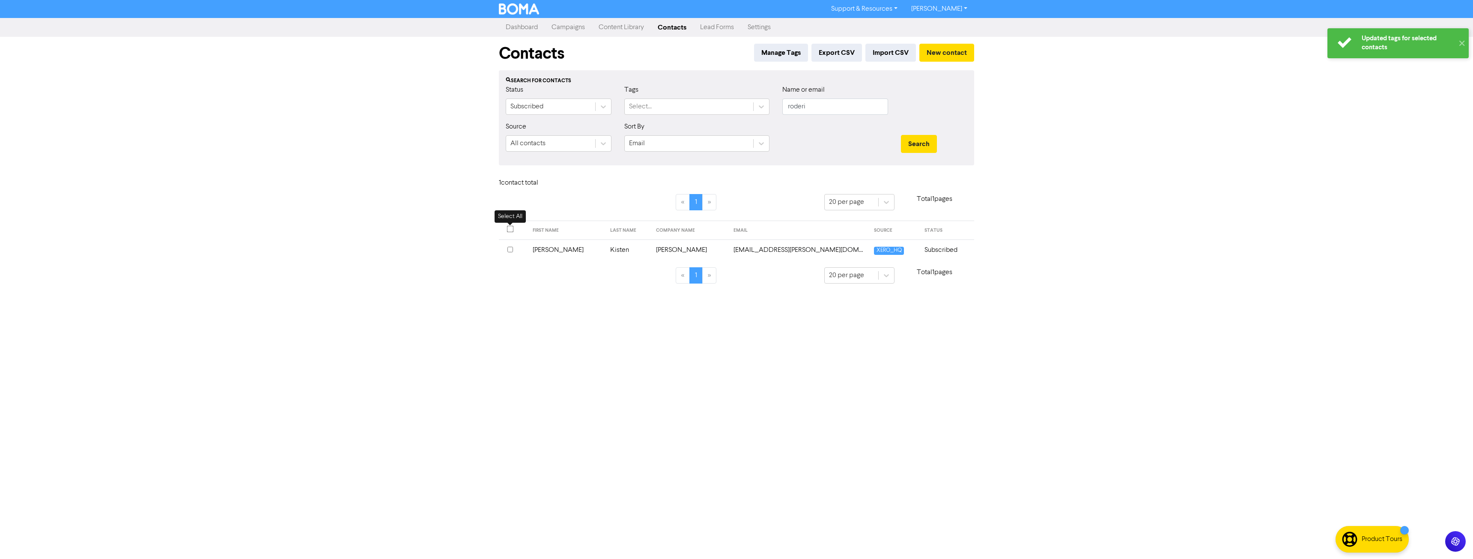
click at [512, 229] on input "checkbox" at bounding box center [510, 229] width 7 height 7
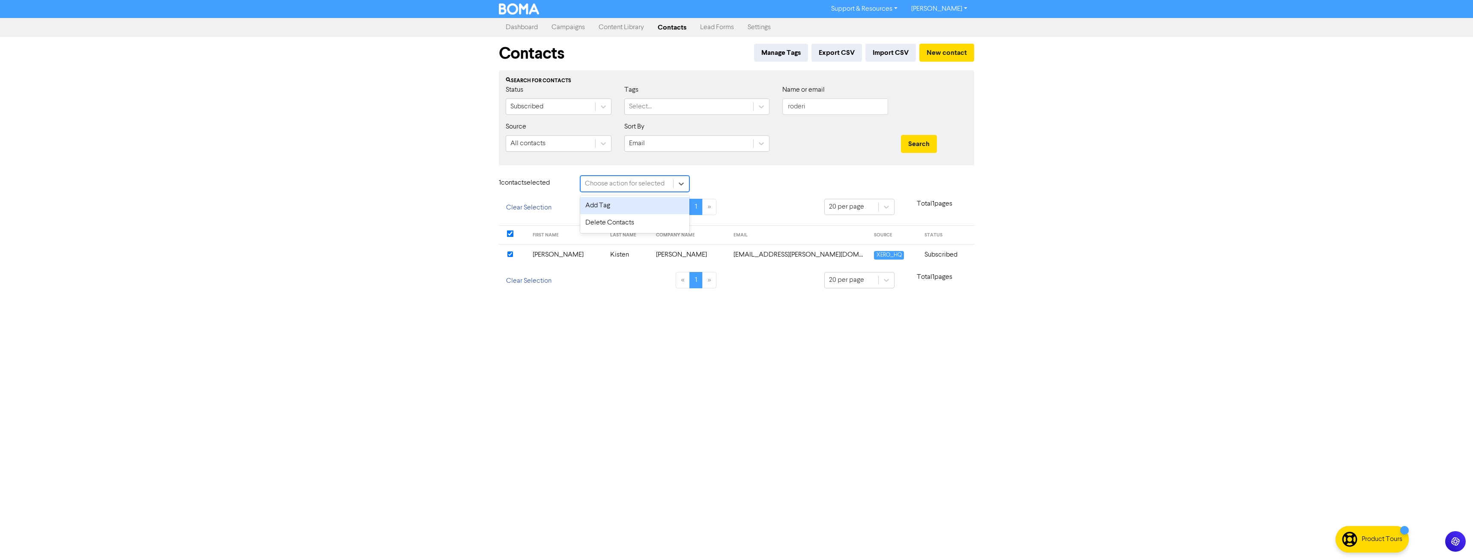
click at [624, 187] on div "Choose action for selected" at bounding box center [625, 183] width 80 height 10
click at [619, 204] on div "Add Tag" at bounding box center [634, 205] width 109 height 17
click at [747, 188] on div "Tag selected contact with .." at bounding box center [747, 183] width 80 height 10
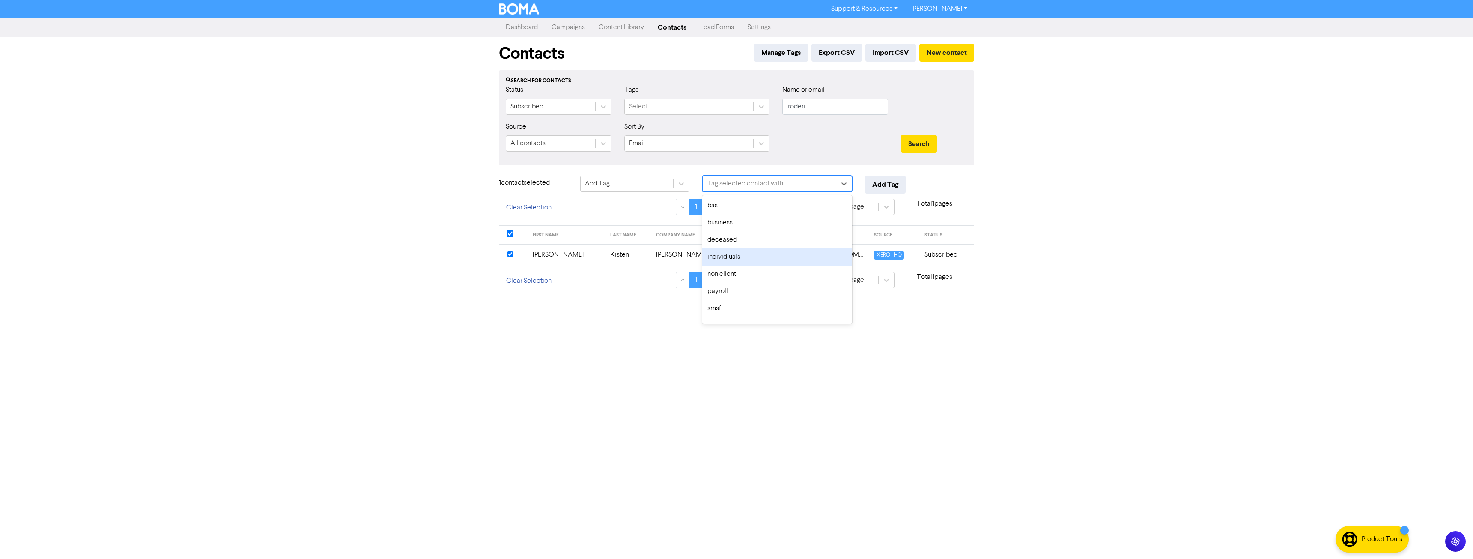
click at [740, 259] on div "individiuals" at bounding box center [777, 256] width 150 height 17
click at [889, 184] on button "Add Tag" at bounding box center [885, 185] width 41 height 18
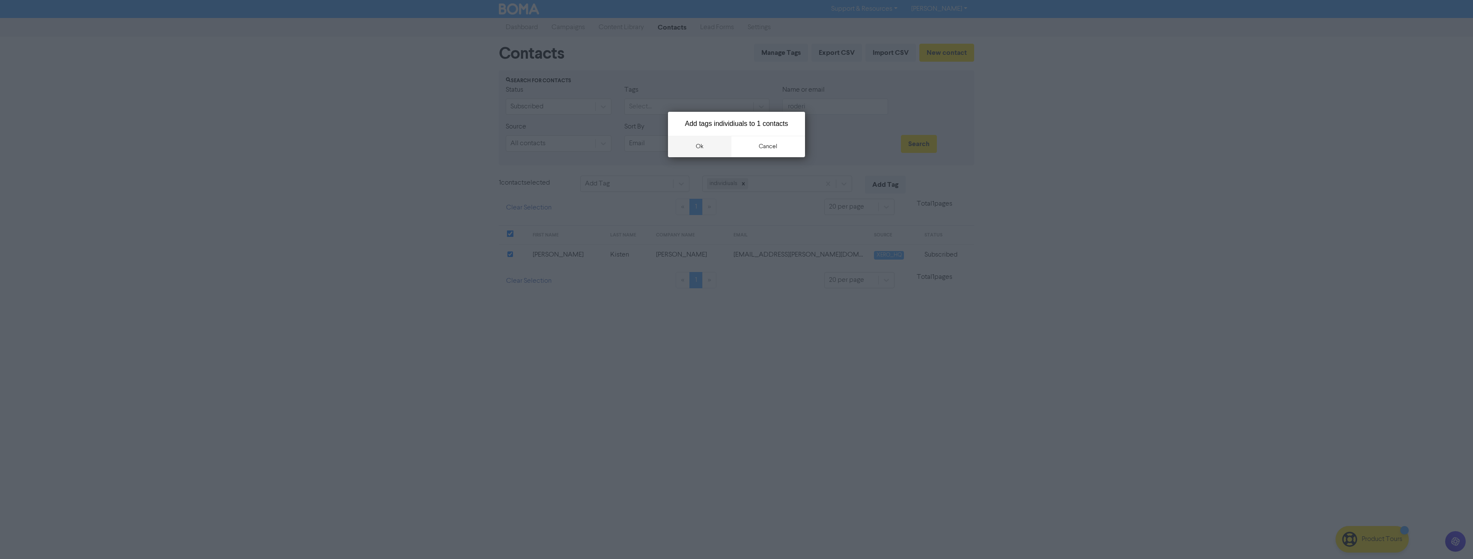
click at [688, 148] on button "ok" at bounding box center [699, 146] width 63 height 21
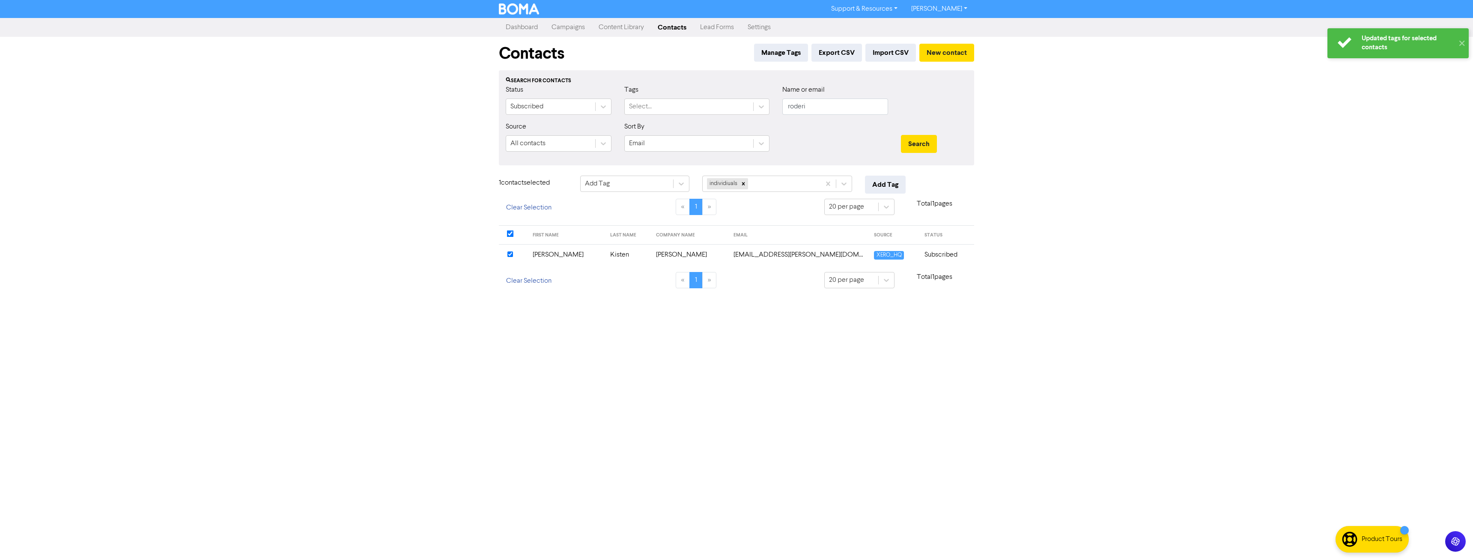
drag, startPoint x: 801, startPoint y: 101, endPoint x: 796, endPoint y: 102, distance: 5.6
click at [796, 102] on div "Name or email roderi" at bounding box center [835, 100] width 106 height 30
drag, startPoint x: 813, startPoint y: 104, endPoint x: 677, endPoint y: 109, distance: 135.8
click at [678, 110] on div "Status Subscribed Tags Select... Name or email roderi" at bounding box center [736, 103] width 474 height 37
click at [901, 135] on button "Search" at bounding box center [919, 144] width 36 height 18
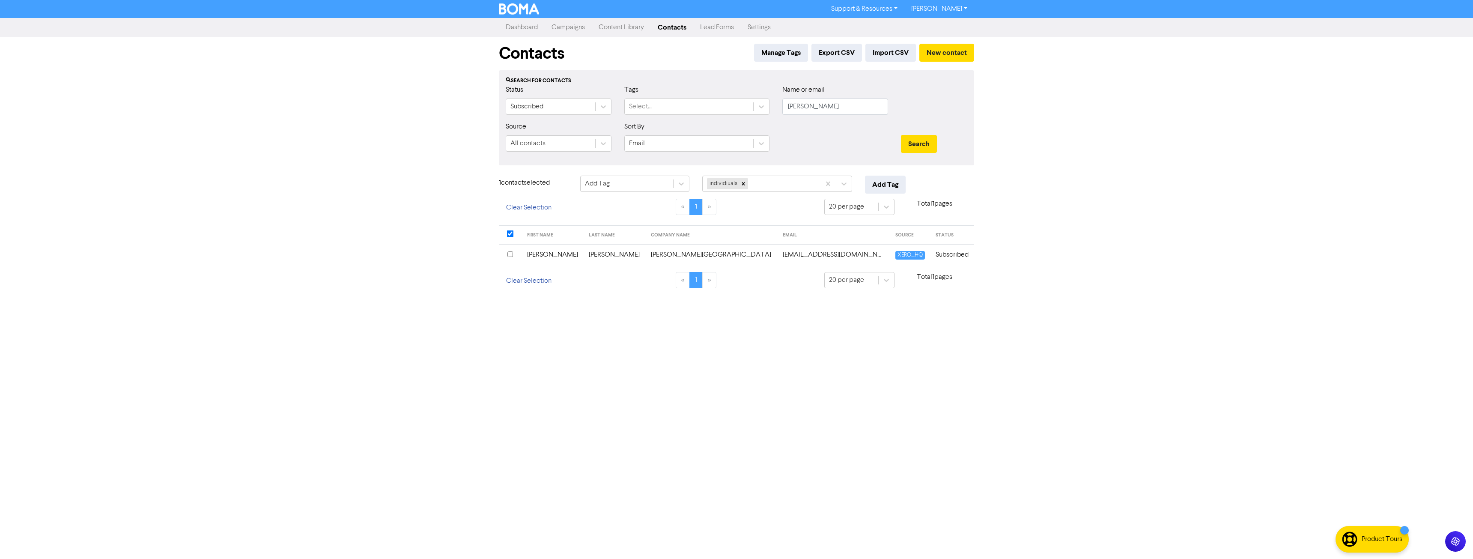
click at [510, 255] on input "checkbox" at bounding box center [510, 254] width 6 height 6
click at [889, 182] on button "Add Tag" at bounding box center [885, 185] width 41 height 18
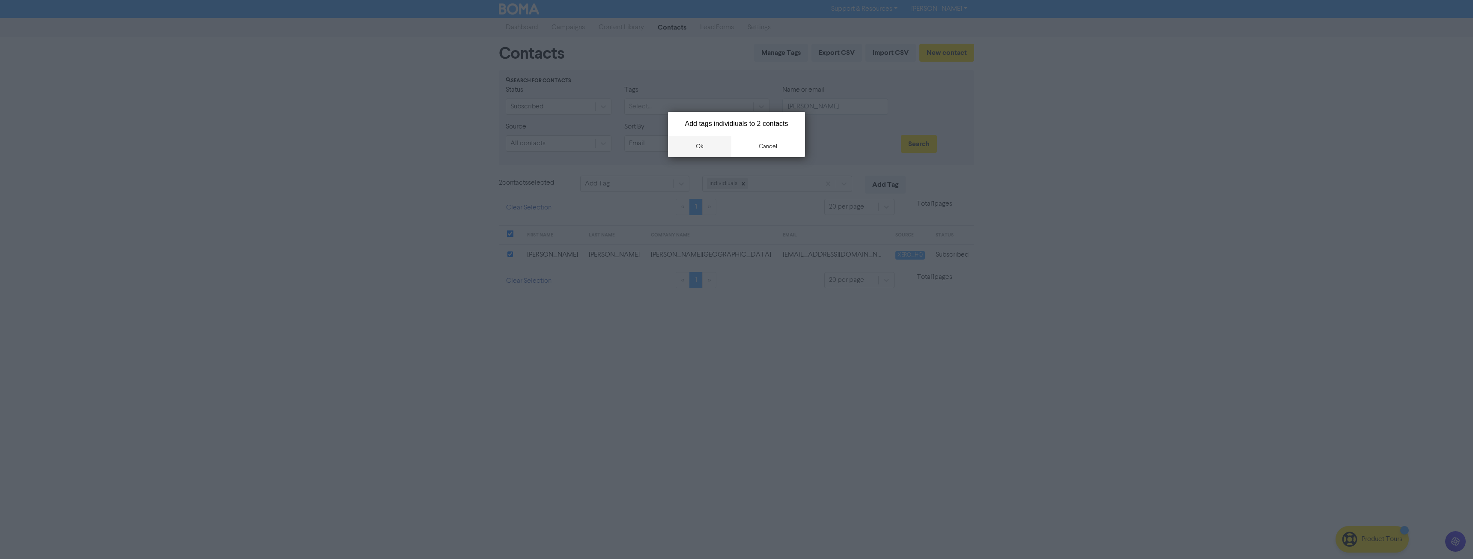
click at [697, 150] on button "ok" at bounding box center [699, 146] width 63 height 21
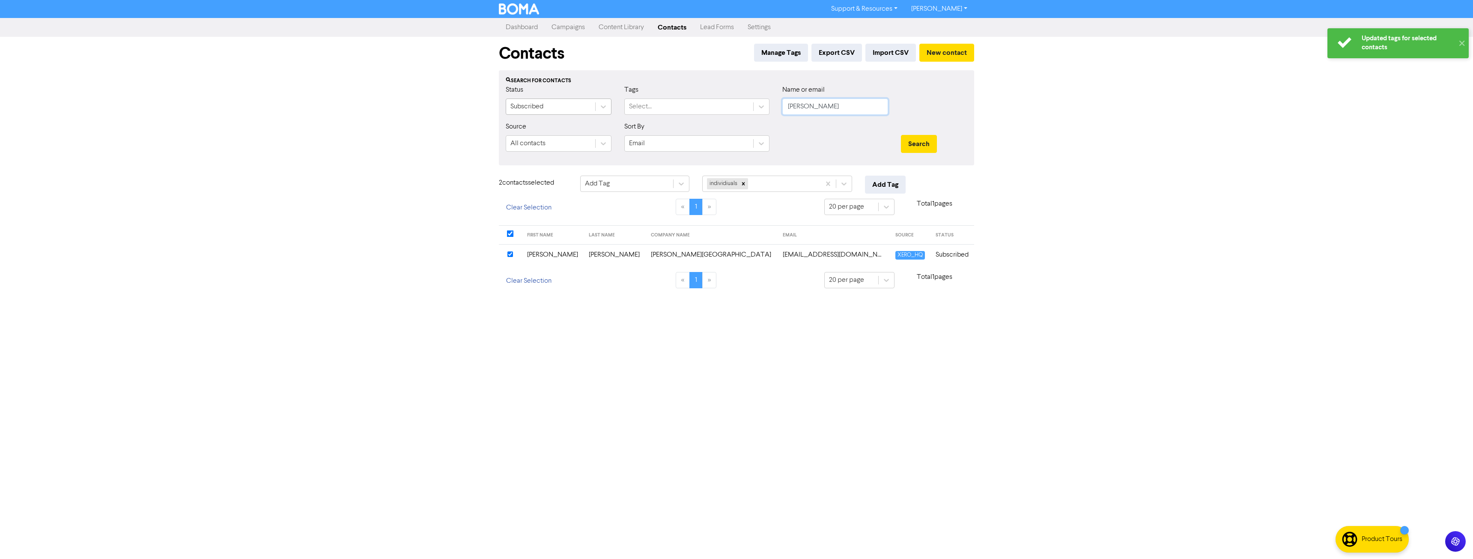
drag, startPoint x: 835, startPoint y: 101, endPoint x: 536, endPoint y: 105, distance: 298.4
click at [532, 108] on div "Status Subscribed Tags Select... Name or email busby" at bounding box center [736, 103] width 474 height 37
click at [901, 135] on button "Search" at bounding box center [919, 144] width 36 height 18
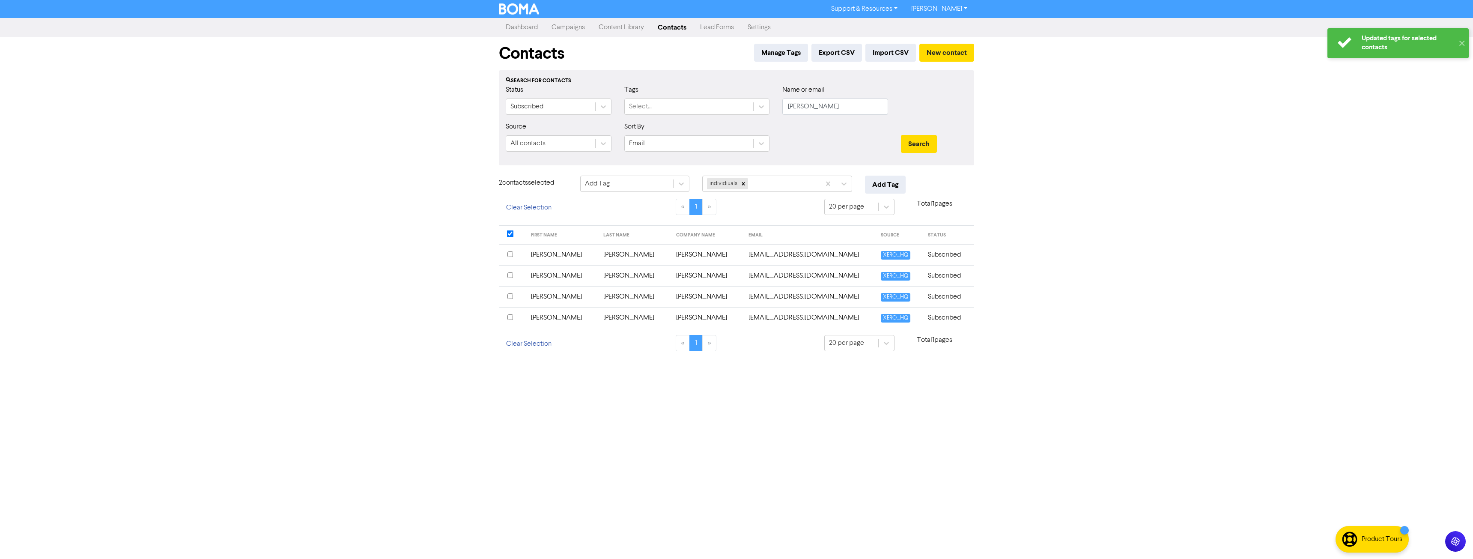
click at [509, 295] on input "checkbox" at bounding box center [510, 296] width 6 height 6
click at [877, 183] on button "Add Tag" at bounding box center [885, 185] width 41 height 18
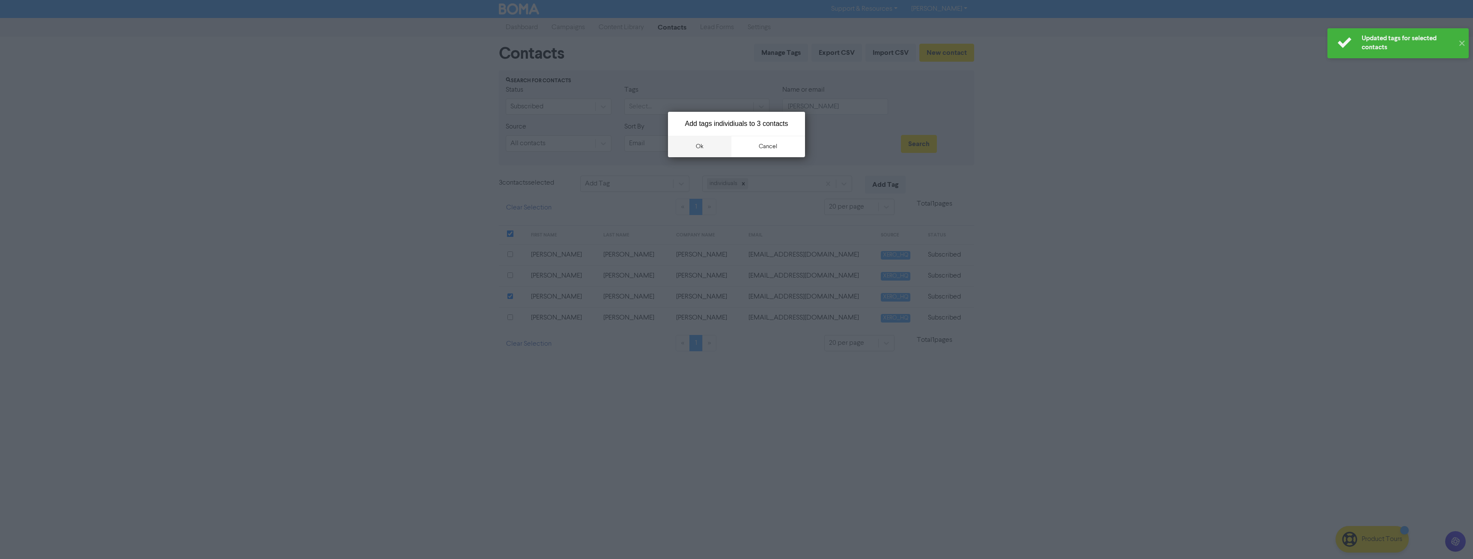
click at [699, 149] on button "ok" at bounding box center [699, 146] width 63 height 21
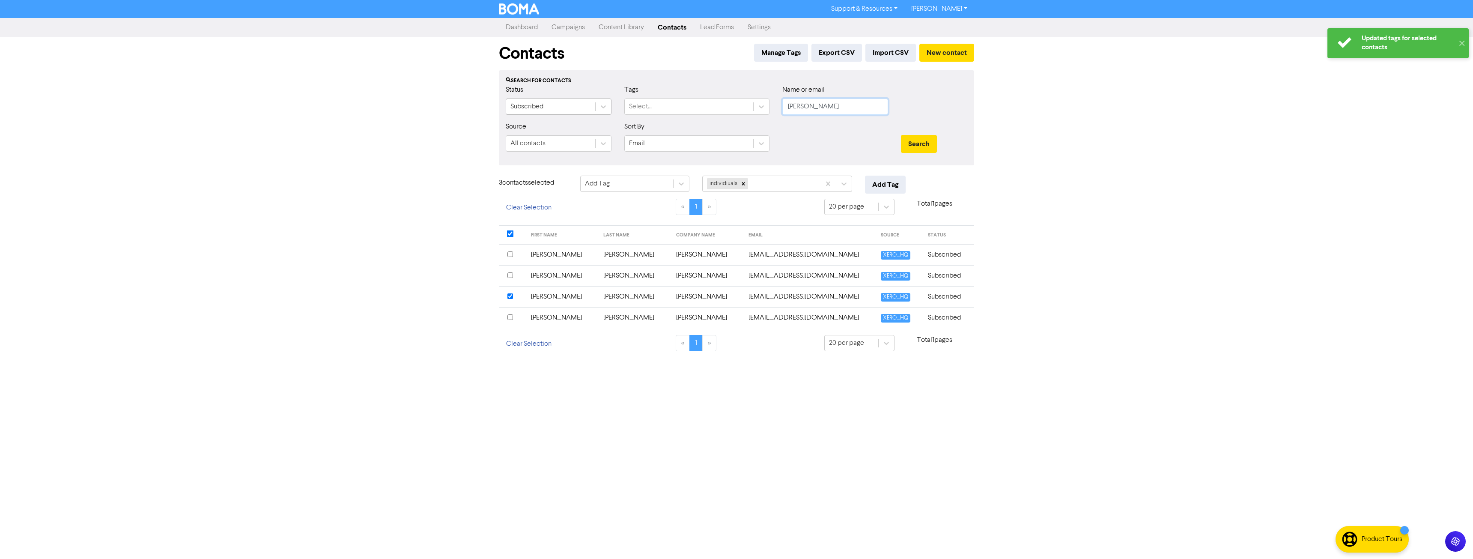
drag, startPoint x: 835, startPoint y: 104, endPoint x: 587, endPoint y: 103, distance: 247.8
click at [646, 109] on div "Status Subscribed Tags Select... Name or email pouncey" at bounding box center [736, 103] width 474 height 37
click at [901, 135] on button "Search" at bounding box center [919, 144] width 36 height 18
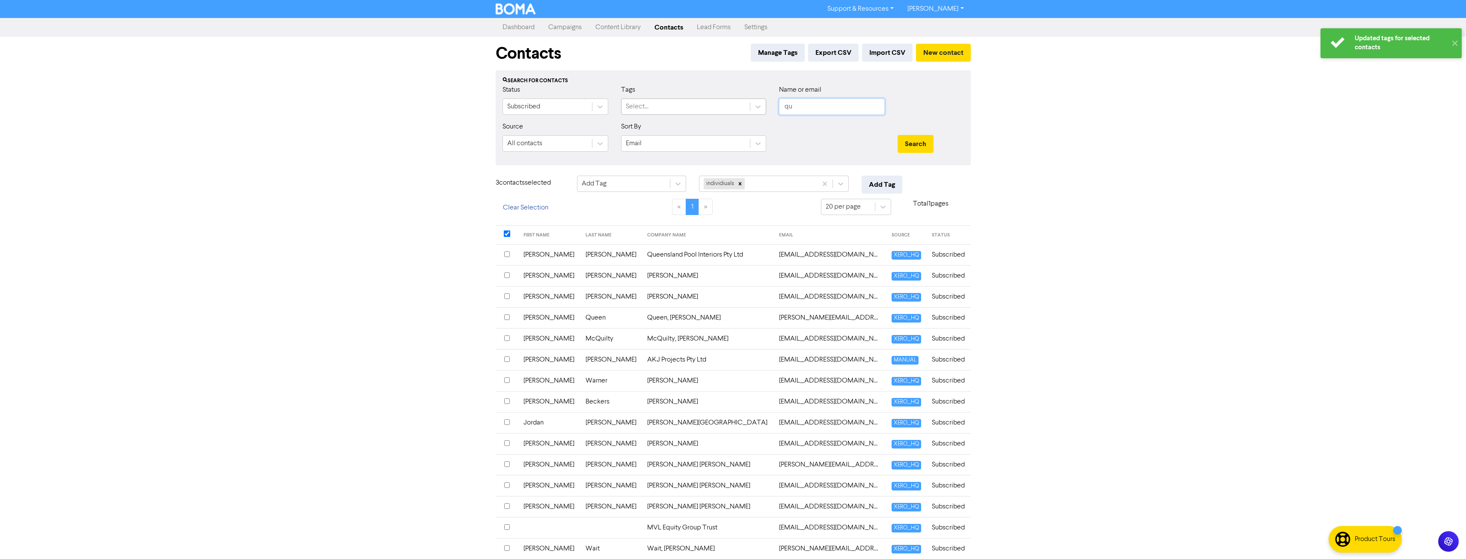
drag, startPoint x: 818, startPoint y: 108, endPoint x: 644, endPoint y: 109, distance: 173.8
click at [647, 110] on div "Status Subscribed Tags Select... Name or email qu" at bounding box center [733, 103] width 474 height 37
click at [898, 135] on button "Search" at bounding box center [916, 144] width 36 height 18
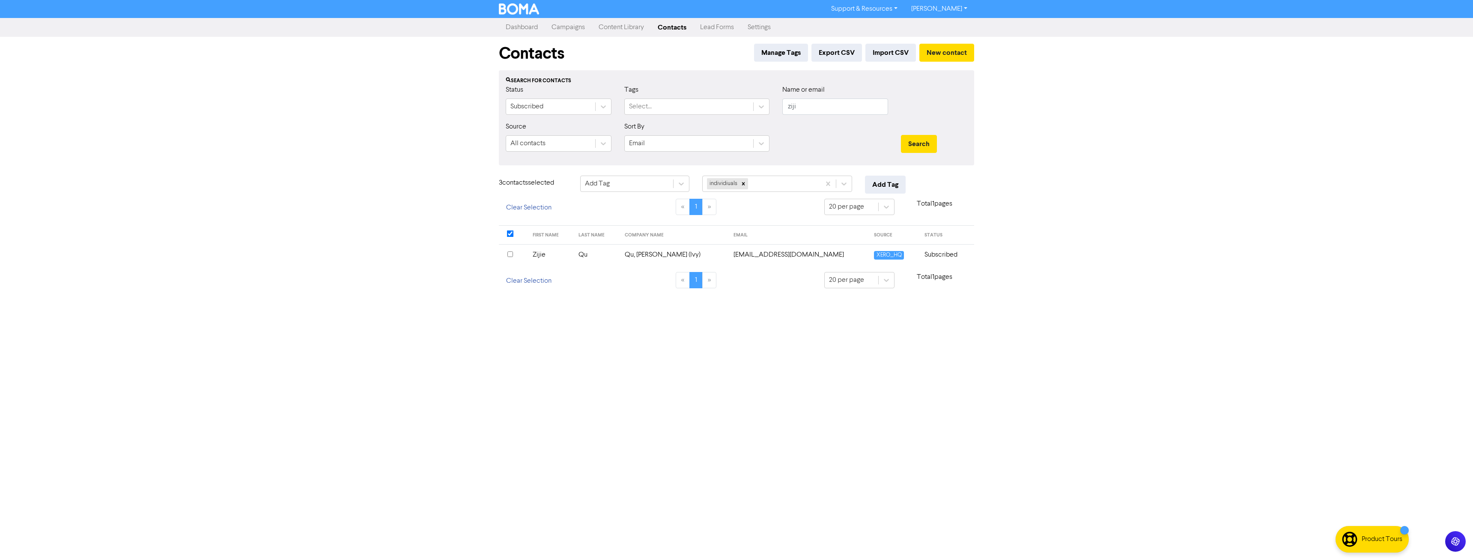
click at [514, 254] on div at bounding box center [513, 255] width 12 height 10
click at [879, 183] on button "Add Tag" at bounding box center [885, 185] width 41 height 18
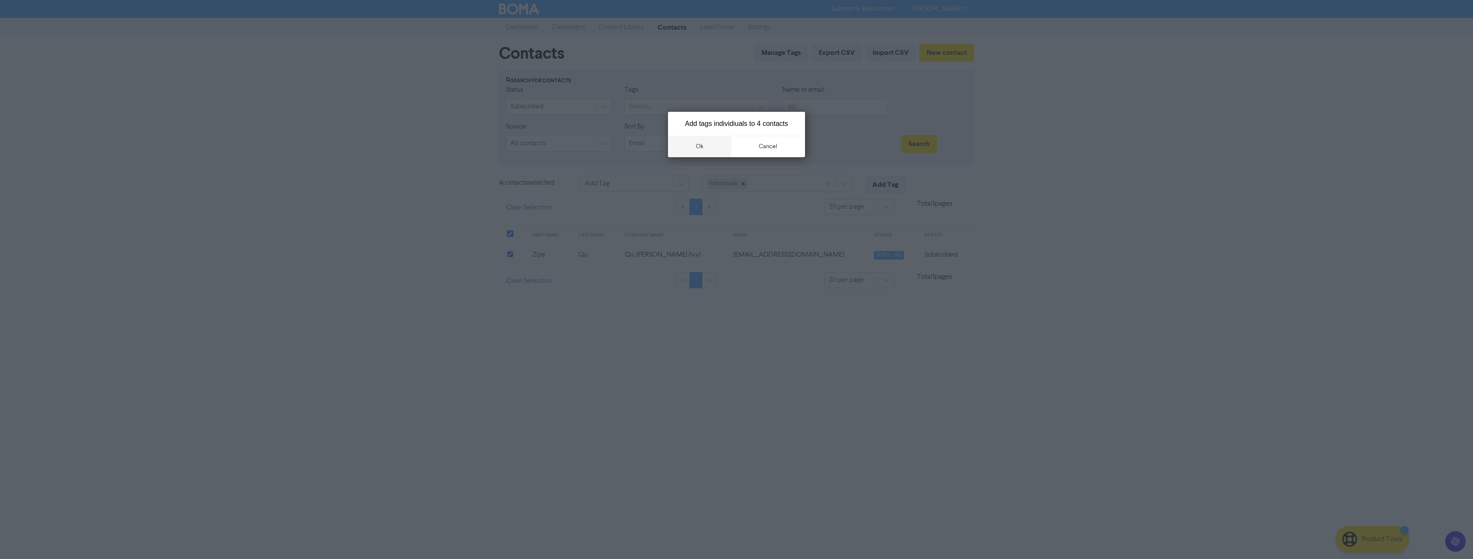
click at [722, 150] on button "ok" at bounding box center [699, 146] width 63 height 21
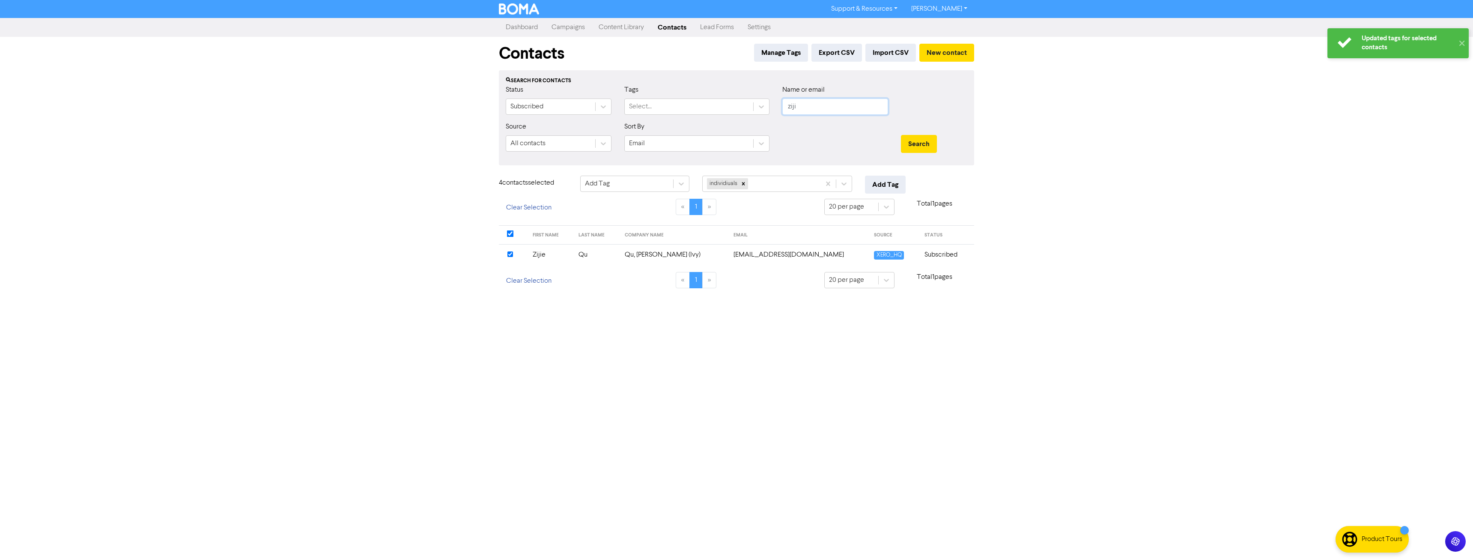
drag, startPoint x: 830, startPoint y: 101, endPoint x: 624, endPoint y: 106, distance: 206.4
click at [624, 106] on div "Status Subscribed Tags Select... Name or email ziji" at bounding box center [736, 103] width 474 height 37
click at [901, 135] on button "Search" at bounding box center [919, 144] width 36 height 18
drag, startPoint x: 803, startPoint y: 107, endPoint x: 860, endPoint y: 110, distance: 56.6
click at [841, 105] on input "possom" at bounding box center [835, 106] width 106 height 16
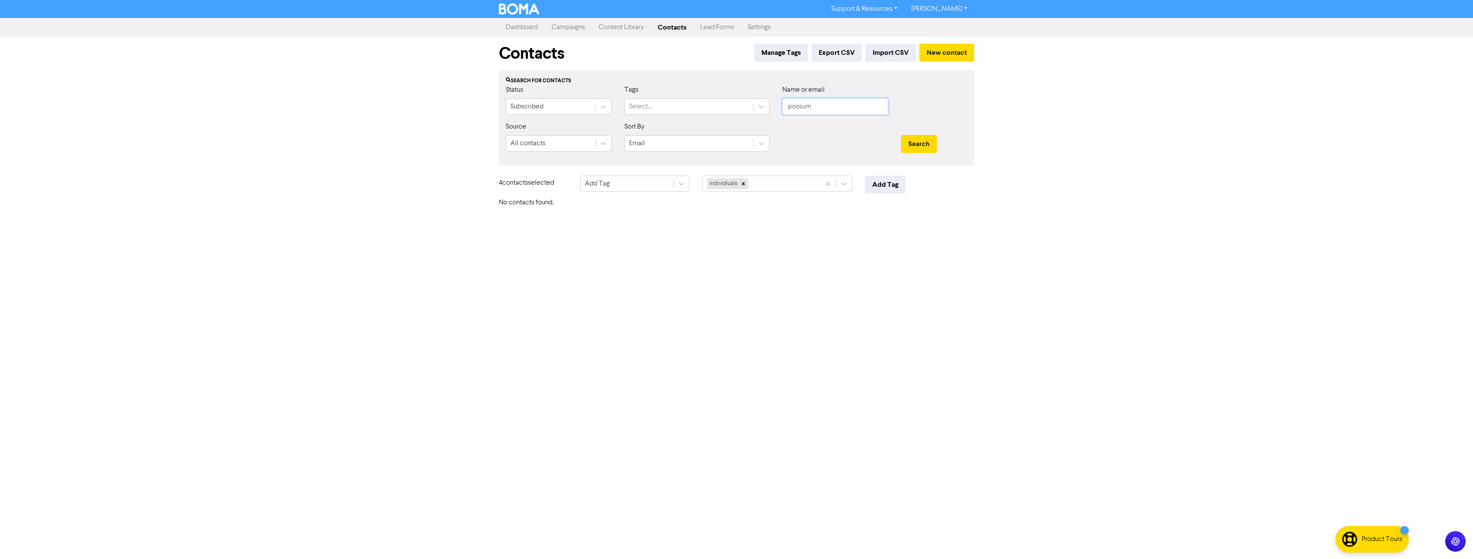
click at [901, 135] on button "Search" at bounding box center [919, 144] width 36 height 18
click at [511, 253] on input "checkbox" at bounding box center [510, 254] width 6 height 6
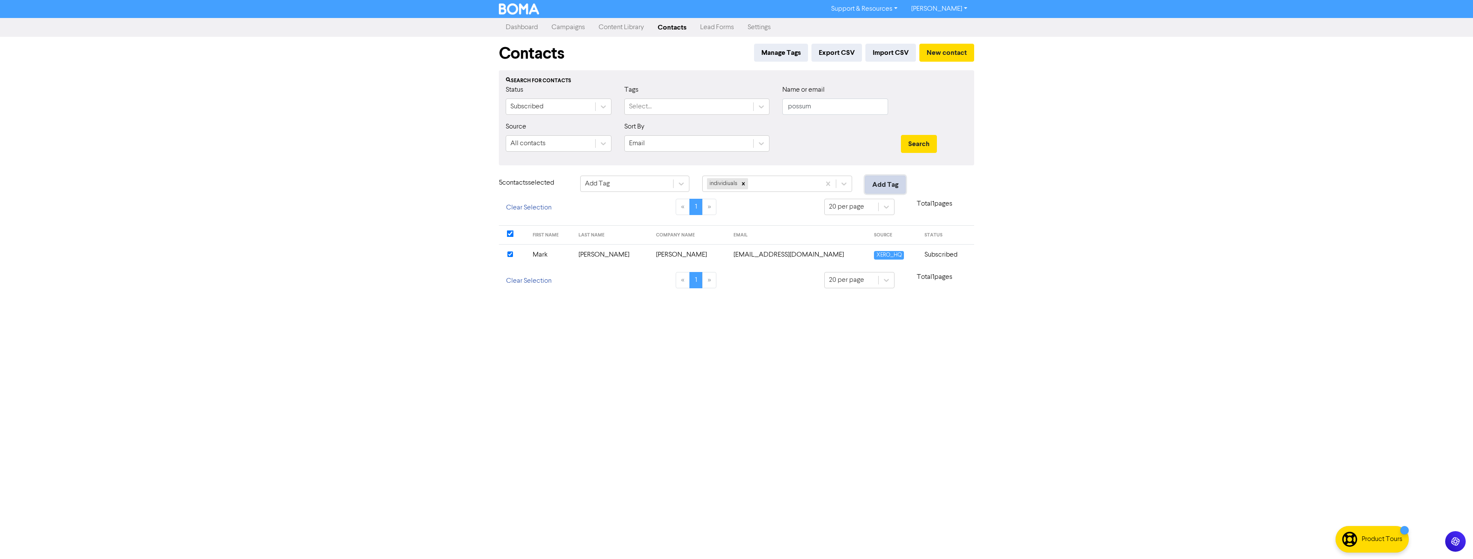
click at [876, 180] on button "Add Tag" at bounding box center [885, 185] width 41 height 18
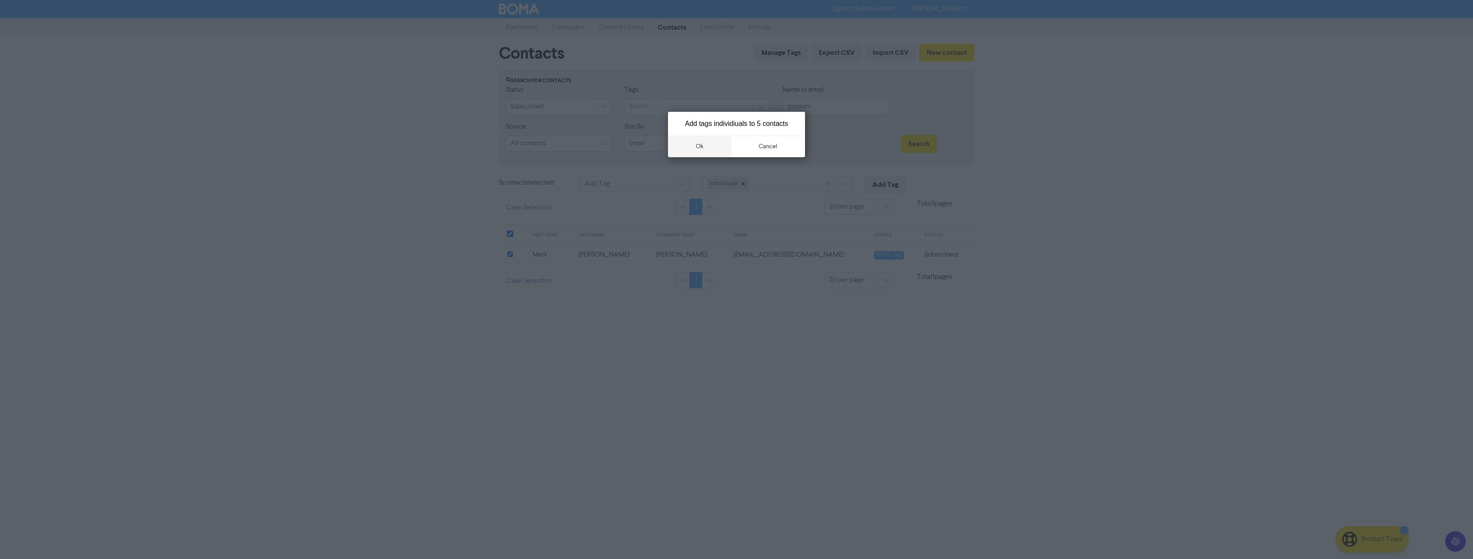
click at [700, 145] on button "ok" at bounding box center [699, 146] width 63 height 21
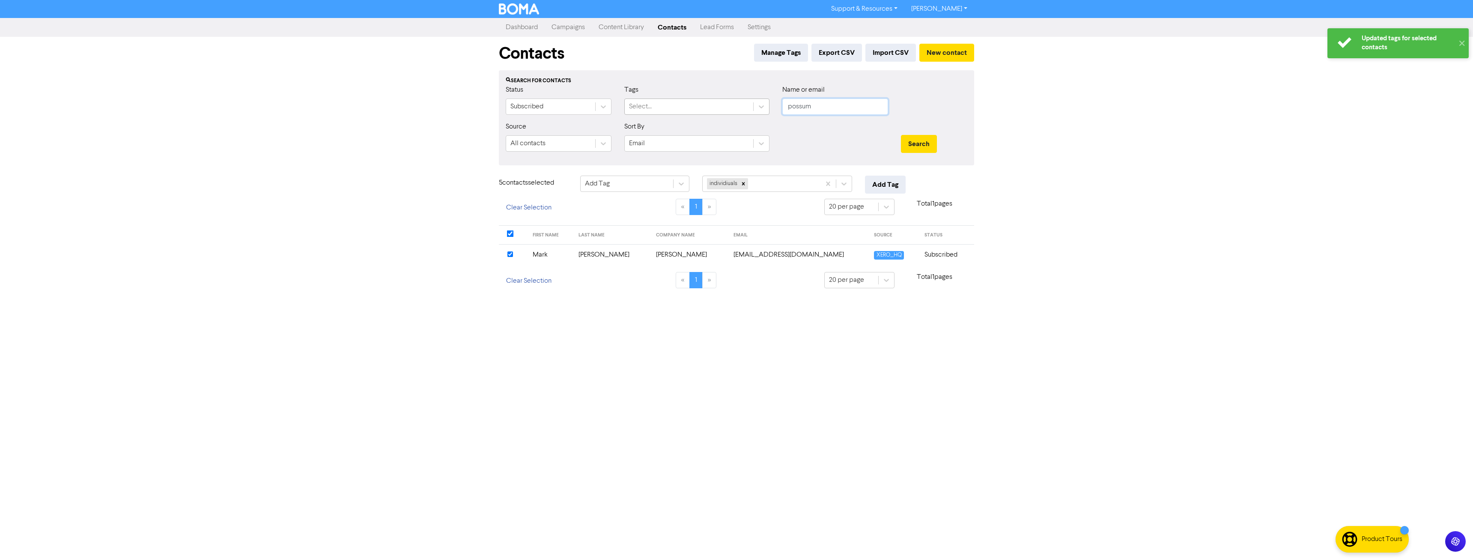
drag, startPoint x: 830, startPoint y: 106, endPoint x: 747, endPoint y: 109, distance: 82.2
click at [750, 107] on div "Status Subscribed Tags Select... Name or email possum" at bounding box center [736, 103] width 474 height 37
click at [901, 135] on button "Search" at bounding box center [919, 144] width 36 height 18
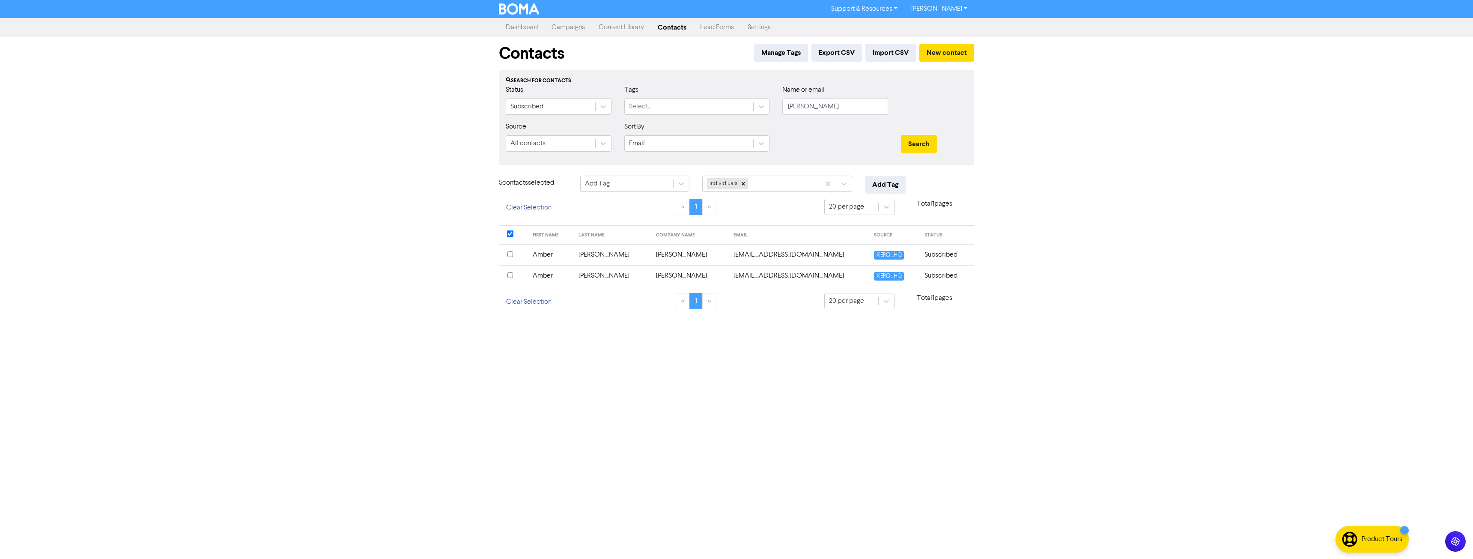
click at [506, 253] on th at bounding box center [513, 254] width 29 height 21
click at [508, 273] on input "checkbox" at bounding box center [510, 275] width 6 height 6
click at [893, 181] on button "Add Tag" at bounding box center [885, 185] width 41 height 18
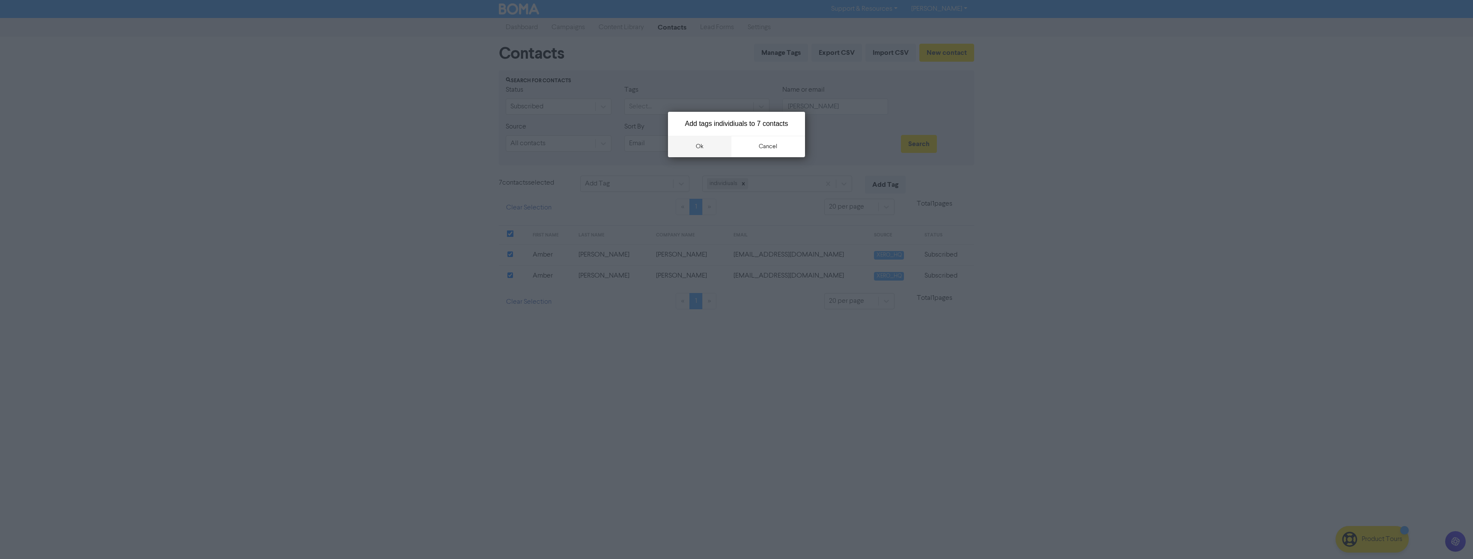
click at [698, 151] on button "ok" at bounding box center [699, 146] width 63 height 21
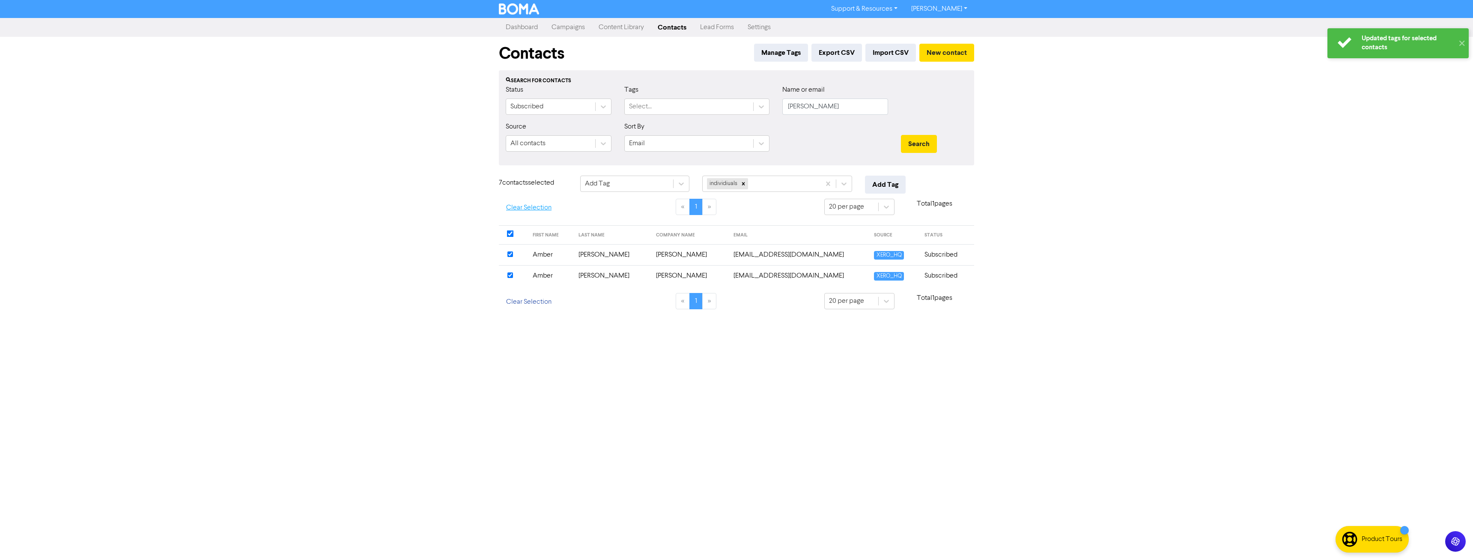
click at [525, 207] on button "Clear Selection" at bounding box center [529, 208] width 60 height 18
drag, startPoint x: 733, startPoint y: 110, endPoint x: 707, endPoint y: 111, distance: 26.1
click at [707, 111] on div "Status Subscribed Tags Select... Name or email coates" at bounding box center [736, 103] width 474 height 37
click at [901, 135] on button "Search" at bounding box center [919, 144] width 36 height 18
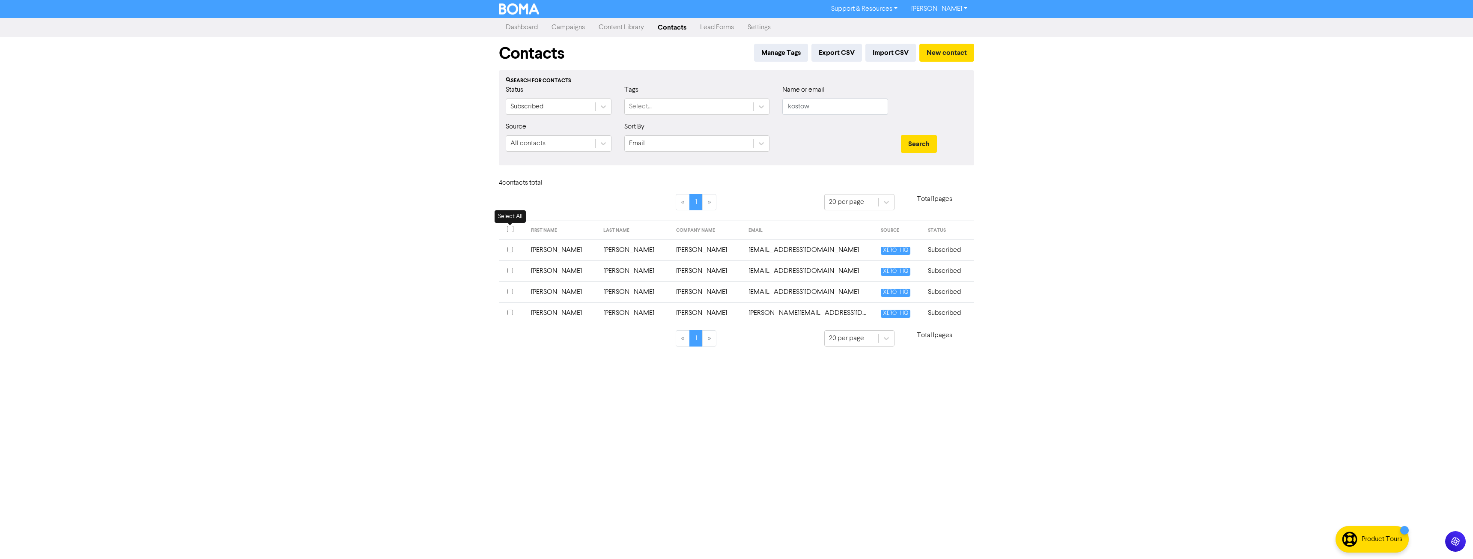
click at [511, 228] on input "checkbox" at bounding box center [510, 229] width 7 height 7
click at [577, 185] on div "Choose action for selected" at bounding box center [635, 184] width 122 height 16
drag, startPoint x: 614, startPoint y: 186, endPoint x: 616, endPoint y: 193, distance: 7.7
click at [614, 185] on div "Choose action for selected" at bounding box center [625, 183] width 80 height 10
click at [609, 210] on div "Add Tag" at bounding box center [634, 205] width 109 height 17
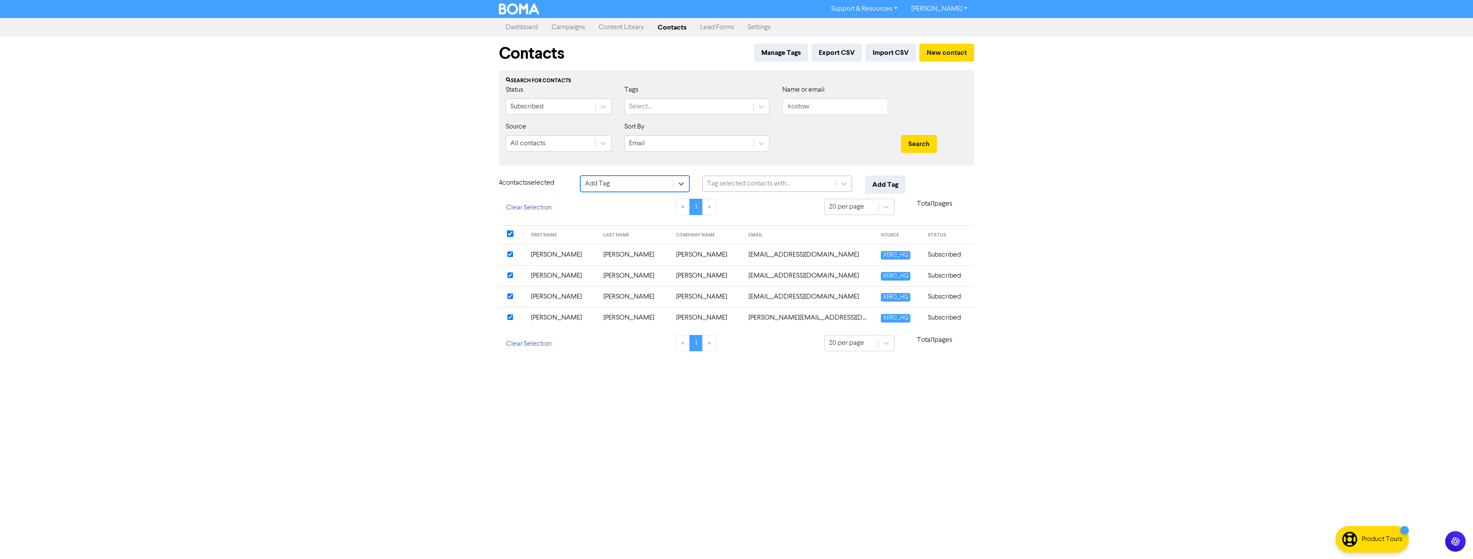
click at [748, 184] on div "Tag selected contacts with .." at bounding box center [748, 183] width 83 height 10
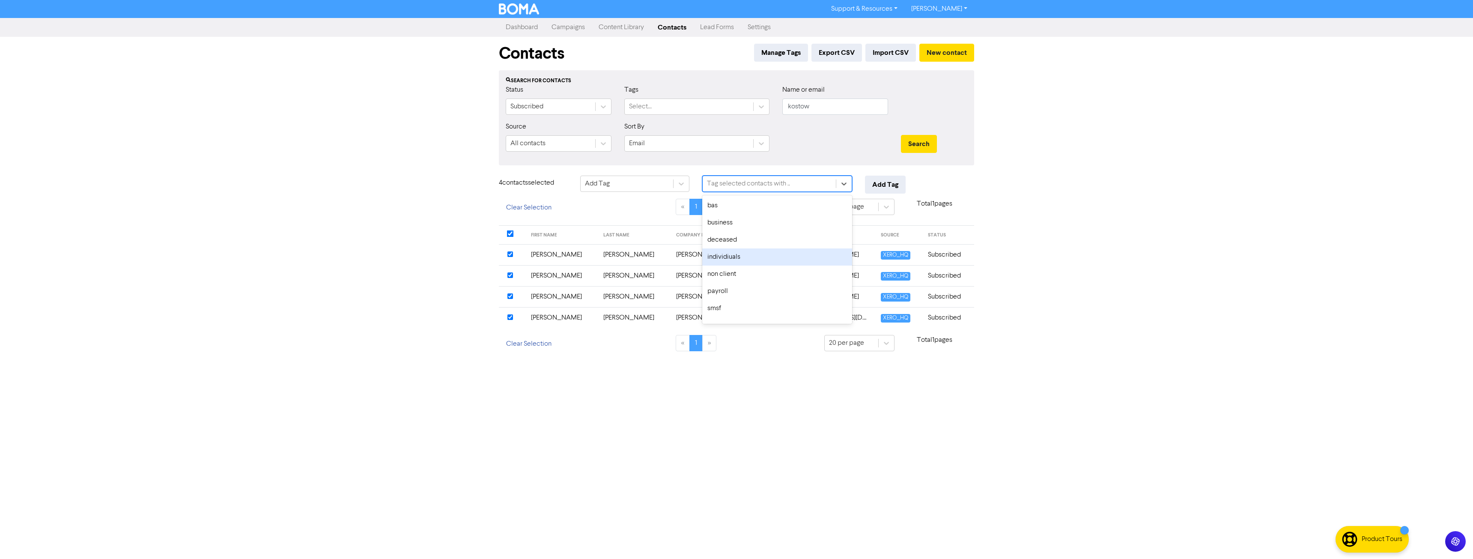
click at [747, 259] on div "individiuals" at bounding box center [777, 256] width 150 height 17
click at [892, 181] on button "Add Tag" at bounding box center [885, 185] width 41 height 18
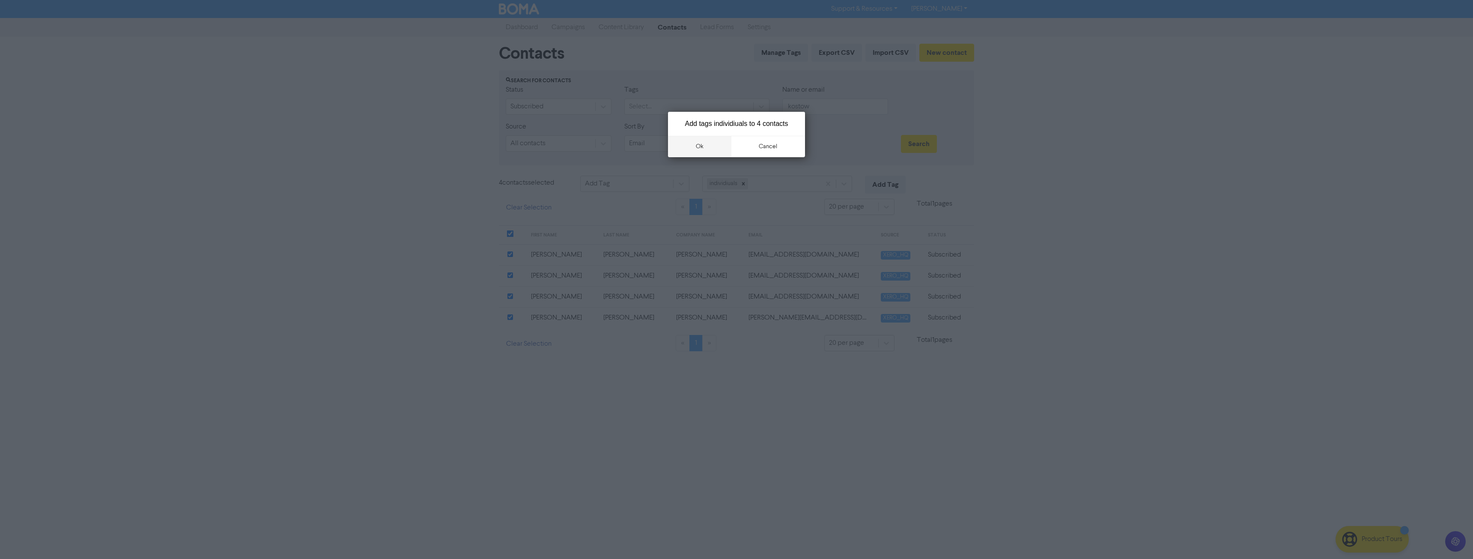
click at [704, 140] on button "ok" at bounding box center [699, 146] width 63 height 21
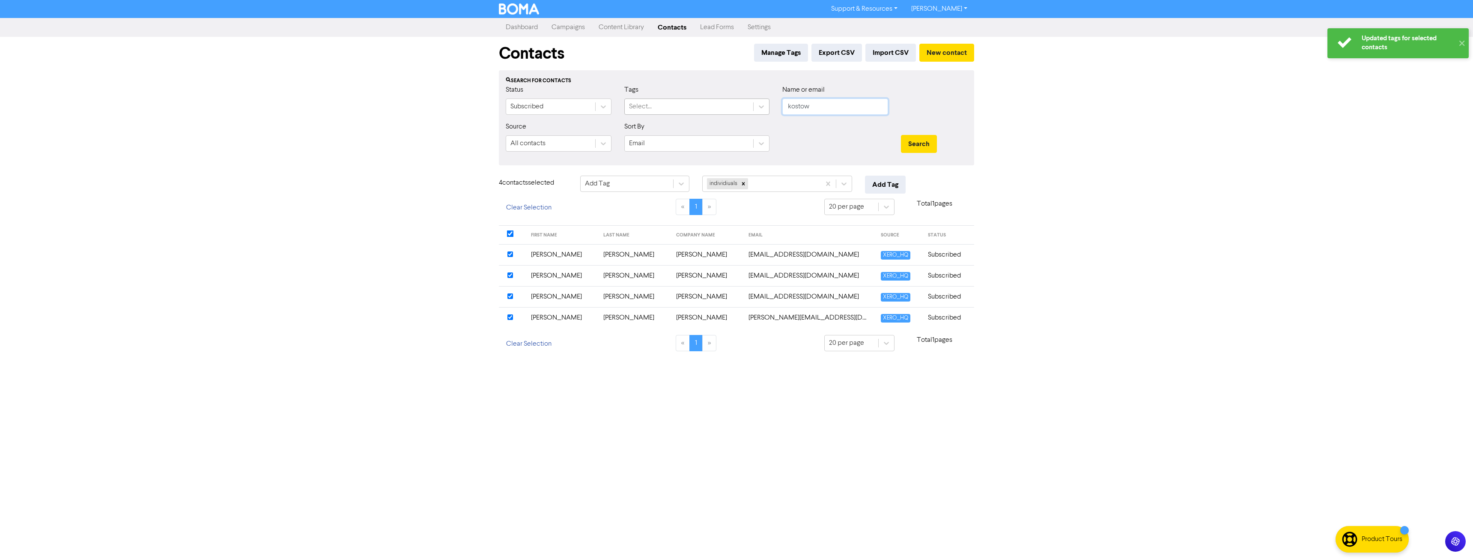
drag, startPoint x: 823, startPoint y: 110, endPoint x: 635, endPoint y: 114, distance: 188.4
click at [635, 114] on div "Status Subscribed Tags Select... Name or email kostow" at bounding box center [736, 103] width 474 height 37
click at [901, 135] on button "Search" at bounding box center [919, 144] width 36 height 18
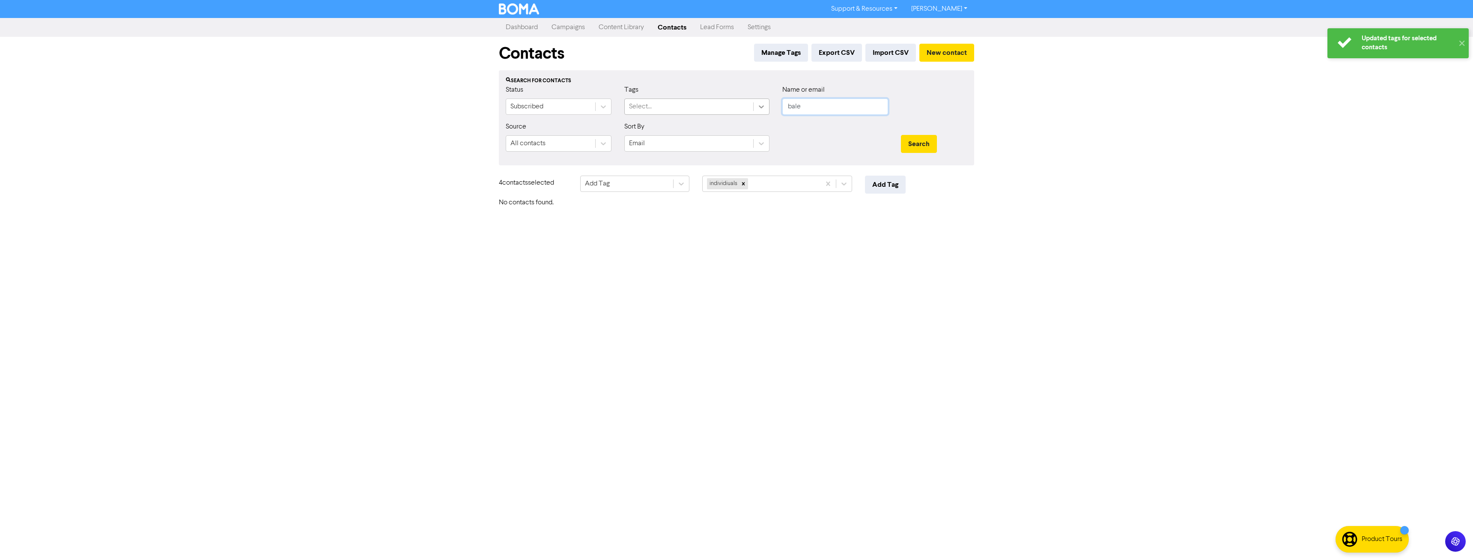
drag, startPoint x: 819, startPoint y: 108, endPoint x: 756, endPoint y: 108, distance: 62.9
click at [756, 108] on div "Status Subscribed Tags Select... Name or email bale" at bounding box center [736, 103] width 474 height 37
click at [901, 135] on button "Search" at bounding box center [919, 144] width 36 height 18
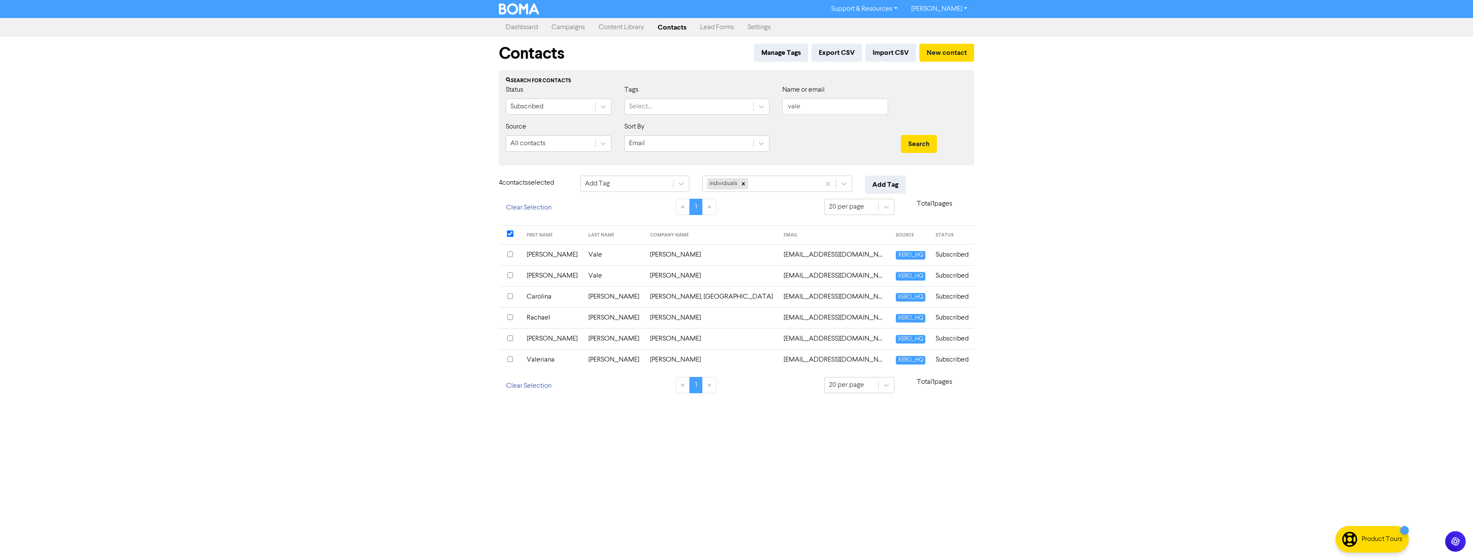
click at [513, 256] on div at bounding box center [510, 255] width 6 height 10
click at [511, 273] on input "checkbox" at bounding box center [510, 275] width 6 height 6
click at [896, 181] on button "Add Tag" at bounding box center [885, 185] width 41 height 18
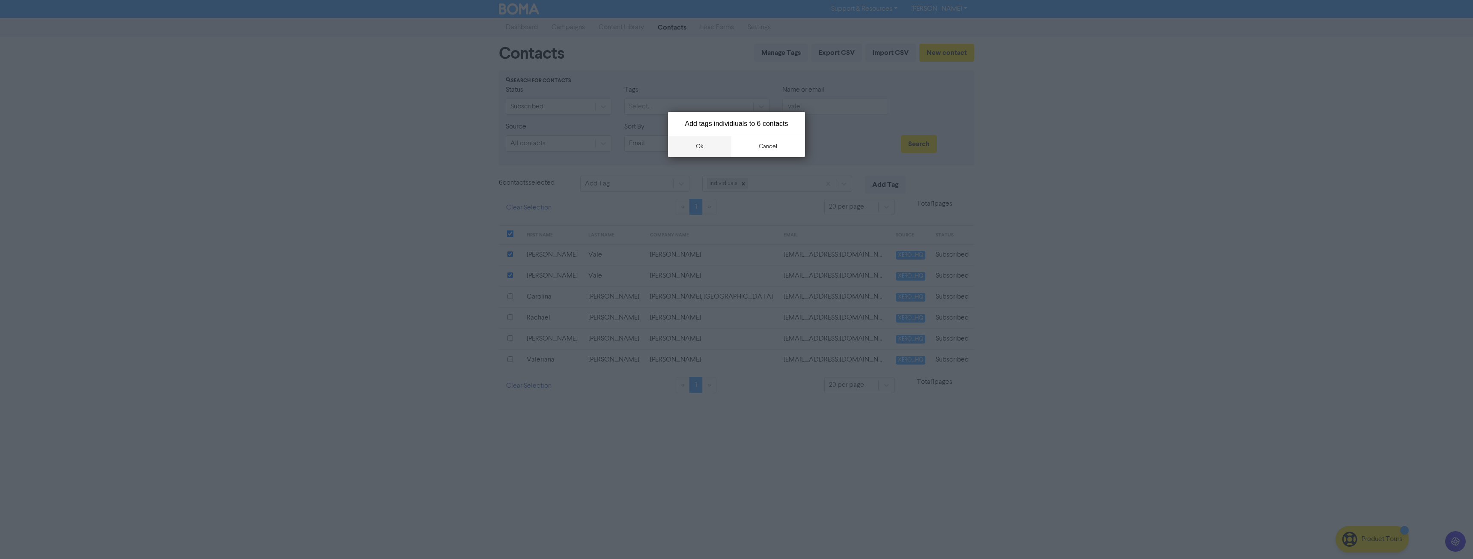
click at [701, 146] on button "ok" at bounding box center [699, 146] width 63 height 21
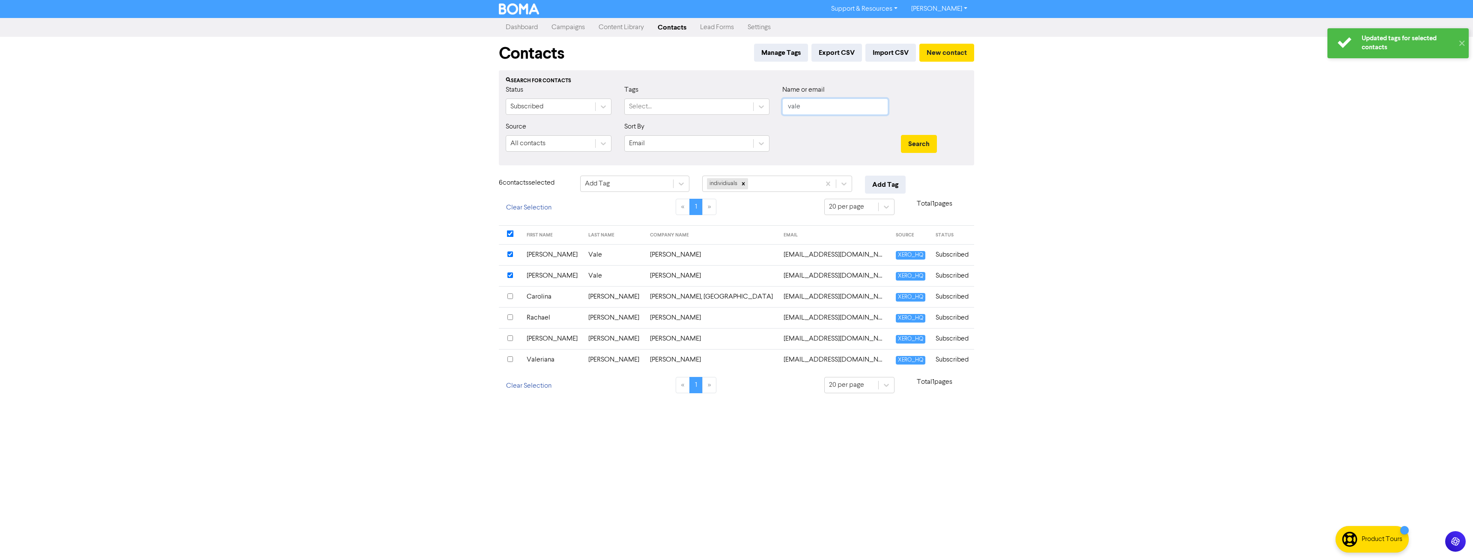
drag, startPoint x: 803, startPoint y: 105, endPoint x: 771, endPoint y: 107, distance: 31.7
click at [771, 107] on div "Status Subscribed Tags Select... Name or email vale" at bounding box center [736, 103] width 474 height 37
click at [533, 207] on button "Clear Selection" at bounding box center [529, 208] width 60 height 18
click at [901, 135] on button "Search" at bounding box center [919, 144] width 36 height 18
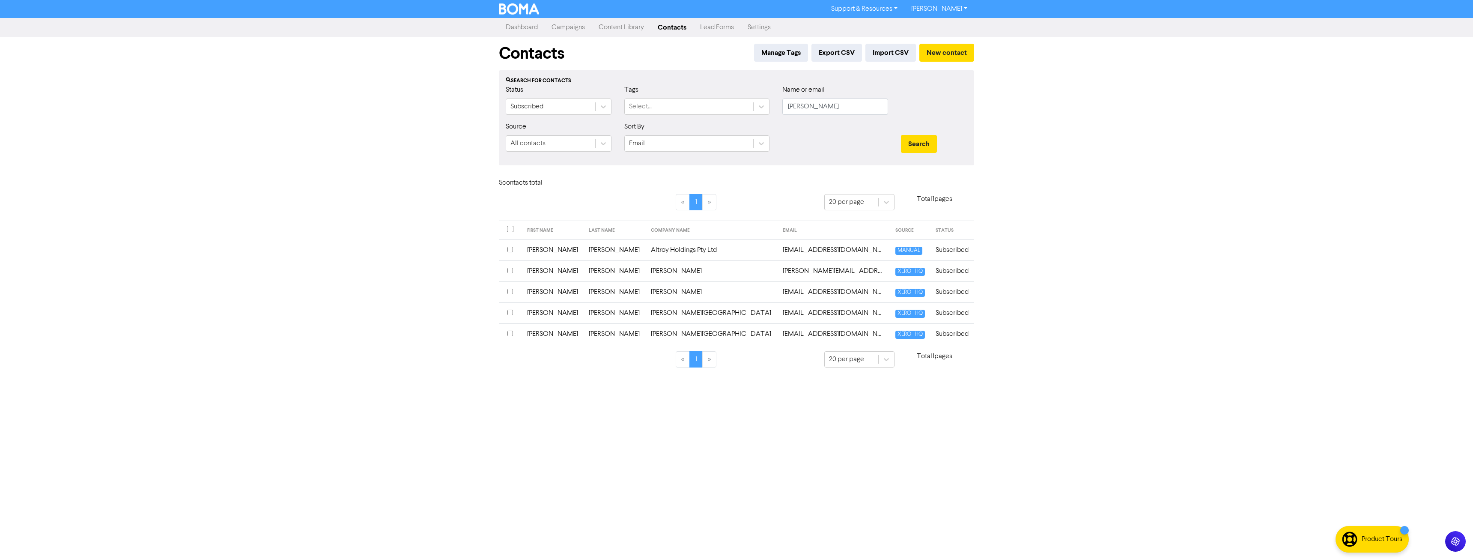
click at [509, 314] on input "checkbox" at bounding box center [510, 312] width 6 height 6
click at [622, 181] on div "Choose action for selected" at bounding box center [625, 183] width 80 height 10
drag, startPoint x: 614, startPoint y: 206, endPoint x: 691, endPoint y: 198, distance: 77.4
click at [614, 206] on div "Add Tag" at bounding box center [634, 205] width 109 height 17
click at [778, 184] on div "Tag selected contact with .." at bounding box center [747, 183] width 80 height 10
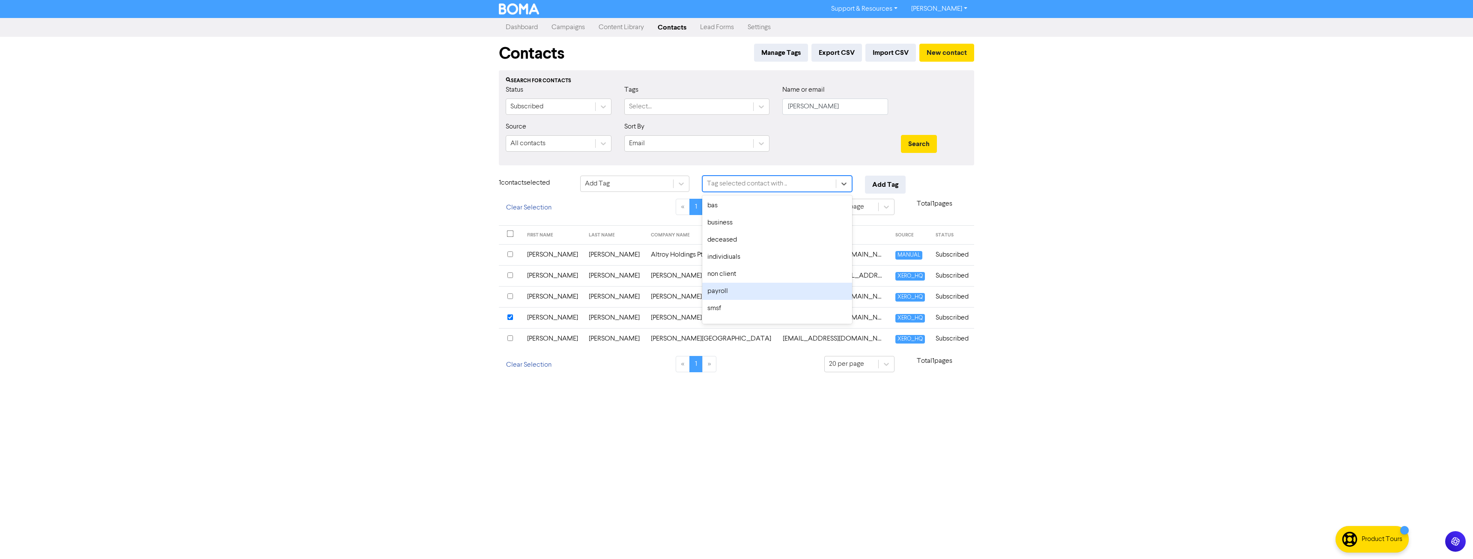
click at [748, 275] on div "non client" at bounding box center [777, 273] width 150 height 17
click at [889, 181] on button "Add Tag" at bounding box center [885, 185] width 41 height 18
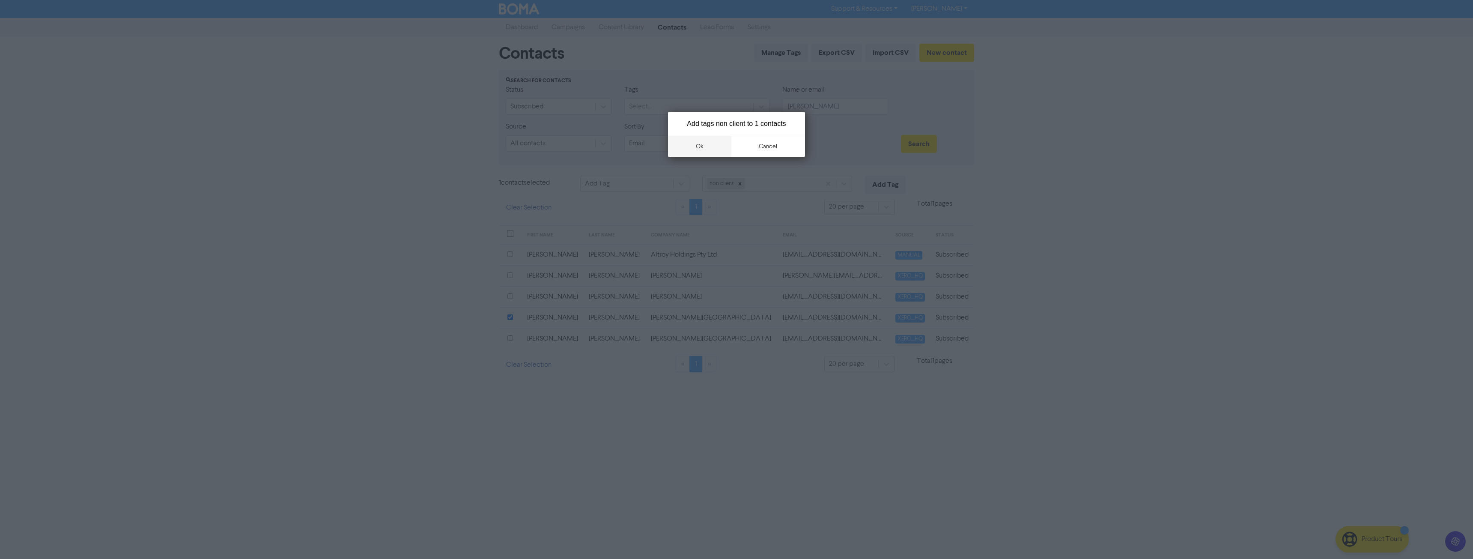
click at [695, 145] on button "ok" at bounding box center [699, 146] width 63 height 21
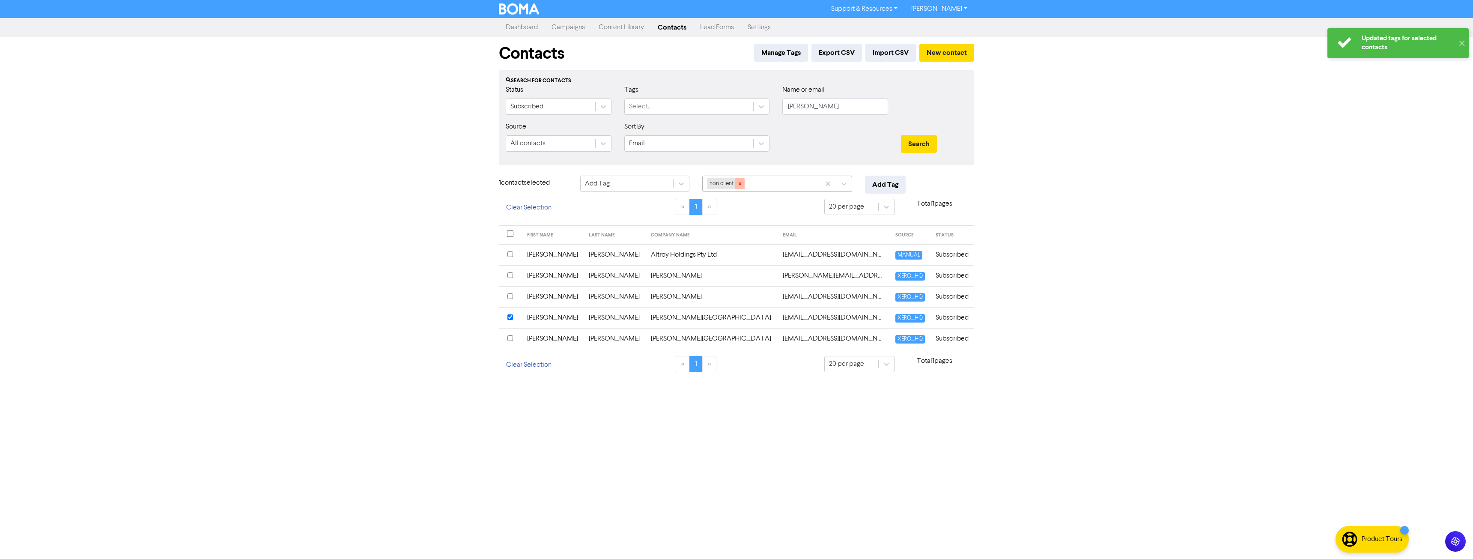
click at [738, 181] on icon at bounding box center [740, 184] width 6 height 6
click at [515, 210] on button "Clear Selection" at bounding box center [529, 208] width 60 height 18
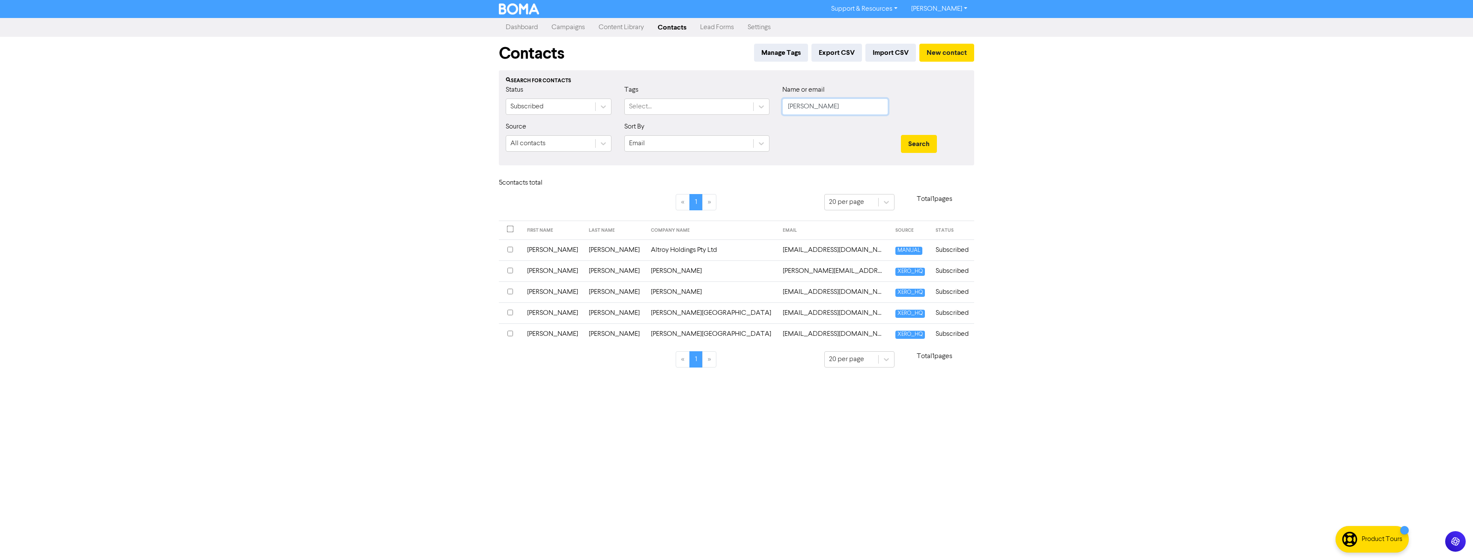
drag, startPoint x: 812, startPoint y: 111, endPoint x: 738, endPoint y: 120, distance: 73.7
click at [738, 120] on div "Status Subscribed Tags Select... Name or email troy" at bounding box center [736, 103] width 474 height 37
click at [901, 135] on button "Search" at bounding box center [919, 144] width 36 height 18
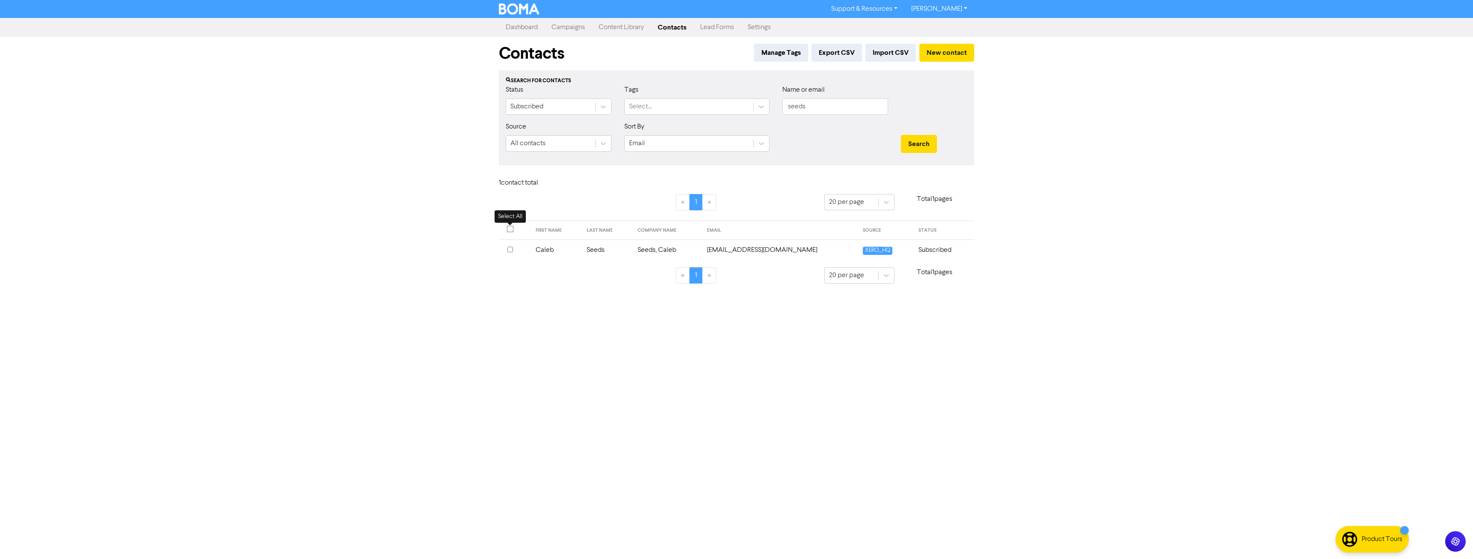
click at [512, 230] on input "checkbox" at bounding box center [510, 229] width 7 height 7
click at [603, 190] on div "Choose action for selected" at bounding box center [626, 183] width 92 height 15
click at [602, 206] on div "Add Tag" at bounding box center [634, 205] width 109 height 17
click at [744, 186] on div "Tag selected contact with .." at bounding box center [747, 183] width 80 height 10
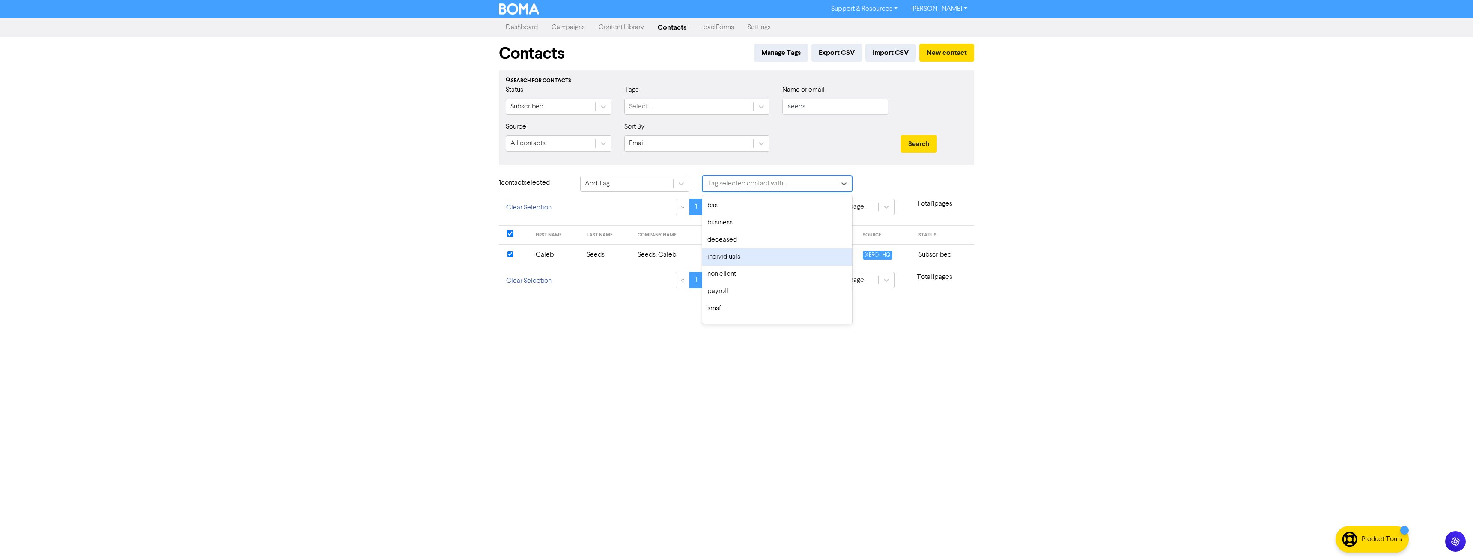
click at [746, 259] on div "individiuals" at bounding box center [777, 256] width 150 height 17
click at [875, 186] on button "Add Tag" at bounding box center [885, 185] width 41 height 18
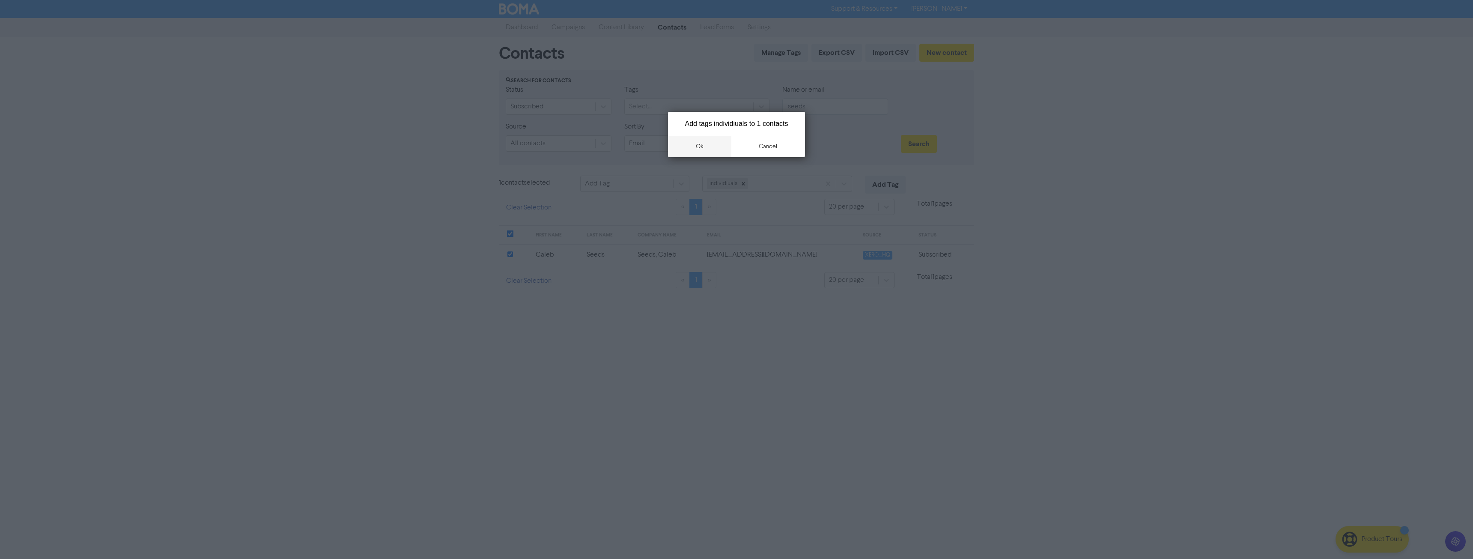
click at [706, 149] on button "ok" at bounding box center [699, 146] width 63 height 21
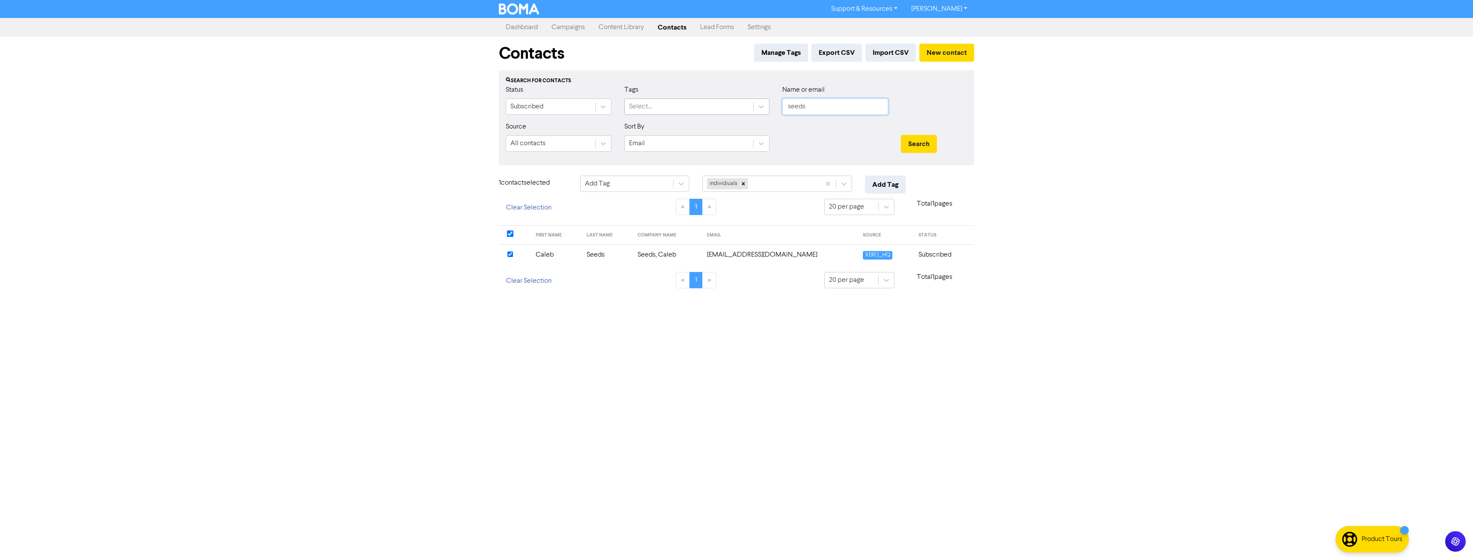
drag, startPoint x: 772, startPoint y: 107, endPoint x: 746, endPoint y: 105, distance: 26.2
click at [756, 107] on div "Status Subscribed Tags Select... Name or email seeds" at bounding box center [736, 103] width 474 height 37
click at [901, 135] on button "Search" at bounding box center [919, 144] width 36 height 18
click at [508, 254] on input "checkbox" at bounding box center [510, 254] width 6 height 6
click at [507, 273] on input "checkbox" at bounding box center [510, 275] width 6 height 6
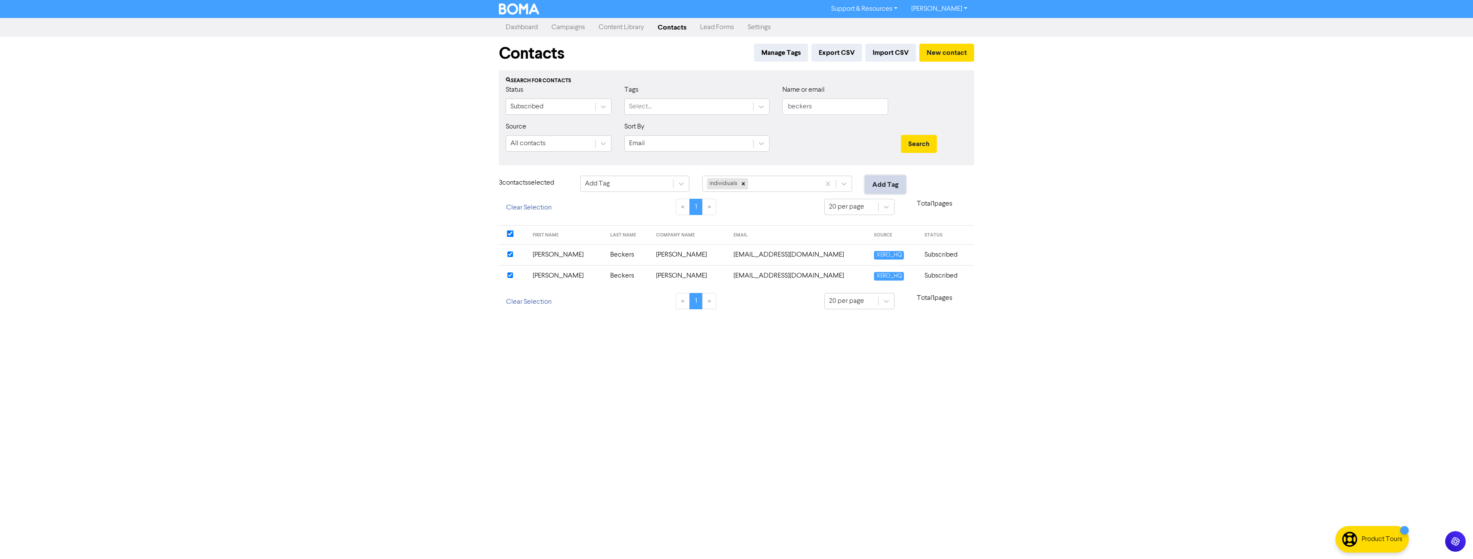
click at [892, 184] on button "Add Tag" at bounding box center [885, 185] width 41 height 18
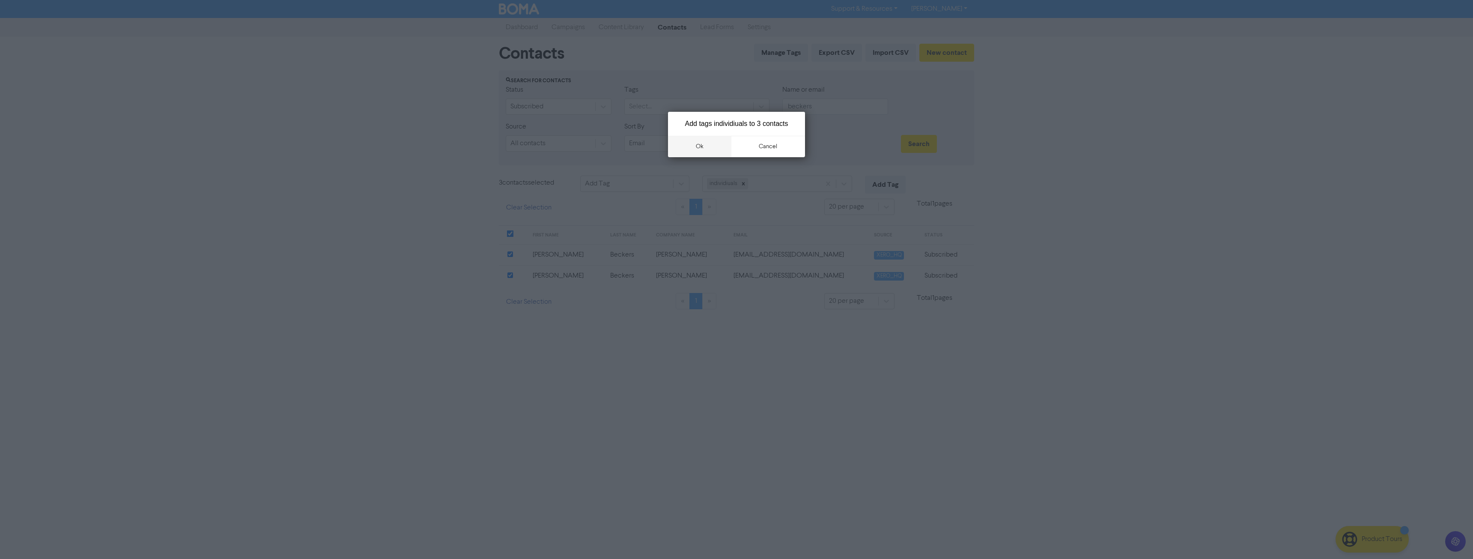
click at [705, 146] on button "ok" at bounding box center [699, 146] width 63 height 21
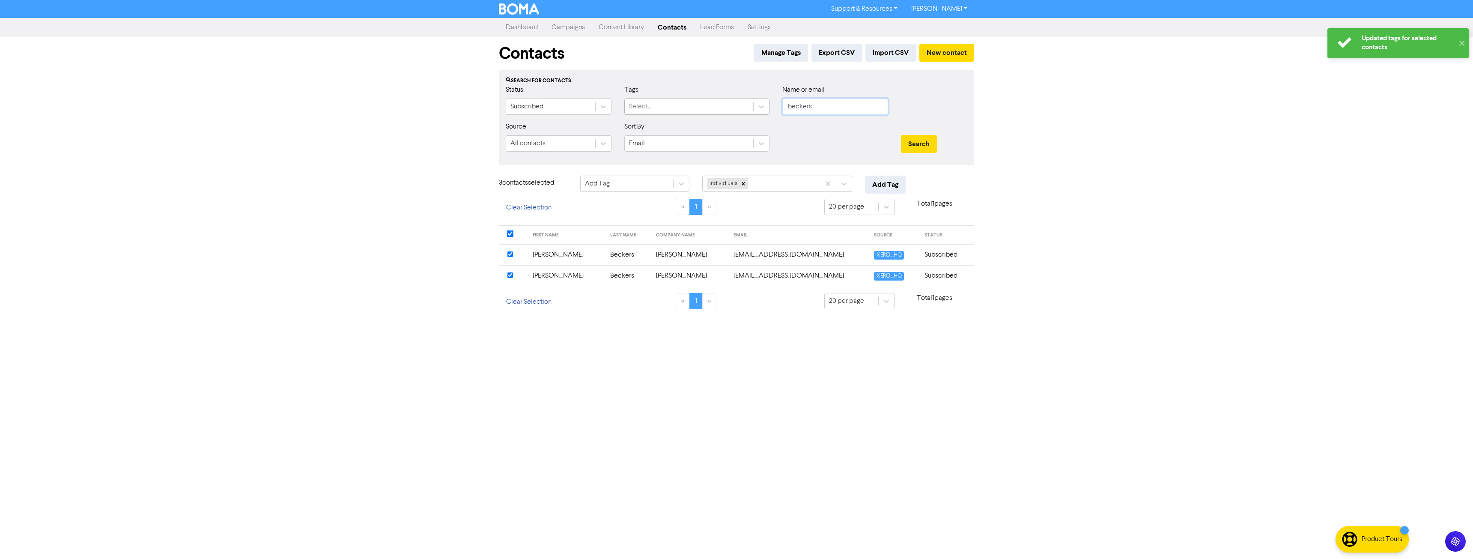
drag, startPoint x: 788, startPoint y: 114, endPoint x: 678, endPoint y: 111, distance: 110.5
click at [675, 116] on div "Status Subscribed Tags Select... Name or email beckers" at bounding box center [736, 103] width 474 height 37
click at [901, 135] on button "Search" at bounding box center [919, 144] width 36 height 18
click at [510, 252] on input "checkbox" at bounding box center [510, 254] width 6 height 6
click at [899, 181] on button "Add Tag" at bounding box center [885, 185] width 41 height 18
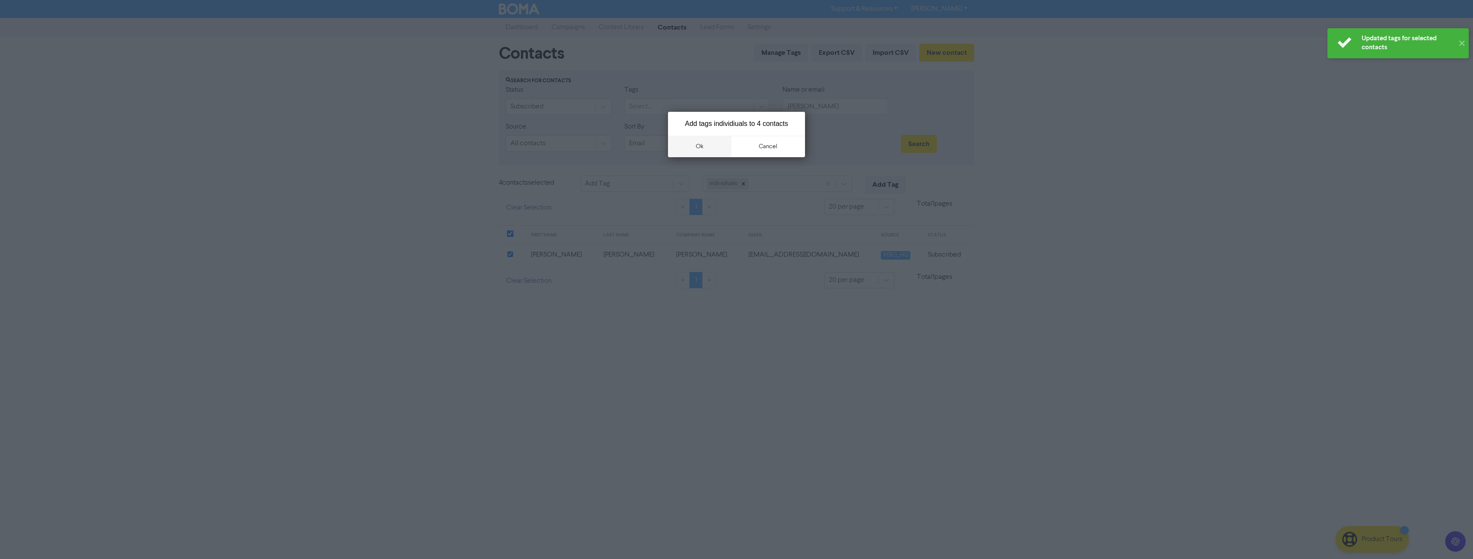
click at [711, 145] on button "ok" at bounding box center [699, 146] width 63 height 21
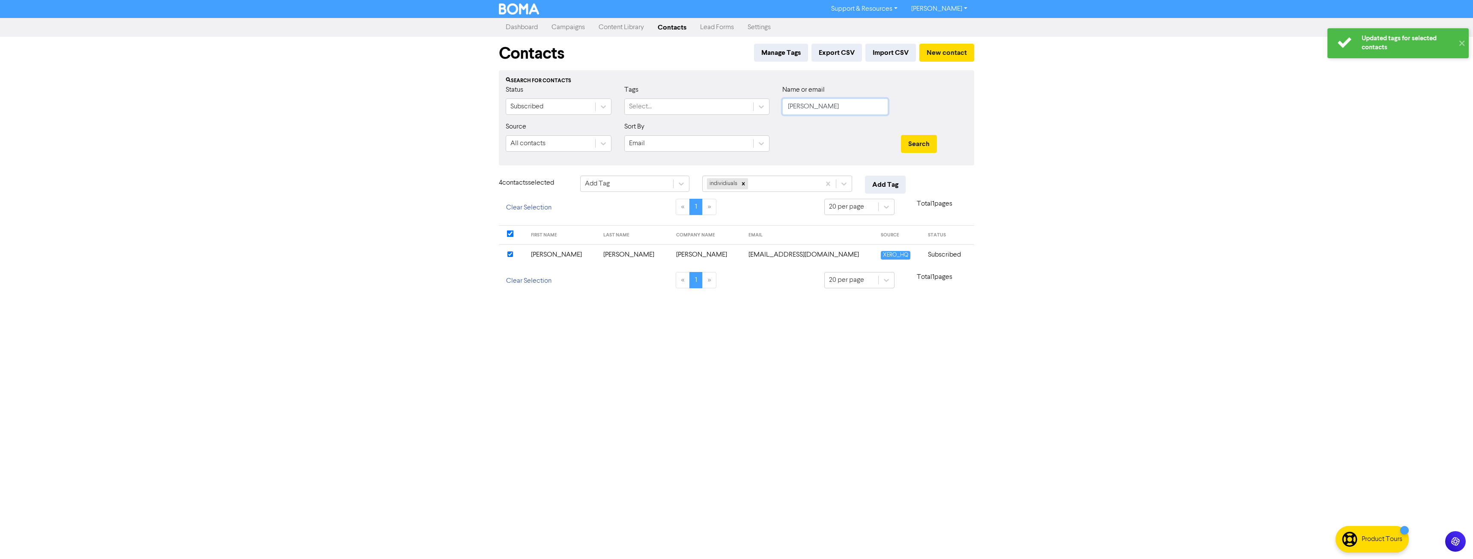
drag, startPoint x: 848, startPoint y: 108, endPoint x: 644, endPoint y: 122, distance: 204.2
click at [644, 122] on form "Status Subscribed Tags Select... Name or email bly Source All contacts Sort By …" at bounding box center [736, 122] width 461 height 74
click at [901, 135] on button "Search" at bounding box center [919, 144] width 36 height 18
click at [510, 253] on input "checkbox" at bounding box center [510, 254] width 6 height 6
click at [888, 177] on button "Add Tag" at bounding box center [885, 185] width 41 height 18
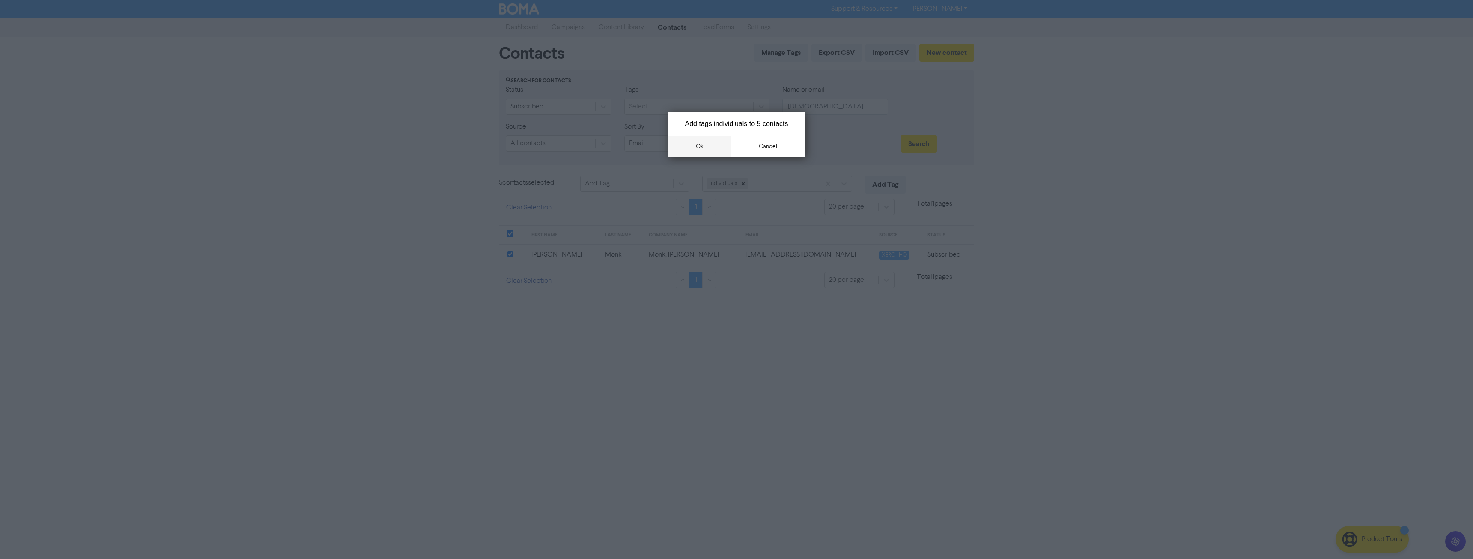
click at [706, 150] on button "ok" at bounding box center [699, 146] width 63 height 21
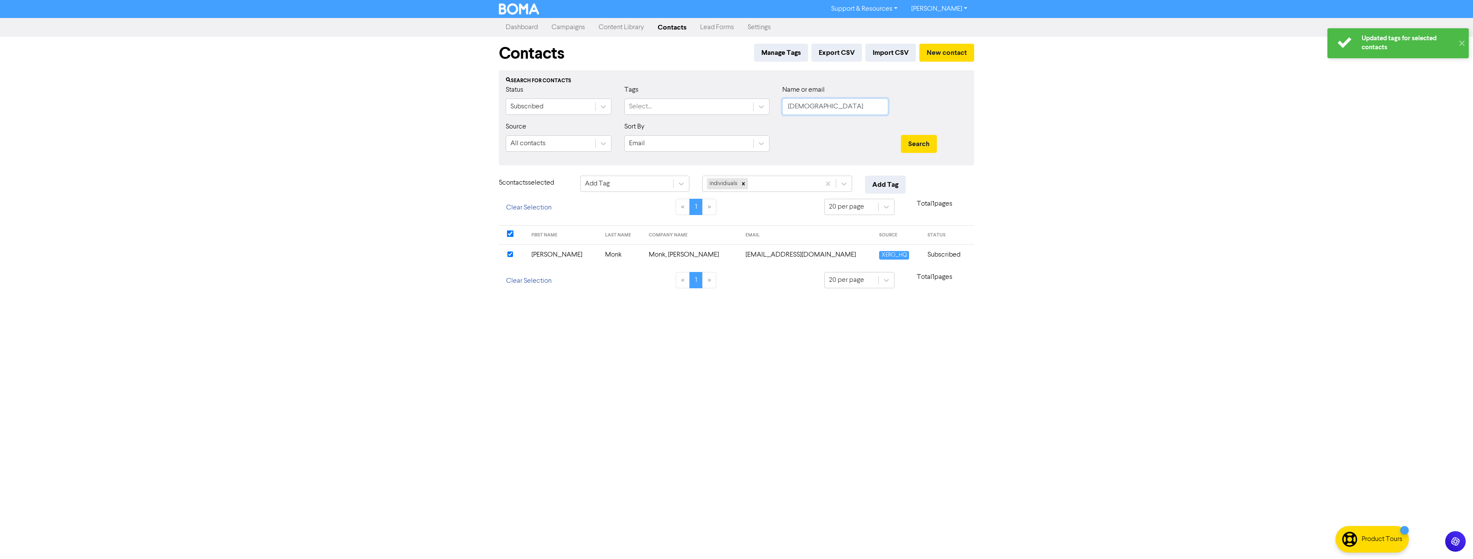
drag, startPoint x: 724, startPoint y: 118, endPoint x: 718, endPoint y: 117, distance: 6.0
click at [720, 118] on div "Status Subscribed Tags Select... Name or email monk" at bounding box center [736, 103] width 474 height 37
click at [901, 135] on button "Search" at bounding box center [919, 144] width 36 height 18
click at [506, 255] on th at bounding box center [513, 254] width 29 height 21
click at [888, 188] on button "Add Tag" at bounding box center [885, 185] width 41 height 18
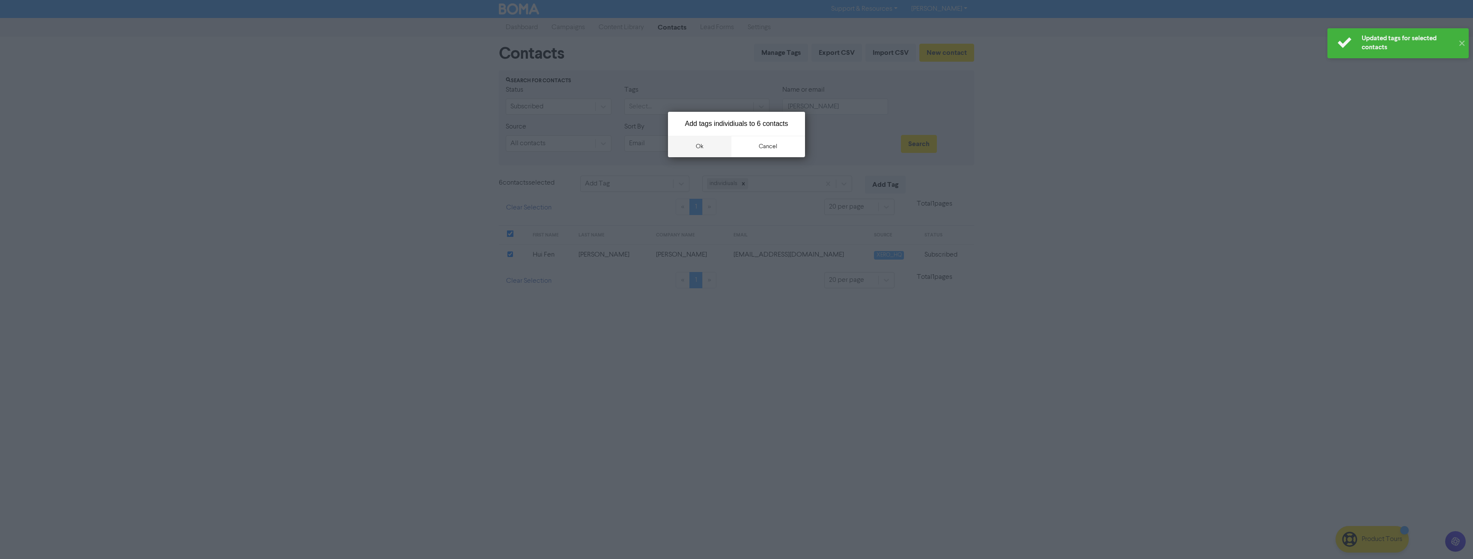
click at [704, 145] on button "ok" at bounding box center [699, 146] width 63 height 21
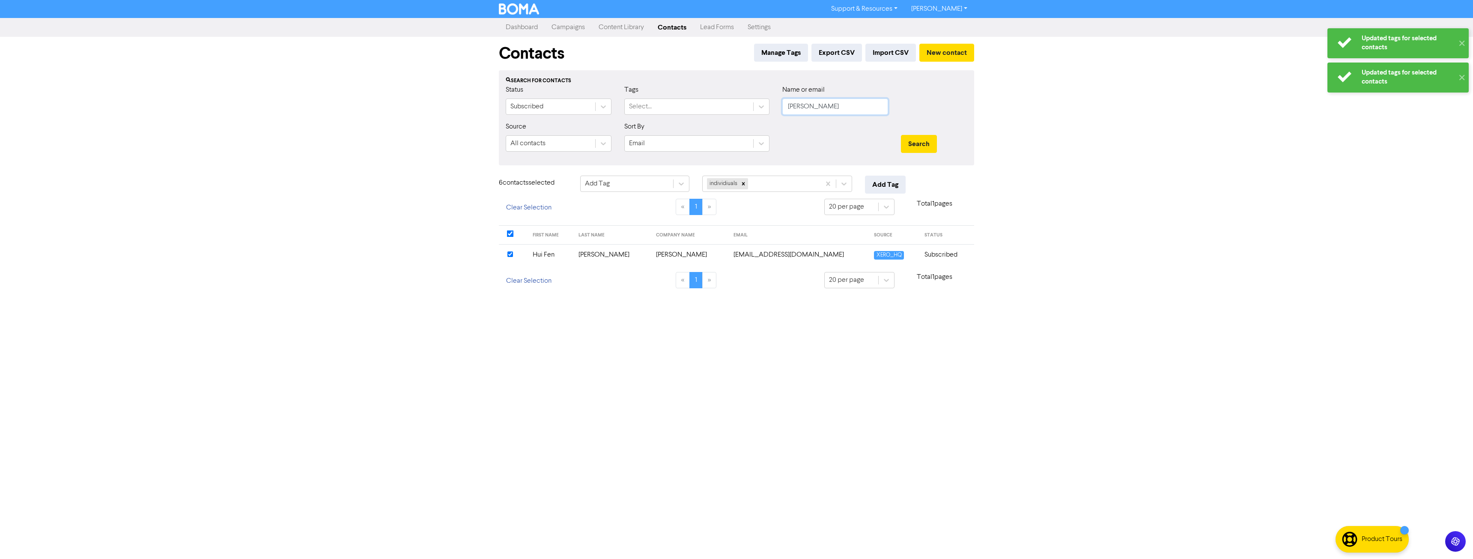
drag, startPoint x: 825, startPoint y: 100, endPoint x: 776, endPoint y: 103, distance: 49.3
click at [776, 103] on div "Name or email chen" at bounding box center [835, 103] width 119 height 37
click at [901, 135] on button "Search" at bounding box center [919, 144] width 36 height 18
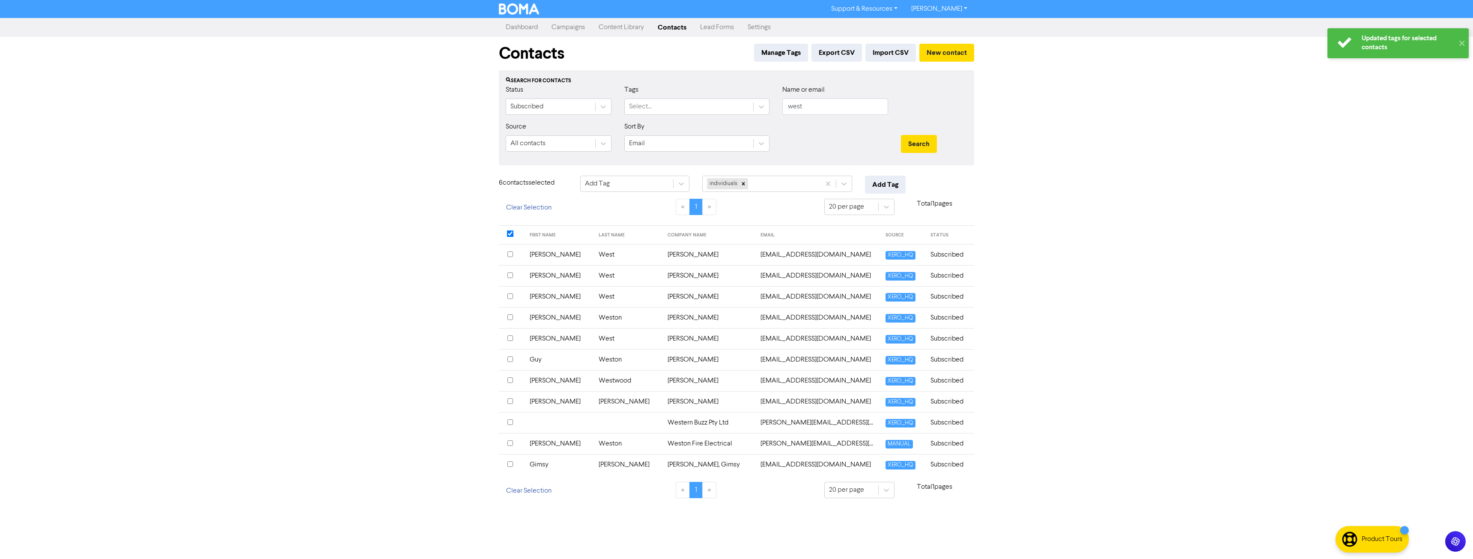
click at [507, 339] on input "checkbox" at bounding box center [510, 338] width 6 height 6
click at [886, 183] on button "Add Tag" at bounding box center [885, 185] width 41 height 18
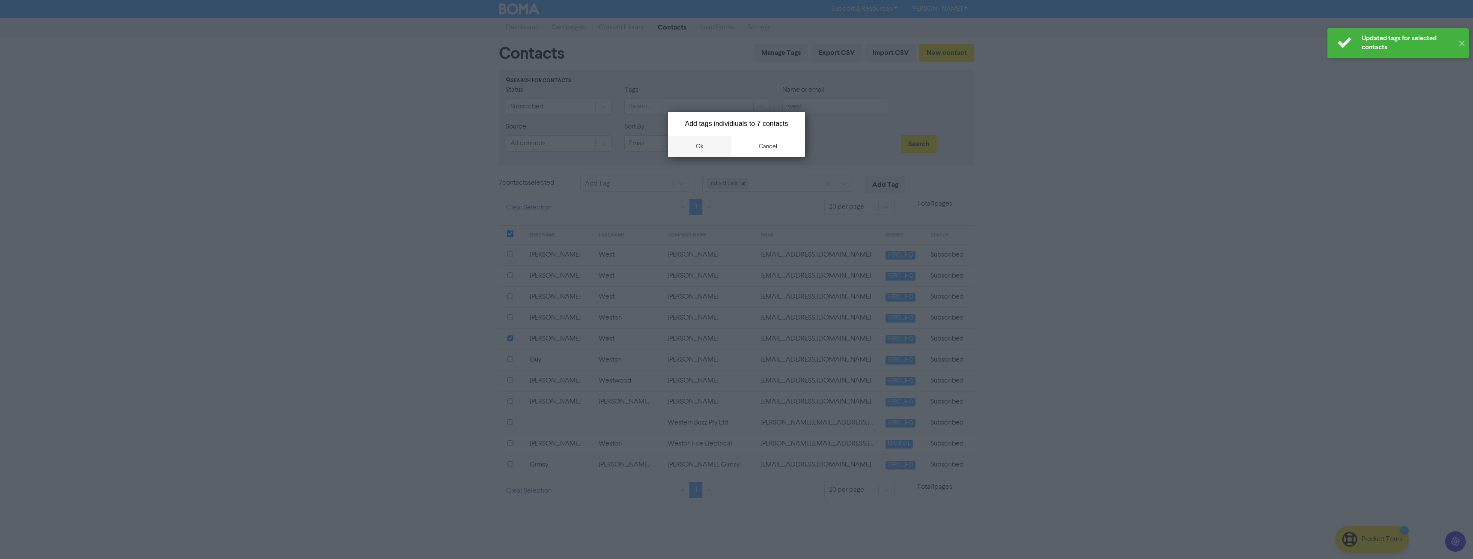
click at [699, 147] on button "ok" at bounding box center [699, 146] width 63 height 21
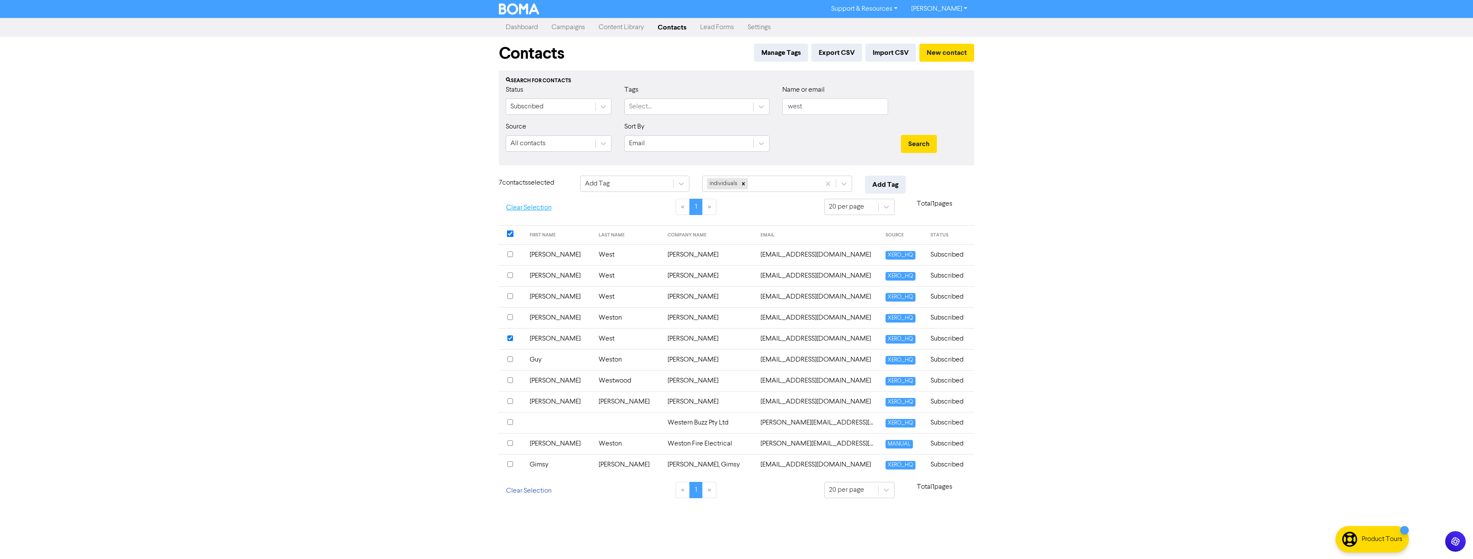
click at [521, 201] on button "Clear Selection" at bounding box center [529, 208] width 60 height 18
drag, startPoint x: 827, startPoint y: 105, endPoint x: 727, endPoint y: 107, distance: 100.2
click at [727, 107] on div "Status Subscribed Tags Select... Name or email west" at bounding box center [736, 103] width 474 height 37
click at [901, 135] on button "Search" at bounding box center [919, 144] width 36 height 18
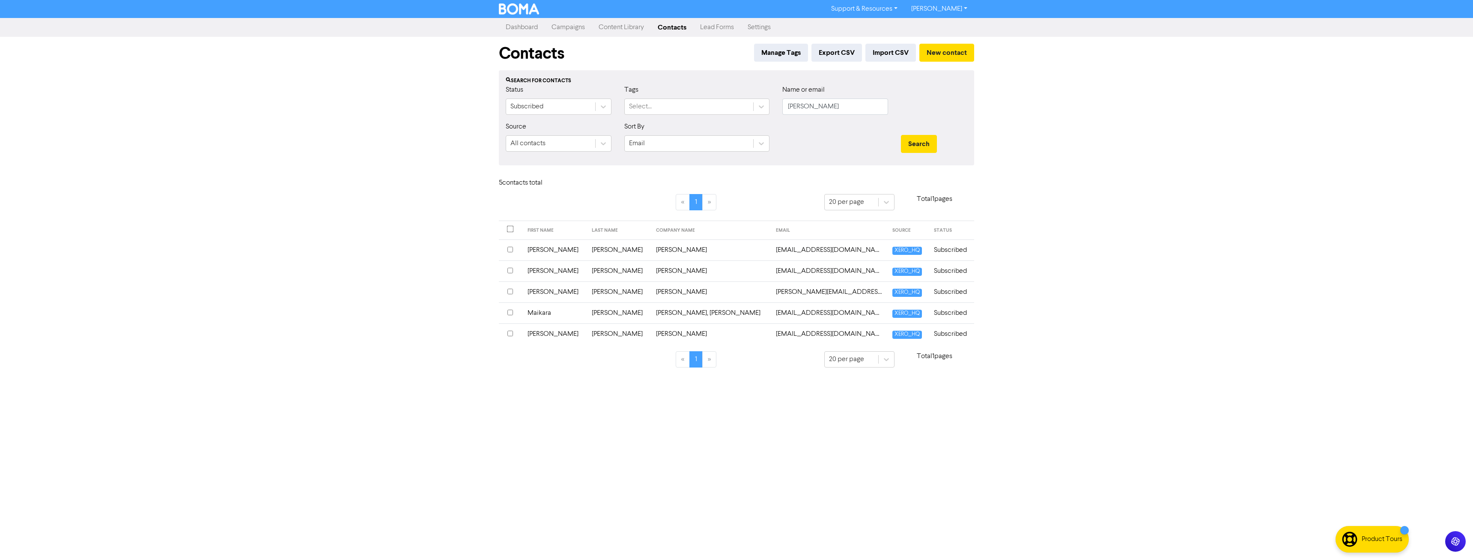
click at [509, 270] on input "checkbox" at bounding box center [510, 271] width 6 height 6
drag, startPoint x: 627, startPoint y: 108, endPoint x: 605, endPoint y: 109, distance: 21.9
click at [602, 109] on div "Status Subscribed Tags Select... Name or email bailey" at bounding box center [736, 103] width 474 height 37
type input "thompson"
click at [901, 135] on button "Search" at bounding box center [919, 144] width 36 height 18
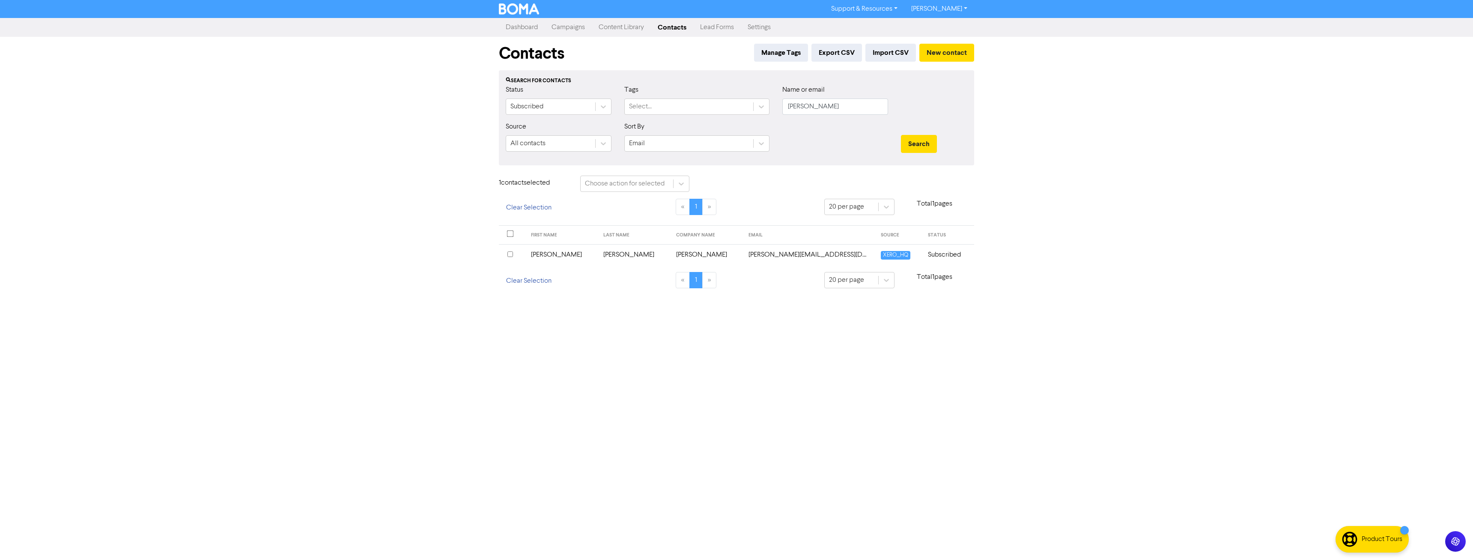
click at [512, 253] on input "checkbox" at bounding box center [510, 254] width 6 height 6
click at [609, 183] on div "Choose action for selected" at bounding box center [625, 183] width 80 height 10
click at [604, 204] on div "Add Tag" at bounding box center [634, 205] width 109 height 17
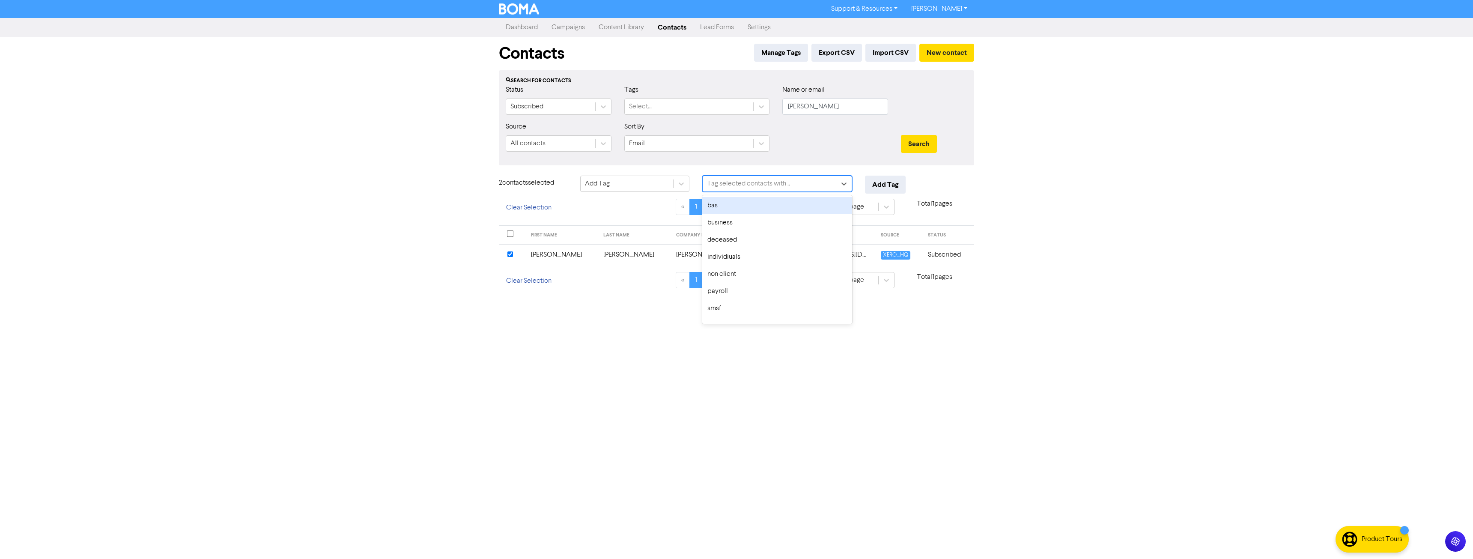
click at [745, 178] on div "Tag selected contacts with .." at bounding box center [768, 183] width 133 height 15
click at [747, 261] on div "individiuals" at bounding box center [777, 256] width 150 height 17
click at [886, 184] on button "Add Tag" at bounding box center [885, 185] width 41 height 18
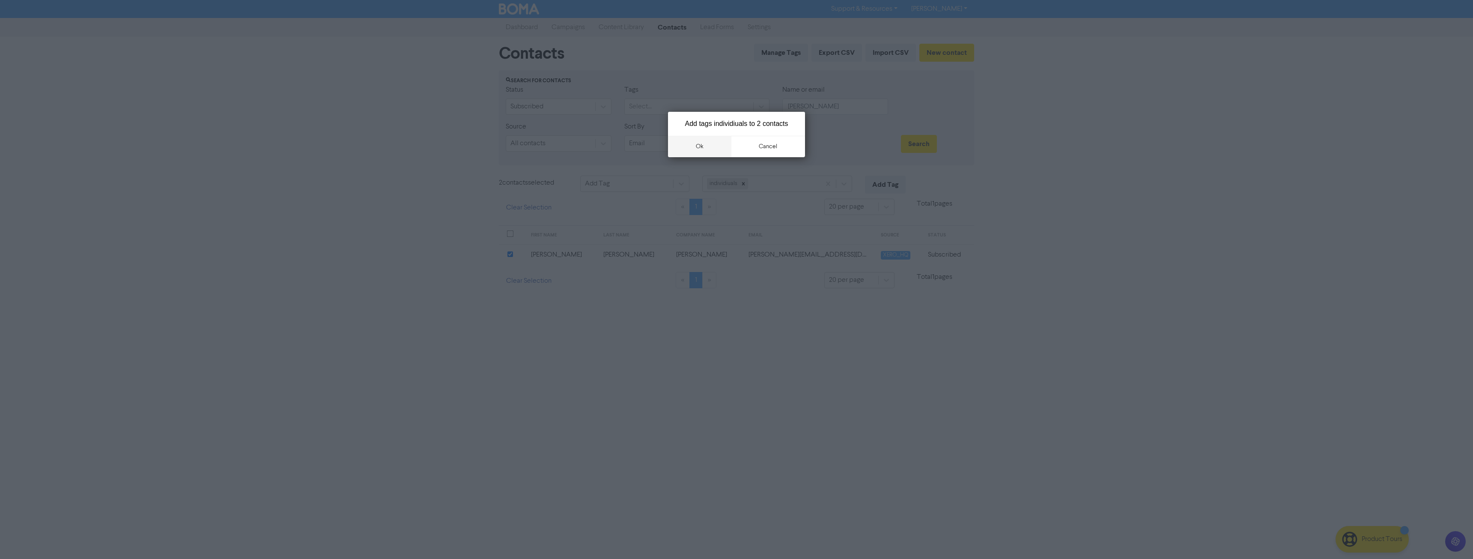
click at [704, 147] on button "ok" at bounding box center [699, 146] width 63 height 21
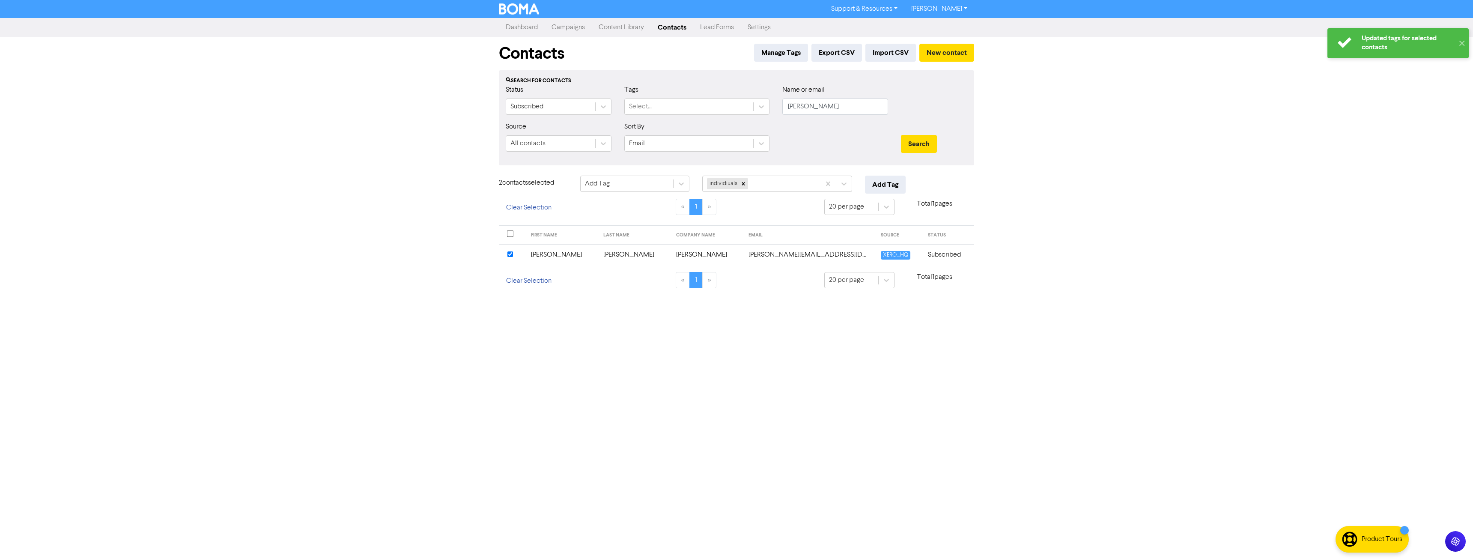
click at [573, 29] on link "Campaigns" at bounding box center [567, 27] width 47 height 17
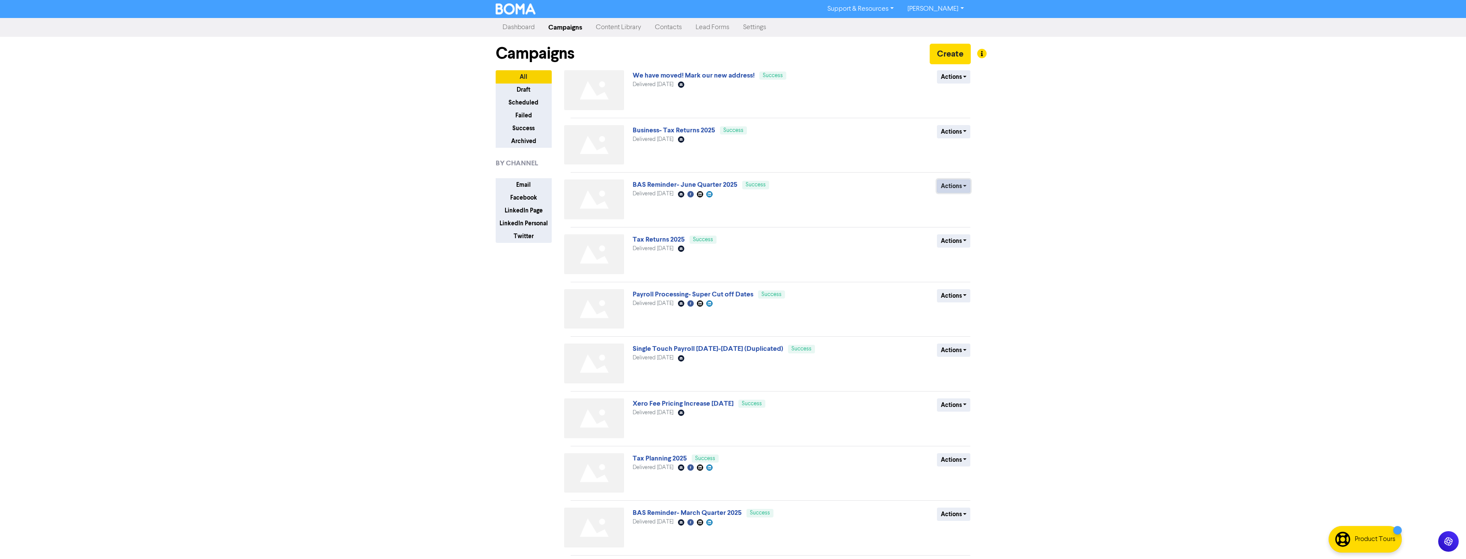
click at [961, 188] on button "Actions" at bounding box center [954, 185] width 34 height 13
click at [969, 205] on button "Duplicate" at bounding box center [971, 204] width 68 height 14
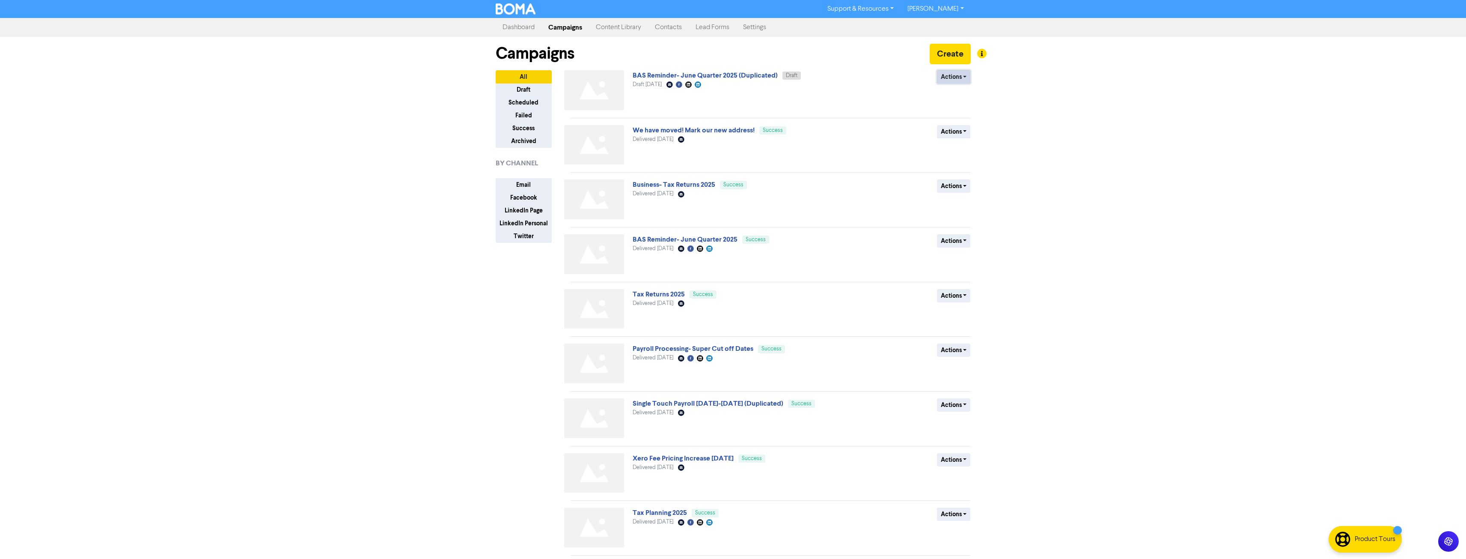
click at [954, 78] on button "Actions" at bounding box center [954, 76] width 34 height 13
click at [965, 125] on button "Rename" at bounding box center [971, 123] width 68 height 14
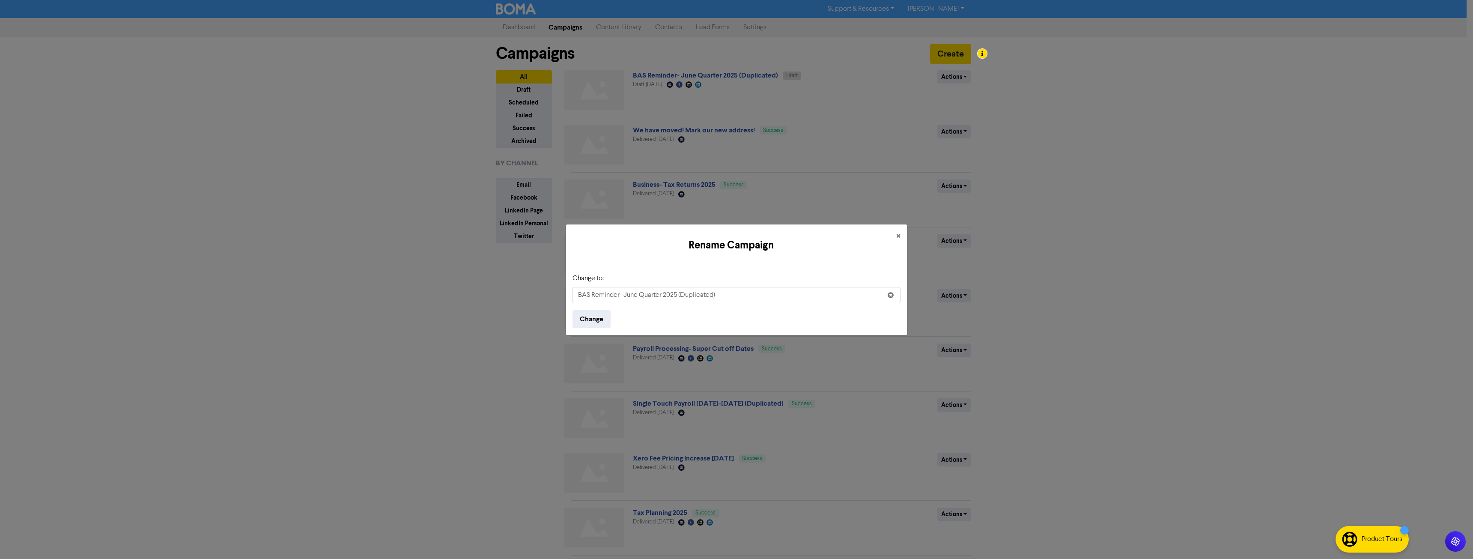
click at [634, 297] on input "BAS Reminder- June Quarter 2025 (Duplicated)" at bounding box center [736, 295] width 328 height 16
drag, startPoint x: 720, startPoint y: 294, endPoint x: 844, endPoint y: 295, distance: 124.1
click at [844, 295] on input "BAS Reminder- September Quarter 2025 (Duplicated)" at bounding box center [736, 295] width 328 height 16
type input "BAS Reminder- September Quarter 2025- 2026 Financial Year"
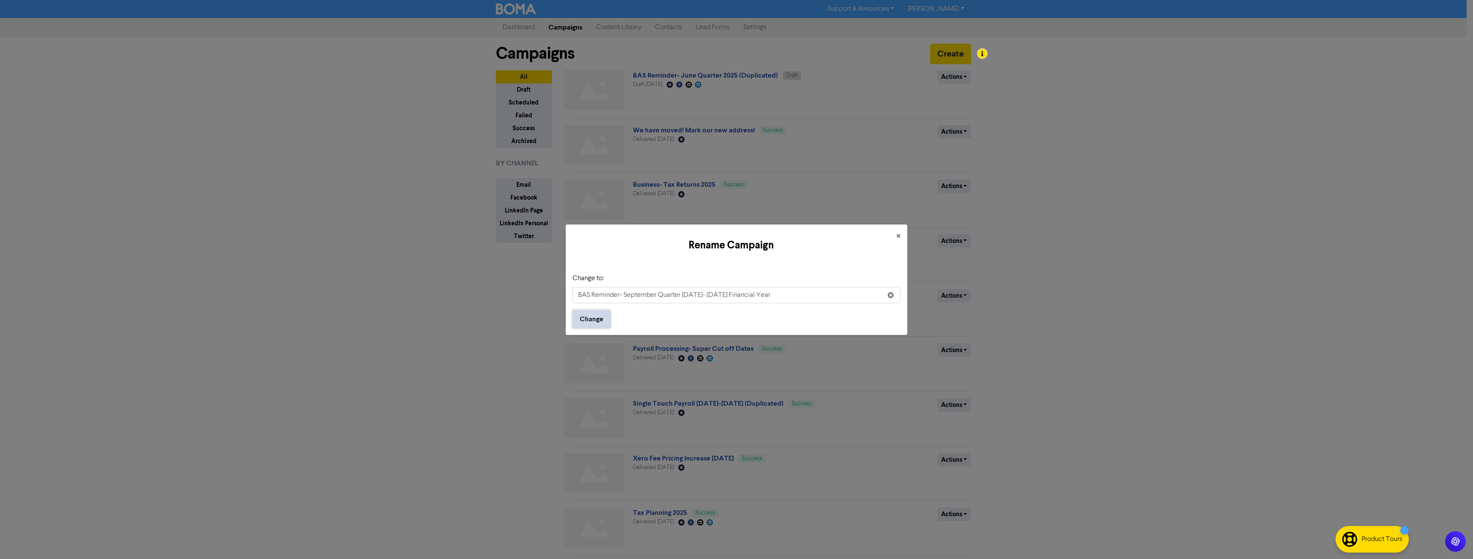
click at [593, 318] on button "Change" at bounding box center [591, 319] width 38 height 18
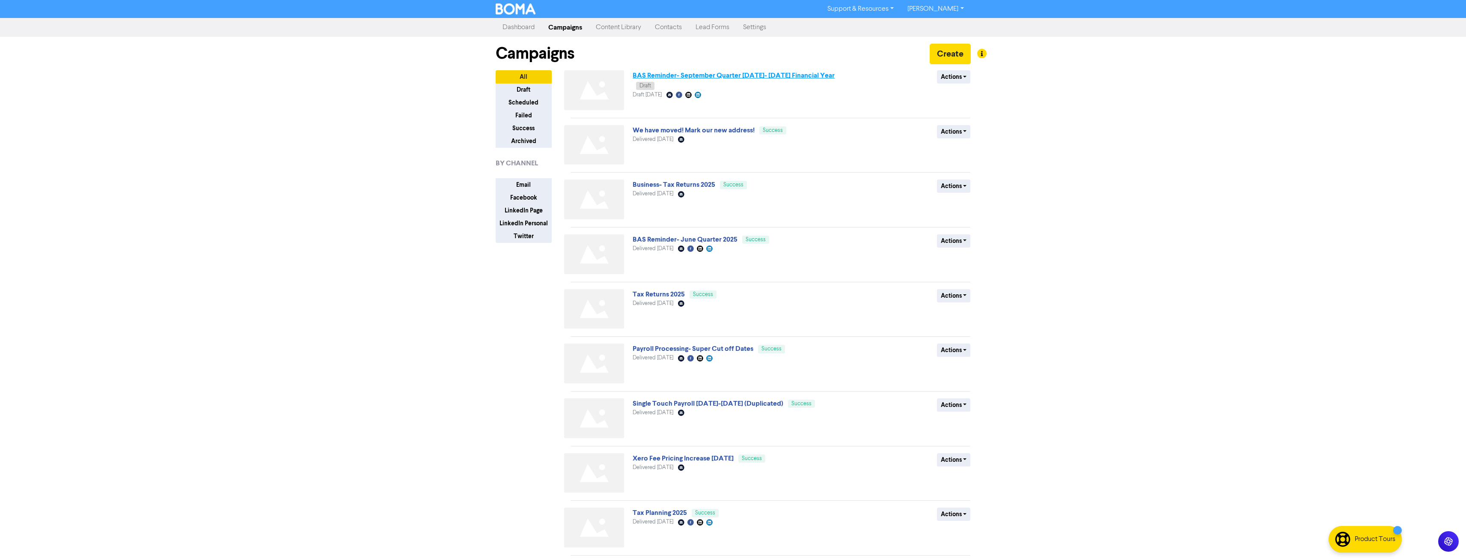
click at [726, 76] on link "BAS Reminder- September Quarter 2025- 2026 Financial Year" at bounding box center [734, 75] width 202 height 9
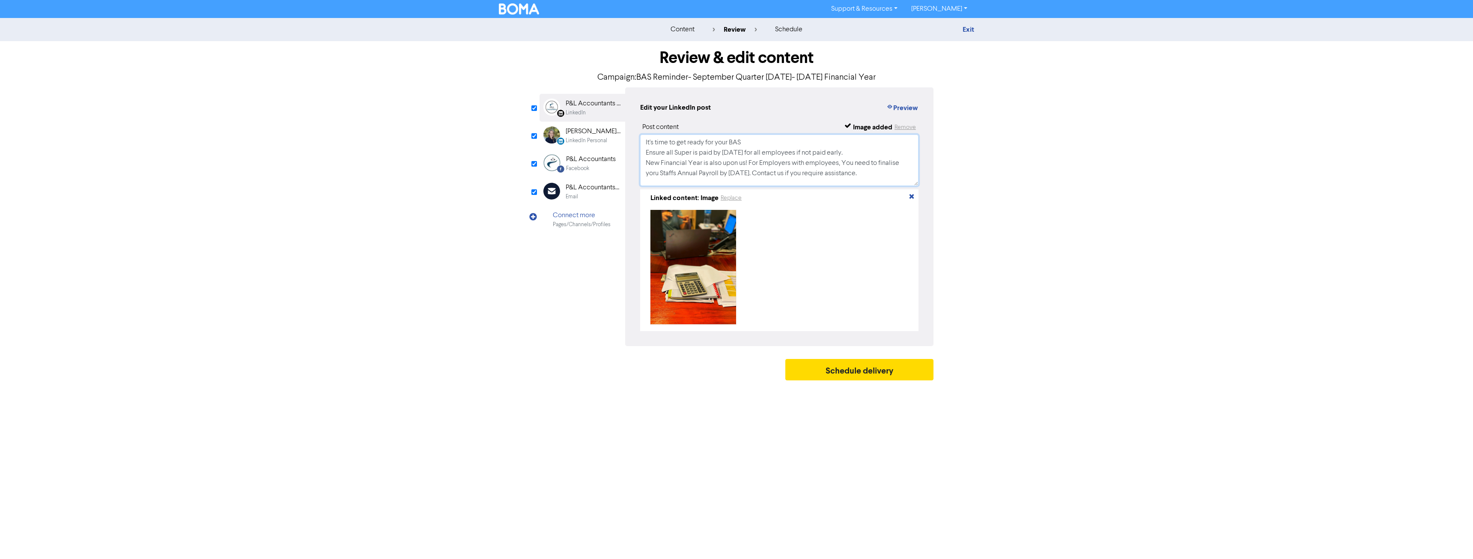
click at [741, 153] on textarea "It's time to get ready for your BAS Ensure all Super is paid by 28th July for a…" at bounding box center [779, 159] width 278 height 51
click at [740, 156] on textarea "It's time to get ready for your BAS Ensure all Super is paid by 28th July for a…" at bounding box center [779, 159] width 278 height 51
drag, startPoint x: 749, startPoint y: 151, endPoint x: 737, endPoint y: 149, distance: 11.7
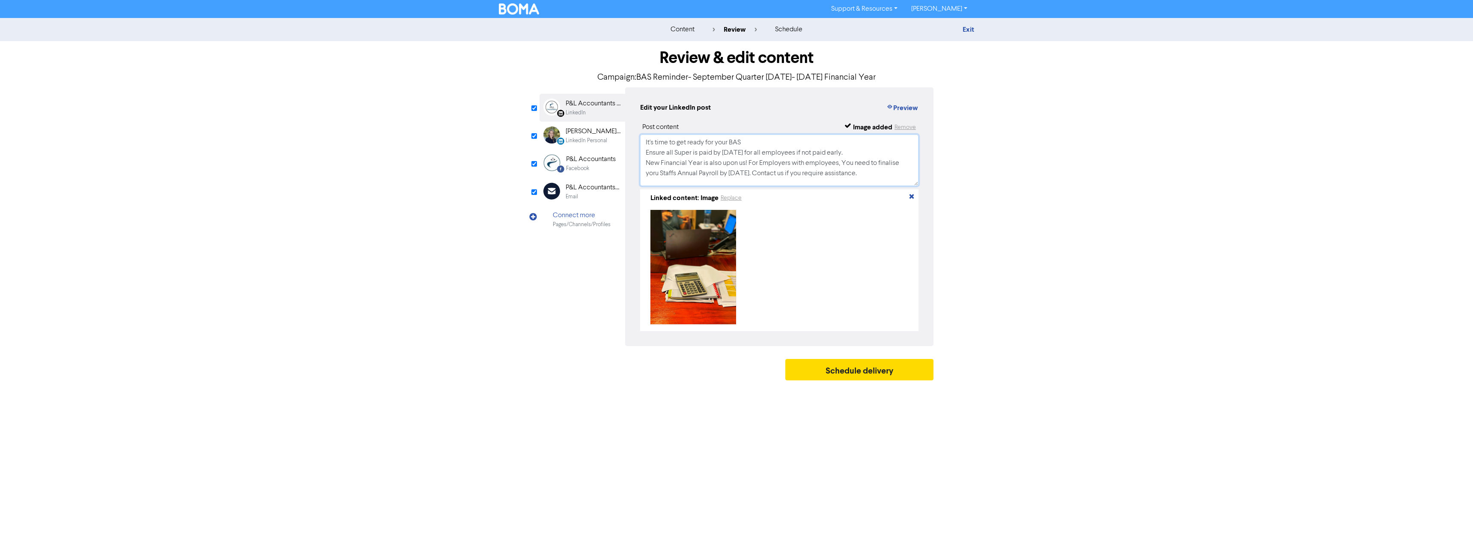
click at [737, 149] on textarea "It's time to get ready for your BAS Ensure all Super is paid by 28th July for a…" at bounding box center [779, 159] width 278 height 51
drag, startPoint x: 646, startPoint y: 162, endPoint x: 945, endPoint y: 161, distance: 299.2
click at [945, 161] on div "Review & edit content Campaign: BAS Reminder- September Quarter 2025- 2026 Fina…" at bounding box center [736, 212] width 488 height 343
drag, startPoint x: 759, startPoint y: 167, endPoint x: 851, endPoint y: 170, distance: 92.5
click at [851, 170] on textarea "It's time to get ready for your BAS Ensure all Super is paid by 28th October fo…" at bounding box center [779, 159] width 278 height 51
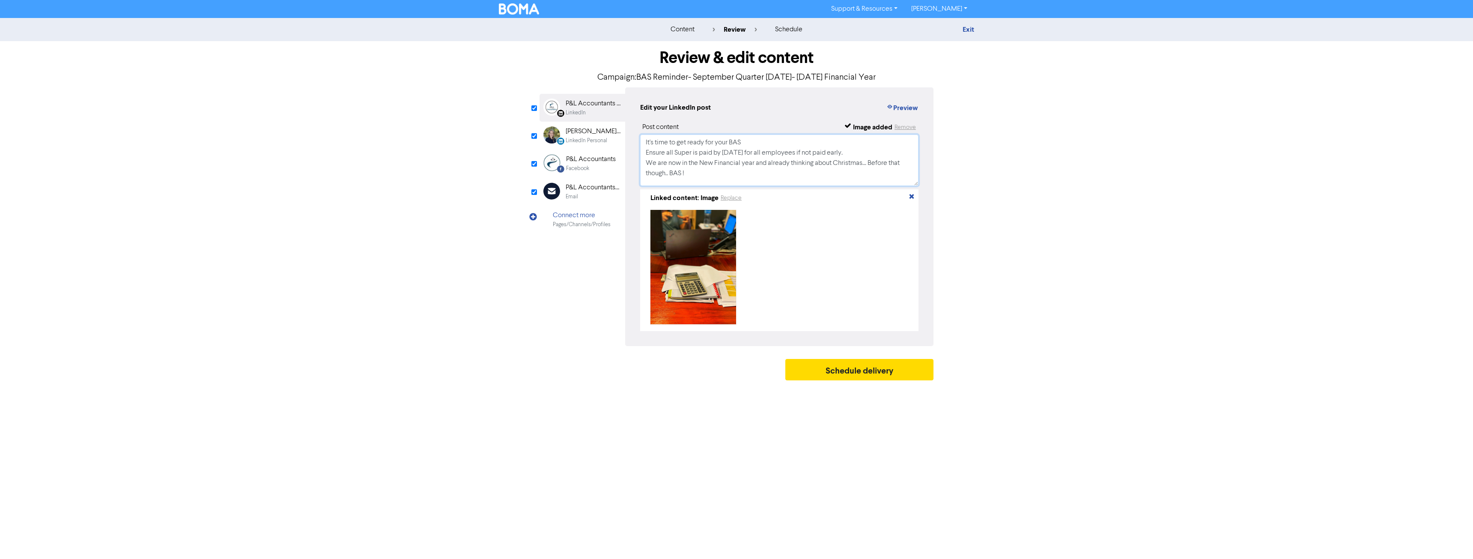
click at [674, 155] on textarea "It's time to get ready for your BAS Ensure all Super is paid by 28th October fo…" at bounding box center [779, 159] width 278 height 51
drag, startPoint x: 790, startPoint y: 153, endPoint x: 930, endPoint y: 149, distance: 140.0
click at [930, 149] on div "Edit your LinkedIn post Preview Post content Image added Remove It's time to ge…" at bounding box center [779, 216] width 308 height 259
drag, startPoint x: 710, startPoint y: 181, endPoint x: 571, endPoint y: 113, distance: 155.6
click at [571, 113] on div "LinkedIn Page Created with Sketch. P&L Accountants Pty Ltd LinkedIn LinkedIn Pe…" at bounding box center [736, 216] width 394 height 259
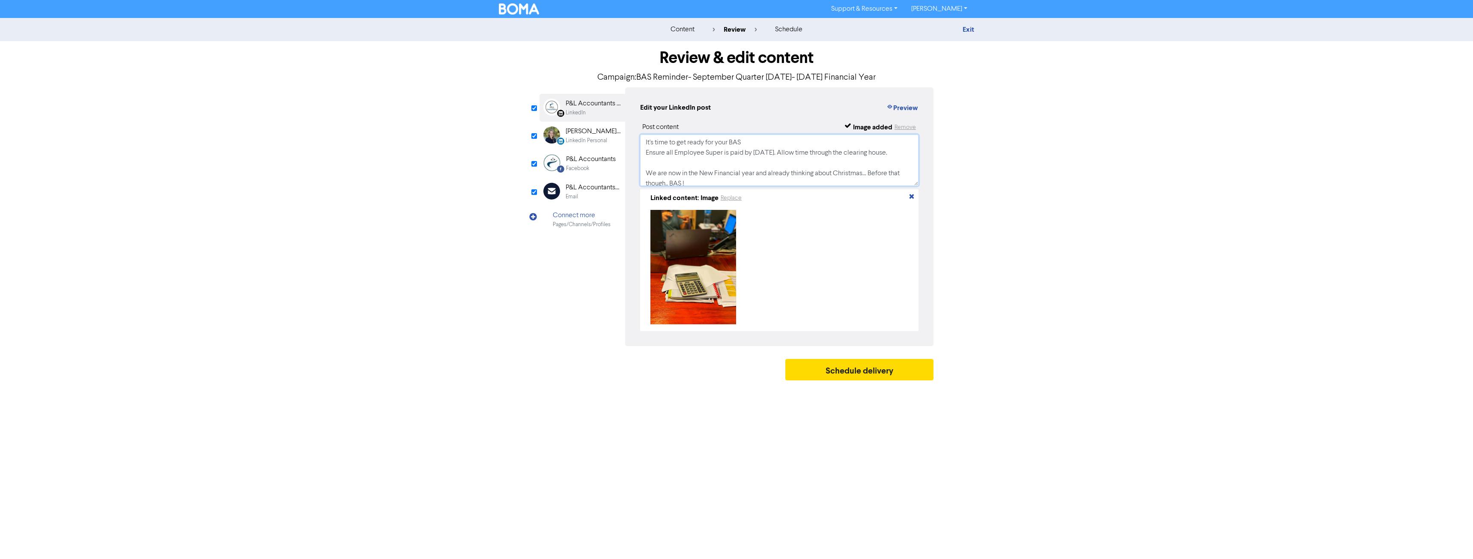
type textarea "It's time to get ready for your BAS Ensure all Employee Super is paid by 28th O…"
click at [586, 135] on div "[PERSON_NAME] CPA" at bounding box center [592, 131] width 55 height 10
click at [701, 160] on textarea "It's time to get ready for your BAS Ensure all Super is paid by 28th July for a…" at bounding box center [779, 159] width 278 height 51
drag, startPoint x: 644, startPoint y: 141, endPoint x: 972, endPoint y: 178, distance: 329.9
click at [972, 178] on div "Review & edit content Campaign: BAS Reminder- September Quarter 2025- 2026 Fina…" at bounding box center [736, 212] width 488 height 343
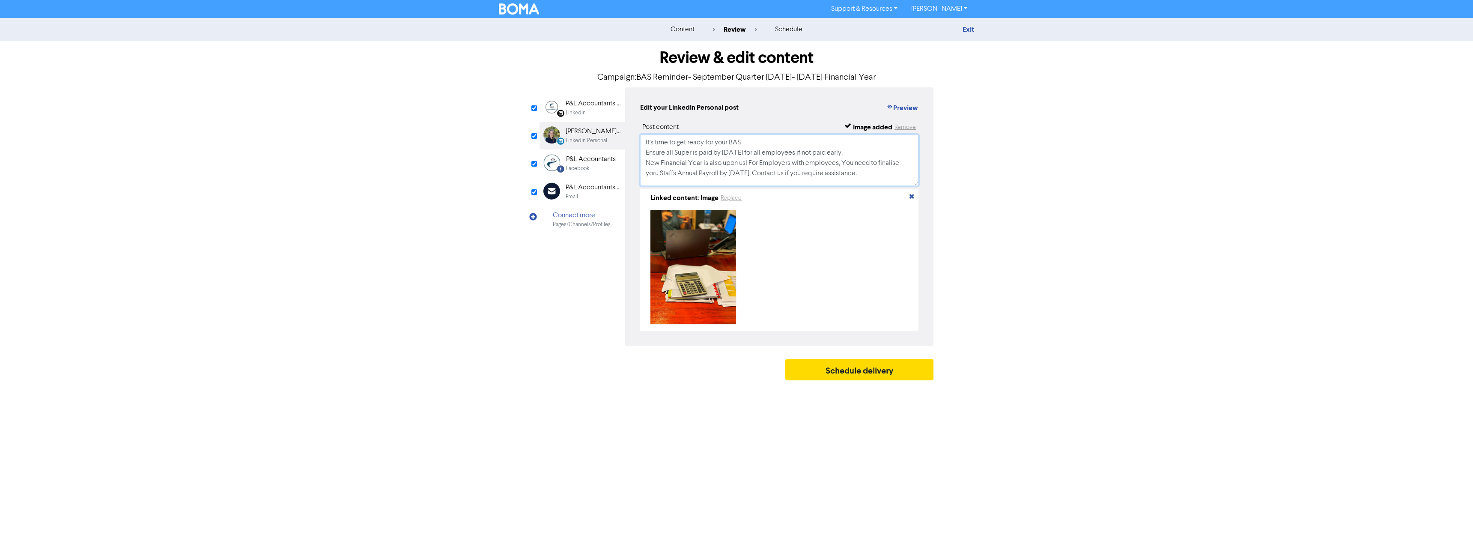
paste textarea "Employee Super is paid by 28th October. Allow time through the clearing house. …"
type textarea "It's time to get ready for your BAS Ensure all Employee Super is paid by 28th O…"
click at [580, 164] on div "P&L Accountants" at bounding box center [591, 159] width 50 height 10
drag, startPoint x: 643, startPoint y: 143, endPoint x: 988, endPoint y: 188, distance: 347.0
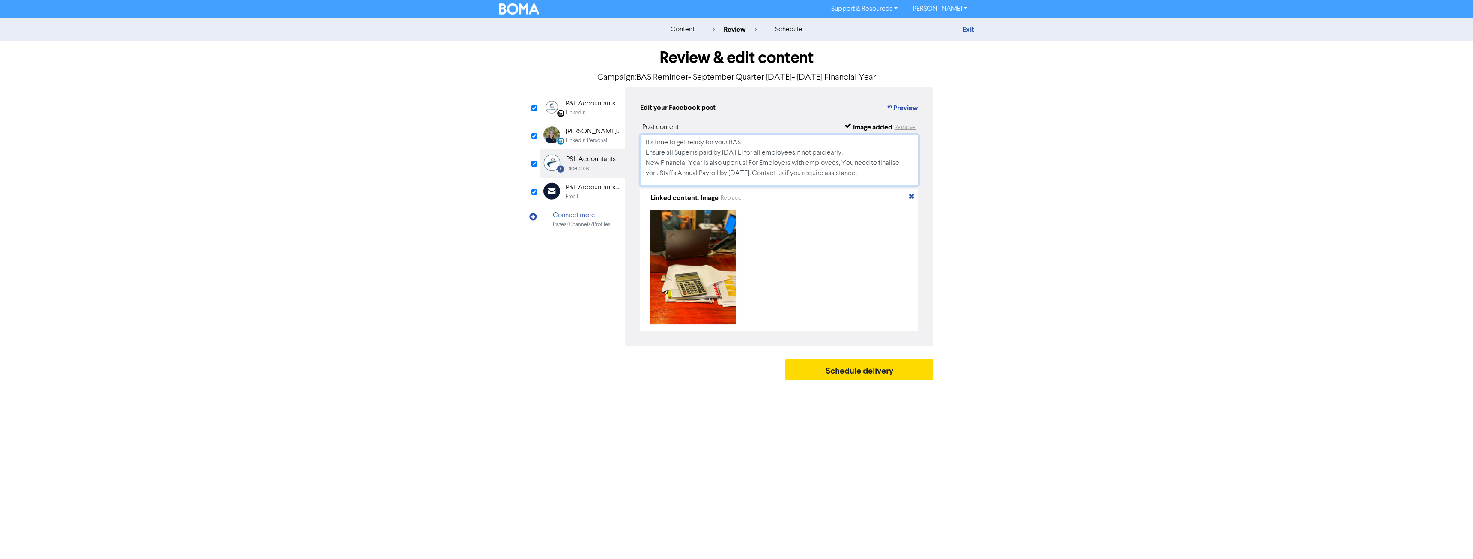
click at [988, 188] on div "content review schedule Exit Review & edit content Campaign: BAS Reminder- Sept…" at bounding box center [736, 201] width 1473 height 366
paste textarea "Employee Super is paid by 28th October. Allow time through the clearing house. …"
type textarea "It's time to get ready for your BAS Ensure all Employee Super is paid by 28th O…"
click at [584, 187] on div "P&L Accountants- Admin" at bounding box center [592, 187] width 55 height 10
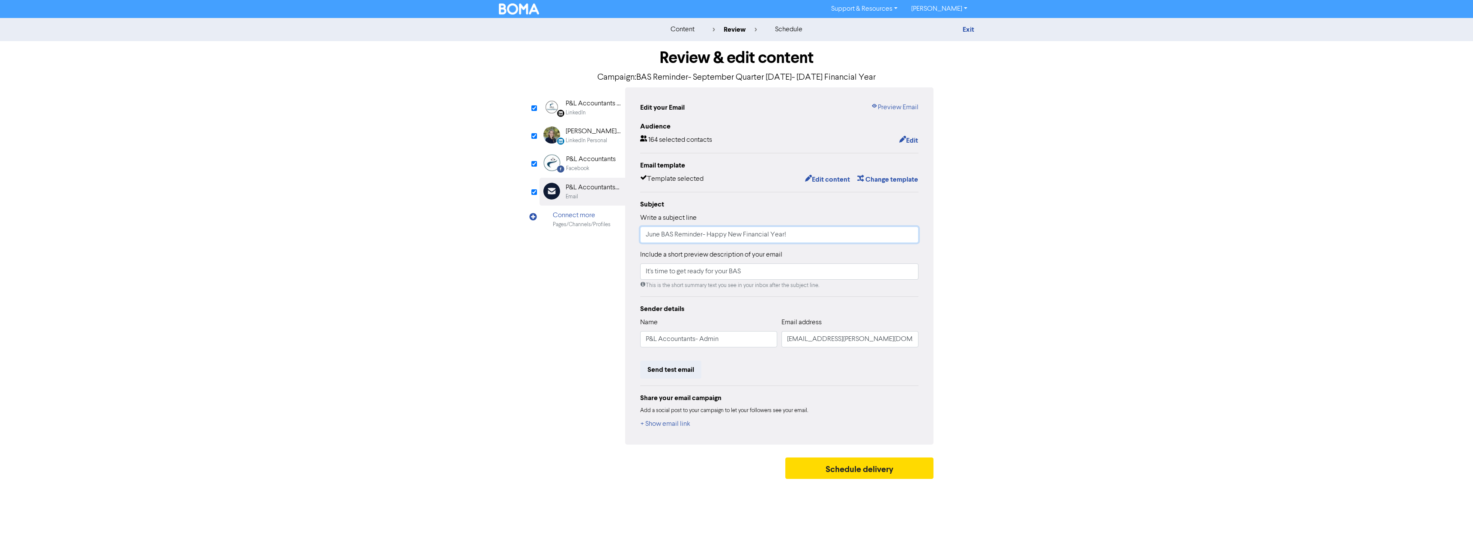
drag, startPoint x: 866, startPoint y: 232, endPoint x: 528, endPoint y: 230, distance: 337.7
click at [528, 230] on div "Review & edit content Campaign: BAS Reminder- September Quarter 2025- 2026 Fina…" at bounding box center [736, 262] width 488 height 442
type input "September Quarter BAS Reminder- Time to get ready!"
click at [828, 180] on button "Edit content" at bounding box center [827, 179] width 46 height 11
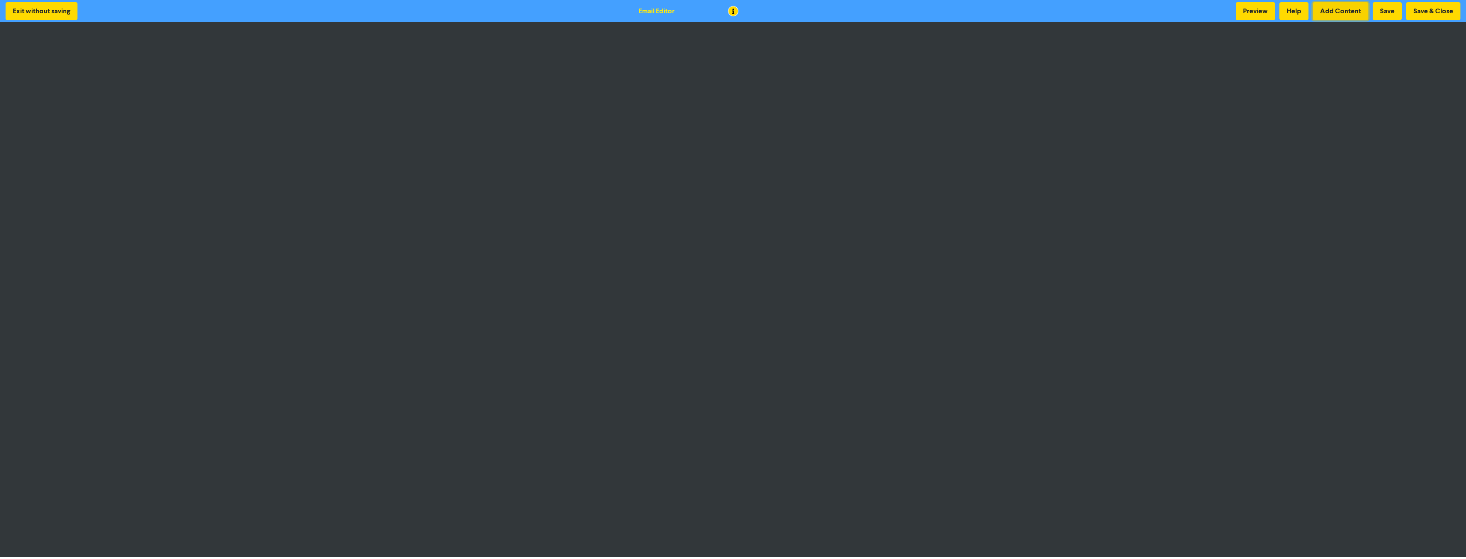
click at [1335, 12] on button "Add Content" at bounding box center [1341, 11] width 56 height 18
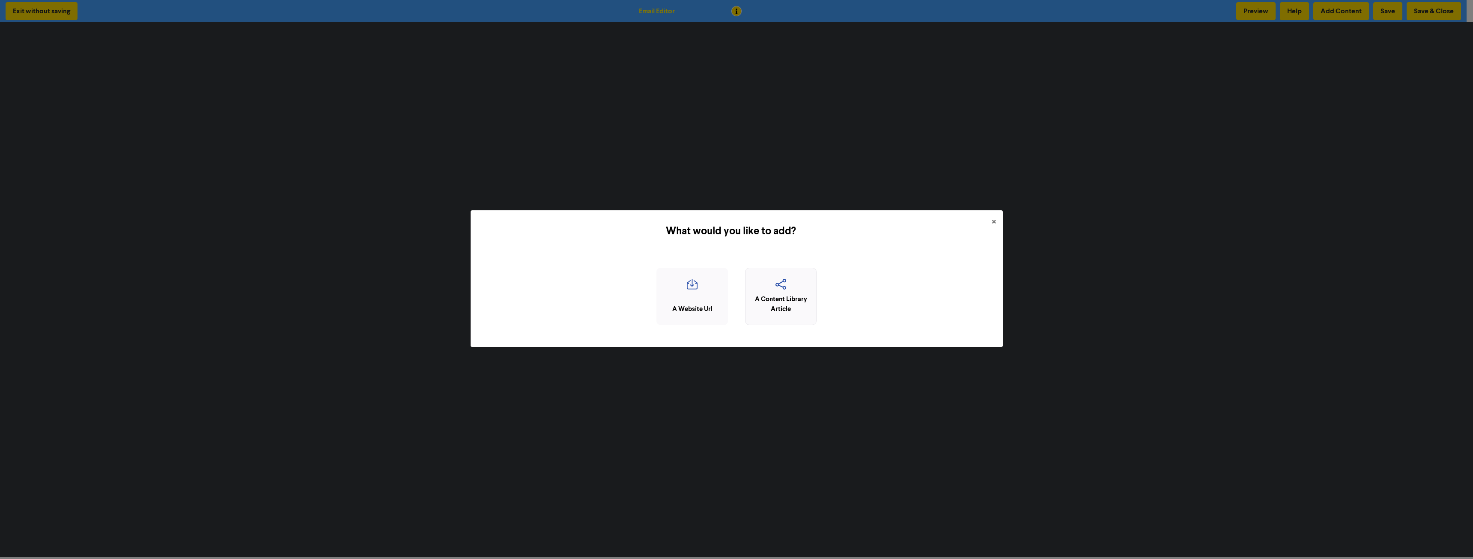
click at [779, 293] on icon "button" at bounding box center [781, 287] width 62 height 16
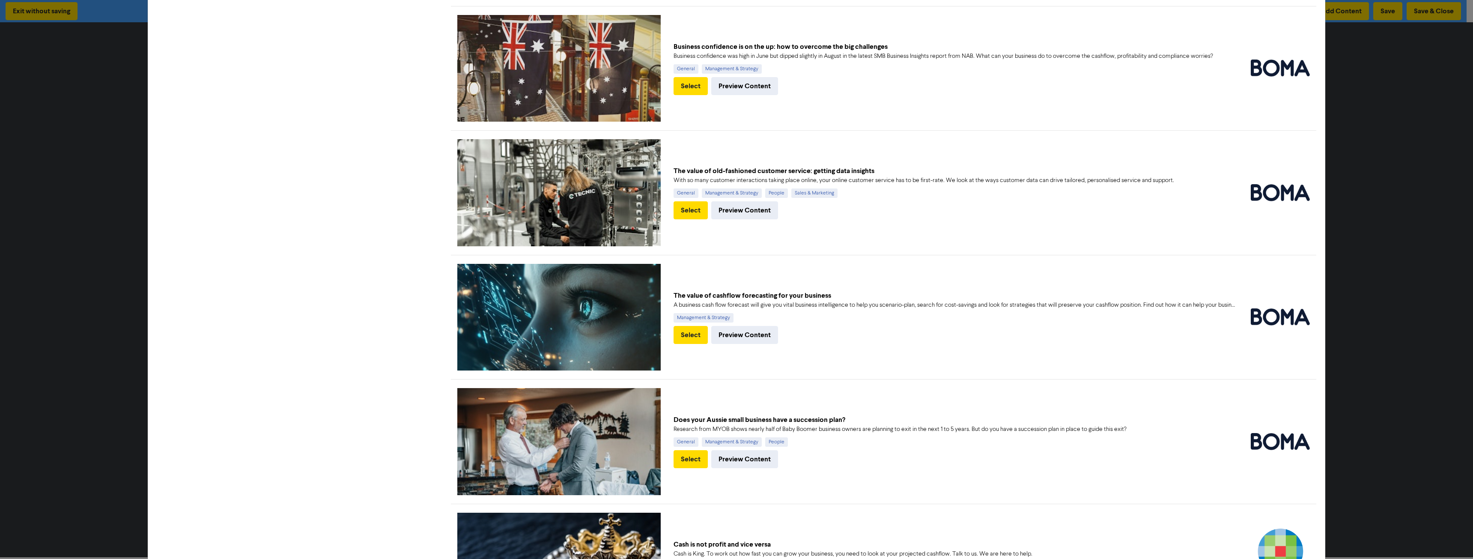
scroll to position [471, 0]
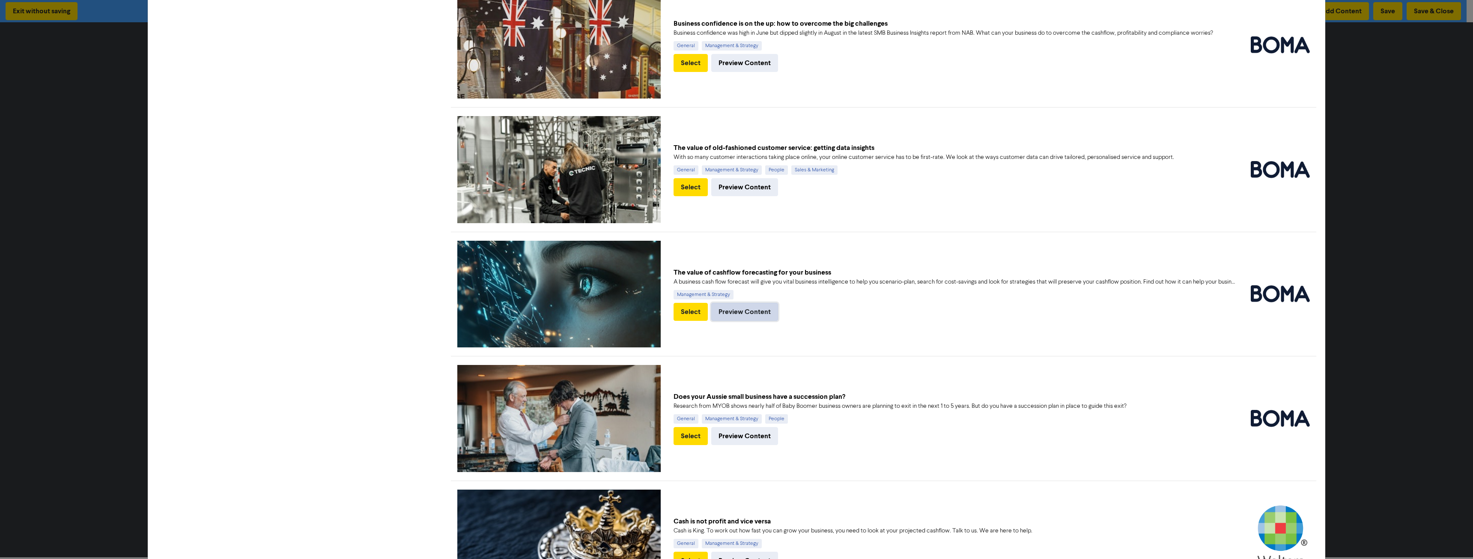
click at [728, 306] on button "Preview Content" at bounding box center [744, 312] width 67 height 18
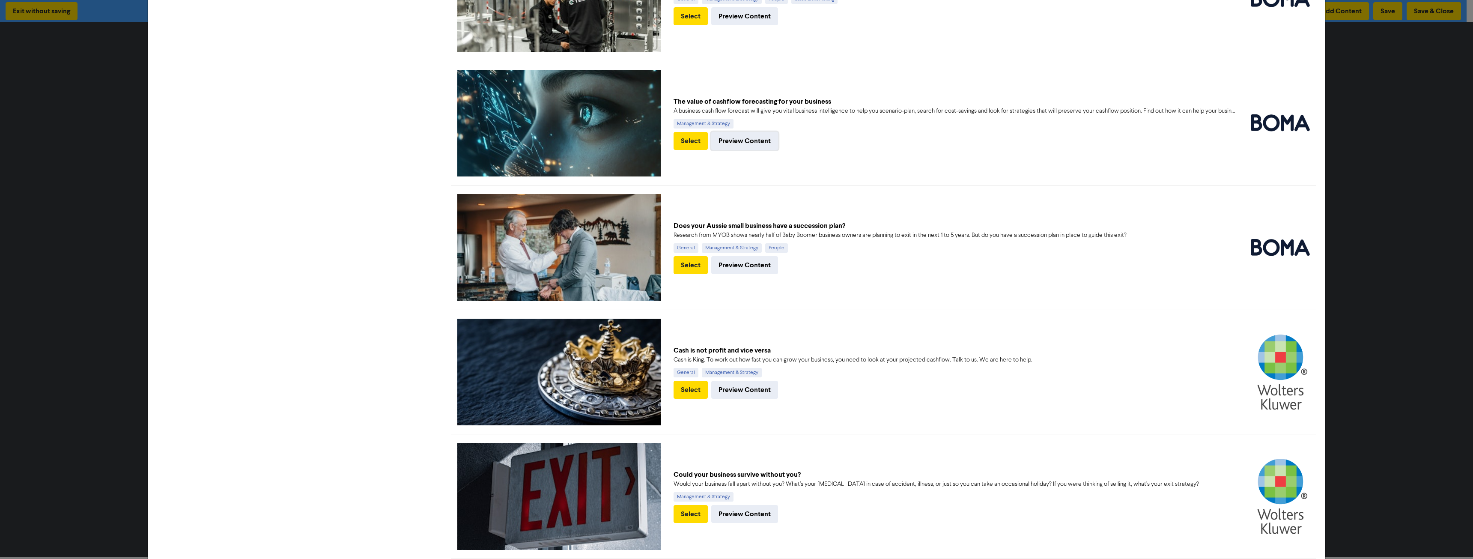
scroll to position [642, 0]
click at [747, 384] on button "Preview Content" at bounding box center [744, 389] width 67 height 18
click at [682, 388] on button "Select" at bounding box center [690, 389] width 34 height 18
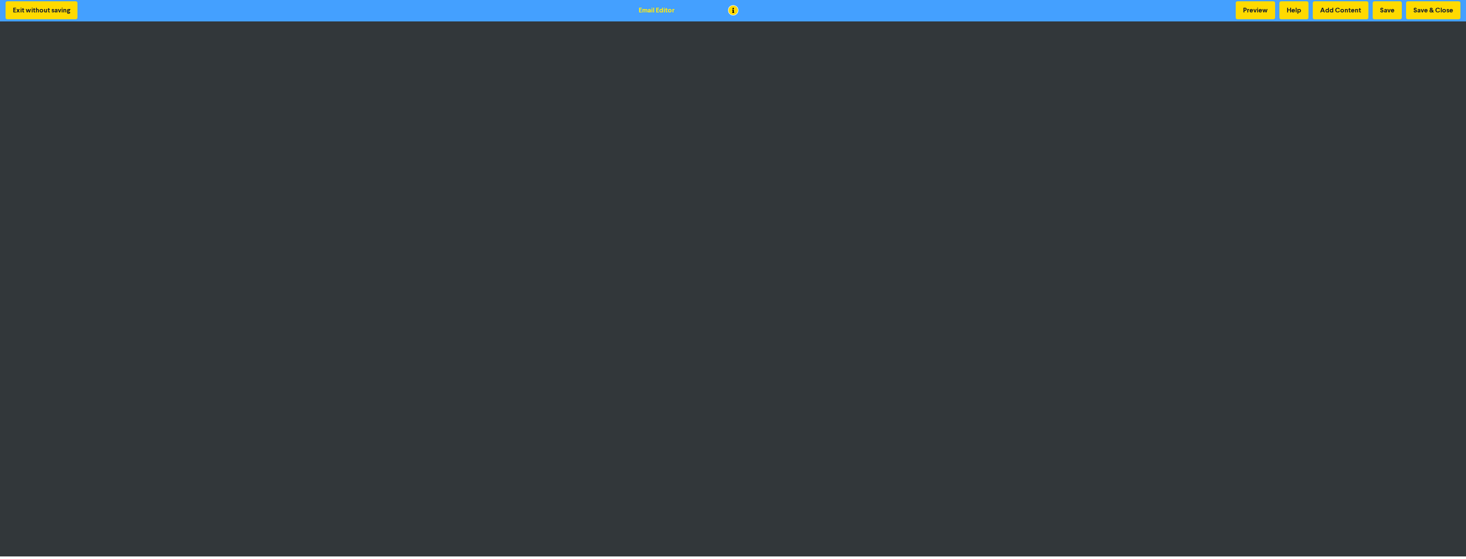
scroll to position [0, 0]
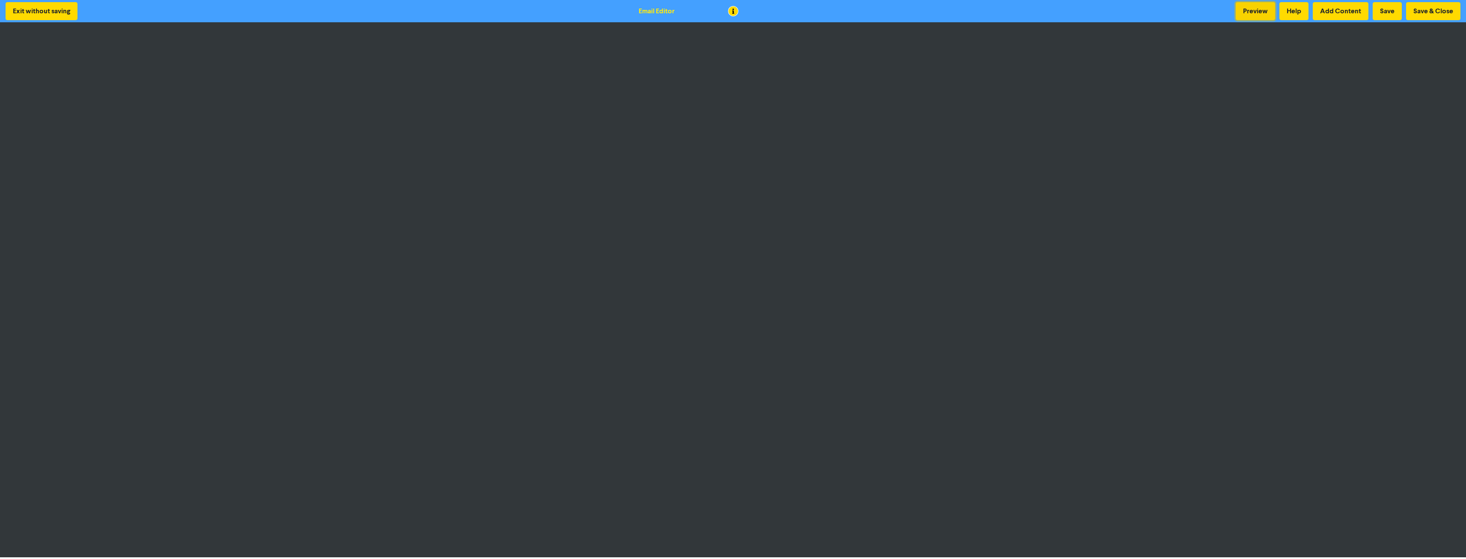
click at [1250, 9] on button "Preview" at bounding box center [1255, 11] width 39 height 18
click at [1252, 12] on button "Preview" at bounding box center [1255, 11] width 39 height 18
click at [1253, 15] on button "Preview" at bounding box center [1255, 11] width 39 height 18
click at [1255, 10] on button "Preview" at bounding box center [1255, 11] width 39 height 18
click at [1257, 13] on button "Preview" at bounding box center [1255, 11] width 39 height 18
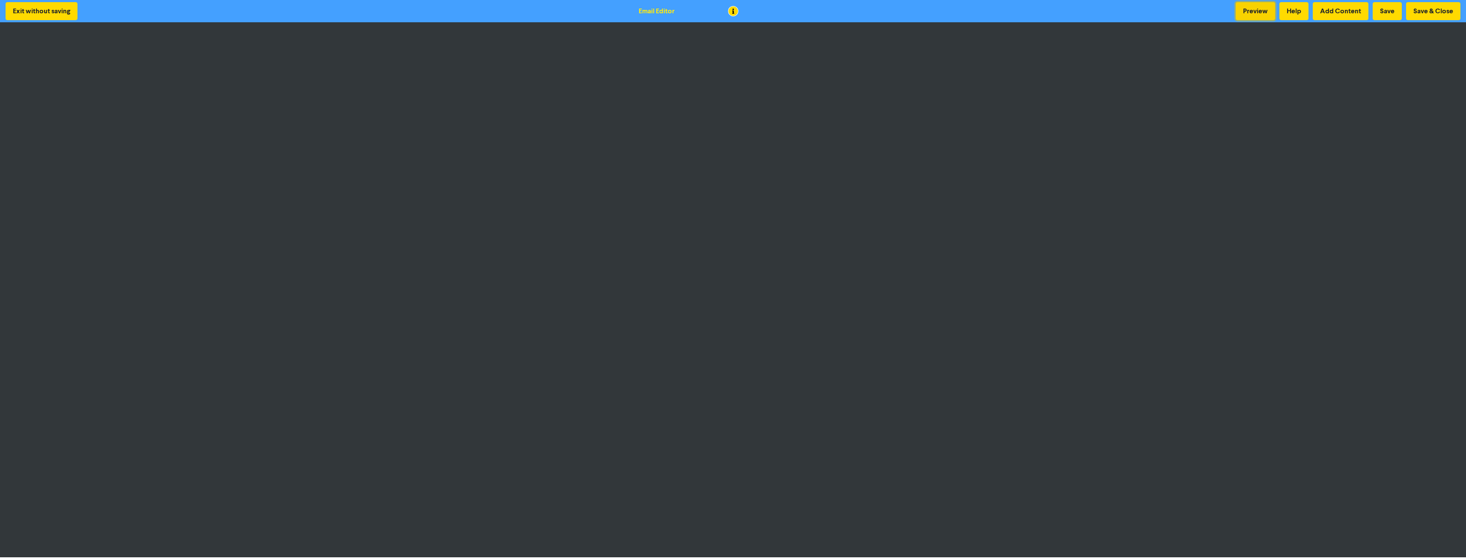
click at [1255, 13] on button "Preview" at bounding box center [1255, 11] width 39 height 18
click at [1424, 11] on button "Save & Close" at bounding box center [1433, 11] width 54 height 18
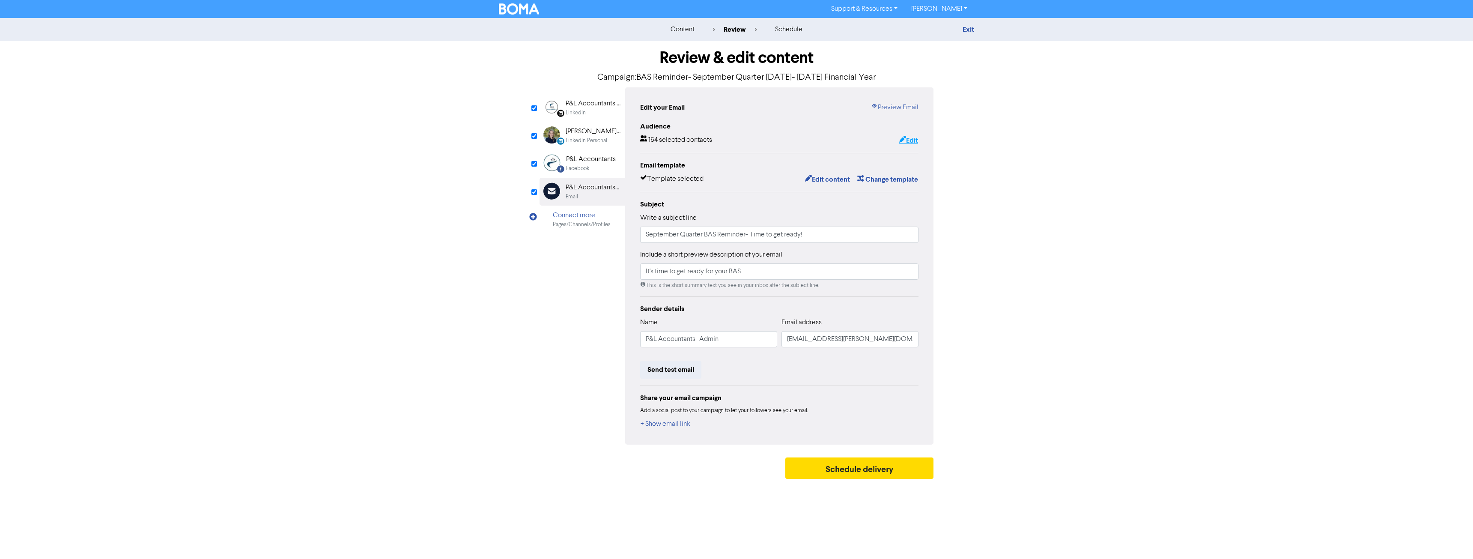
click at [915, 137] on button "Edit" at bounding box center [908, 140] width 20 height 11
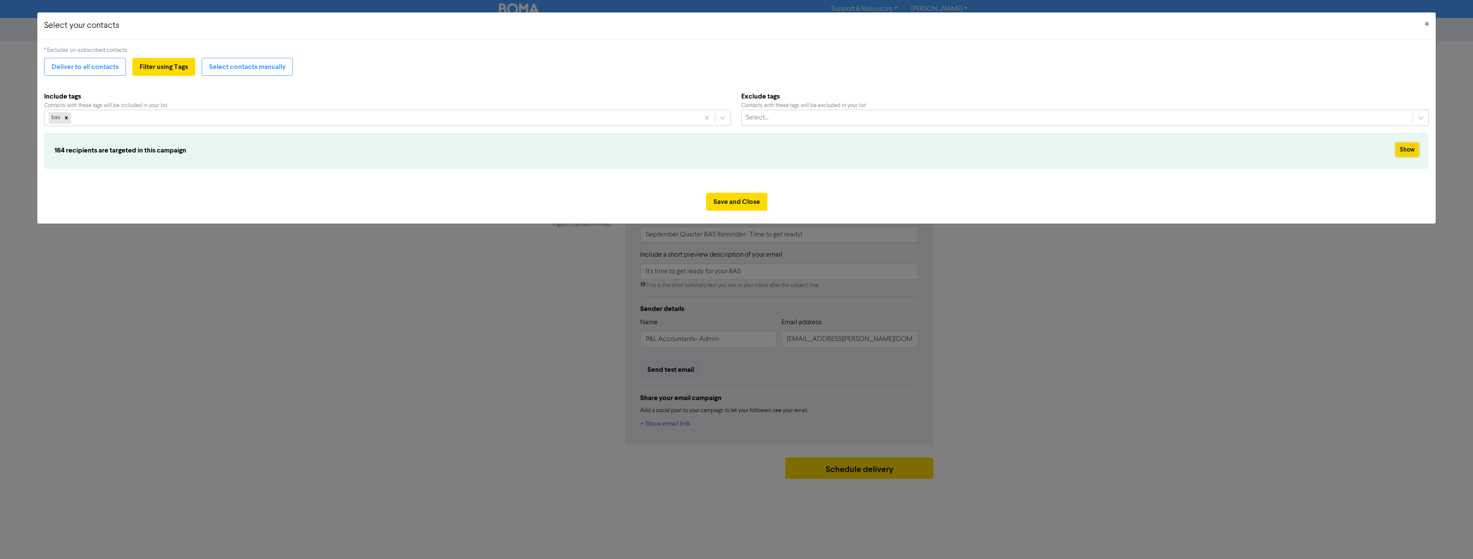
click at [1411, 151] on button "Show" at bounding box center [1406, 149] width 23 height 13
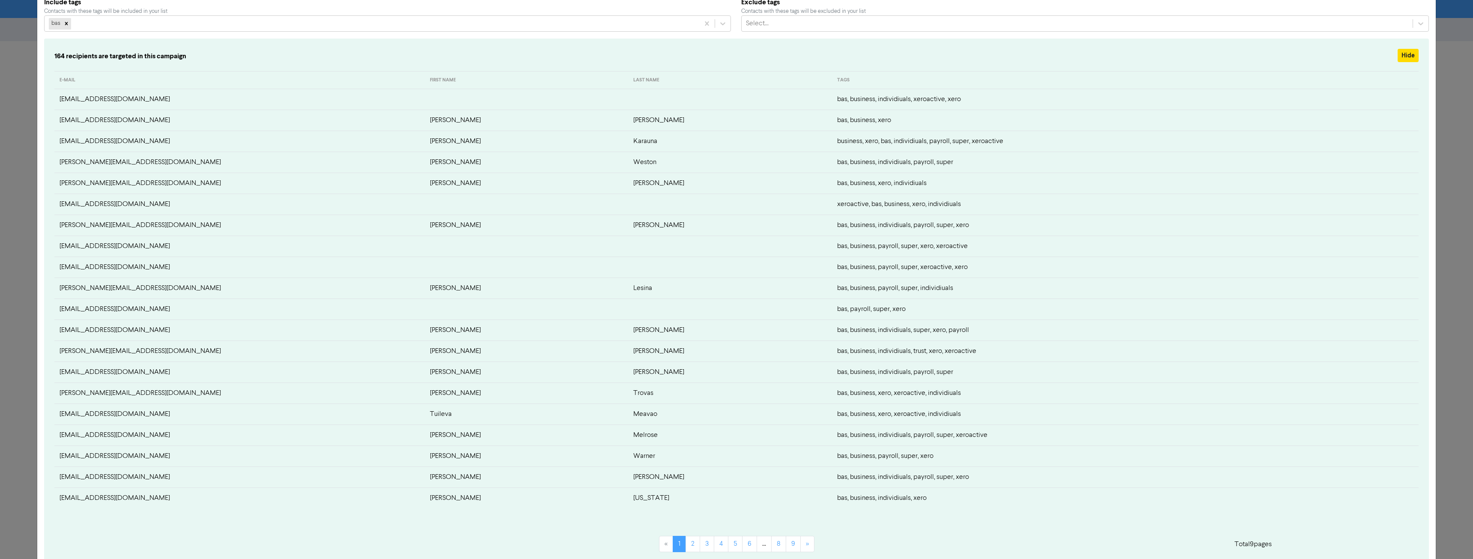
scroll to position [175, 0]
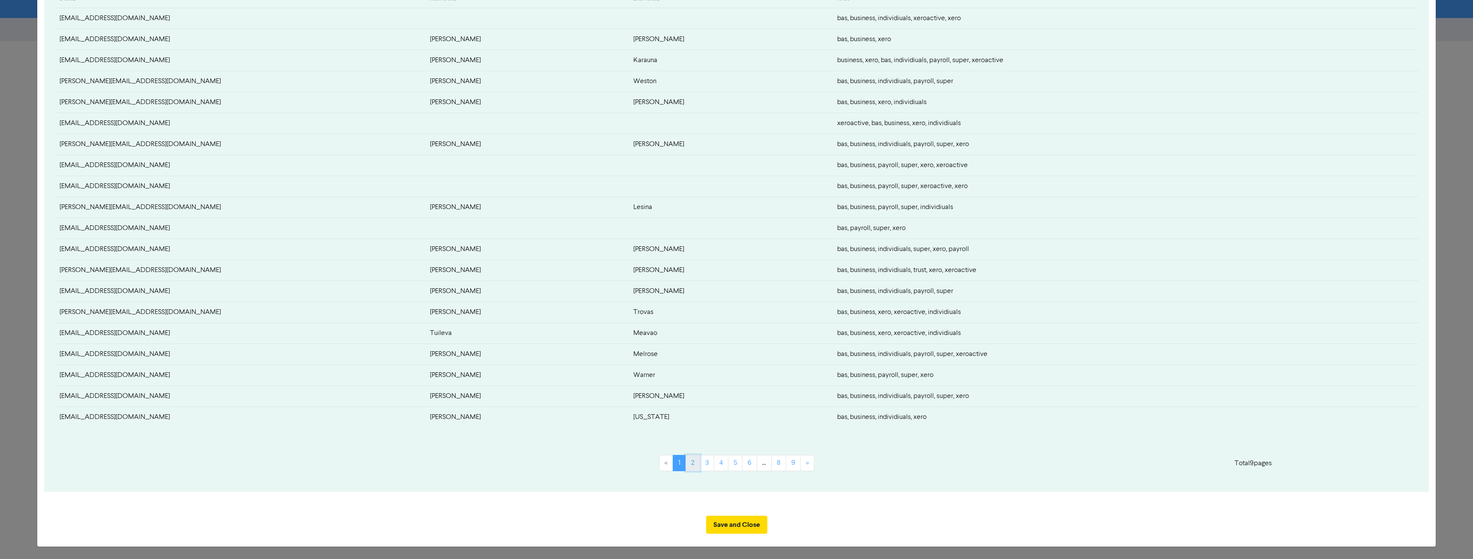
click at [687, 466] on link "2" at bounding box center [692, 463] width 15 height 16
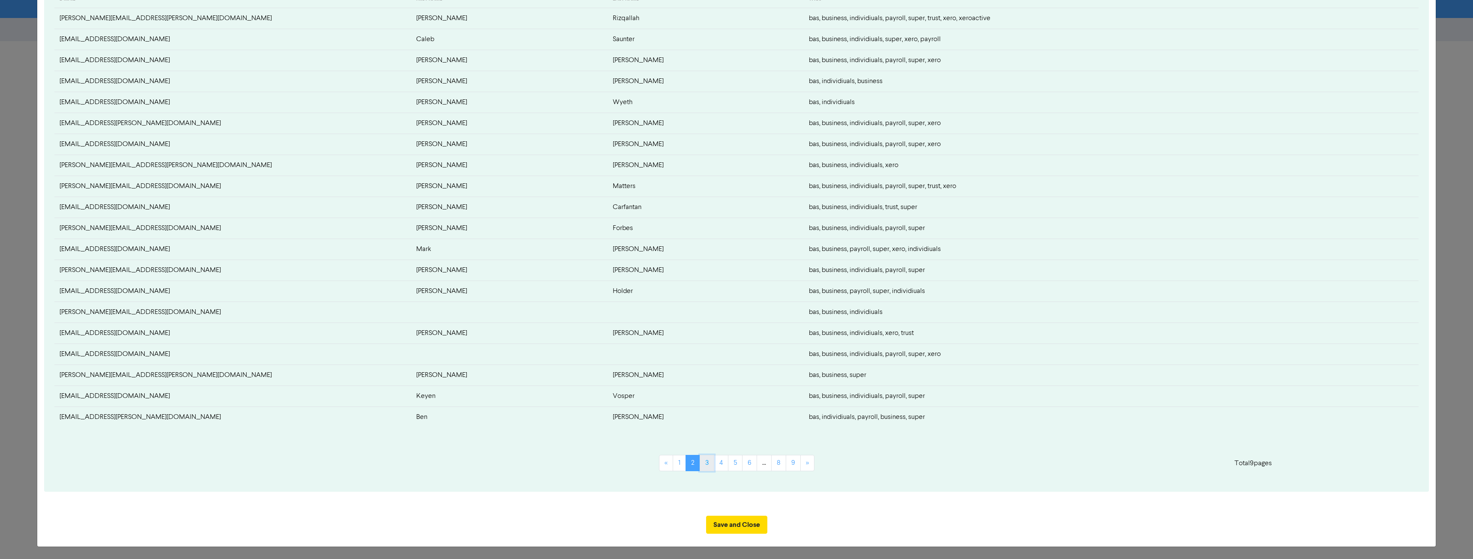
click at [706, 466] on link "3" at bounding box center [706, 463] width 15 height 16
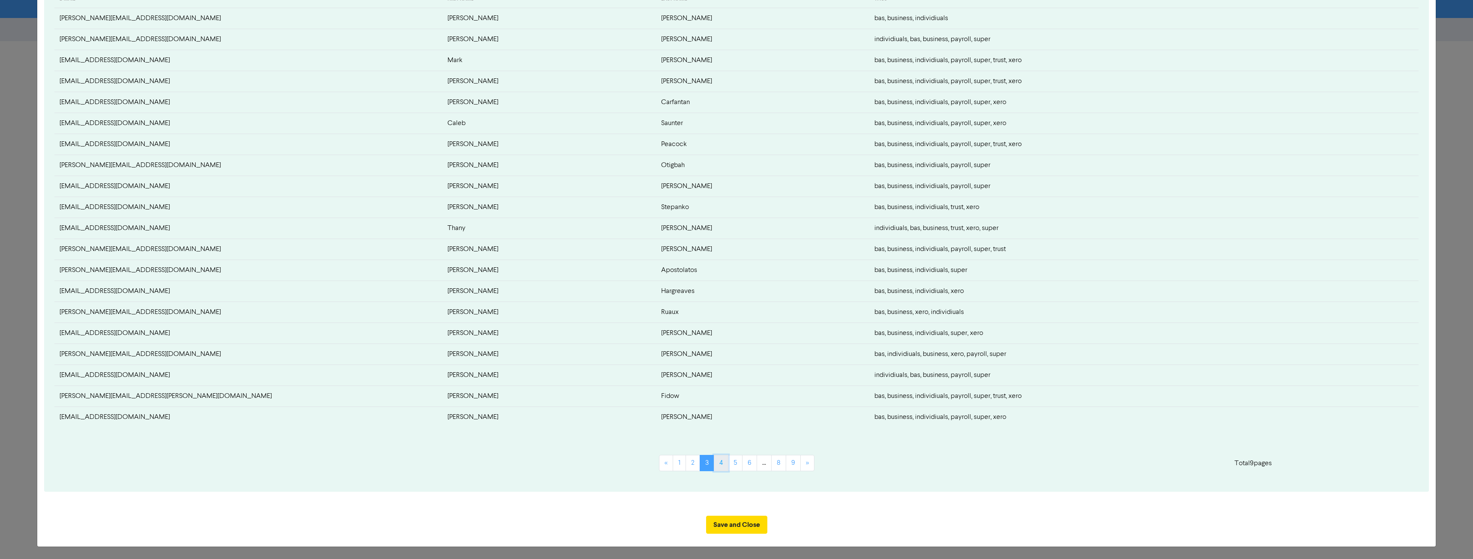
click at [722, 467] on link "4" at bounding box center [721, 463] width 15 height 16
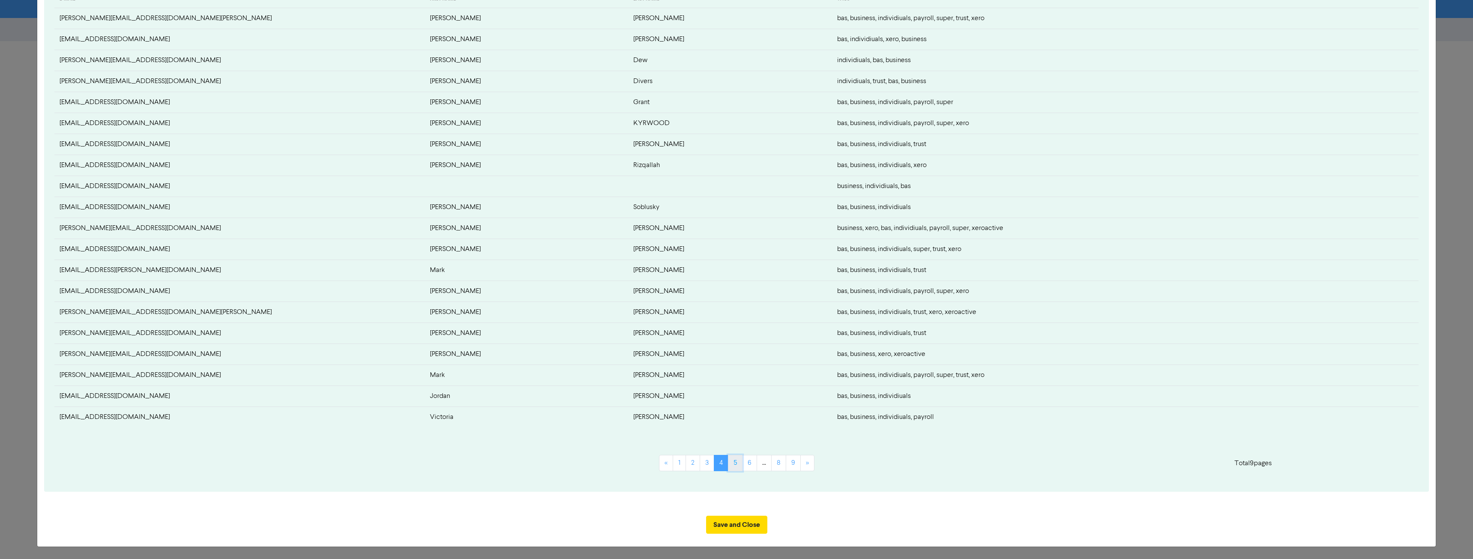
click at [732, 467] on link "5" at bounding box center [735, 463] width 15 height 16
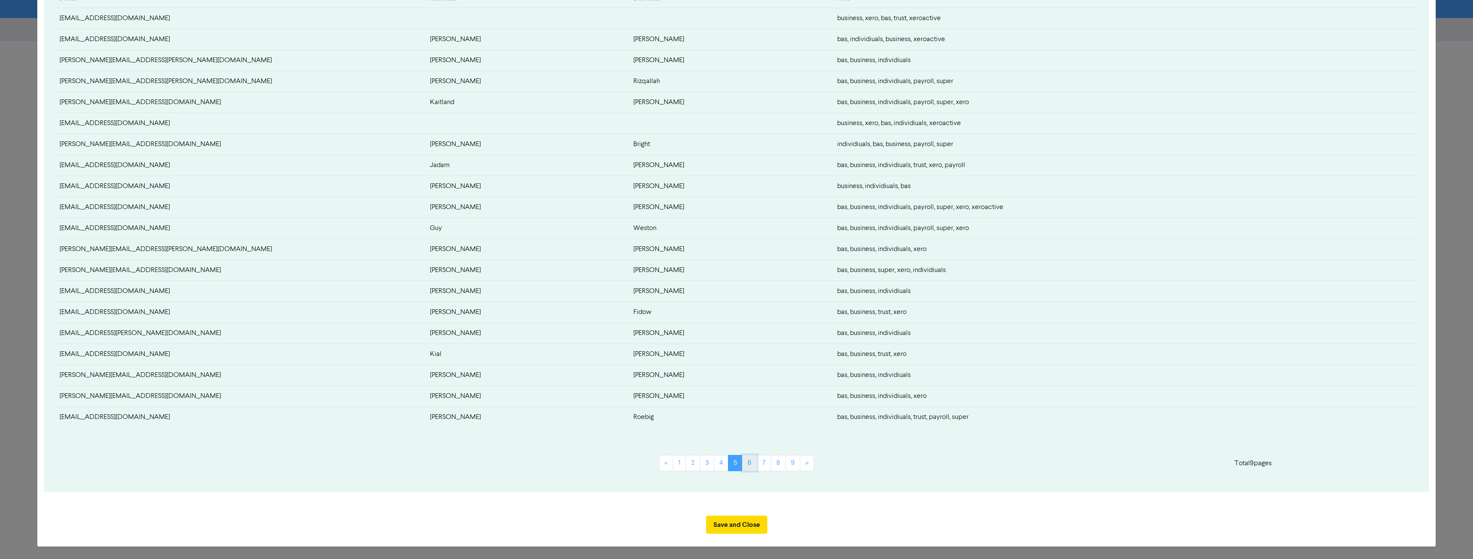
click at [751, 465] on link "6" at bounding box center [749, 463] width 15 height 16
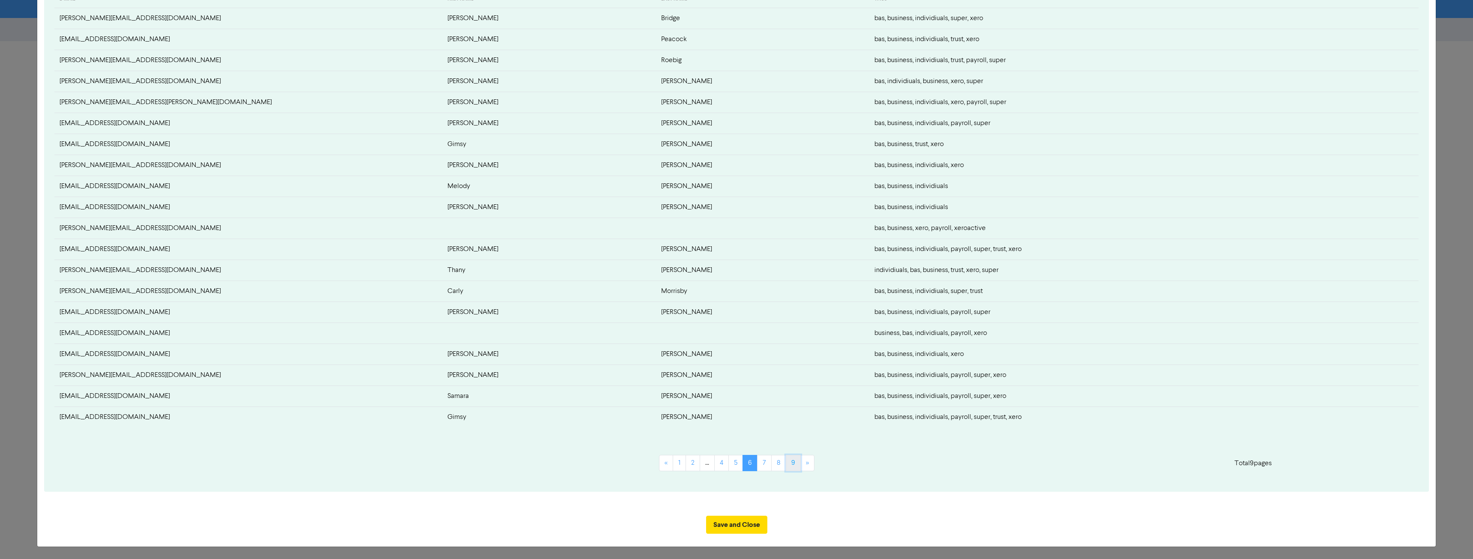
click at [791, 466] on link "9" at bounding box center [792, 463] width 15 height 16
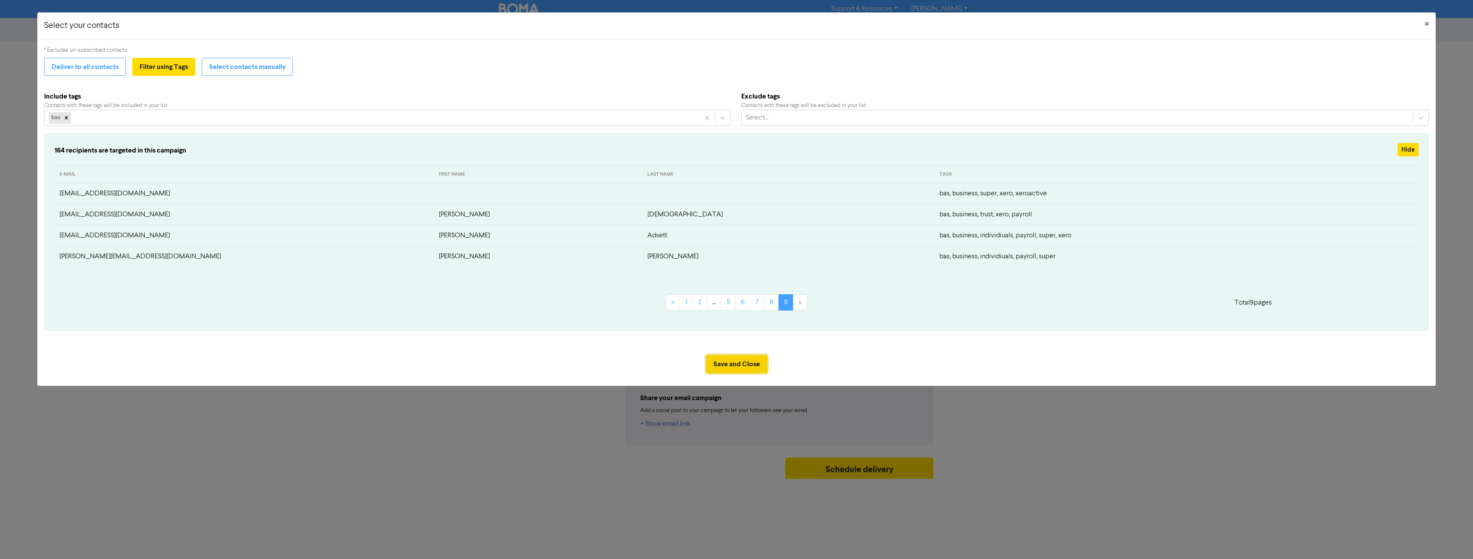
click at [724, 366] on button "Save and Close" at bounding box center [736, 364] width 61 height 18
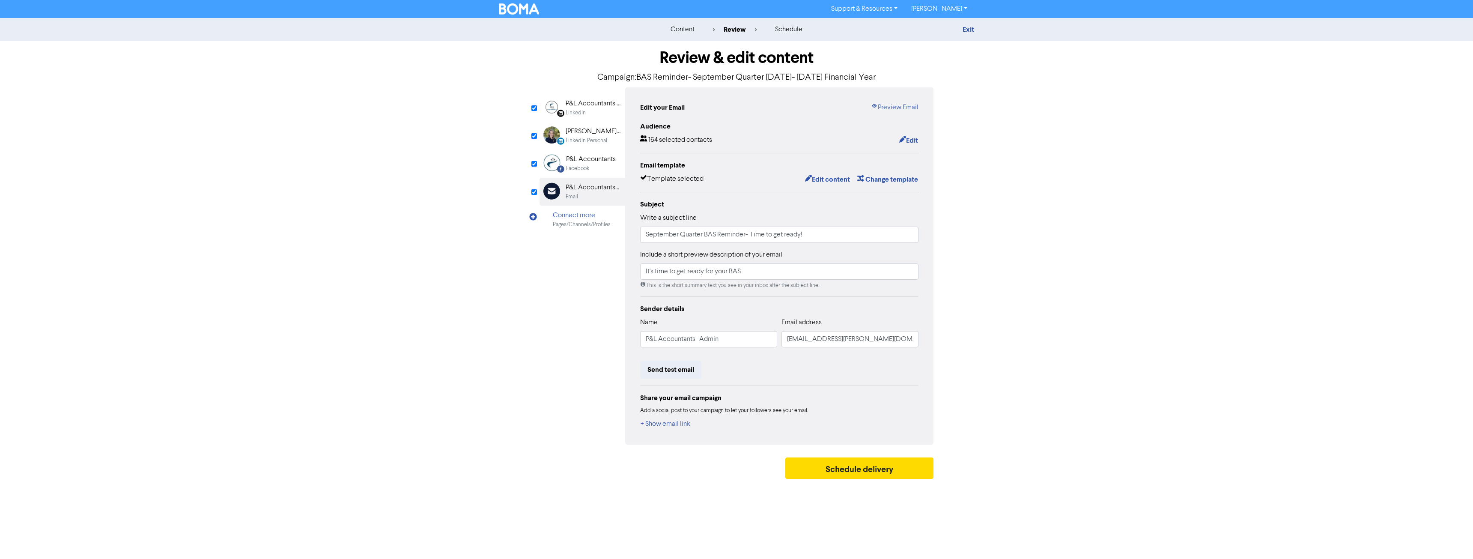
click at [592, 166] on div "Facebook" at bounding box center [591, 168] width 50 height 8
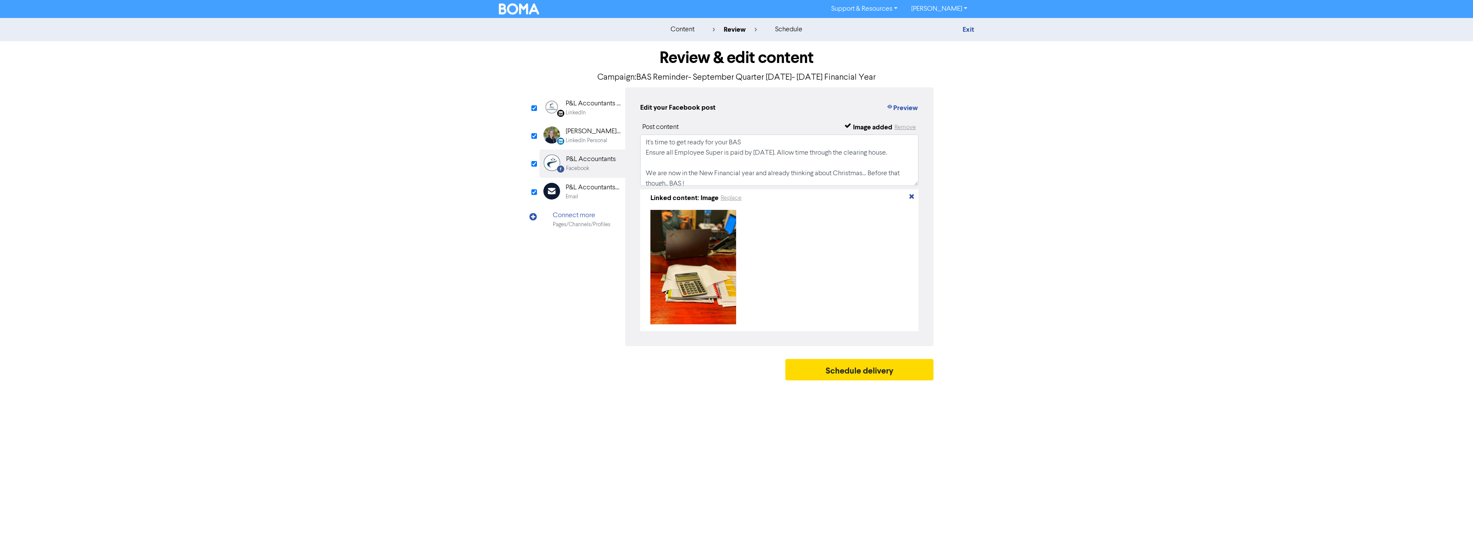
click at [581, 134] on div "[PERSON_NAME] CPA" at bounding box center [592, 131] width 55 height 10
click at [580, 105] on div "P&L Accountants Pty Ltd" at bounding box center [592, 103] width 55 height 10
click at [581, 185] on div "P&L Accountants- Admin" at bounding box center [592, 187] width 55 height 10
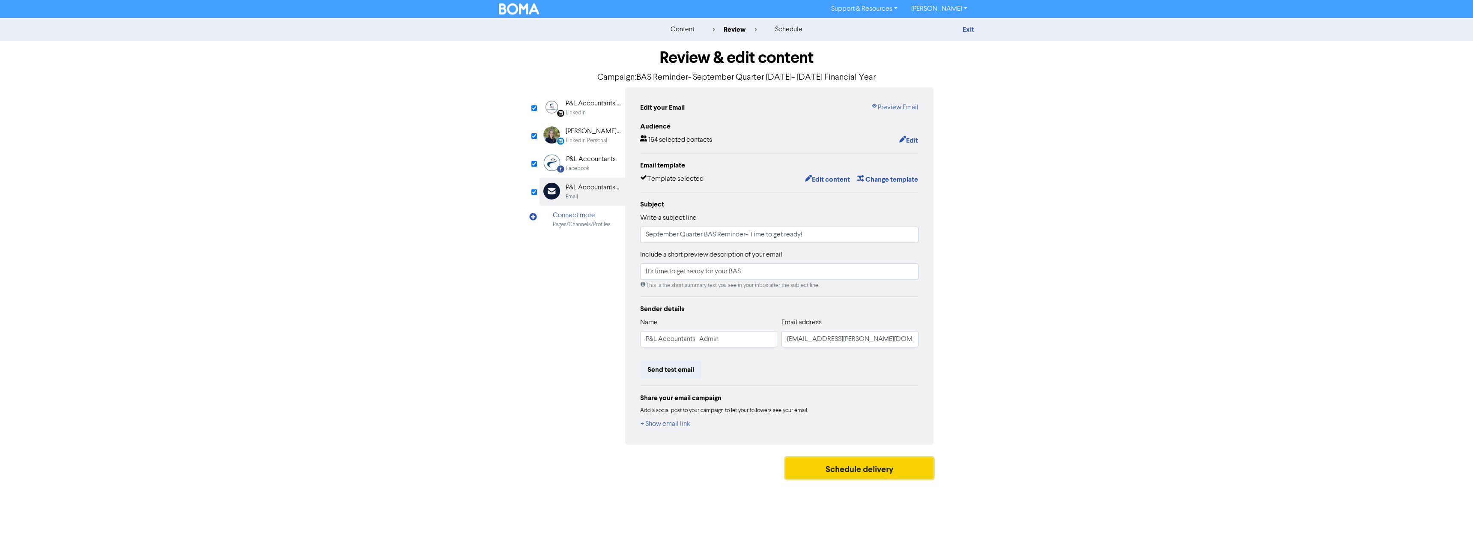
click at [868, 467] on button "Schedule delivery" at bounding box center [859, 467] width 148 height 21
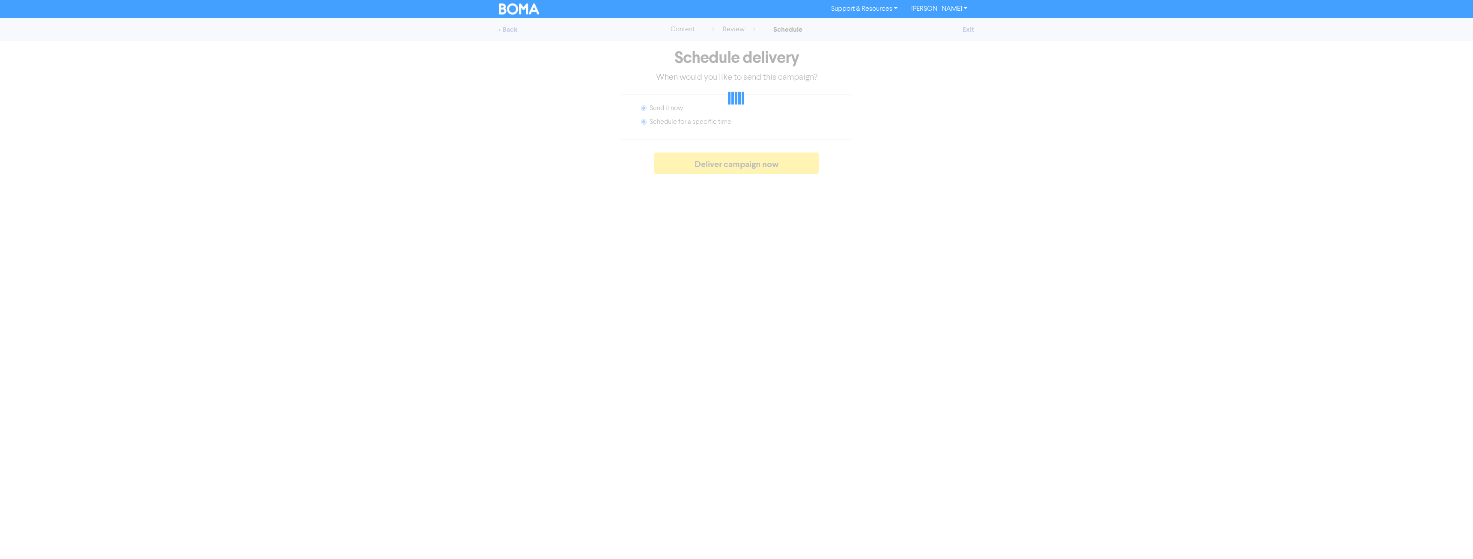
radio input "false"
radio input "true"
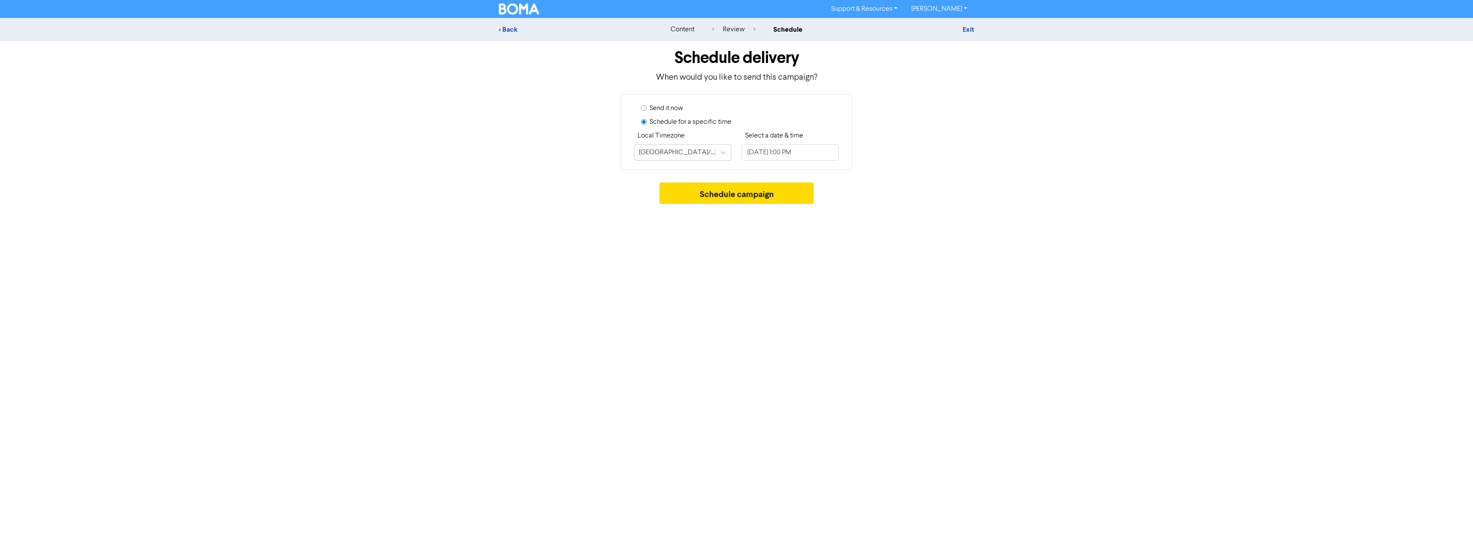
click at [643, 108] on input "Send it now" at bounding box center [644, 108] width 6 height 6
radio input "true"
radio input "false"
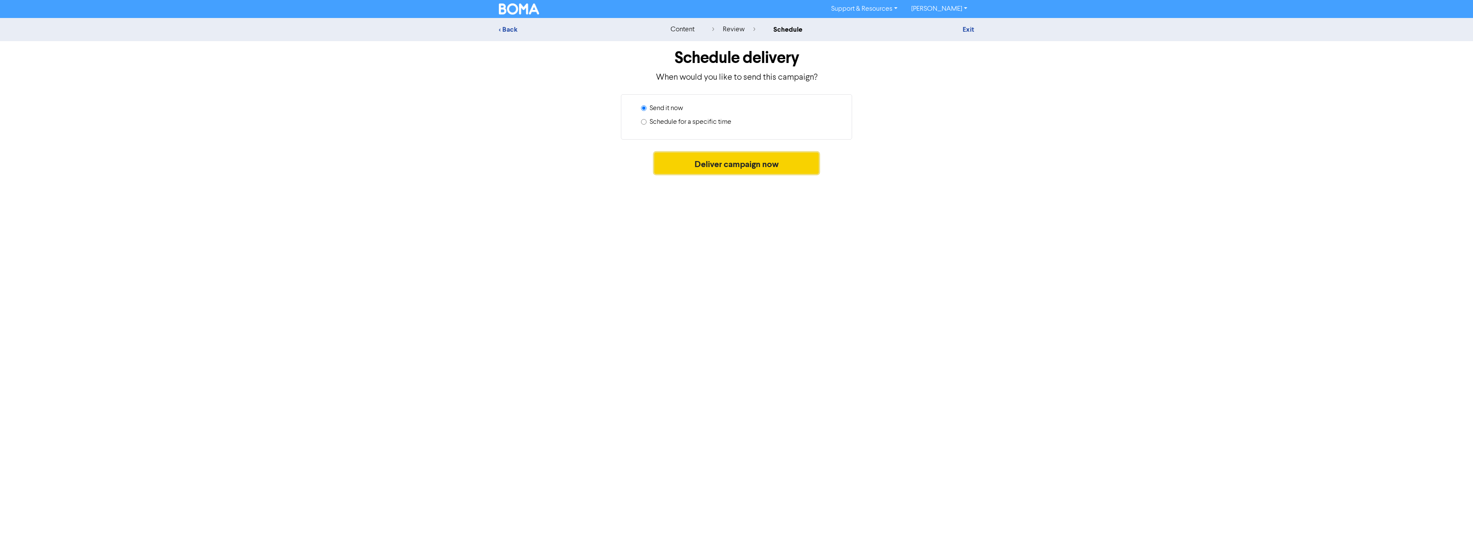
click at [736, 163] on button "Deliver campaign now" at bounding box center [736, 162] width 165 height 21
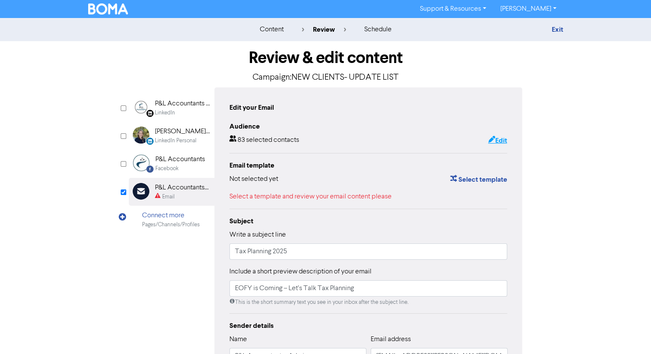
click at [503, 139] on button "Edit" at bounding box center [498, 140] width 20 height 11
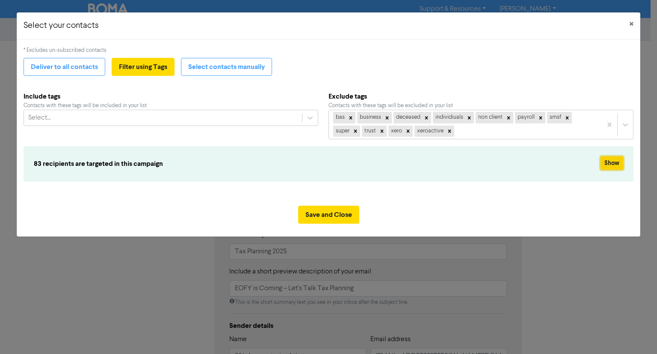
click at [611, 162] on button "Show" at bounding box center [612, 162] width 23 height 13
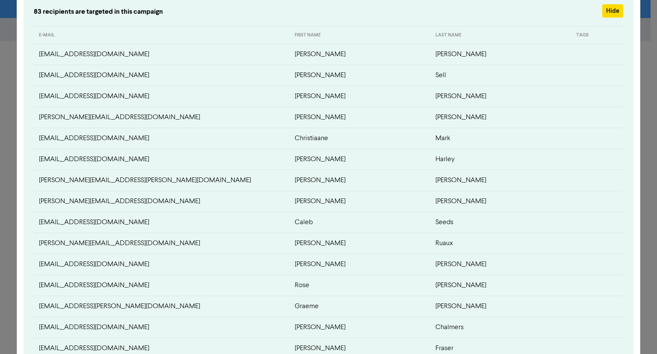
scroll to position [134, 0]
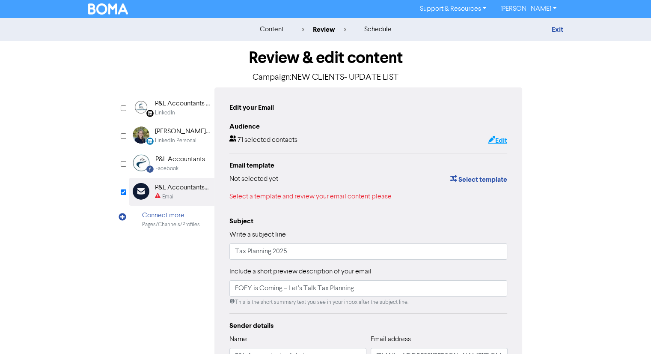
click at [500, 138] on button "Edit" at bounding box center [498, 140] width 20 height 11
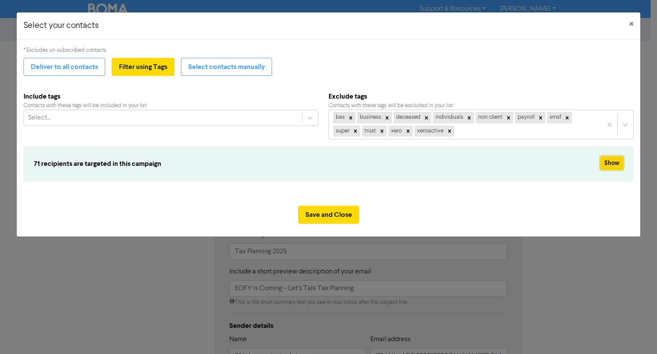
click at [613, 166] on button "Show" at bounding box center [612, 162] width 23 height 13
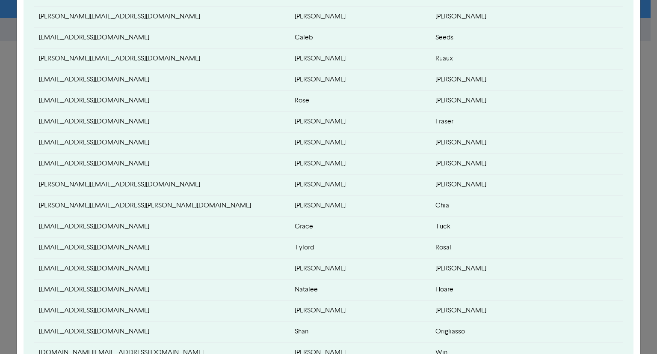
scroll to position [214, 0]
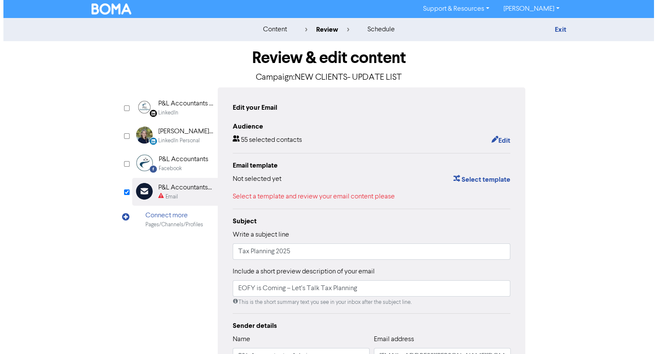
scroll to position [77, 0]
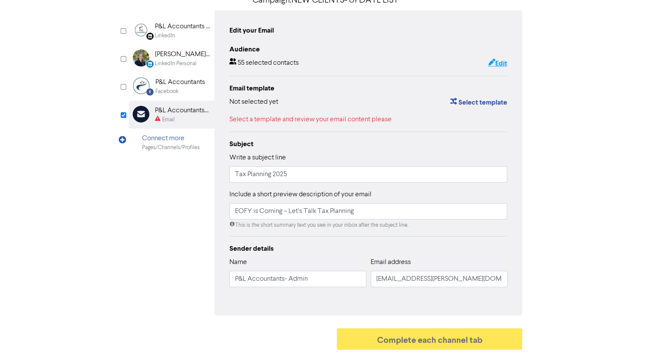
click at [497, 61] on button "Edit" at bounding box center [498, 63] width 20 height 11
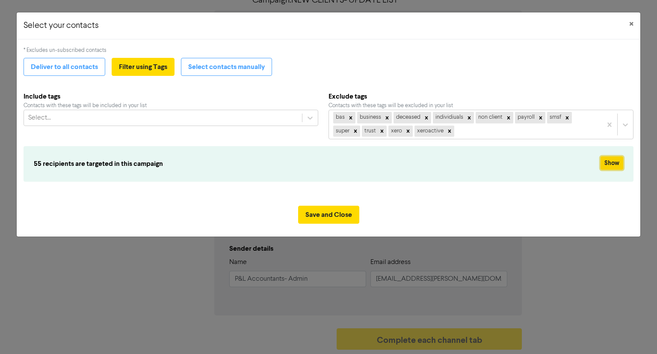
click at [616, 158] on button "Show" at bounding box center [612, 162] width 23 height 13
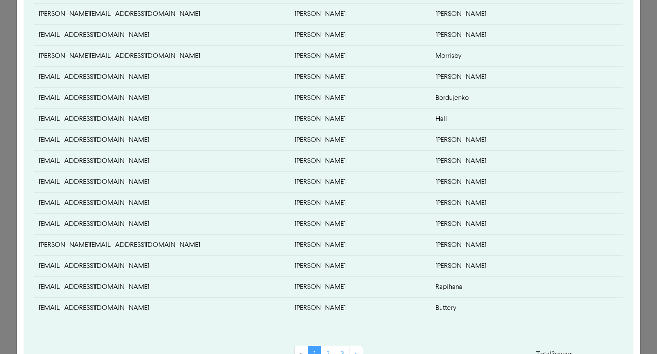
scroll to position [390, 0]
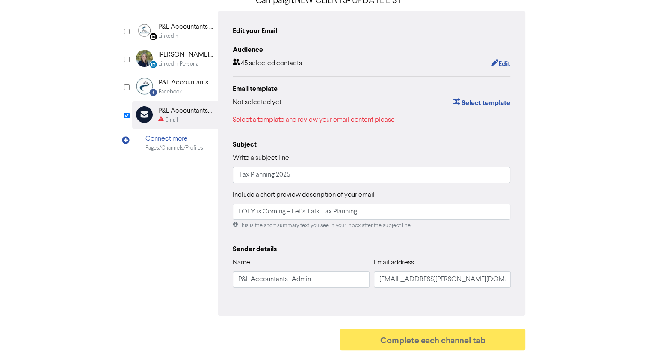
scroll to position [77, 0]
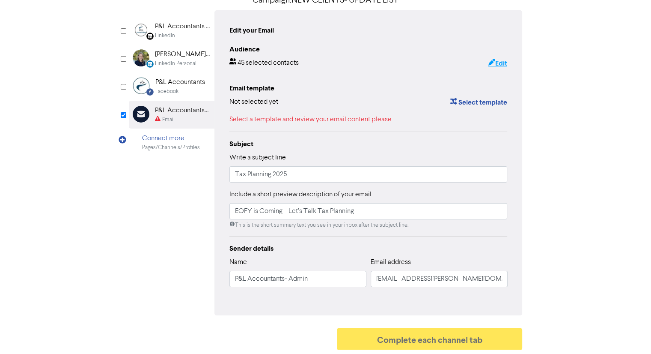
click at [500, 62] on button "Edit" at bounding box center [498, 63] width 20 height 11
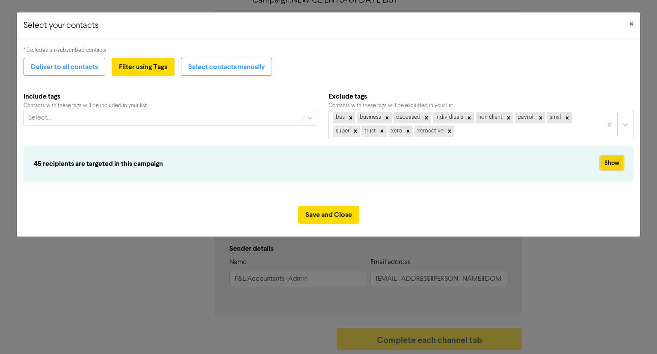
click at [610, 163] on button "Show" at bounding box center [612, 162] width 23 height 13
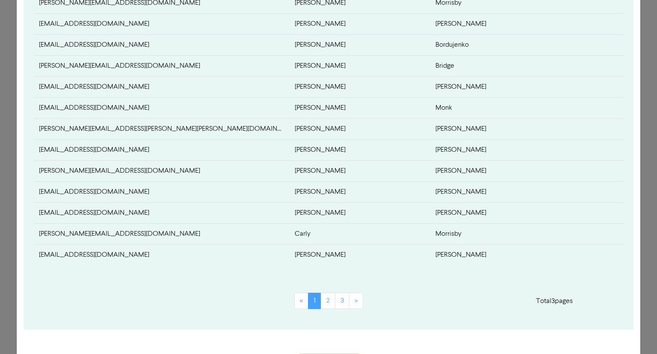
scroll to position [390, 0]
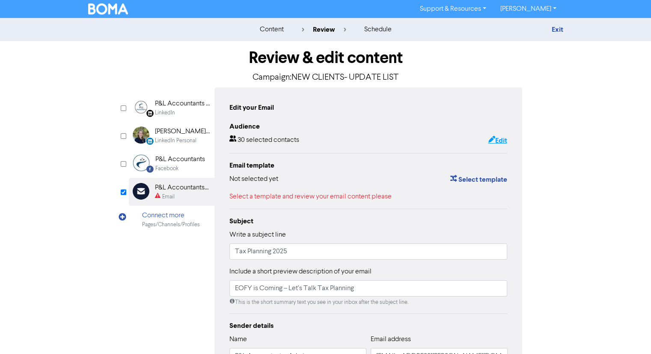
click at [501, 140] on button "Edit" at bounding box center [498, 140] width 20 height 11
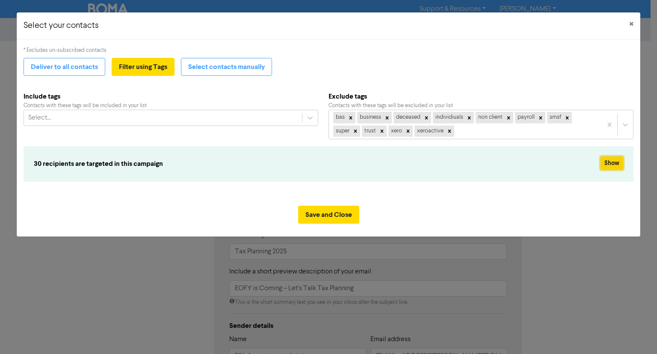
click at [618, 158] on button "Show" at bounding box center [612, 162] width 23 height 13
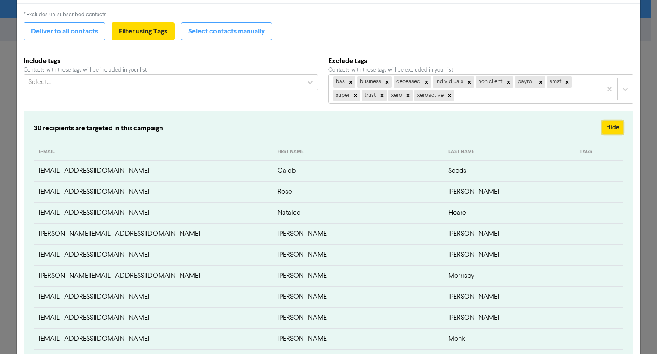
scroll to position [128, 0]
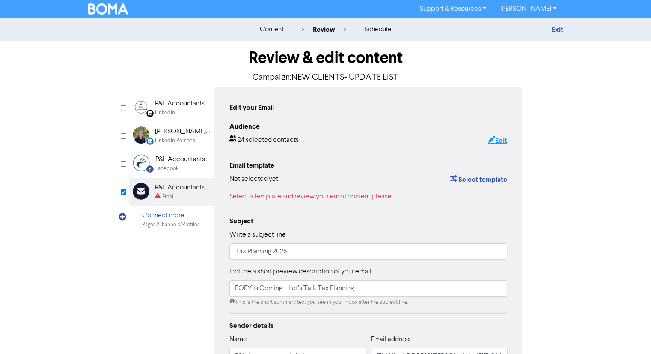
click at [494, 142] on button "Edit" at bounding box center [498, 140] width 20 height 11
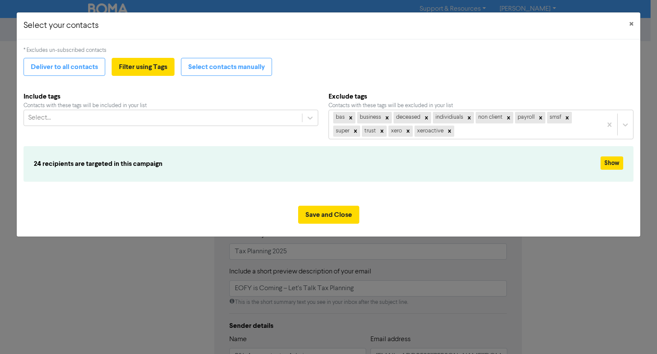
click at [636, 155] on div "* Excludes un-subscribed contacts Deliver to all contacts Filter using Tags Sel…" at bounding box center [329, 118] width 624 height 159
click at [610, 164] on button "Show" at bounding box center [612, 162] width 23 height 13
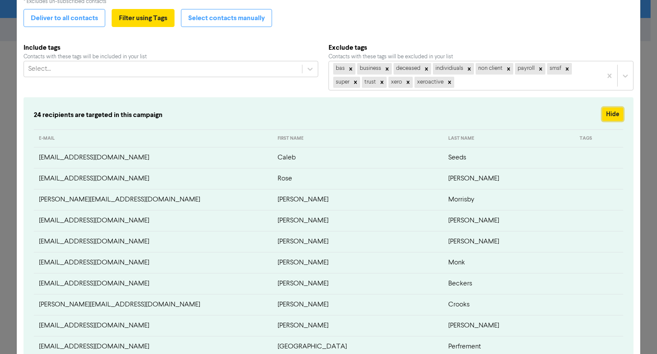
scroll to position [128, 0]
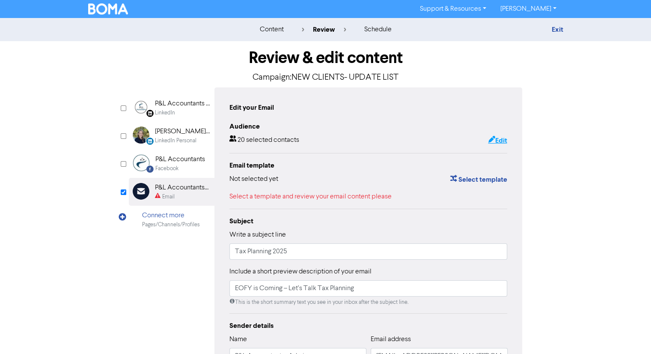
click at [499, 141] on button "Edit" at bounding box center [498, 140] width 20 height 11
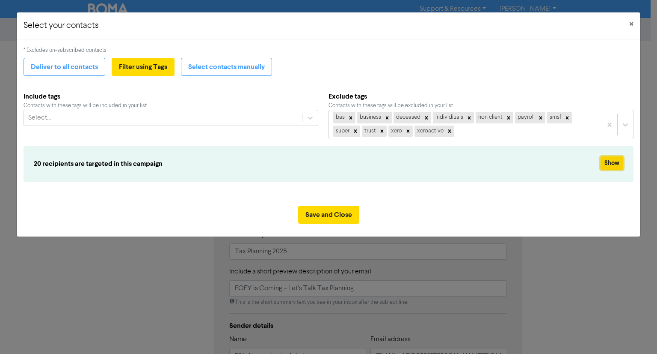
click at [615, 158] on button "Show" at bounding box center [612, 162] width 23 height 13
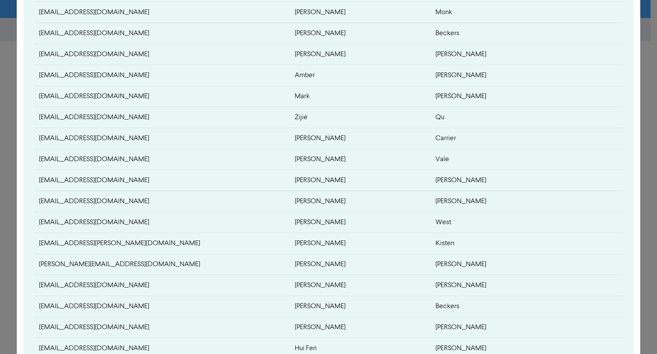
scroll to position [344, 0]
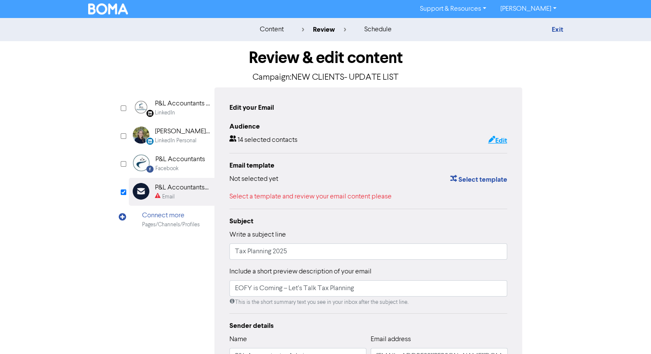
click at [503, 140] on button "Edit" at bounding box center [498, 140] width 20 height 11
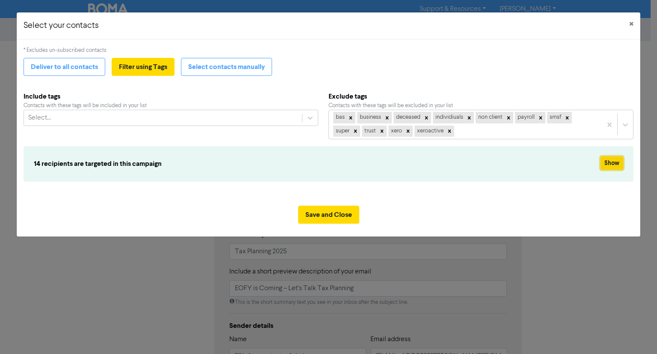
click at [613, 163] on button "Show" at bounding box center [612, 162] width 23 height 13
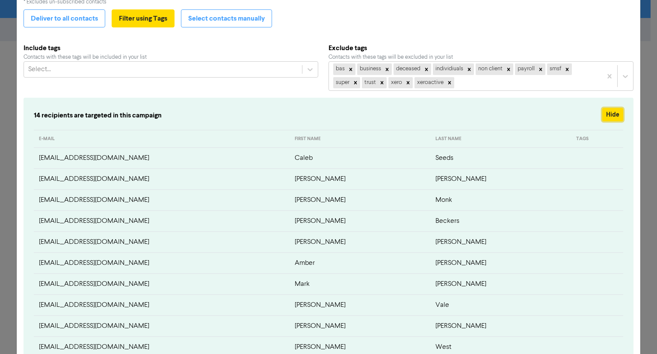
scroll to position [128, 0]
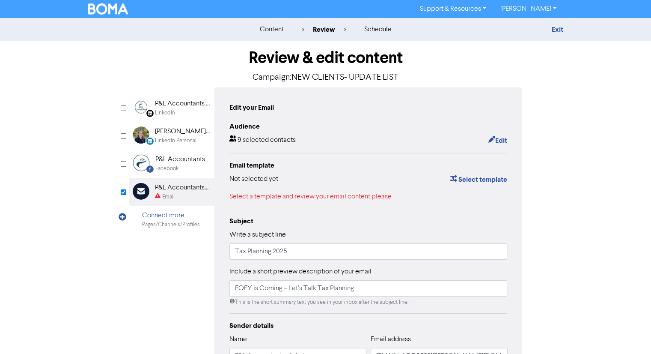
click at [512, 141] on div "Edit your Email Audience 9 selected contacts Edit Email template Not selected y…" at bounding box center [368, 239] width 308 height 305
click at [494, 140] on button "Edit" at bounding box center [498, 140] width 20 height 11
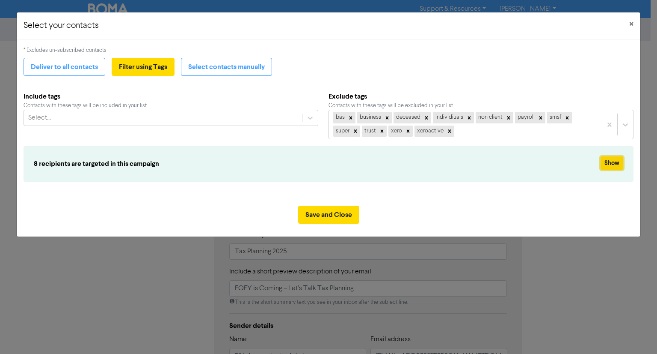
click at [611, 161] on button "Show" at bounding box center [612, 162] width 23 height 13
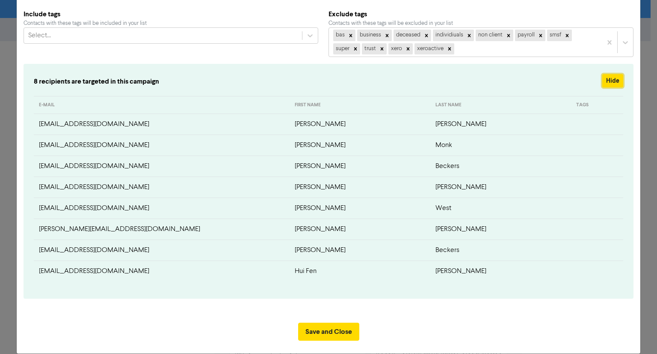
scroll to position [93, 0]
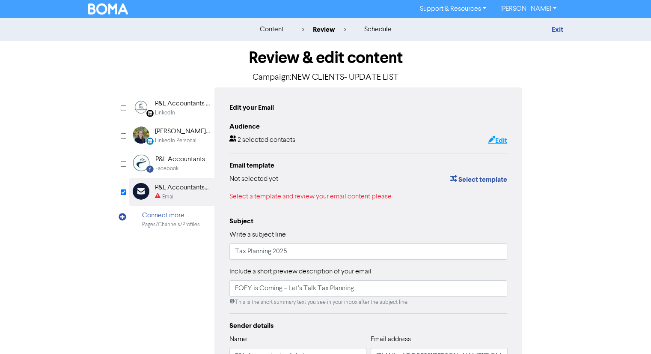
click at [498, 139] on button "Edit" at bounding box center [498, 140] width 20 height 11
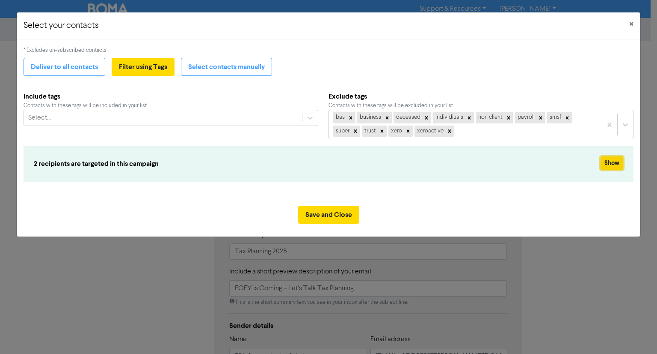
click at [612, 163] on button "Show" at bounding box center [612, 162] width 23 height 13
